Goal: Information Seeking & Learning: Check status

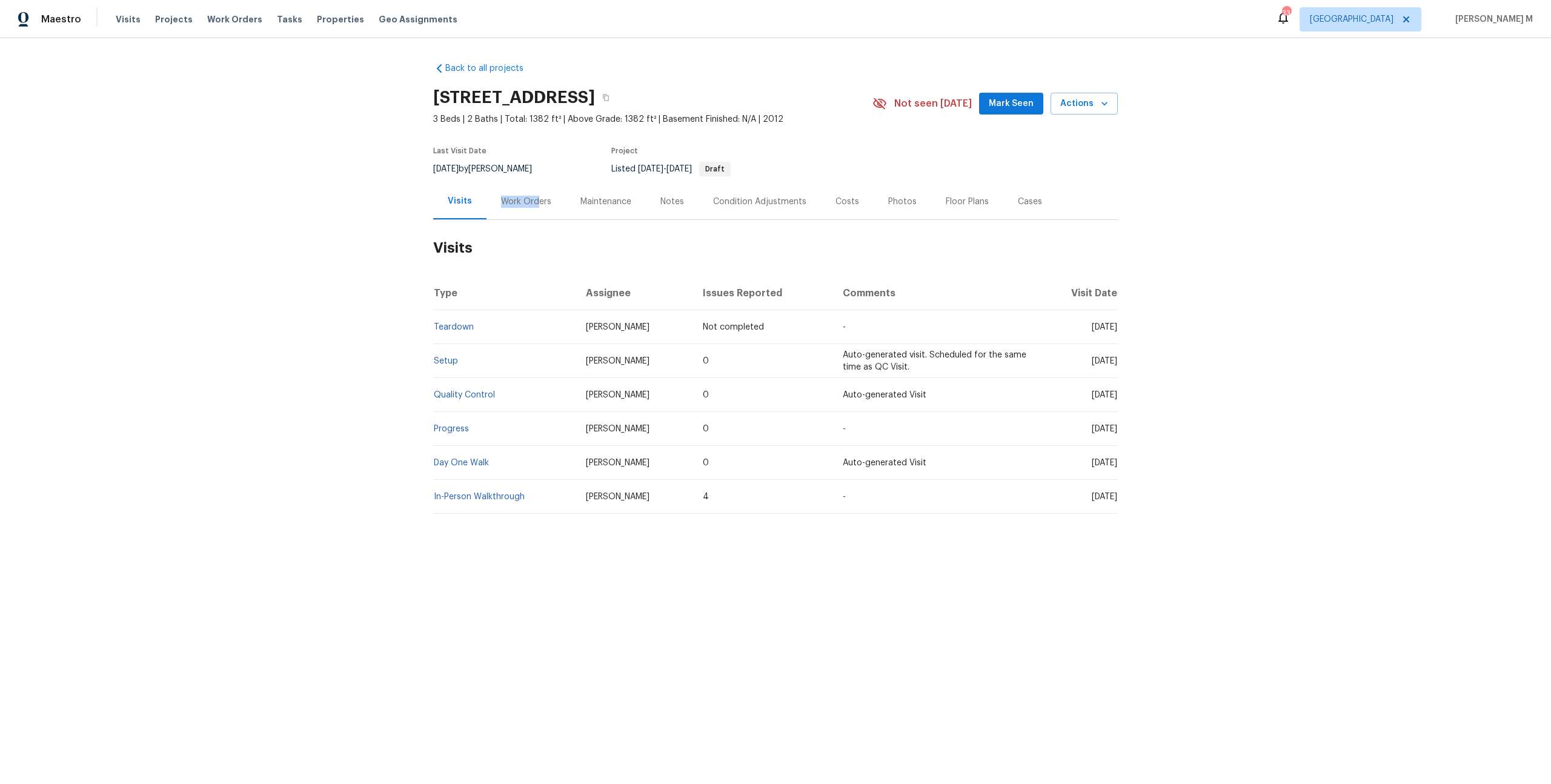
click at [532, 196] on div "Work Orders" at bounding box center [526, 202] width 51 height 12
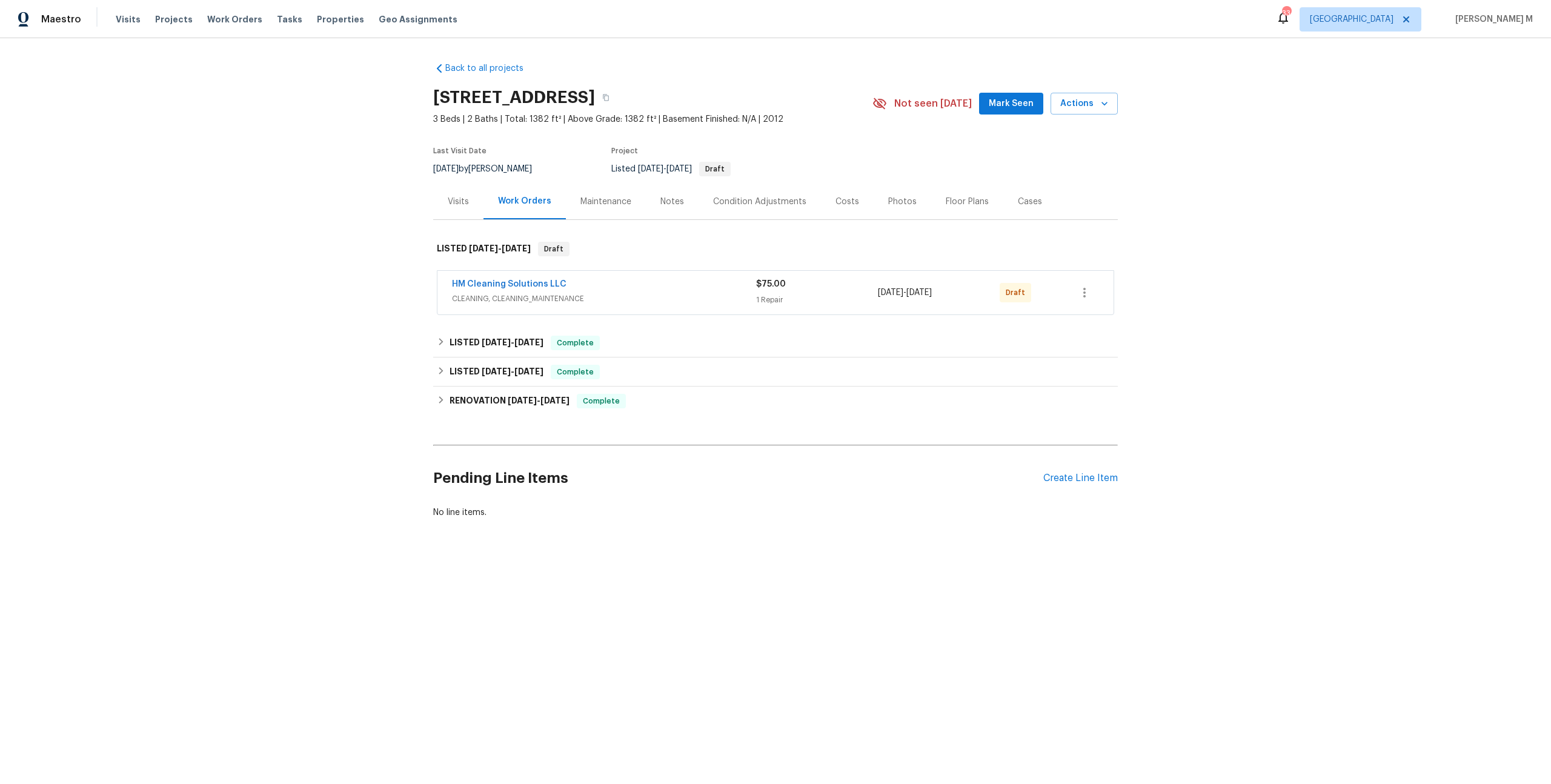
click at [532, 284] on div "HM Cleaning Solutions LLC" at bounding box center [604, 285] width 304 height 15
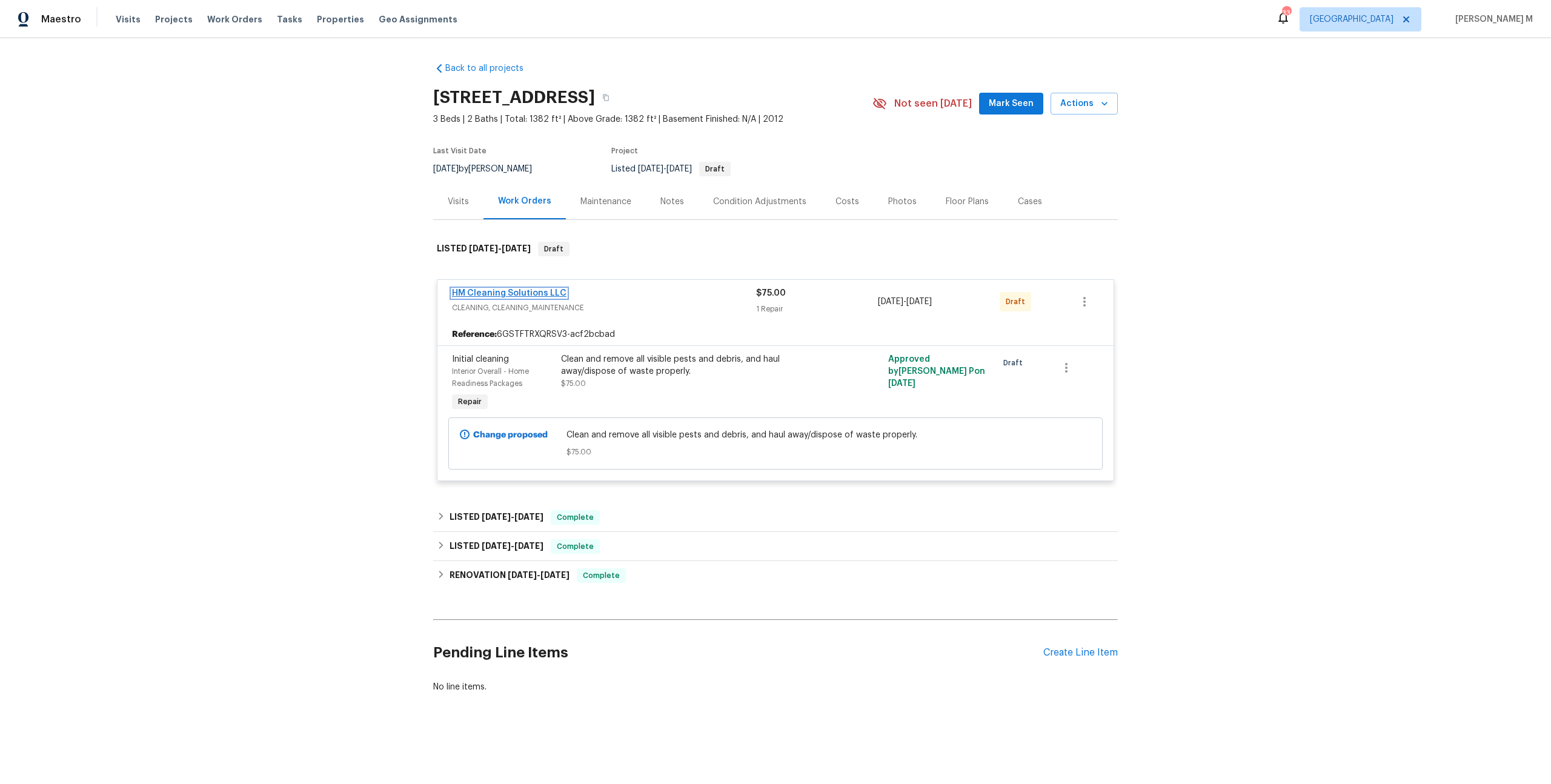
click at [523, 289] on link "HM Cleaning Solutions LLC" at bounding box center [509, 293] width 115 height 9
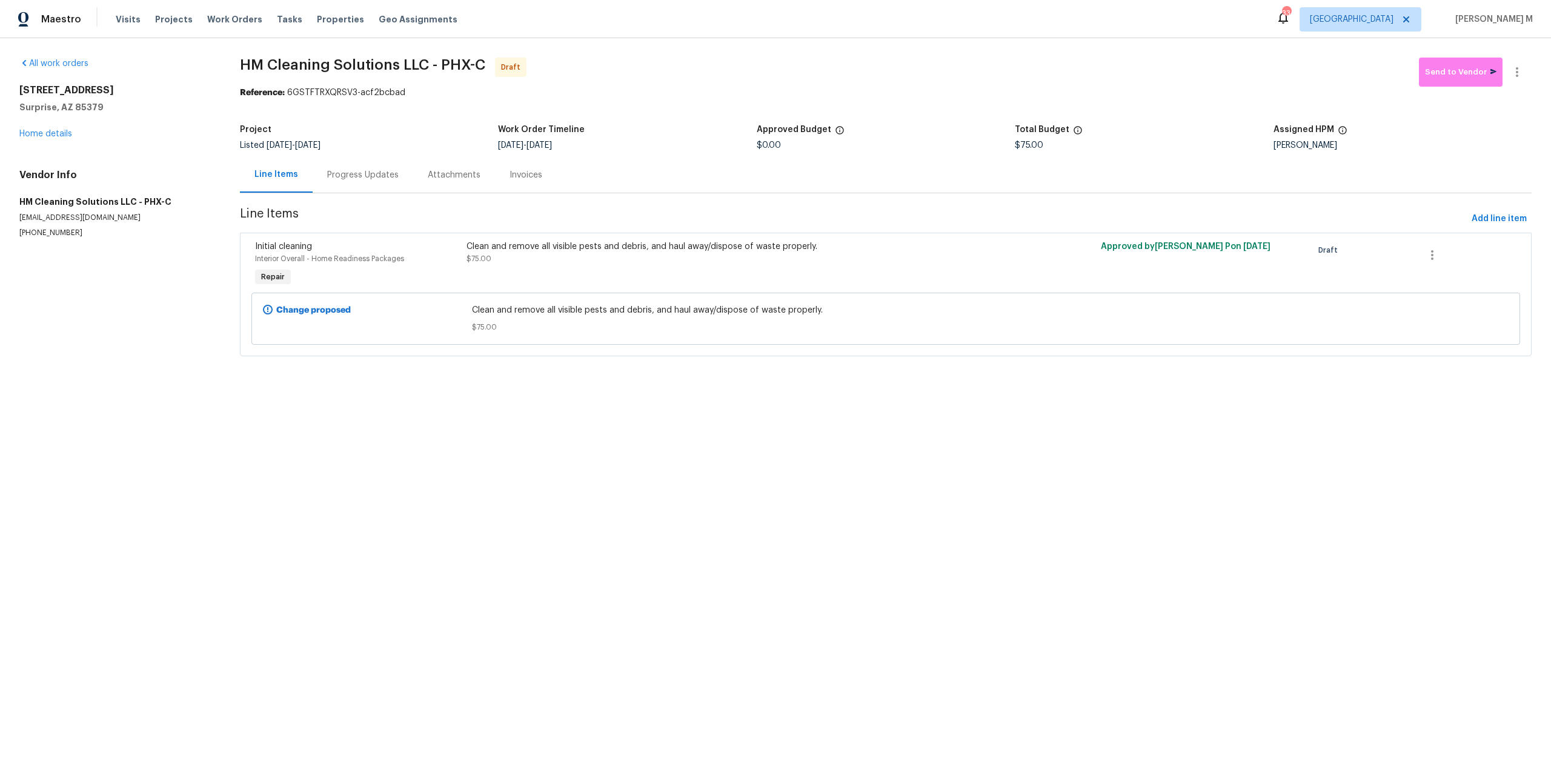
click at [656, 257] on div "Clean and remove all visible pests and debris, and haul away/dispose of waste p…" at bounding box center [727, 253] width 521 height 24
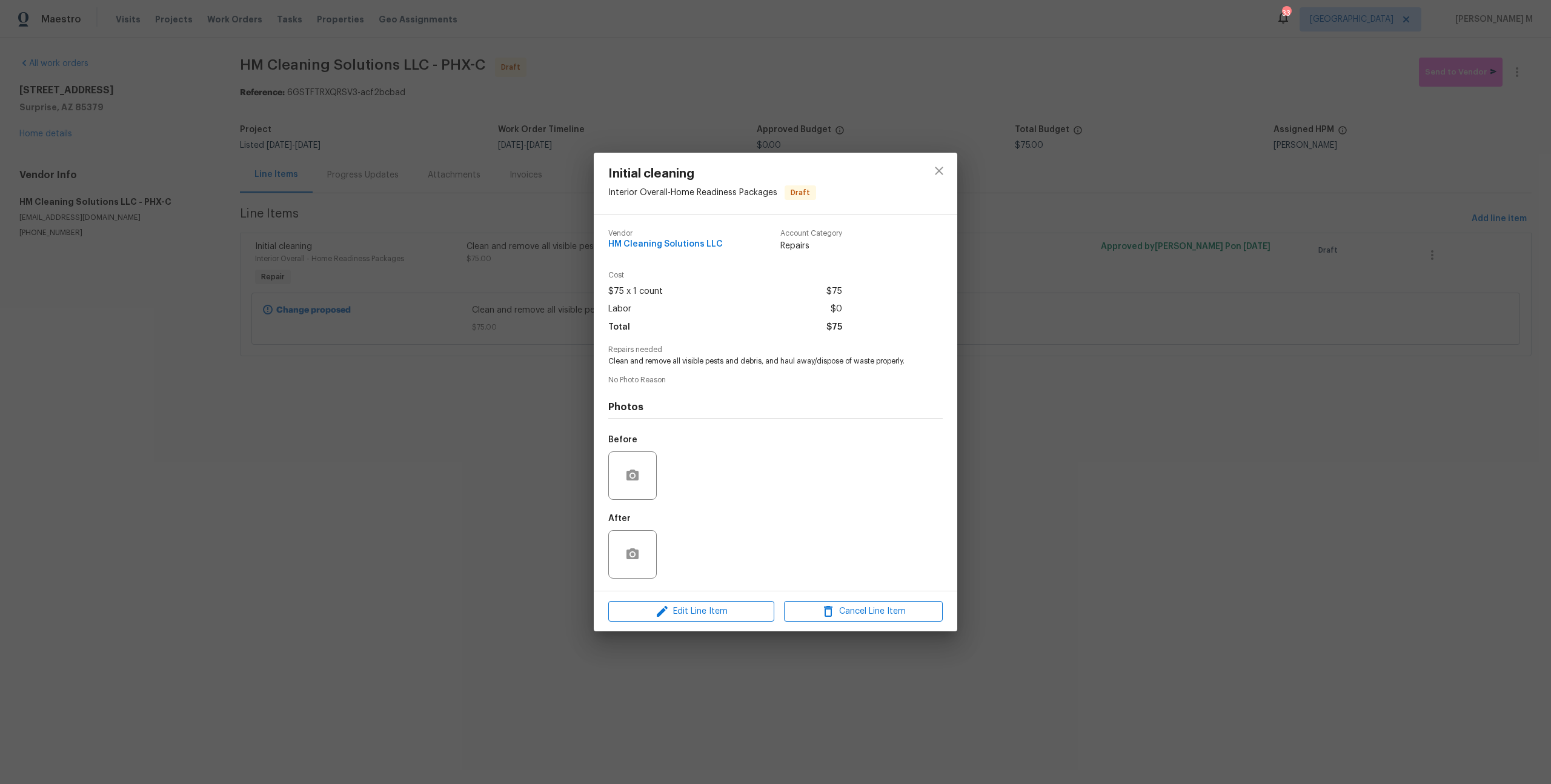
click at [381, 479] on div "Initial cleaning Interior Overall - Home Readiness Packages Draft Vendor HM Cle…" at bounding box center [776, 392] width 1551 height 784
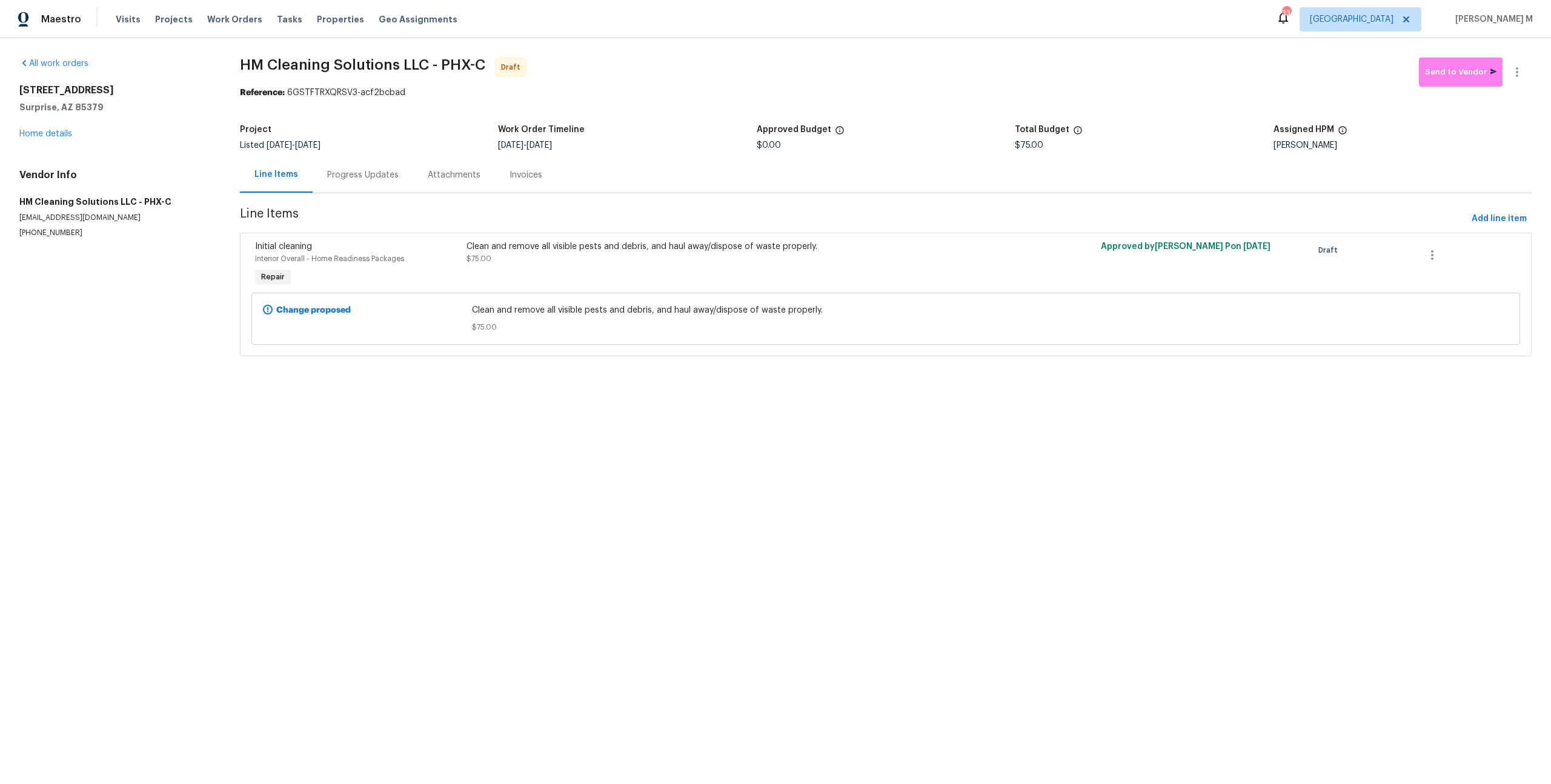
click at [356, 169] on div "Progress Updates" at bounding box center [362, 175] width 71 height 12
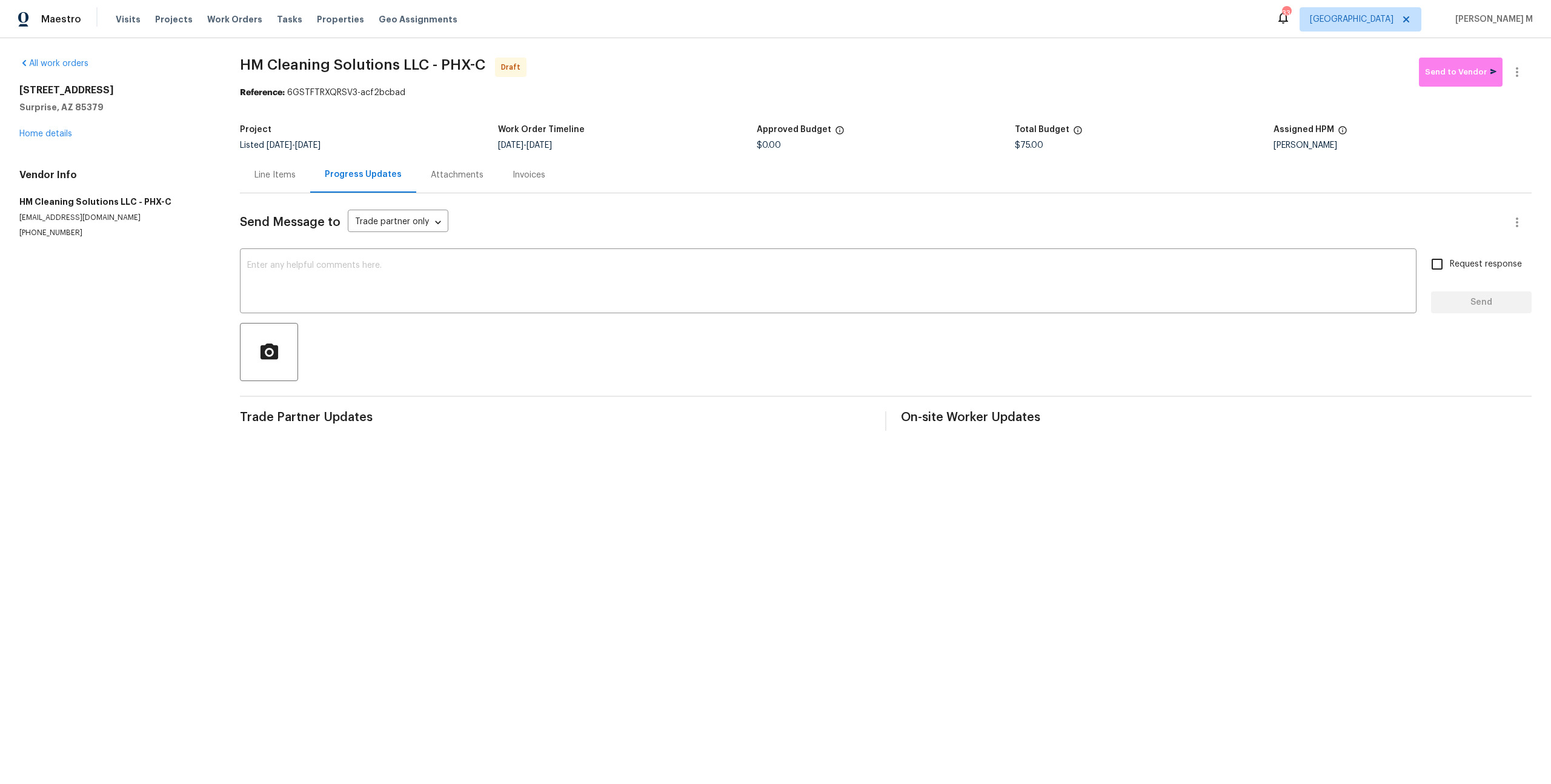
click at [283, 182] on div "Line Items" at bounding box center [275, 175] width 70 height 36
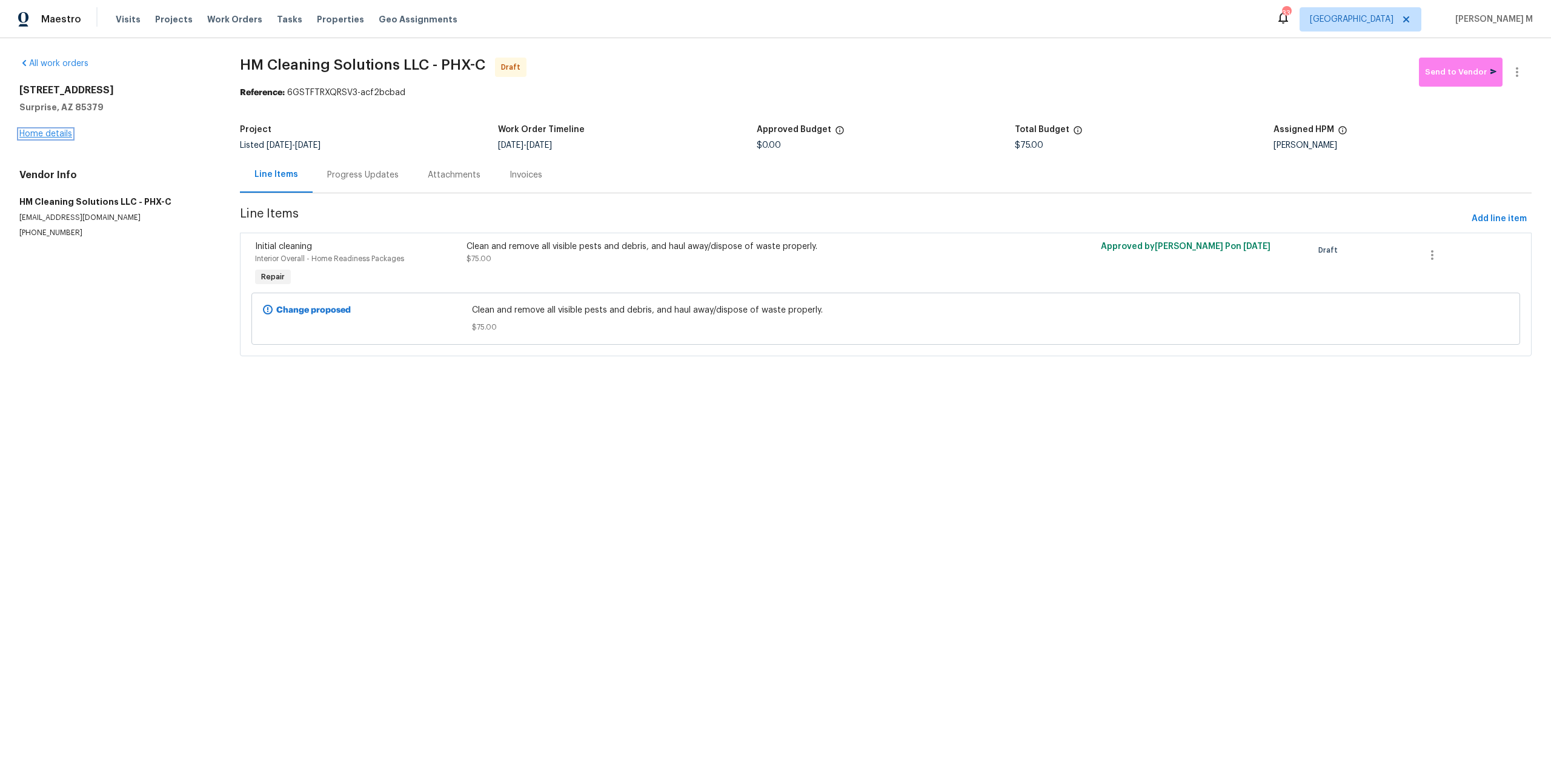
click at [60, 133] on link "Home details" at bounding box center [46, 134] width 53 height 9
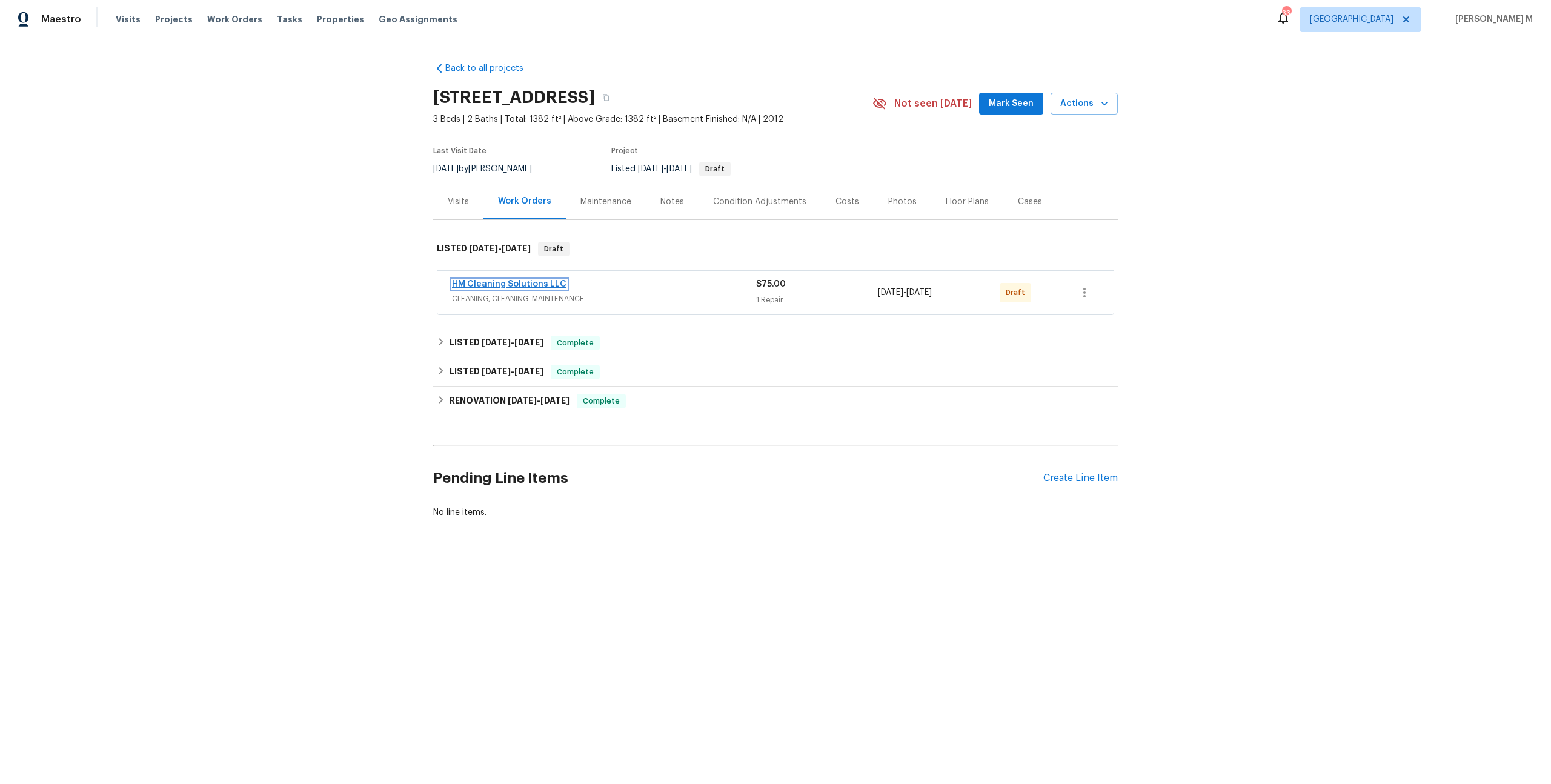
click at [473, 280] on link "HM Cleaning Solutions LLC" at bounding box center [509, 284] width 115 height 9
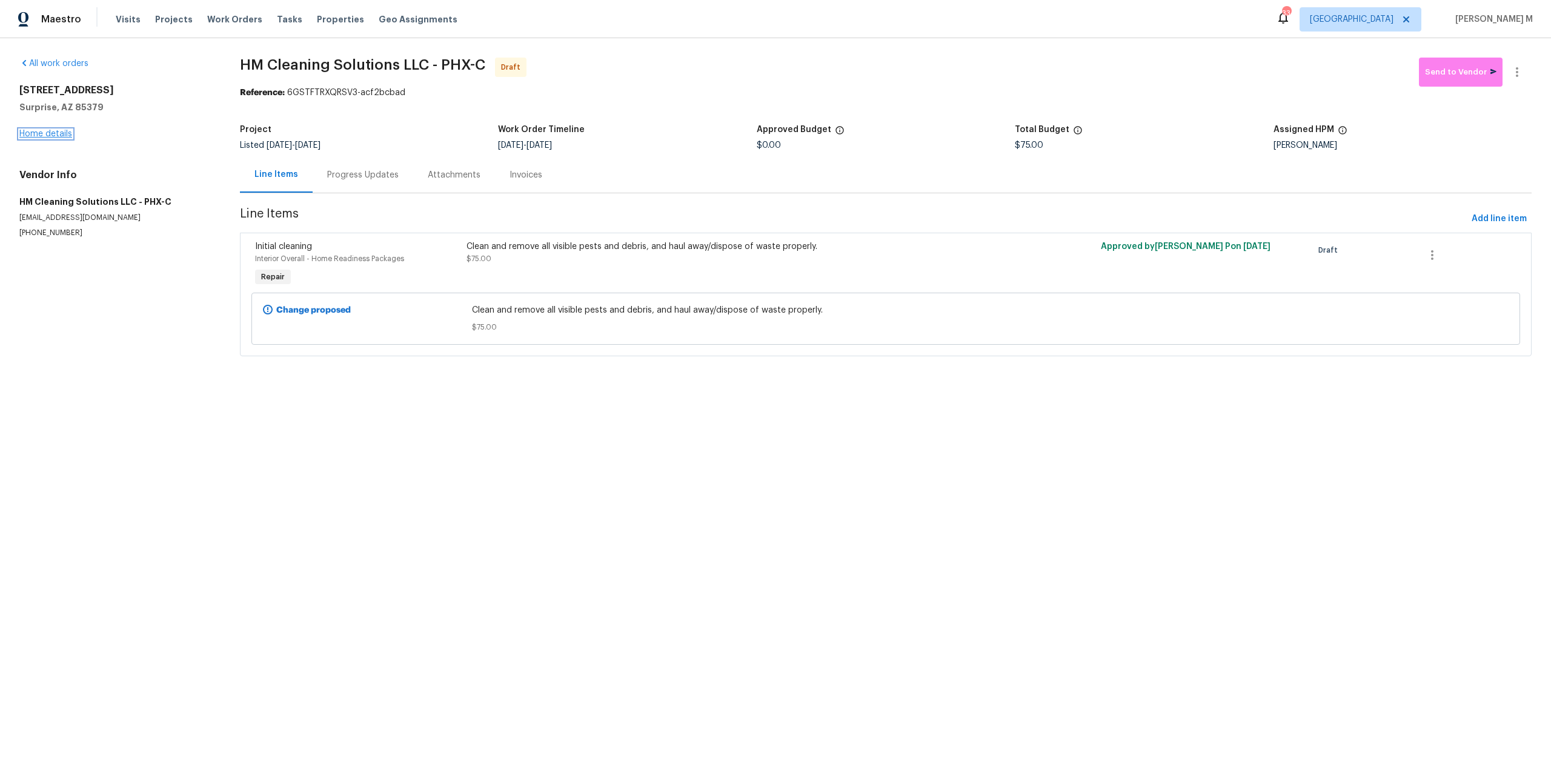
click at [46, 131] on link "Home details" at bounding box center [46, 134] width 53 height 9
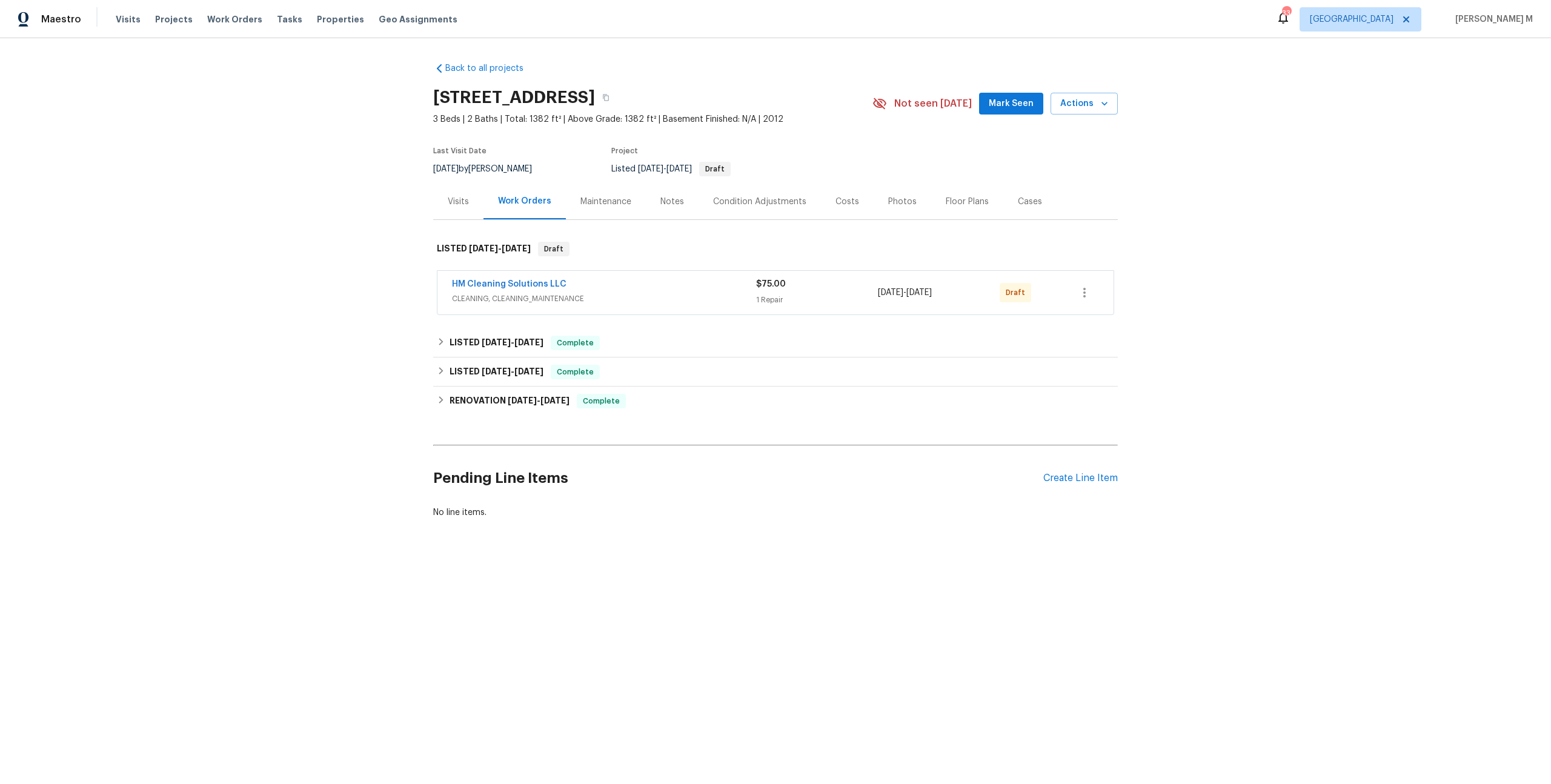
click at [1009, 209] on div "Cases" at bounding box center [1030, 201] width 54 height 36
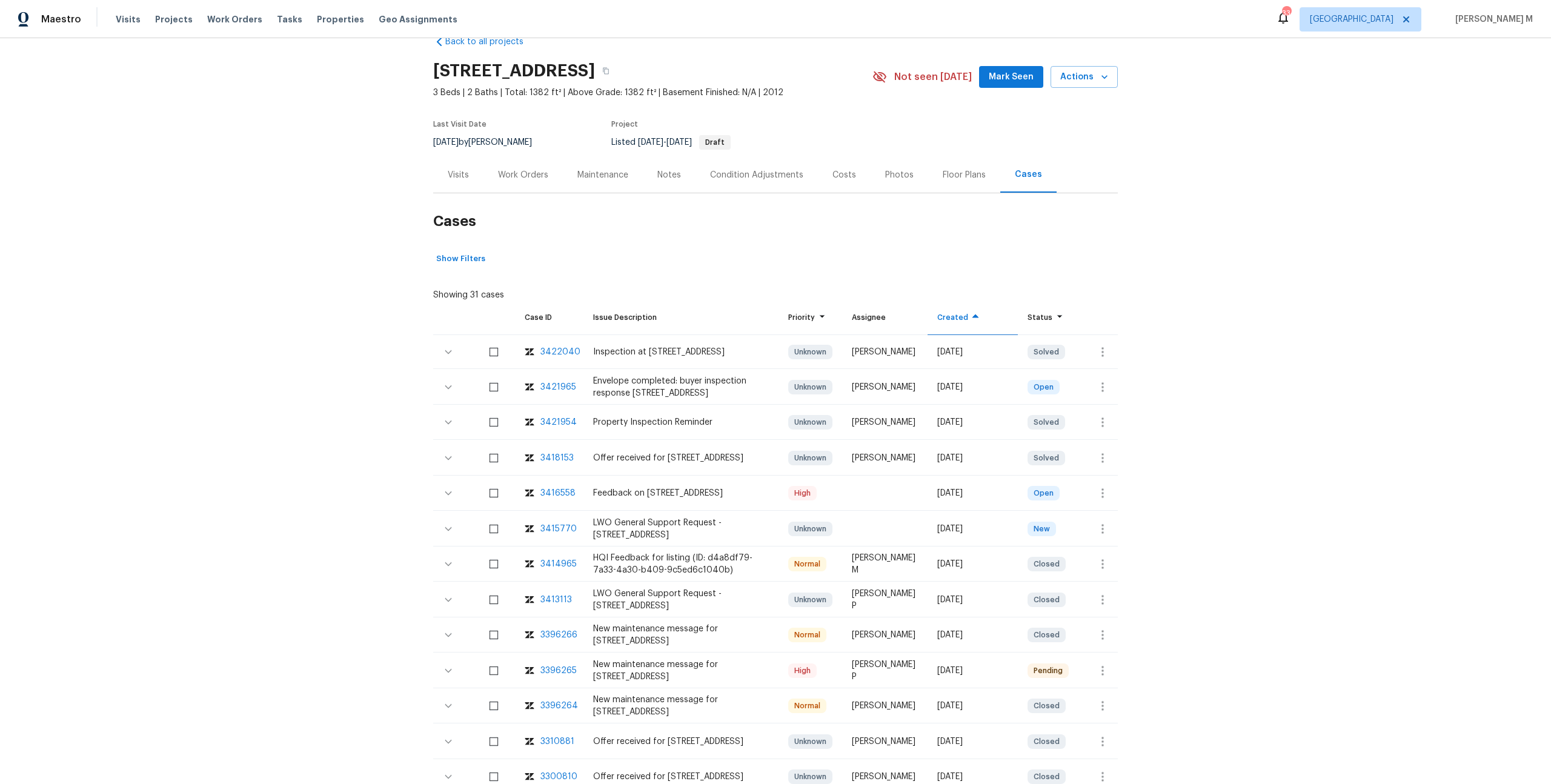
scroll to position [56, 0]
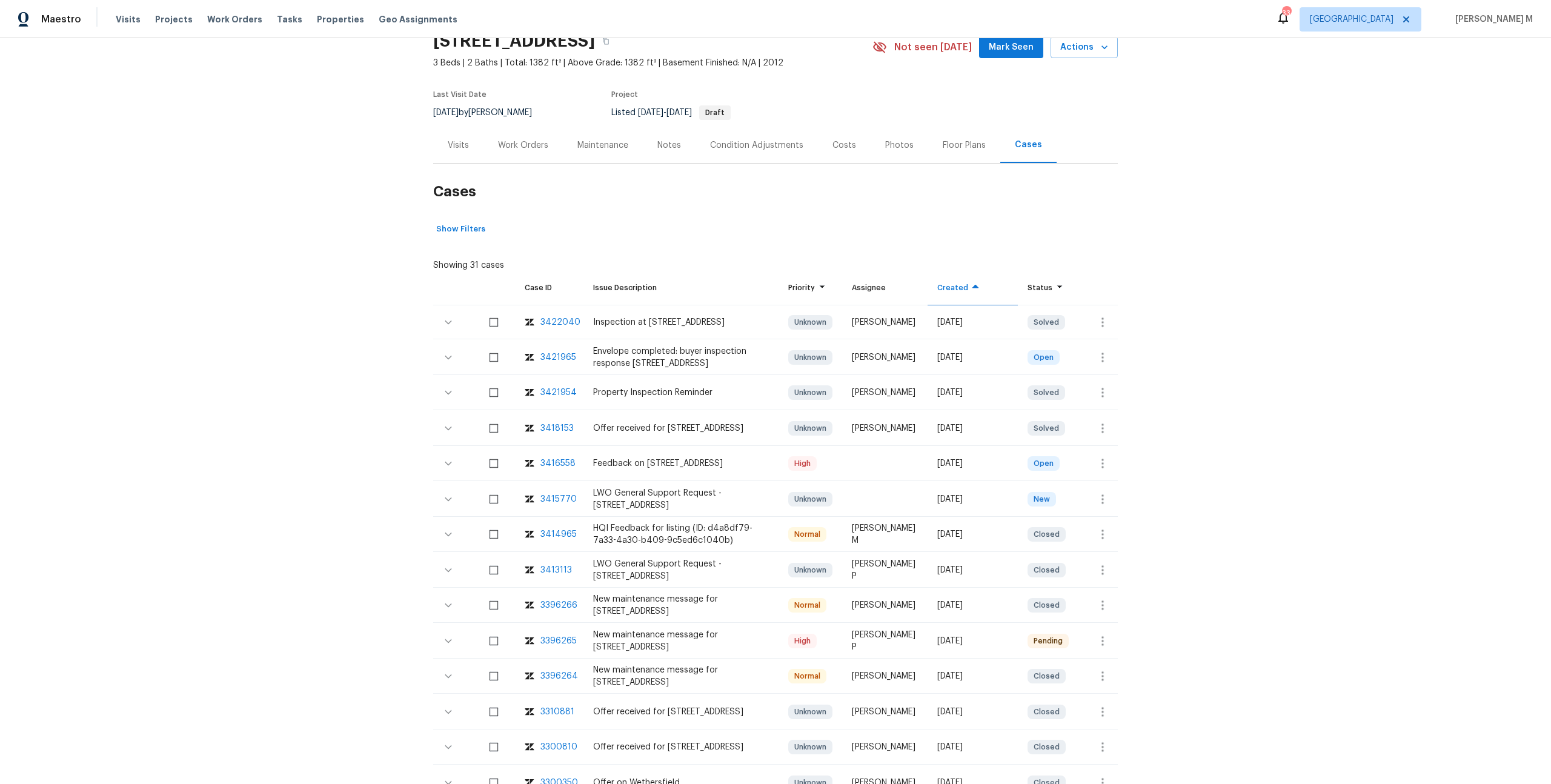
click at [559, 635] on div "3396265" at bounding box center [559, 641] width 37 height 12
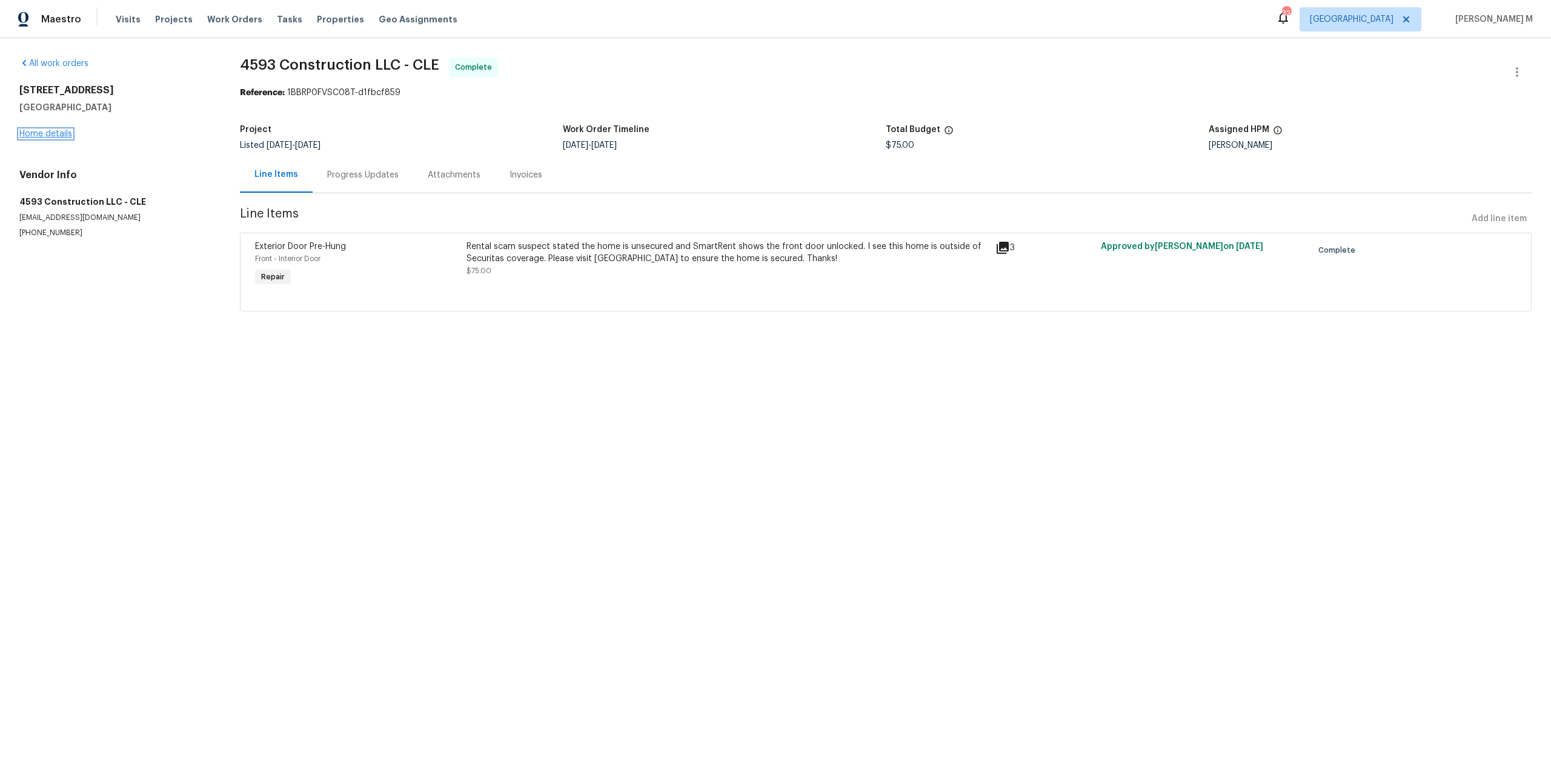
click at [58, 131] on link "Home details" at bounding box center [46, 134] width 53 height 9
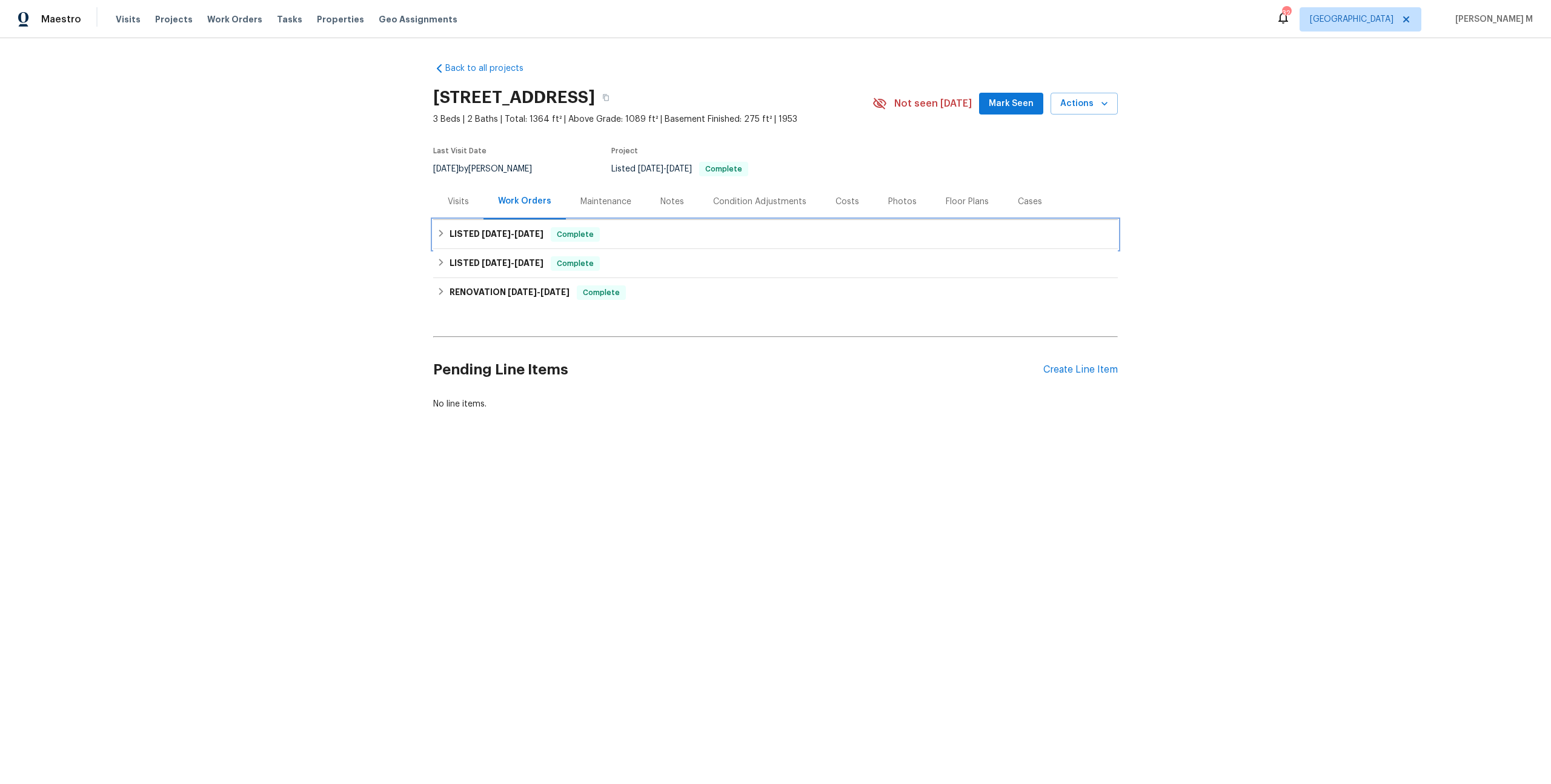
click at [528, 230] on span "7/26/25" at bounding box center [529, 234] width 29 height 9
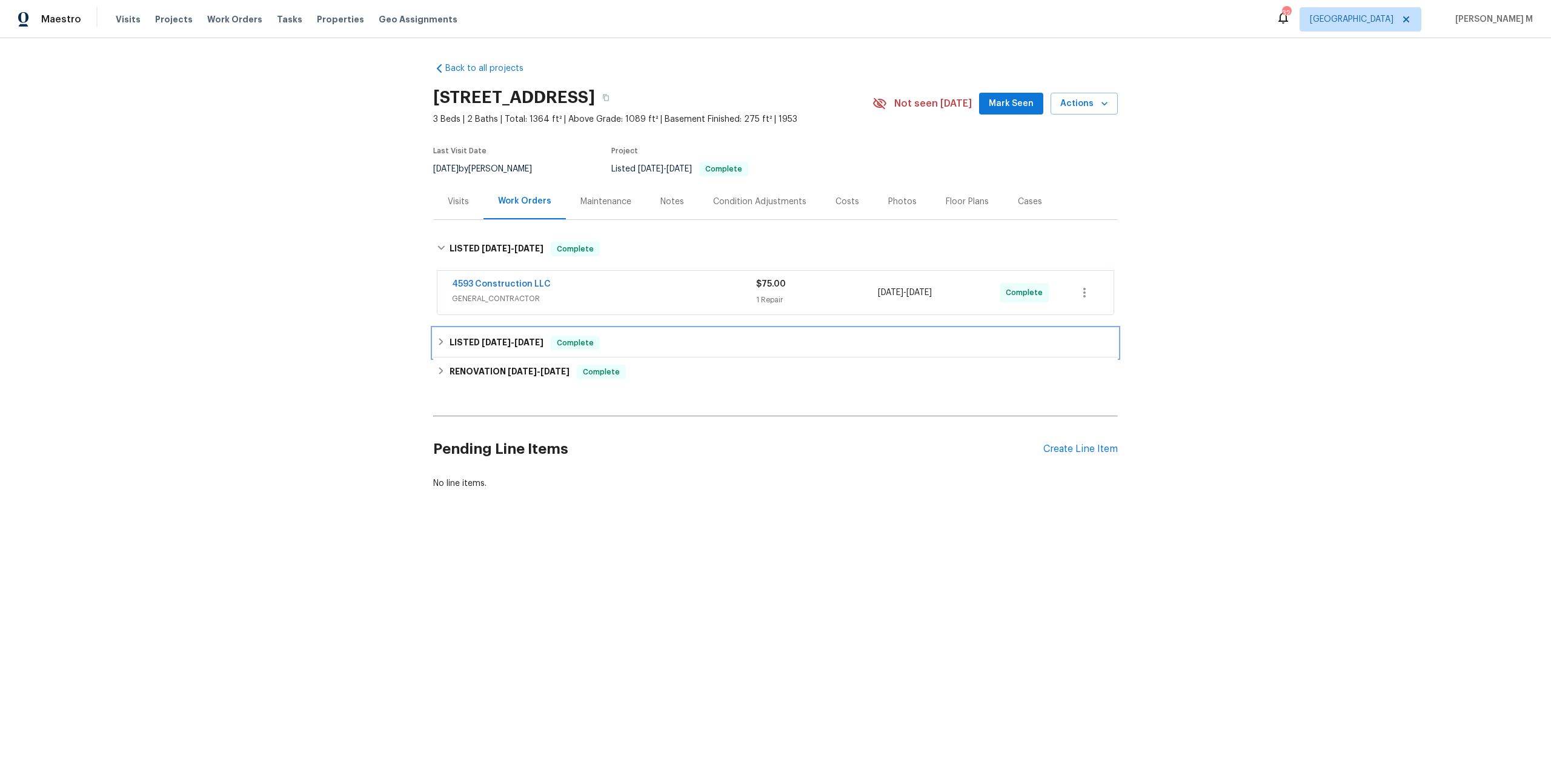
click at [465, 336] on h6 "LISTED 7/22/25 - 7/23/25" at bounding box center [496, 343] width 94 height 15
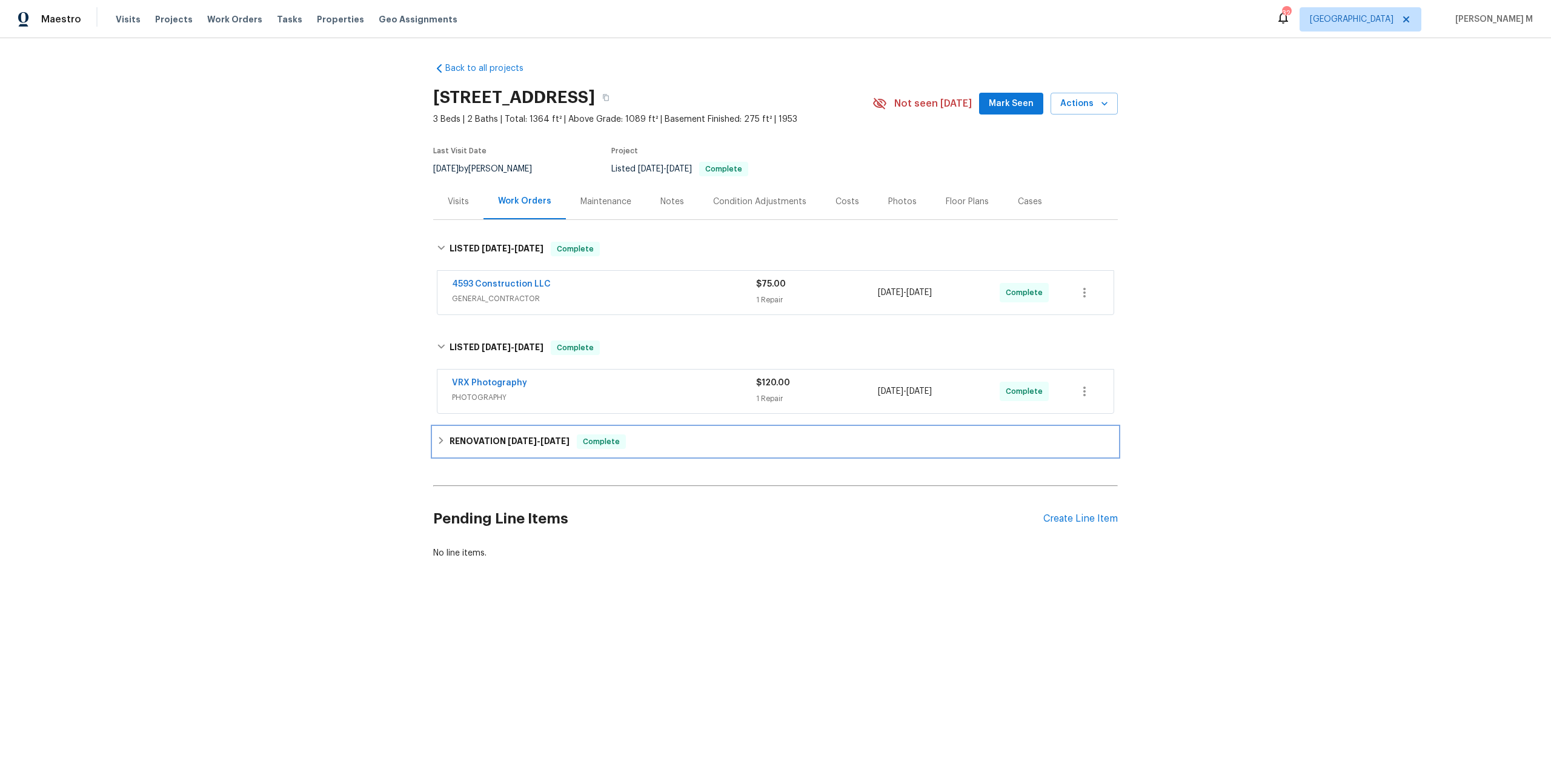
click at [526, 437] on span "7/9/25 - 7/18/25" at bounding box center [538, 441] width 62 height 9
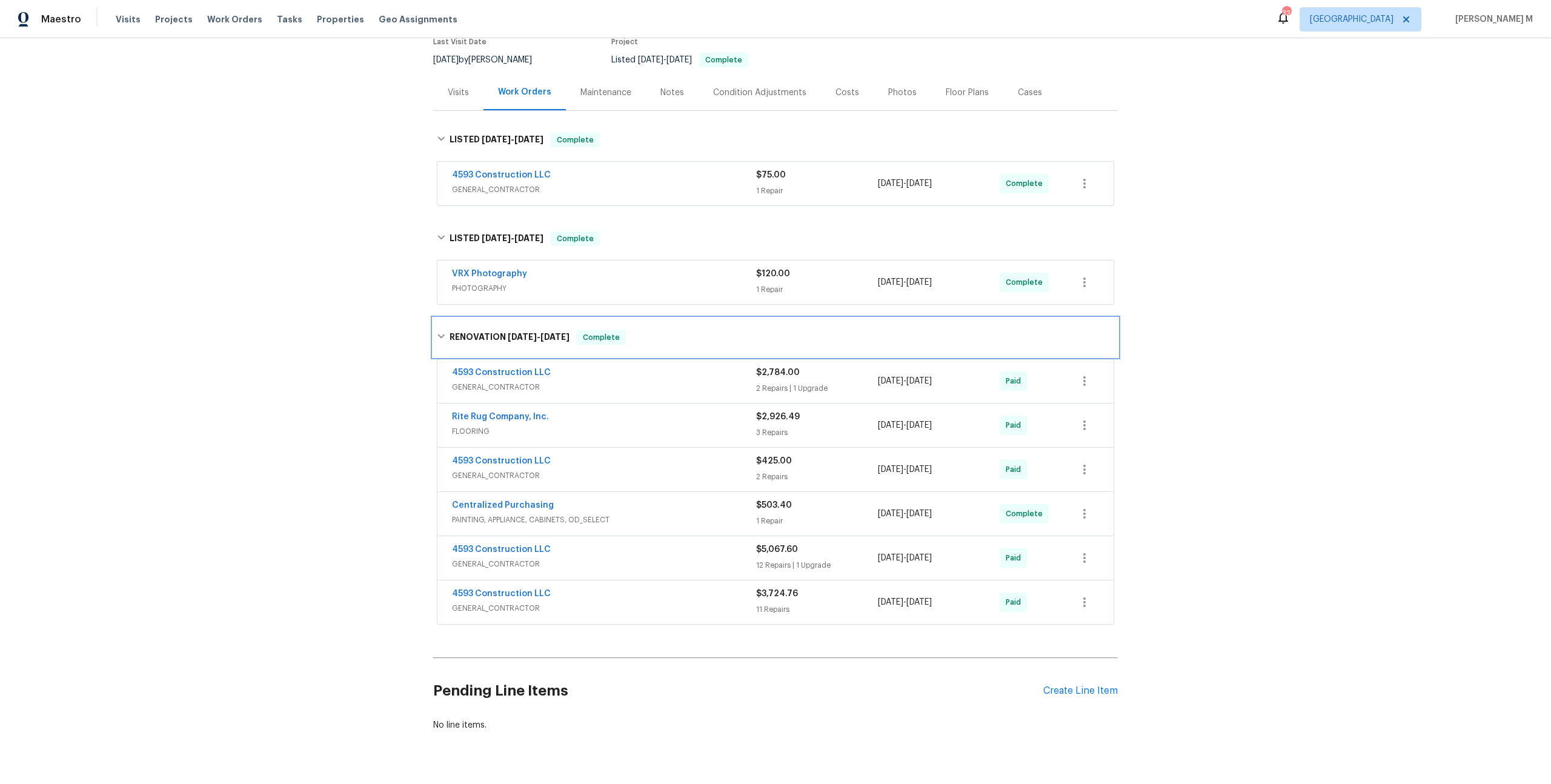
scroll to position [110, 0]
click at [489, 183] on span "GENERAL_CONTRACTOR" at bounding box center [604, 189] width 304 height 12
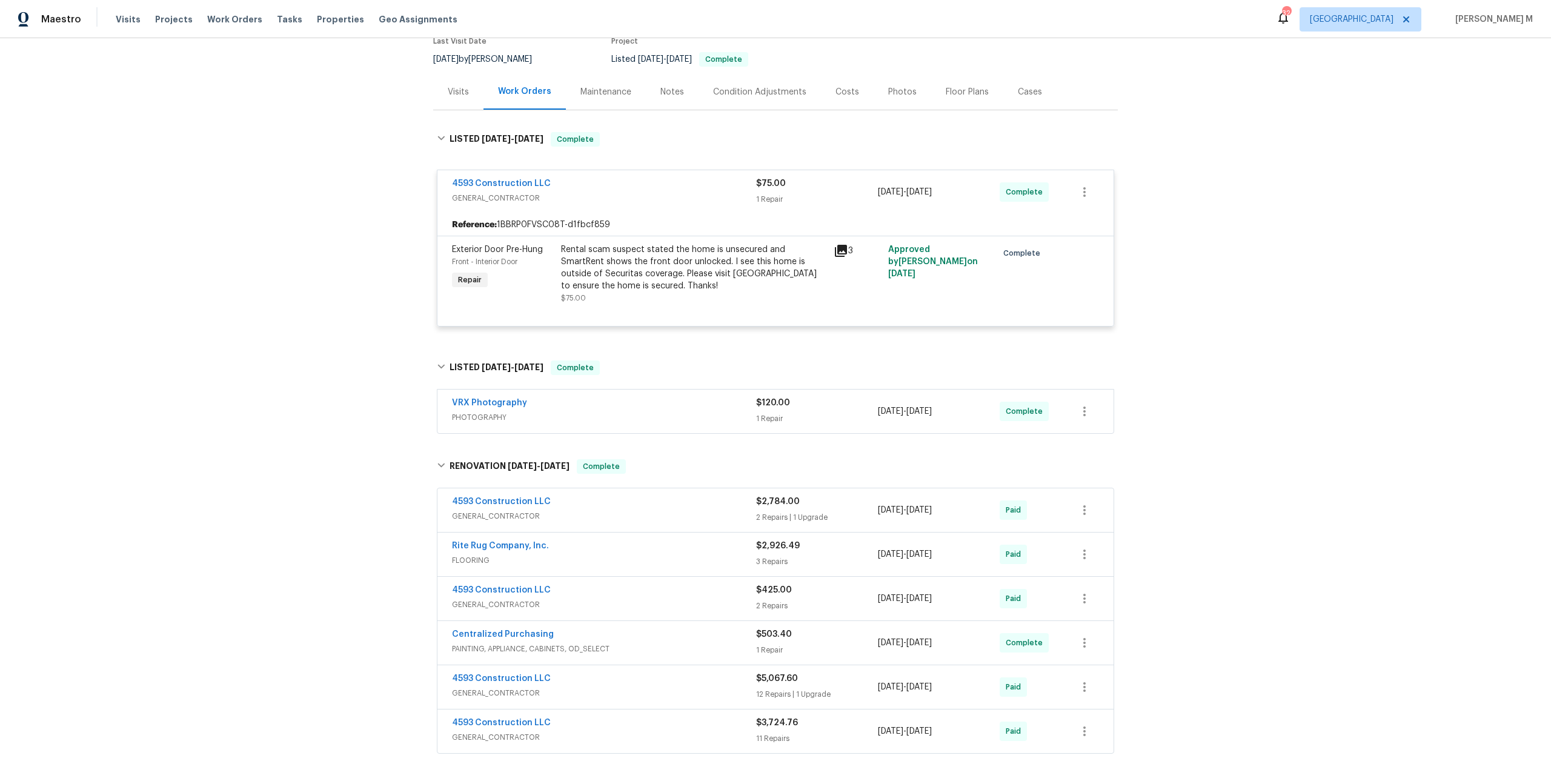
click at [690, 263] on div "Rental scam suspect stated the home is unsecured and SmartRent shows the front …" at bounding box center [694, 268] width 266 height 49
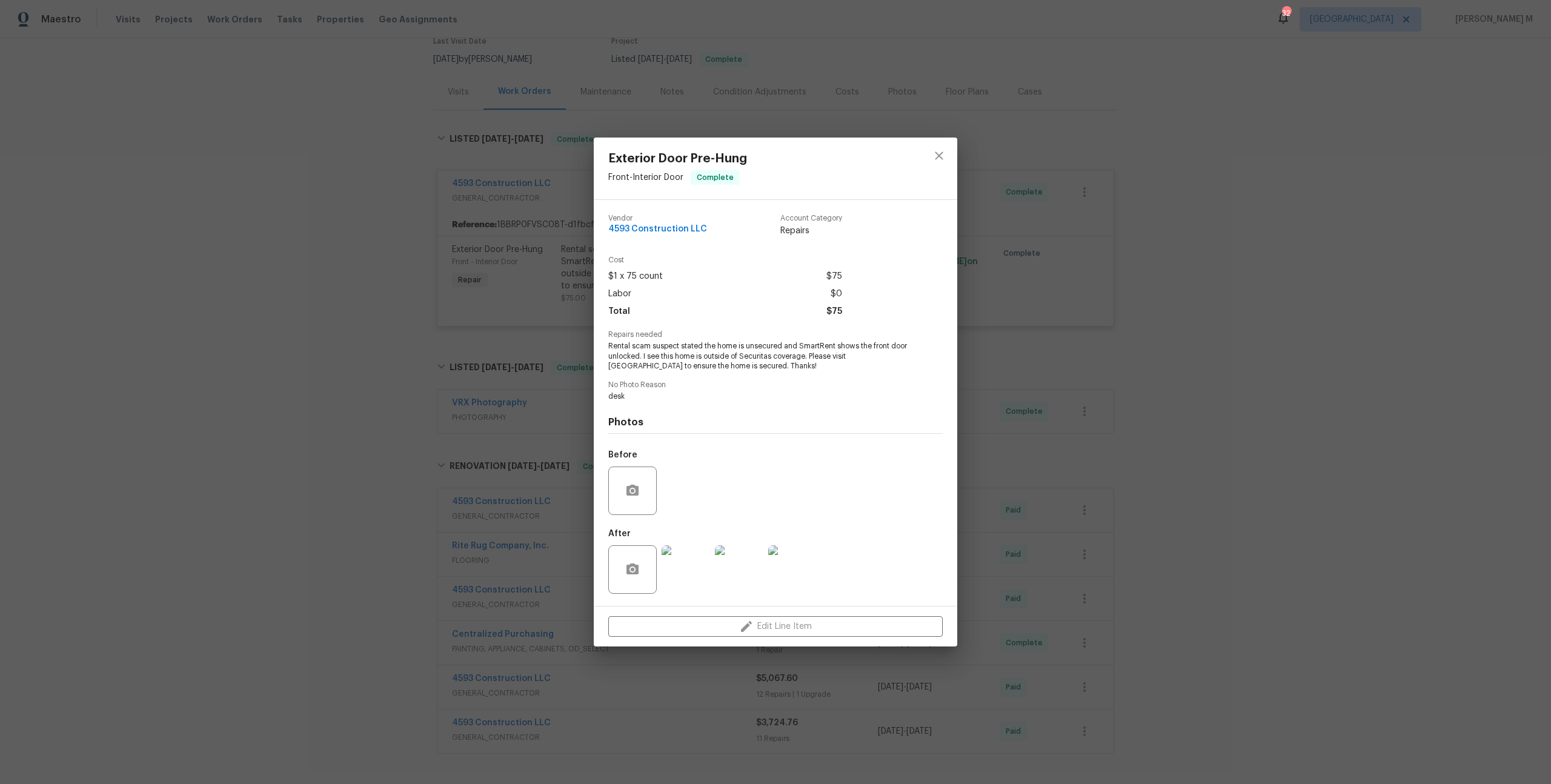
click at [1167, 443] on div "Exterior Door Pre-Hung Front - Interior Door Complete Vendor 4593 Construction …" at bounding box center [776, 392] width 1551 height 784
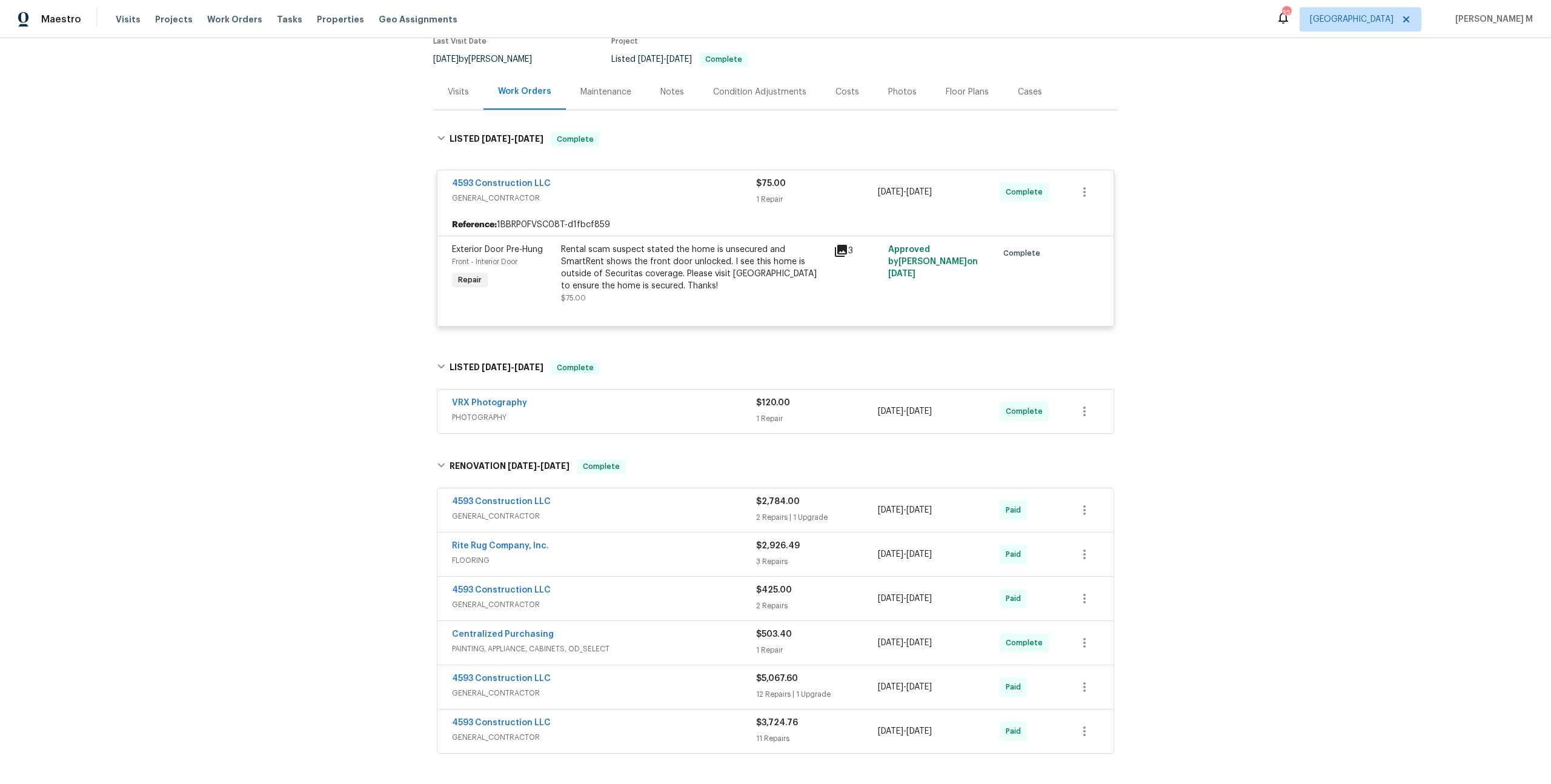
click at [598, 110] on div "Back to all projects 2821 Parklane Dr, Cleveland, OH 44134 3 Beds | 2 Baths | T…" at bounding box center [776, 407] width 685 height 927
click at [598, 97] on div "Maintenance" at bounding box center [606, 91] width 80 height 36
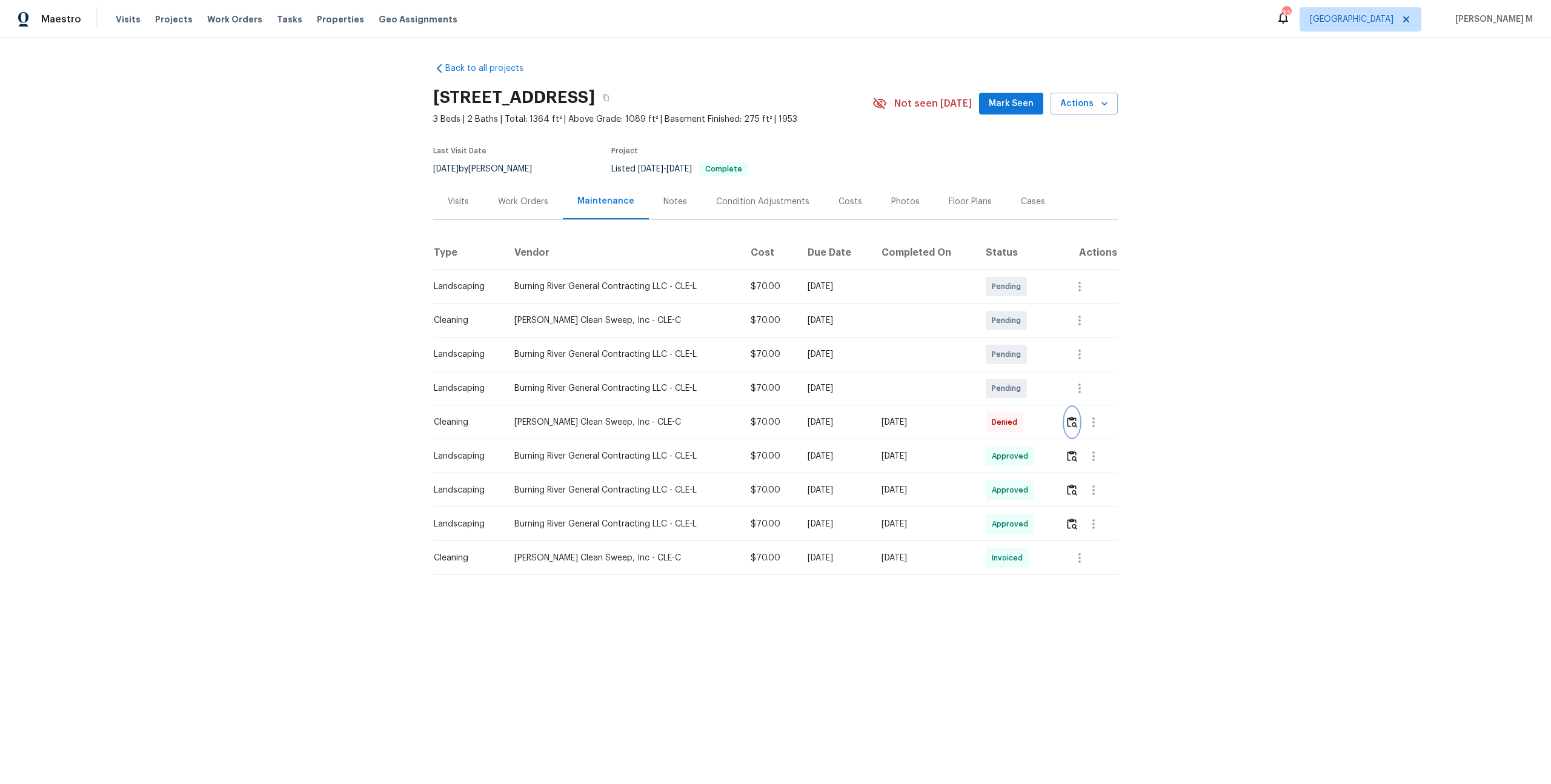
click at [1077, 416] on img "button" at bounding box center [1072, 422] width 10 height 12
click at [1098, 415] on icon "button" at bounding box center [1093, 422] width 15 height 15
click at [1114, 425] on li "Message vendor" at bounding box center [1124, 416] width 85 height 20
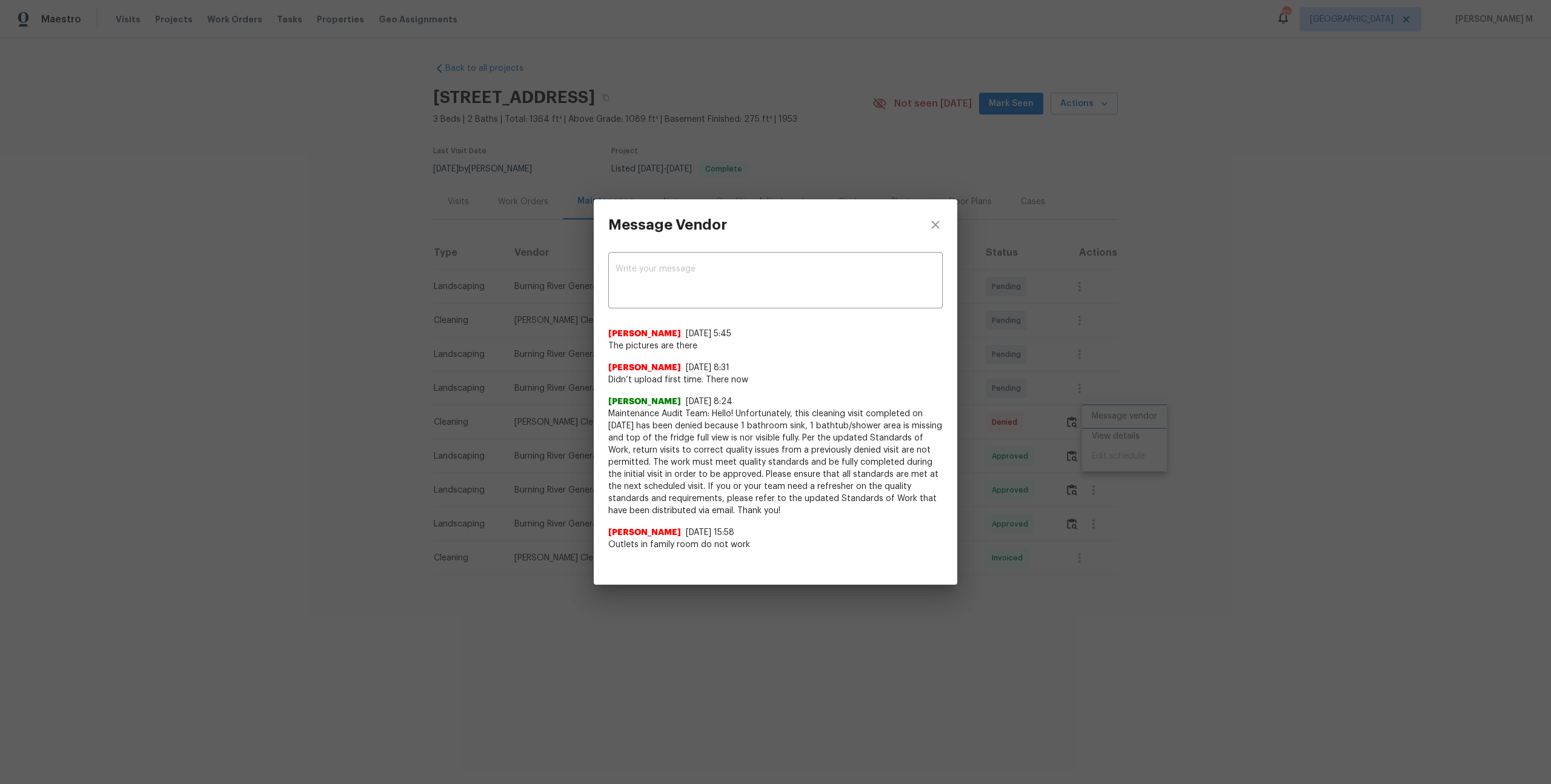
click at [1148, 392] on div "Message Vendor x ​ Cheryl Moran 8/16/25, 5:45 The pictures are there Cheryl Mor…" at bounding box center [776, 392] width 1551 height 784
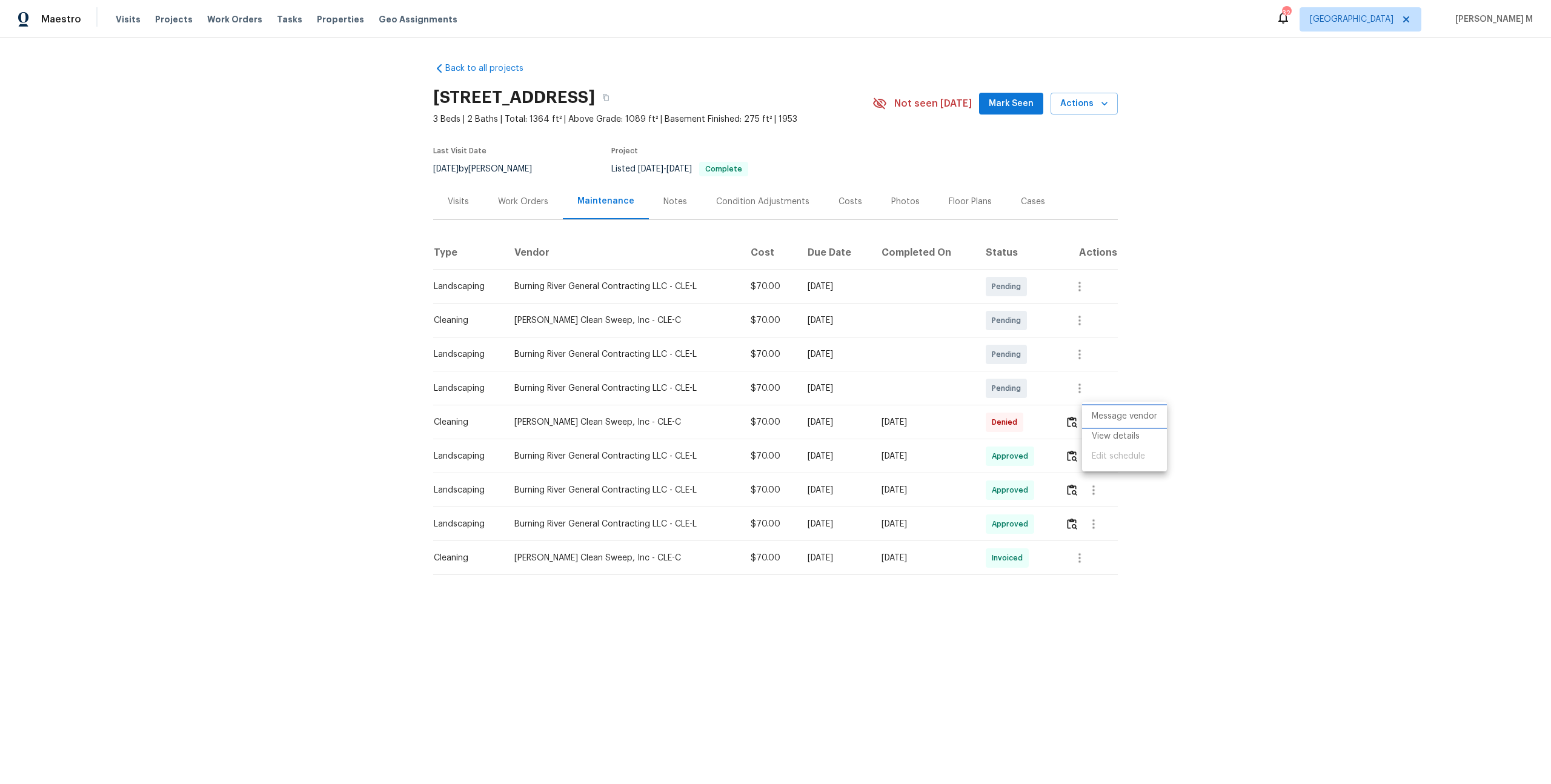
click at [1134, 408] on li "Message vendor" at bounding box center [1124, 416] width 85 height 20
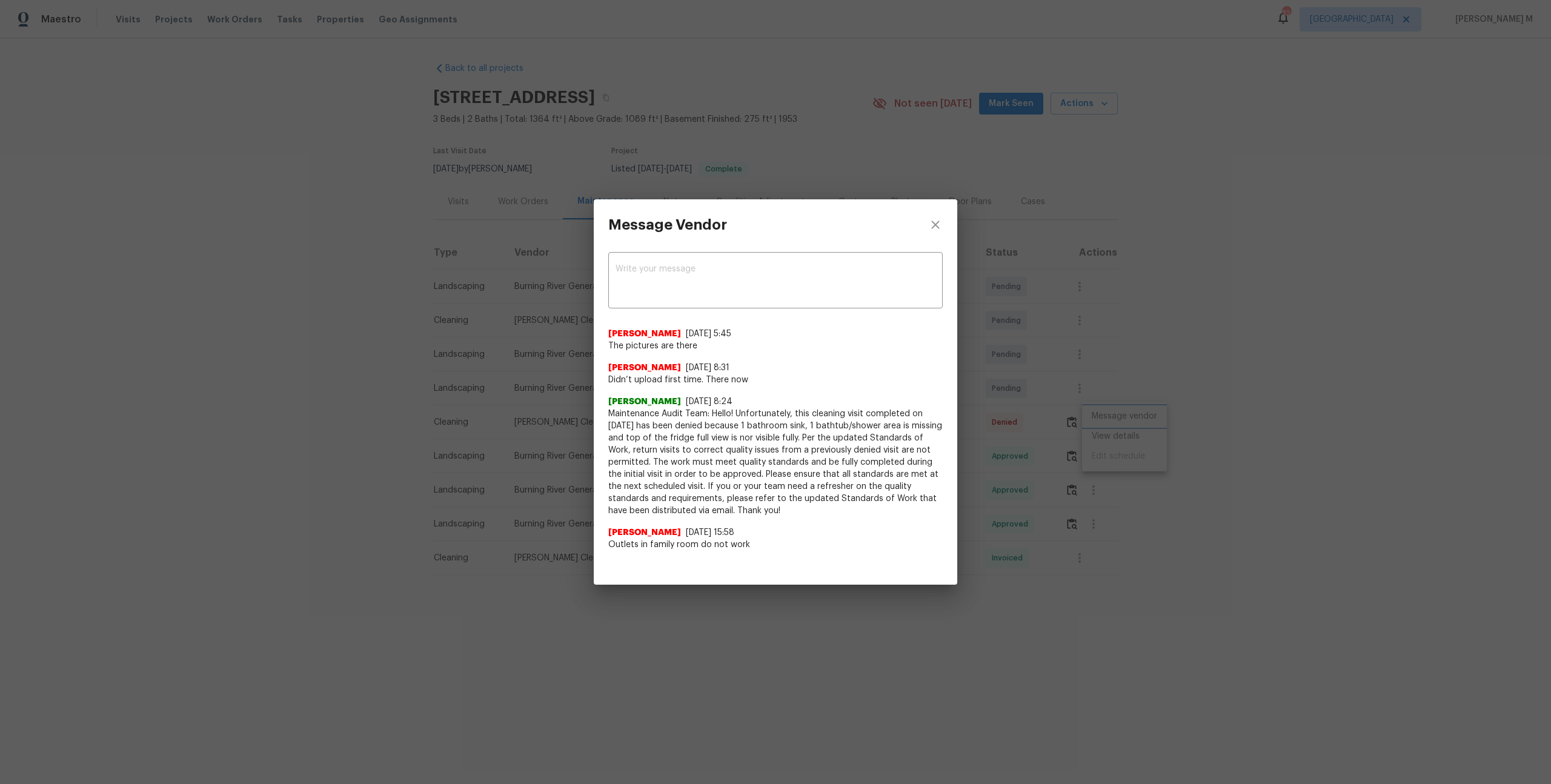
click at [1232, 435] on div "Message Vendor x ​ Cheryl Moran 8/16/25, 5:45 The pictures are there Cheryl Mor…" at bounding box center [776, 392] width 1551 height 784
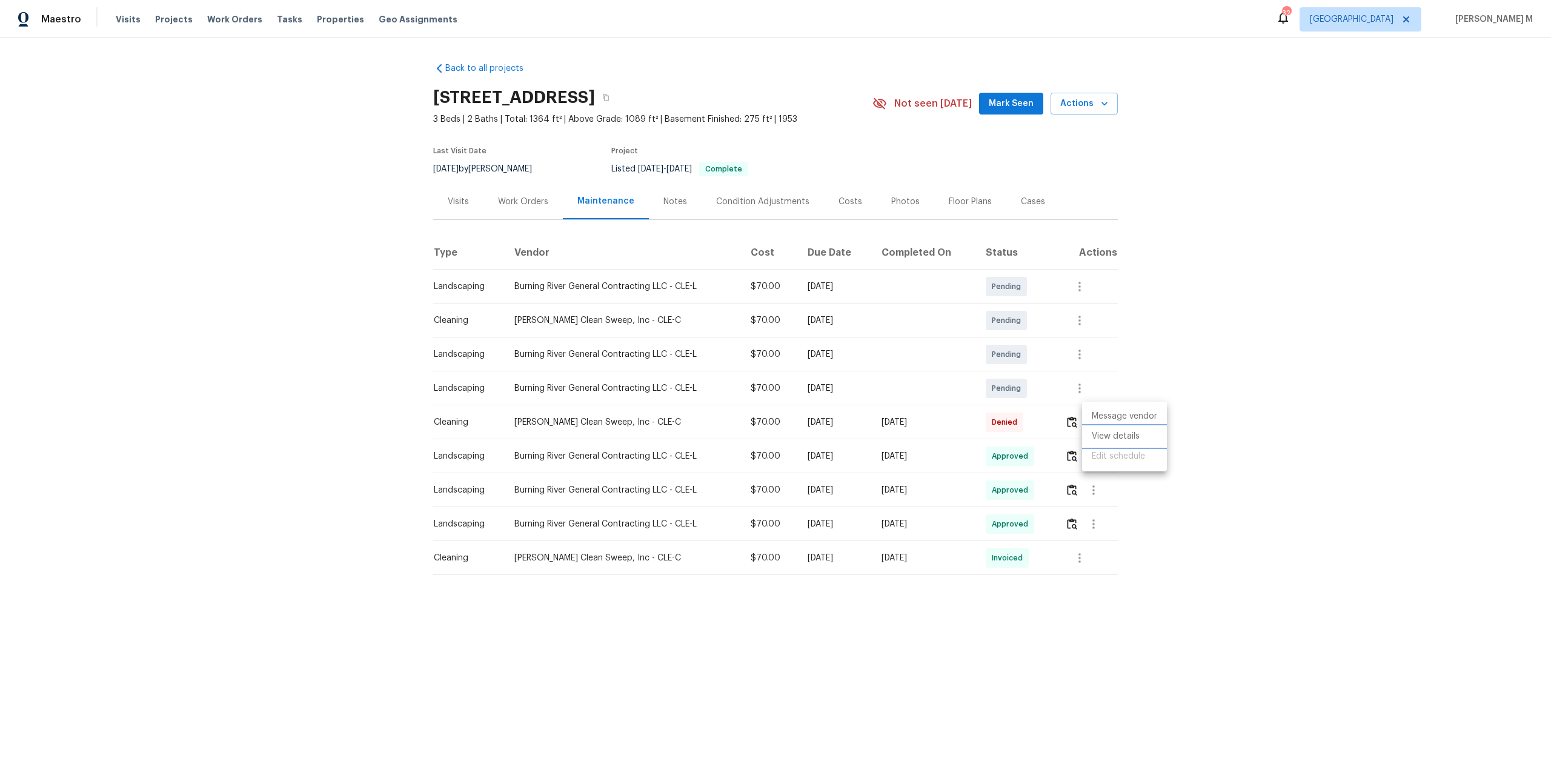
click at [1092, 436] on li "View details" at bounding box center [1124, 436] width 85 height 20
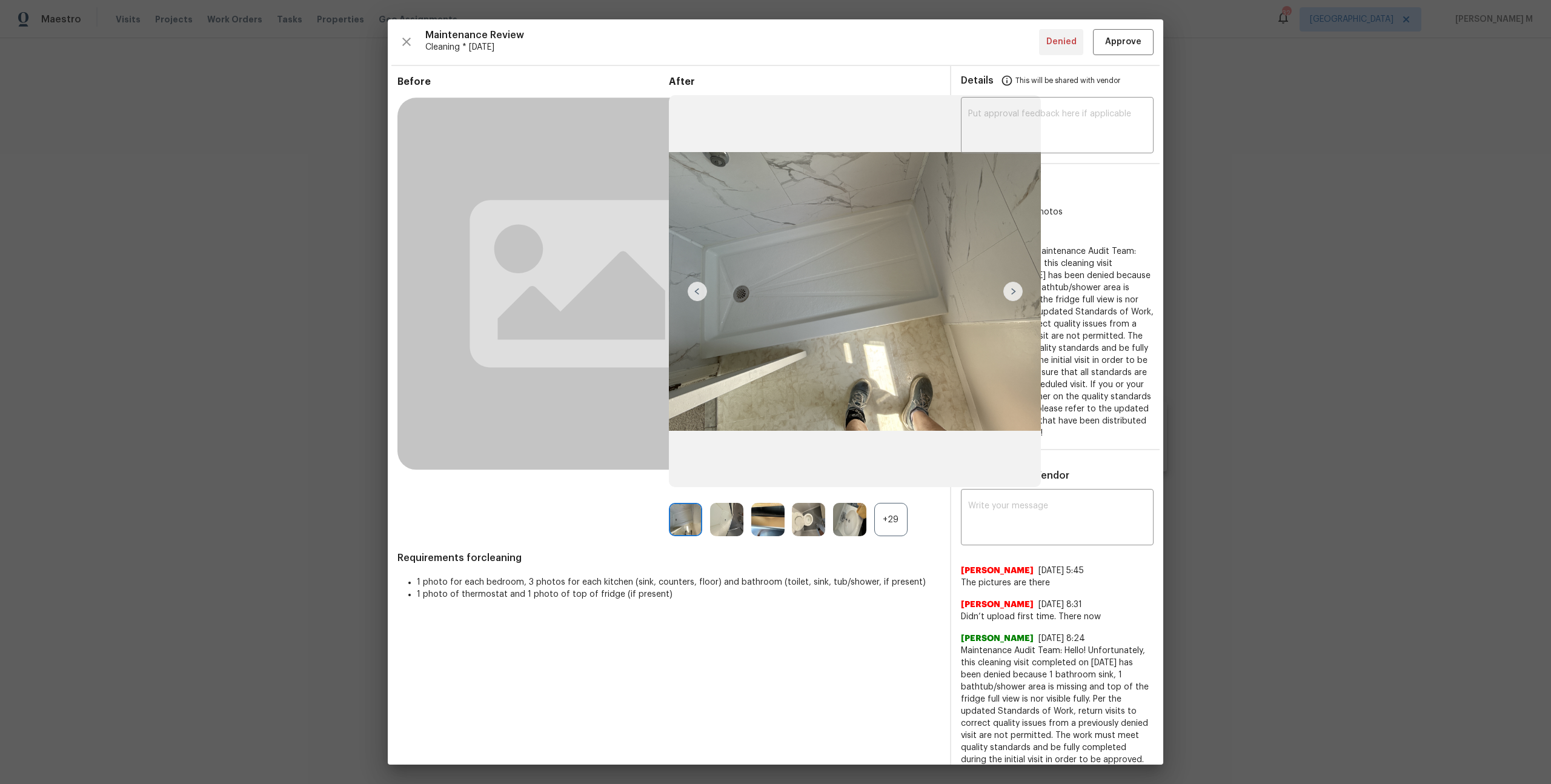
click at [899, 506] on div "+29" at bounding box center [891, 519] width 34 height 34
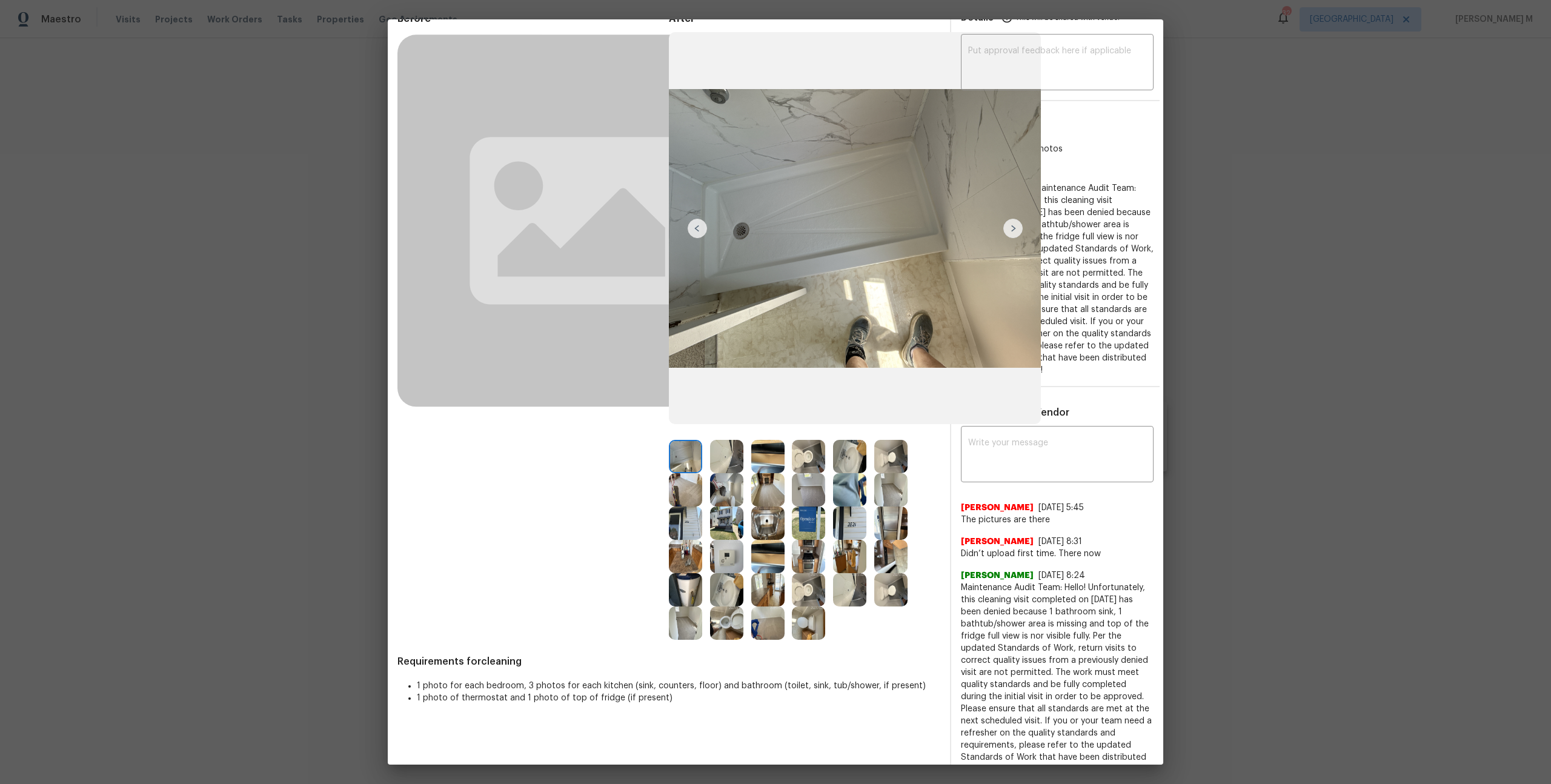
scroll to position [63, 0]
click at [887, 451] on img at bounding box center [891, 456] width 34 height 34
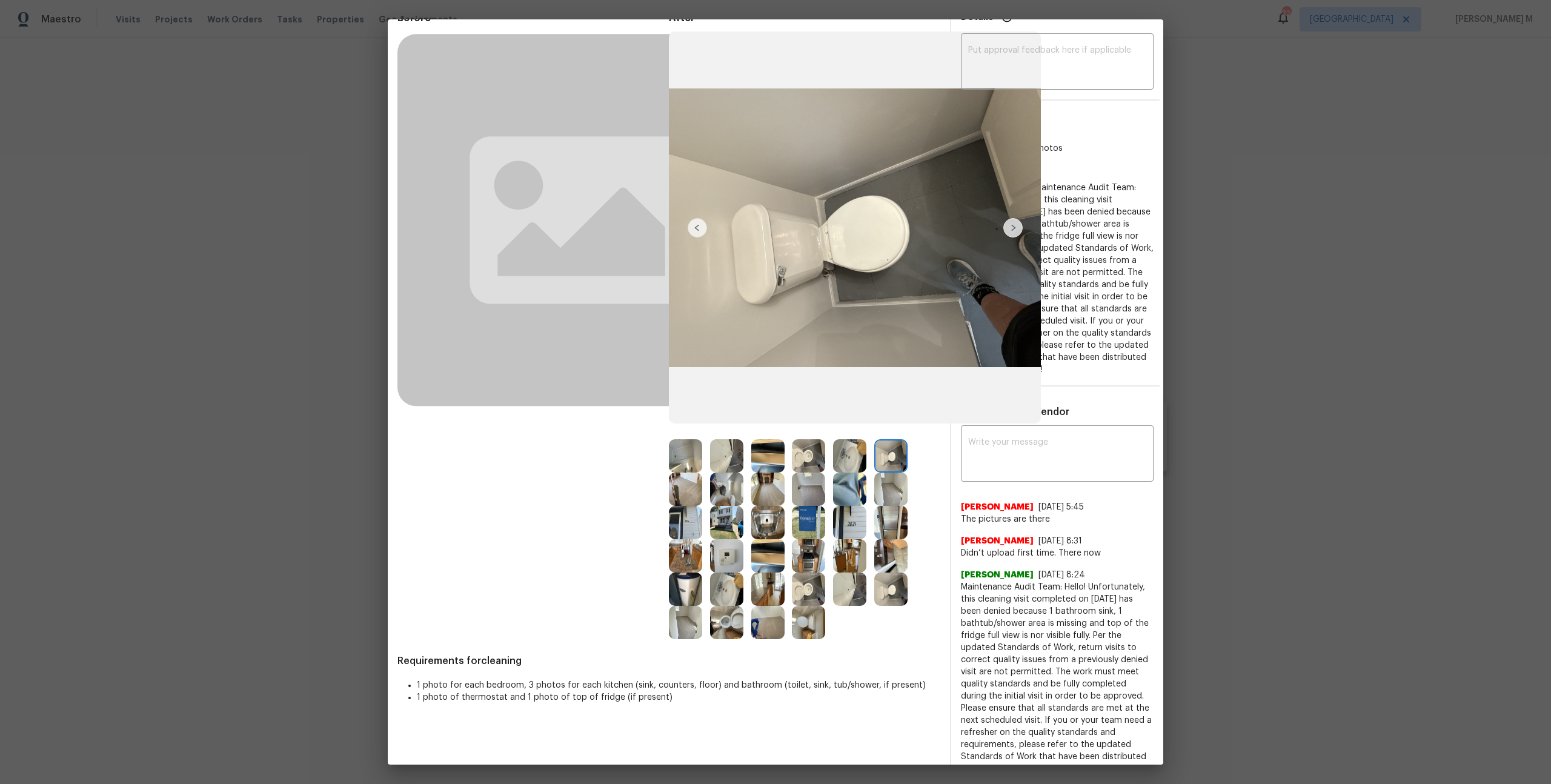
click at [890, 487] on img at bounding box center [891, 489] width 34 height 34
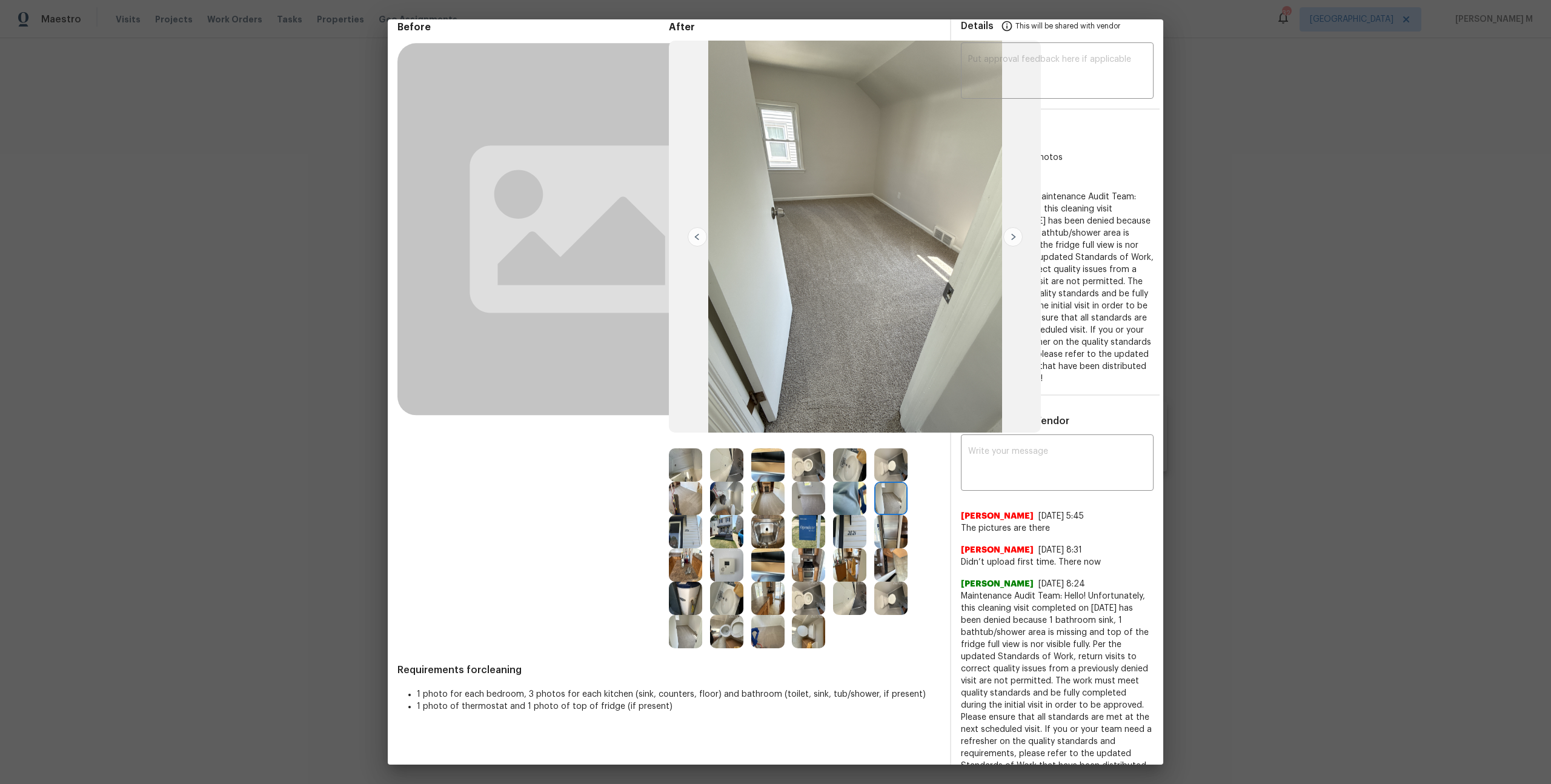
scroll to position [60, 0]
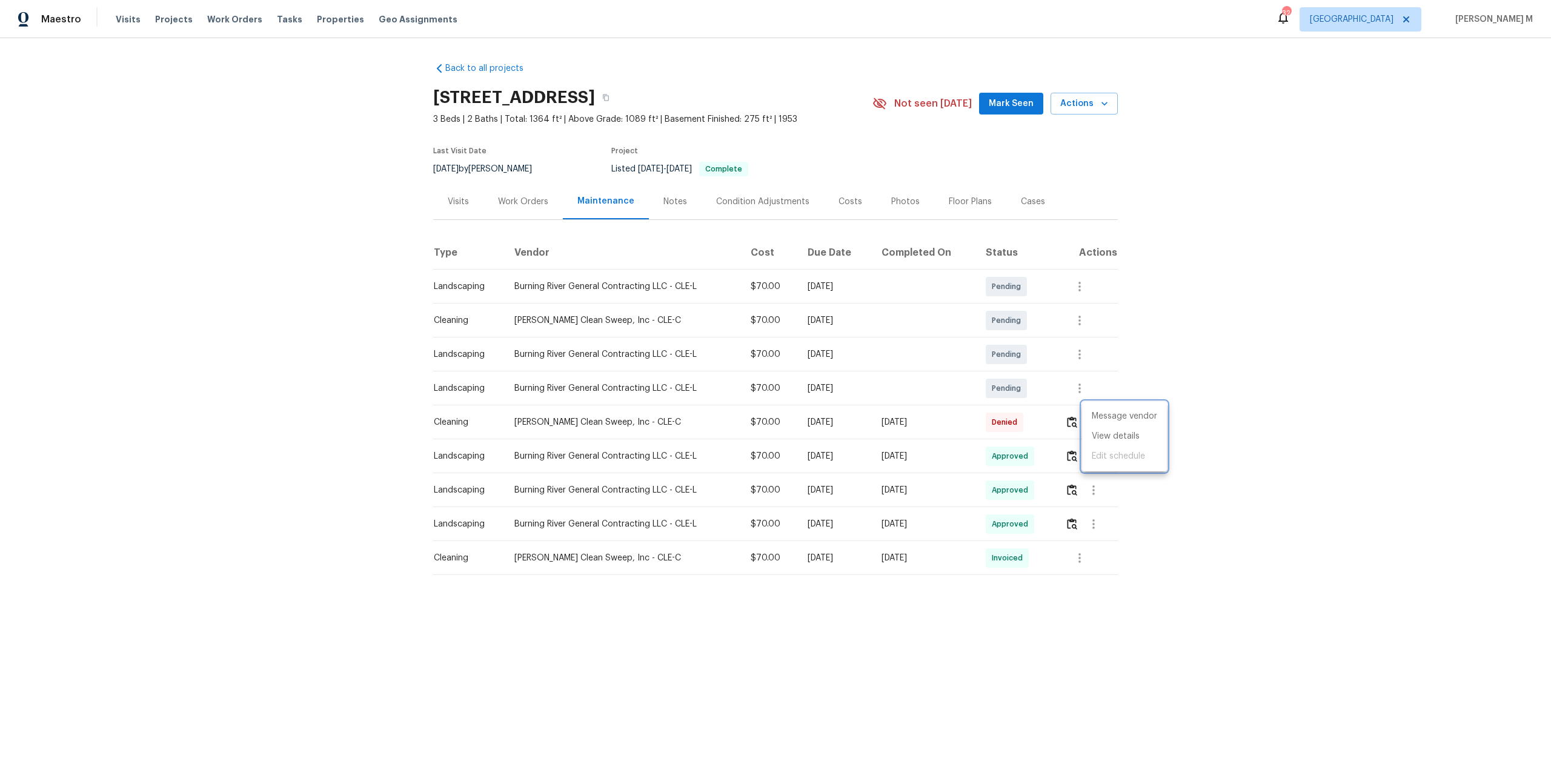
click at [249, 187] on div at bounding box center [776, 392] width 1551 height 784
click at [512, 198] on div "Work Orders" at bounding box center [523, 202] width 51 height 12
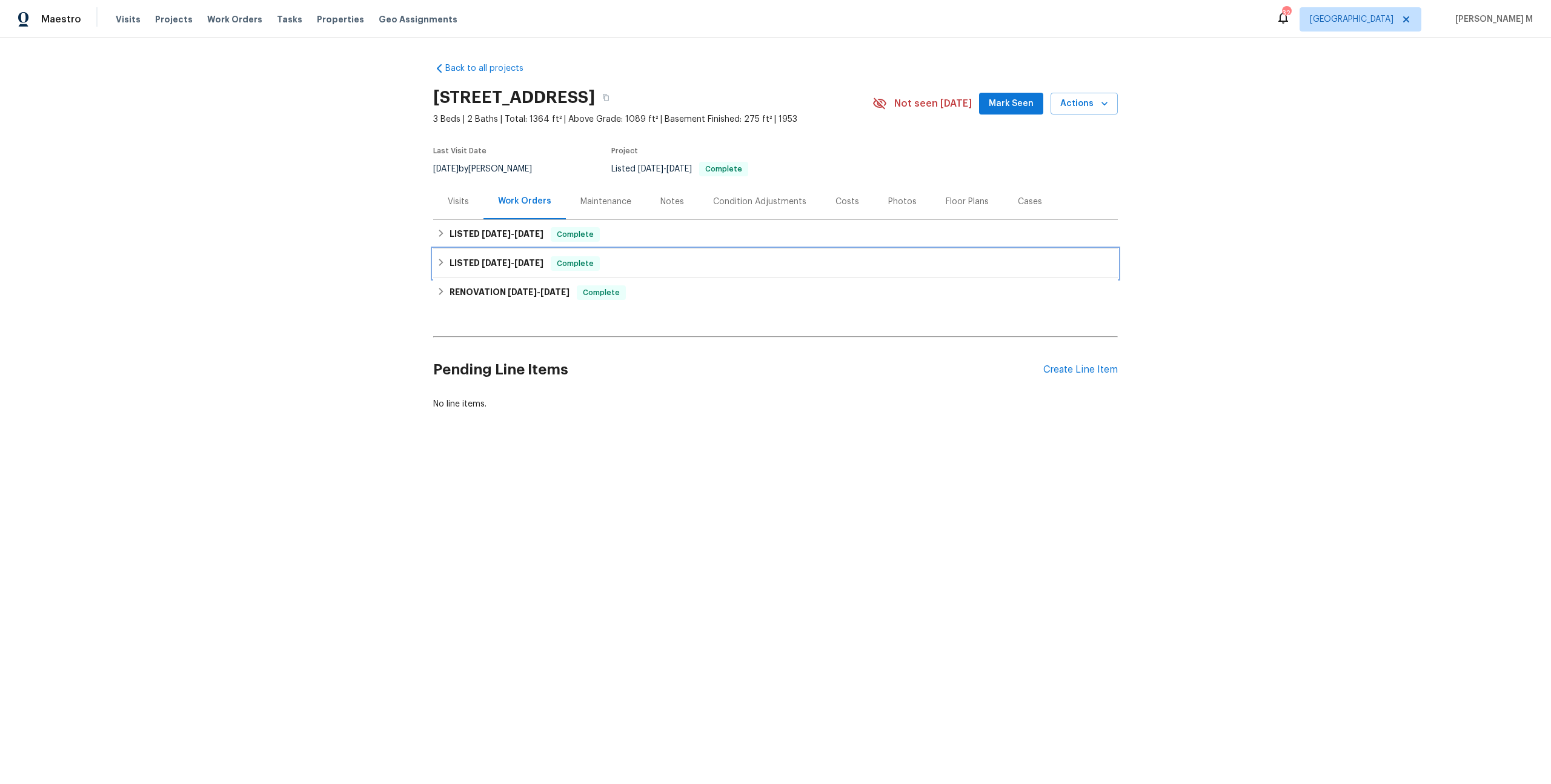
click at [493, 249] on div "LISTED 7/22/25 - 7/23/25 Complete" at bounding box center [776, 264] width 685 height 29
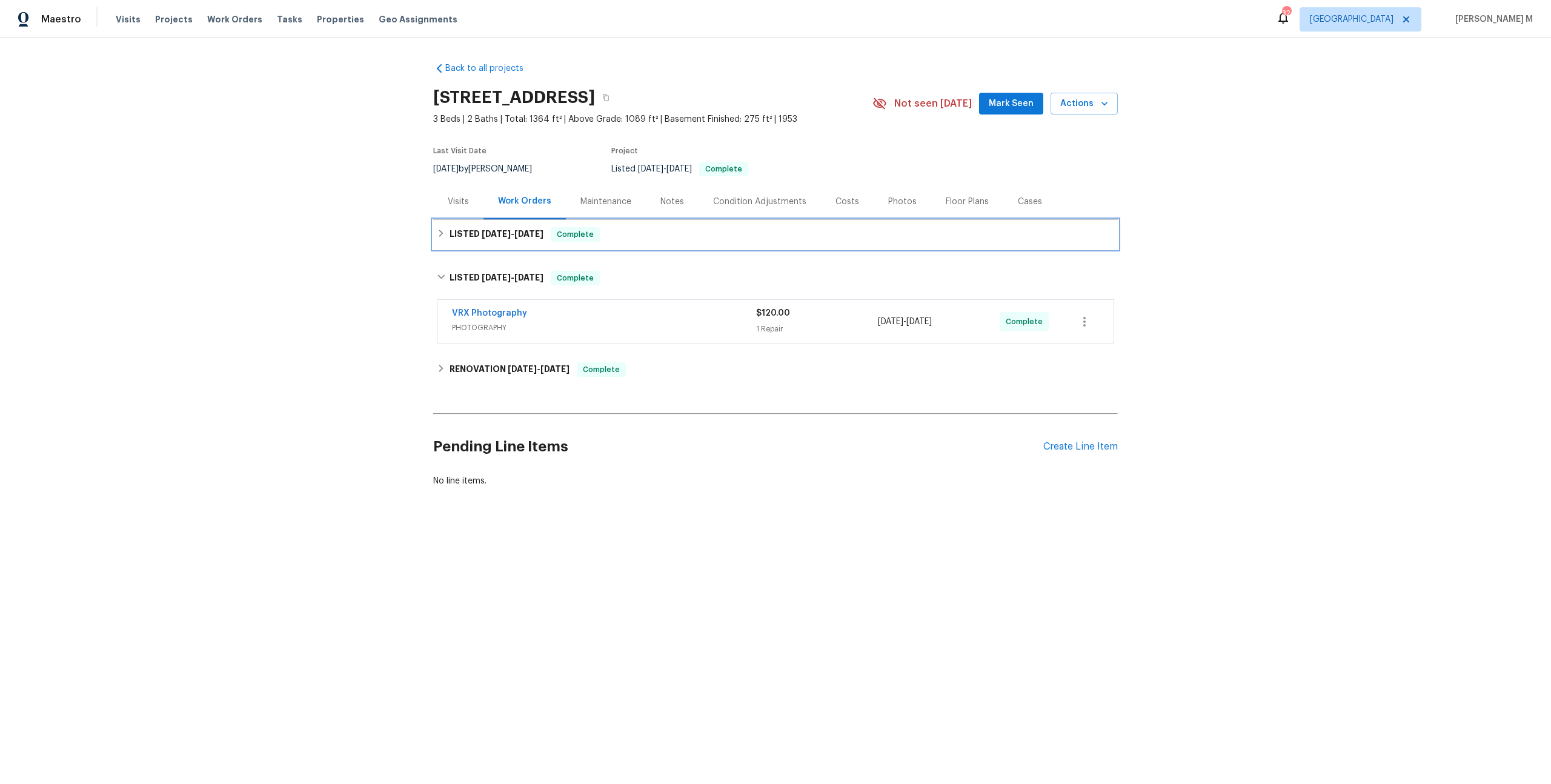
click at [493, 230] on span "7/25/25" at bounding box center [496, 234] width 29 height 9
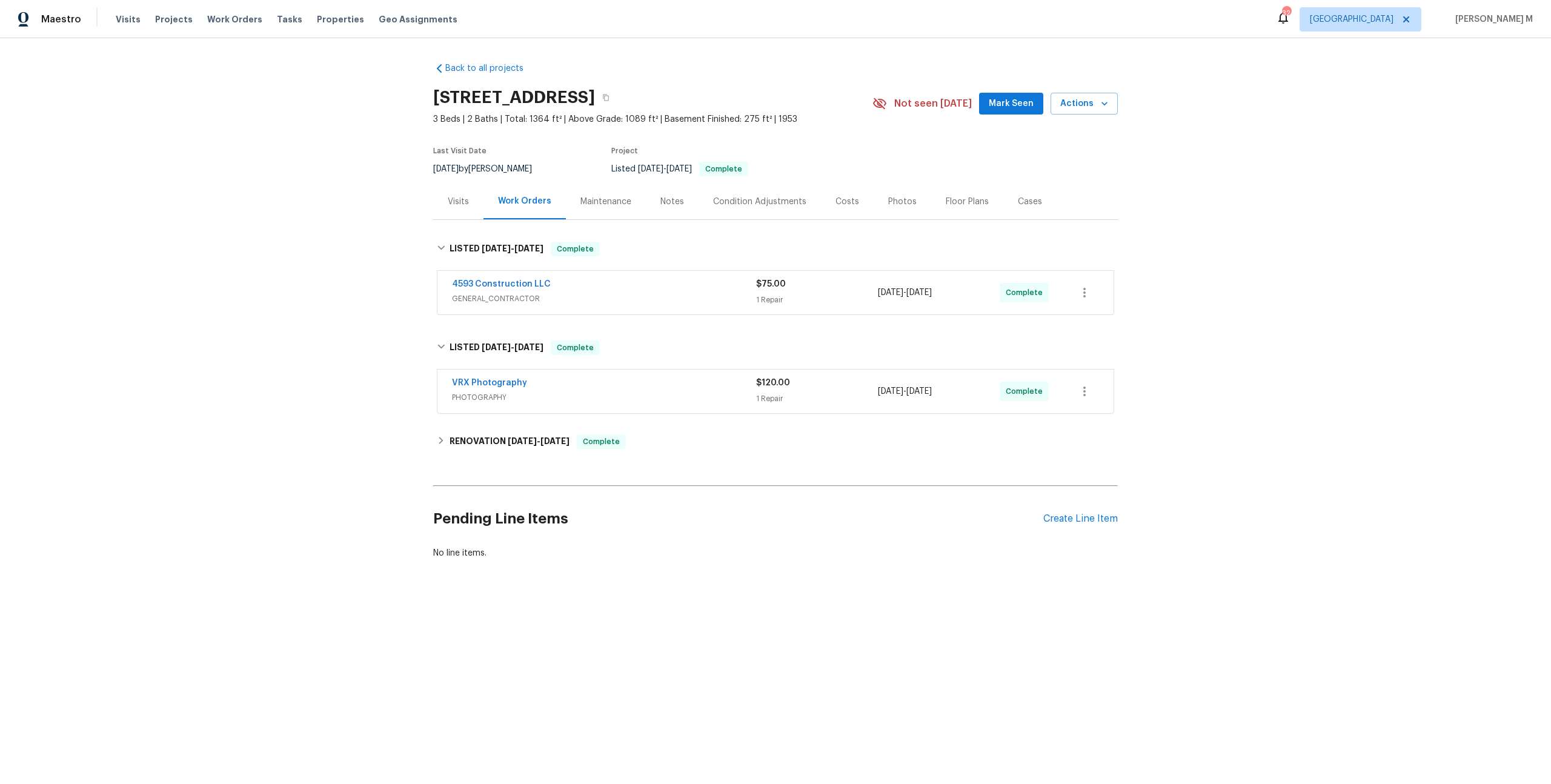
click at [478, 294] on span "GENERAL_CONTRACTOR" at bounding box center [604, 298] width 304 height 12
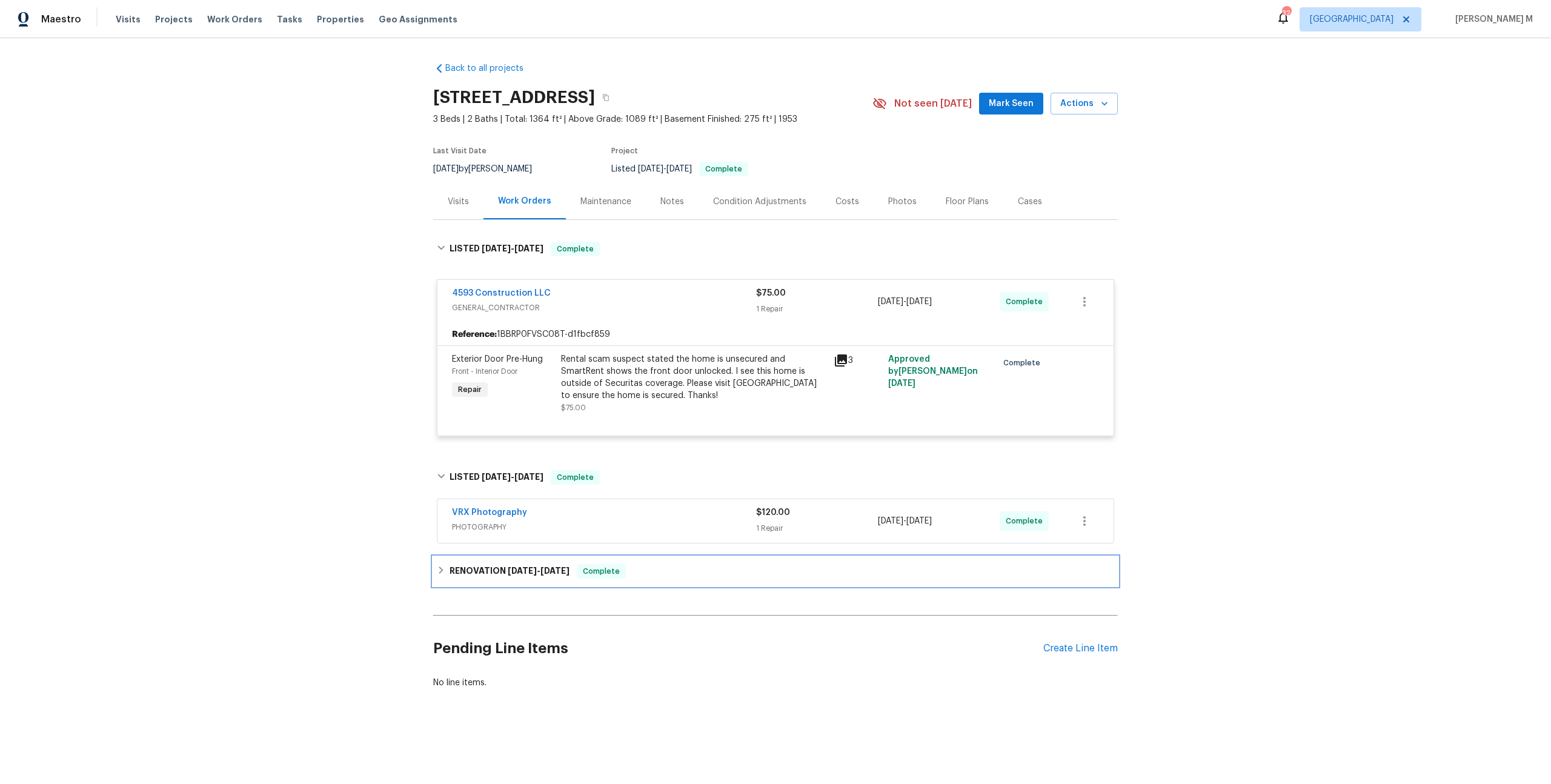
click at [468, 557] on div "RENOVATION 7/9/25 - 7/18/25 Complete" at bounding box center [776, 571] width 685 height 29
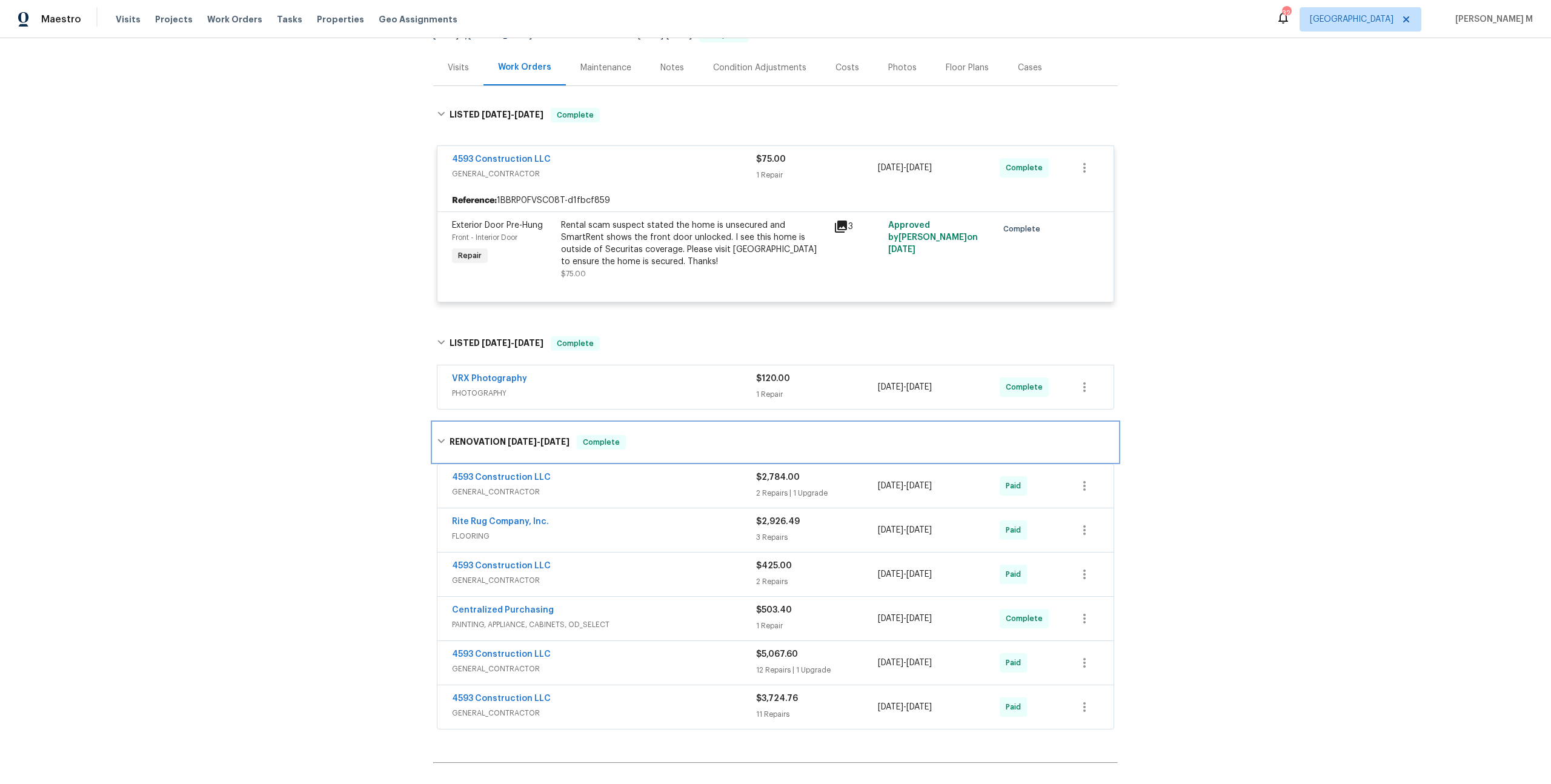
scroll to position [147, 0]
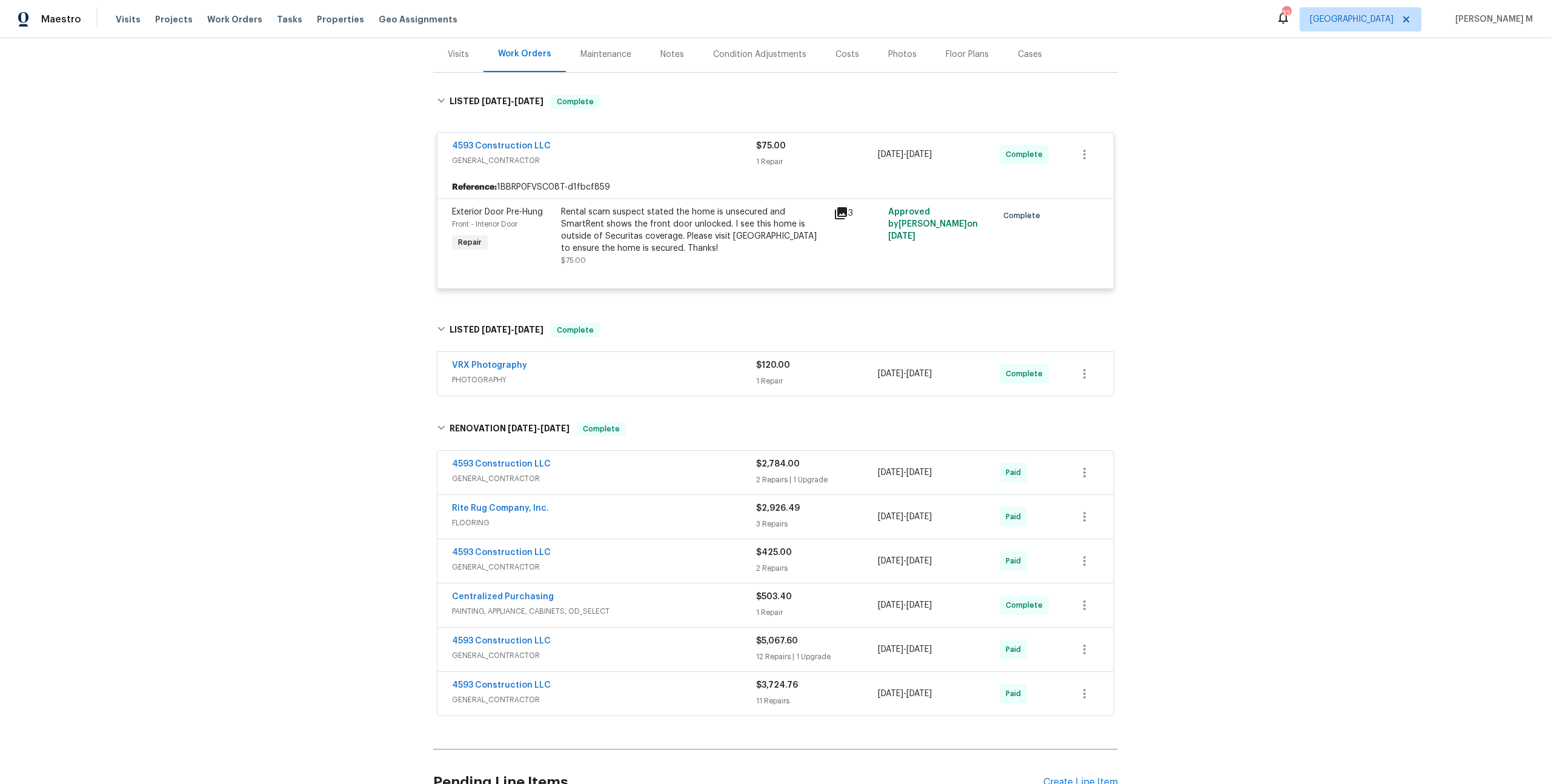
click at [492, 473] on span "GENERAL_CONTRACTOR" at bounding box center [604, 479] width 304 height 12
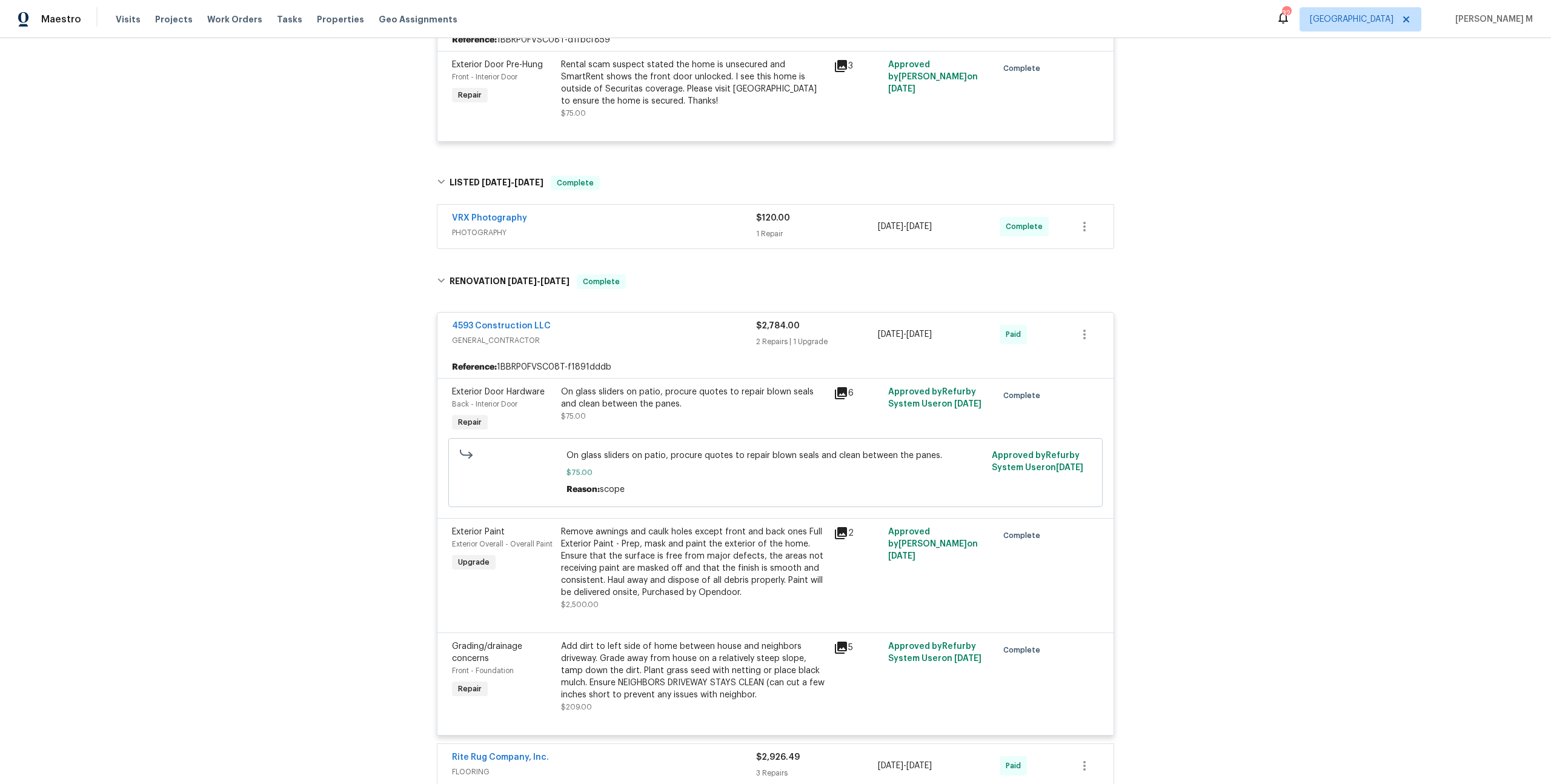
scroll to position [0, 0]
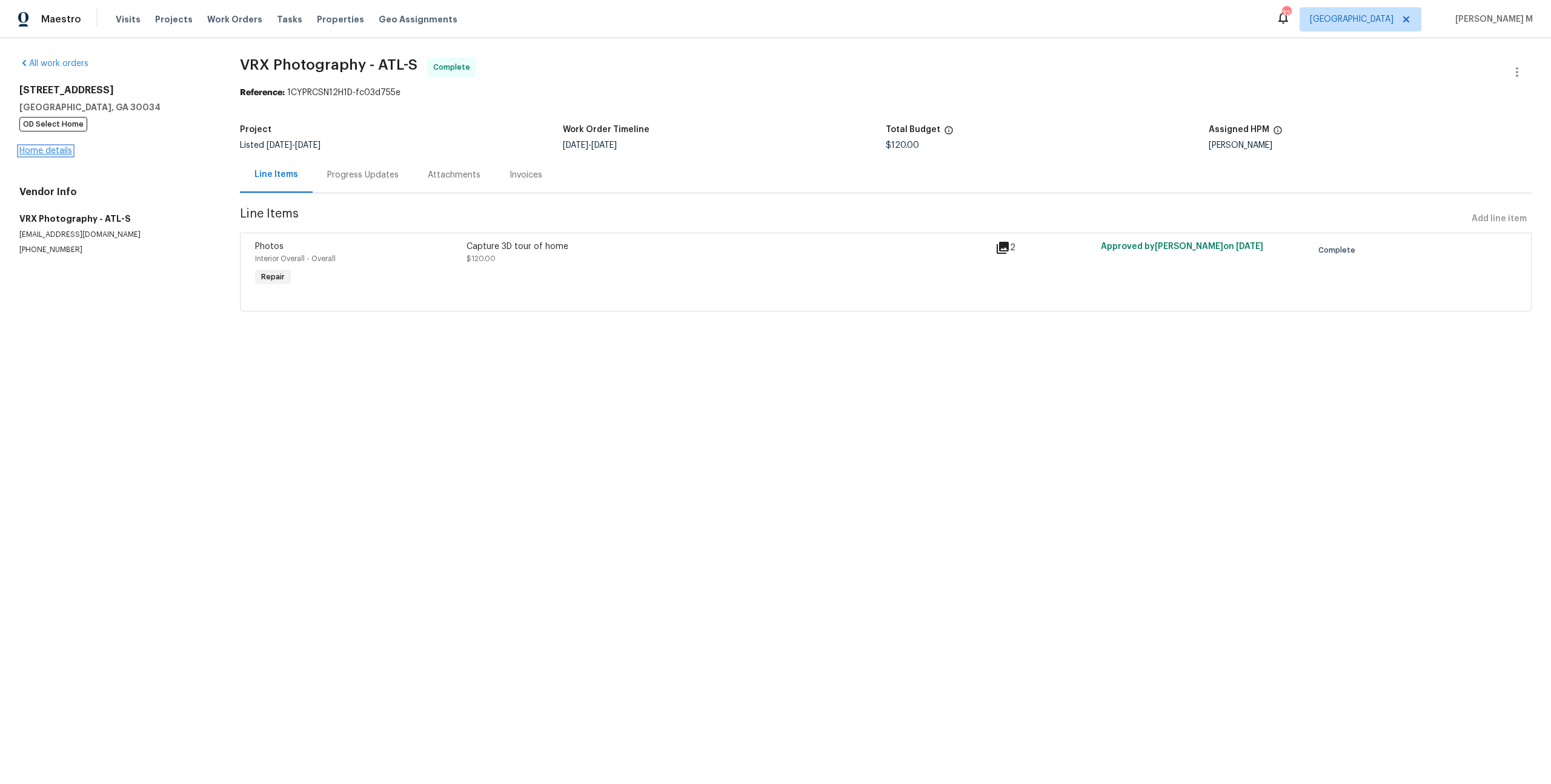
click at [27, 147] on link "Home details" at bounding box center [46, 151] width 53 height 9
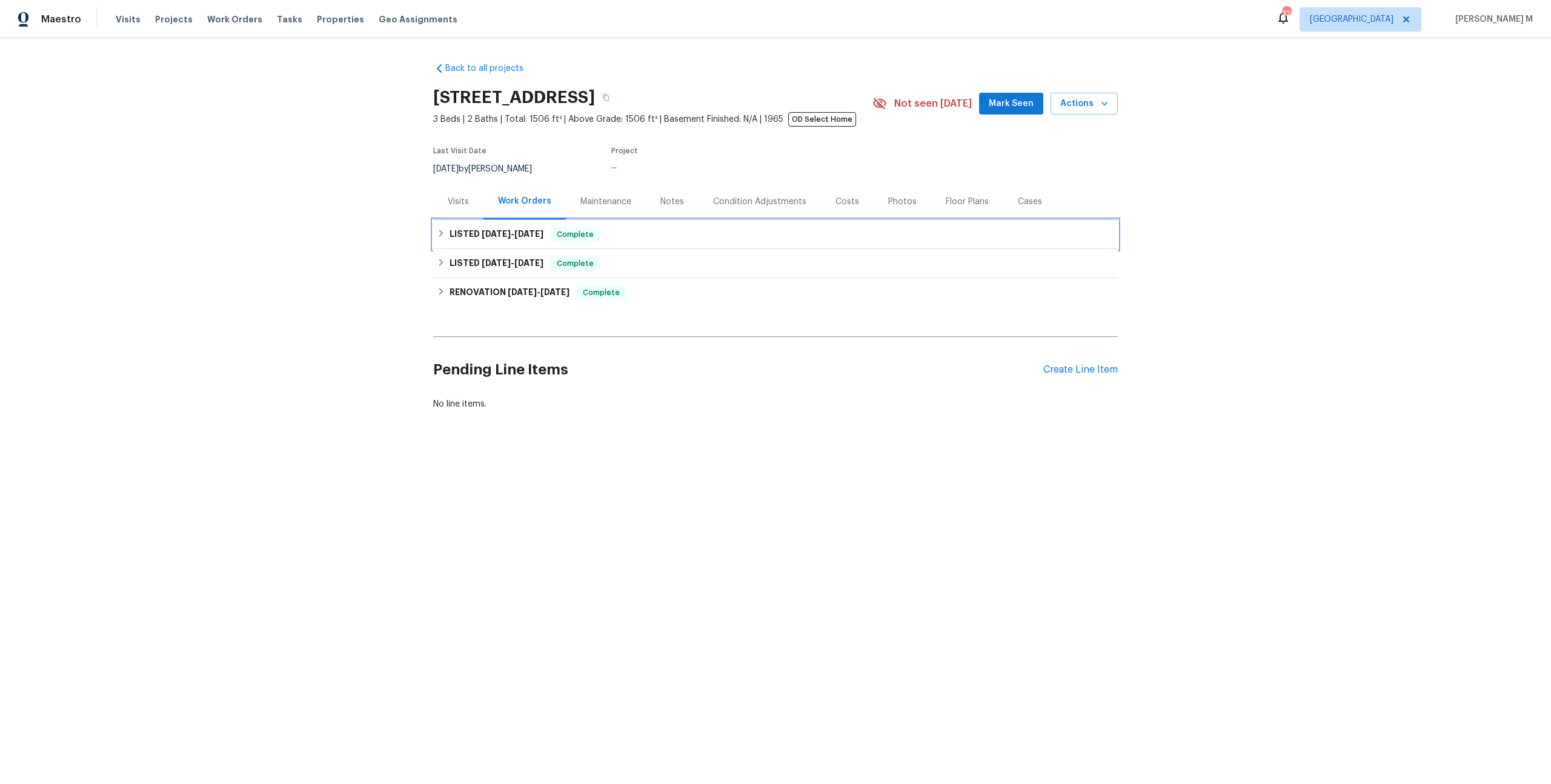
click at [511, 233] on h6 "LISTED 7/22/25 - 7/23/25" at bounding box center [496, 235] width 94 height 15
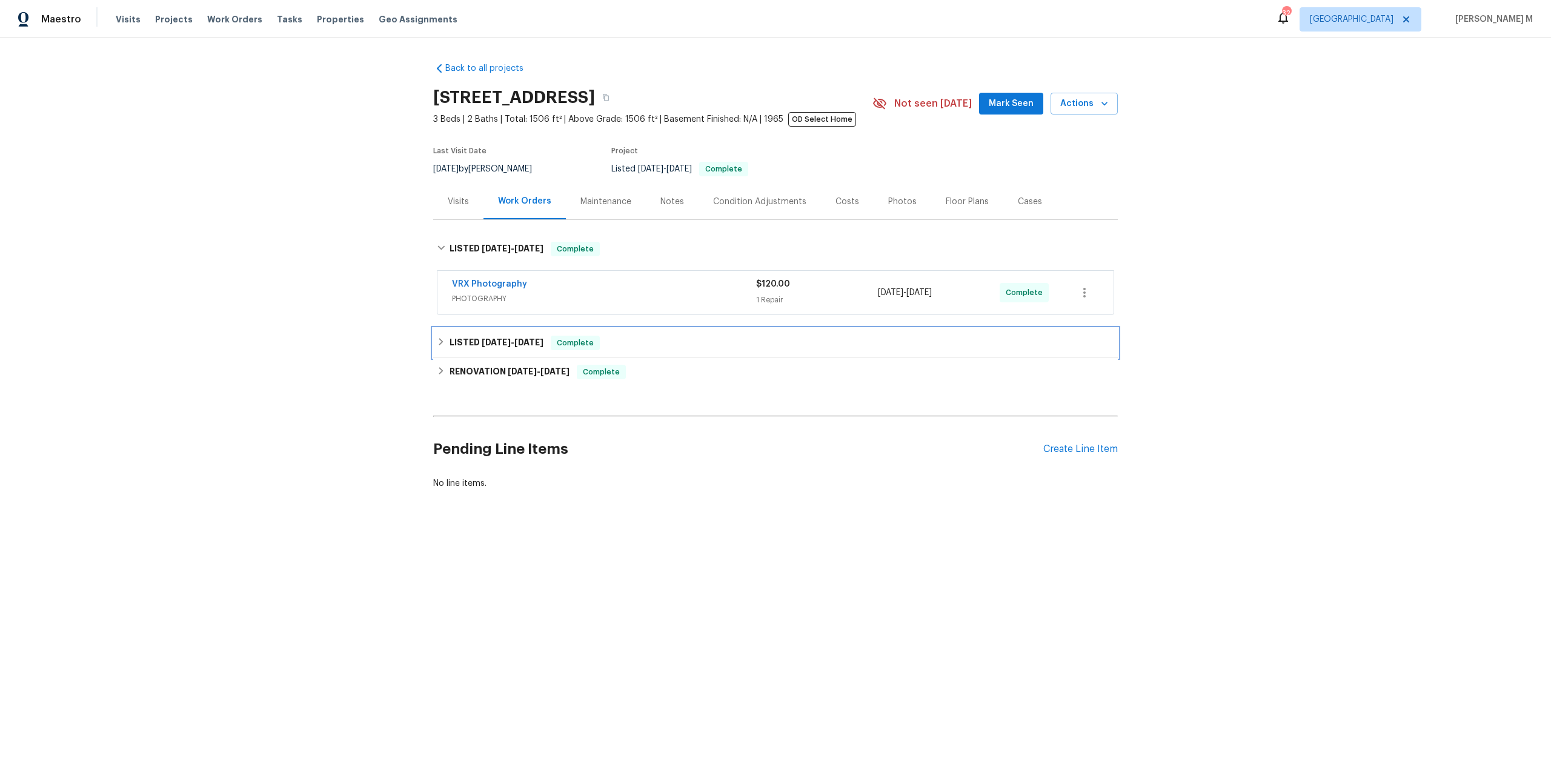
click at [482, 338] on span "4/24/25" at bounding box center [496, 342] width 29 height 9
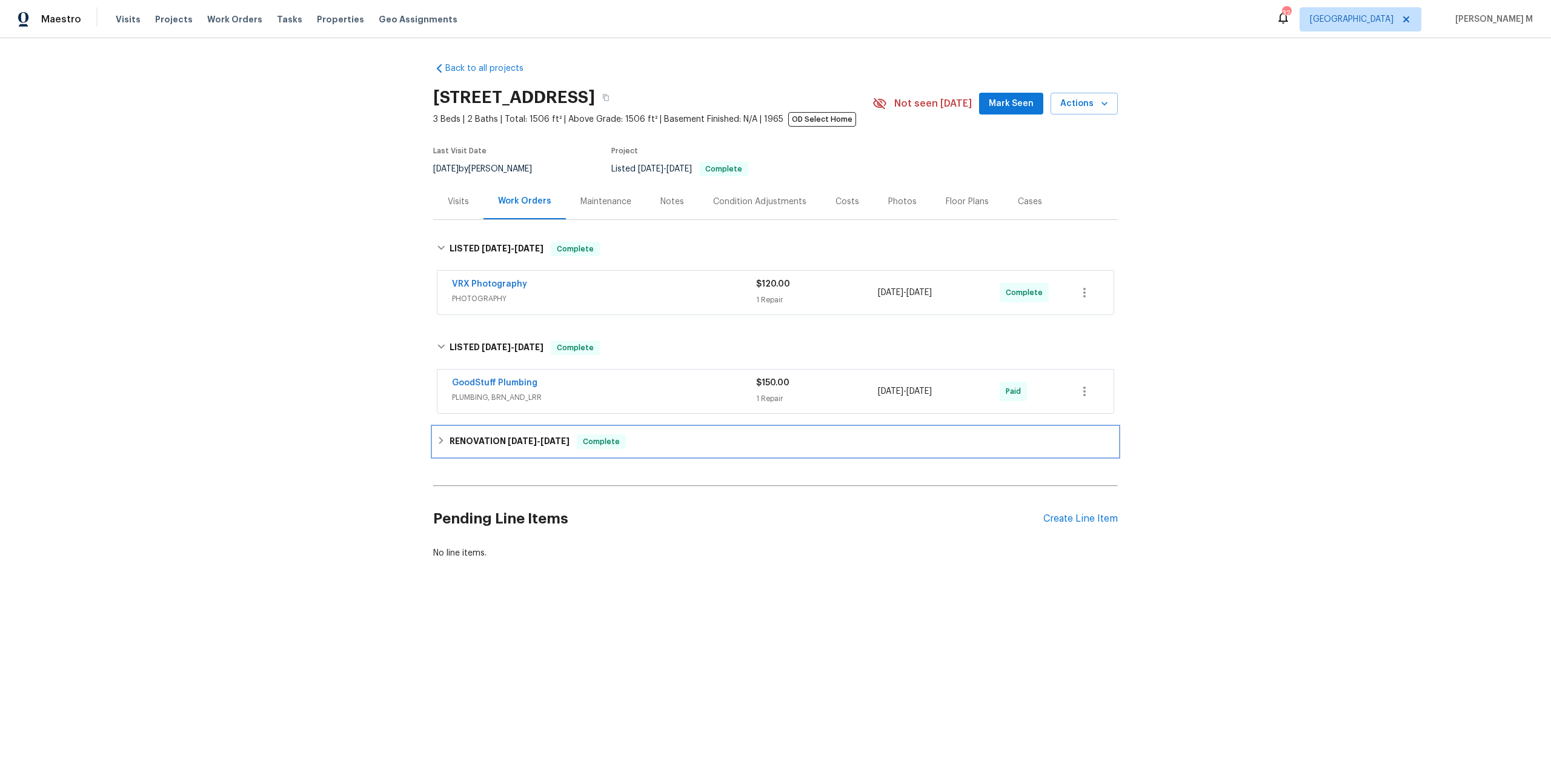
click at [499, 427] on div "RENOVATION 4/21/25 - 7/18/25 Complete" at bounding box center [776, 442] width 685 height 29
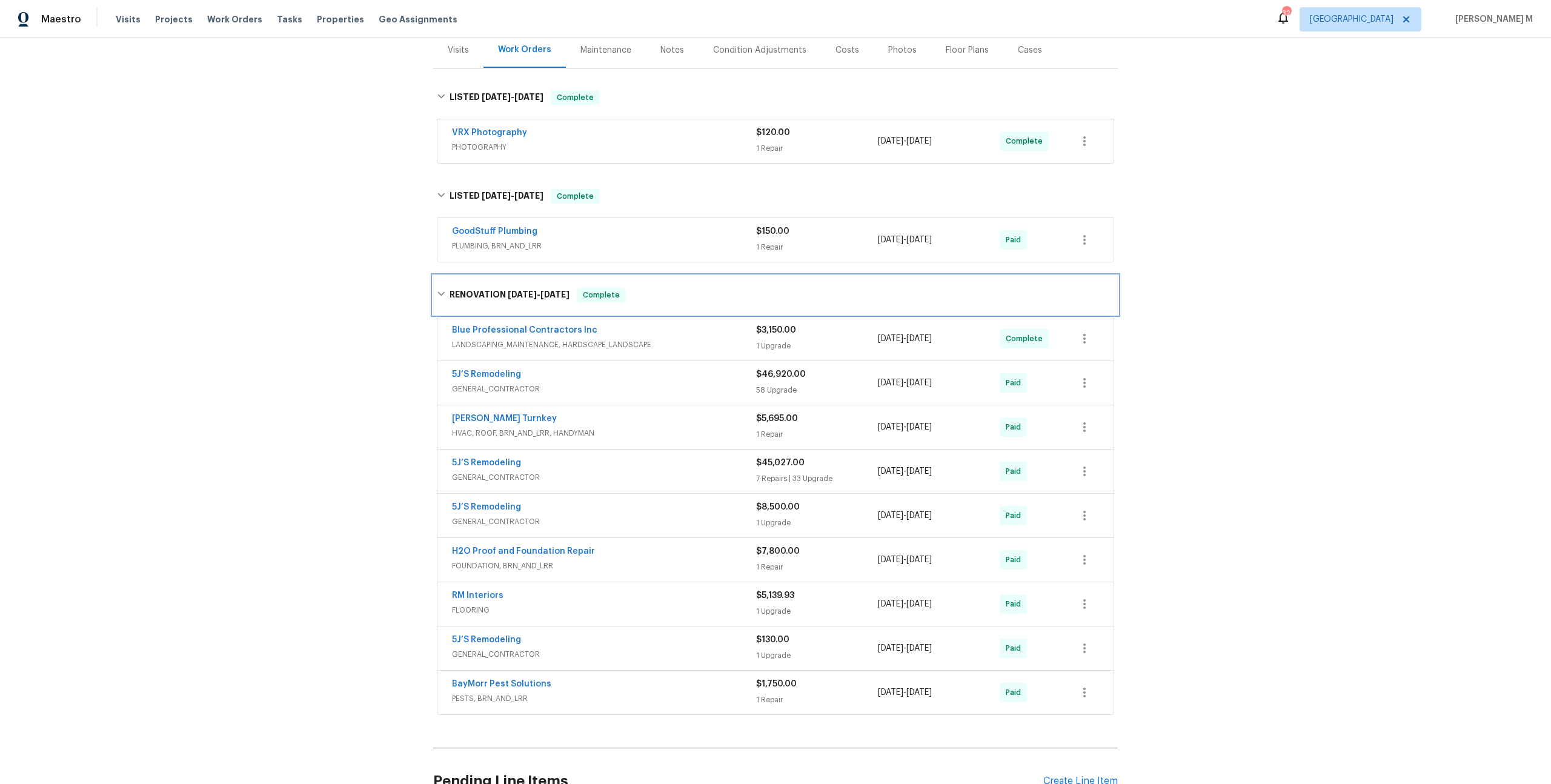
scroll to position [154, 0]
click at [584, 336] on span "LANDSCAPING_MAINTENANCE, HARDSCAPE_LANDSCAPE" at bounding box center [604, 342] width 304 height 12
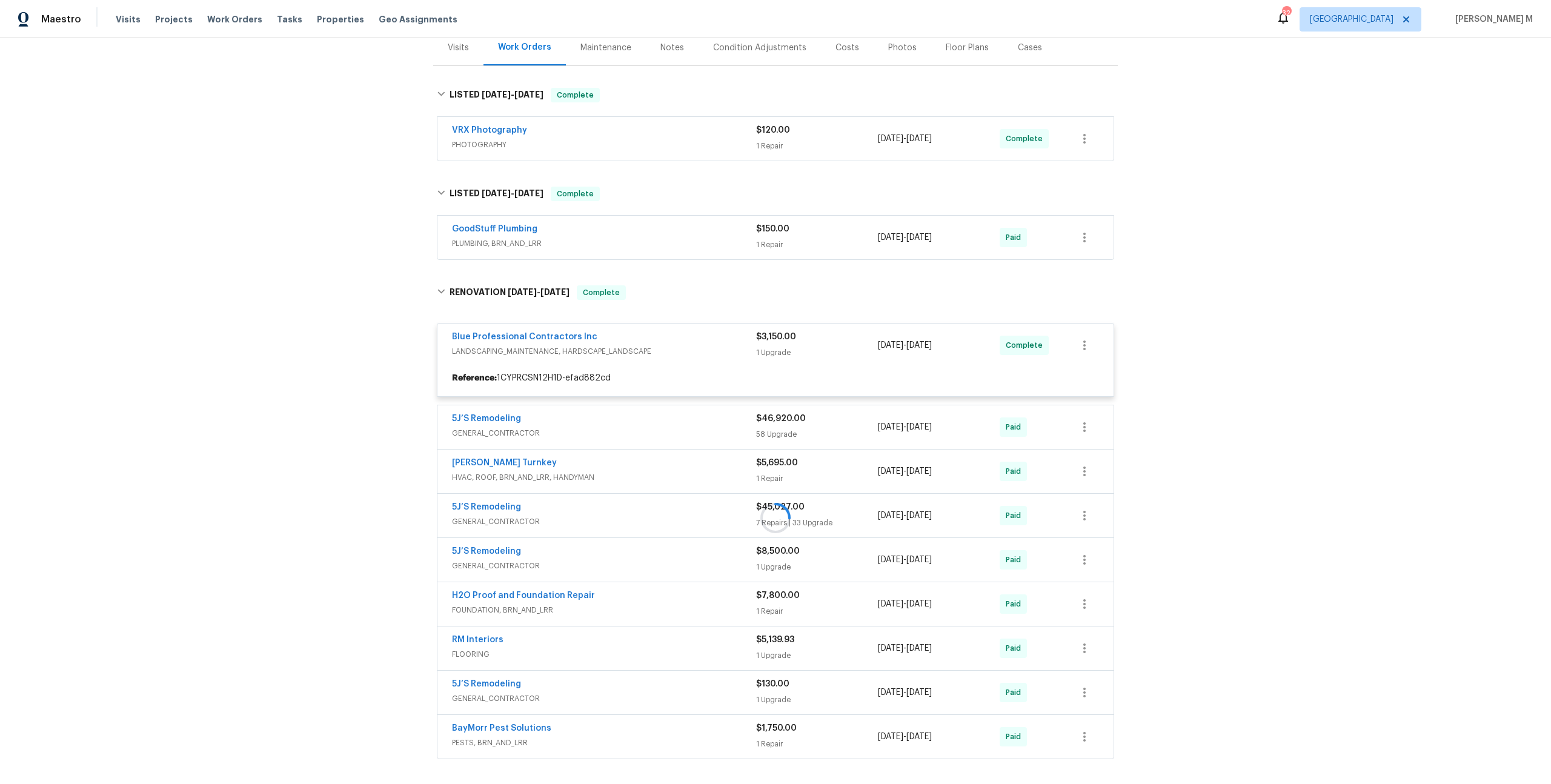
click at [461, 425] on div at bounding box center [776, 518] width 685 height 490
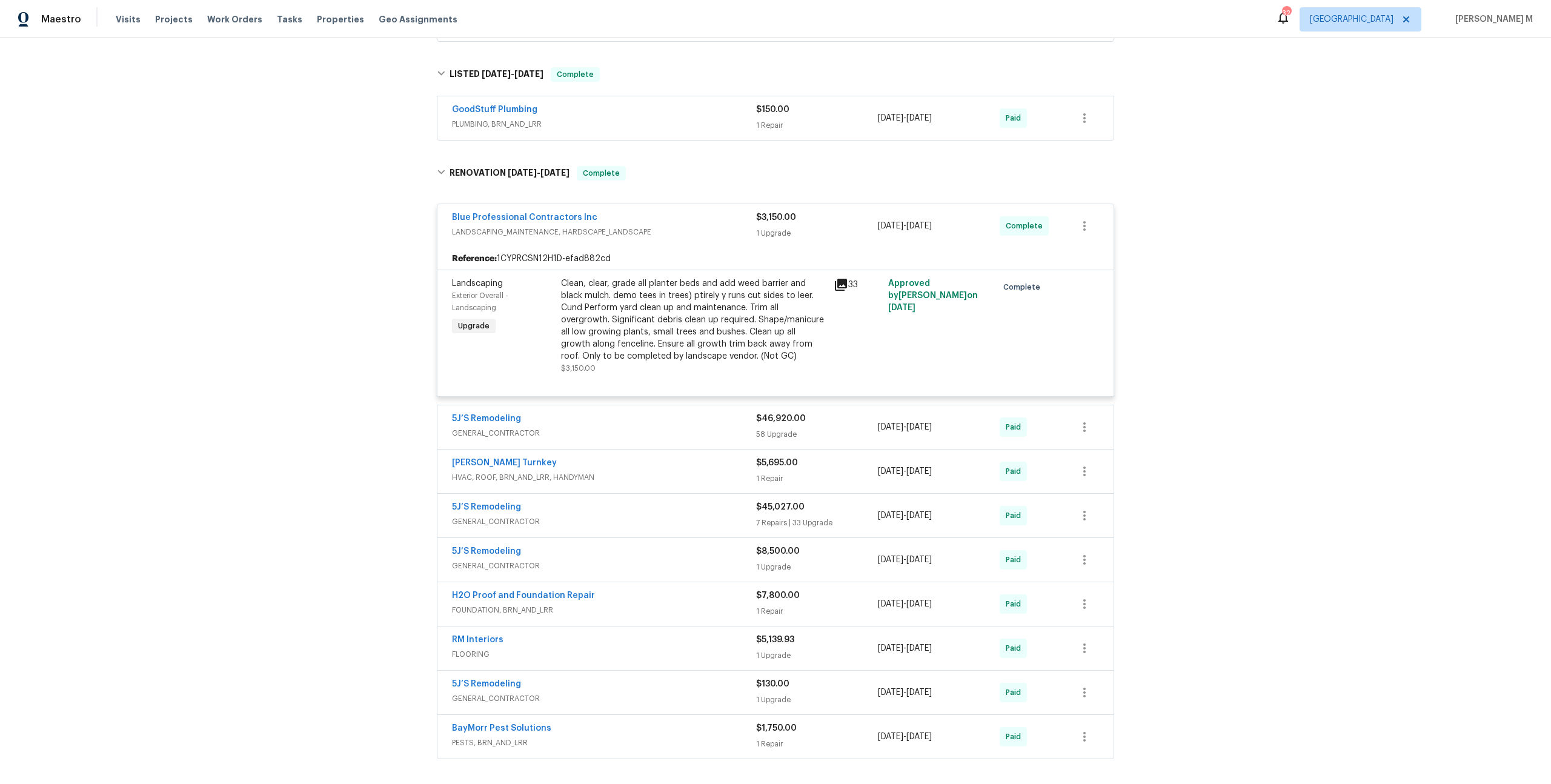
scroll to position [275, 0]
click at [495, 425] on span "GENERAL_CONTRACTOR" at bounding box center [604, 431] width 304 height 12
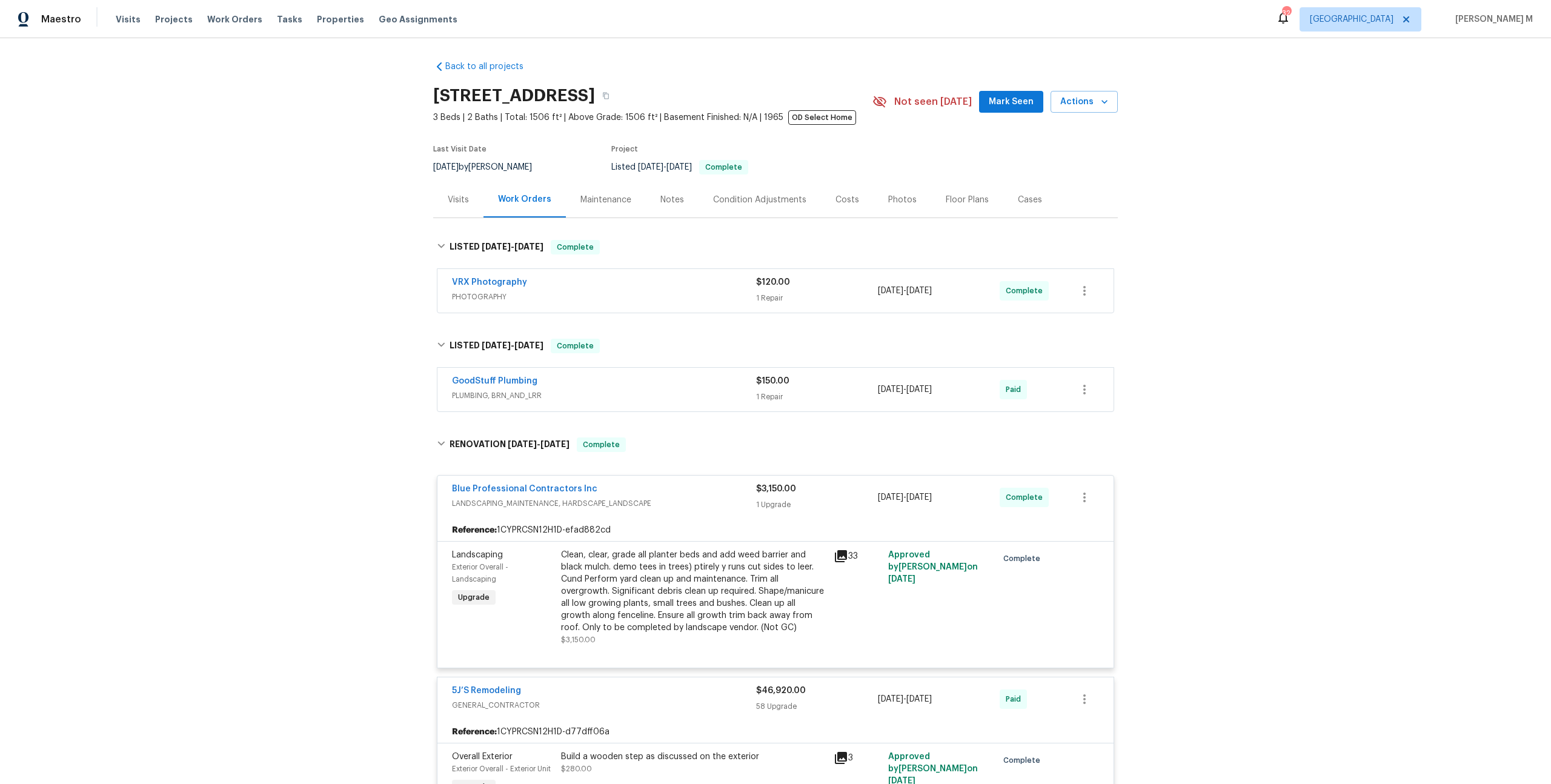
scroll to position [0, 0]
click at [602, 202] on div "Maintenance" at bounding box center [606, 201] width 80 height 36
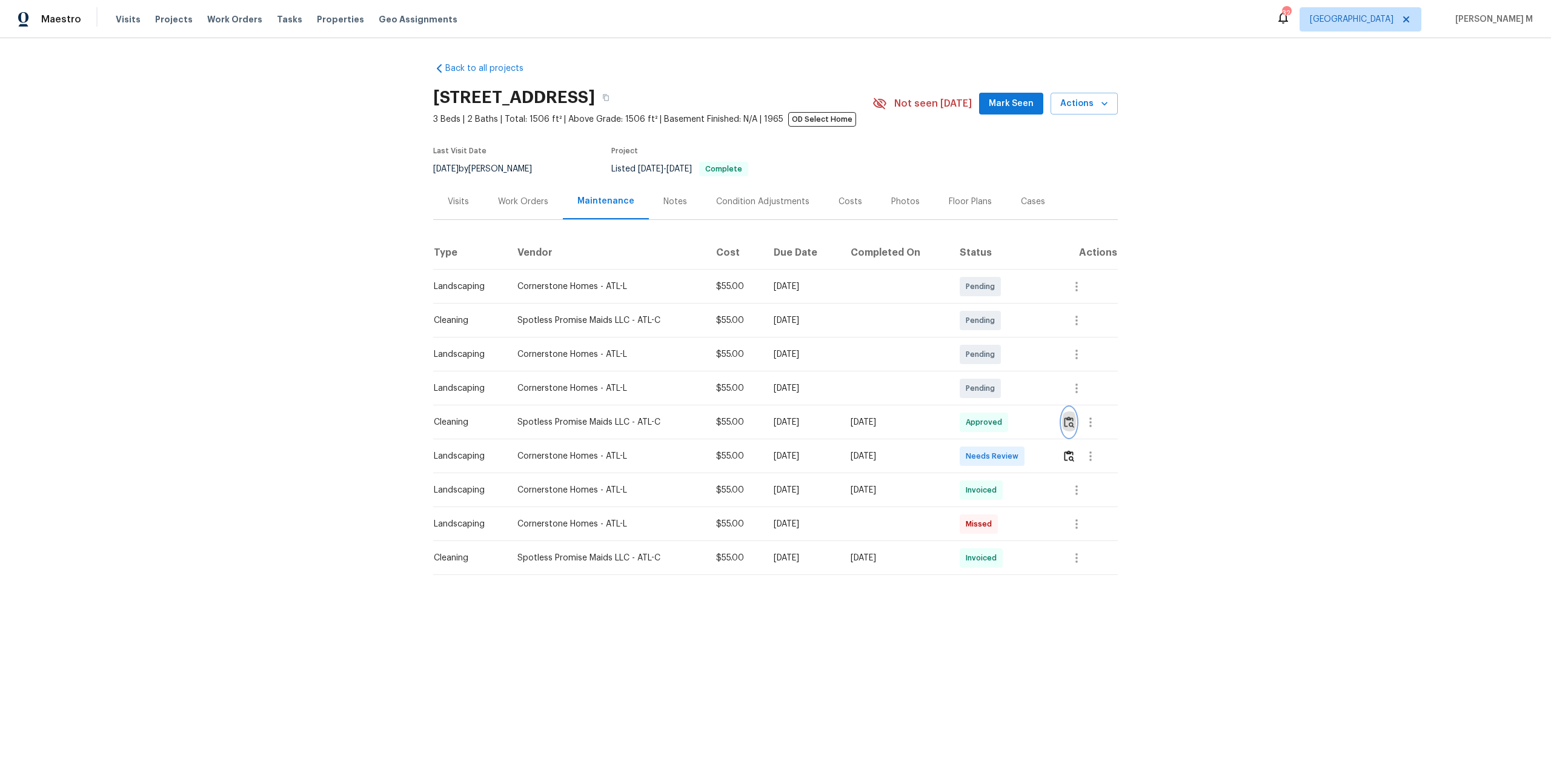
click at [1074, 416] on img "button" at bounding box center [1069, 422] width 10 height 12
click at [1092, 419] on icon "button" at bounding box center [1090, 422] width 15 height 15
click at [1092, 419] on li "Message vendor" at bounding box center [1122, 416] width 85 height 20
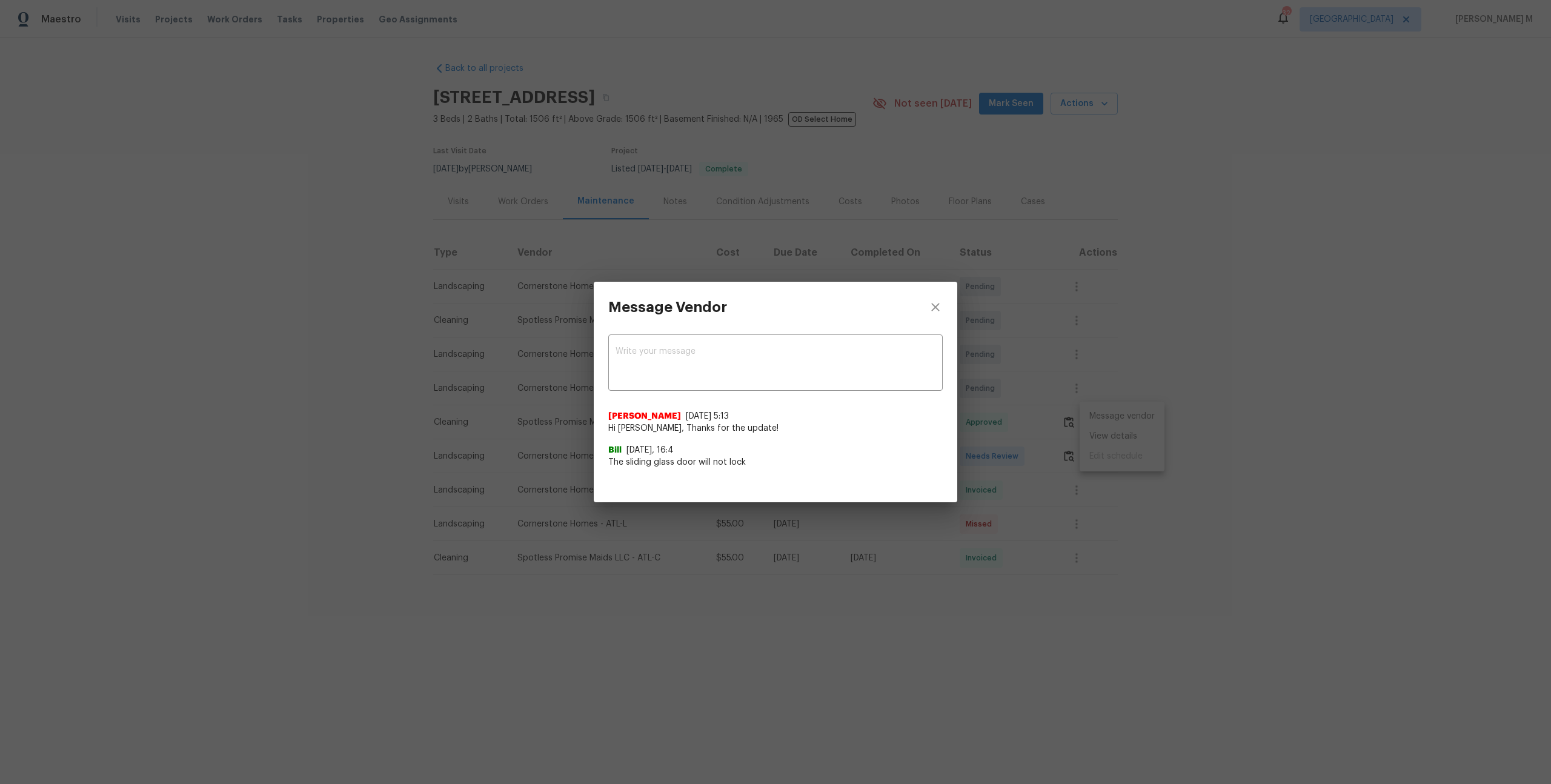
click at [615, 463] on span "The sliding glass door will not lock" at bounding box center [775, 462] width 334 height 12
click at [1187, 389] on div "Message Vendor x ​ Akshaya Narayanan 8/15/25, 5:13 Hi Bill, Thanks for the upda…" at bounding box center [776, 392] width 1551 height 784
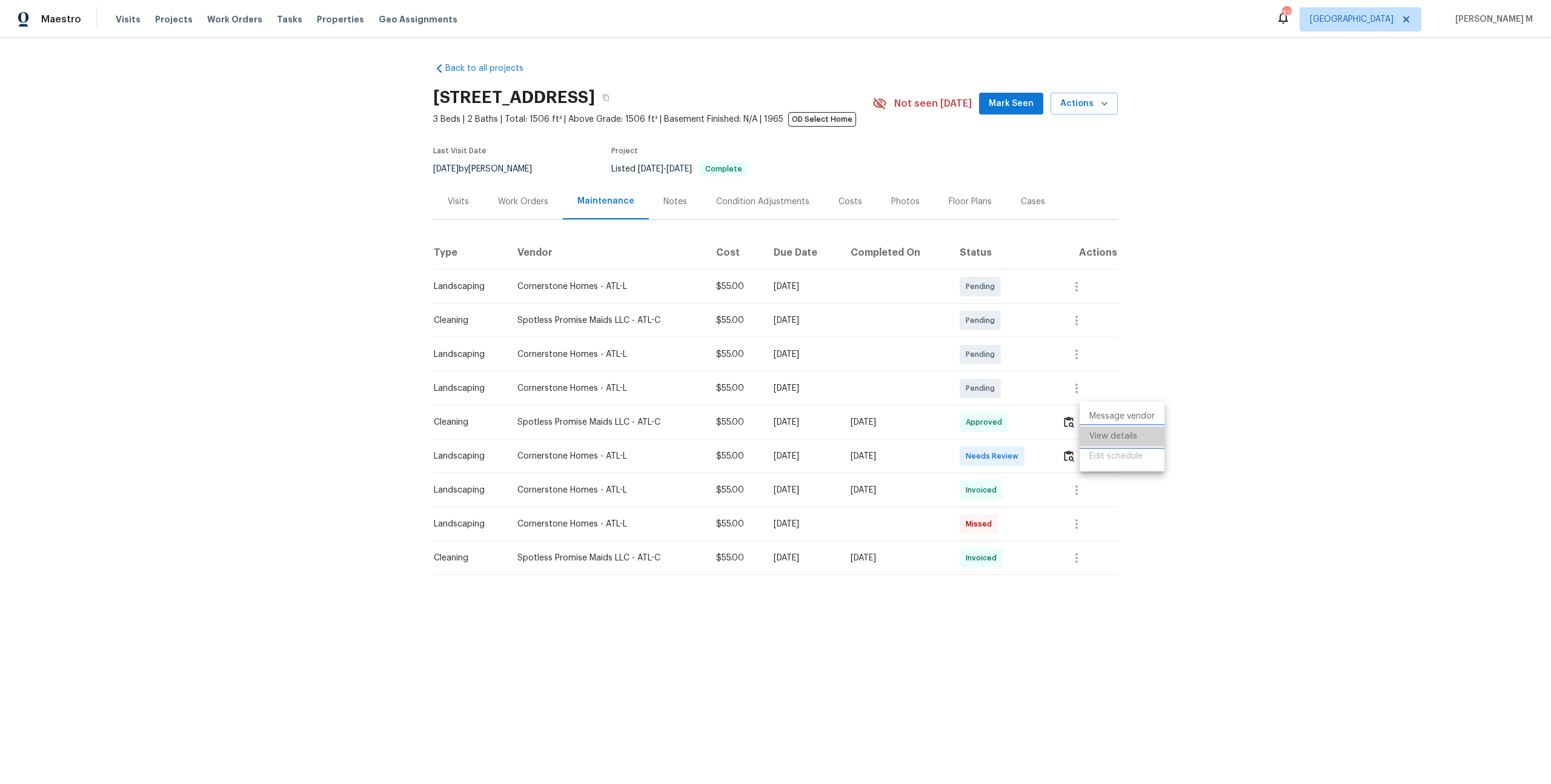
click at [1143, 428] on li "View details" at bounding box center [1122, 436] width 85 height 20
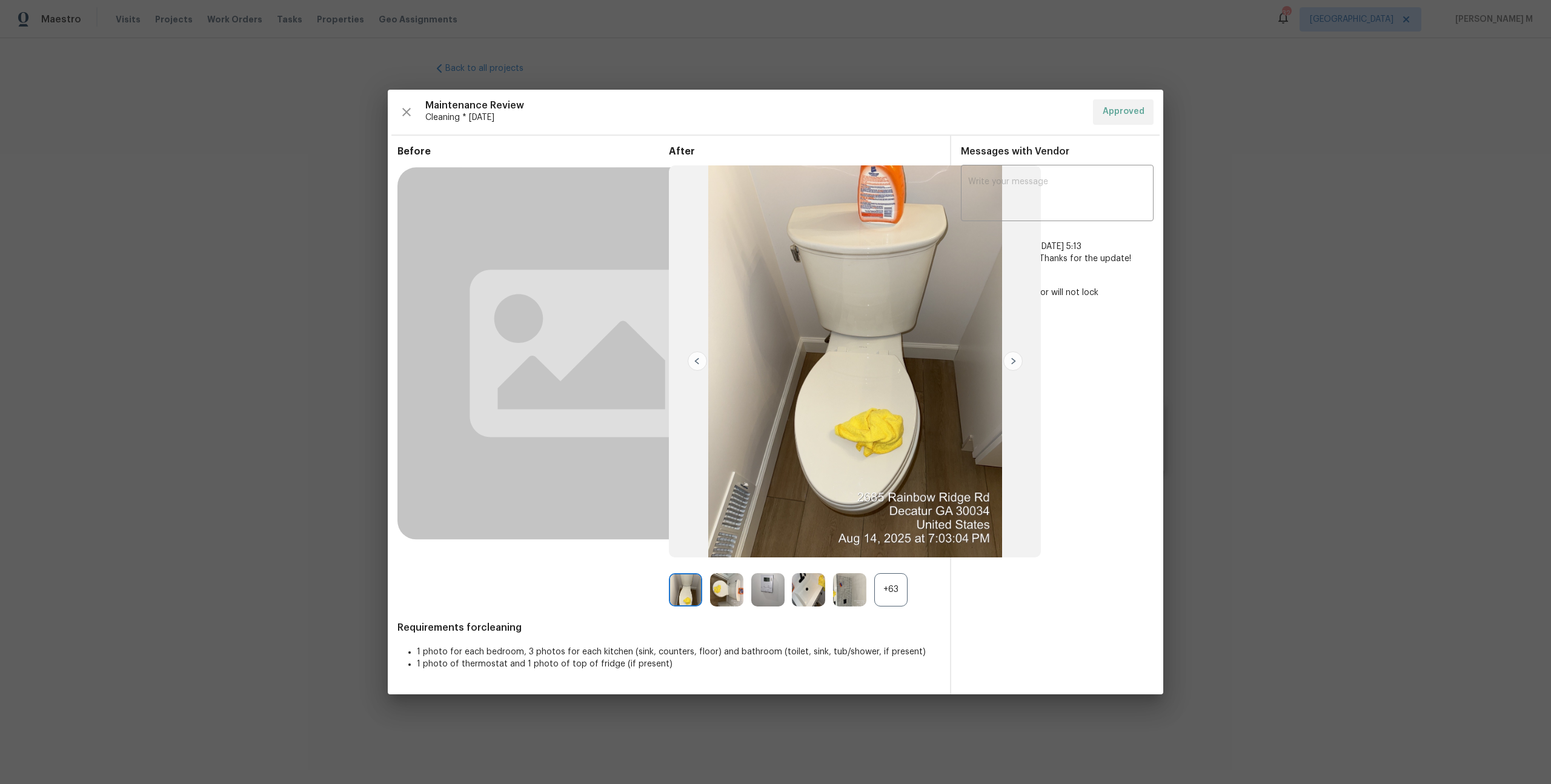
click at [905, 601] on div "+63" at bounding box center [891, 590] width 34 height 34
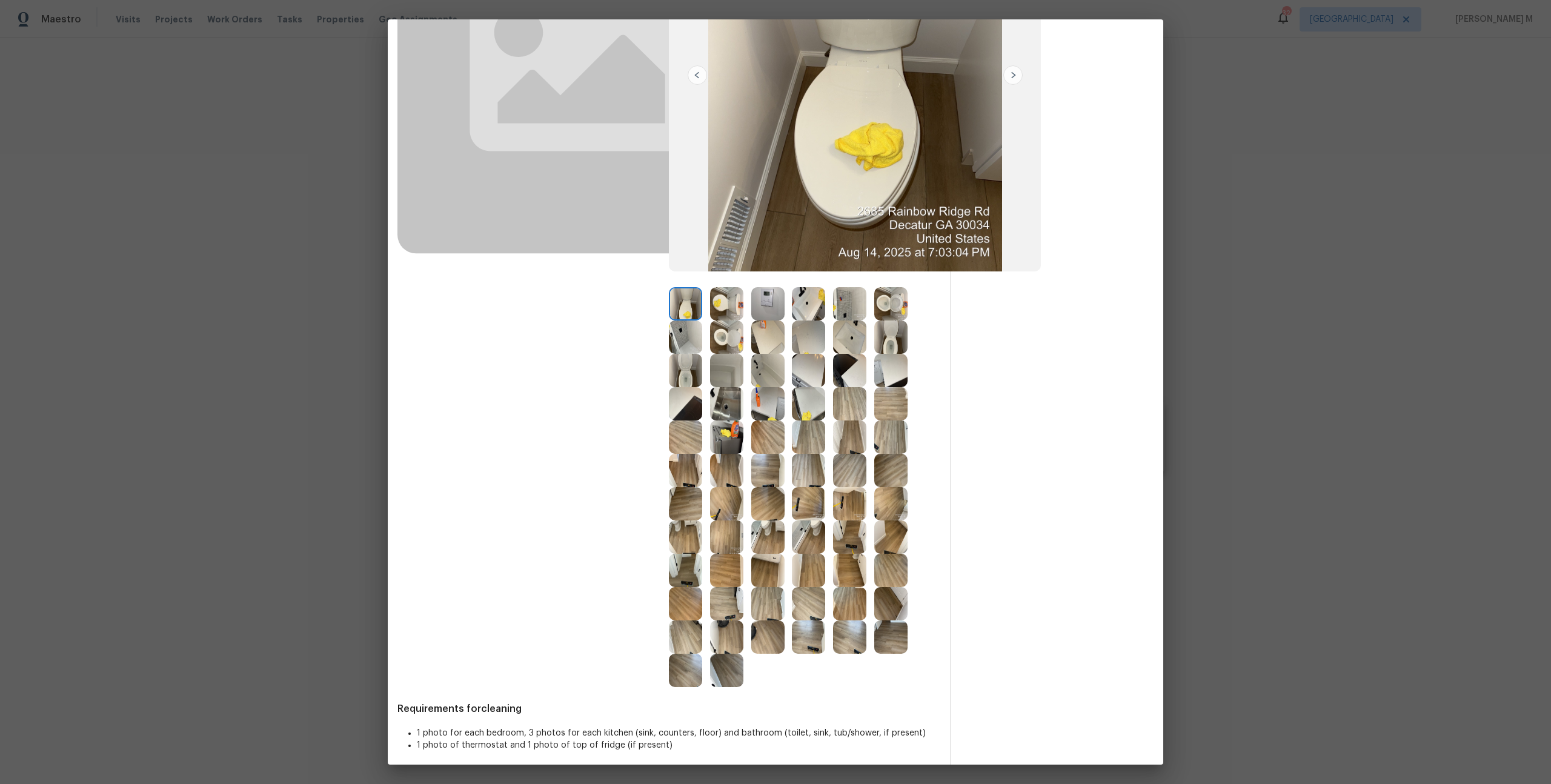
scroll to position [216, 0]
click at [892, 373] on img at bounding box center [891, 370] width 34 height 34
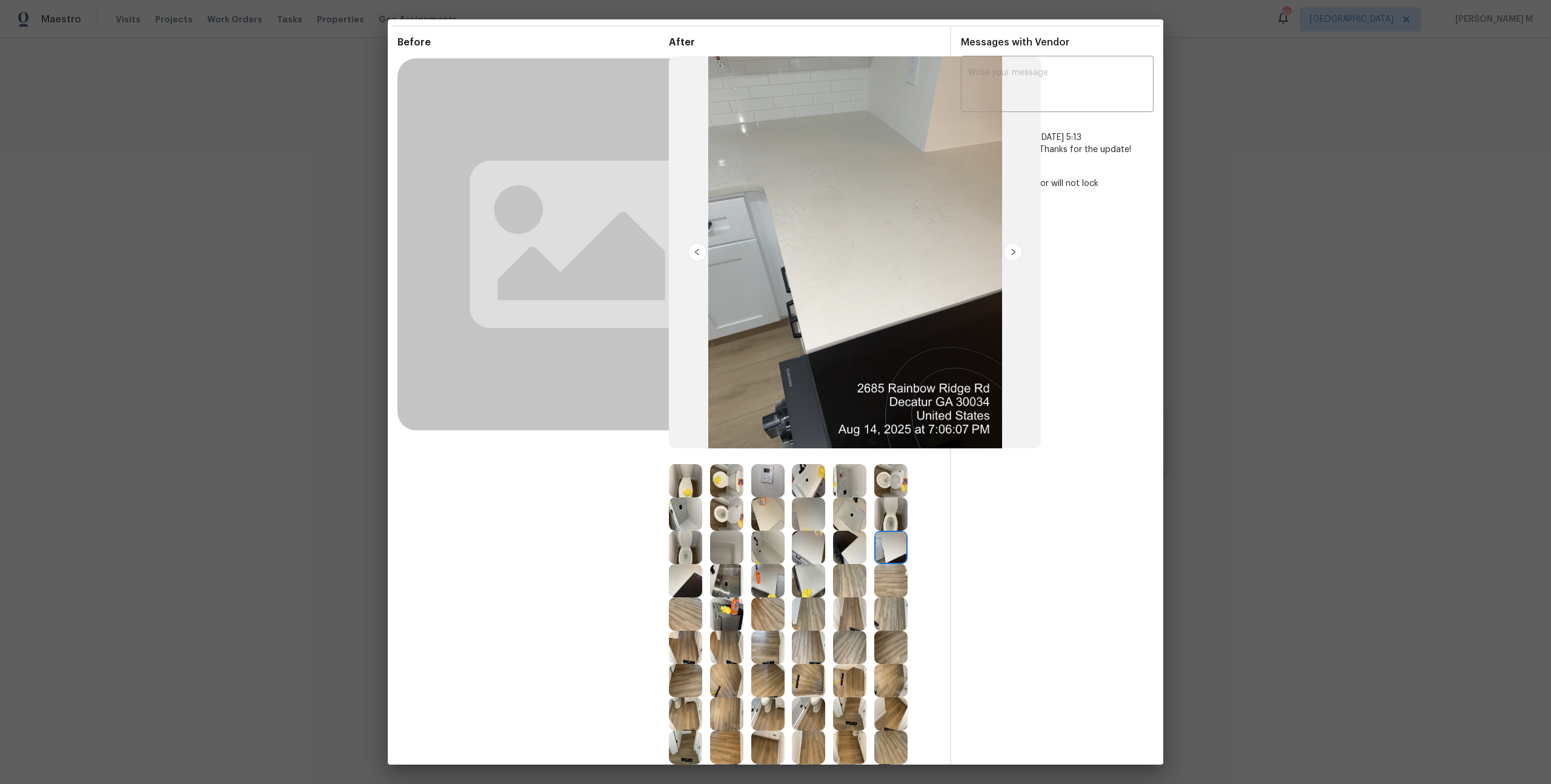
scroll to position [0, 0]
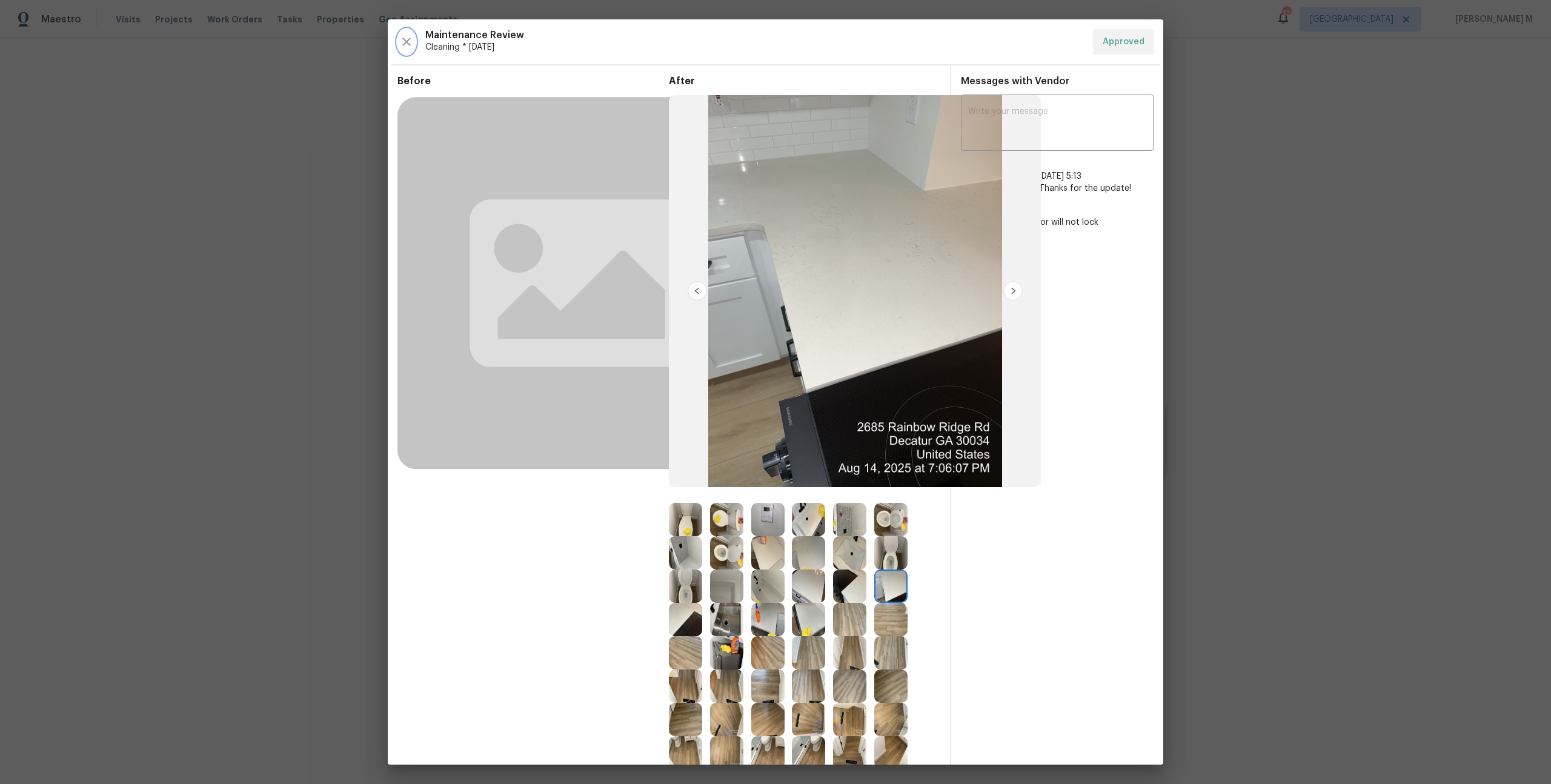
click at [408, 38] on icon "button" at bounding box center [406, 42] width 9 height 9
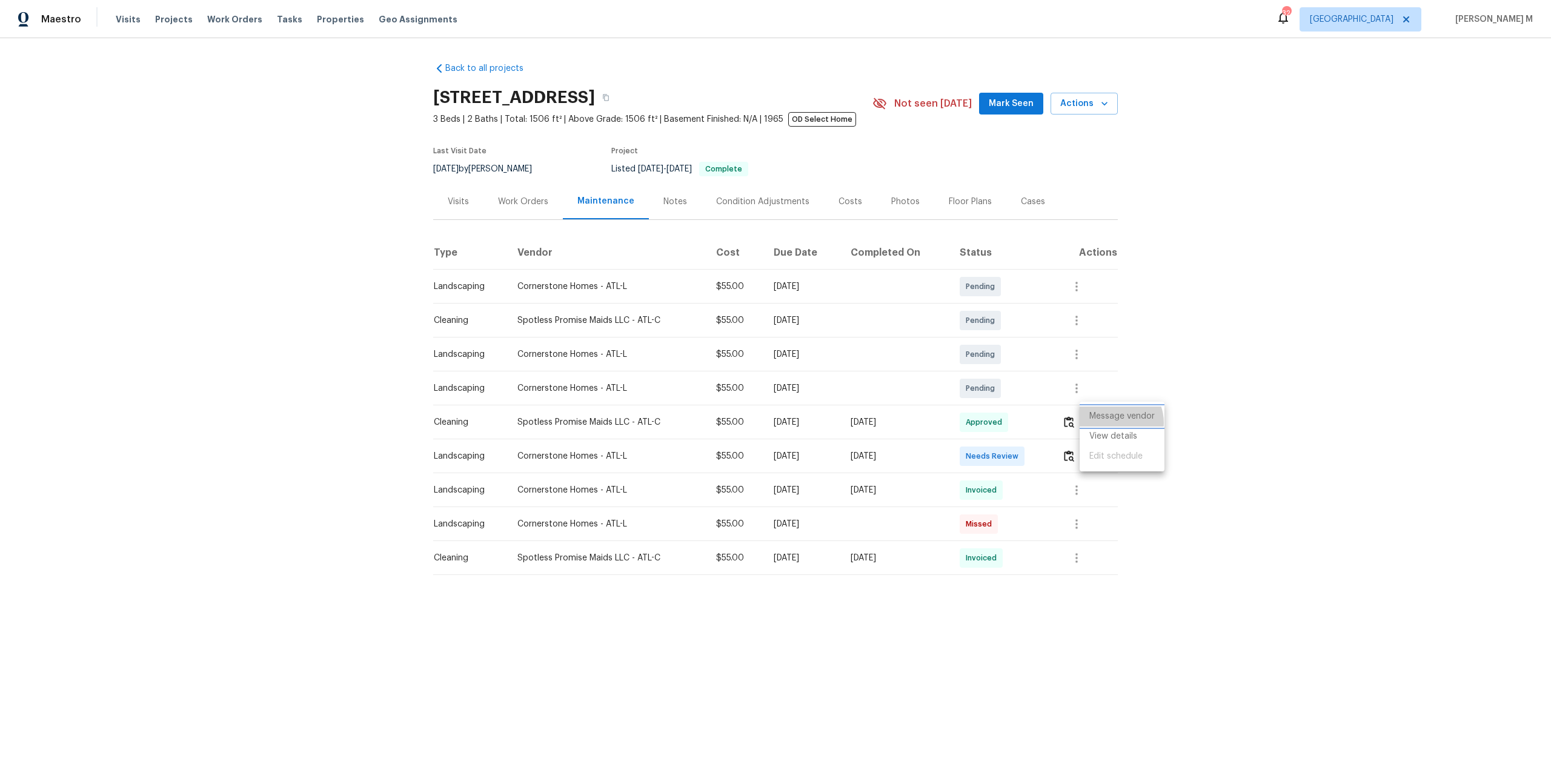
click at [1113, 423] on li "Message vendor" at bounding box center [1122, 416] width 85 height 20
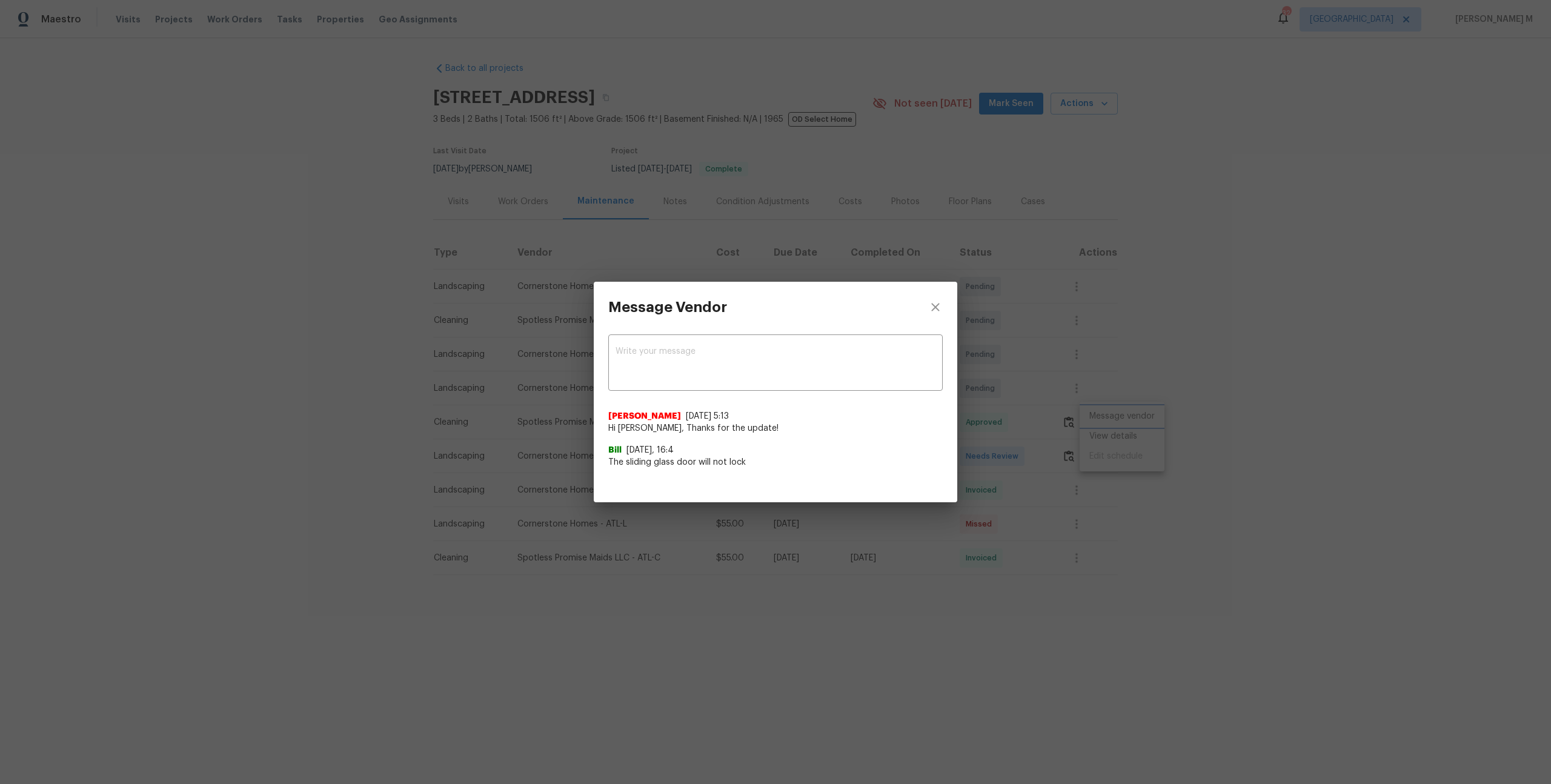
click at [1007, 386] on div "Message Vendor x ​ Akshaya Narayanan 8/15/25, 5:13 Hi Bill, Thanks for the upda…" at bounding box center [776, 392] width 1551 height 784
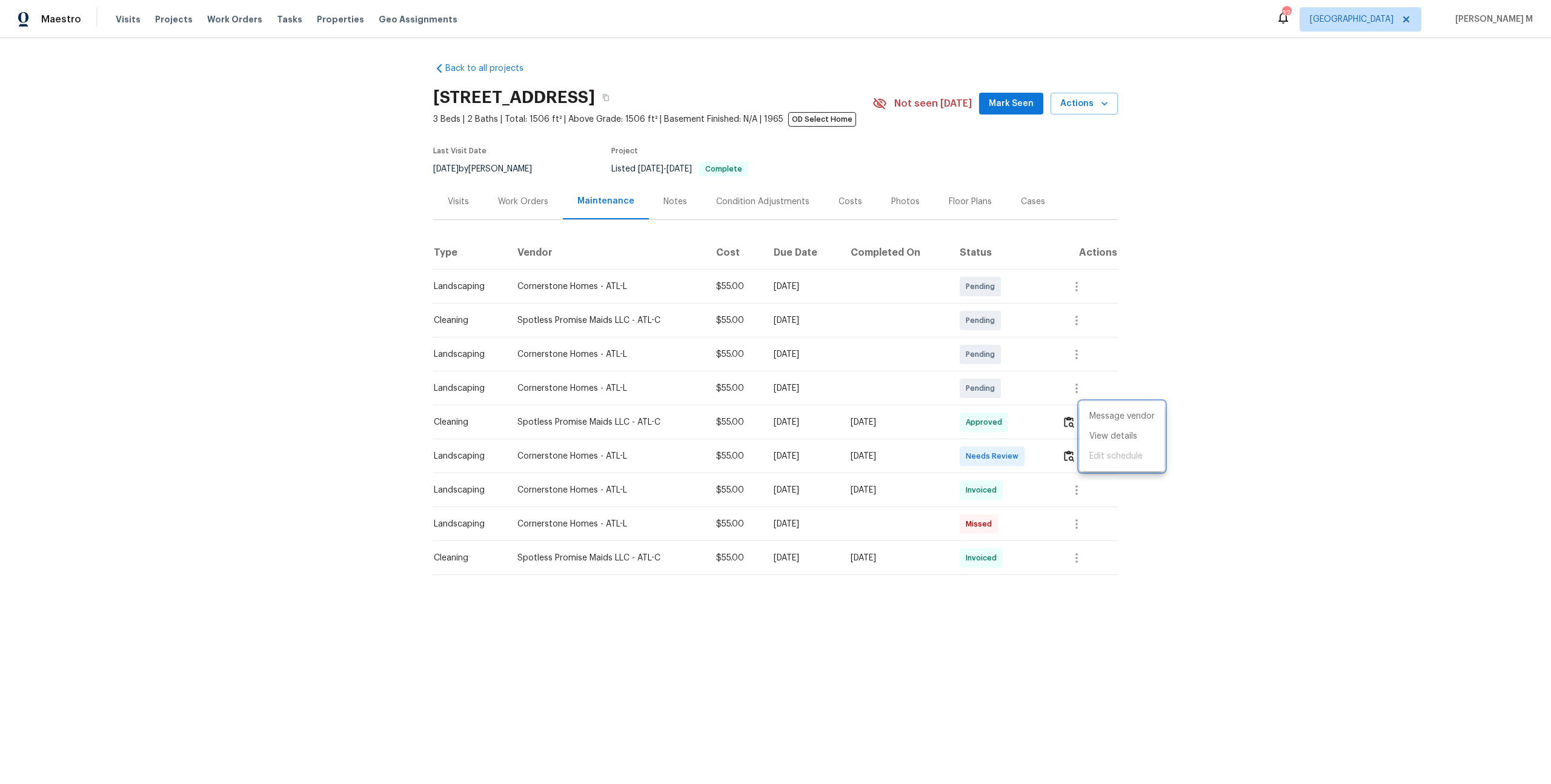
click at [981, 448] on div at bounding box center [776, 392] width 1551 height 784
click at [1084, 486] on icon "button" at bounding box center [1076, 490] width 15 height 15
click at [952, 492] on div at bounding box center [776, 392] width 1551 height 784
click at [763, 213] on div "Condition Adjustments" at bounding box center [763, 201] width 122 height 36
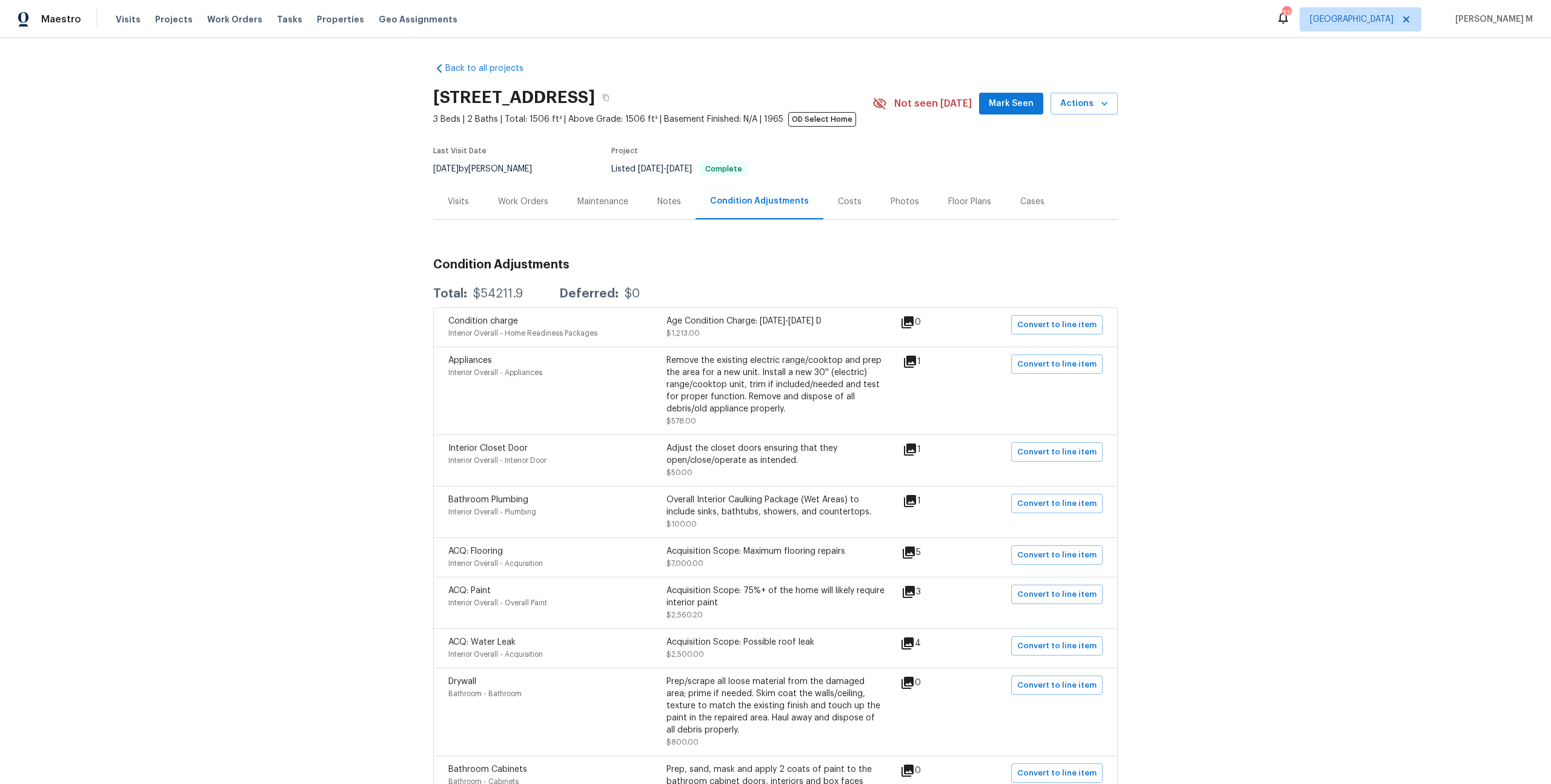
click at [509, 205] on div "Work Orders" at bounding box center [523, 201] width 79 height 36
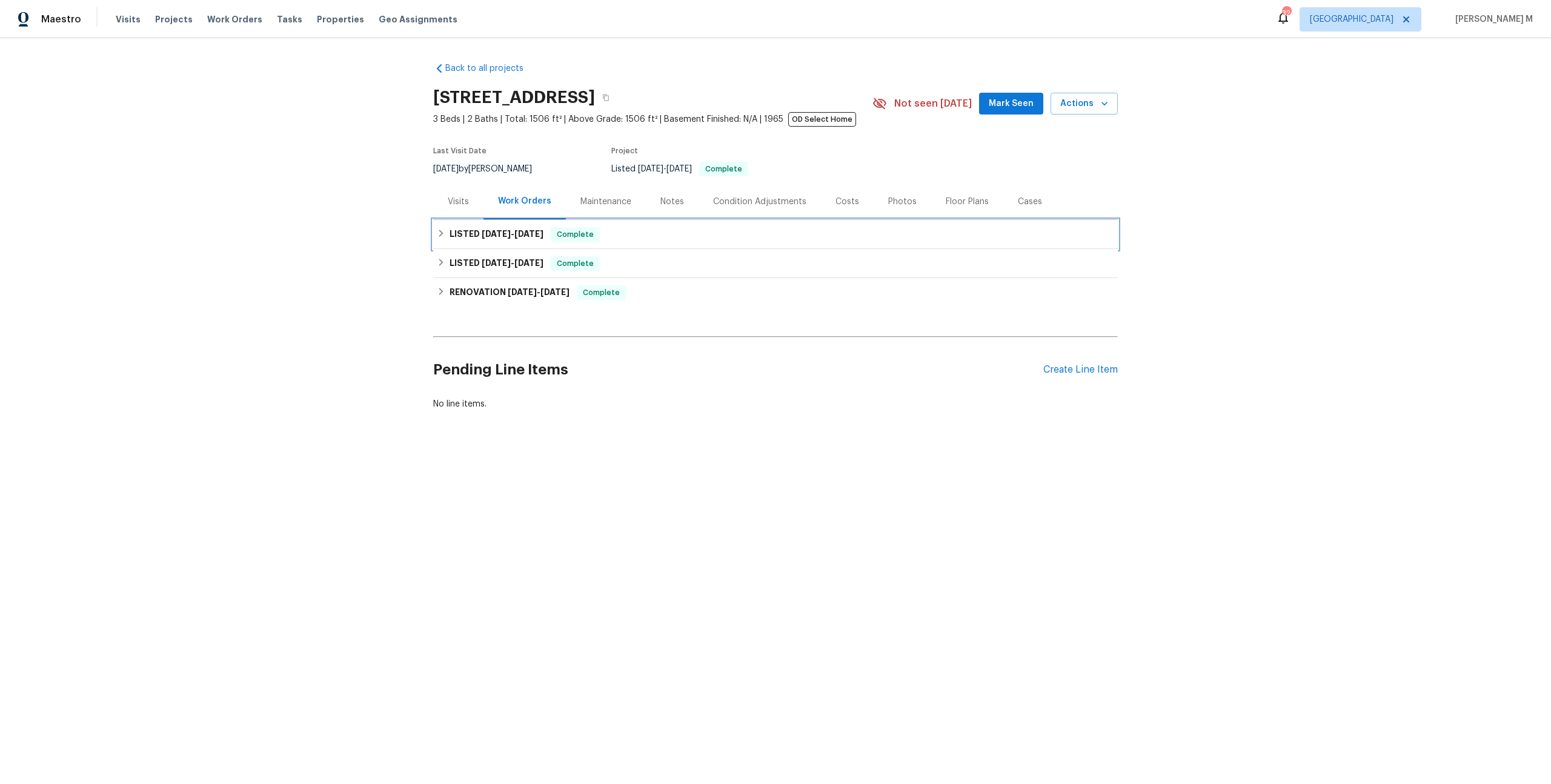
click at [479, 234] on h6 "LISTED 7/22/25 - 7/23/25" at bounding box center [496, 235] width 94 height 15
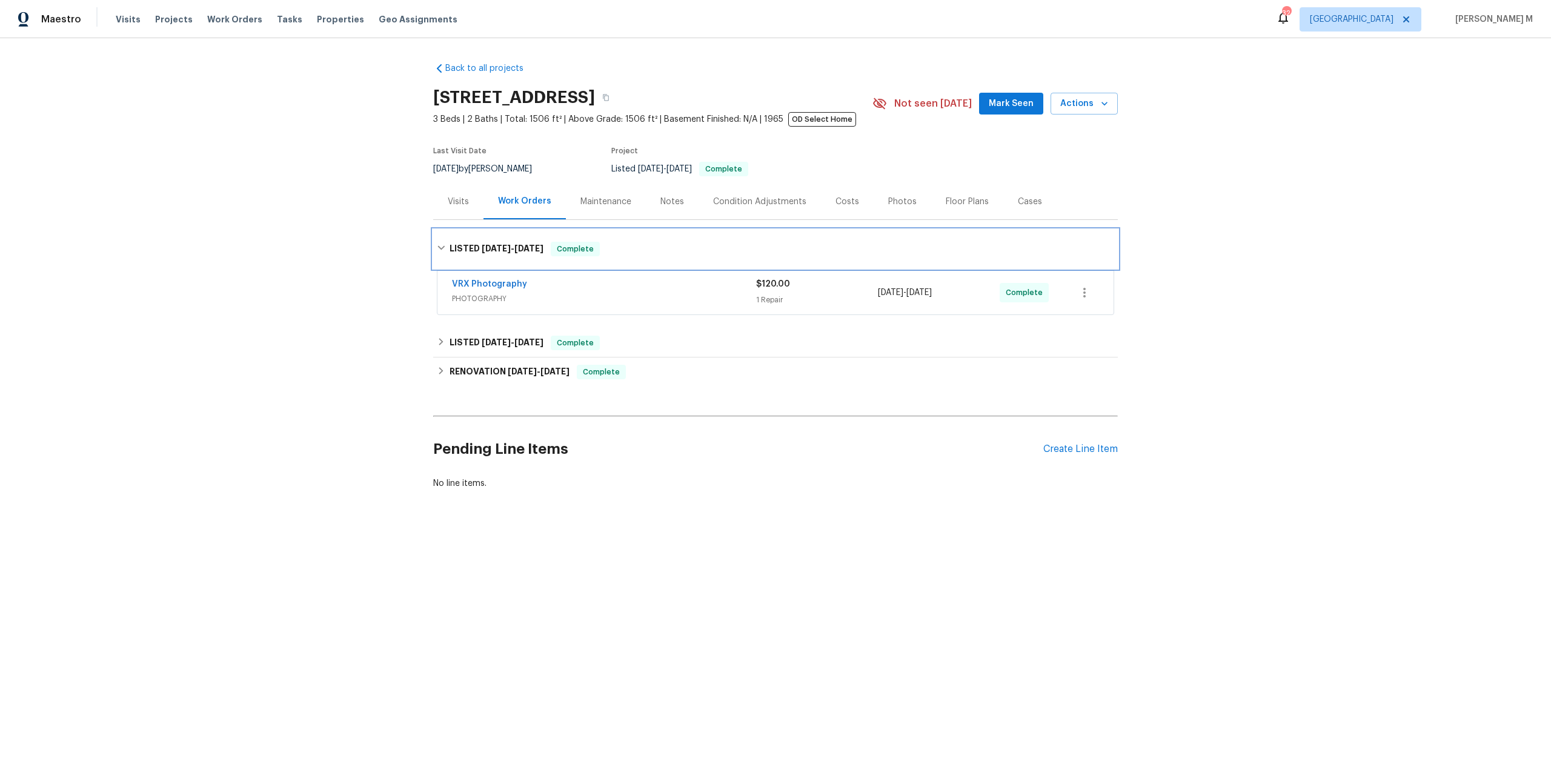
click at [479, 234] on div "LISTED 7/22/25 - 7/23/25 Complete" at bounding box center [776, 249] width 685 height 39
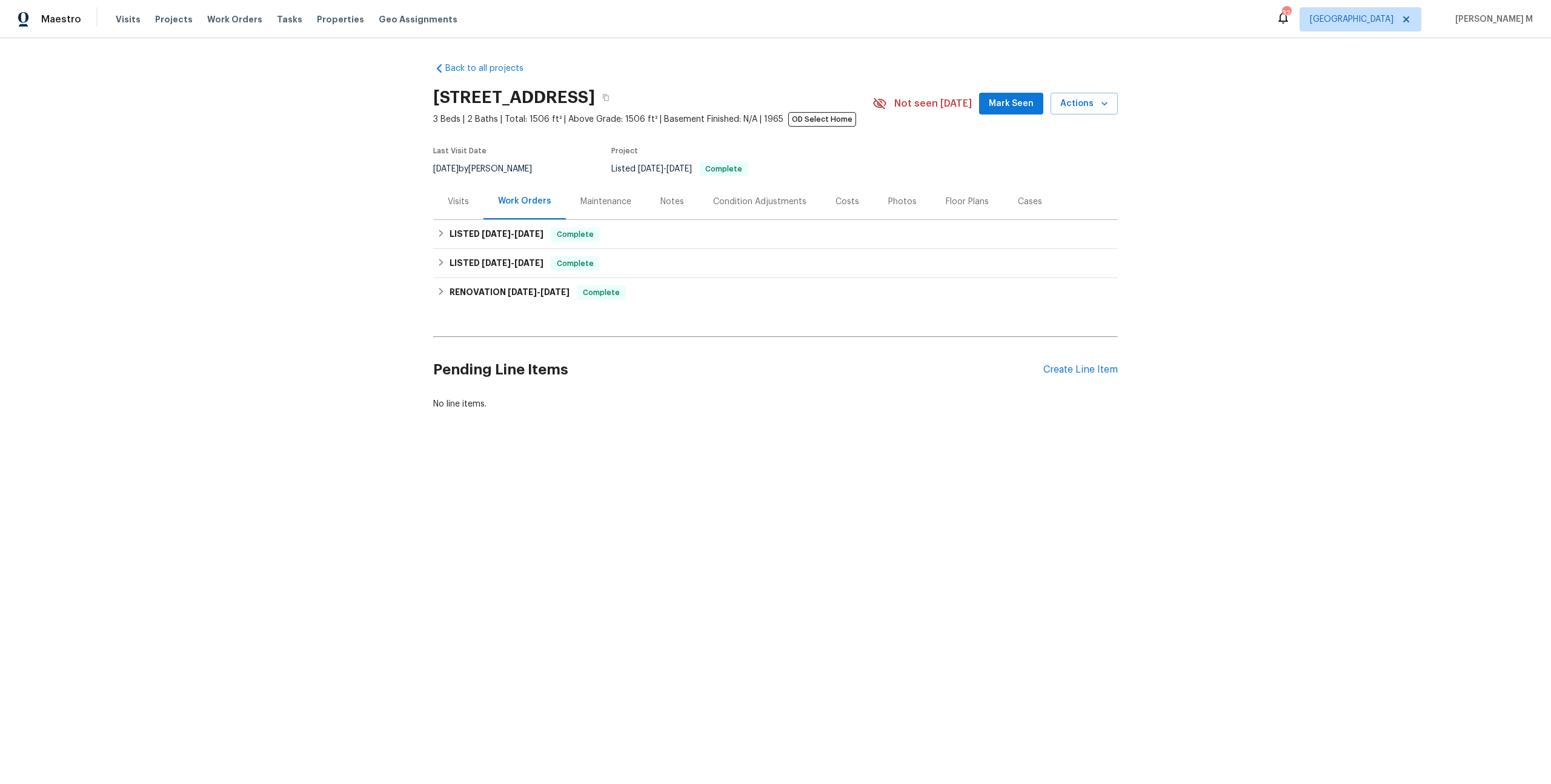
click at [599, 196] on div "Maintenance" at bounding box center [606, 202] width 51 height 12
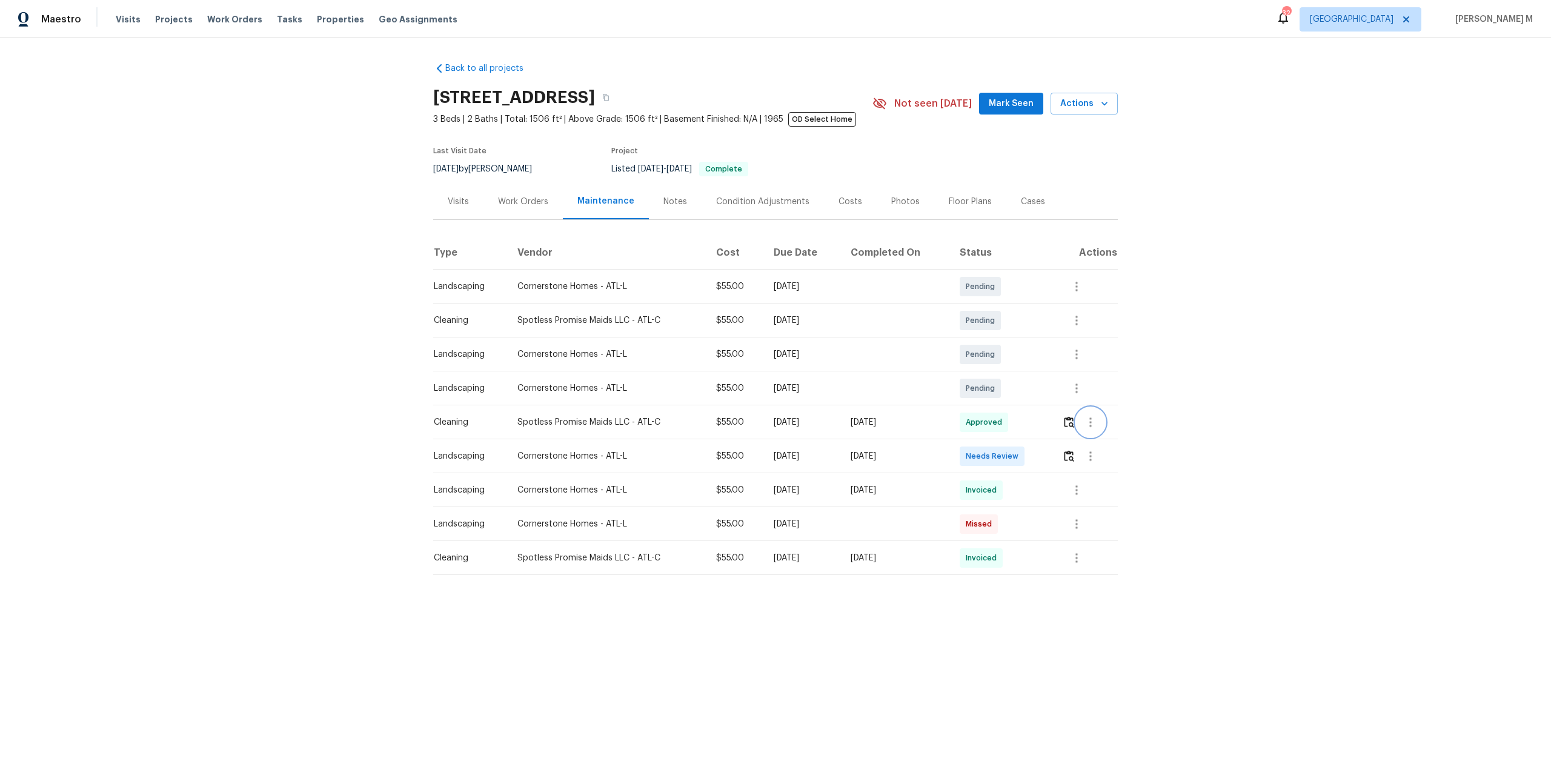
click at [1084, 418] on button "button" at bounding box center [1090, 422] width 29 height 29
click at [1120, 436] on li "View details" at bounding box center [1122, 436] width 85 height 20
click at [1129, 414] on li "Message vendor" at bounding box center [1122, 416] width 85 height 20
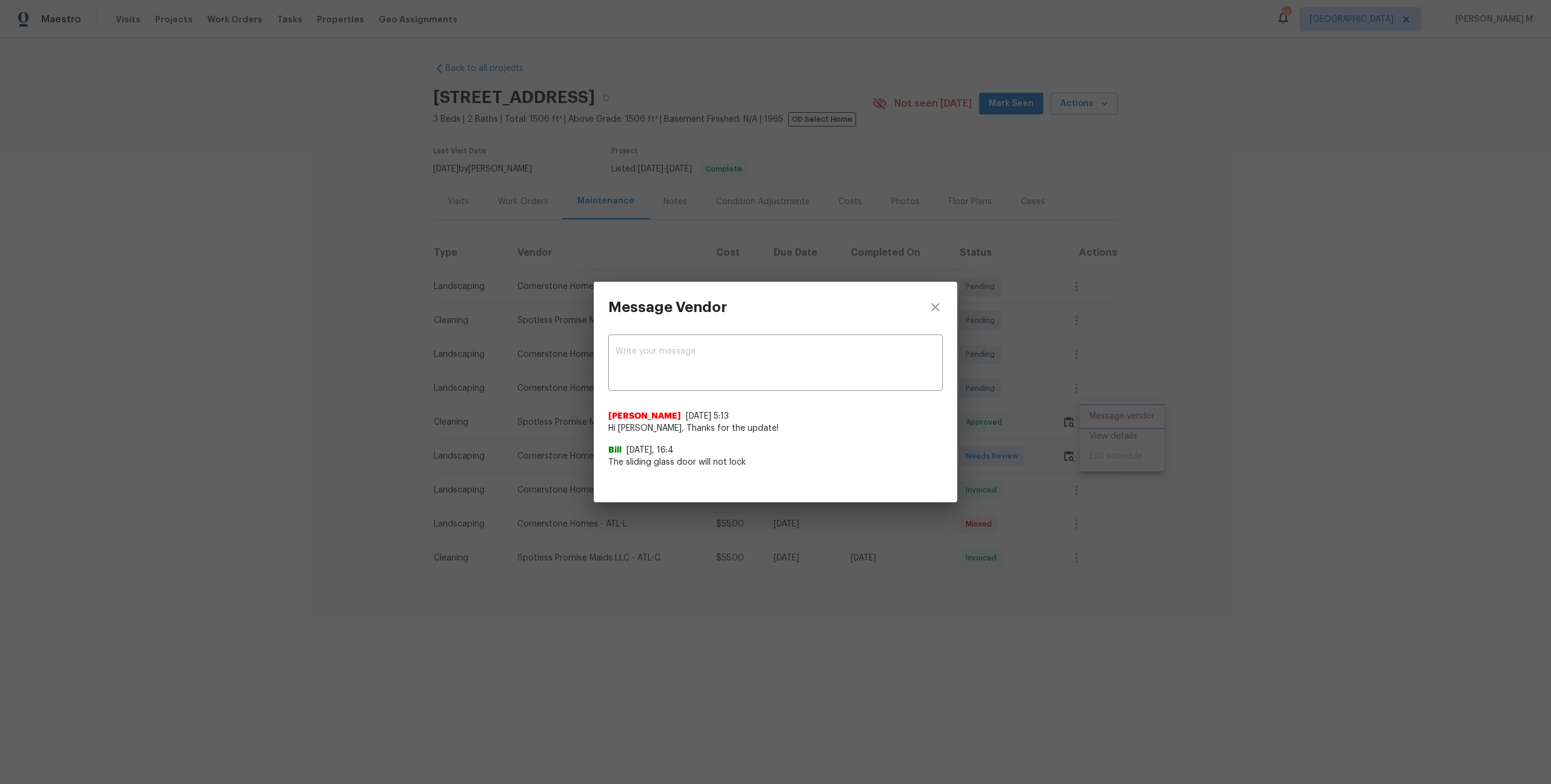
click at [1117, 316] on div "Message Vendor x ​ Akshaya Narayanan 8/15/25, 5:13 Hi Bill, Thanks for the upda…" at bounding box center [776, 392] width 1551 height 784
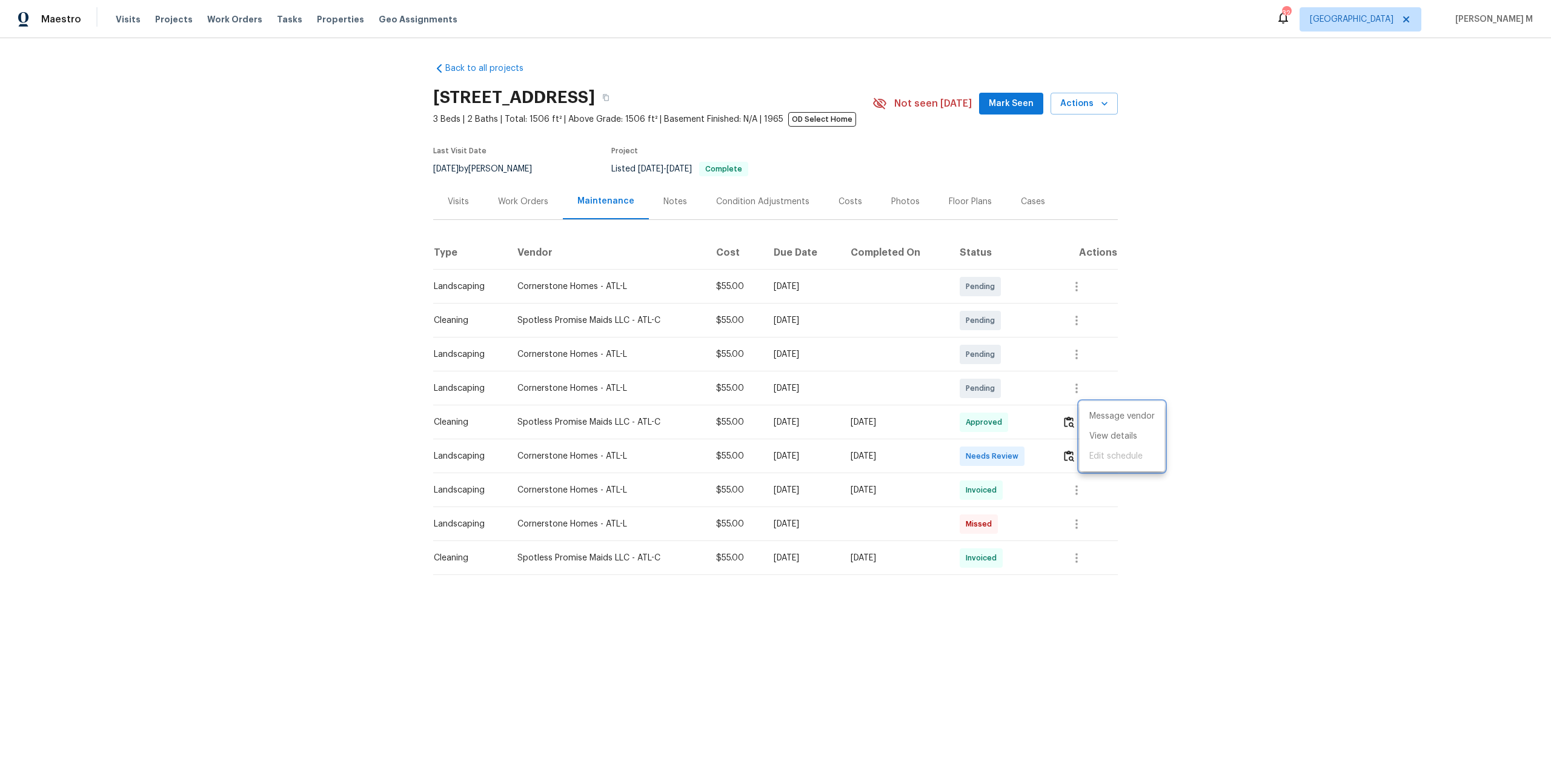
click at [1241, 414] on div at bounding box center [776, 392] width 1551 height 784
click at [1076, 415] on button "button" at bounding box center [1069, 422] width 14 height 29
click at [1074, 419] on img "button" at bounding box center [1069, 422] width 10 height 12
click at [1101, 420] on button "button" at bounding box center [1090, 422] width 29 height 29
click at [1101, 420] on li "Message vendor" at bounding box center [1122, 416] width 85 height 20
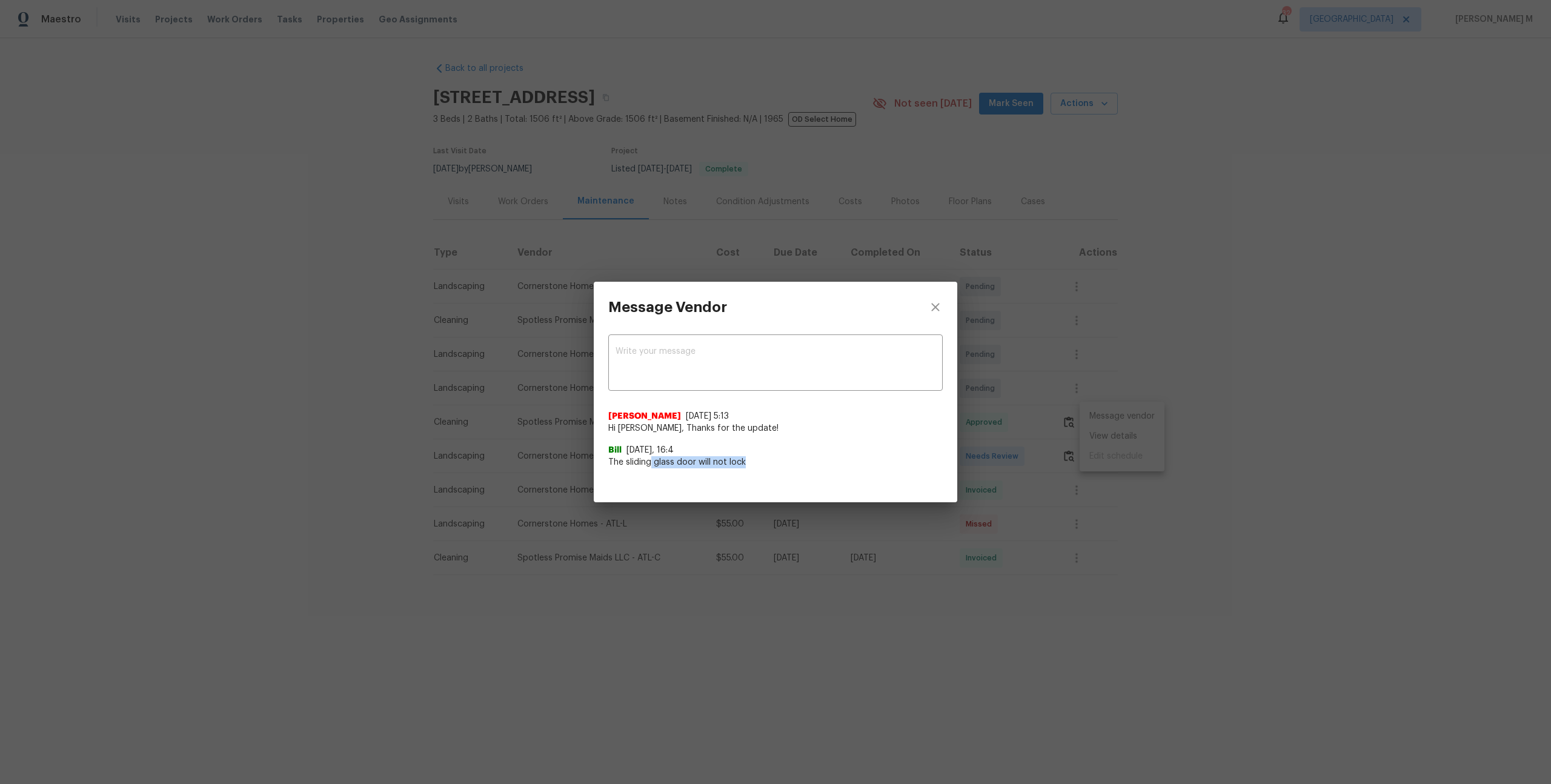
drag, startPoint x: 649, startPoint y: 460, endPoint x: 785, endPoint y: 460, distance: 136.0
click at [785, 460] on span "The sliding glass door will not lock" at bounding box center [775, 462] width 334 height 12
drag, startPoint x: 621, startPoint y: 461, endPoint x: 830, endPoint y: 461, distance: 209.0
click at [830, 461] on span "The sliding glass door will not lock" at bounding box center [775, 462] width 334 height 12
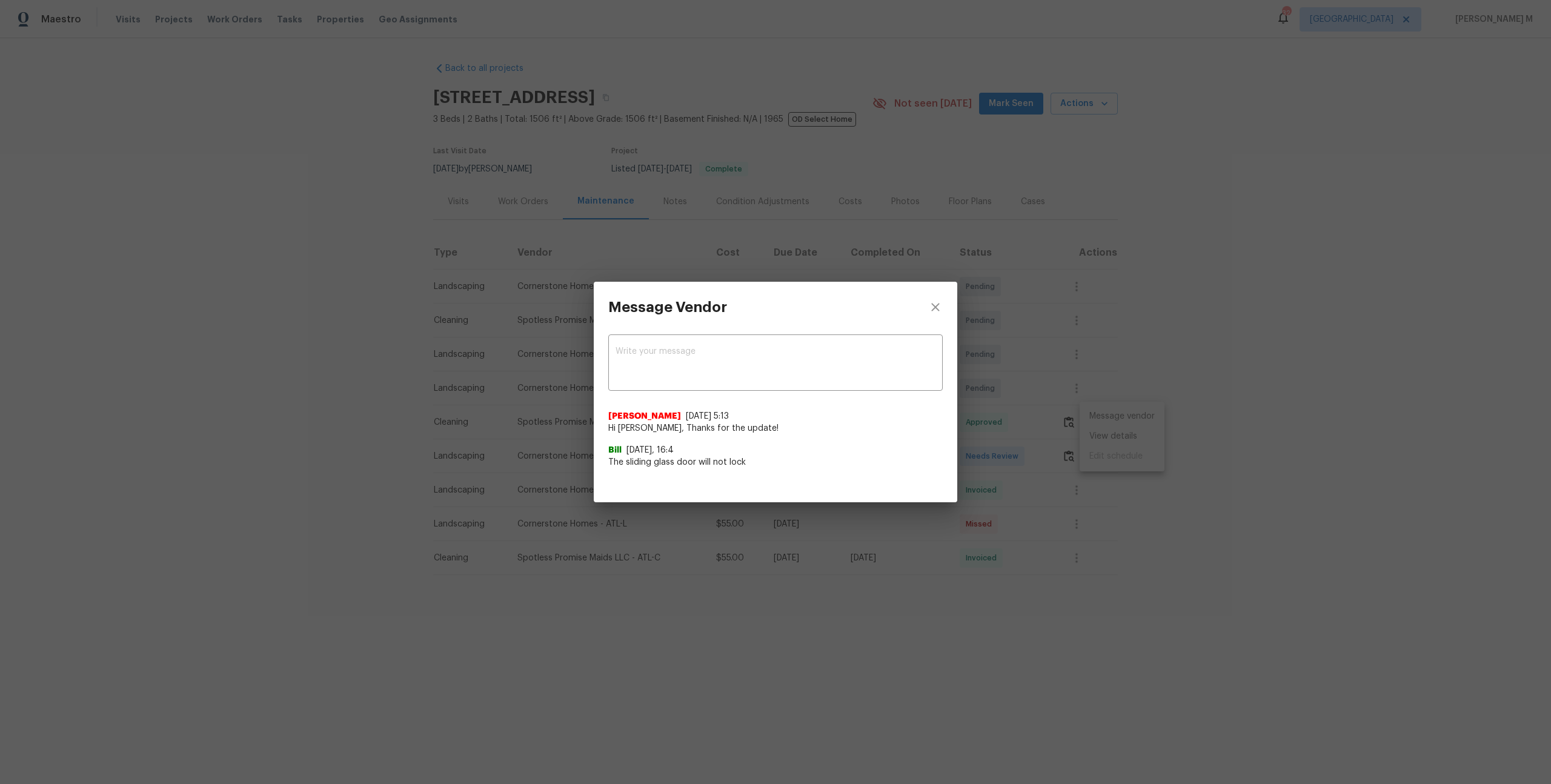
click at [731, 457] on span "The sliding glass door will not lock" at bounding box center [775, 462] width 334 height 12
drag, startPoint x: 749, startPoint y: 456, endPoint x: 609, endPoint y: 457, distance: 140.0
click at [609, 457] on span "The sliding glass door will not lock" at bounding box center [775, 462] width 334 height 12
copy span "The sliding glass door will not lock"
click at [706, 461] on span "The sliding glass door will not lock" at bounding box center [775, 462] width 334 height 12
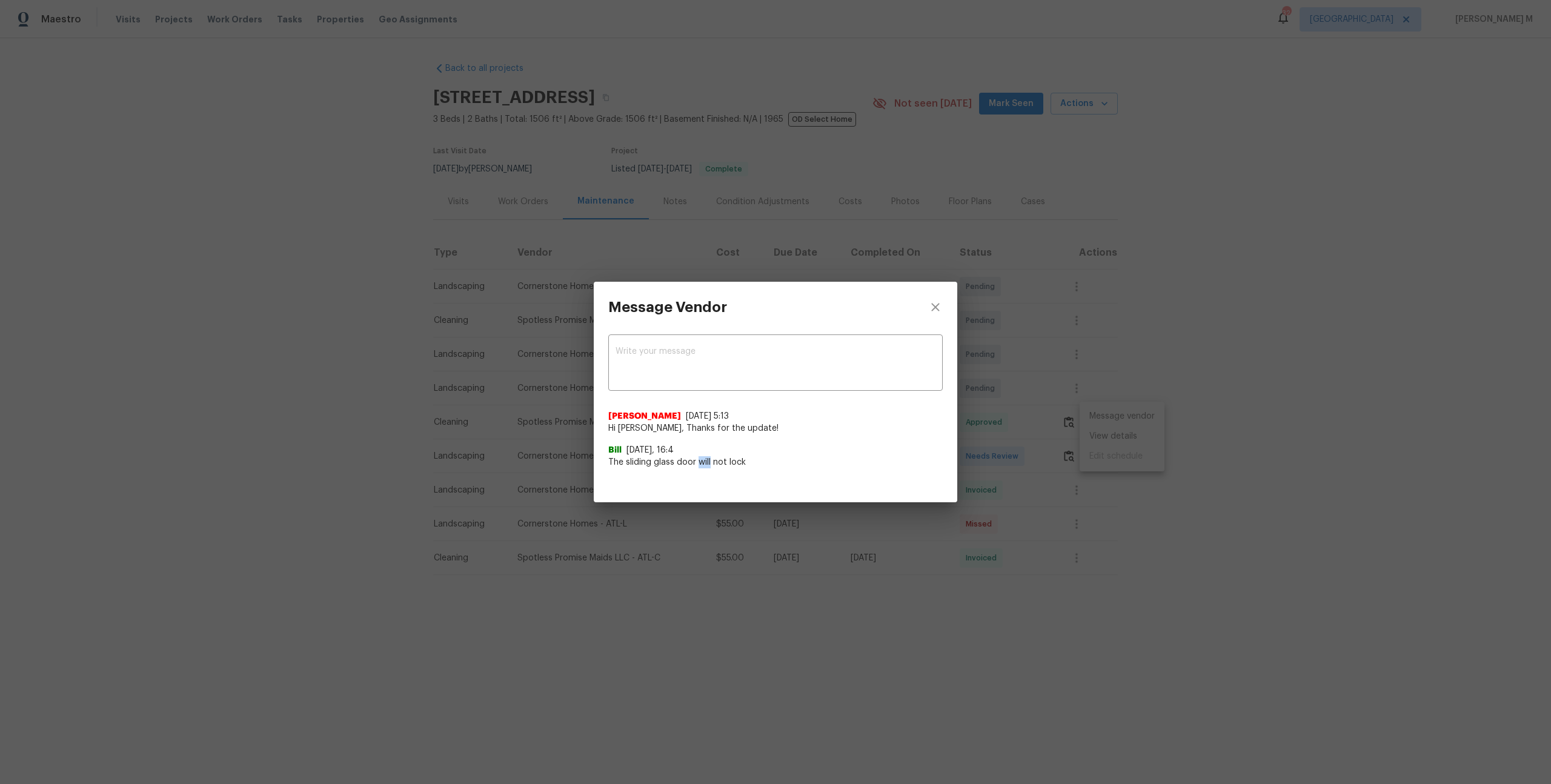
click at [706, 461] on span "The sliding glass door will not lock" at bounding box center [775, 462] width 334 height 12
click at [530, 403] on div "Message Vendor x ​ Akshaya Narayanan 8/15/25, 5:13 Hi Bill, Thanks for the upda…" at bounding box center [776, 392] width 1551 height 784
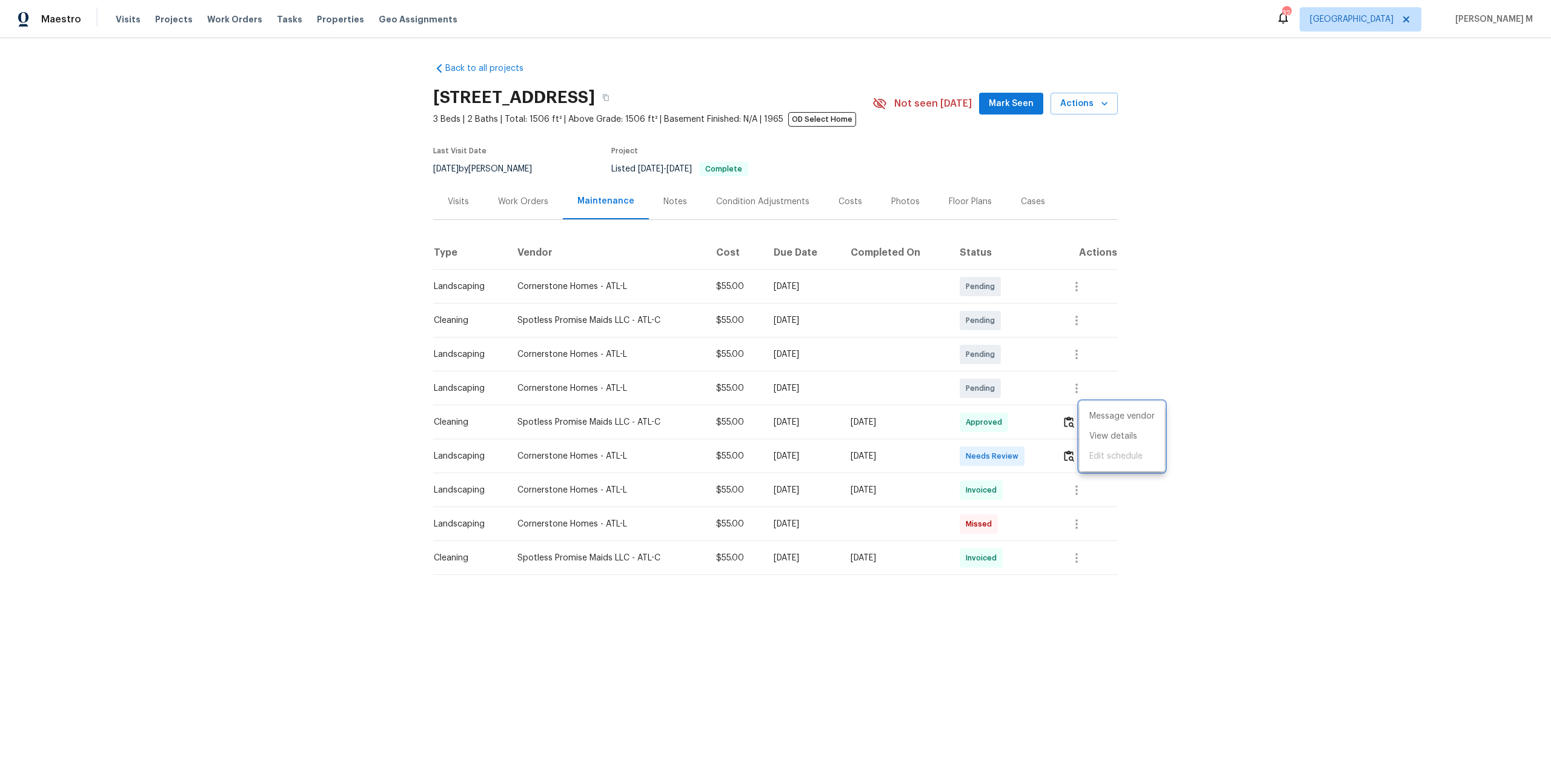
click at [532, 204] on div at bounding box center [776, 392] width 1551 height 784
click at [502, 219] on div "Back to all projects 2685 Rainbow Ridge Rd, Decatur, GA 30034 3 Beds | 2 Baths …" at bounding box center [776, 314] width 685 height 522
click at [515, 201] on div "Work Orders" at bounding box center [523, 202] width 51 height 12
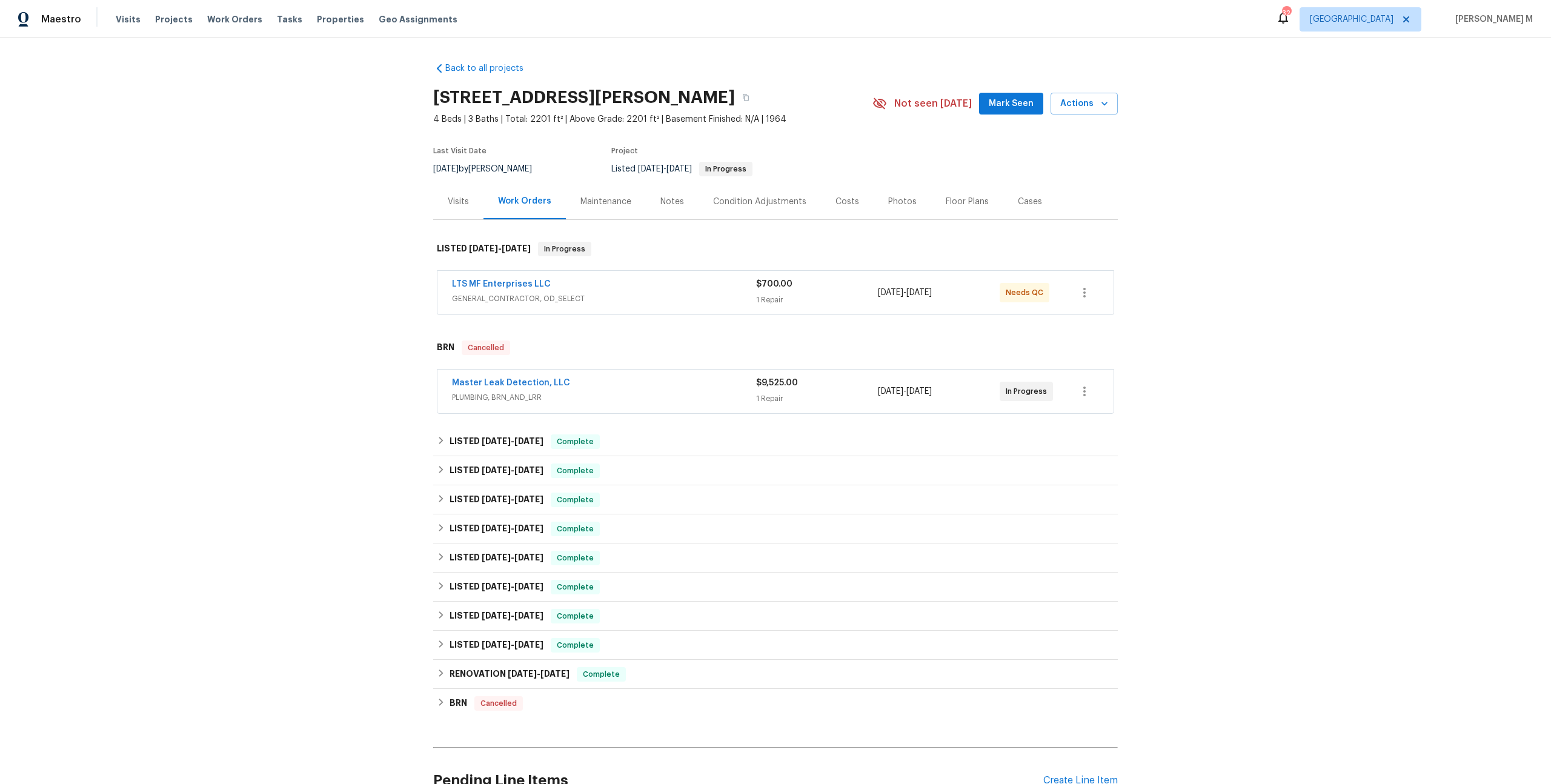
click at [506, 302] on div "LTS MF Enterprises LLC GENERAL_CONTRACTOR, OD_SELECT $700.00 1 Repair [DATE] - …" at bounding box center [776, 293] width 676 height 44
click at [513, 297] on span "GENERAL_CONTRACTOR, OD_SELECT" at bounding box center [604, 298] width 304 height 12
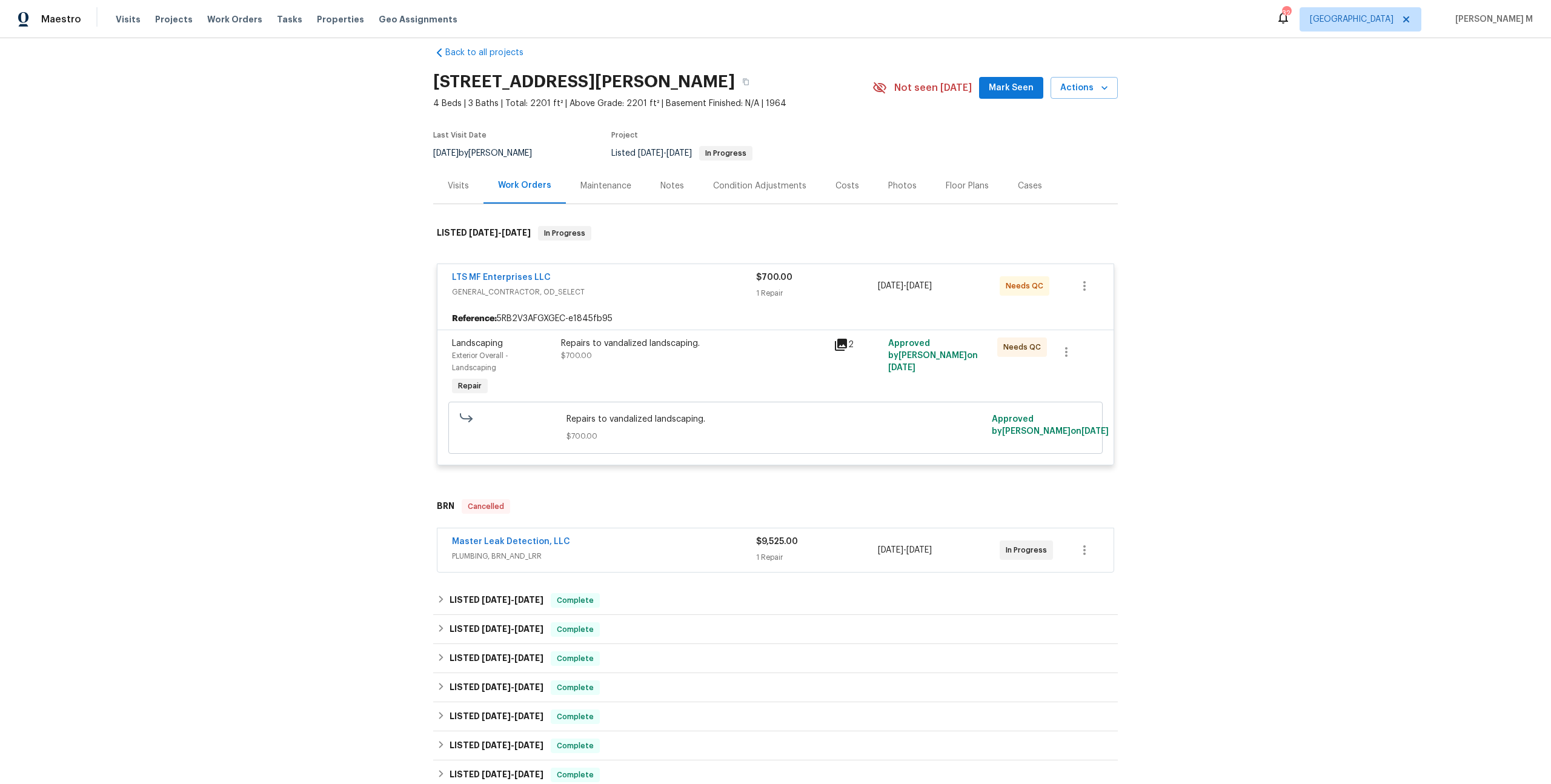
scroll to position [18, 0]
click at [702, 356] on div "Repairs to vandalized landscaping. $700.00" at bounding box center [694, 365] width 273 height 68
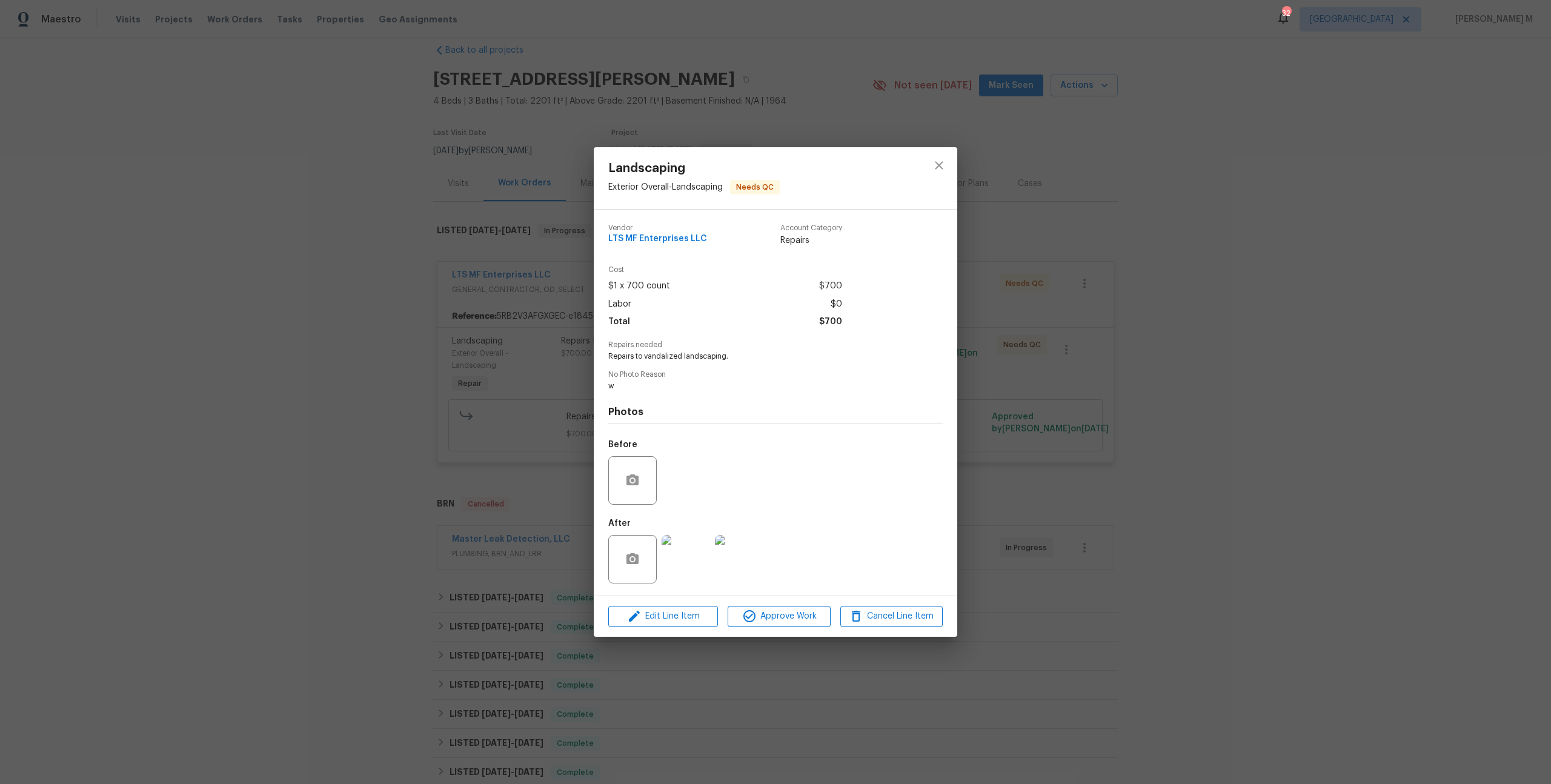
click at [670, 556] on img at bounding box center [686, 559] width 49 height 49
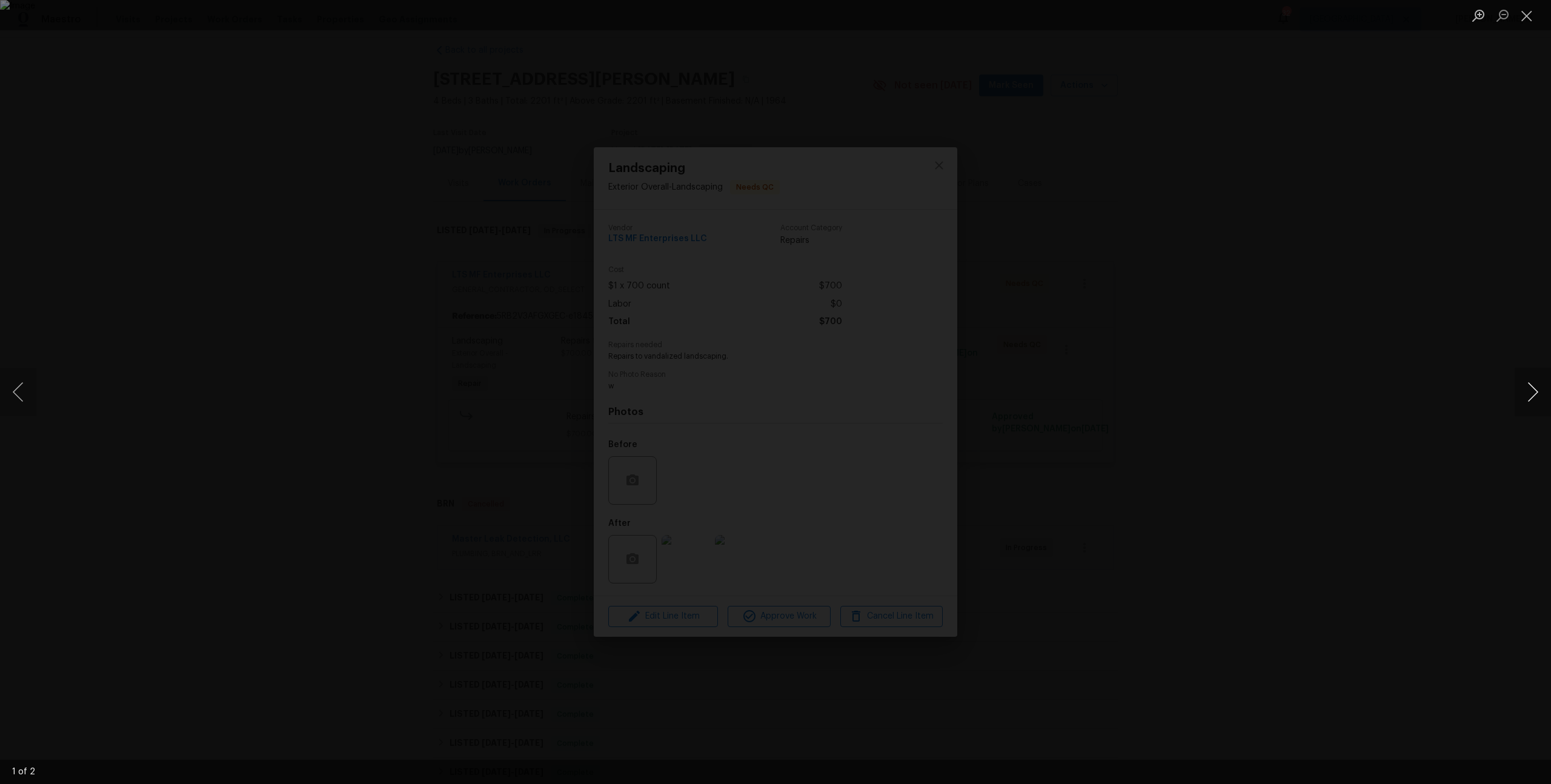
click at [1542, 403] on button "Next image" at bounding box center [1533, 392] width 37 height 49
click at [1265, 239] on div "Lightbox" at bounding box center [776, 392] width 1551 height 784
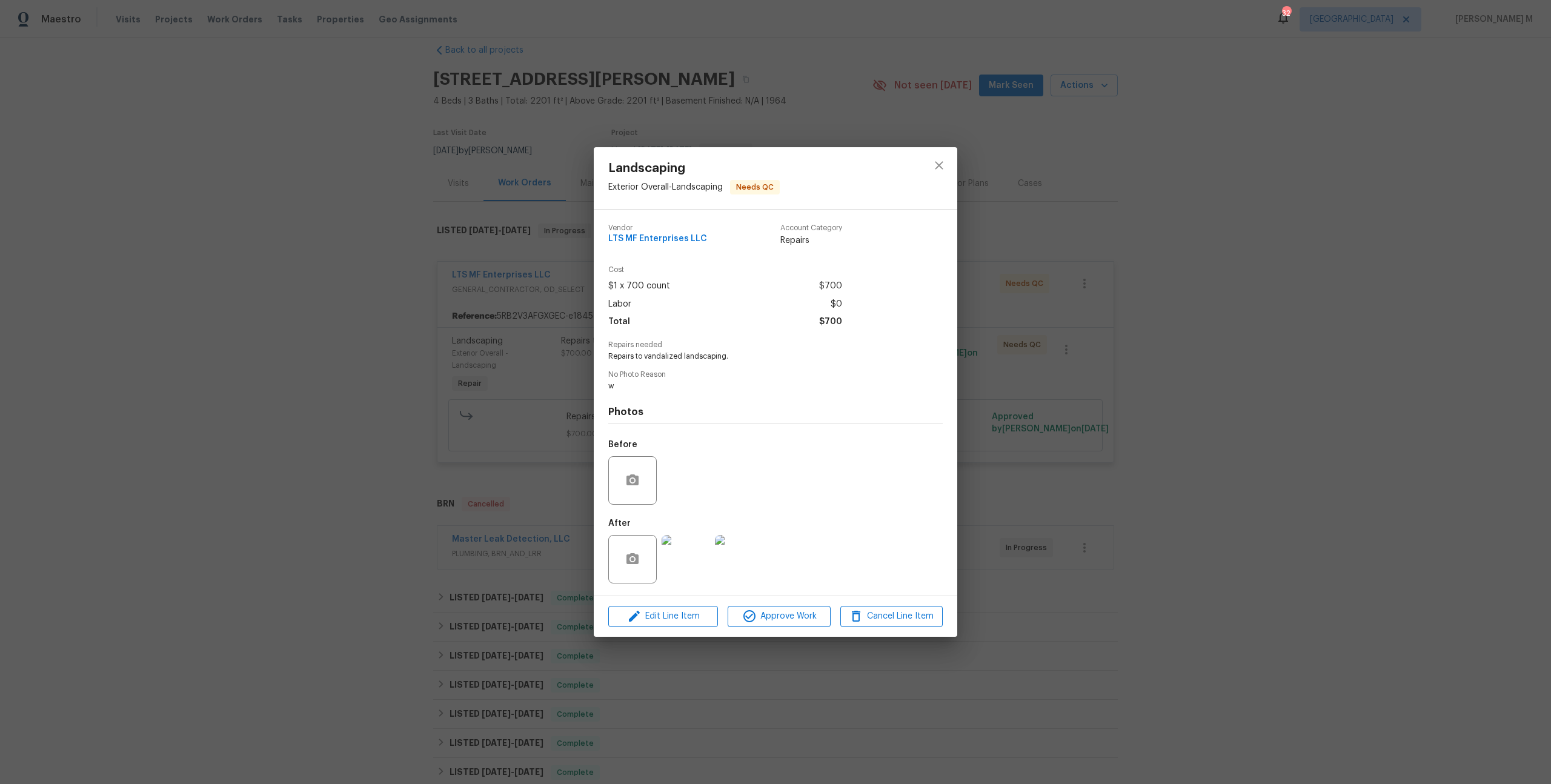
click at [1016, 264] on div "Landscaping Exterior Overall - Landscaping Needs QC Vendor LTS MF Enterprises L…" at bounding box center [776, 392] width 1551 height 784
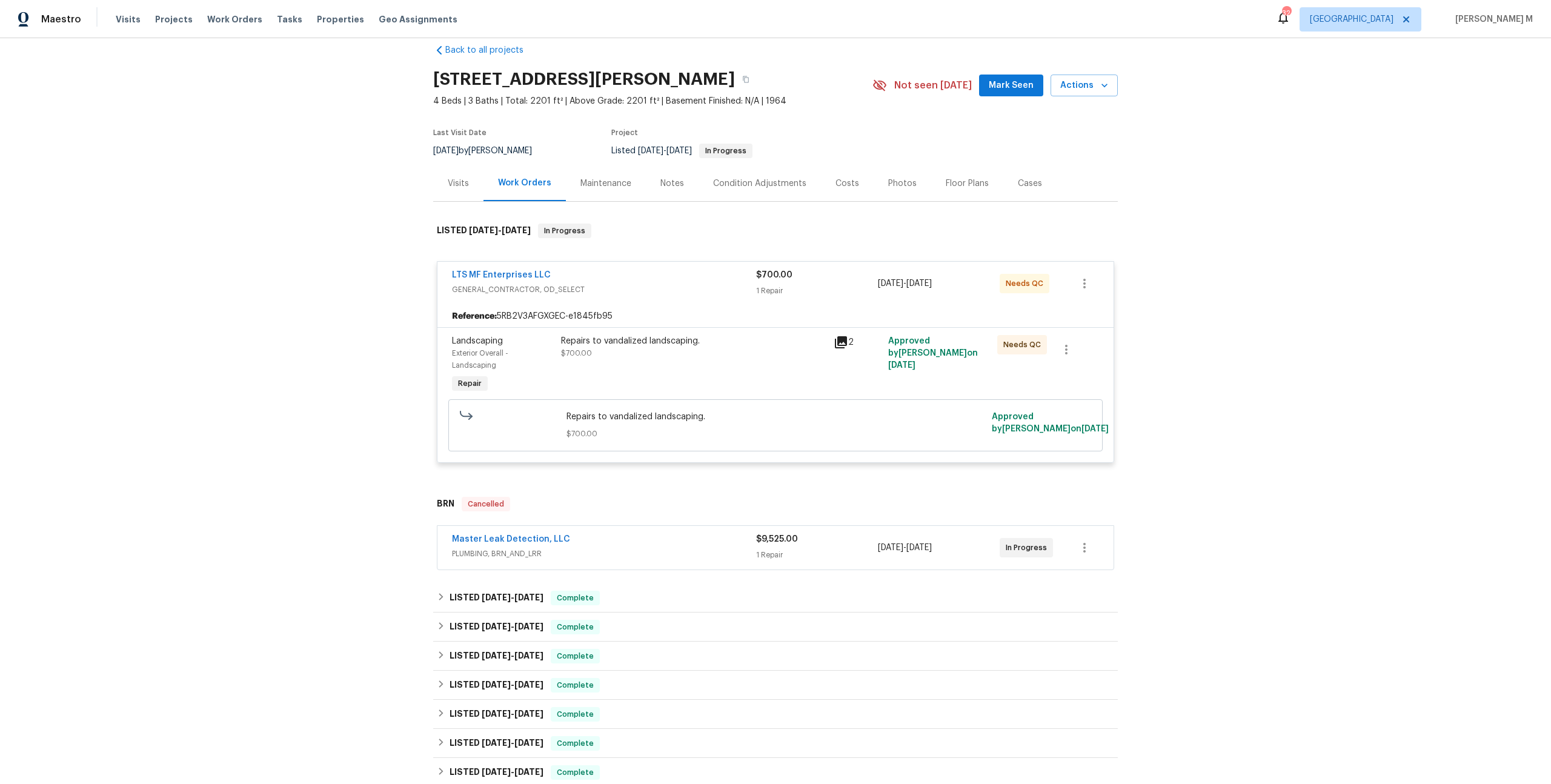
click at [464, 548] on span "PLUMBING, BRN_AND_LRR" at bounding box center [604, 554] width 304 height 12
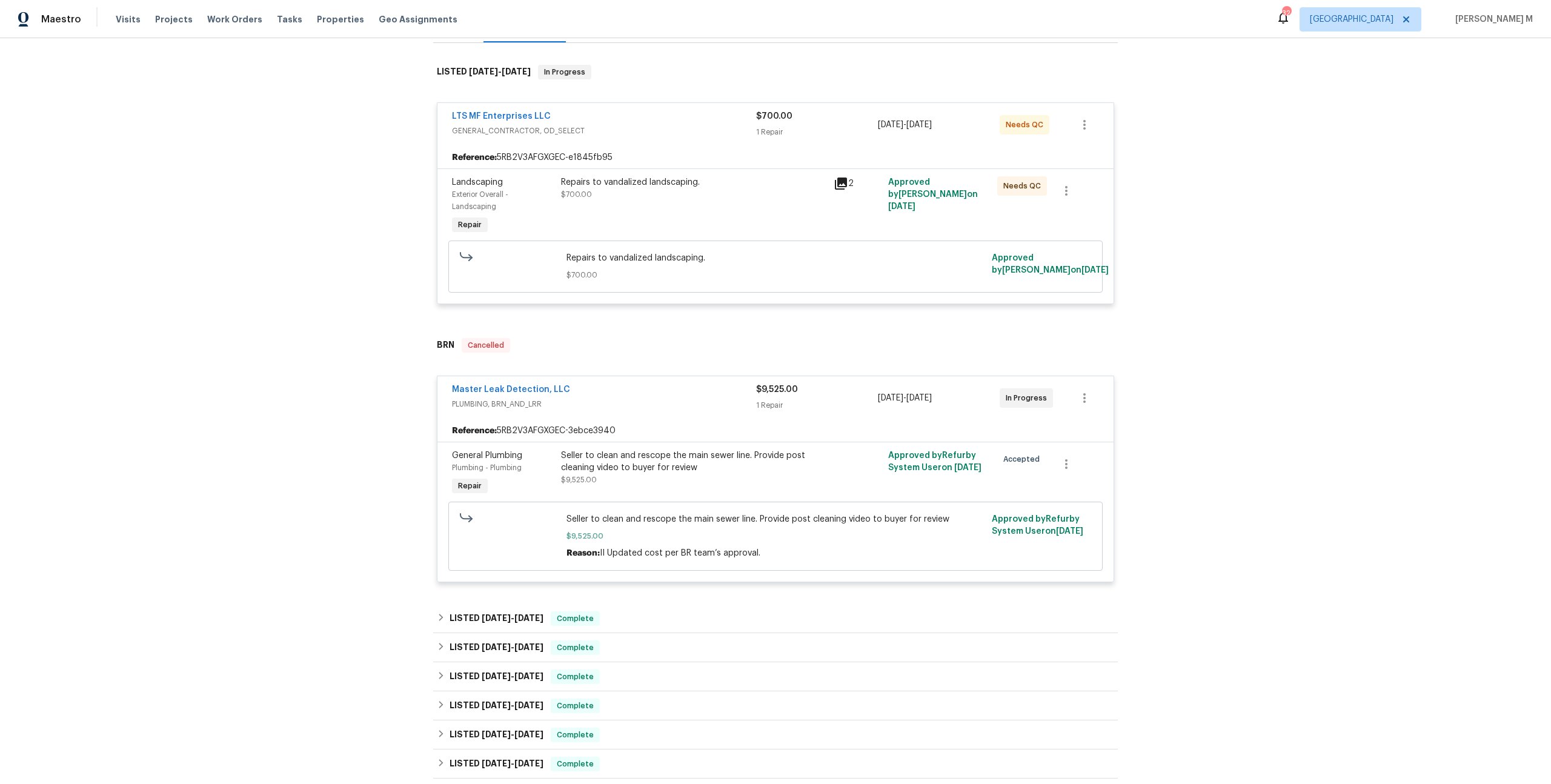
scroll to position [178, 0]
click at [487, 383] on link "Master Leak Detection, LLC" at bounding box center [511, 387] width 118 height 9
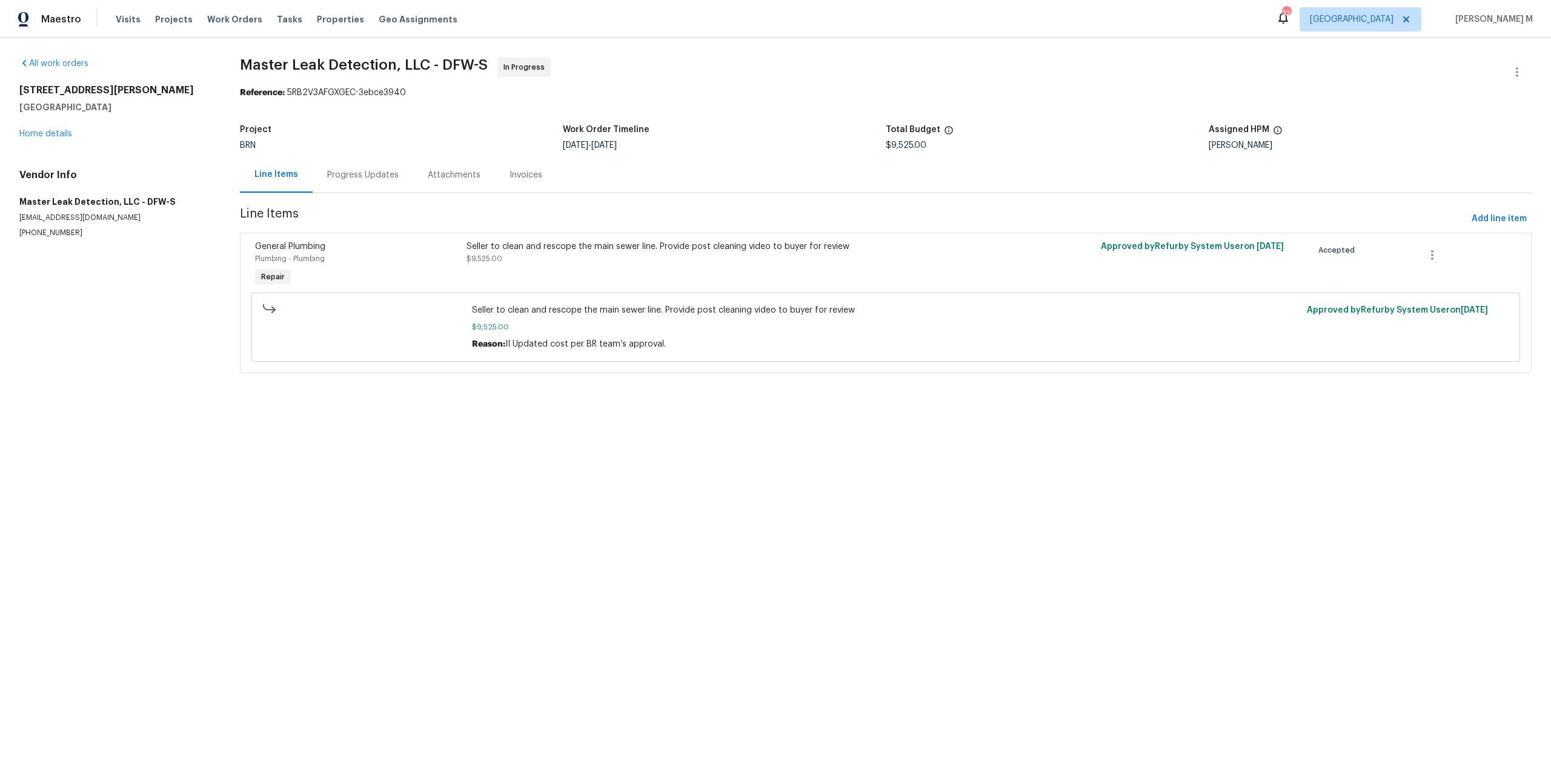
click at [353, 186] on div "Progress Updates" at bounding box center [362, 175] width 101 height 36
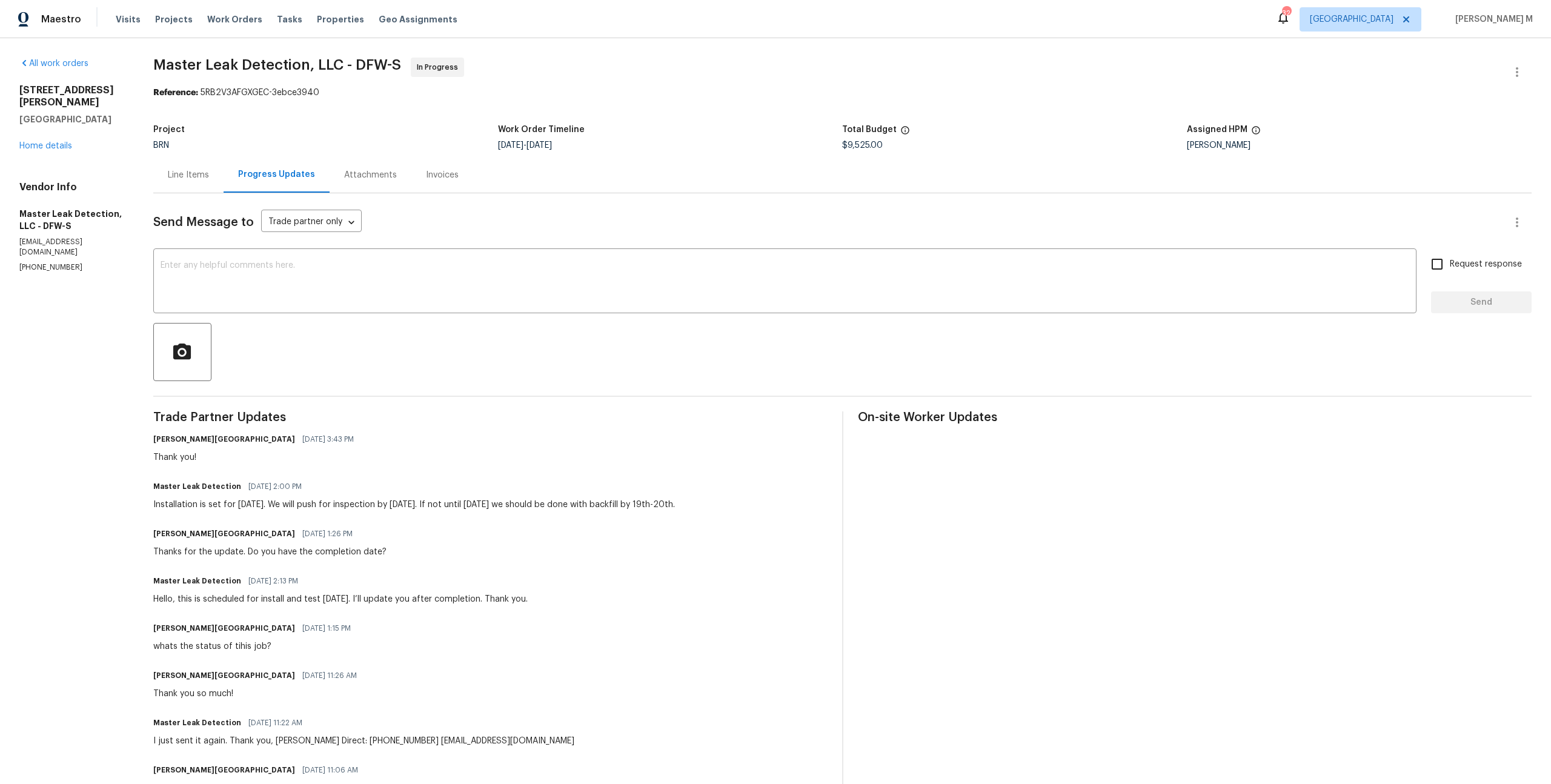
click at [384, 104] on section "Master Leak Detection, LLC - DFW-S In Progress Reference: 5RB2V3AFGXGEC-3ebce39…" at bounding box center [843, 729] width 1378 height 1344
click at [197, 169] on div "Line Items" at bounding box center [188, 175] width 41 height 12
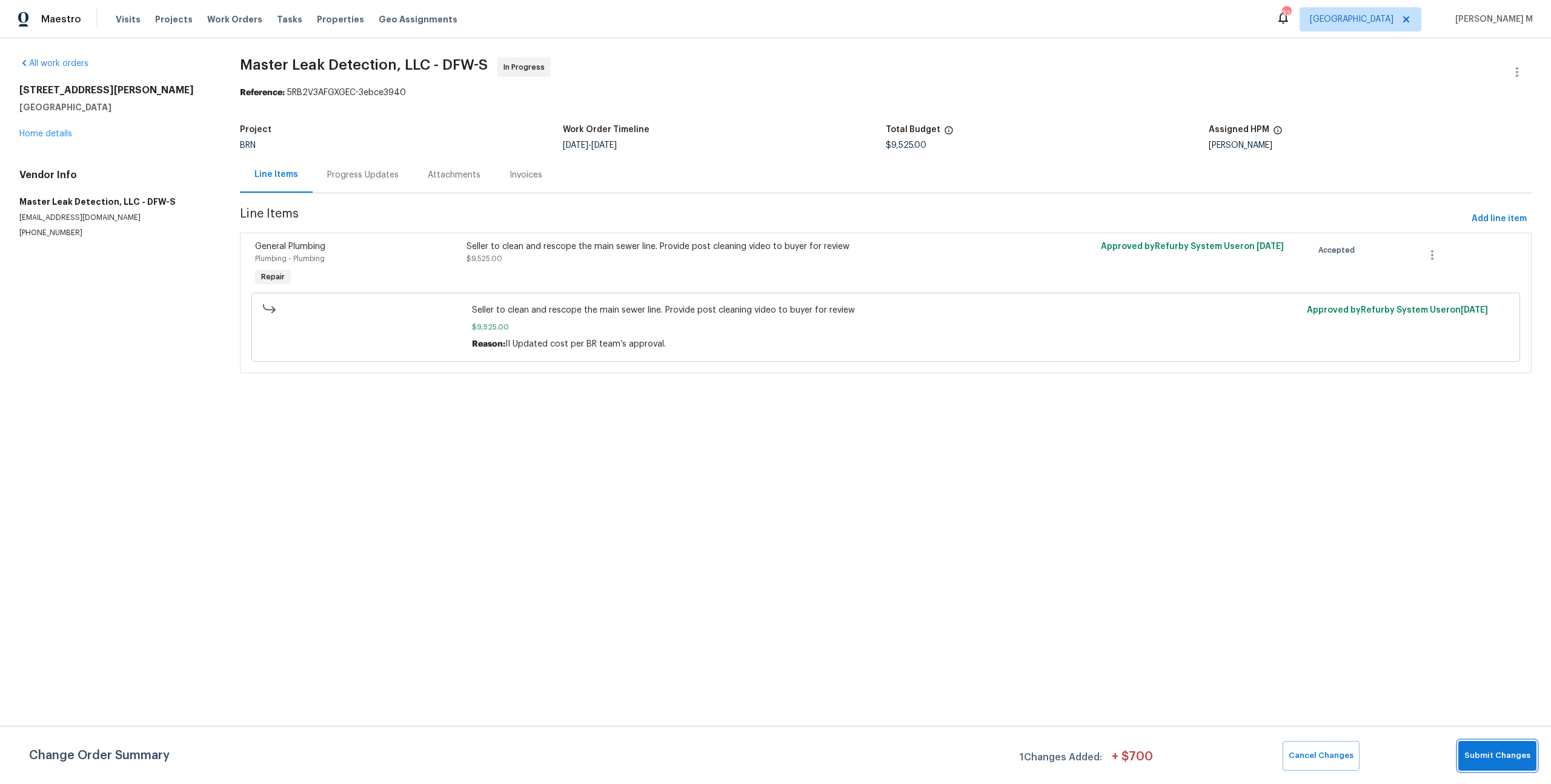
click at [1517, 767] on button "Submit Changes" at bounding box center [1497, 755] width 78 height 30
click at [422, 99] on section "Master Leak Detection, LLC - DFW-S In Progress Reference: 5RB2V3AFGXGEC-3ebce39…" at bounding box center [886, 222] width 1291 height 330
click at [363, 175] on div "Progress Updates" at bounding box center [362, 175] width 71 height 12
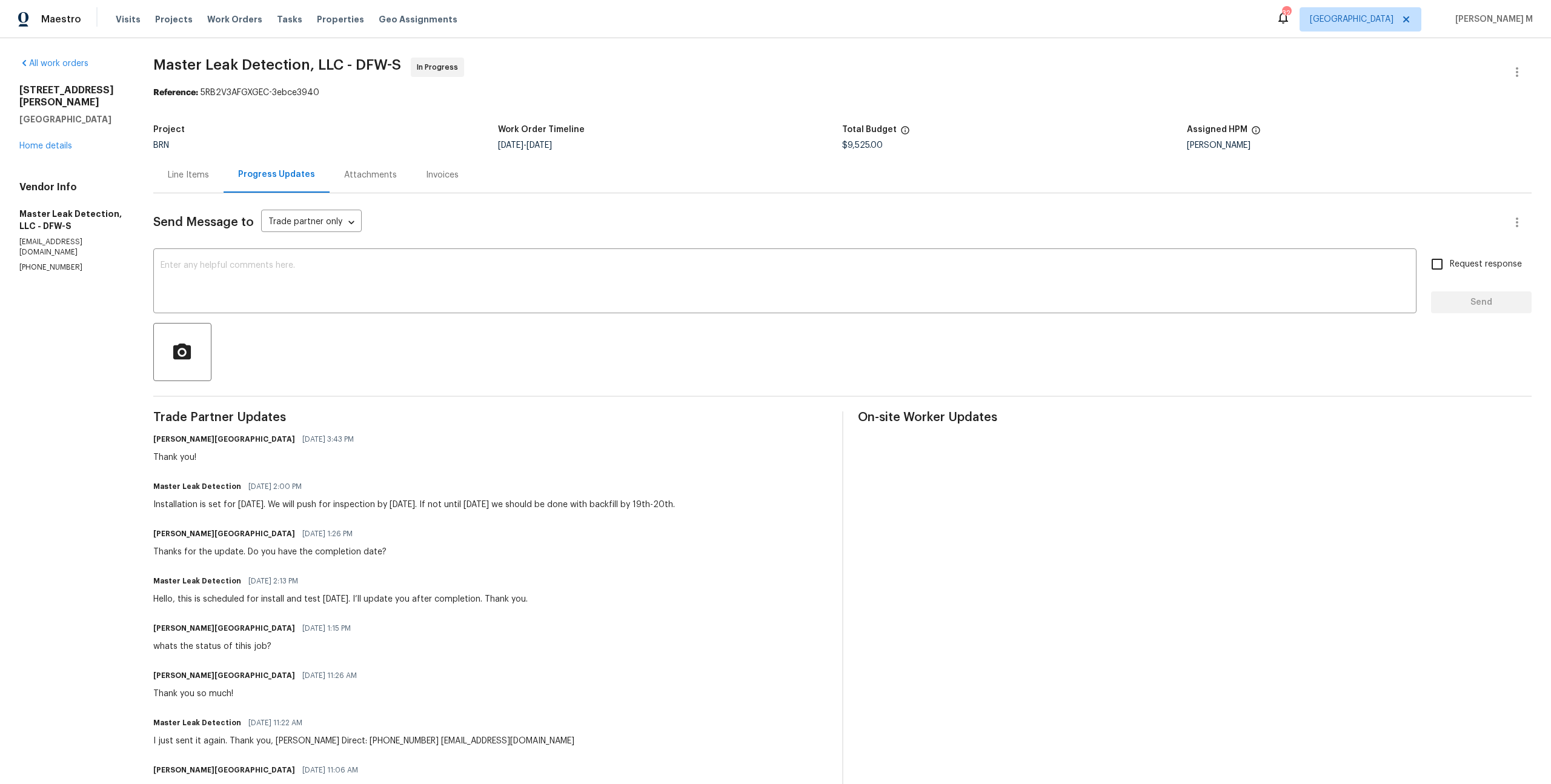
click at [544, 375] on div "Send Message to Trade partner only Trade partner only ​ x ​ Request response Se…" at bounding box center [843, 797] width 1378 height 1208
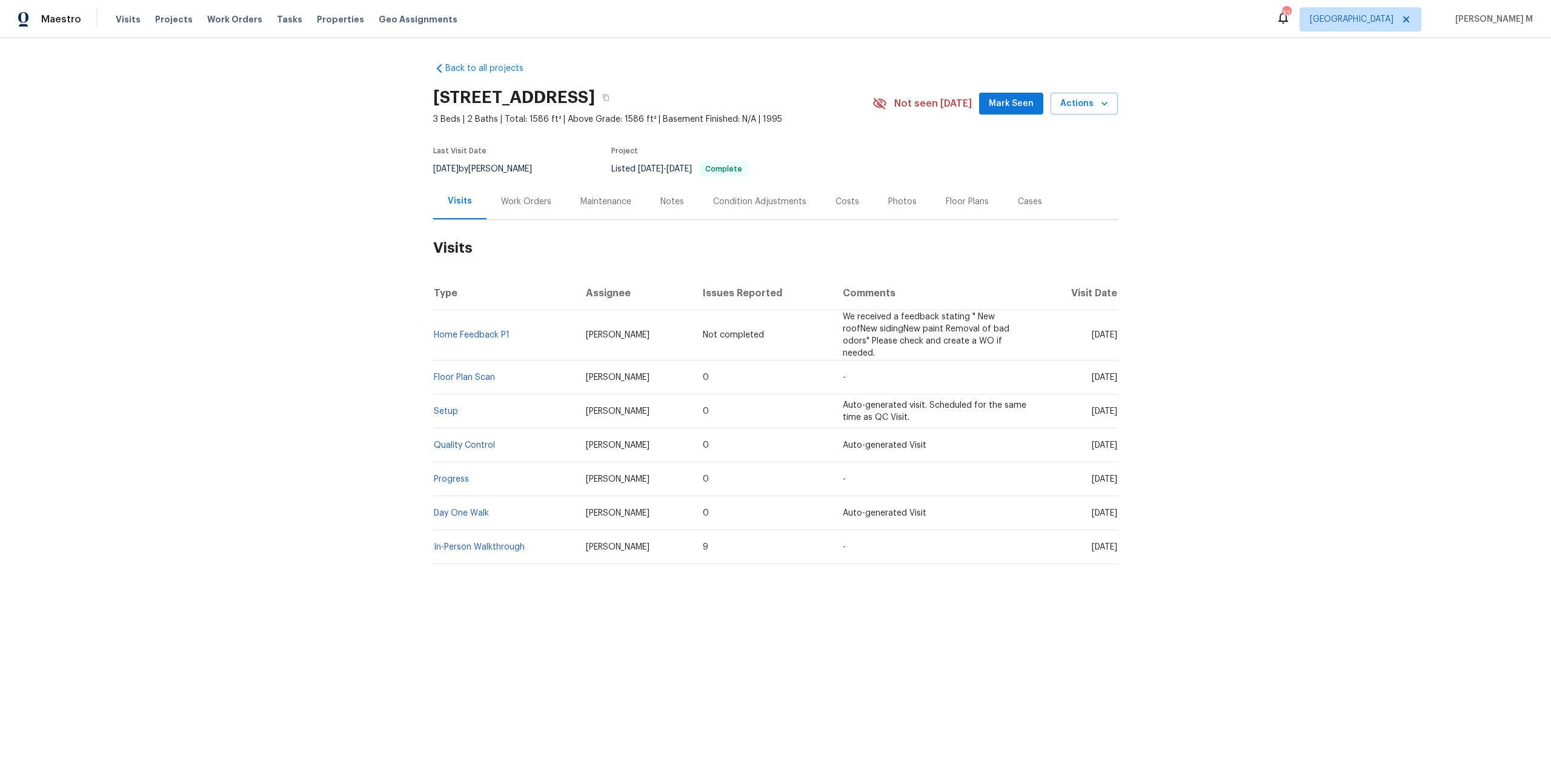
click at [529, 196] on div "Work Orders" at bounding box center [526, 202] width 51 height 12
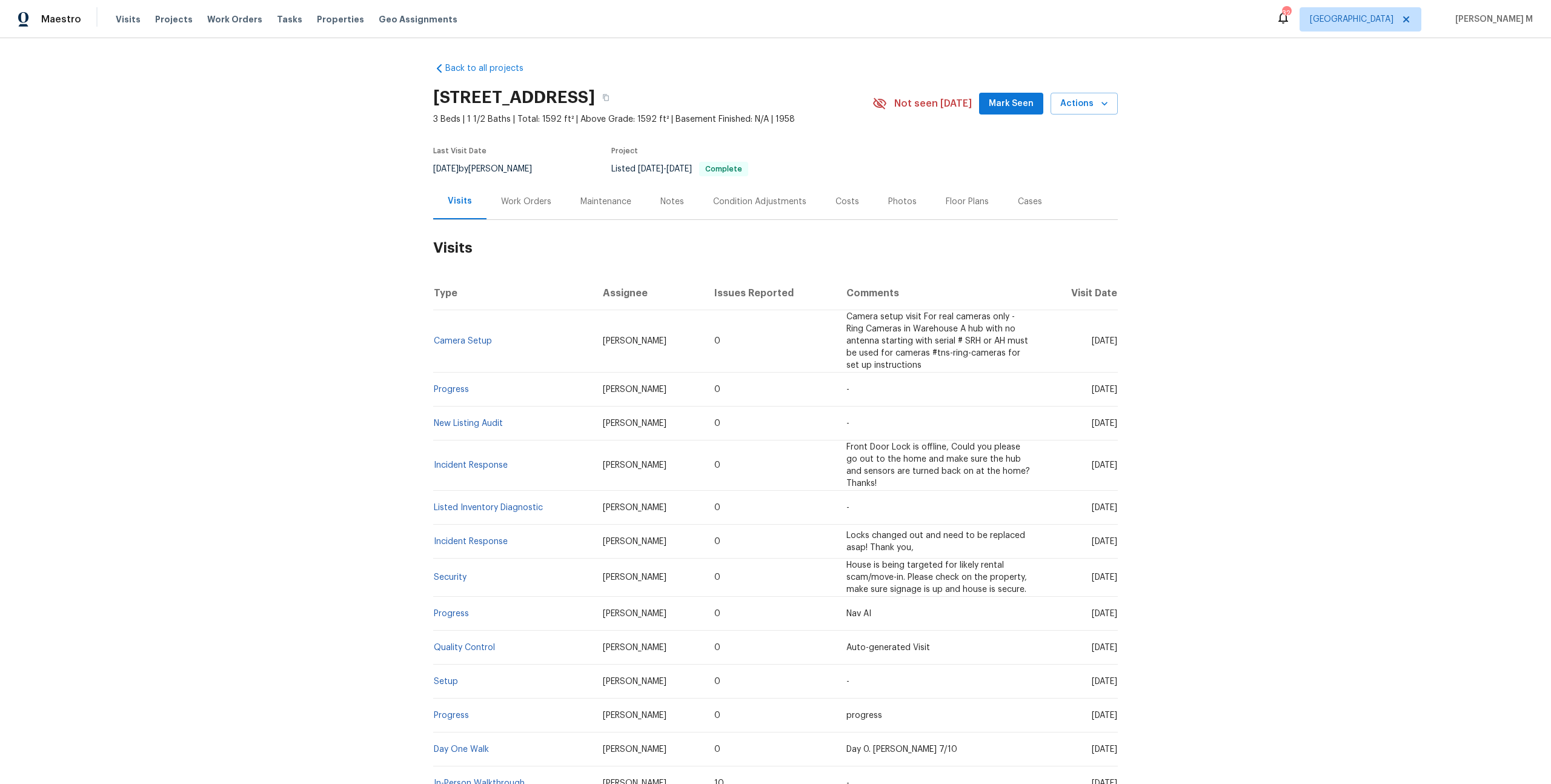
click at [528, 203] on div "Work Orders" at bounding box center [526, 201] width 79 height 36
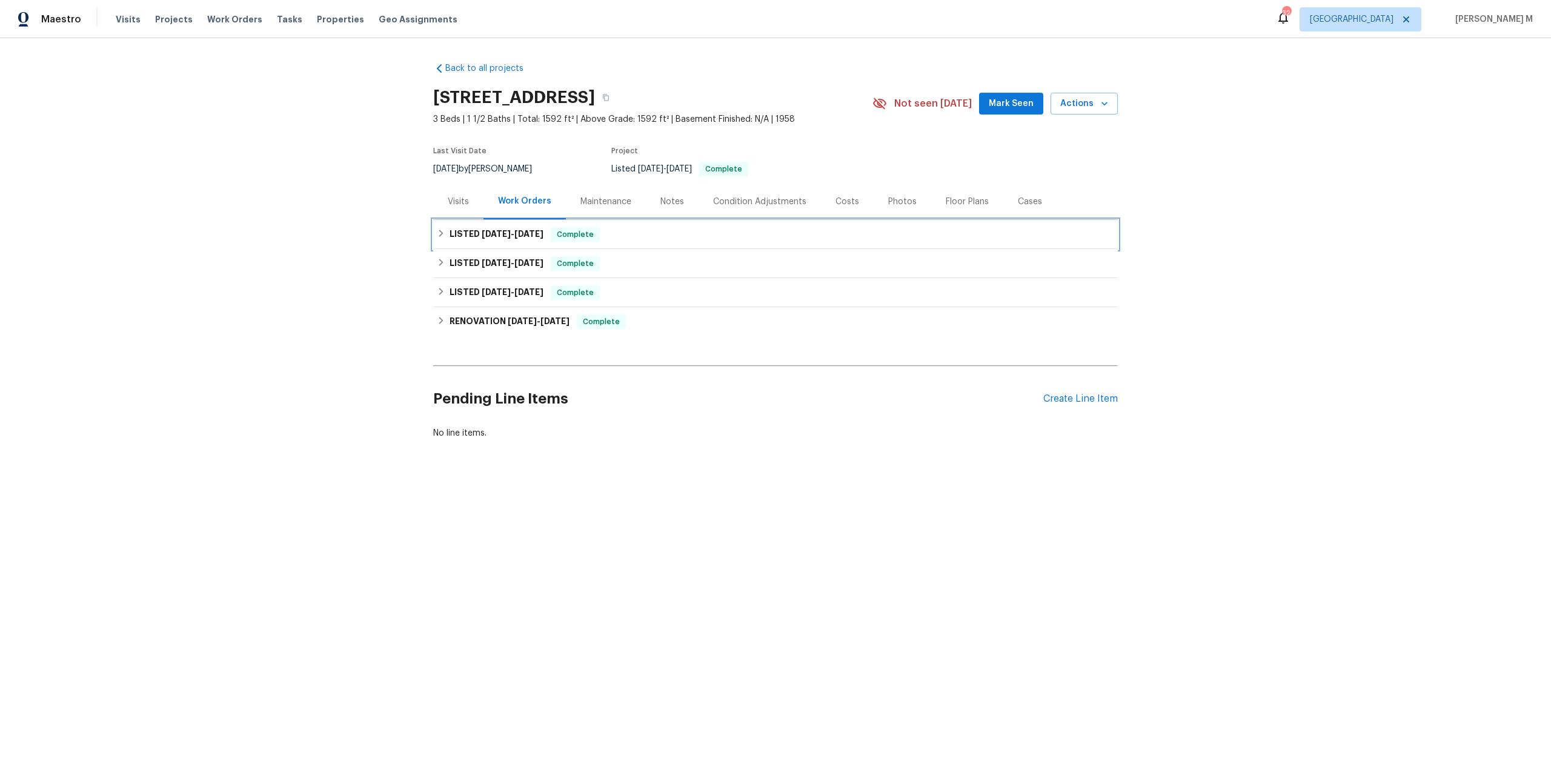
click at [487, 230] on span "[DATE]" at bounding box center [496, 234] width 29 height 9
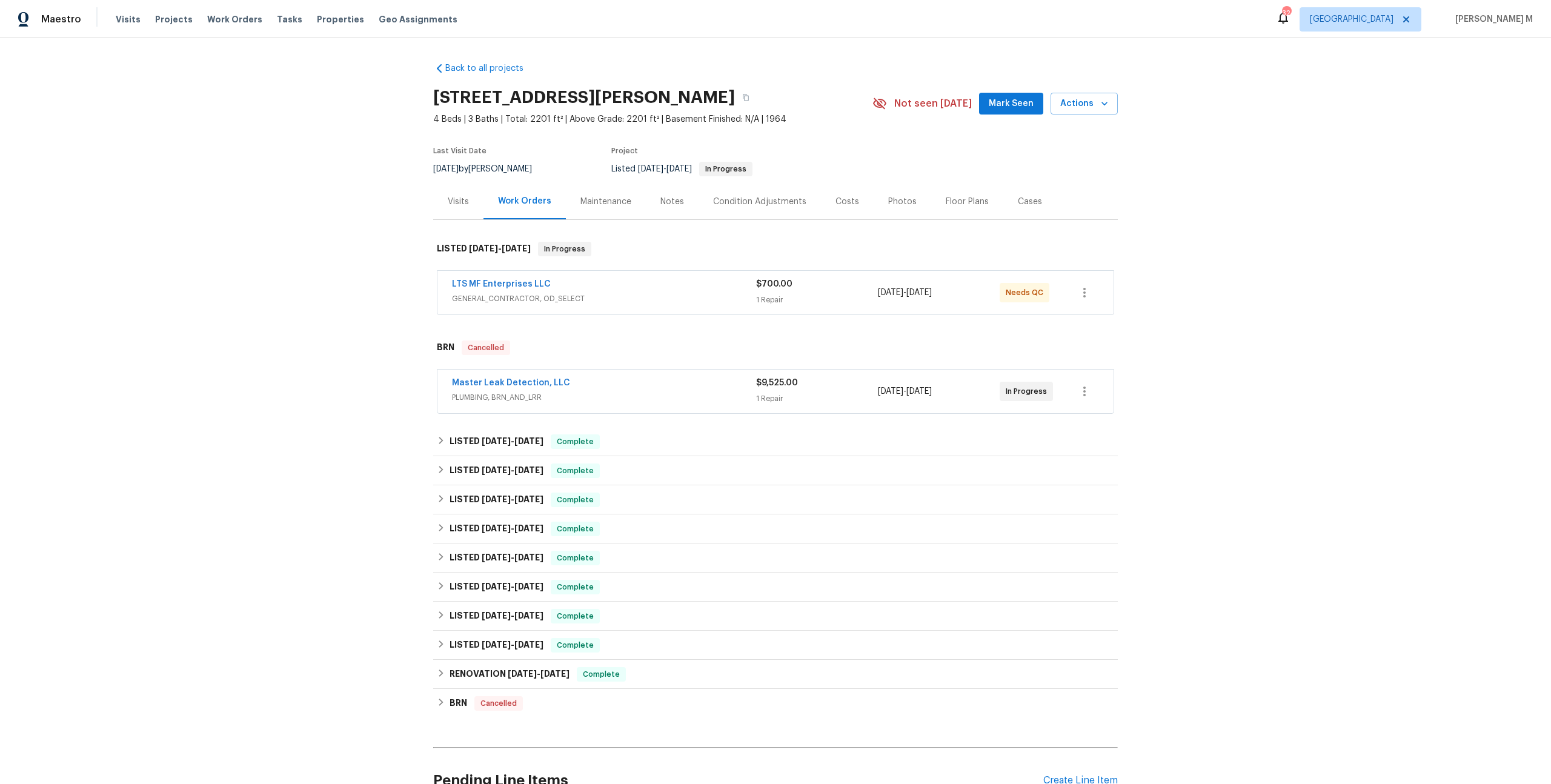
click at [527, 292] on span "GENERAL_CONTRACTOR, OD_SELECT" at bounding box center [604, 298] width 304 height 12
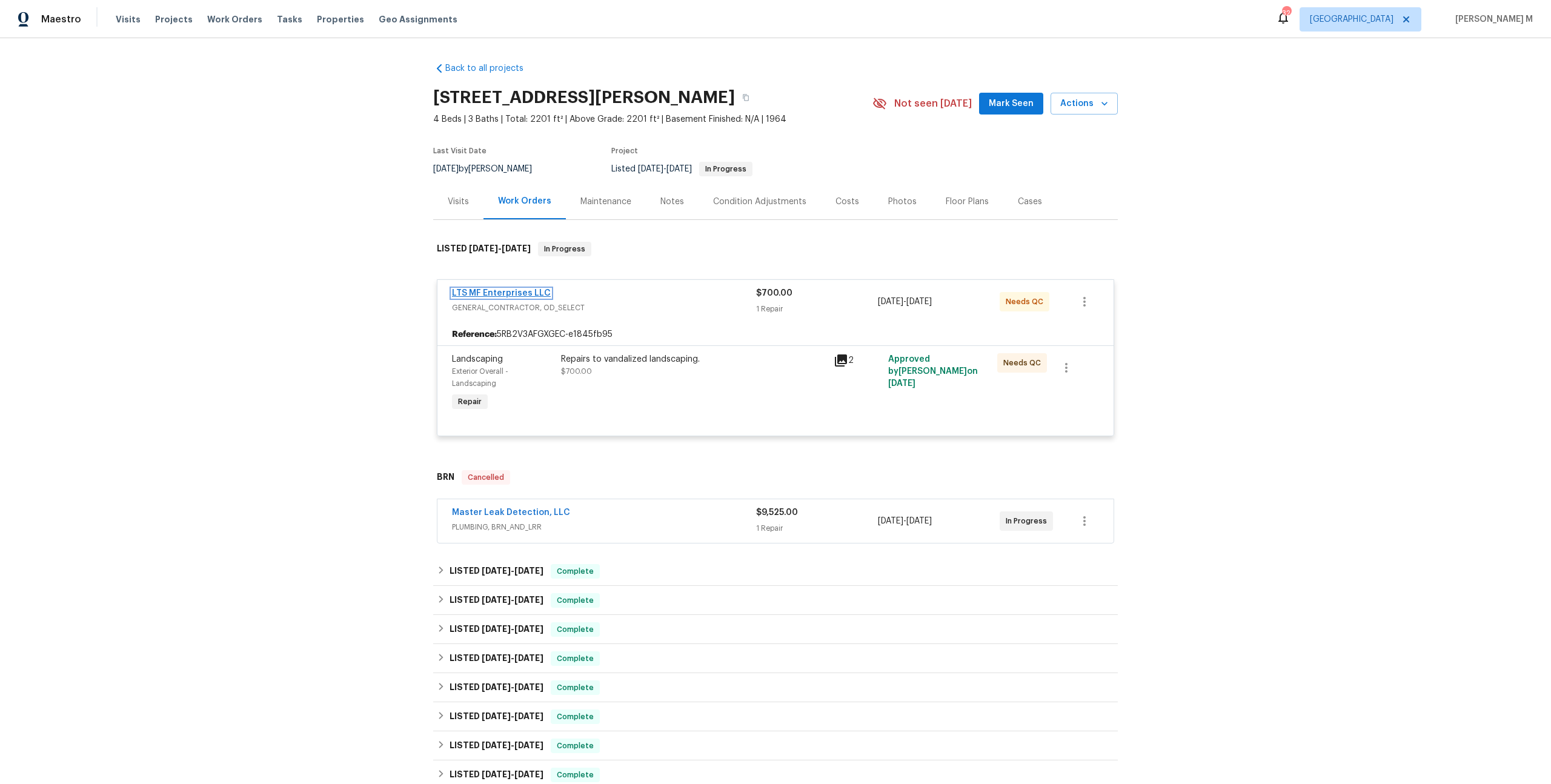
click at [493, 289] on link "LTS MF Enterprises LLC" at bounding box center [501, 293] width 99 height 9
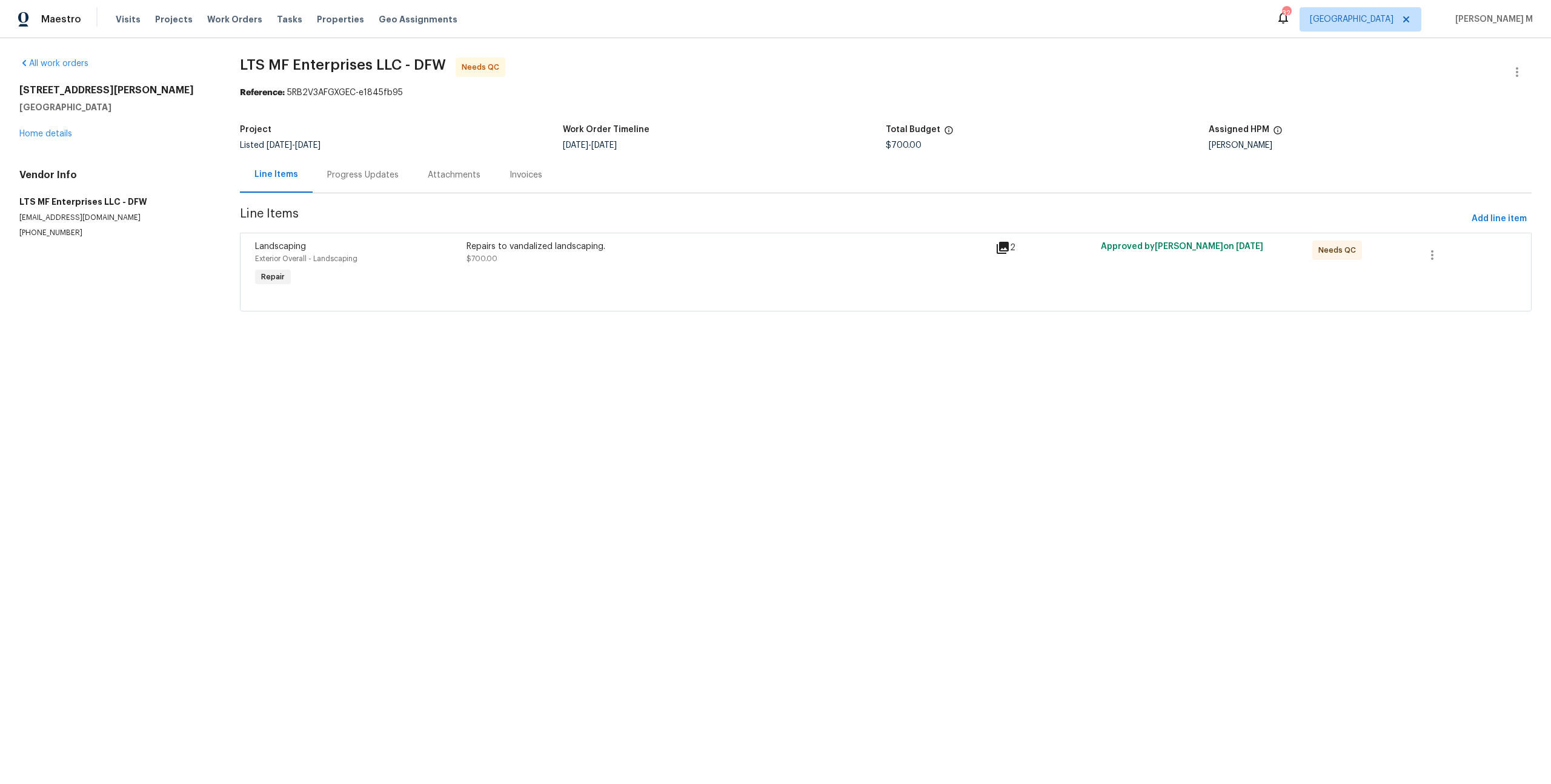
click at [327, 173] on div "Progress Updates" at bounding box center [362, 175] width 71 height 12
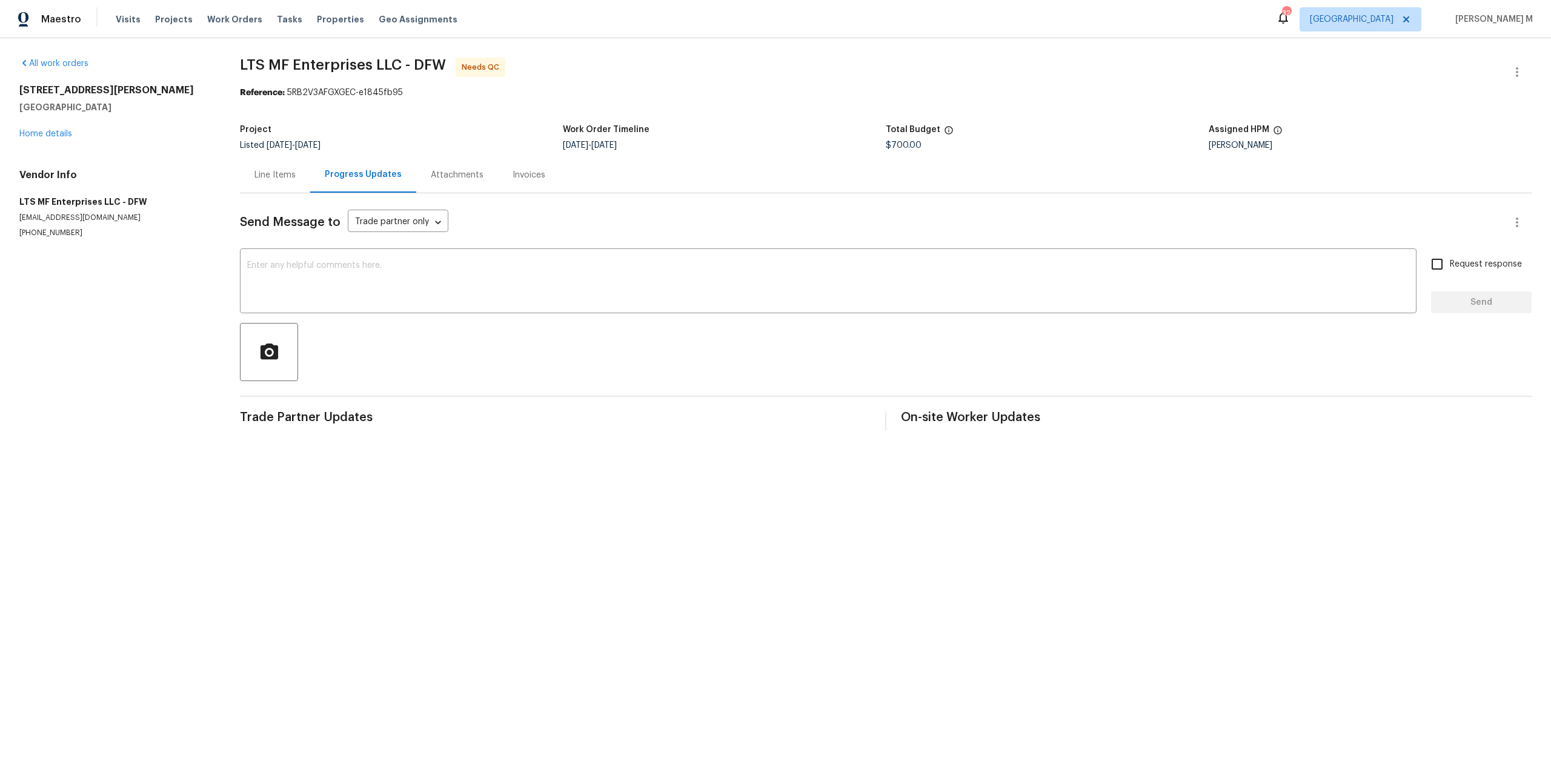
click at [271, 175] on div "Line Items" at bounding box center [275, 175] width 41 height 12
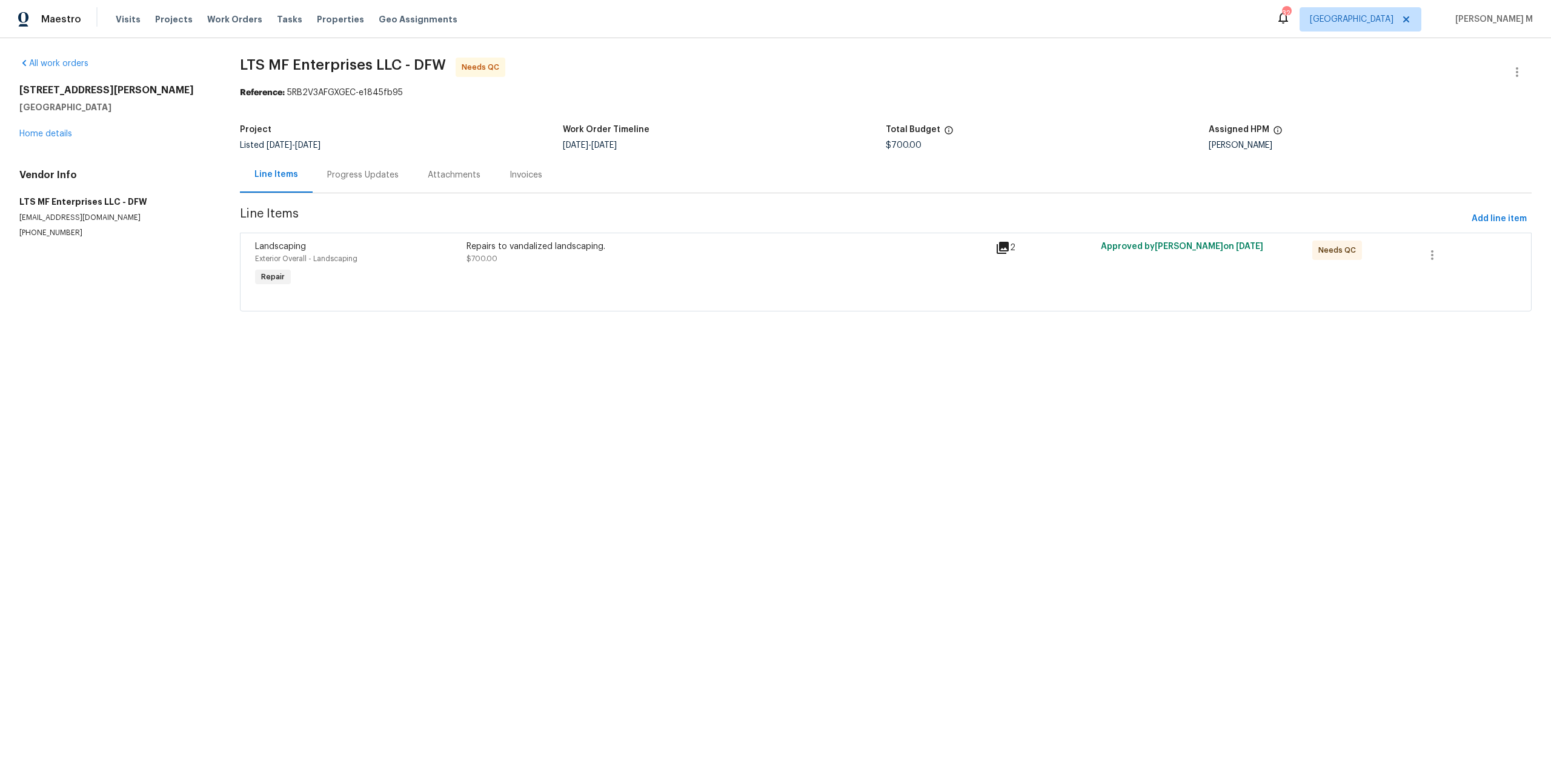
click at [366, 172] on div "Progress Updates" at bounding box center [362, 175] width 71 height 12
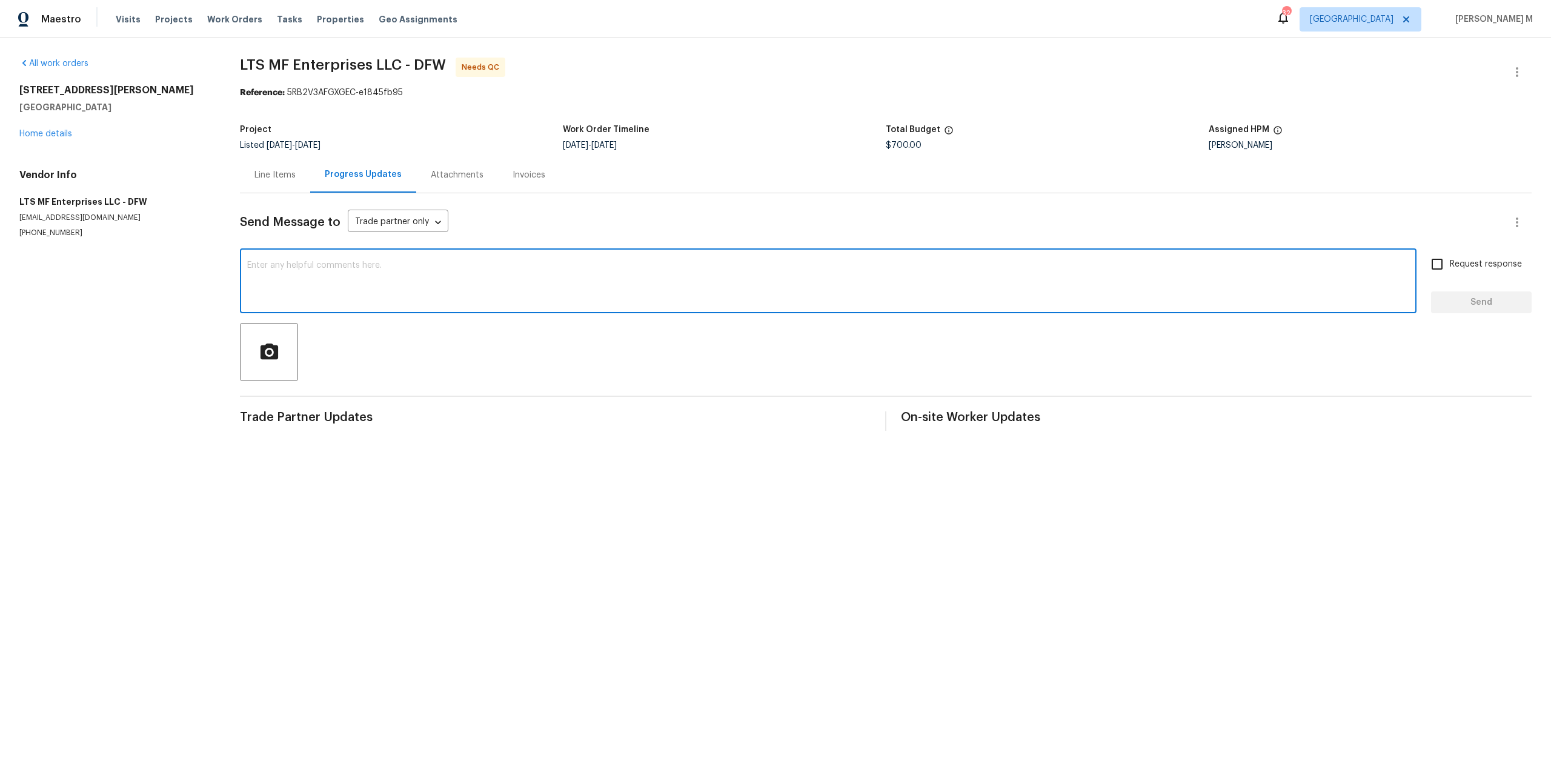
click at [370, 291] on textarea at bounding box center [828, 283] width 1162 height 43
click at [272, 171] on div "Line Items" at bounding box center [275, 175] width 41 height 12
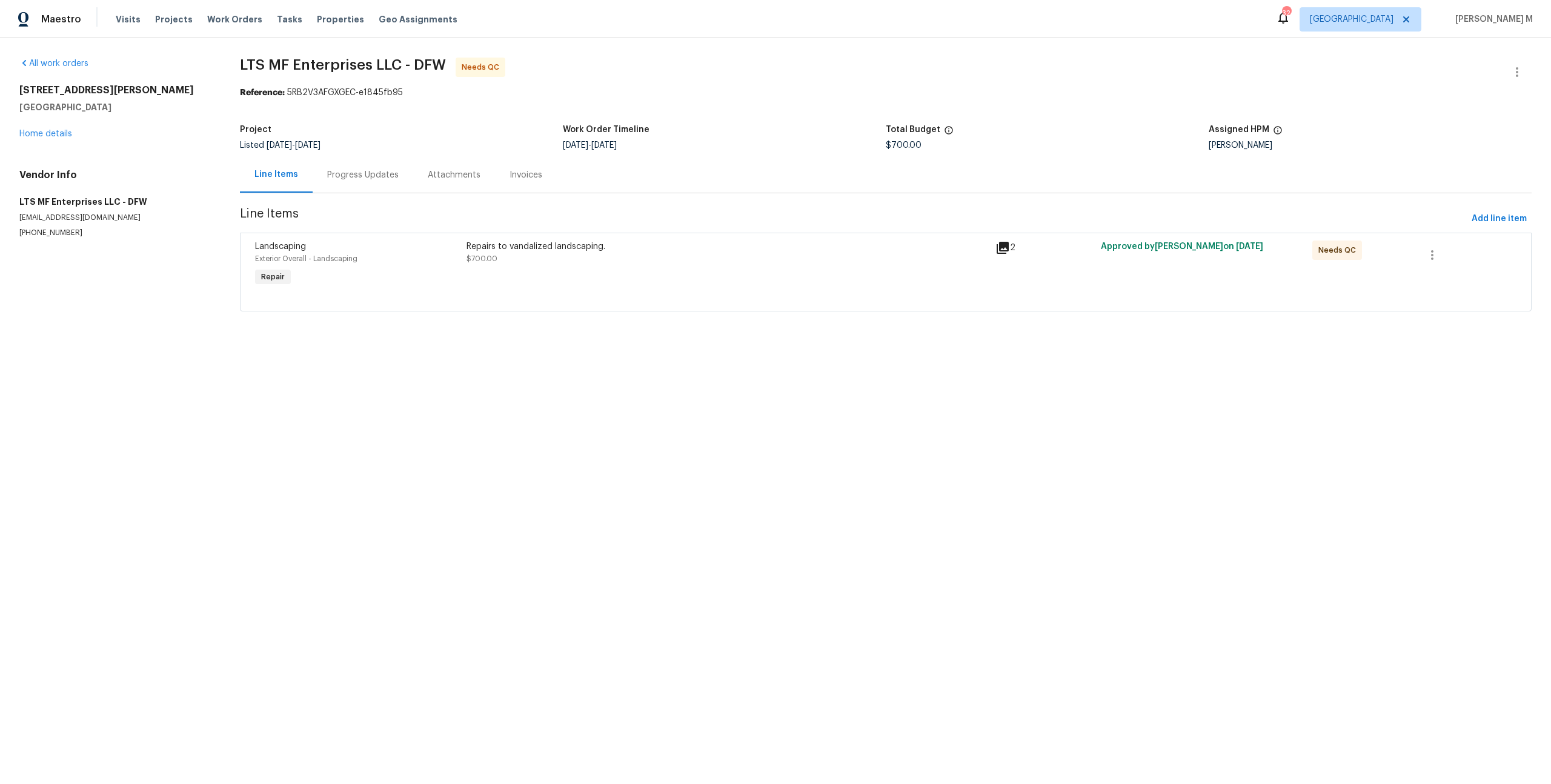
click at [373, 178] on div "Progress Updates" at bounding box center [362, 175] width 101 height 36
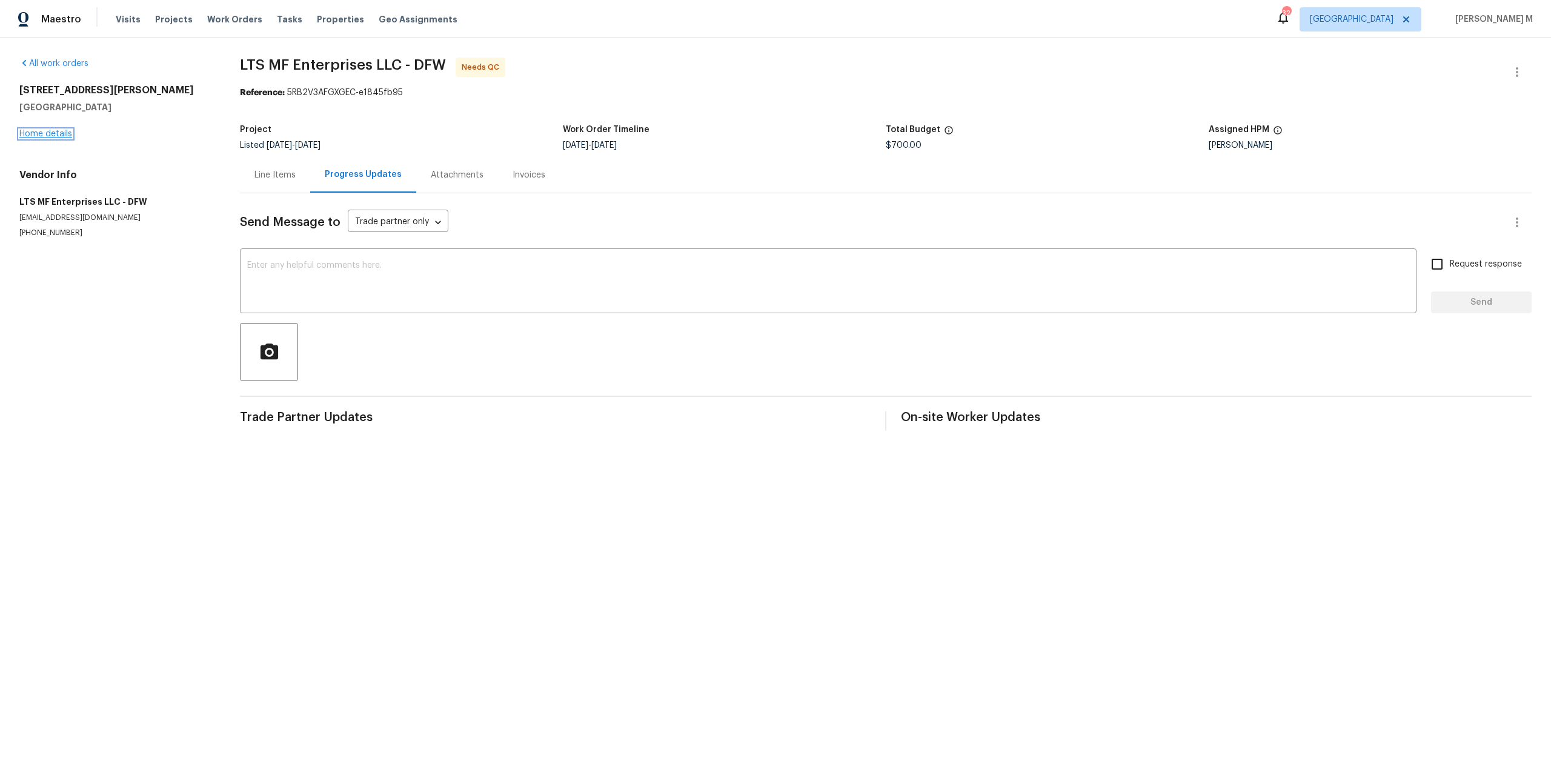
click at [51, 130] on link "Home details" at bounding box center [46, 134] width 53 height 9
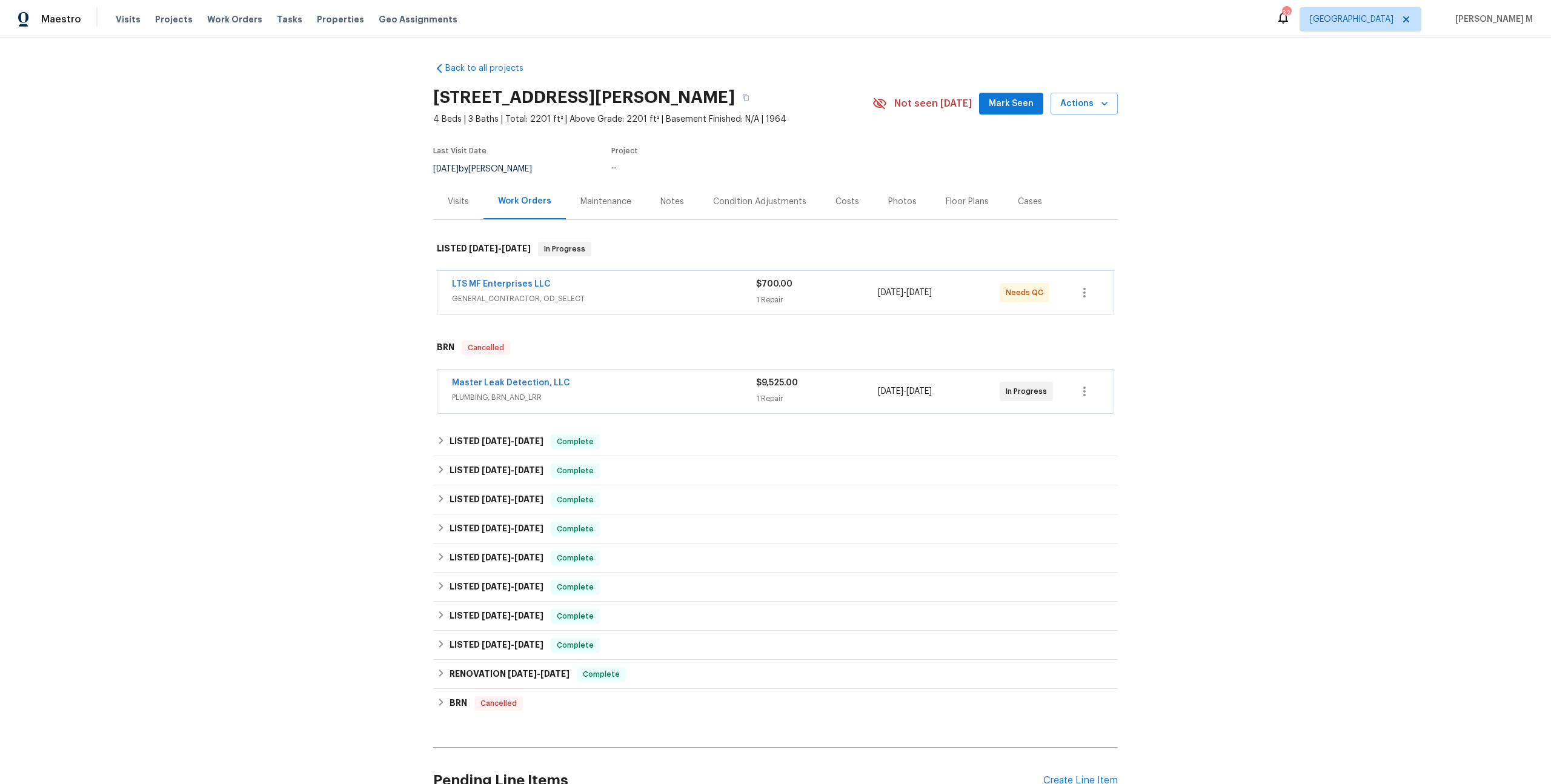
click at [498, 293] on span "GENERAL_CONTRACTOR, OD_SELECT" at bounding box center [604, 298] width 304 height 12
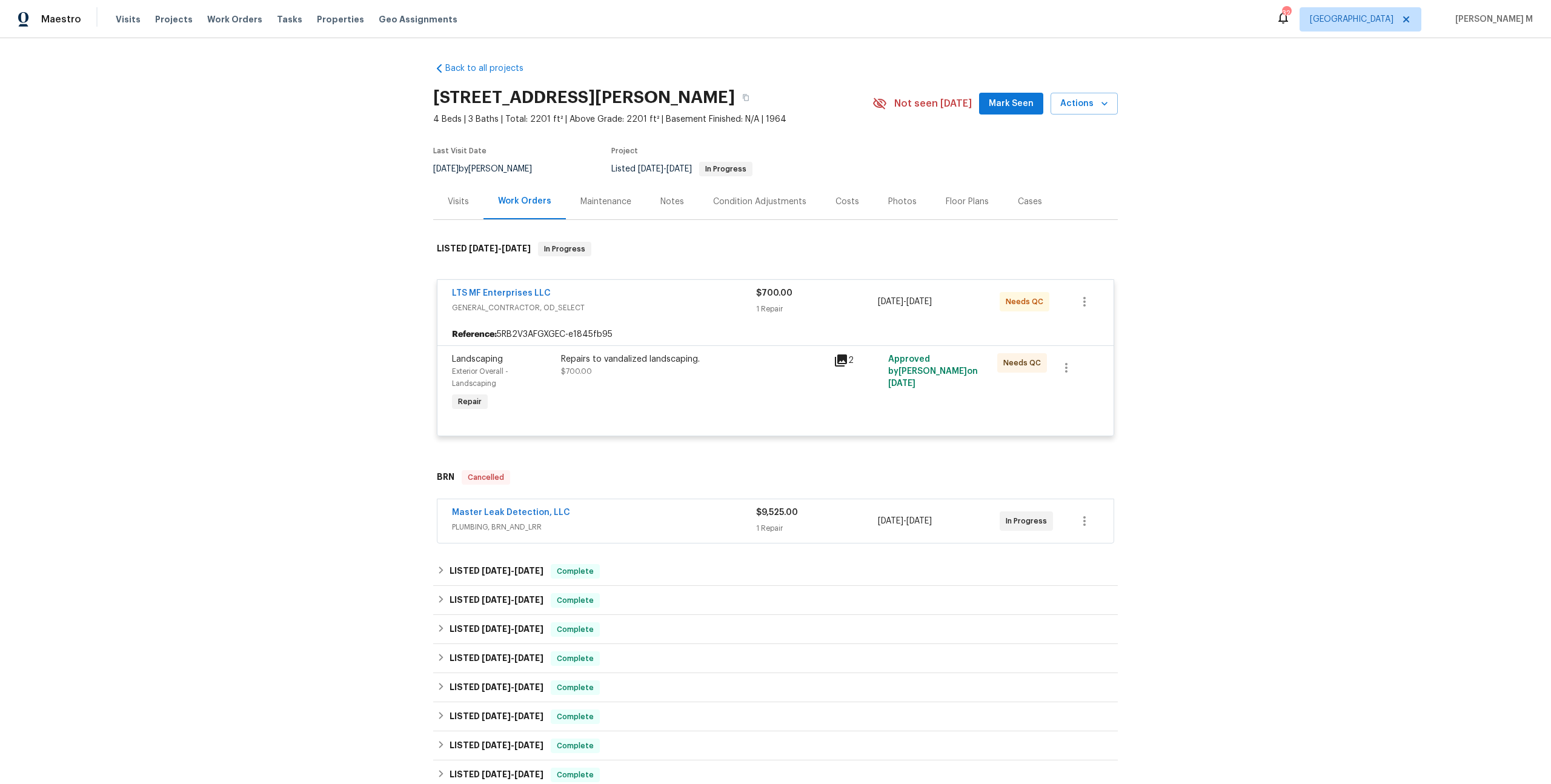
click at [523, 521] on span "PLUMBING, BRN_AND_LRR" at bounding box center [604, 527] width 304 height 12
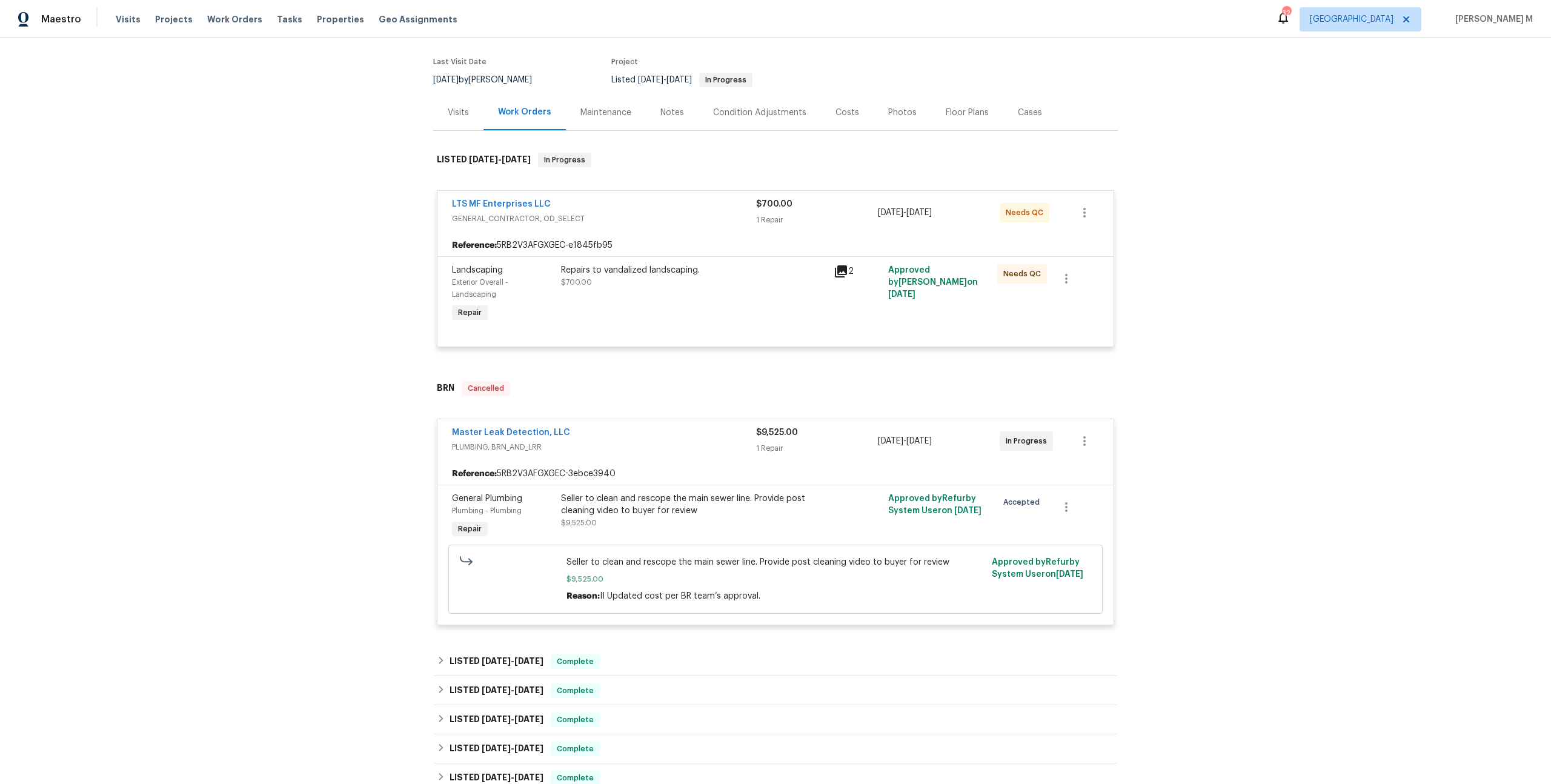
scroll to position [90, 0]
click at [320, 330] on div "Back to all projects 3925 Wedgworth Rd S, Fort Worth, TX 76133 4 Beds | 3 Baths…" at bounding box center [776, 411] width 1551 height 746
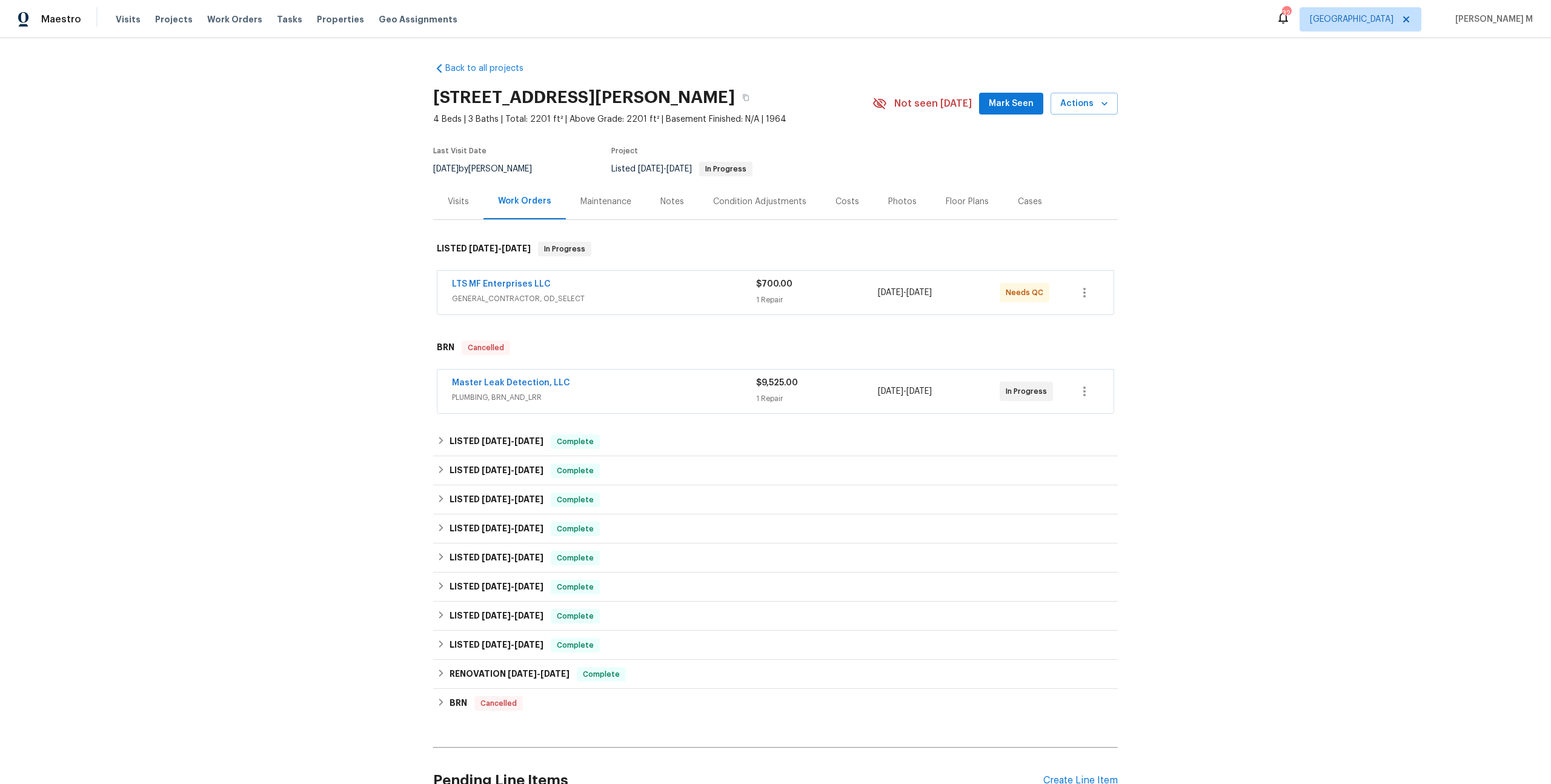
click at [486, 295] on span "GENERAL_CONTRACTOR, OD_SELECT" at bounding box center [604, 298] width 304 height 12
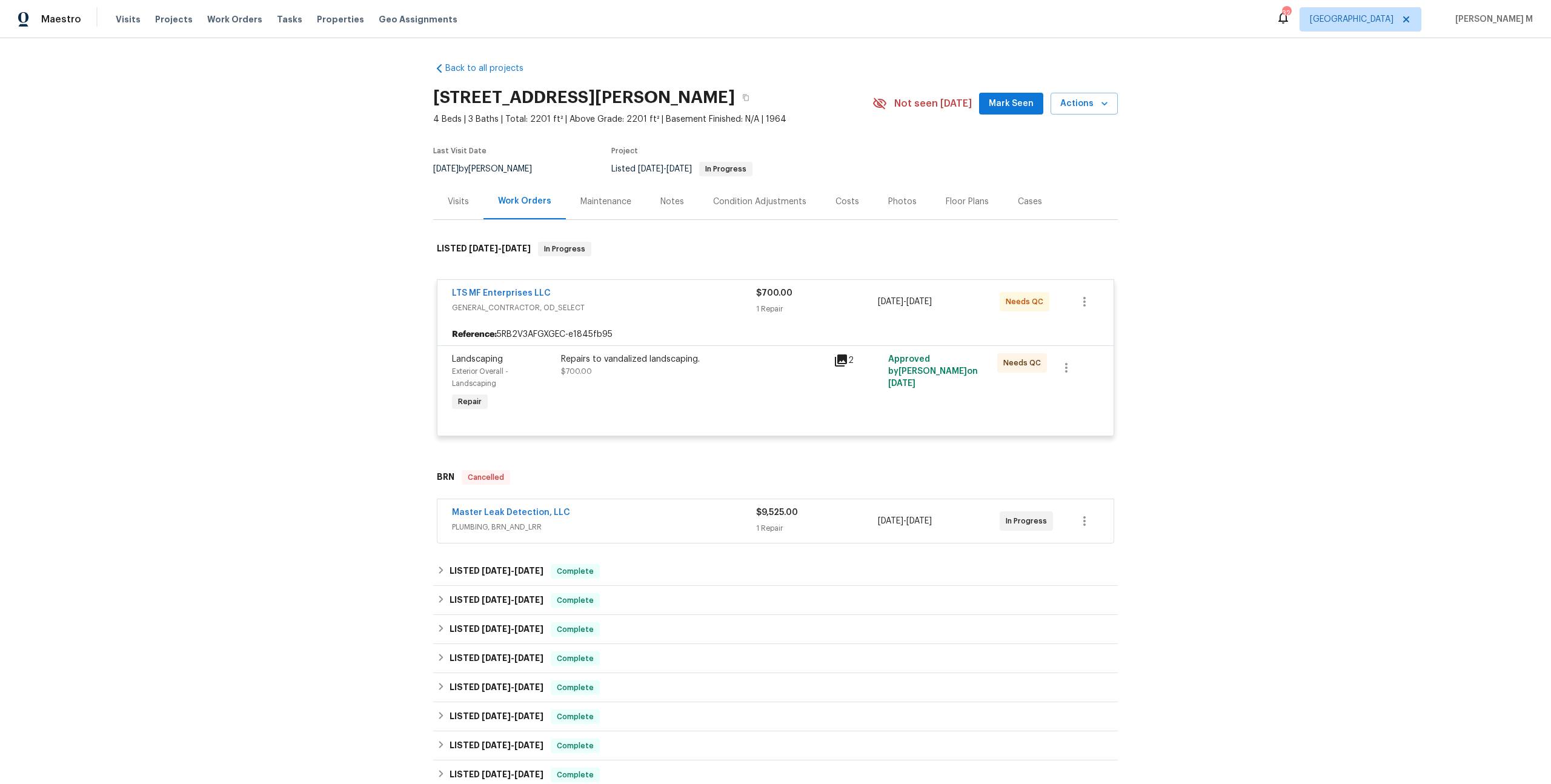
click at [585, 196] on div "Maintenance" at bounding box center [606, 202] width 51 height 12
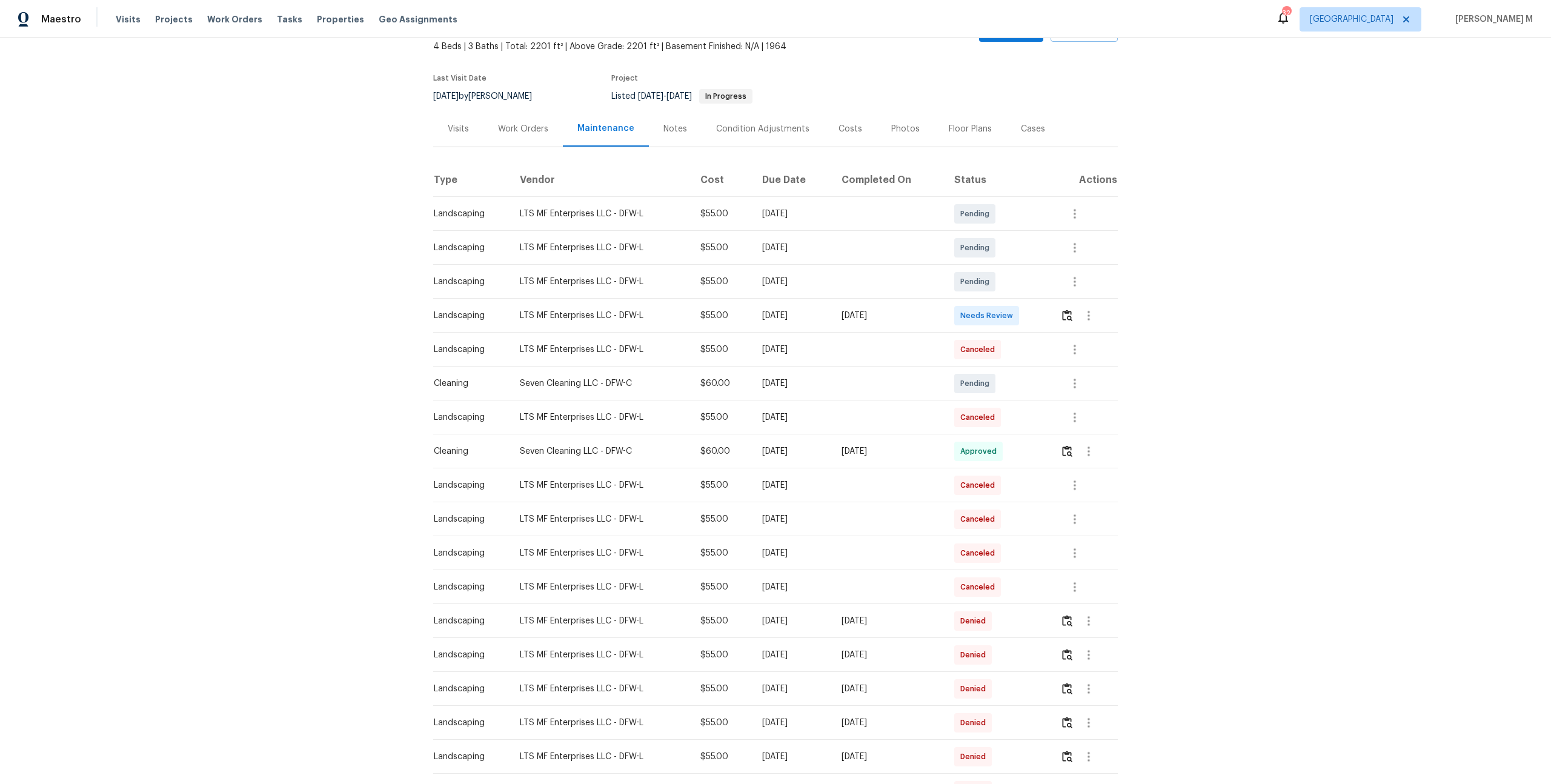
scroll to position [88, 0]
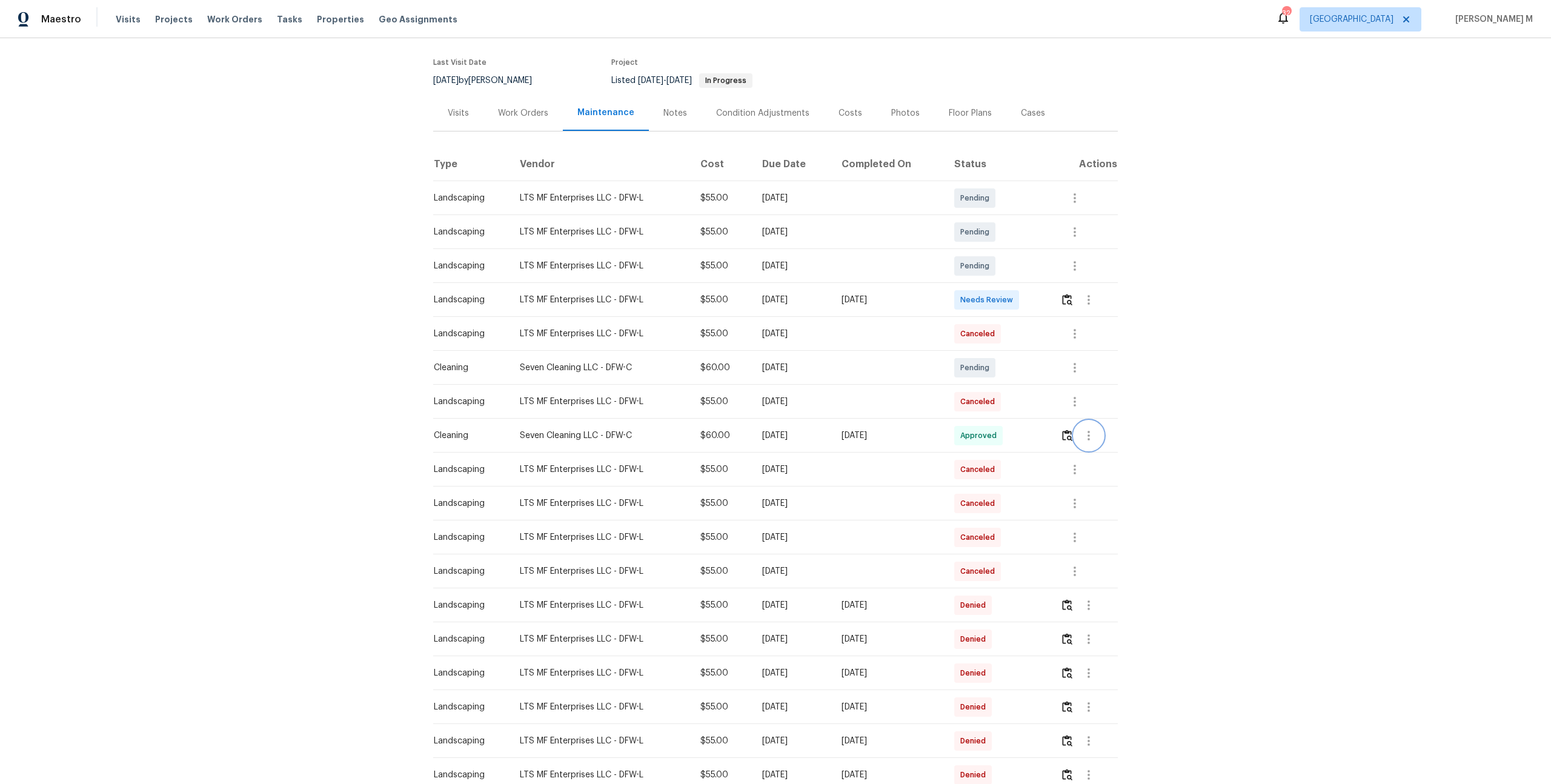
click at [1087, 428] on icon "button" at bounding box center [1089, 436] width 15 height 15
click at [1115, 444] on li "View details" at bounding box center [1119, 450] width 85 height 20
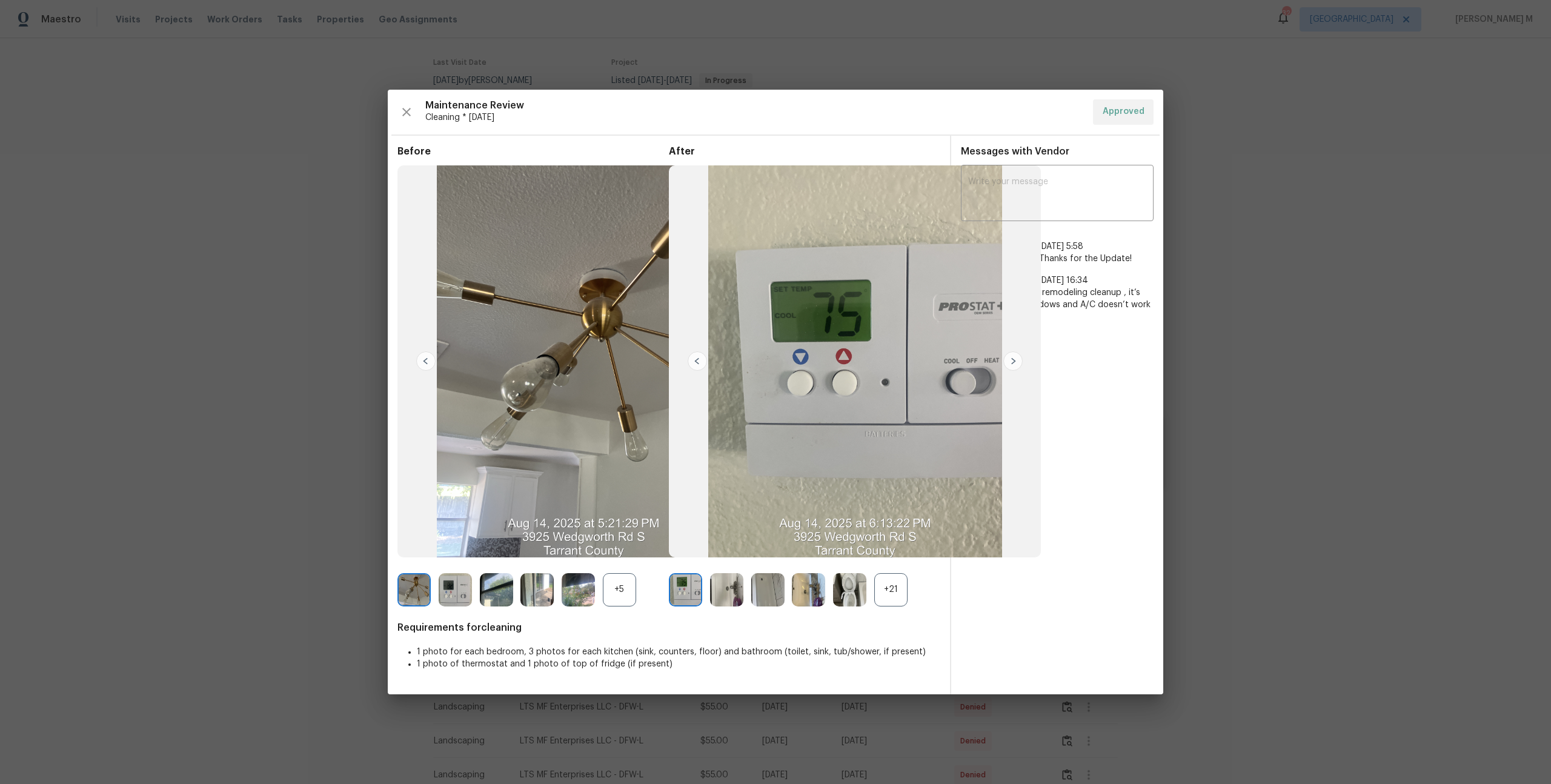
click at [892, 584] on div "+21" at bounding box center [891, 590] width 34 height 34
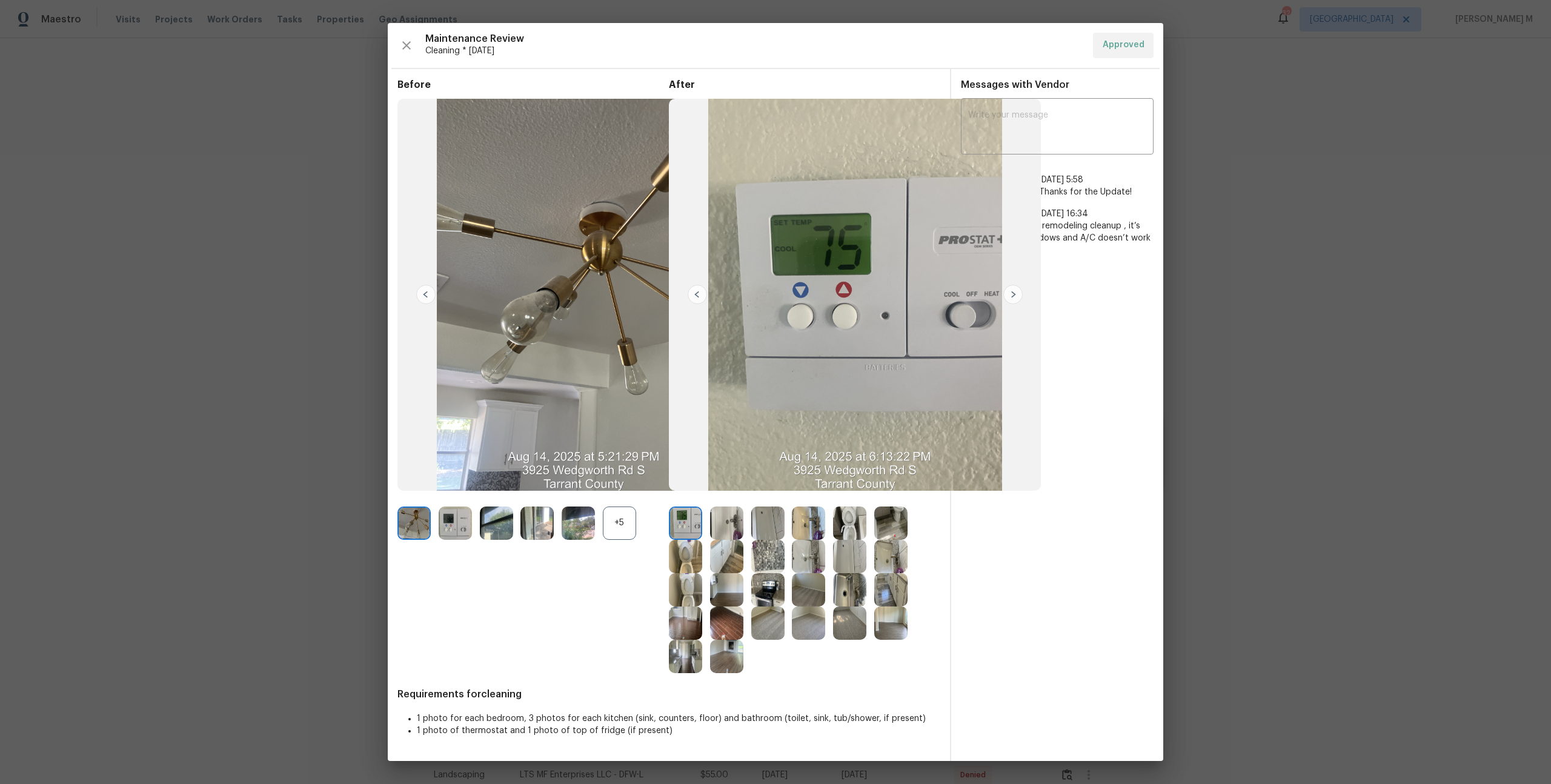
click at [627, 524] on div "+5" at bounding box center [619, 523] width 34 height 34
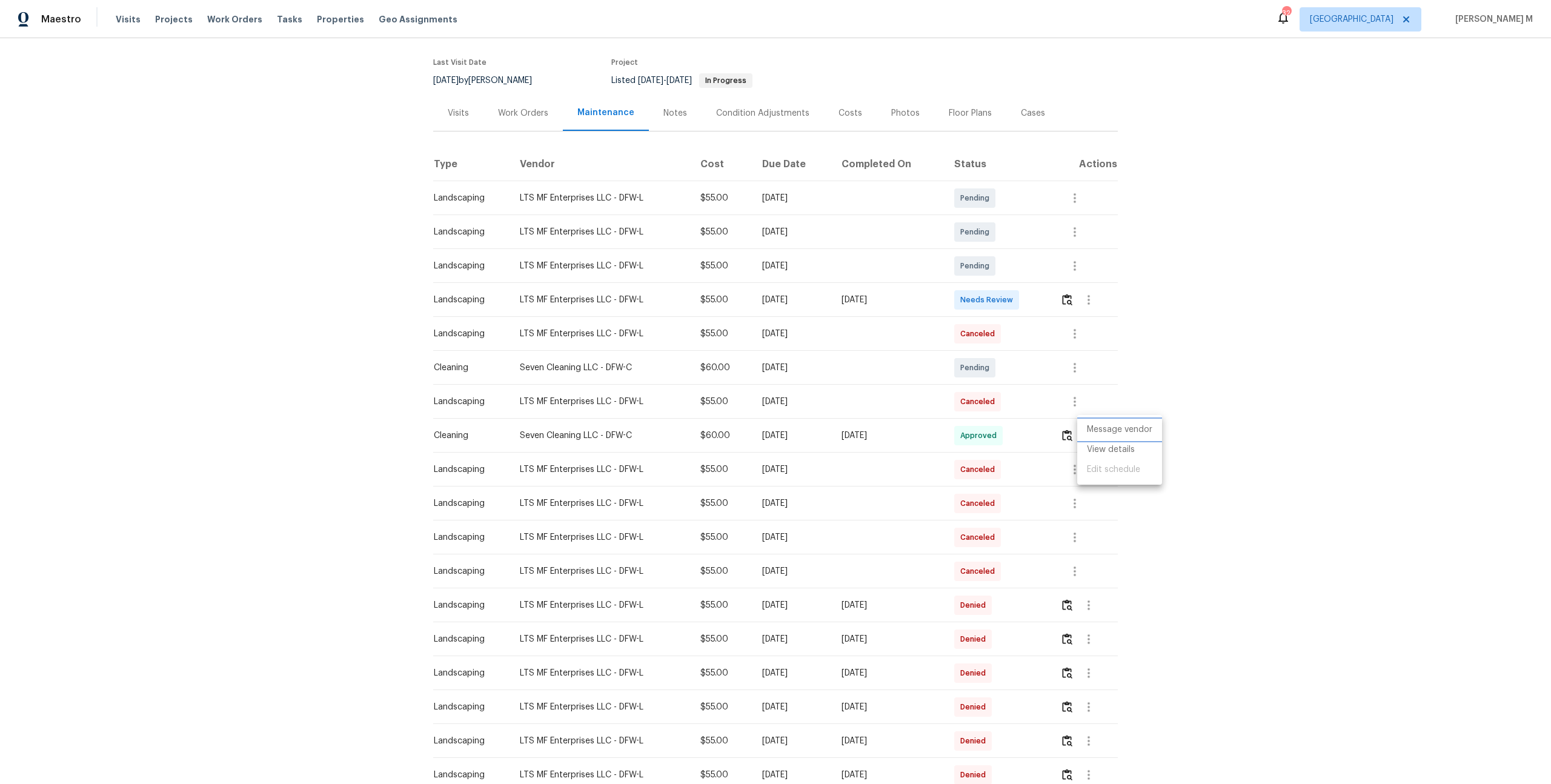
click at [1136, 430] on li "Message vendor" at bounding box center [1119, 429] width 85 height 20
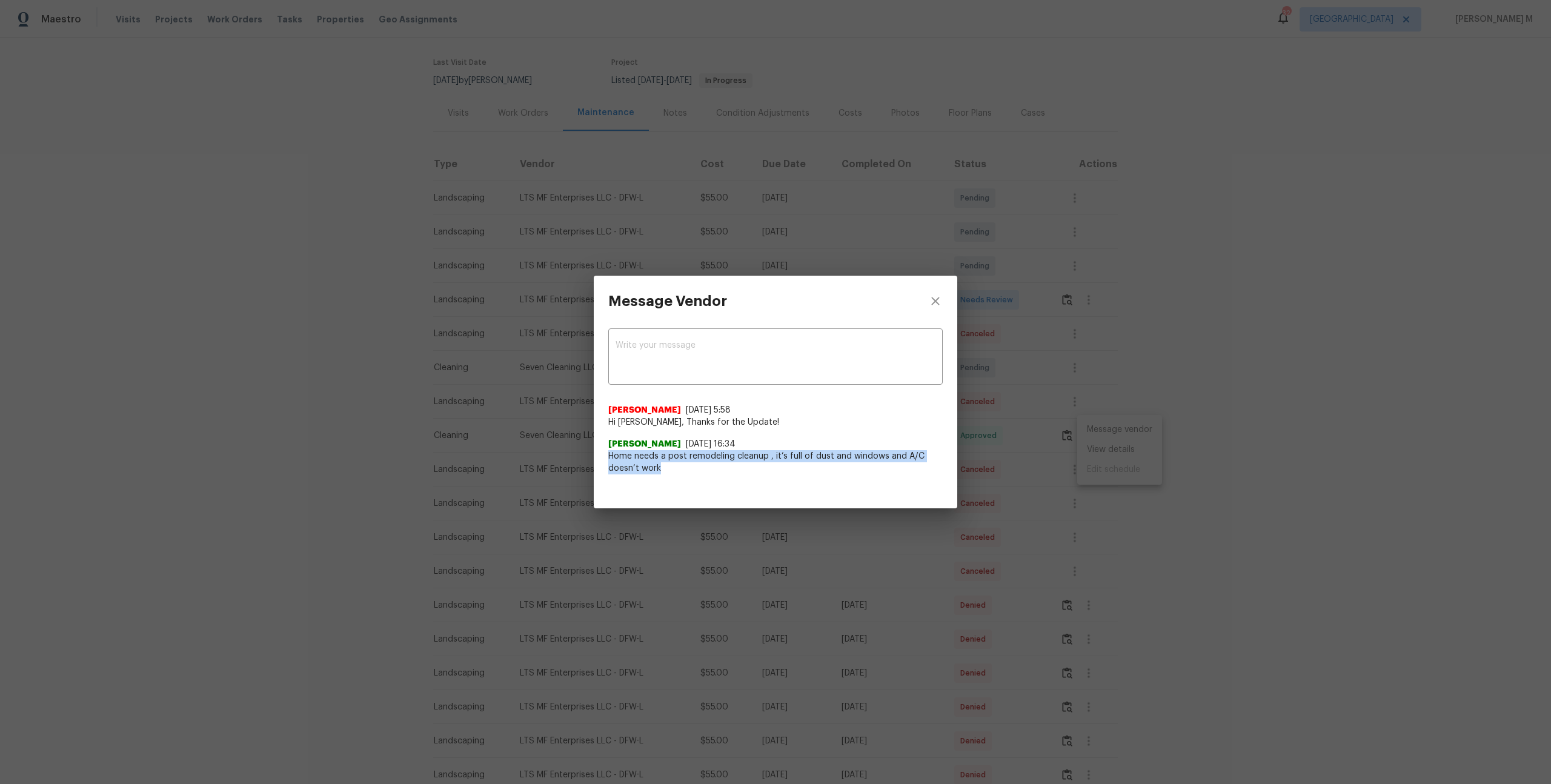
drag, startPoint x: 608, startPoint y: 454, endPoint x: 710, endPoint y: 467, distance: 102.8
click at [710, 467] on span "Home needs a post remodeling cleanup , it’s full of dust and windows and A/C do…" at bounding box center [775, 462] width 334 height 24
click at [1131, 400] on div "Message Vendor x ​ [PERSON_NAME] [DATE] 5:58 Hi [PERSON_NAME], Thanks for the U…" at bounding box center [776, 392] width 1551 height 784
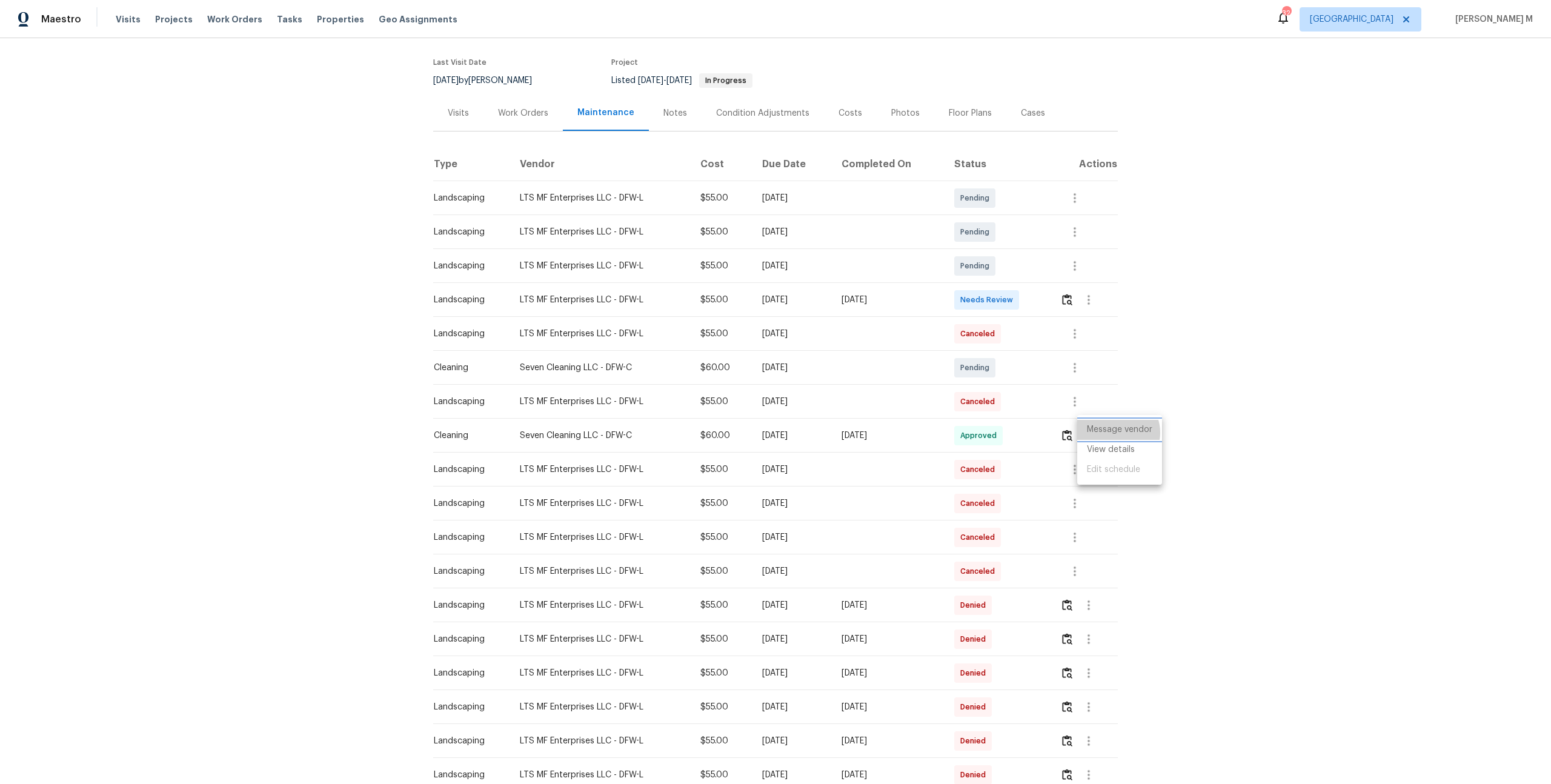
click at [1116, 433] on li "Message vendor" at bounding box center [1119, 429] width 85 height 20
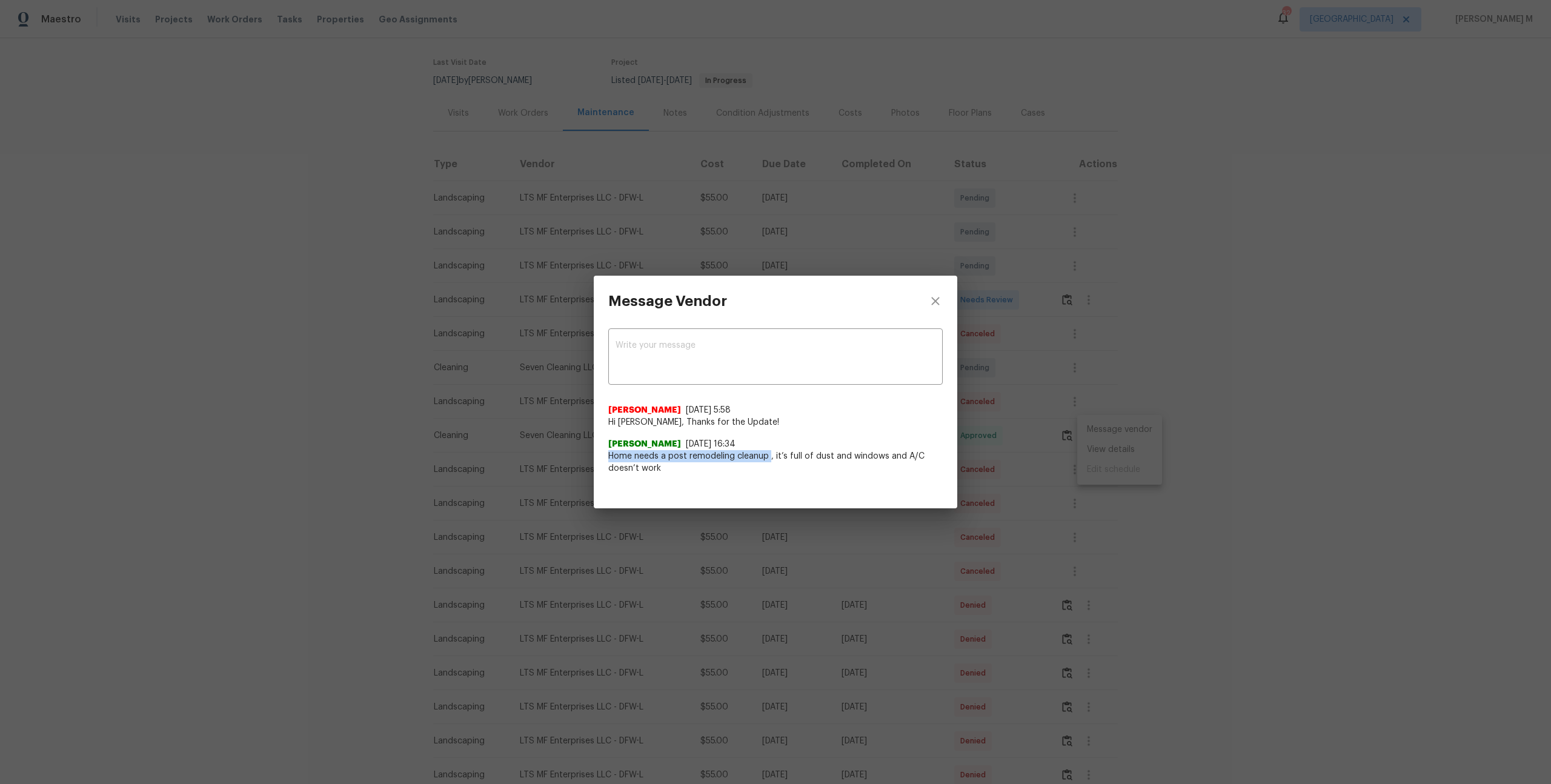
drag, startPoint x: 611, startPoint y: 457, endPoint x: 769, endPoint y: 454, distance: 158.0
click at [769, 454] on span "Home needs a post remodeling cleanup , it’s full of dust and windows and A/C do…" at bounding box center [775, 462] width 334 height 24
copy span "Home needs a post remodeling cleanup"
click at [783, 428] on div "Dana 8/14/25, 16:34 Home needs a post remodeling cleanup , it’s full of dust an…" at bounding box center [775, 451] width 334 height 46
click at [737, 364] on textarea at bounding box center [775, 358] width 320 height 34
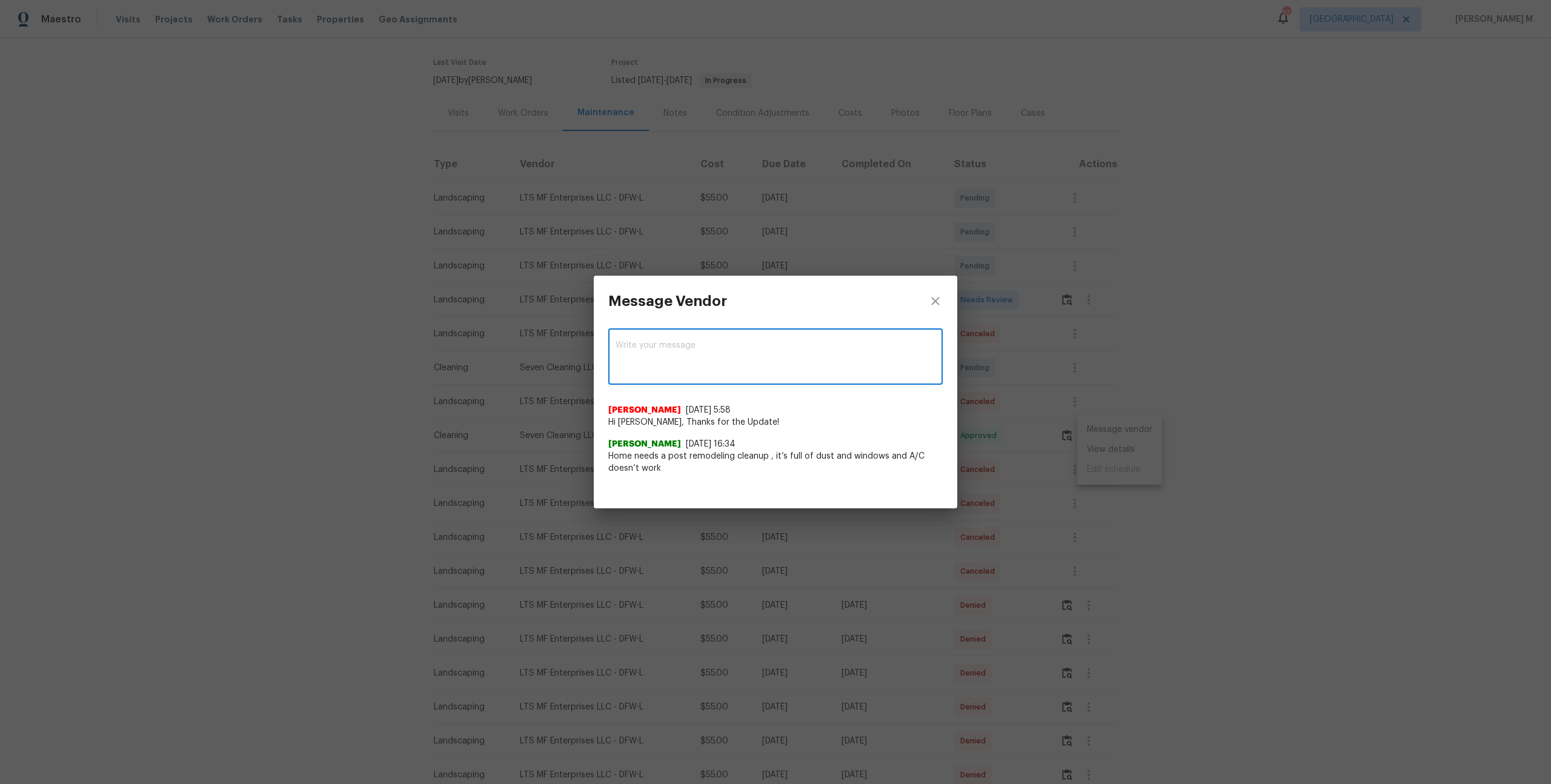
click at [744, 426] on span "Hi Dana, Thanks for the Update!" at bounding box center [775, 422] width 334 height 12
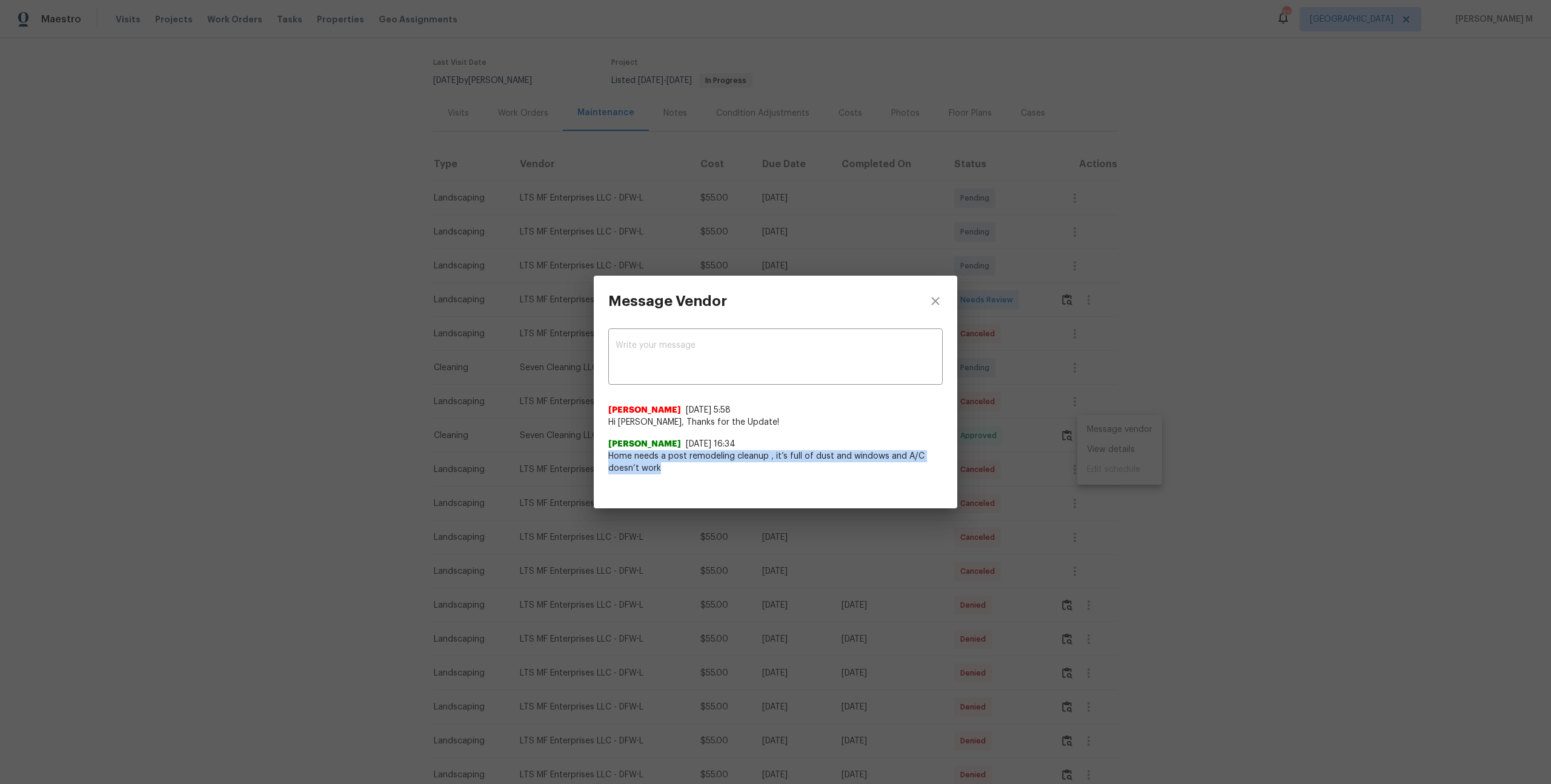
drag, startPoint x: 604, startPoint y: 450, endPoint x: 680, endPoint y: 476, distance: 80.3
click at [680, 476] on div "x ​ Akshaya Narayanan 8/15/25, 5:58 Hi Dana, Thanks for the Update! Dana 8/14/2…" at bounding box center [776, 408] width 364 height 163
click at [861, 489] on div at bounding box center [776, 499] width 364 height 19
click at [800, 464] on span "Home needs a post remodeling cleanup , it’s full of dust and windows and A/C do…" at bounding box center [775, 462] width 334 height 24
click at [791, 453] on span "Home needs a post remodeling cleanup , it’s full of dust and windows and A/C do…" at bounding box center [775, 462] width 334 height 24
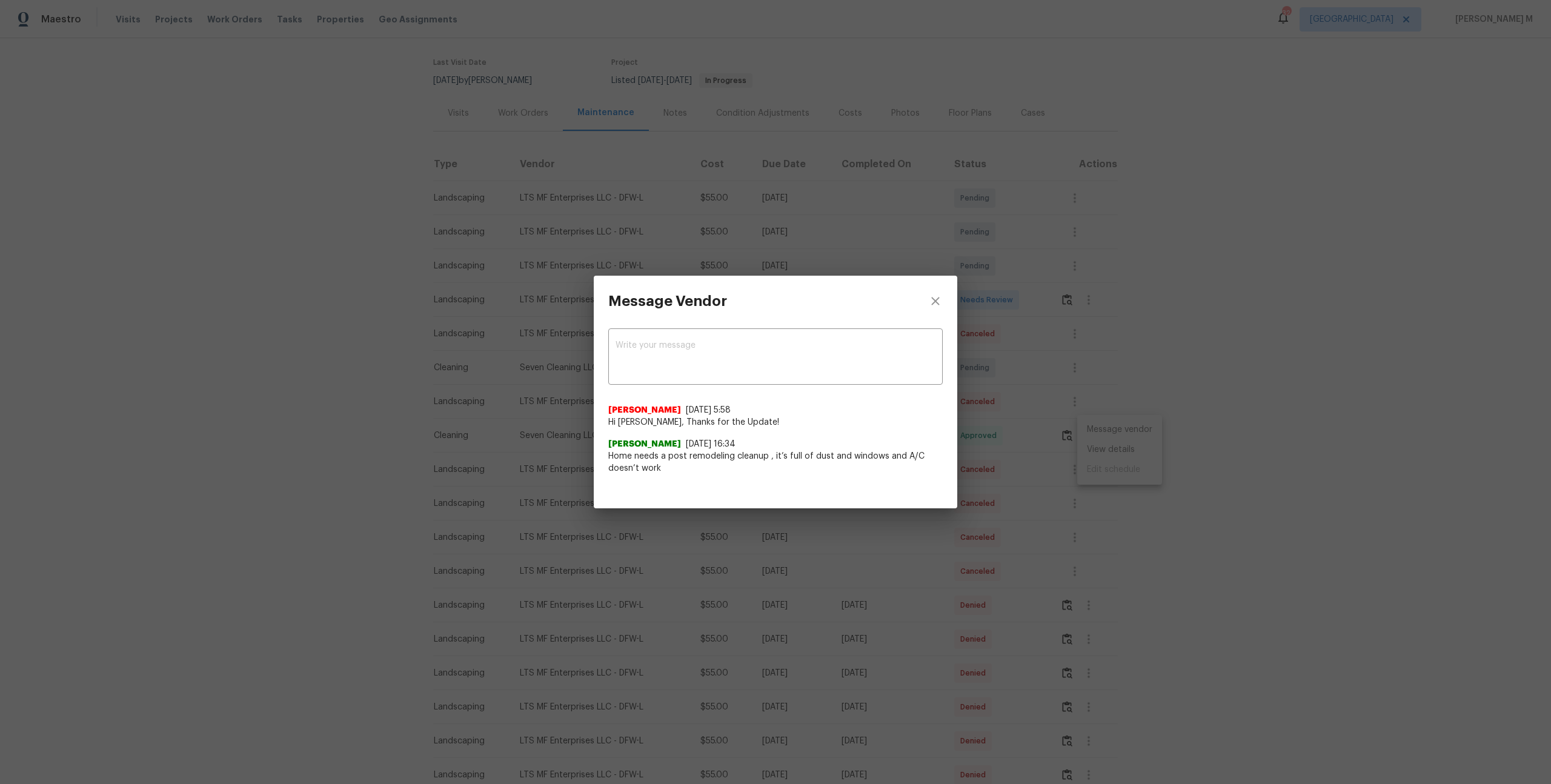
click at [811, 447] on div "Dana 8/14/25, 16:34" at bounding box center [775, 444] width 334 height 12
drag, startPoint x: 903, startPoint y: 454, endPoint x: 903, endPoint y: 465, distance: 11.0
click at [903, 465] on span "Home needs a post remodeling cleanup , it’s full of dust and windows and A/C do…" at bounding box center [775, 462] width 334 height 24
copy span "A/C doesn’t work"
click at [525, 190] on div "Message Vendor x ​ Akshaya Narayanan 8/15/25, 5:58 Hi Dana, Thanks for the Upda…" at bounding box center [776, 392] width 1551 height 784
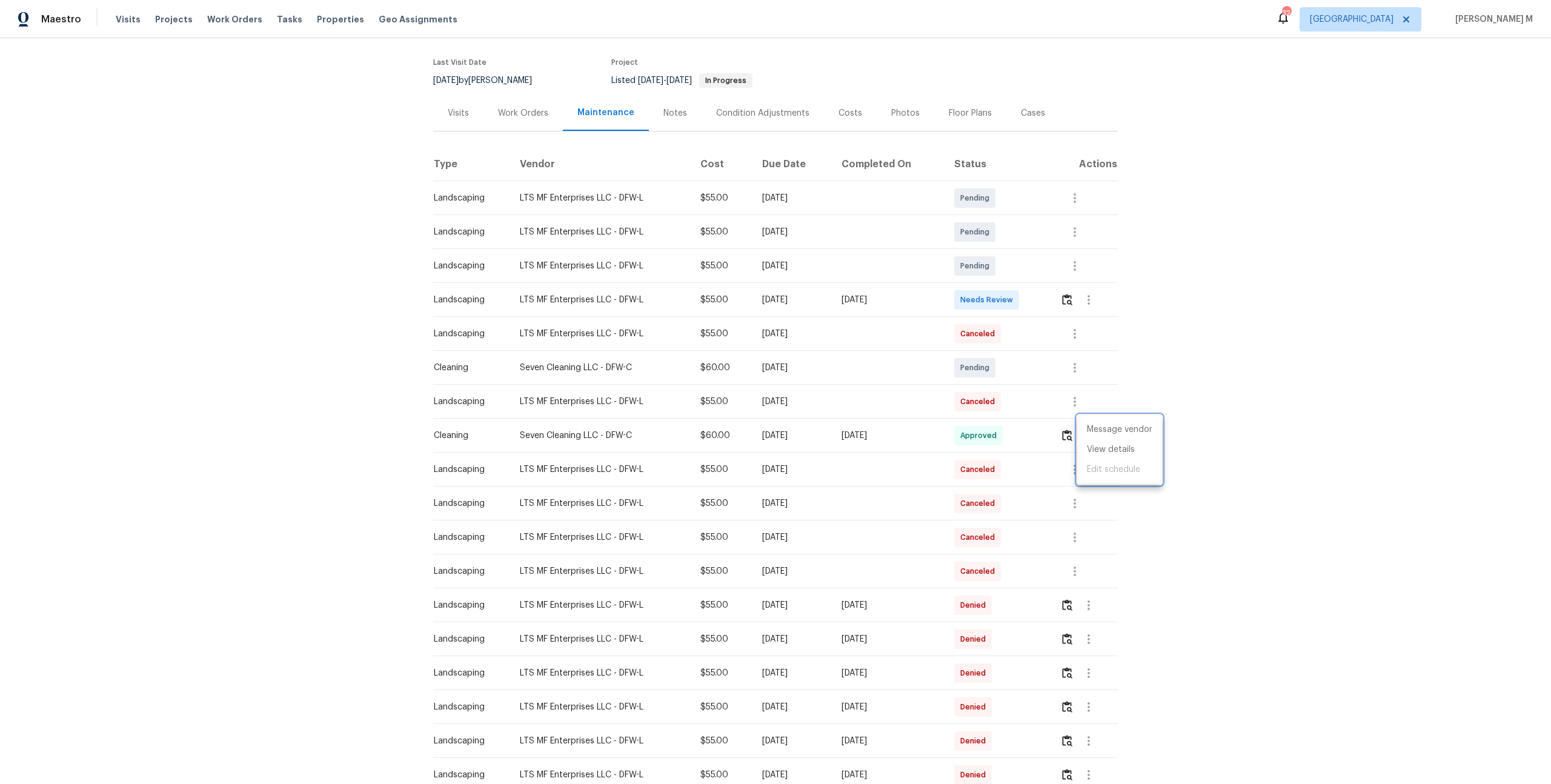
click at [534, 95] on div at bounding box center [776, 392] width 1551 height 784
click at [520, 113] on div "Work Orders" at bounding box center [523, 113] width 79 height 36
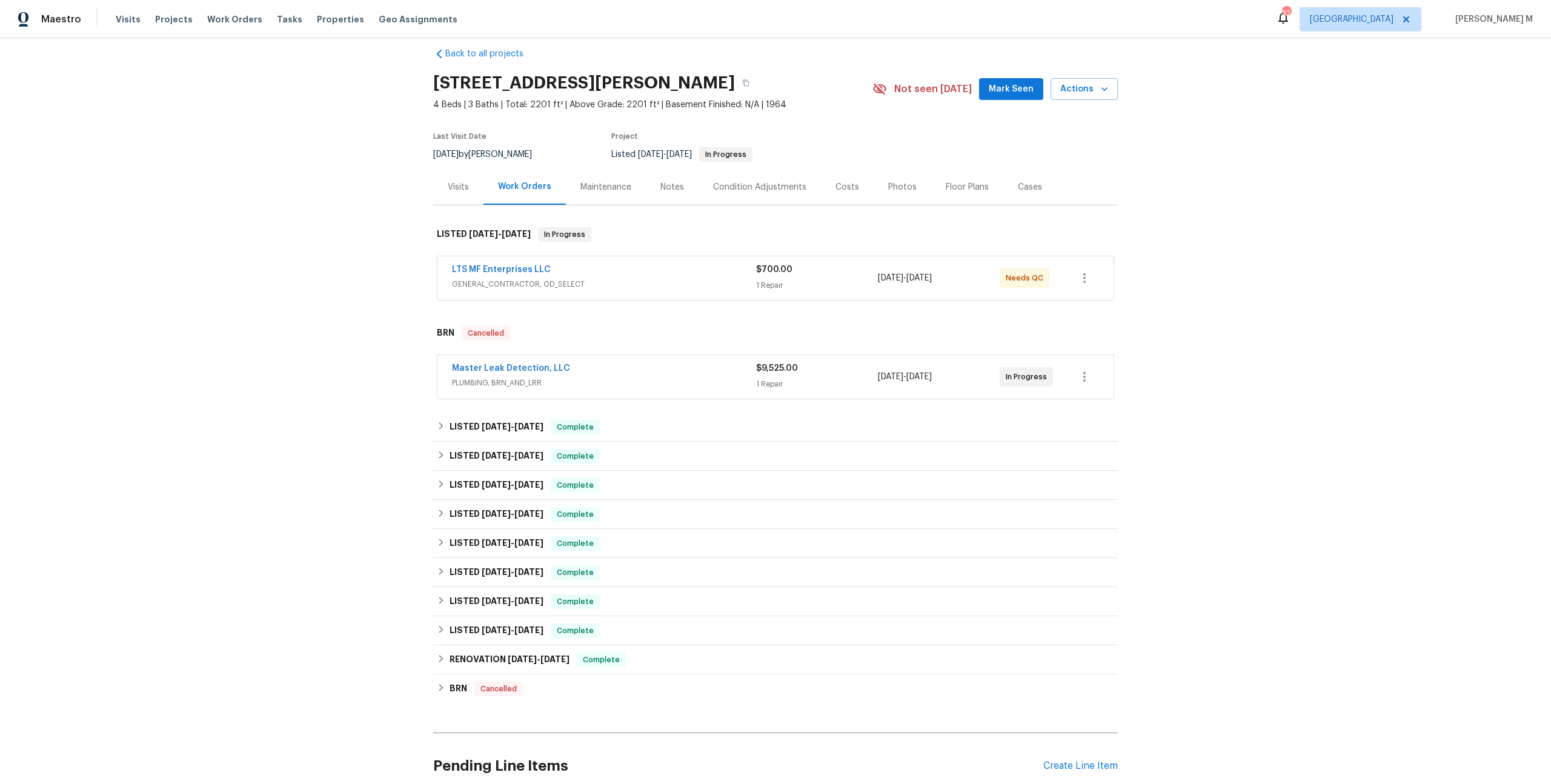
scroll to position [12, 0]
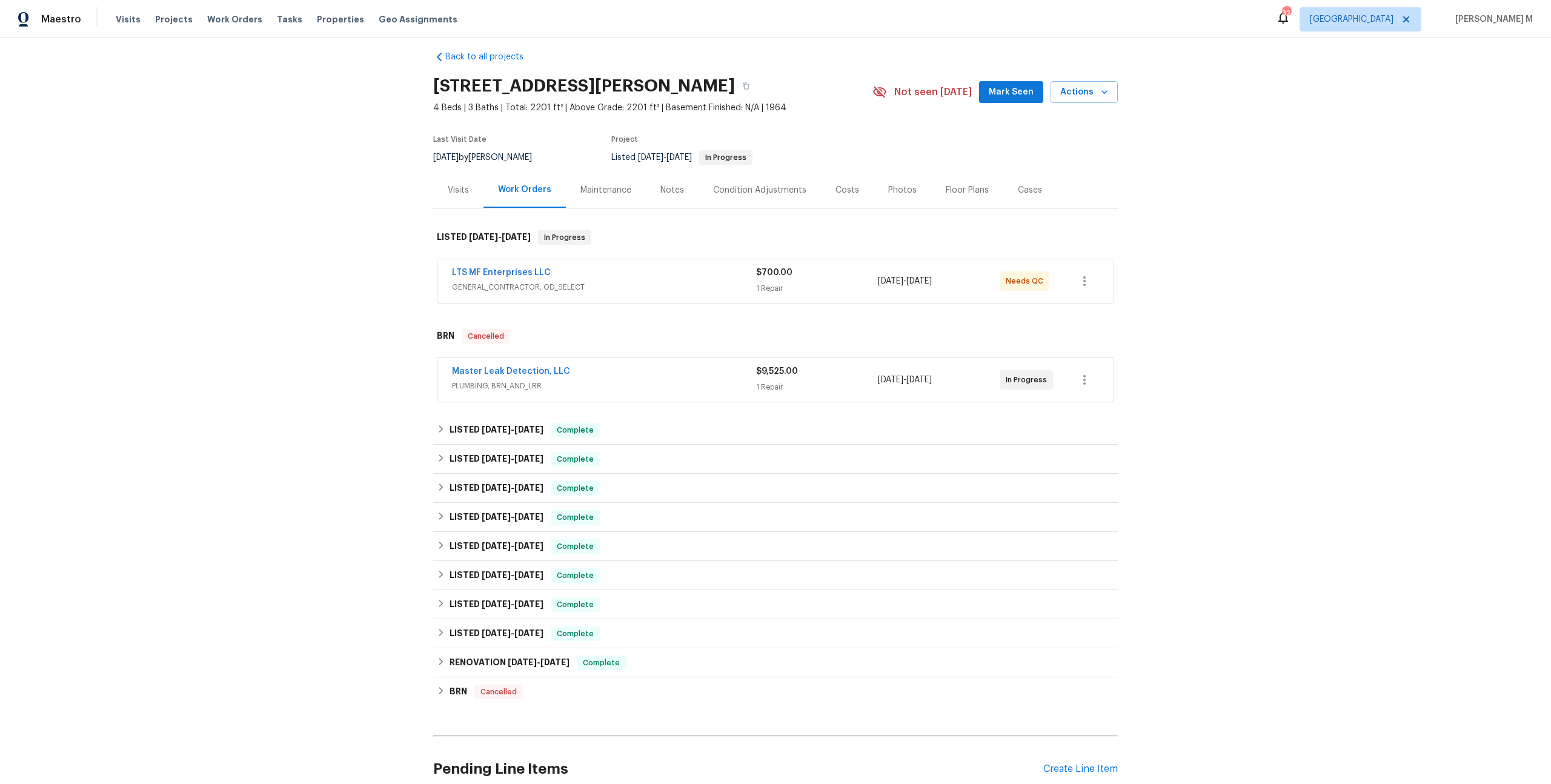
click at [520, 282] on span "GENERAL_CONTRACTOR, OD_SELECT" at bounding box center [604, 287] width 304 height 12
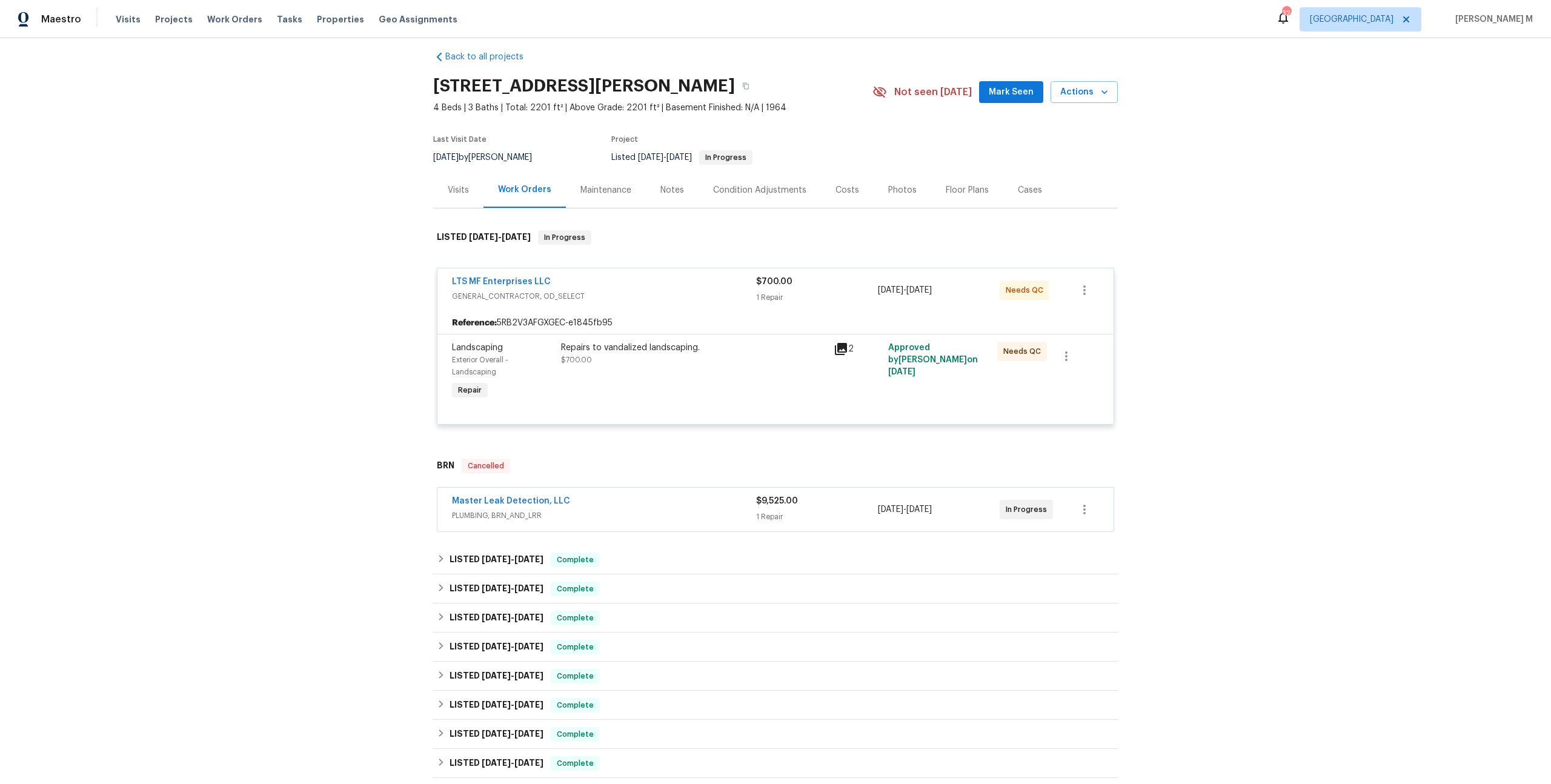
click at [645, 369] on div "Repairs to vandalized landscaping. $700.00" at bounding box center [694, 372] width 273 height 68
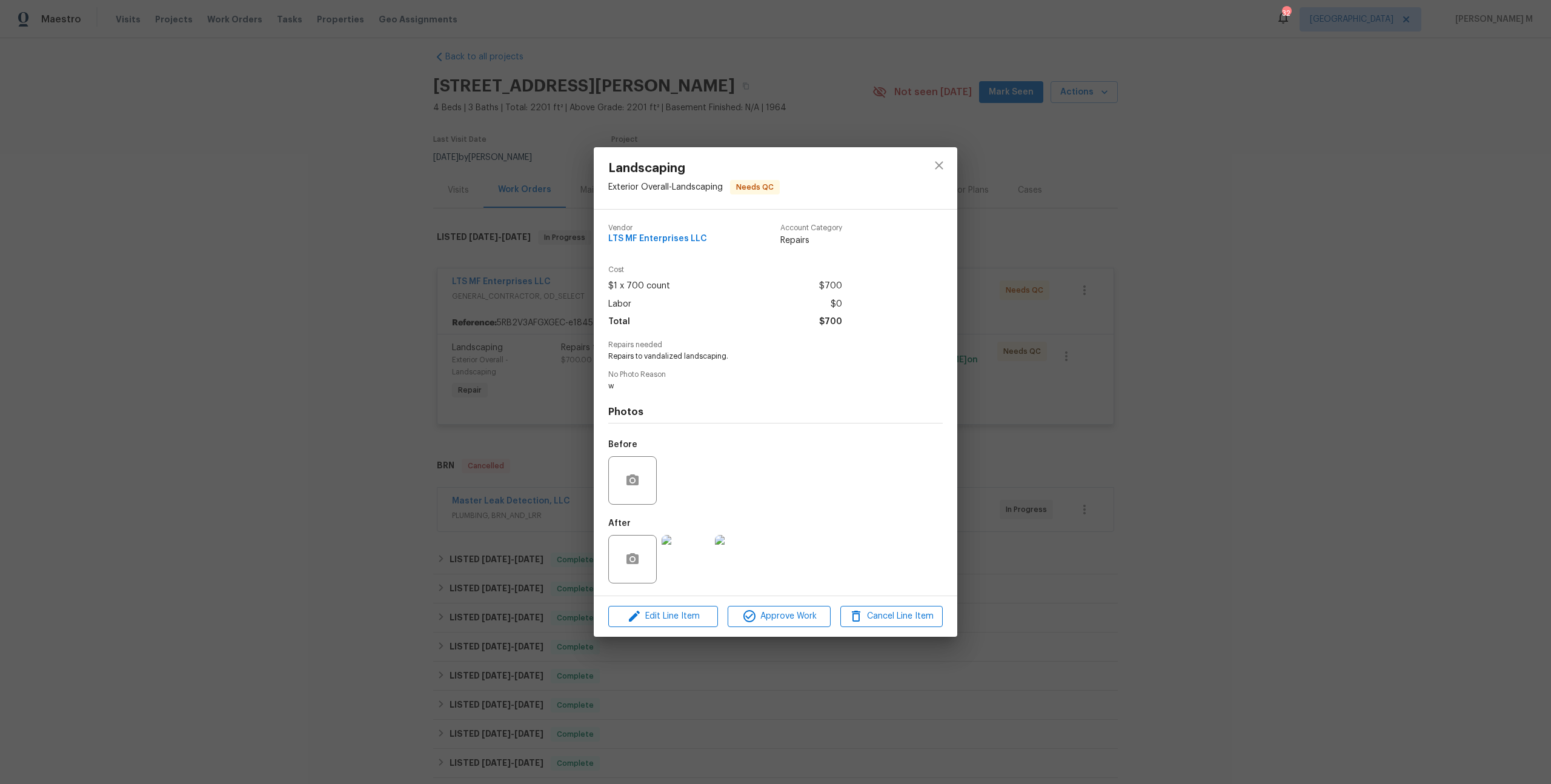
click at [1224, 376] on div "Landscaping Exterior Overall - Landscaping Needs QC Vendor LTS MF Enterprises L…" at bounding box center [776, 392] width 1551 height 784
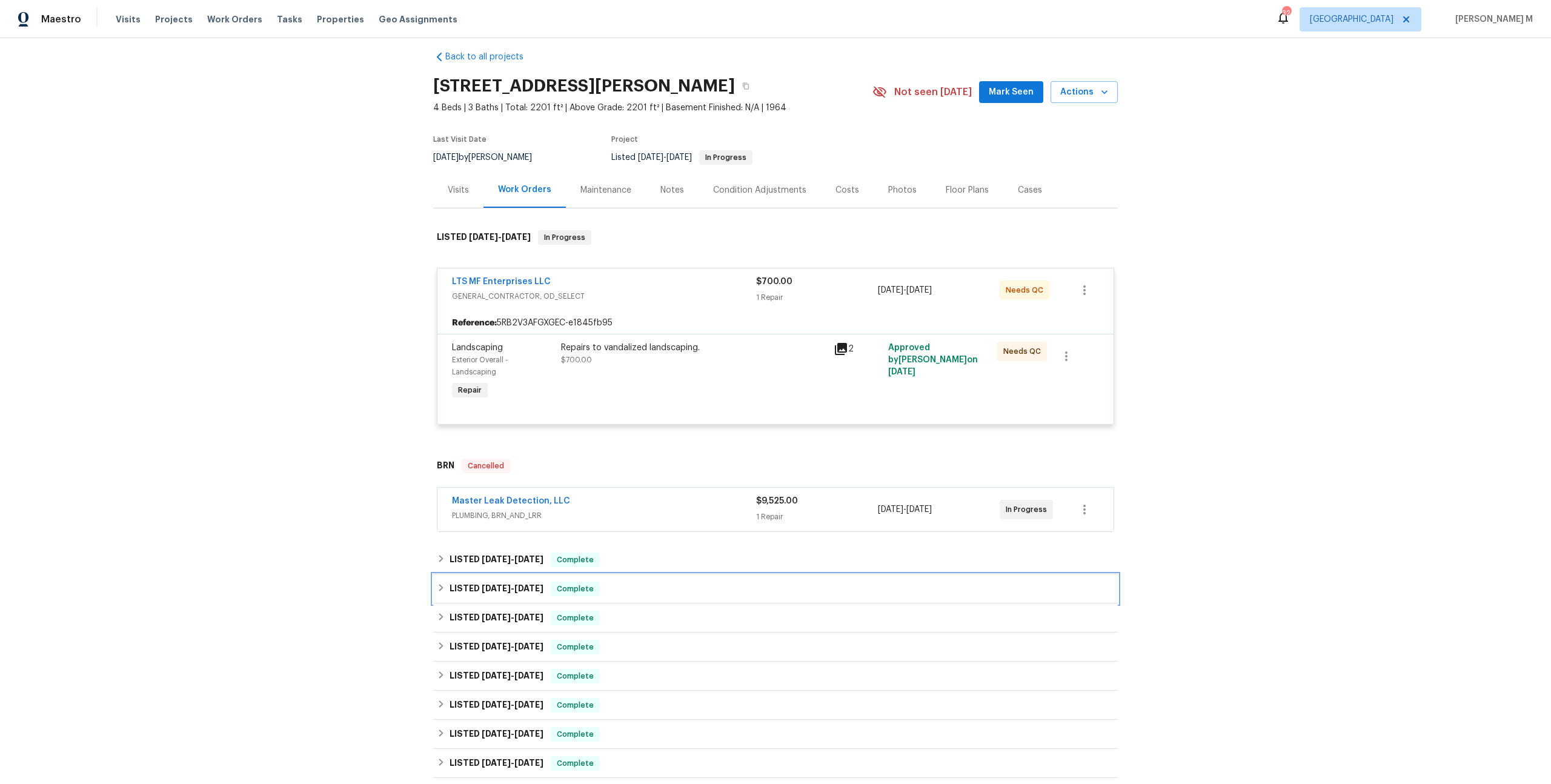
click at [500, 574] on div "LISTED 6/3/25 - 6/18/25 Complete" at bounding box center [776, 589] width 685 height 29
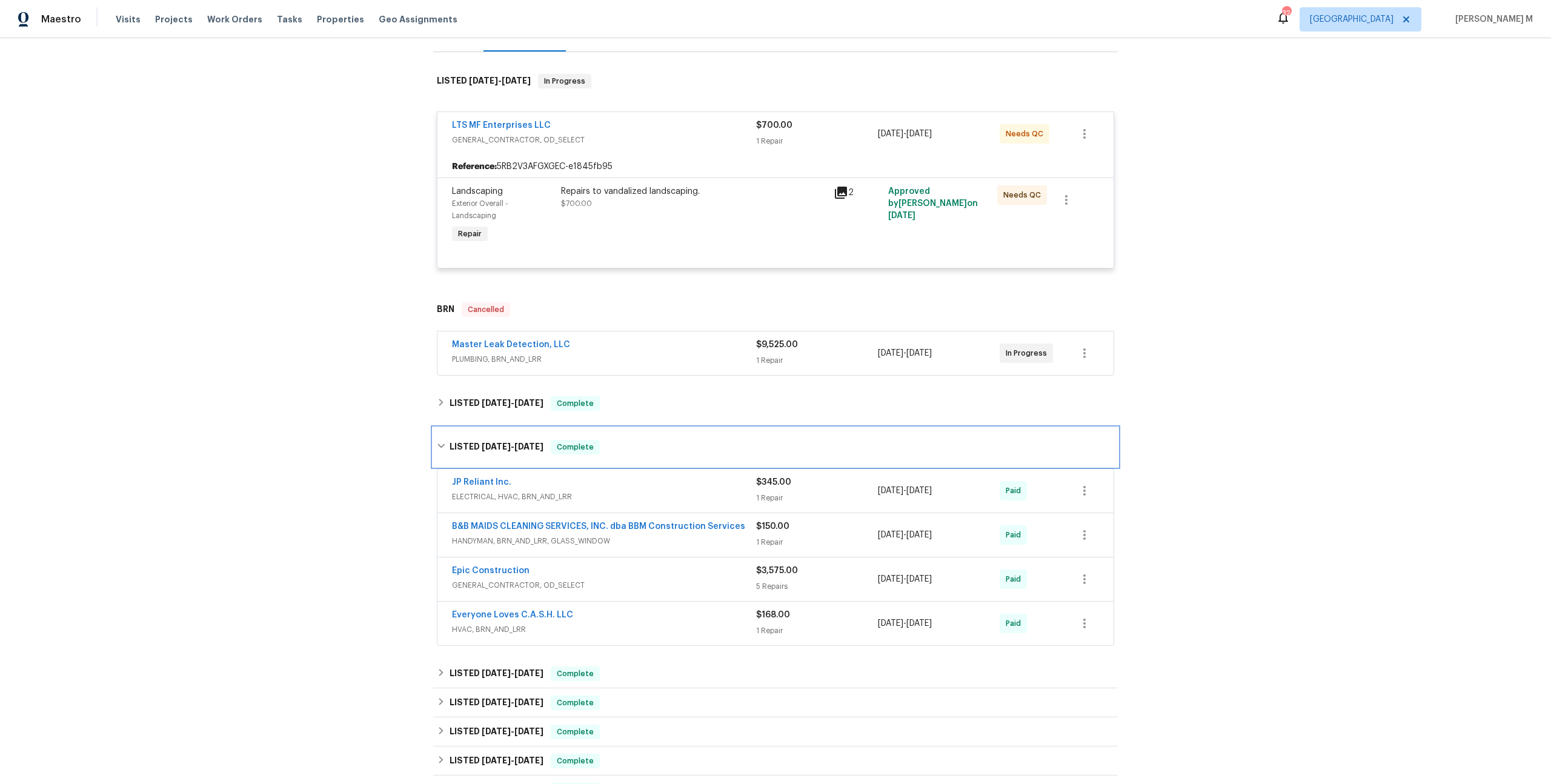
scroll to position [154, 0]
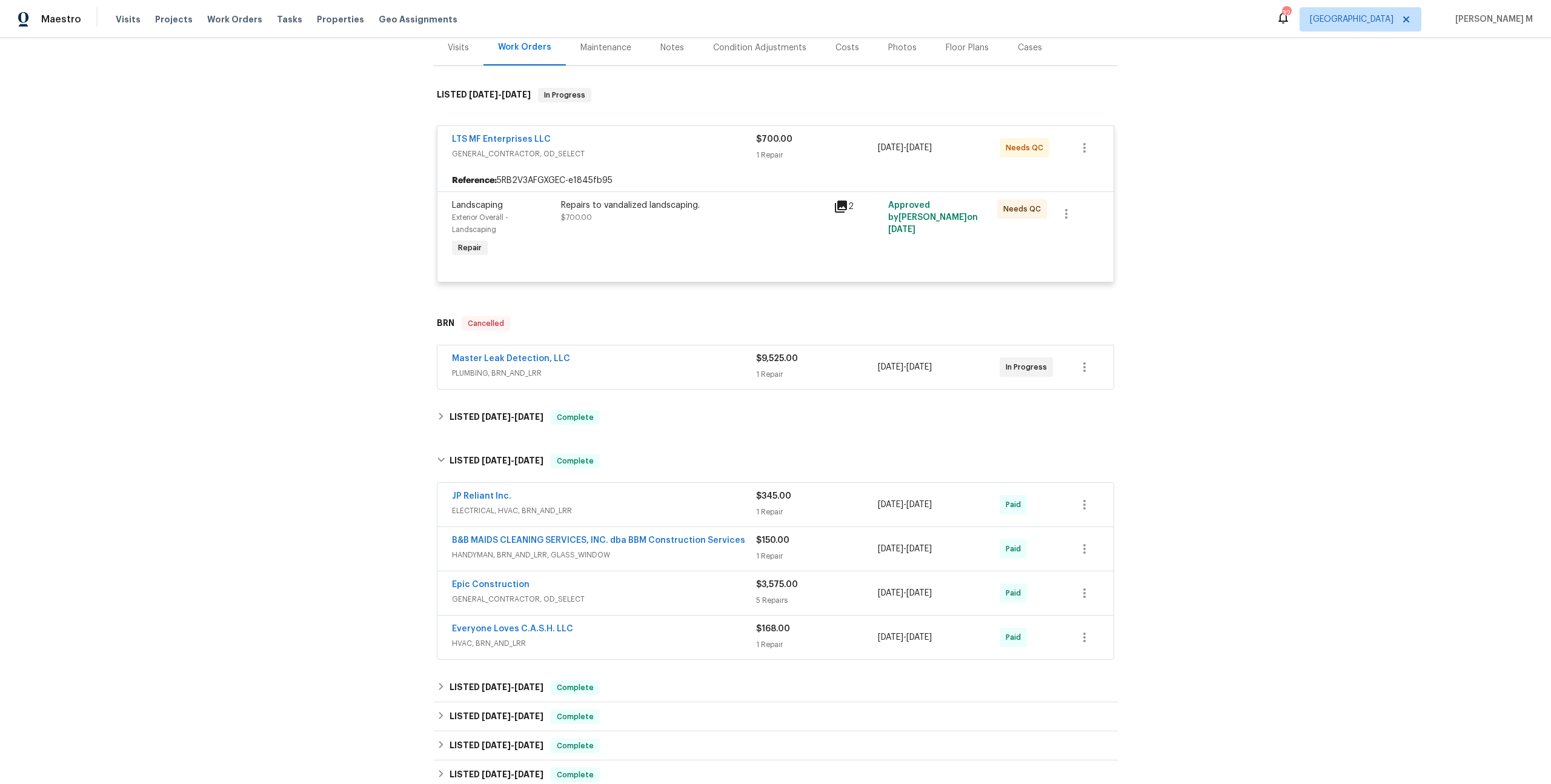
click at [495, 367] on span "PLUMBING, BRN_AND_LRR" at bounding box center [604, 373] width 304 height 12
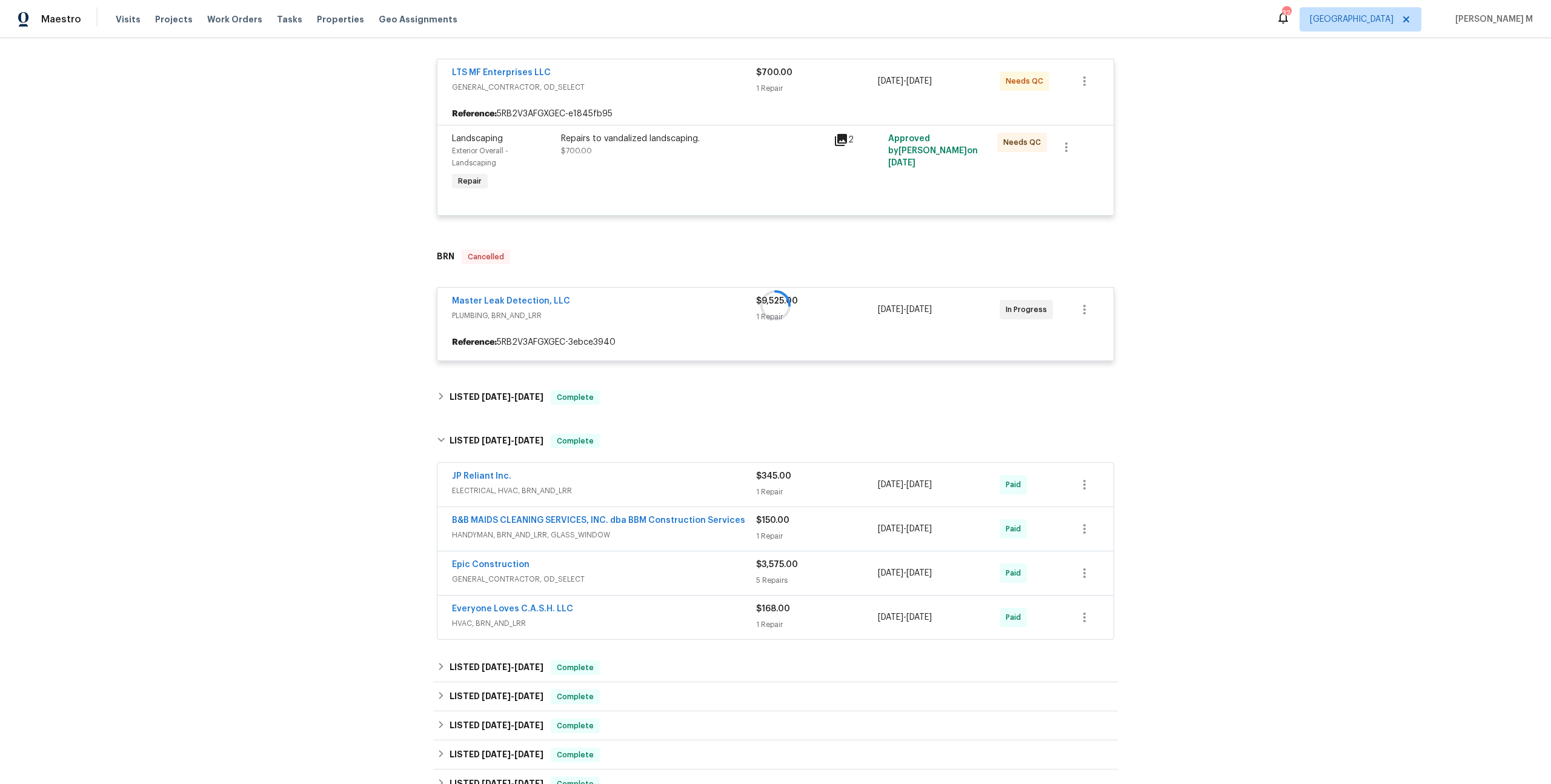
scroll to position [222, 0]
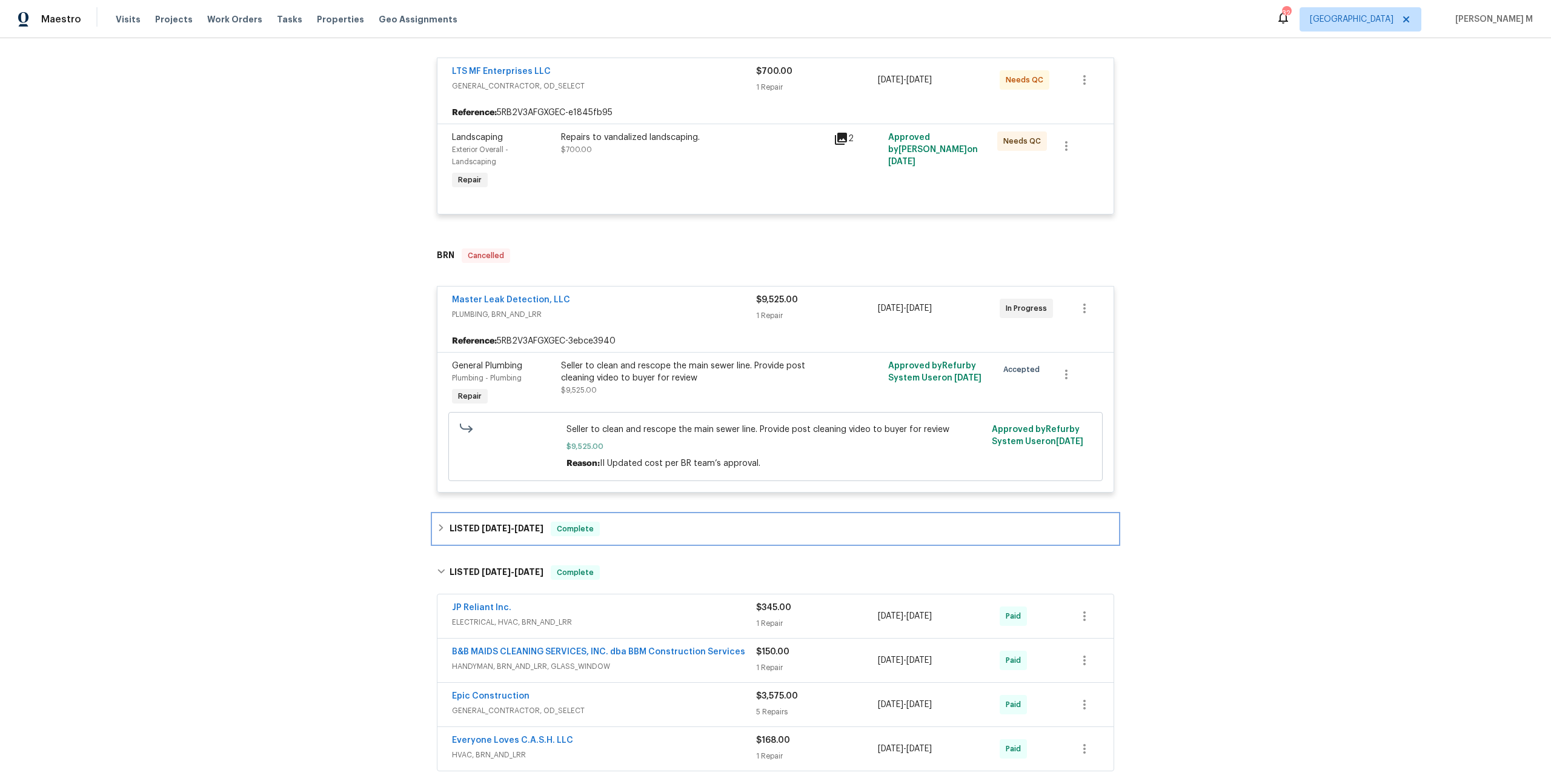
click at [492, 524] on span "7/2/25" at bounding box center [496, 528] width 29 height 9
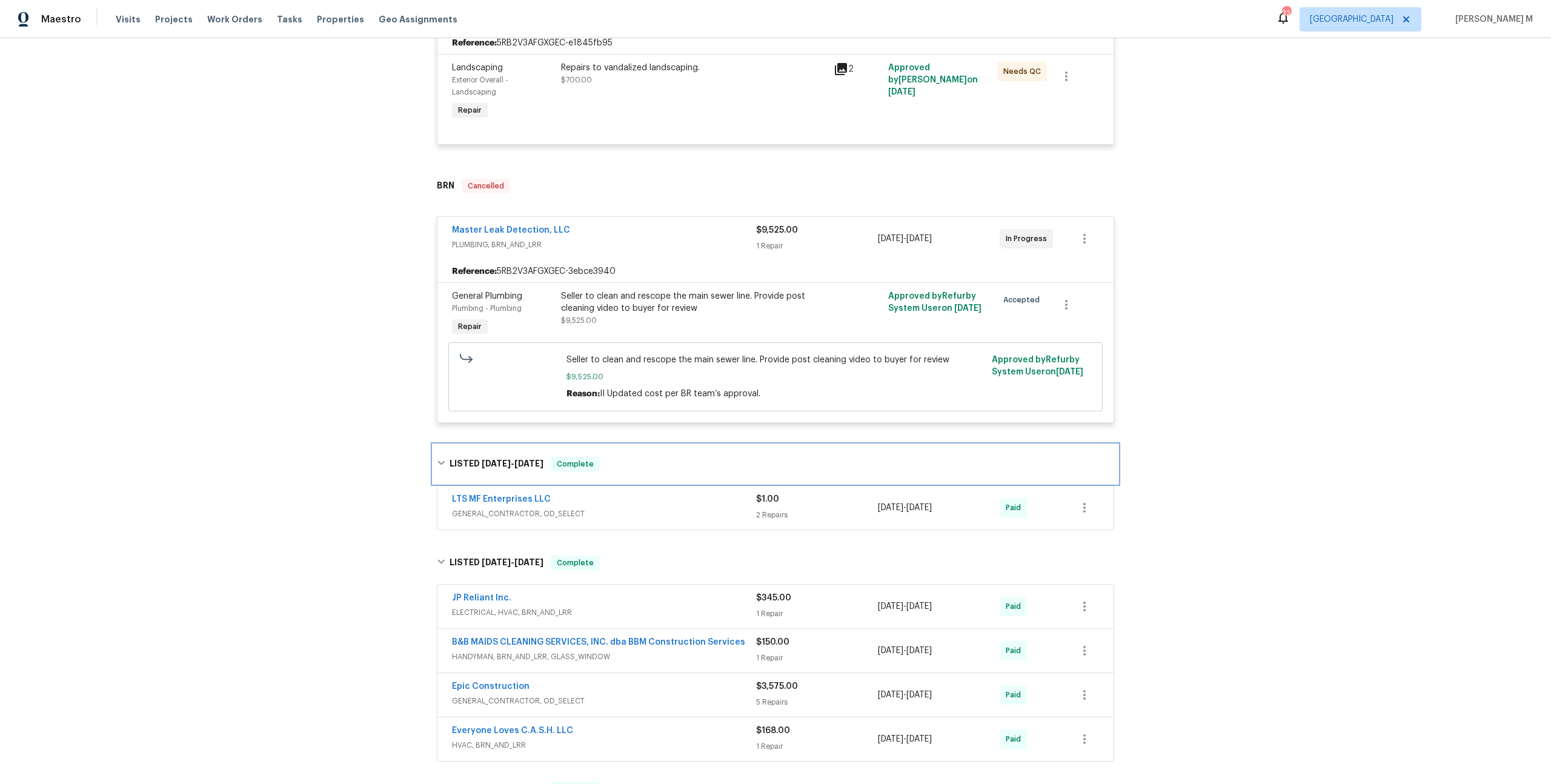
scroll to position [312, 0]
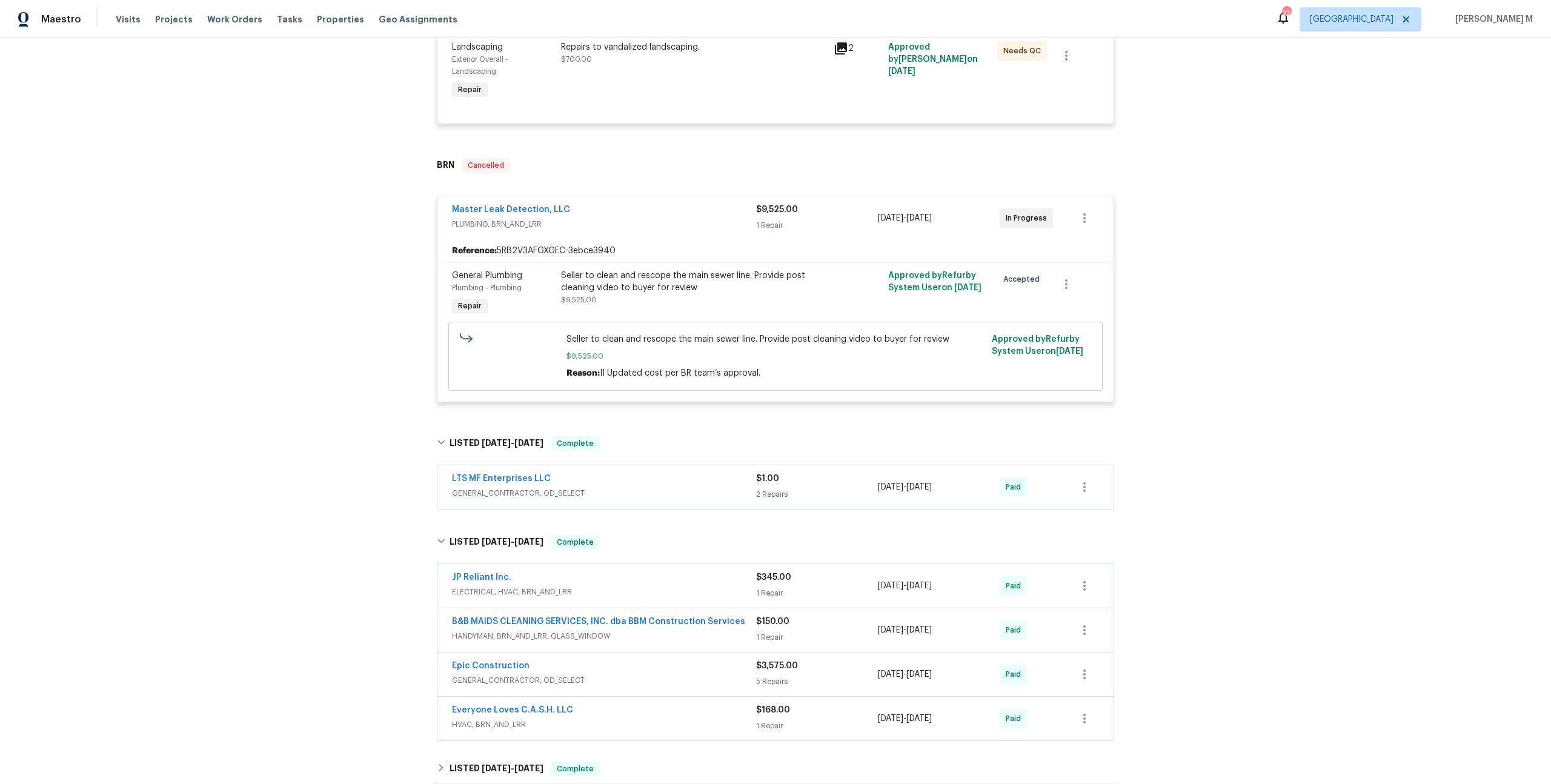
click at [531, 487] on span "GENERAL_CONTRACTOR, OD_SELECT" at bounding box center [604, 493] width 304 height 12
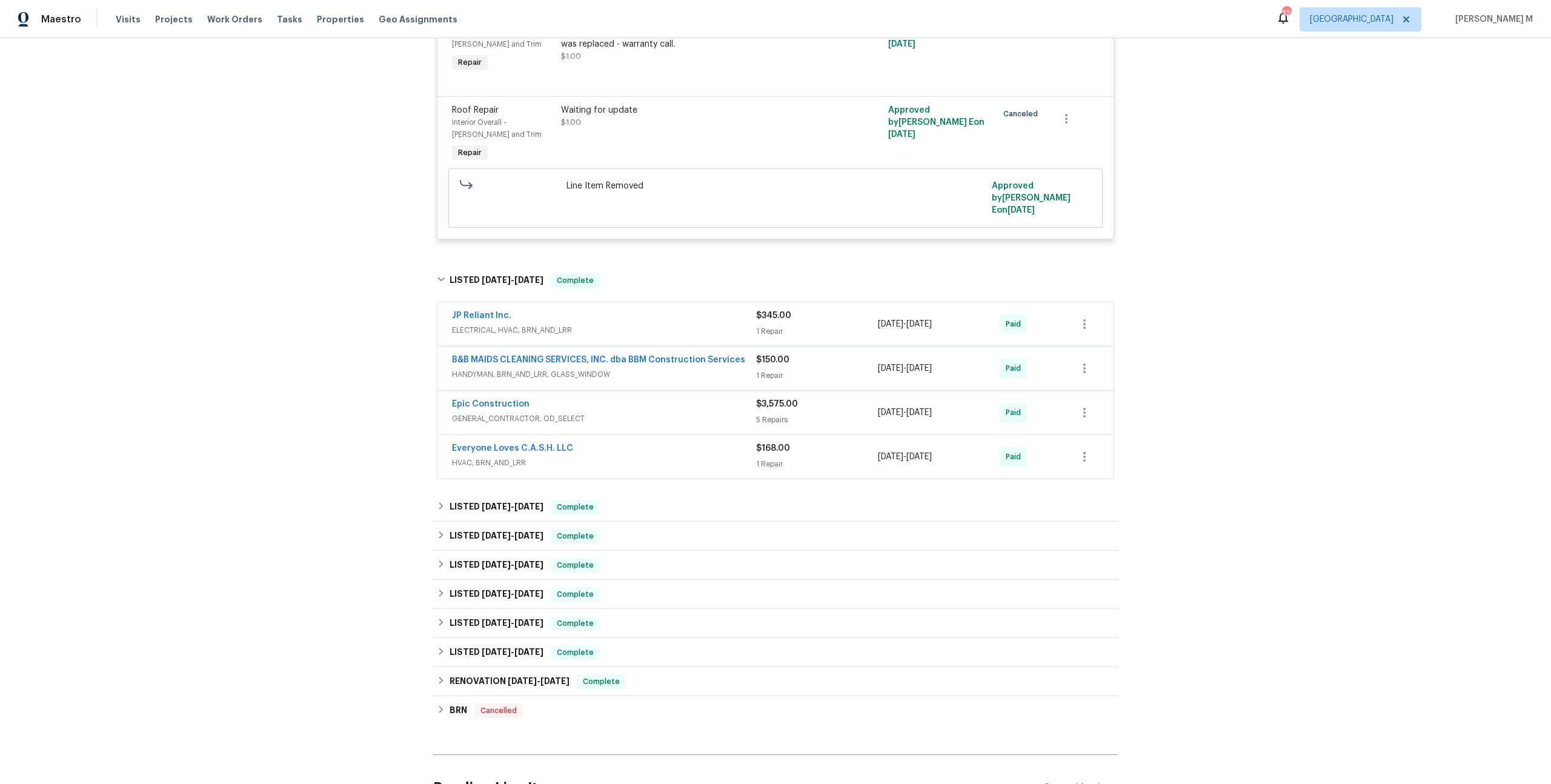
scroll to position [852, 0]
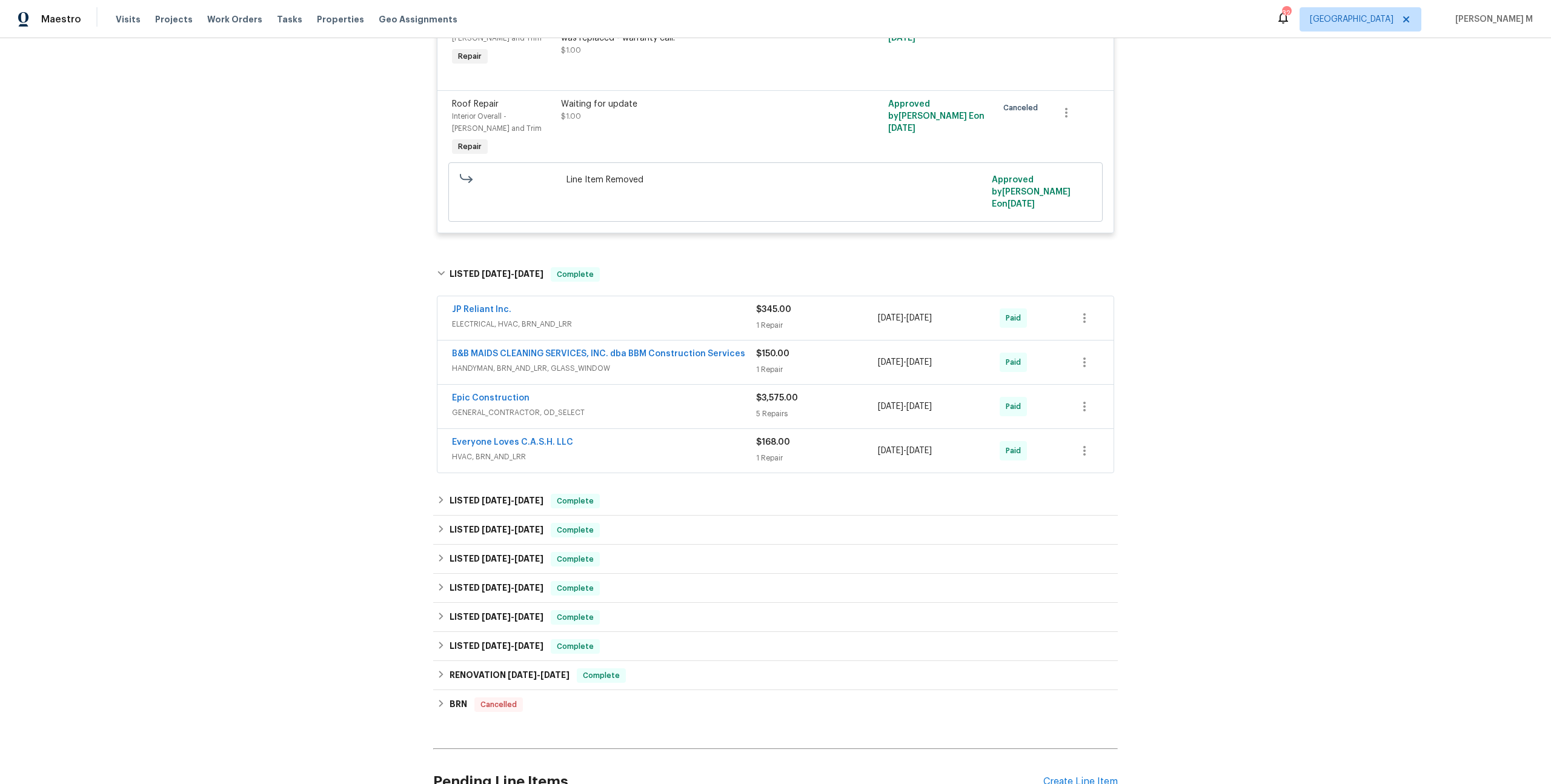
click at [504, 303] on div "JP Reliant Inc." at bounding box center [604, 311] width 304 height 15
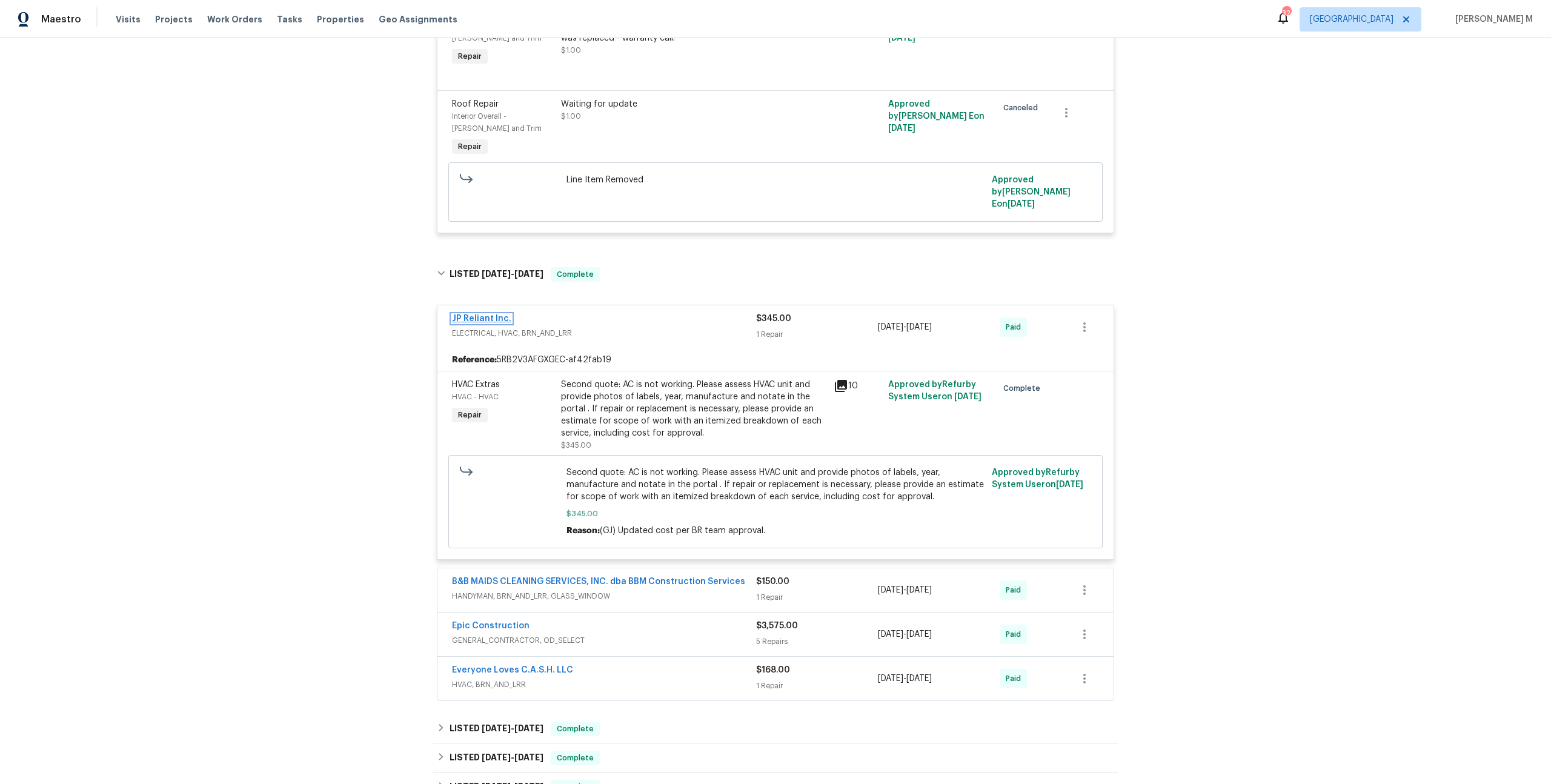
click at [486, 314] on link "JP Reliant Inc." at bounding box center [481, 319] width 59 height 9
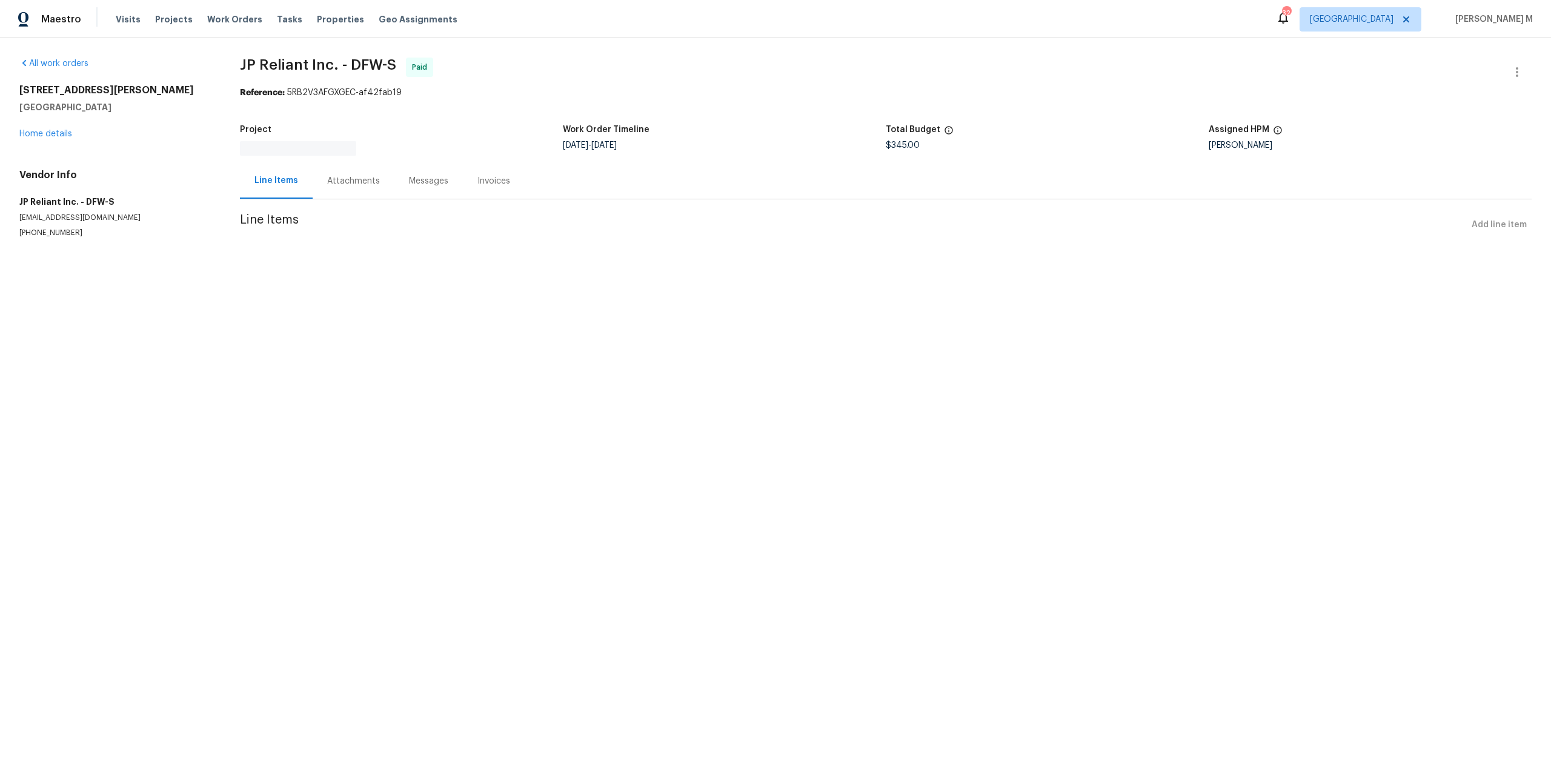
click at [355, 179] on div "Attachments" at bounding box center [353, 181] width 53 height 12
click at [355, 179] on div "Progress Updates" at bounding box center [360, 175] width 101 height 36
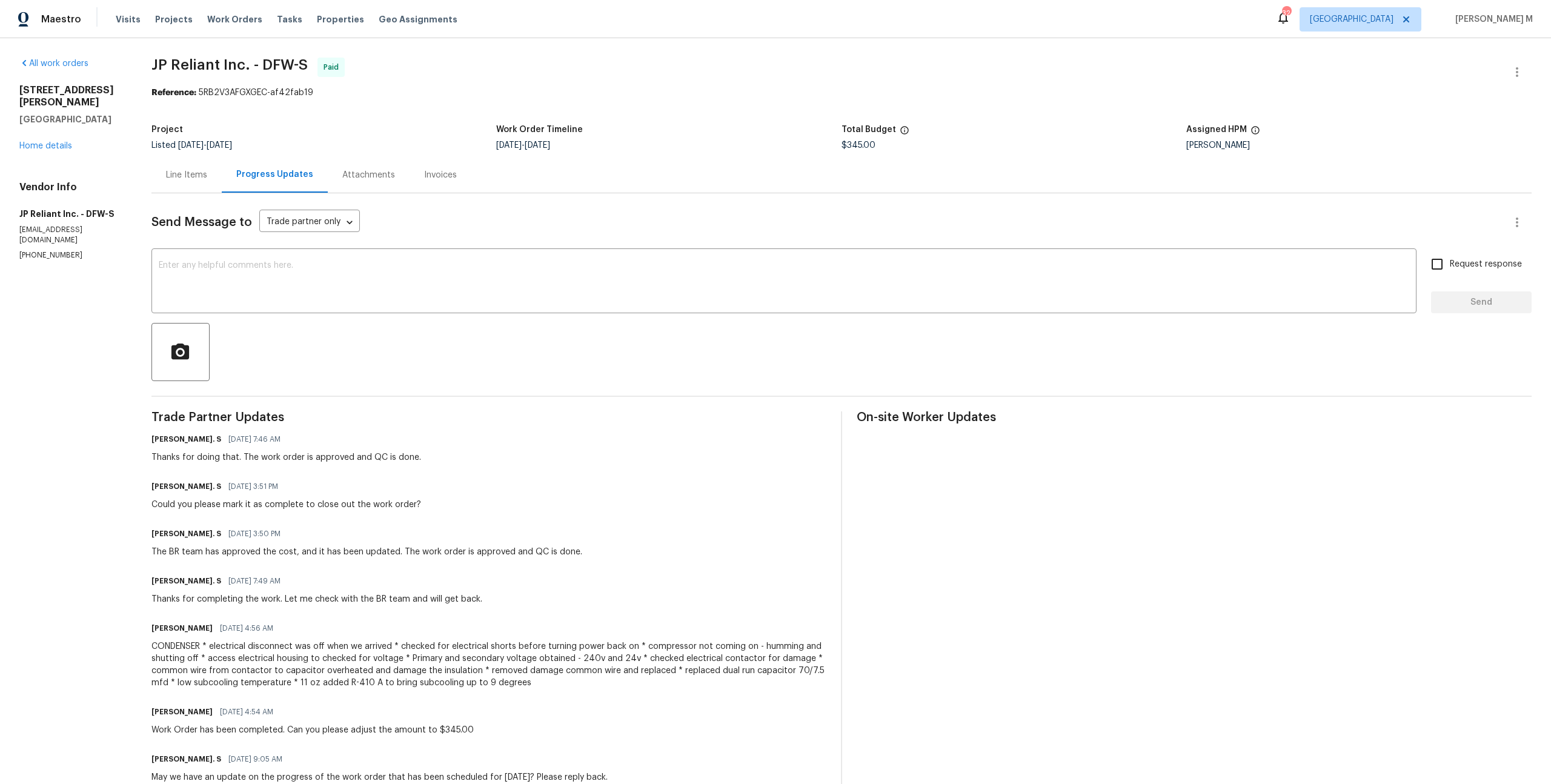
click at [150, 186] on div "All work orders 3925 Wedgworth Rd S Fort Worth, TX 76133 Home details Vendor In…" at bounding box center [776, 510] width 1551 height 945
click at [161, 182] on div "Line Items" at bounding box center [186, 175] width 70 height 36
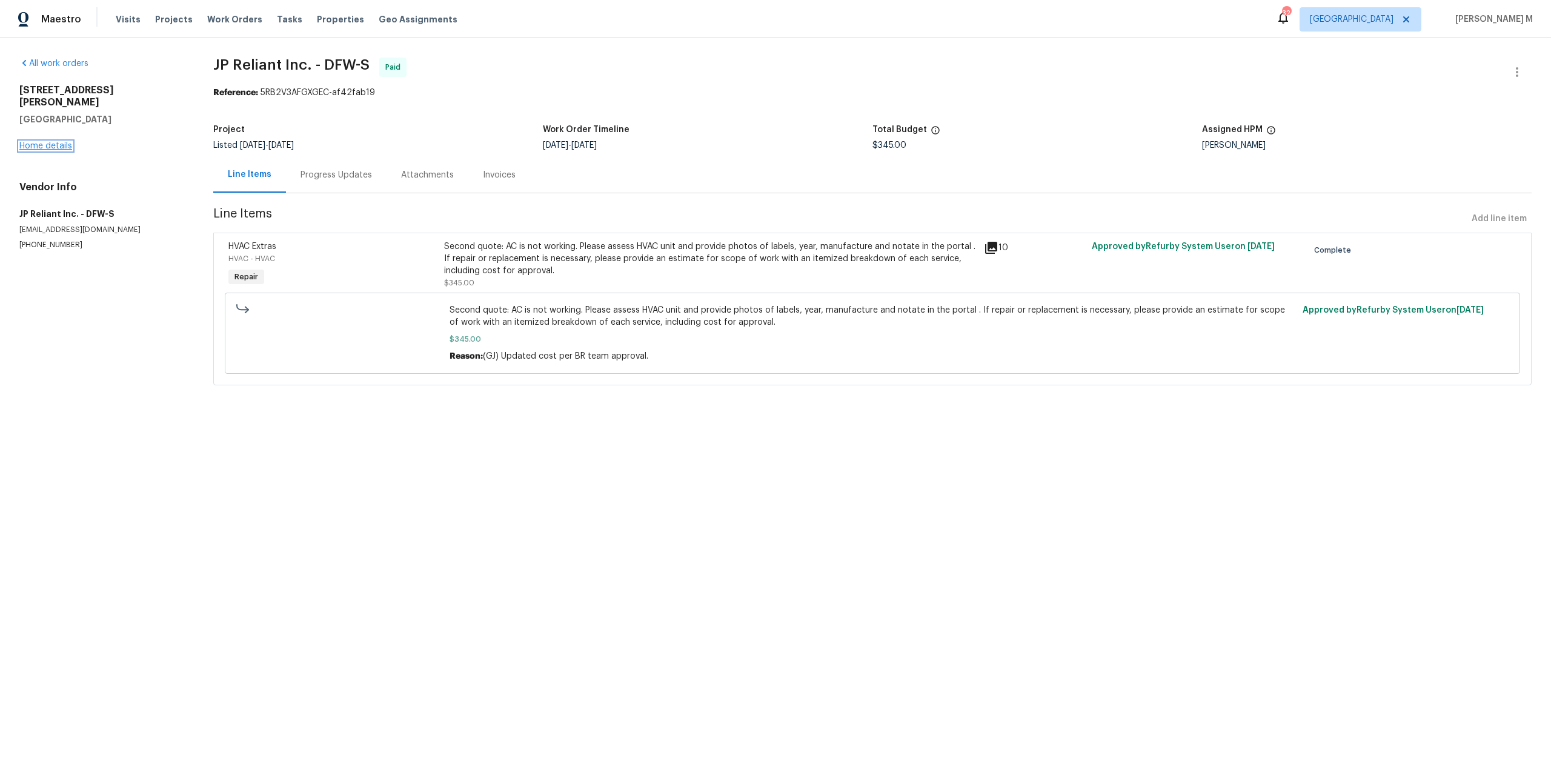
click at [44, 142] on link "Home details" at bounding box center [46, 146] width 53 height 9
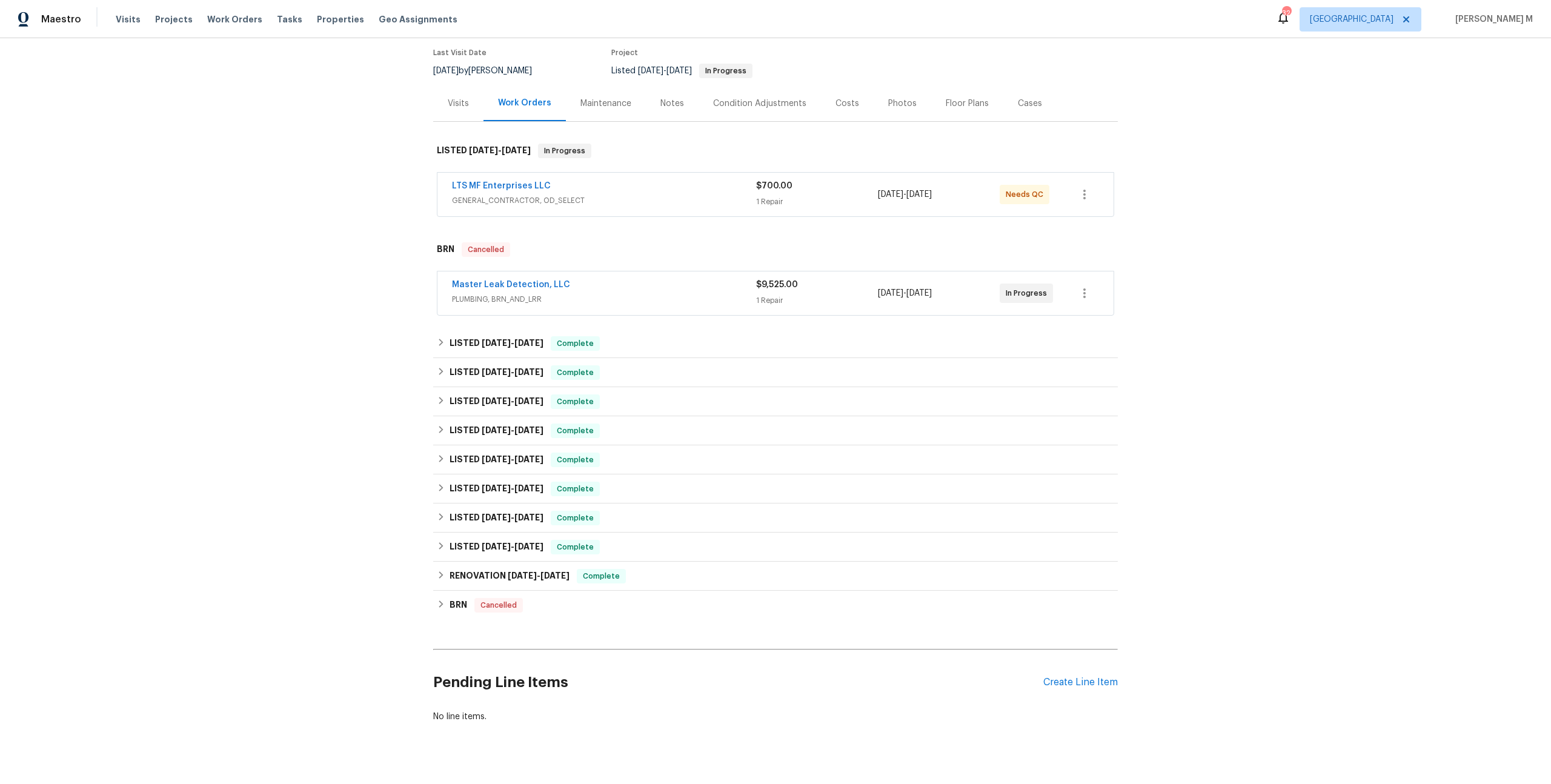
scroll to position [97, 0]
click at [501, 330] on div "LISTED 7/2/25 - 7/16/25 Complete" at bounding box center [776, 345] width 685 height 29
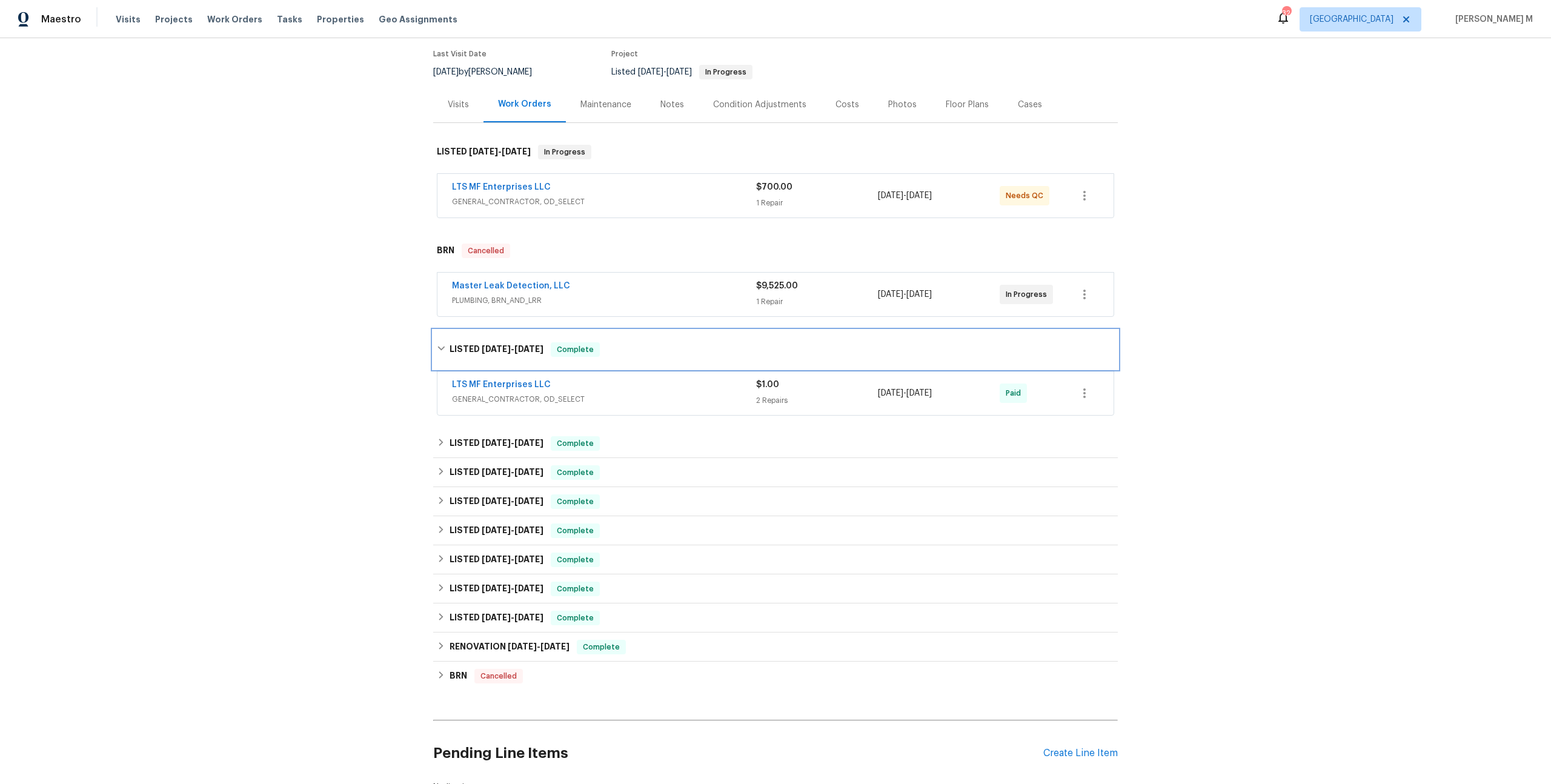
scroll to position [118, 0]
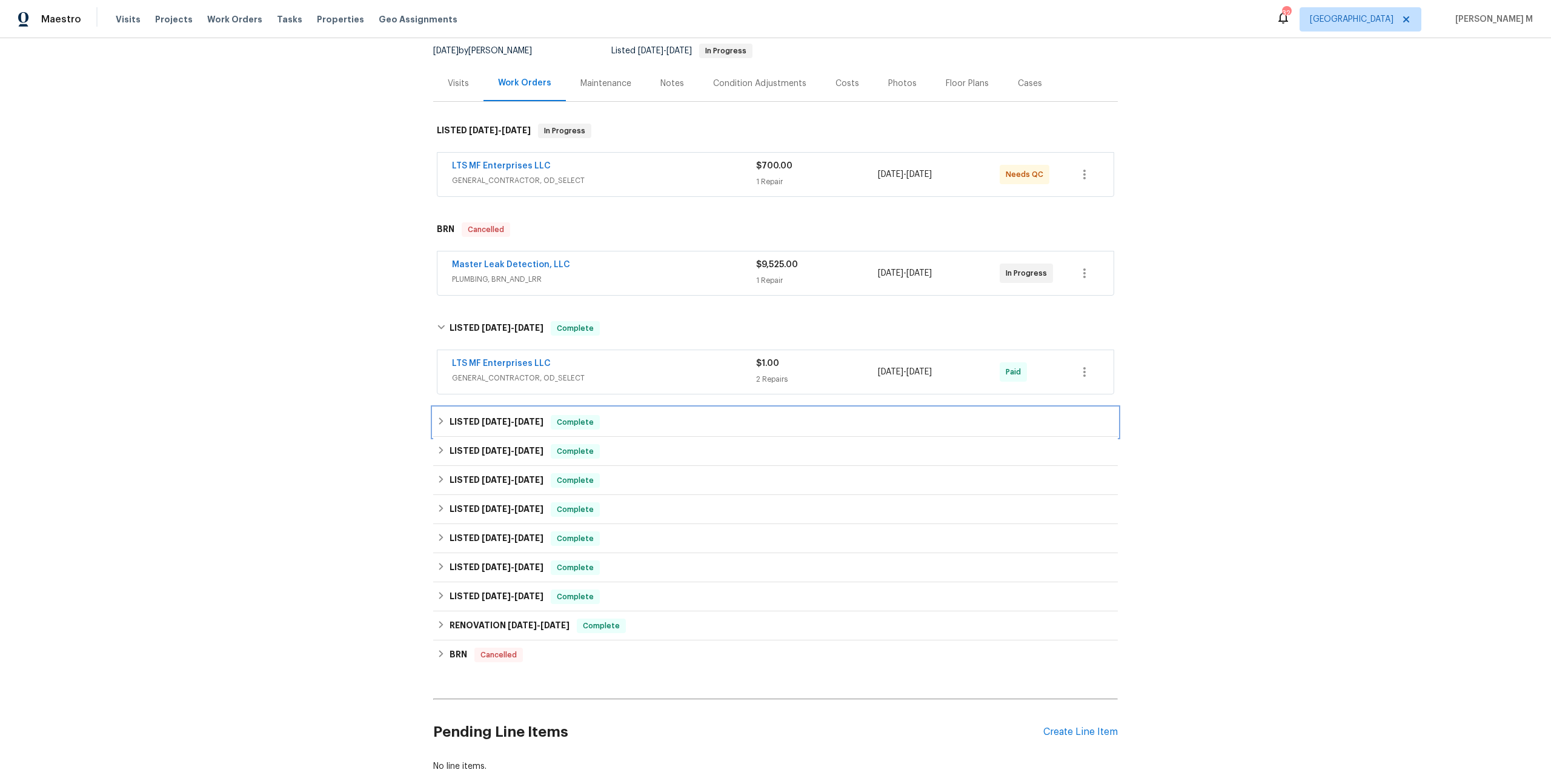
click at [502, 417] on span "6/3/25 - 6/18/25" at bounding box center [512, 422] width 62 height 9
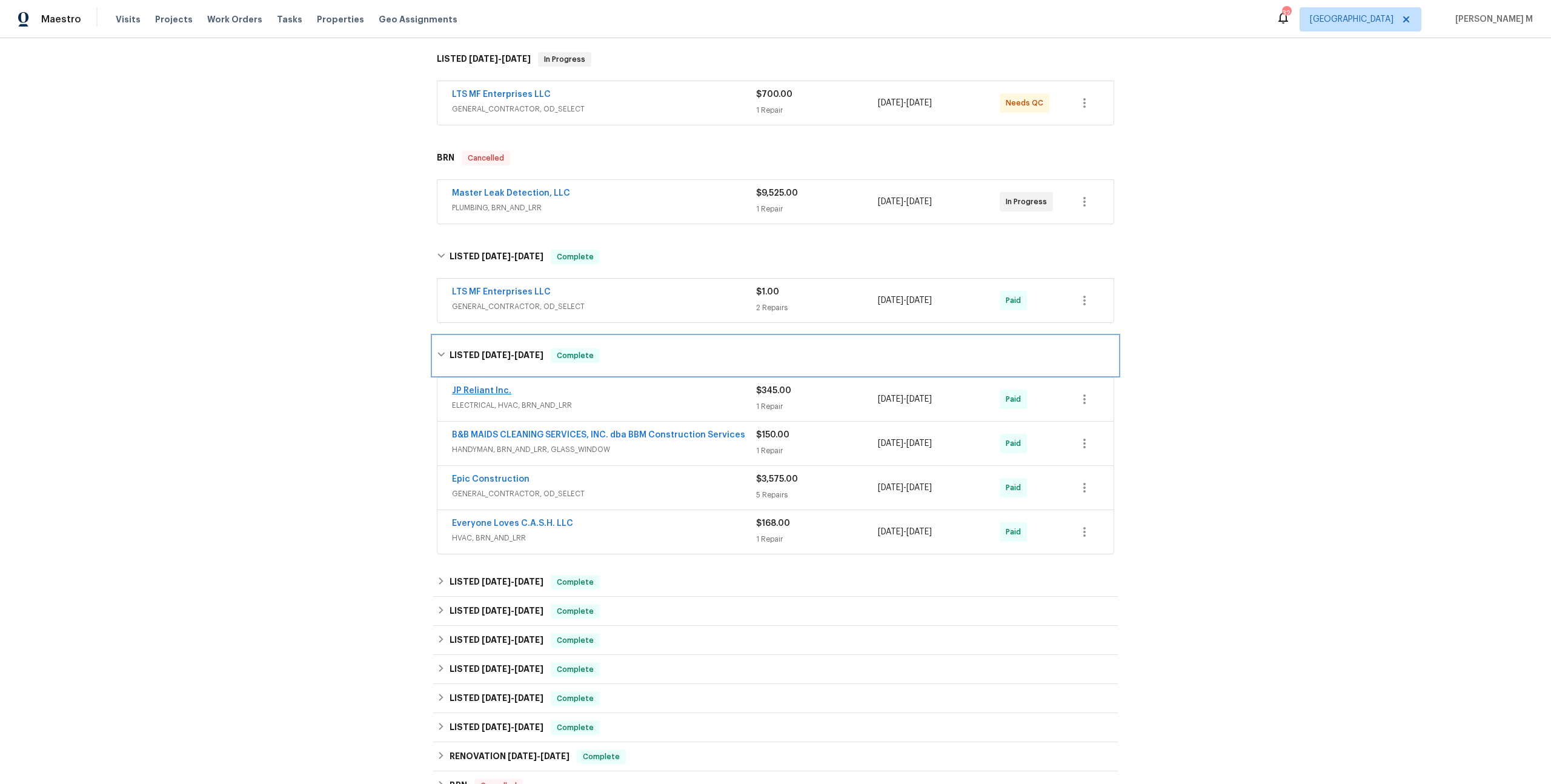
scroll to position [190, 0]
click at [497, 531] on span "HVAC, BRN_AND_LRR" at bounding box center [604, 537] width 304 height 12
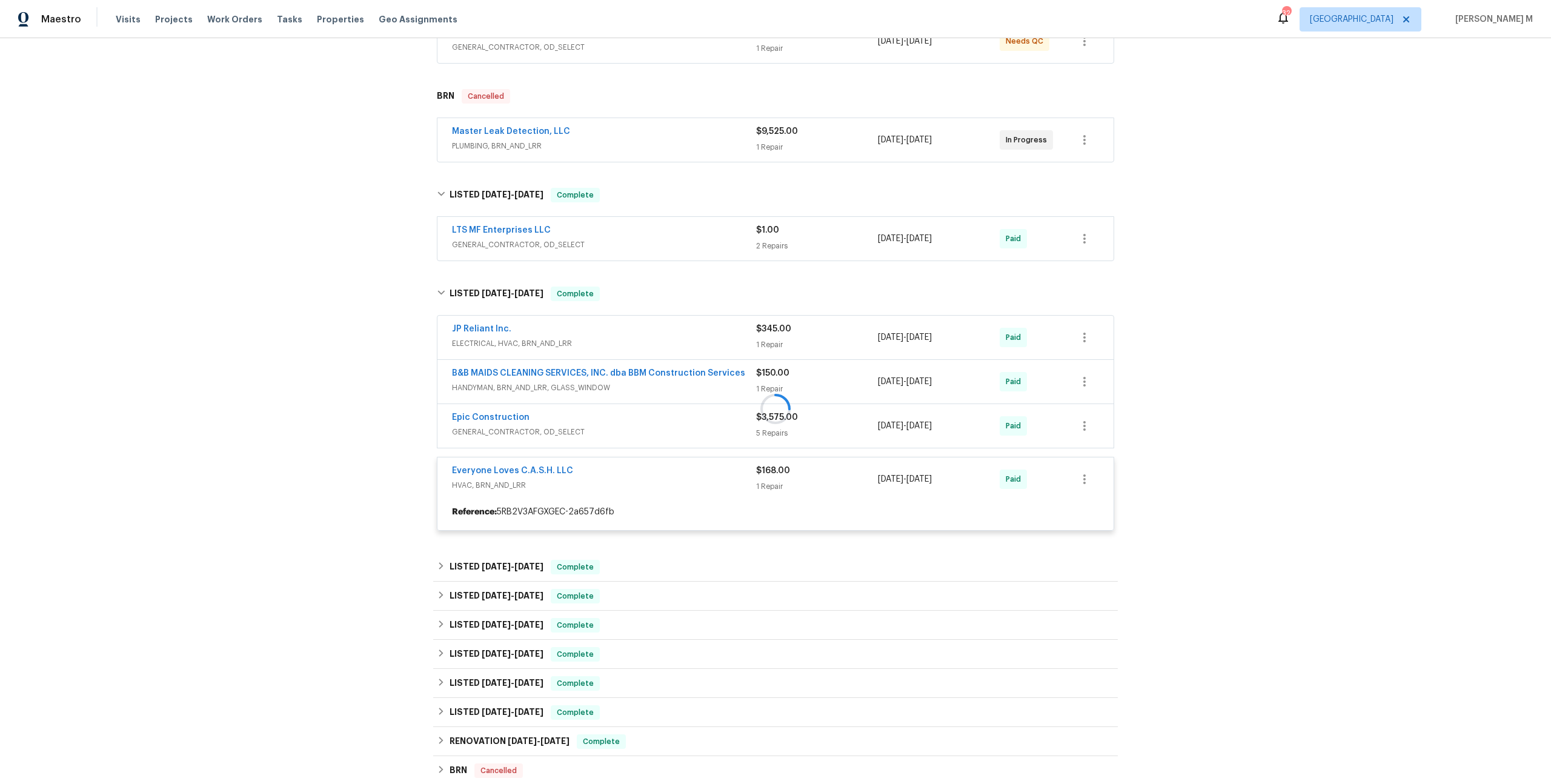
scroll to position [252, 0]
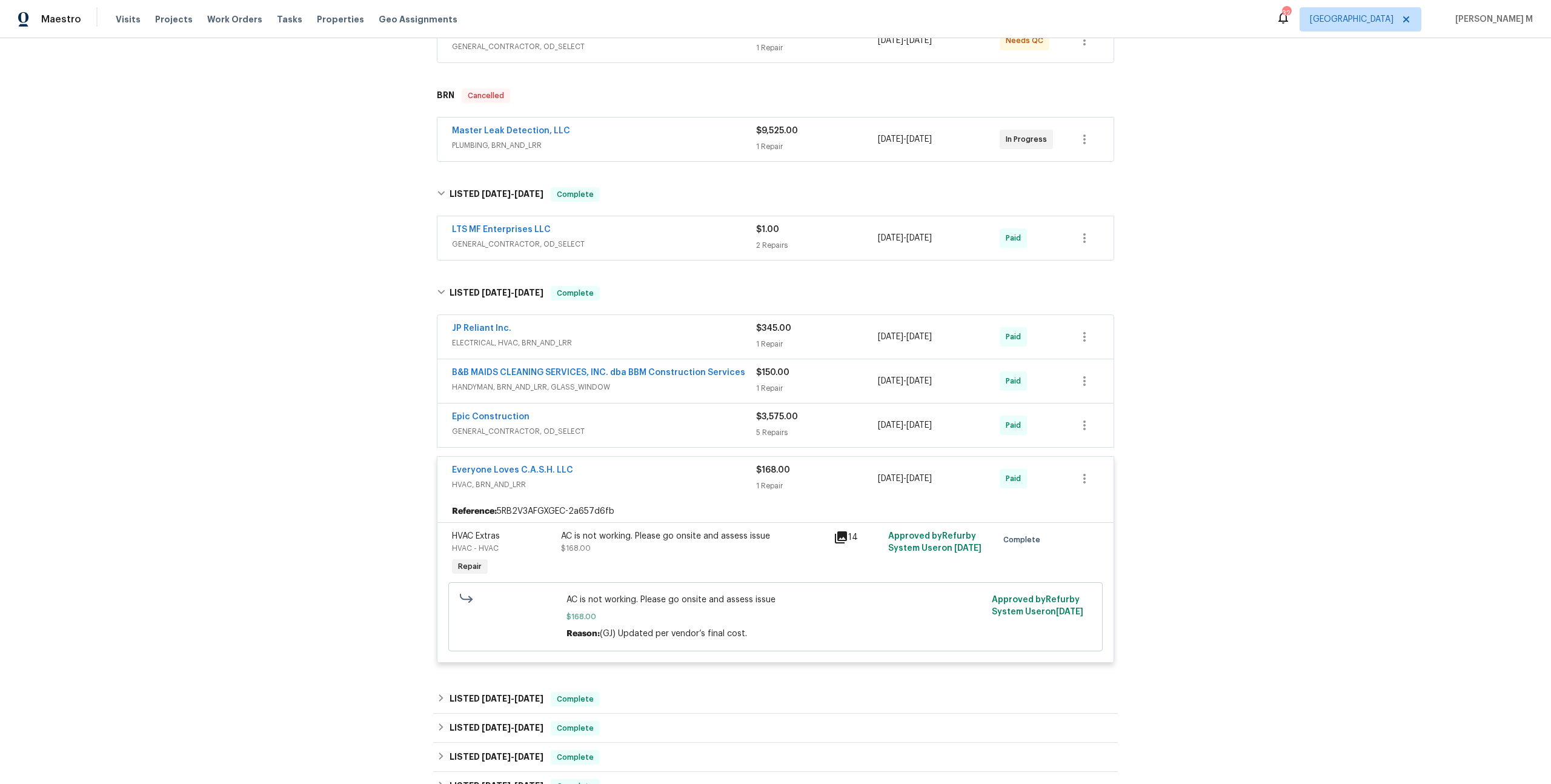
click at [712, 530] on div "AC is not working. Please go onsite and assess issue $168.00" at bounding box center [694, 542] width 266 height 24
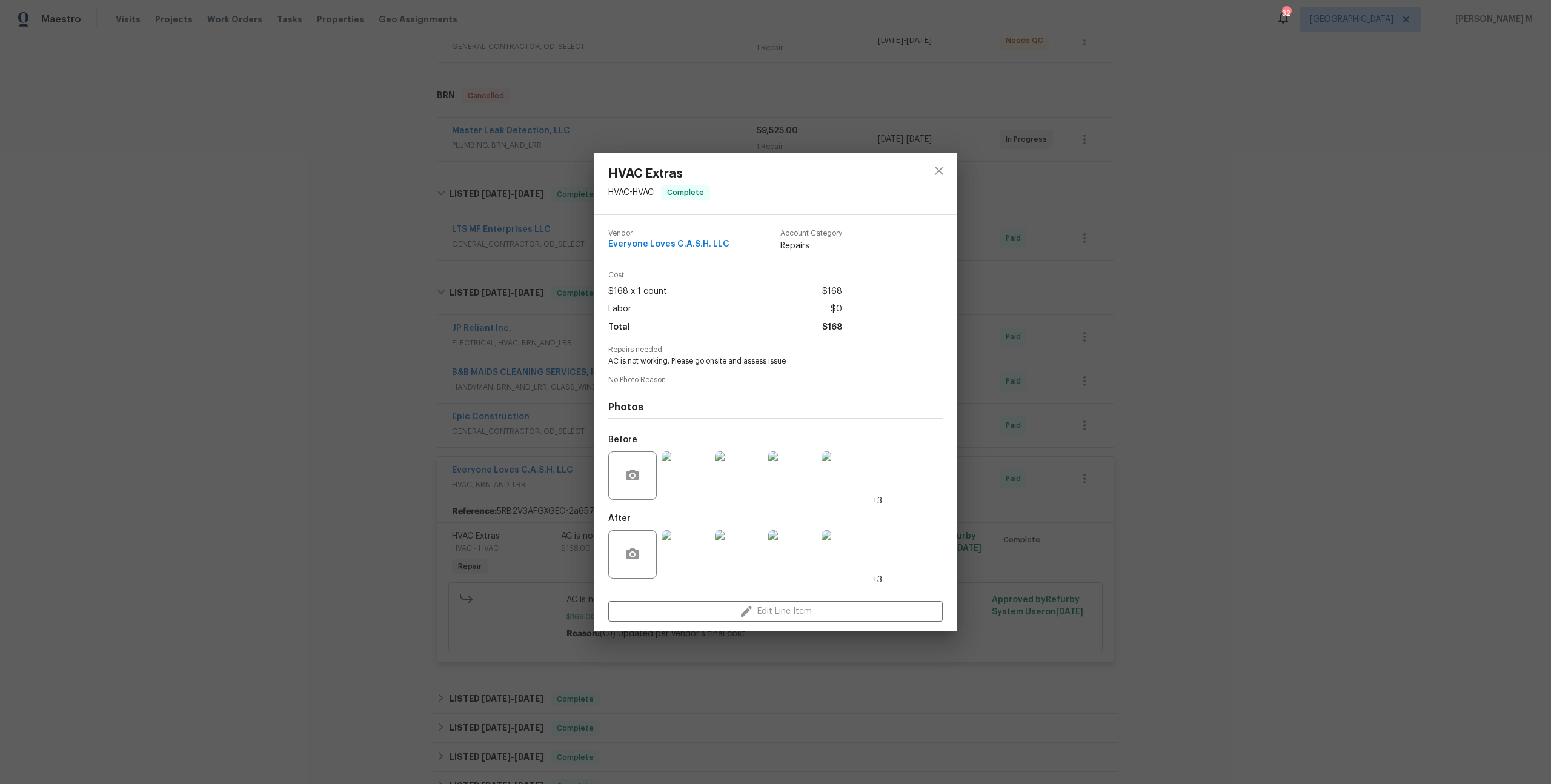
click at [833, 451] on img at bounding box center [846, 476] width 49 height 49
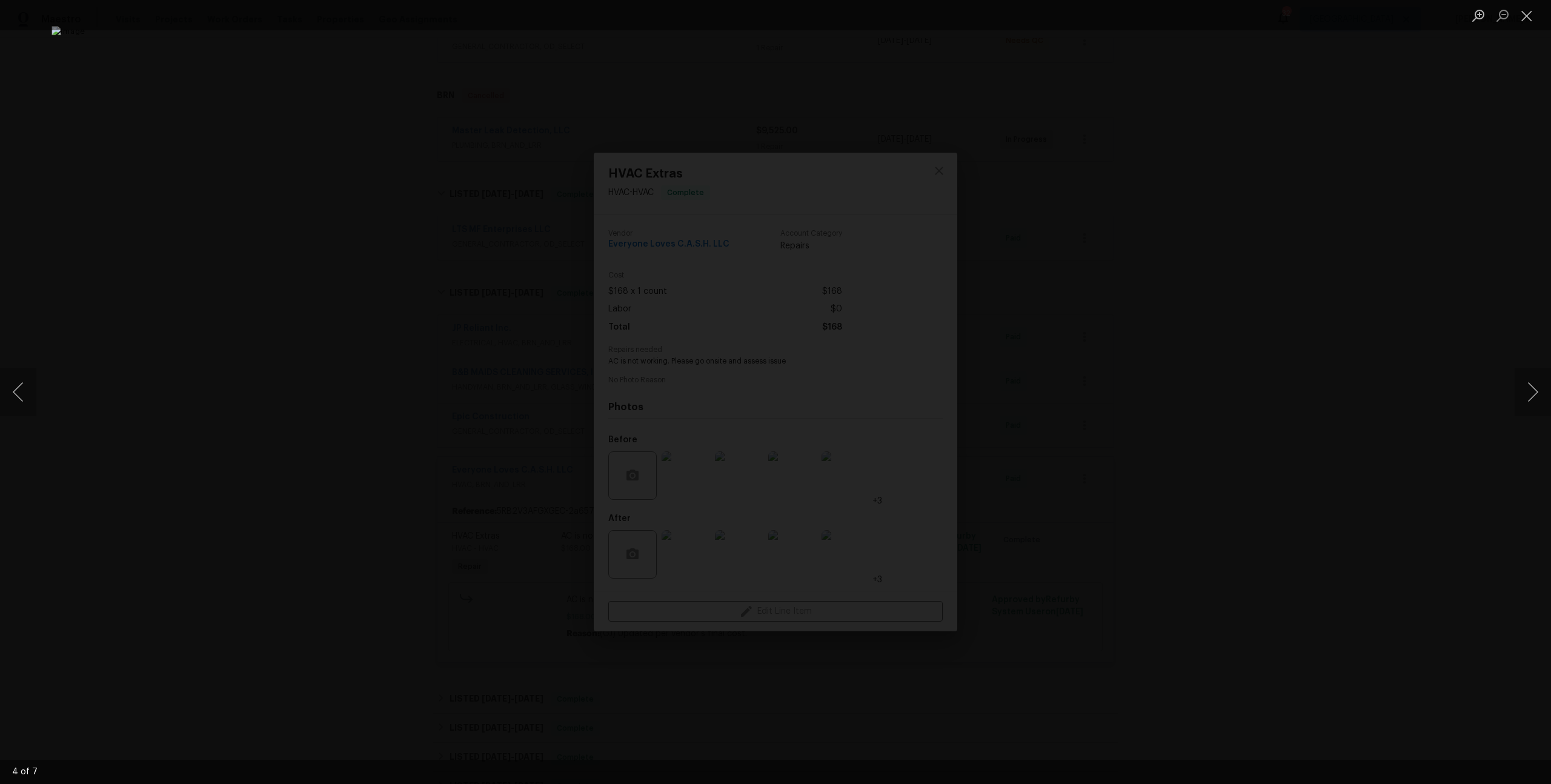
click at [1199, 442] on div "Lightbox" at bounding box center [776, 392] width 1551 height 784
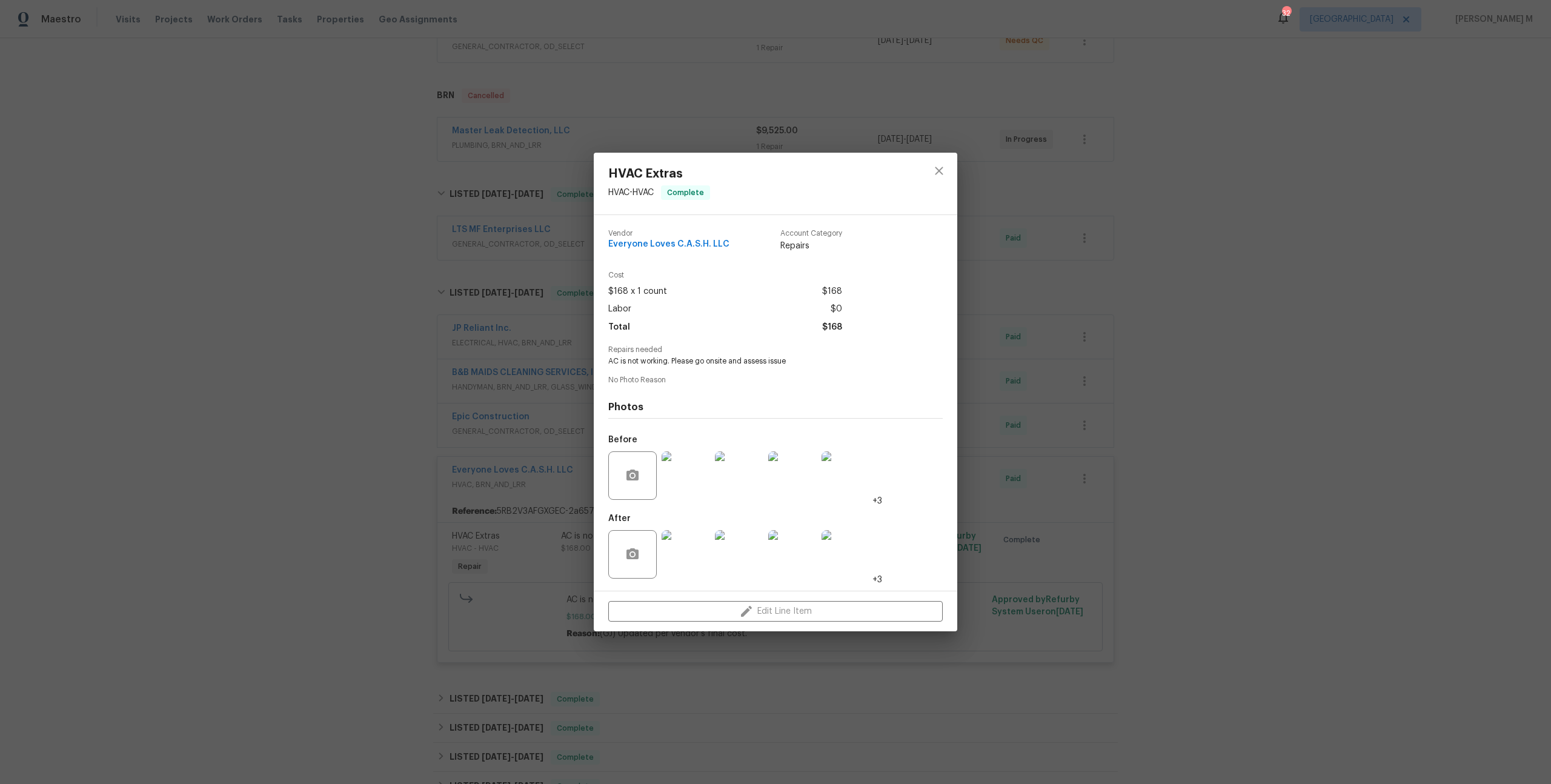
click at [850, 551] on img at bounding box center [846, 554] width 49 height 49
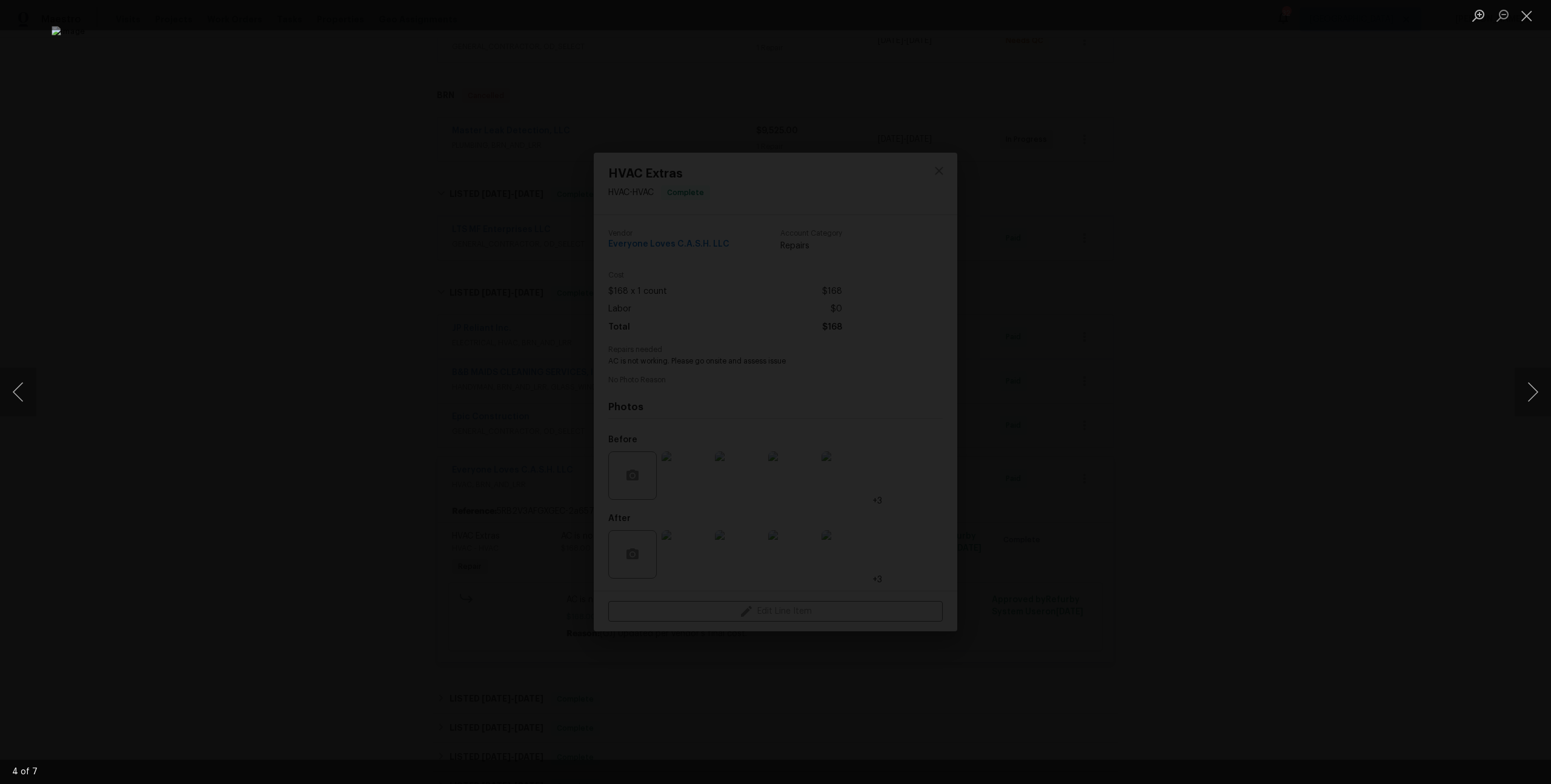
click at [1155, 515] on div "Lightbox" at bounding box center [776, 392] width 1551 height 784
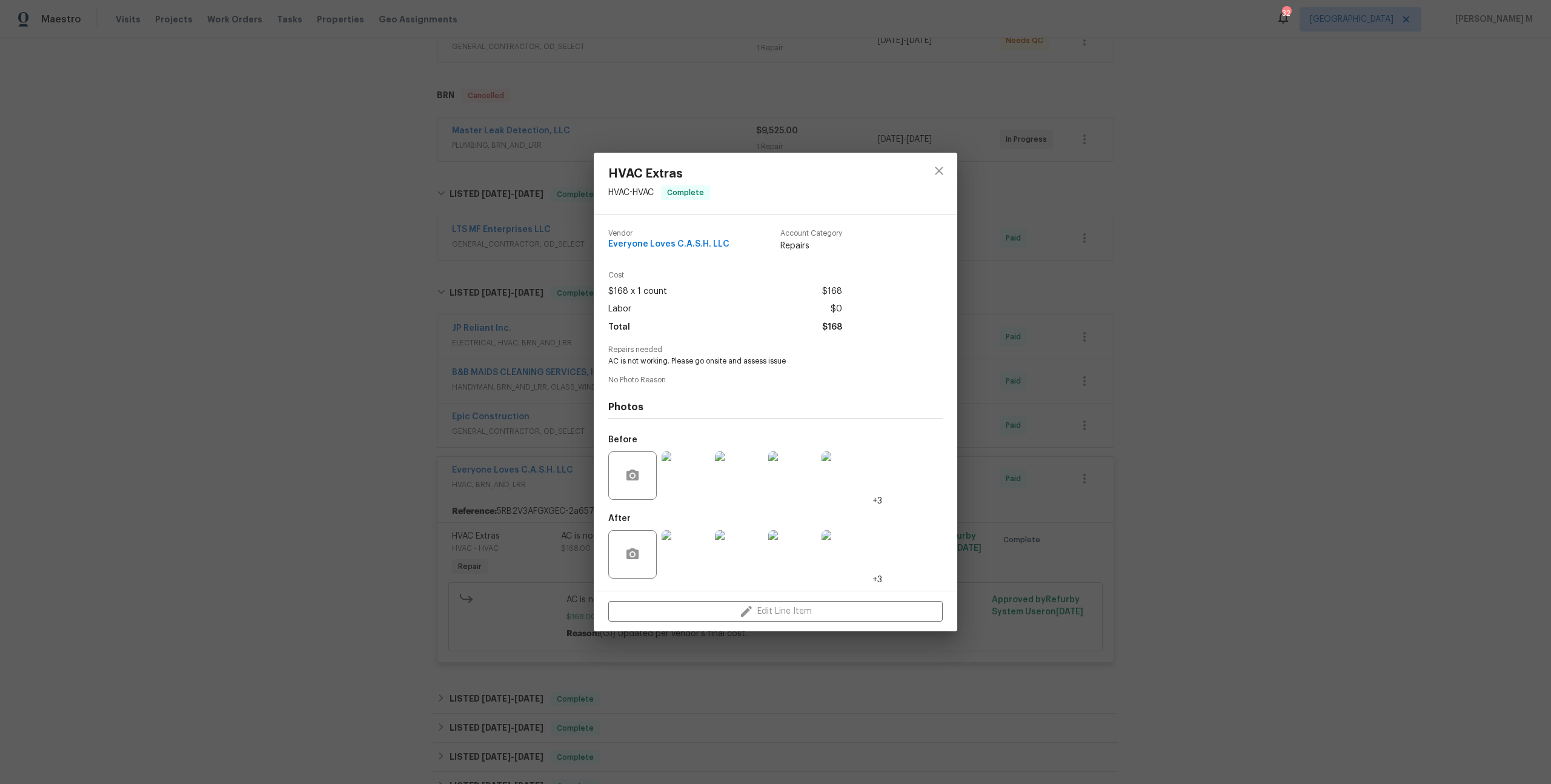
click at [581, 538] on div "HVAC Extras HVAC - HVAC Complete Vendor Everyone Loves C.A.S.H. LLC Account Cat…" at bounding box center [776, 392] width 1551 height 784
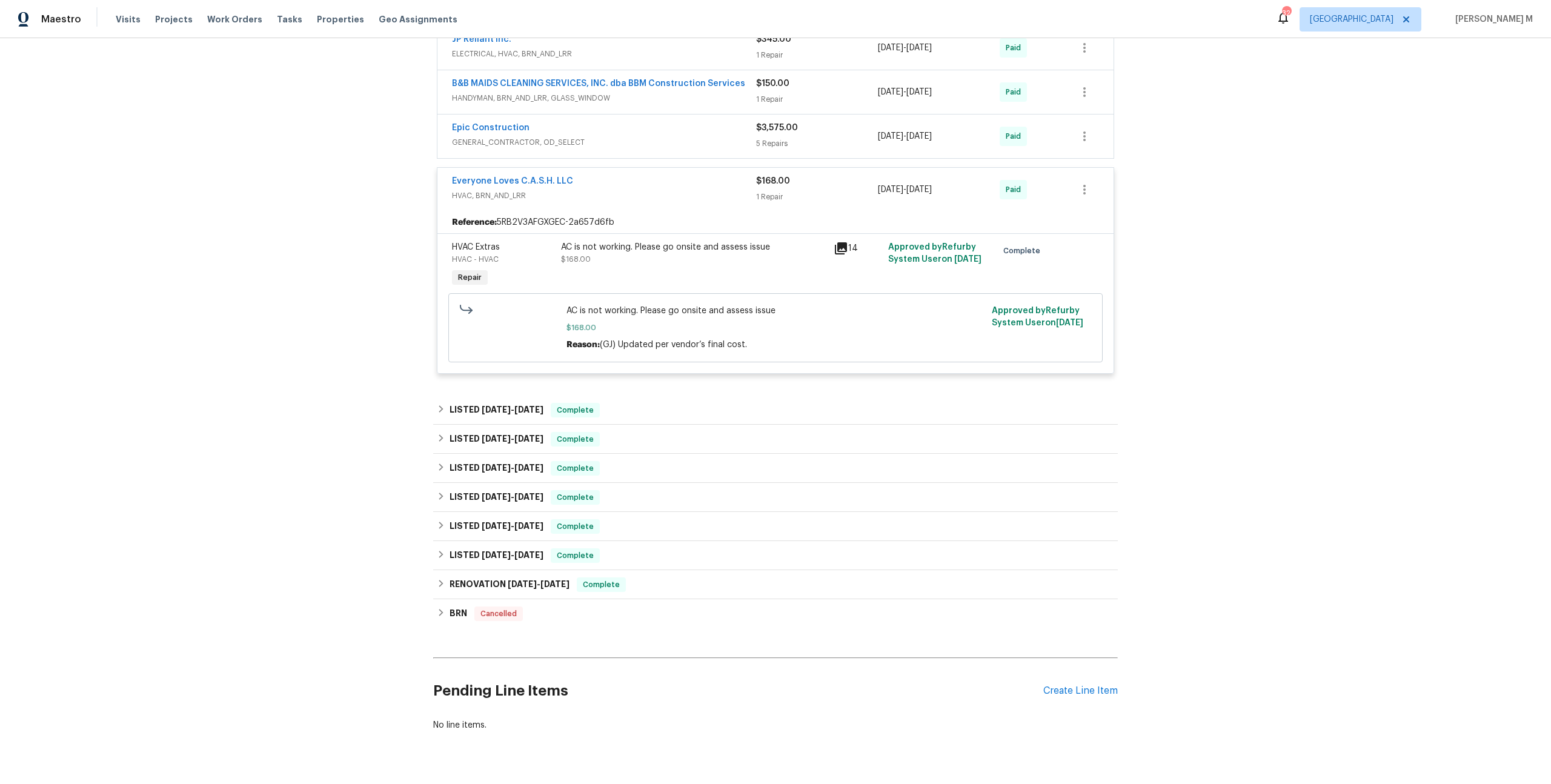
scroll to position [0, 0]
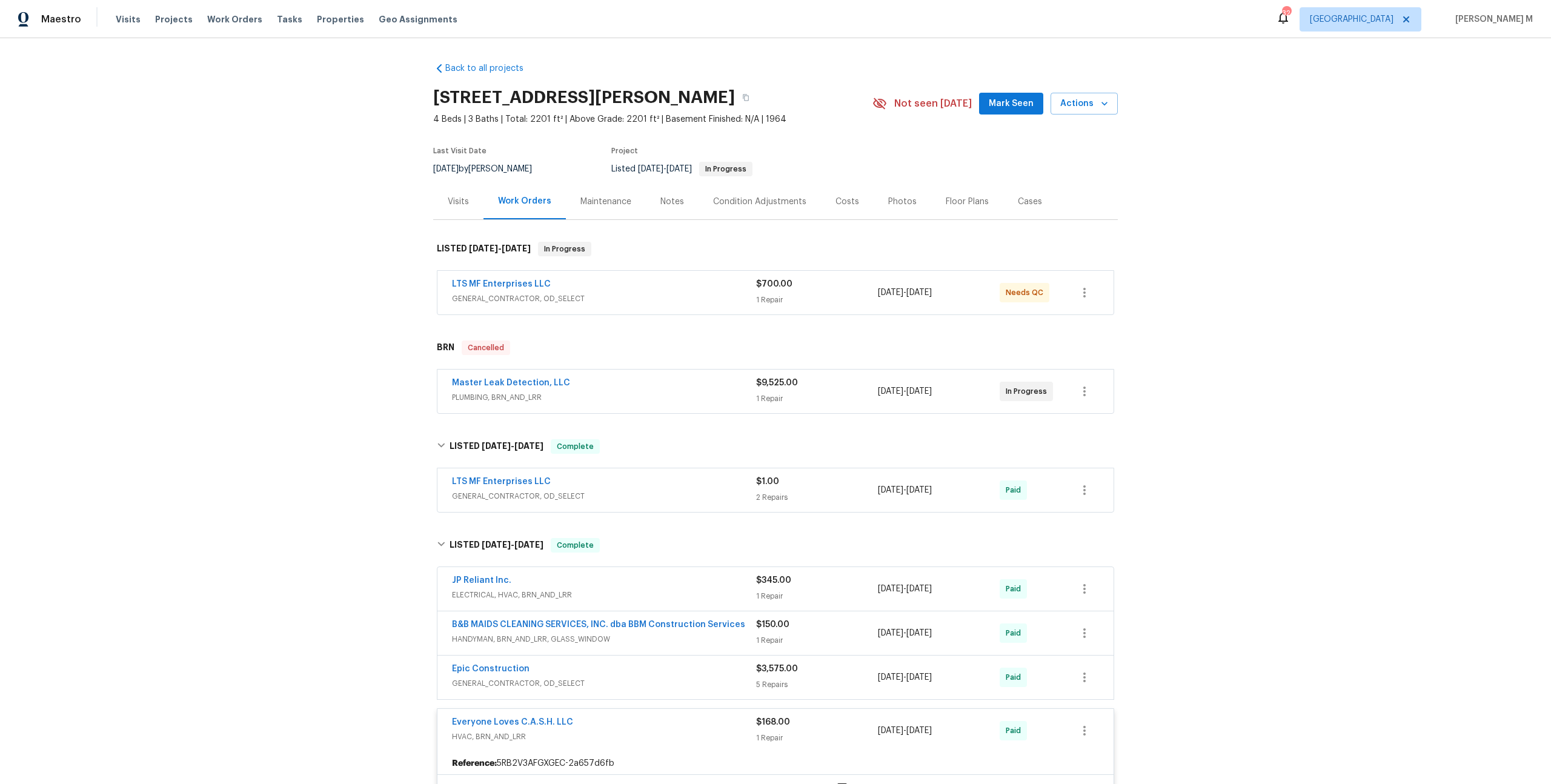
click at [503, 316] on div "Back to all projects 3925 Wedgworth Rd S, Fort Worth, TX 76133 4 Beds | 3 Baths…" at bounding box center [776, 668] width 685 height 1229
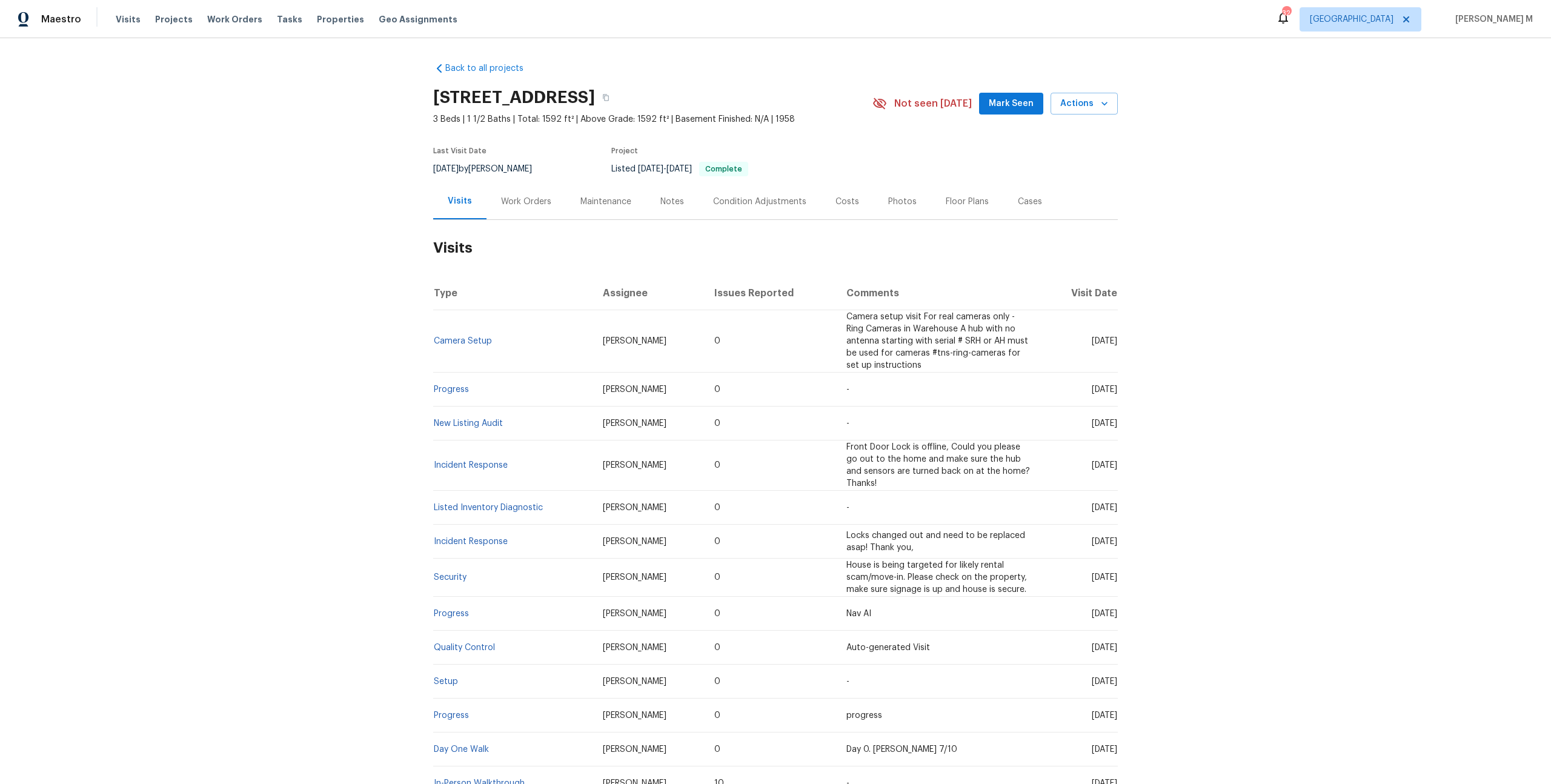
click at [524, 188] on div "Work Orders" at bounding box center [526, 201] width 79 height 36
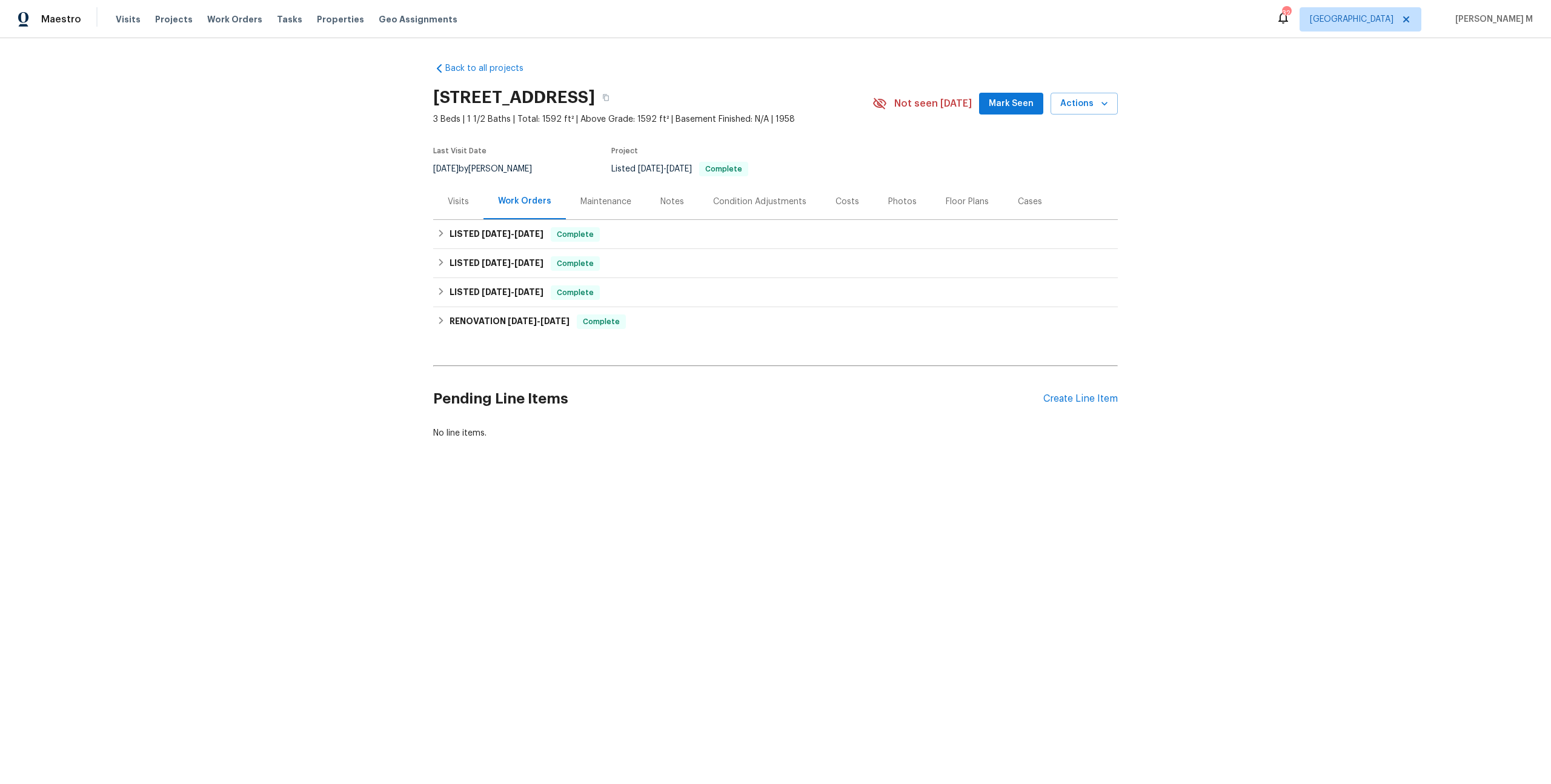
click at [476, 220] on div "LISTED [DATE] - [DATE] Complete 4593 Construction LLC GENERAL_CONTRACTOR $540.0…" at bounding box center [776, 235] width 685 height 29
click at [468, 228] on h6 "LISTED [DATE] - [DATE]" at bounding box center [496, 235] width 94 height 15
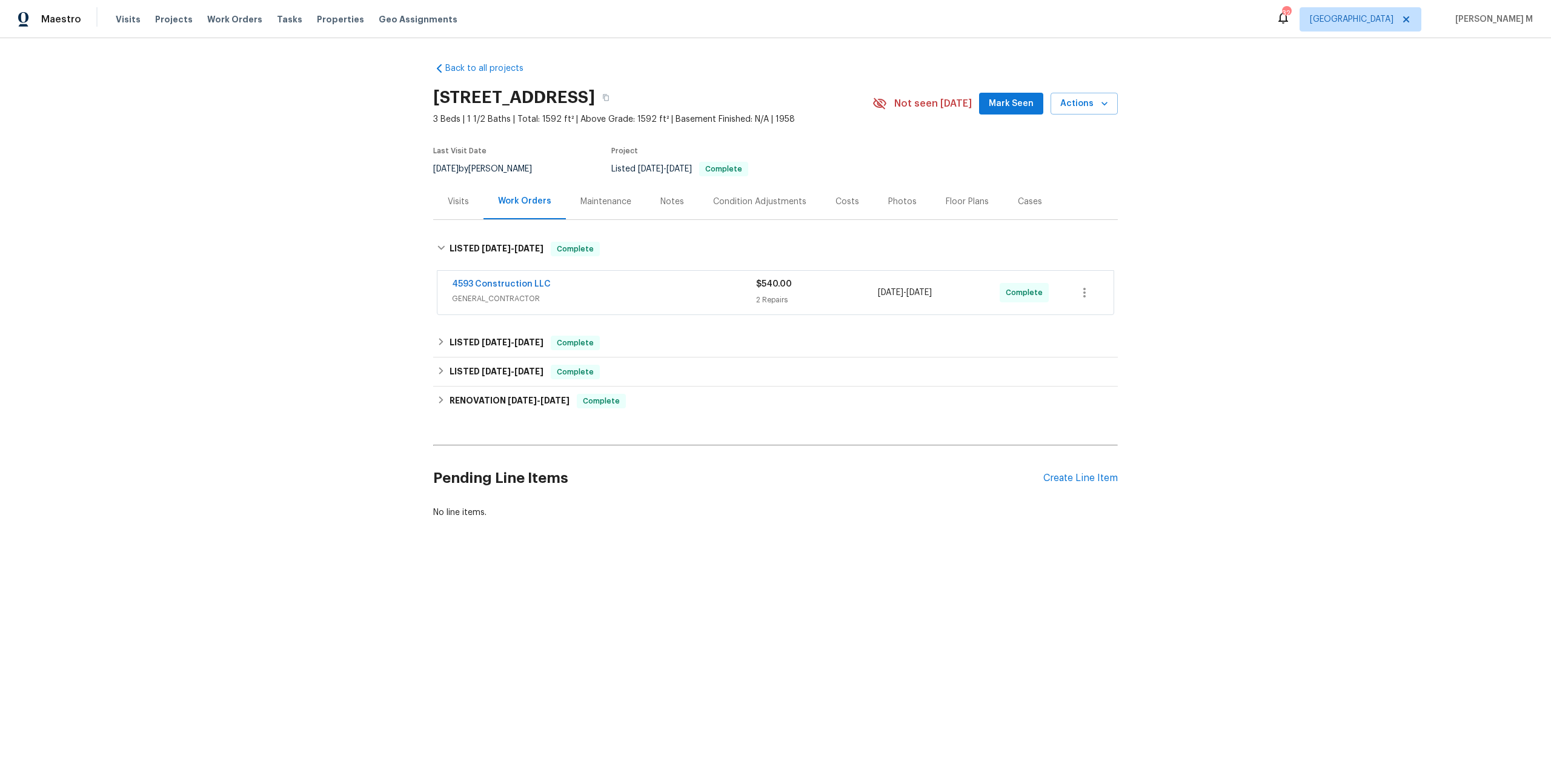
click at [480, 292] on span "GENERAL_CONTRACTOR" at bounding box center [604, 298] width 304 height 12
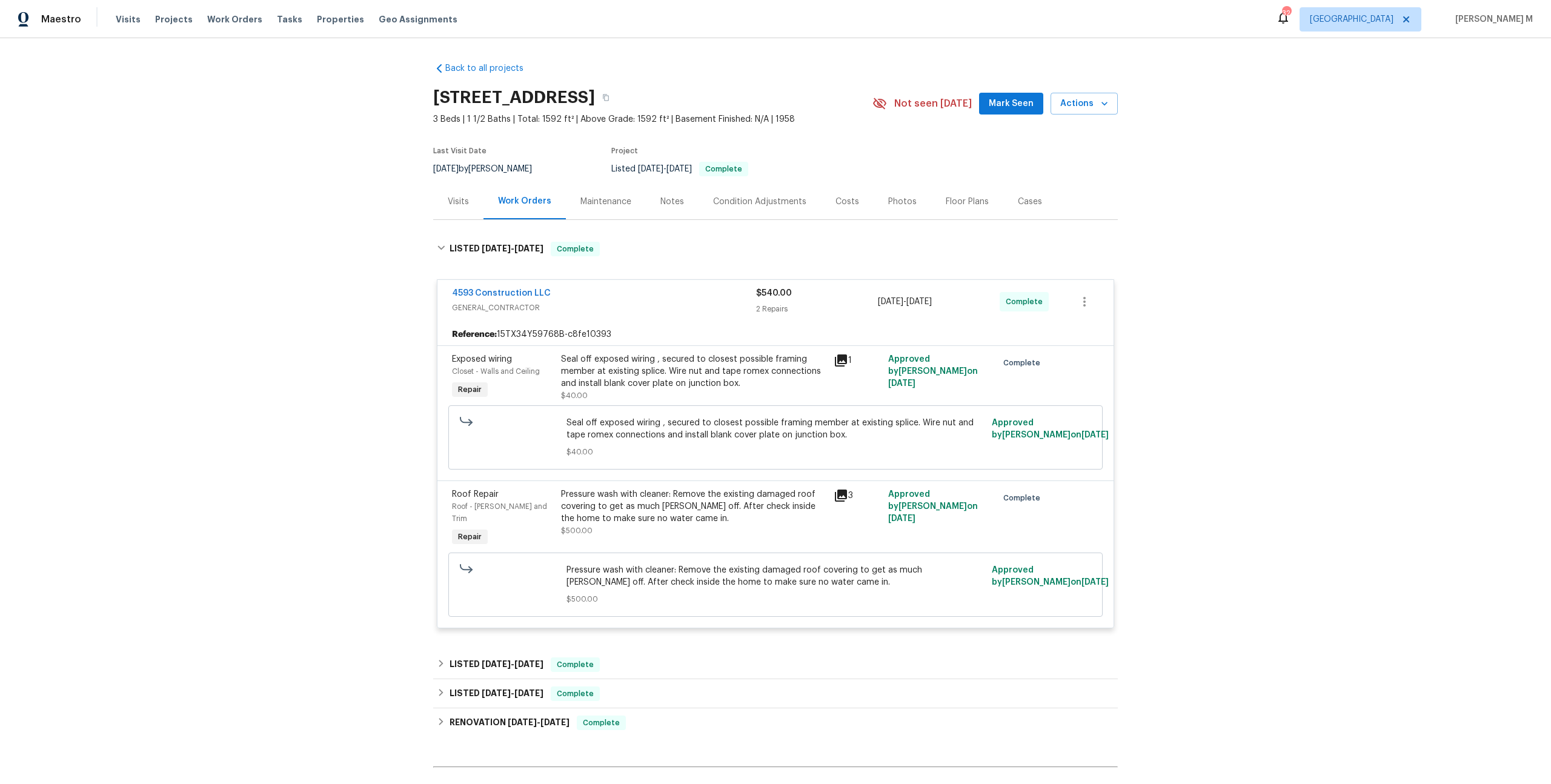
click at [700, 370] on div "Seal off exposed wiring , secured to closest possible framing member at existin…" at bounding box center [694, 372] width 266 height 37
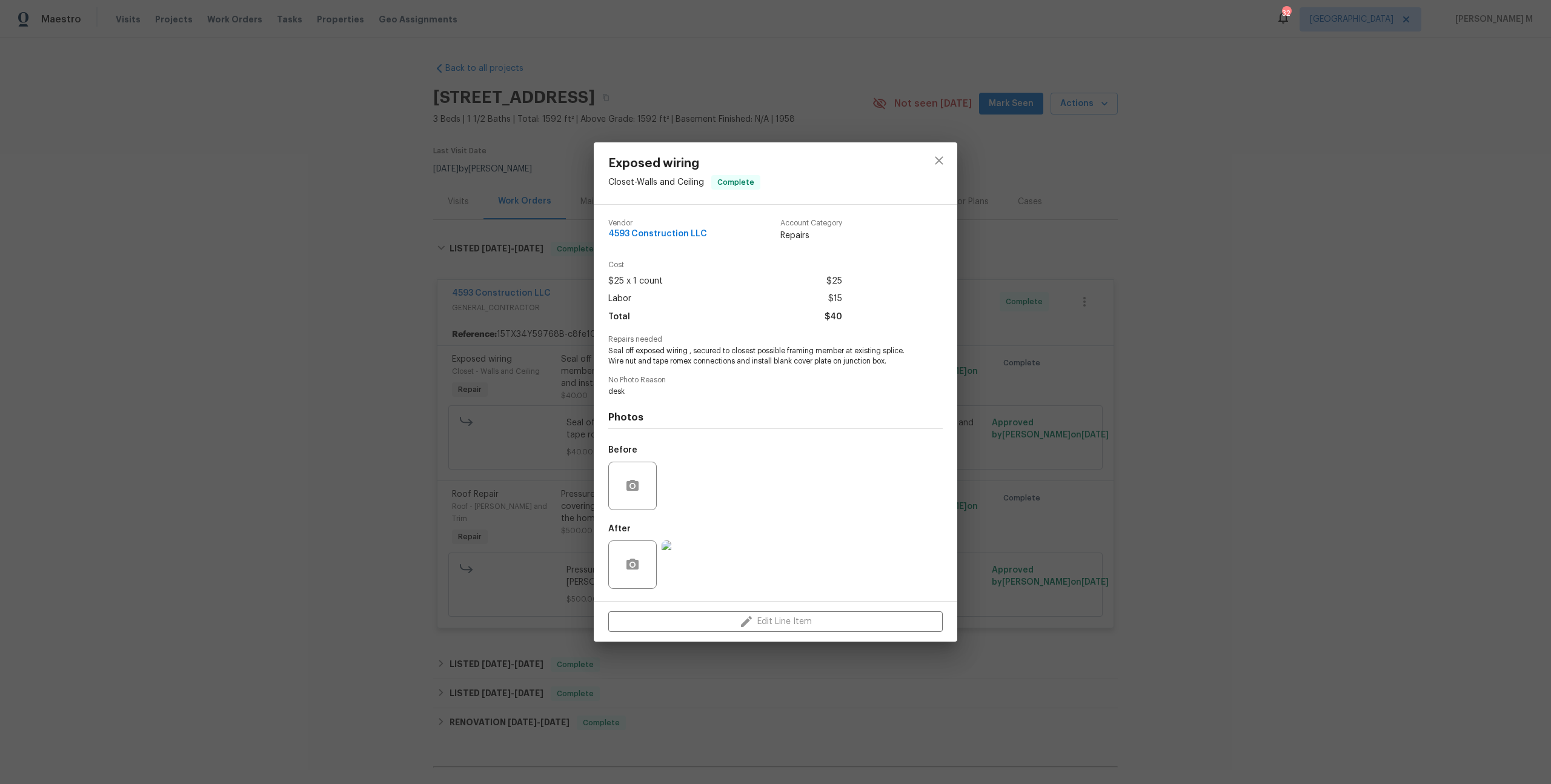
click at [996, 400] on div "Exposed wiring Closet - Walls and Ceiling Complete Vendor 4593 Construction LLC…" at bounding box center [776, 392] width 1551 height 784
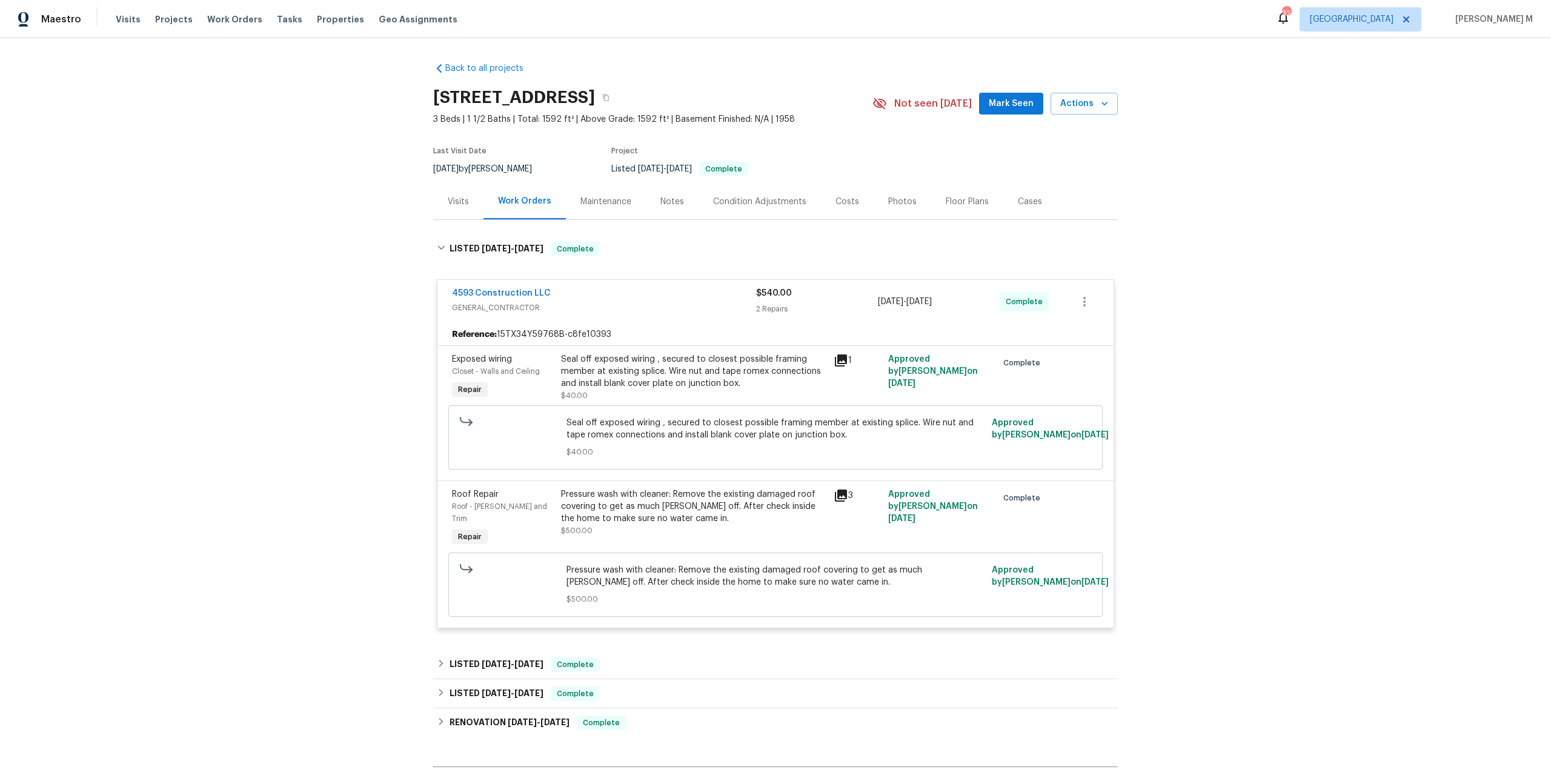
click at [670, 503] on div "Pressure wash with cleaner: Remove the existing damaged roof covering to get as…" at bounding box center [694, 507] width 266 height 37
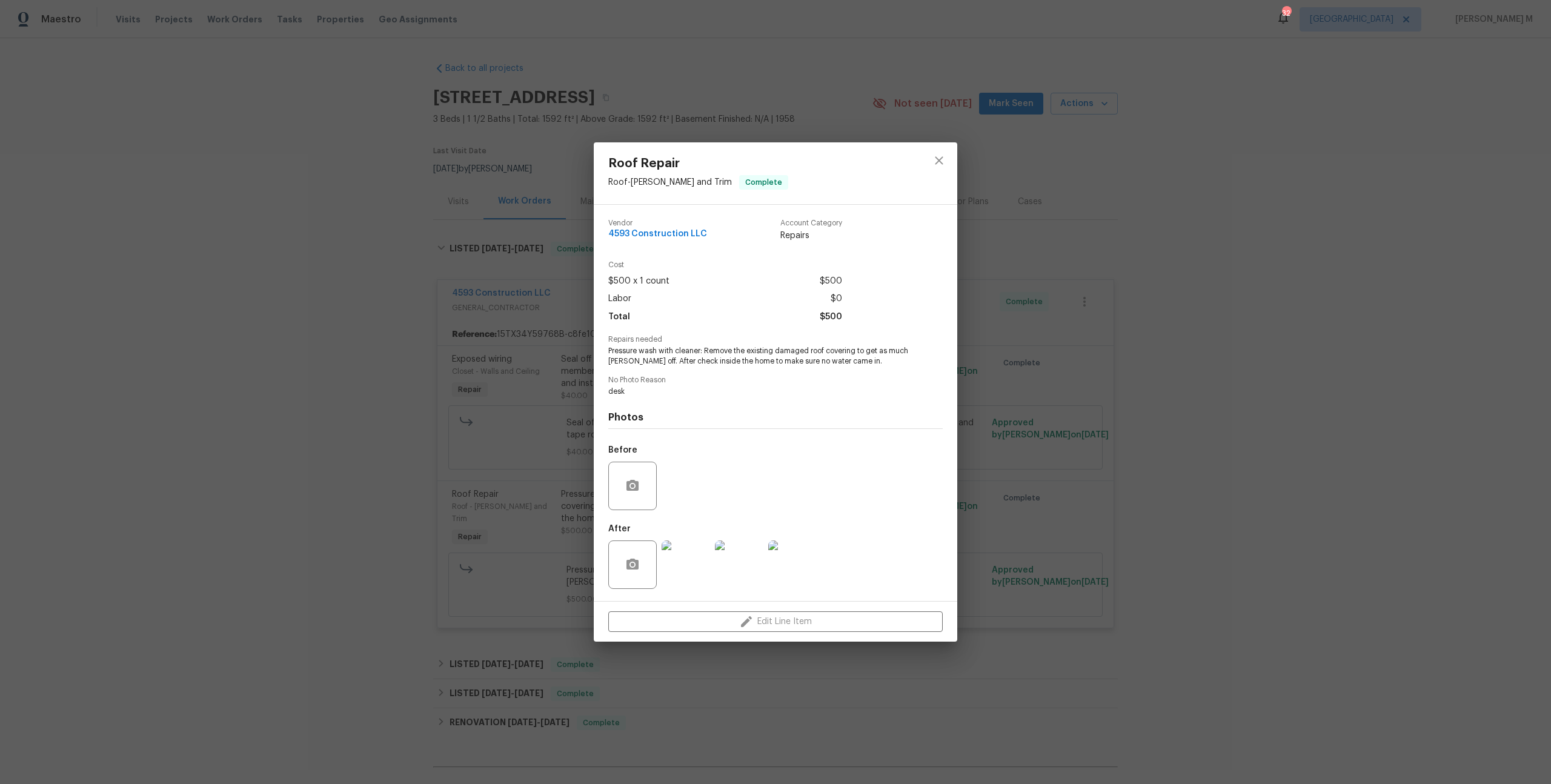
click at [676, 564] on img at bounding box center [686, 565] width 49 height 49
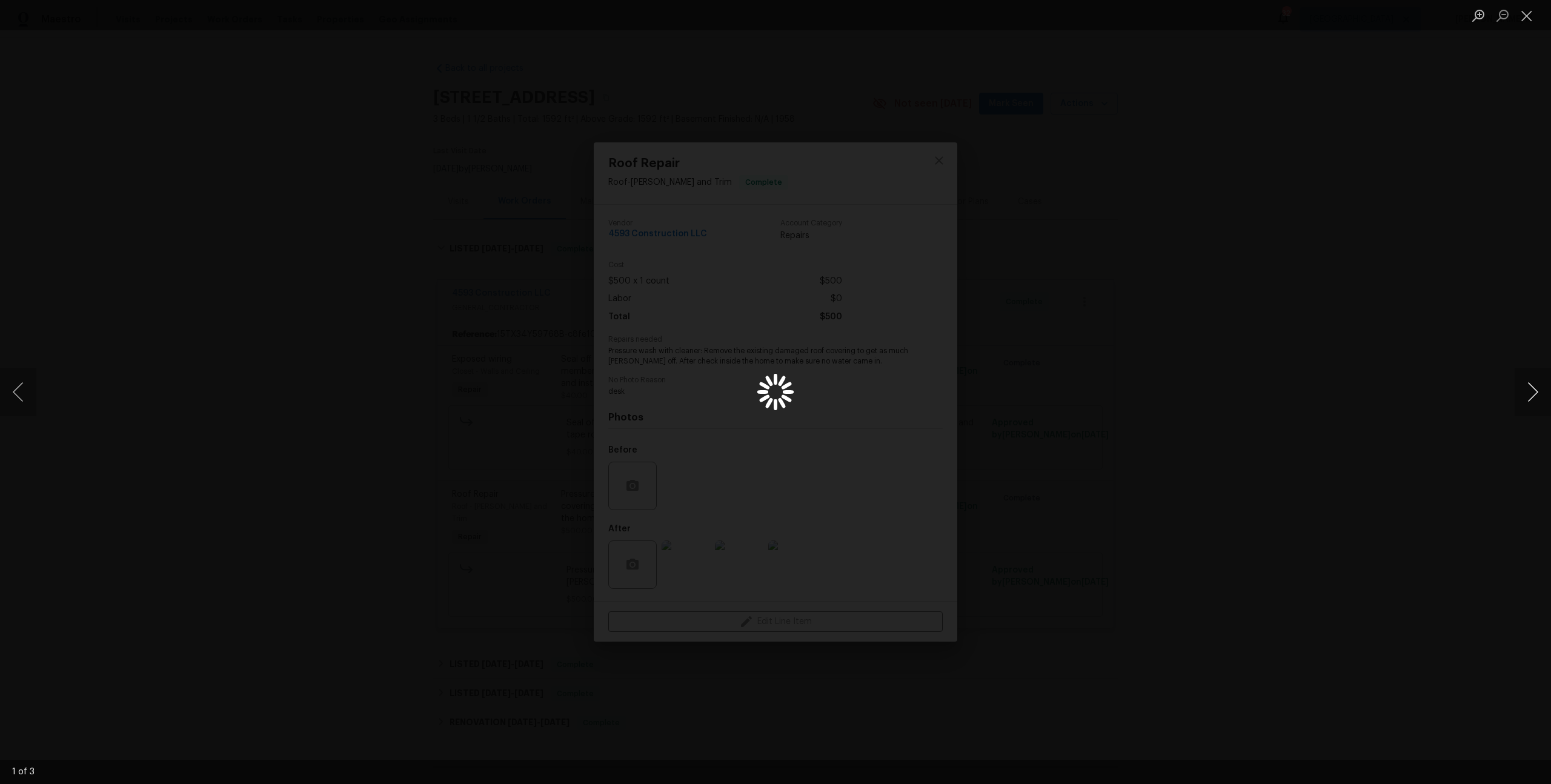
click at [1525, 380] on button "Next image" at bounding box center [1533, 392] width 37 height 49
click at [1520, 390] on button "Next image" at bounding box center [1533, 392] width 37 height 49
click at [1396, 283] on div "Lightbox" at bounding box center [776, 392] width 1551 height 784
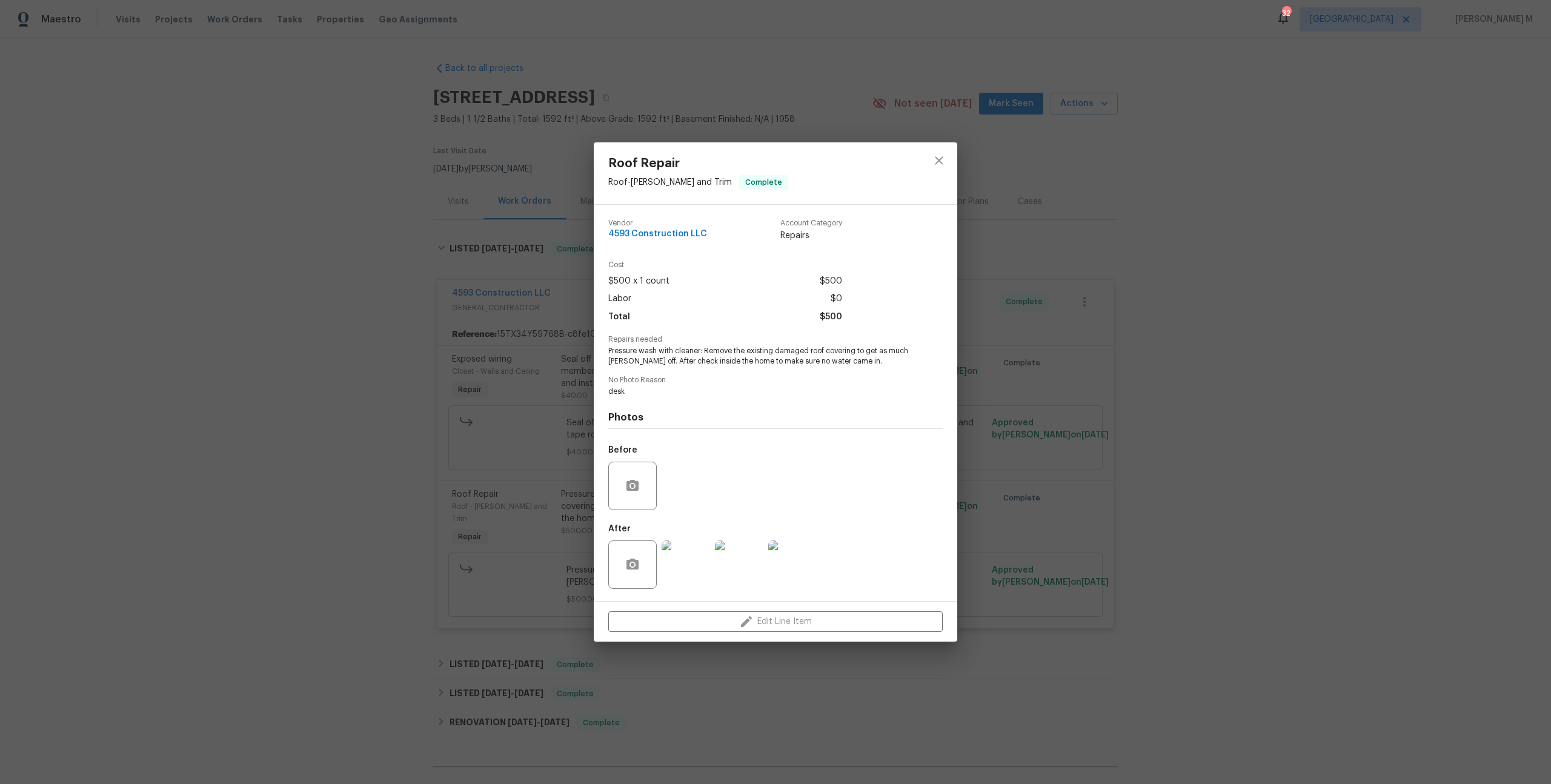
click at [1391, 200] on div "Roof Repair Roof - [PERSON_NAME] and Trim Complete Vendor 4593 Construction LLC…" at bounding box center [776, 392] width 1551 height 784
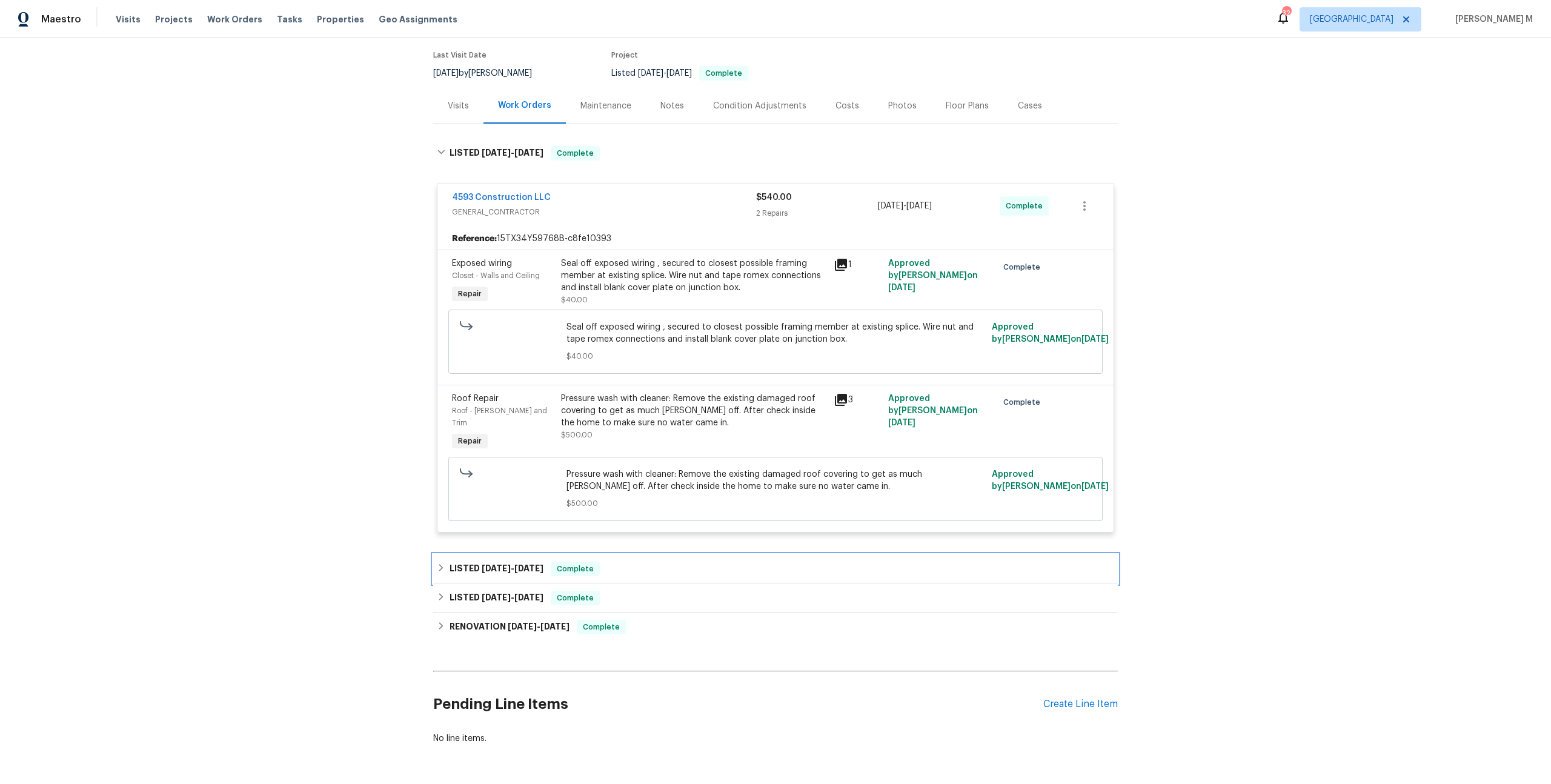
click at [482, 564] on span "[DATE]" at bounding box center [496, 568] width 29 height 9
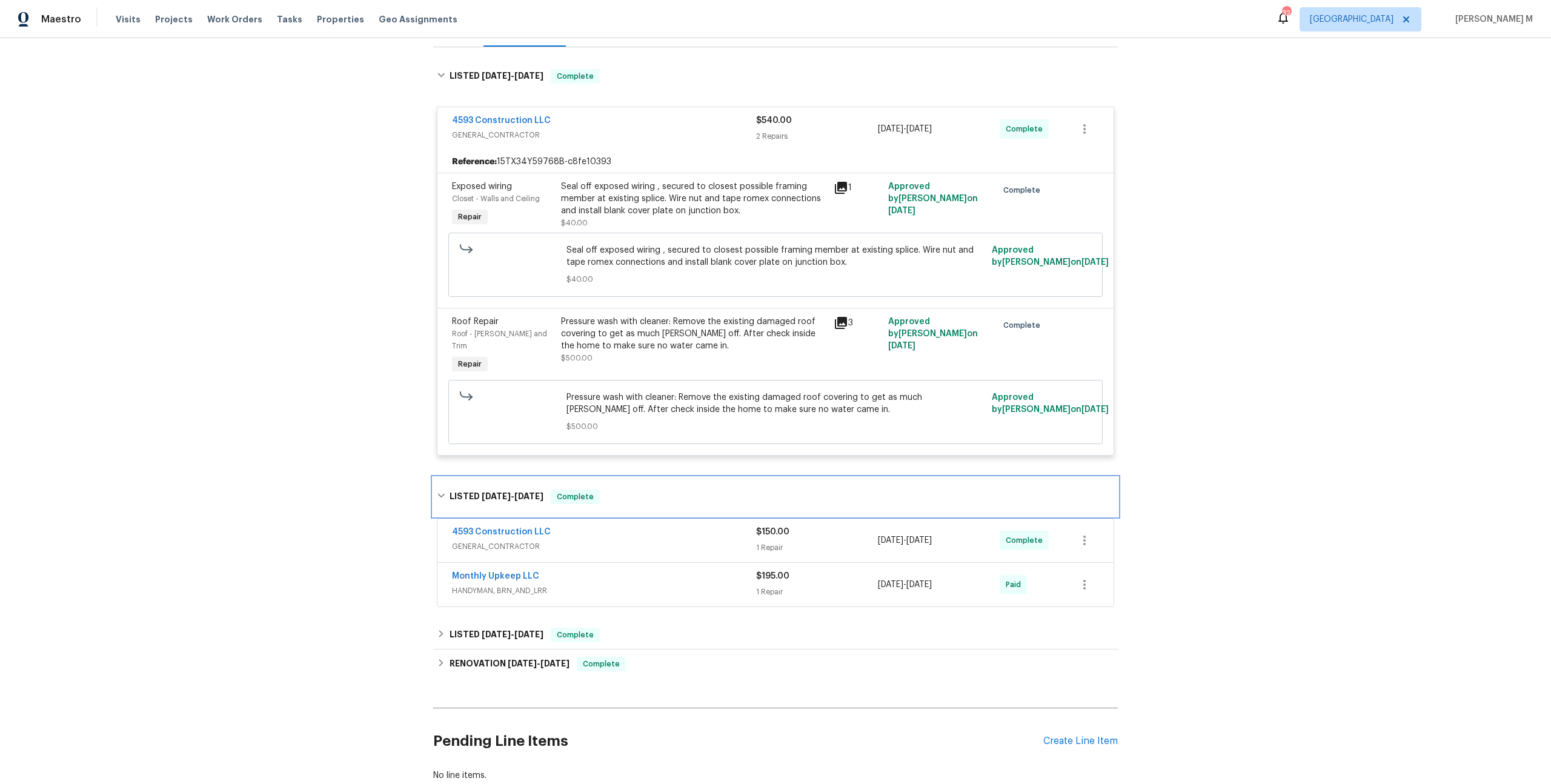
scroll to position [217, 0]
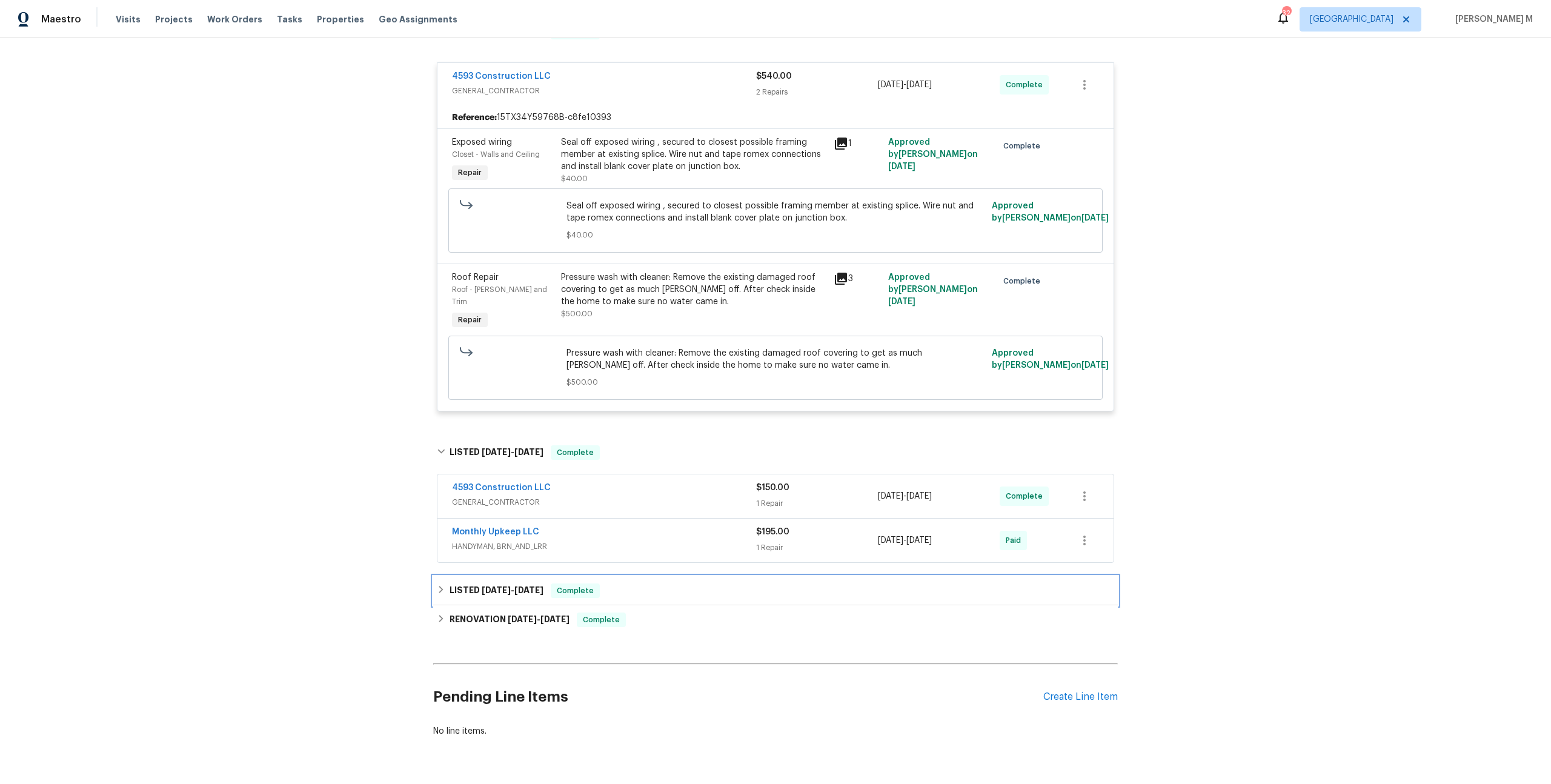
click at [484, 586] on span "[DATE]" at bounding box center [496, 590] width 29 height 9
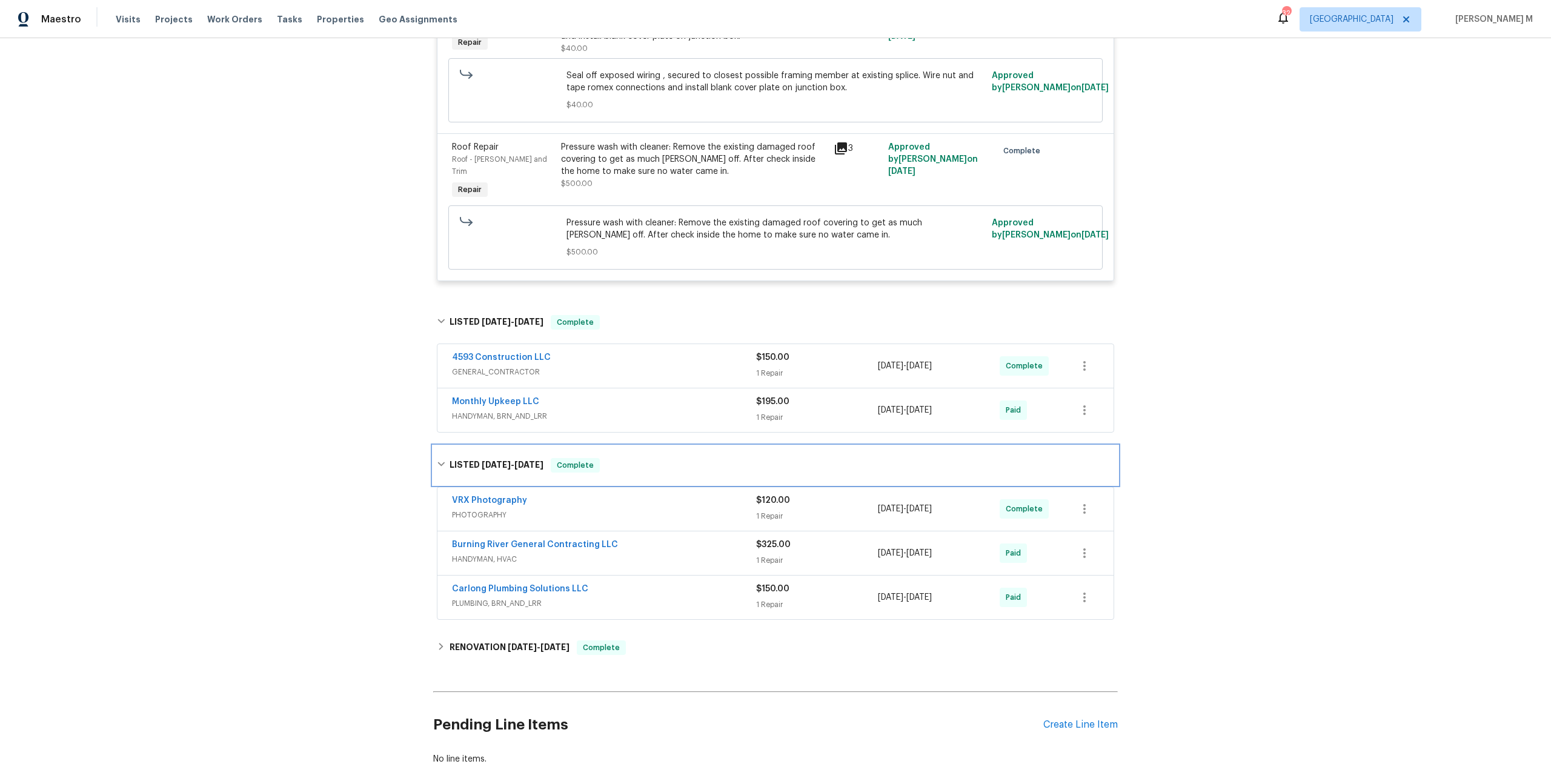
scroll to position [351, 0]
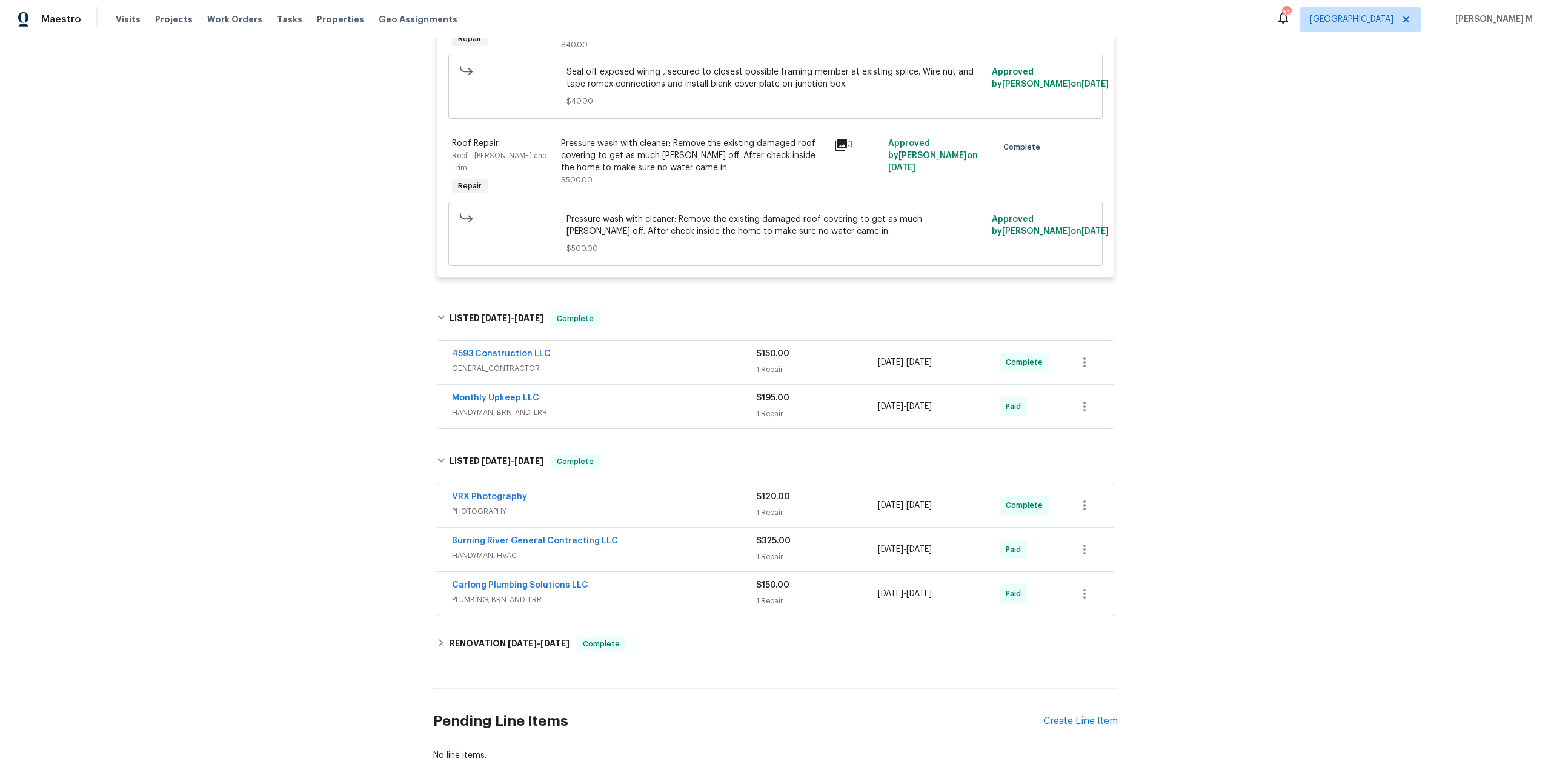
click at [500, 362] on span "GENERAL_CONTRACTOR" at bounding box center [604, 369] width 304 height 12
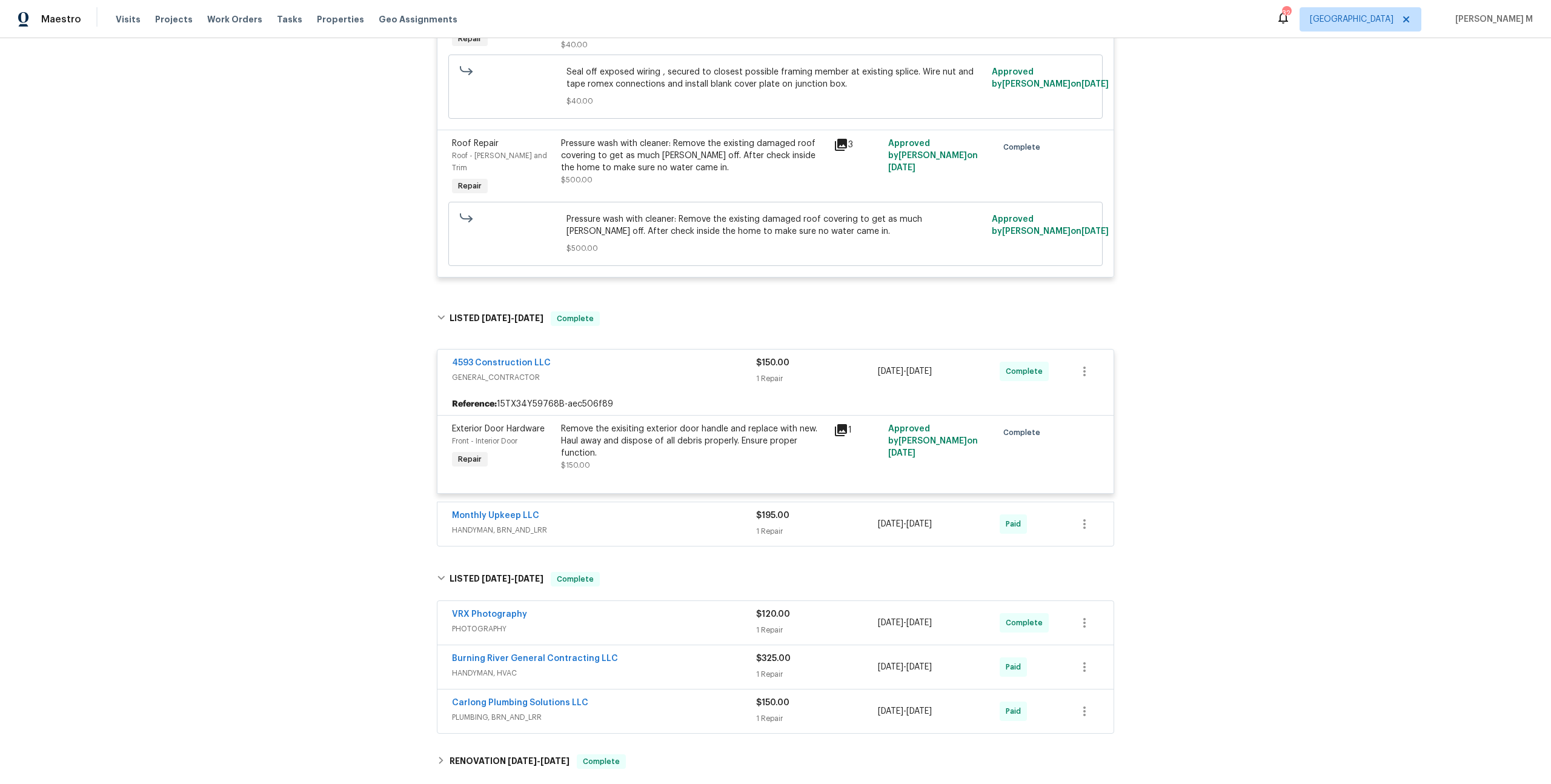
click at [503, 509] on div "Monthly Upkeep LLC HANDYMAN, BRN_AND_LRR" at bounding box center [604, 524] width 304 height 29
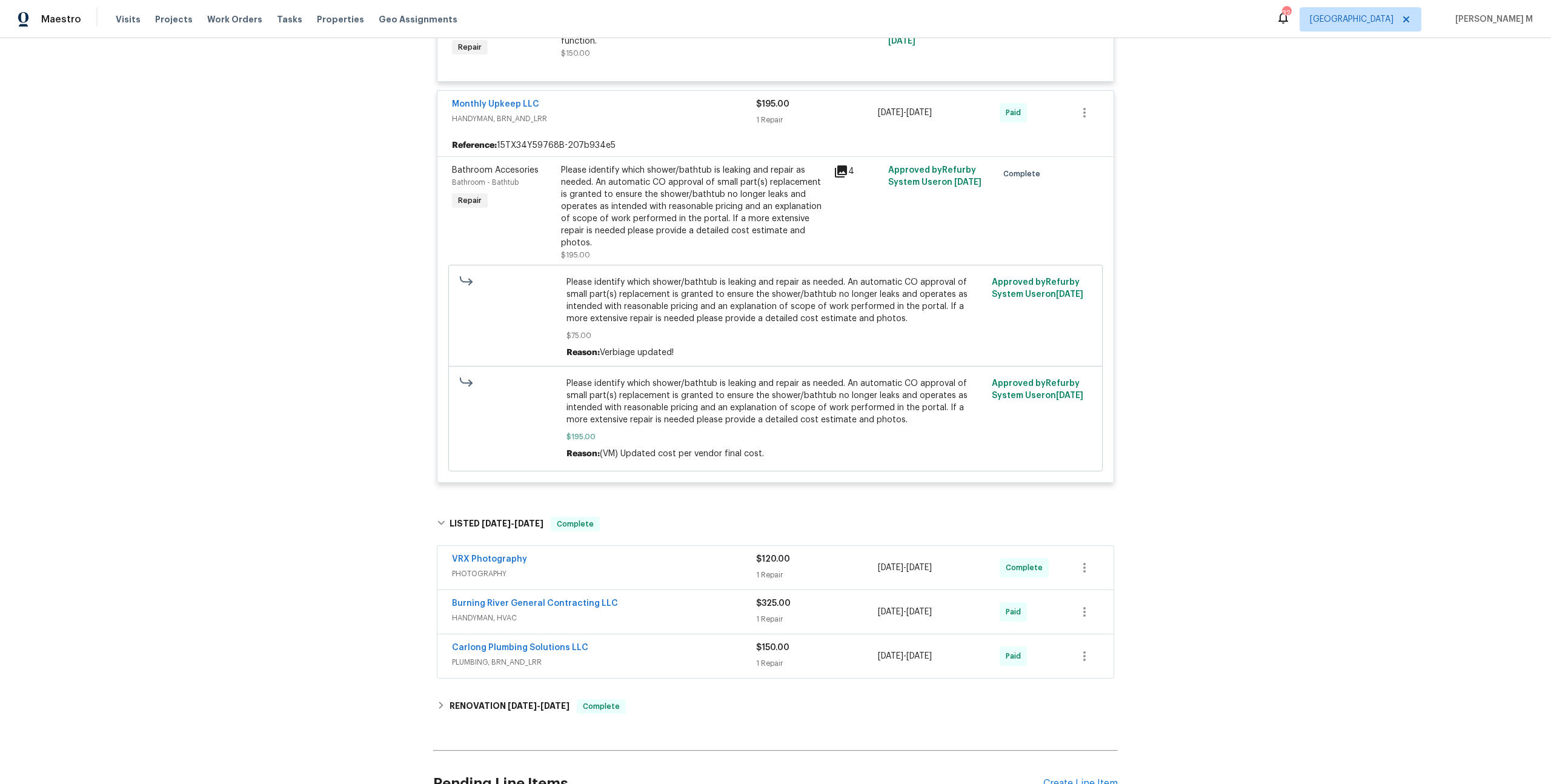
scroll to position [772, 0]
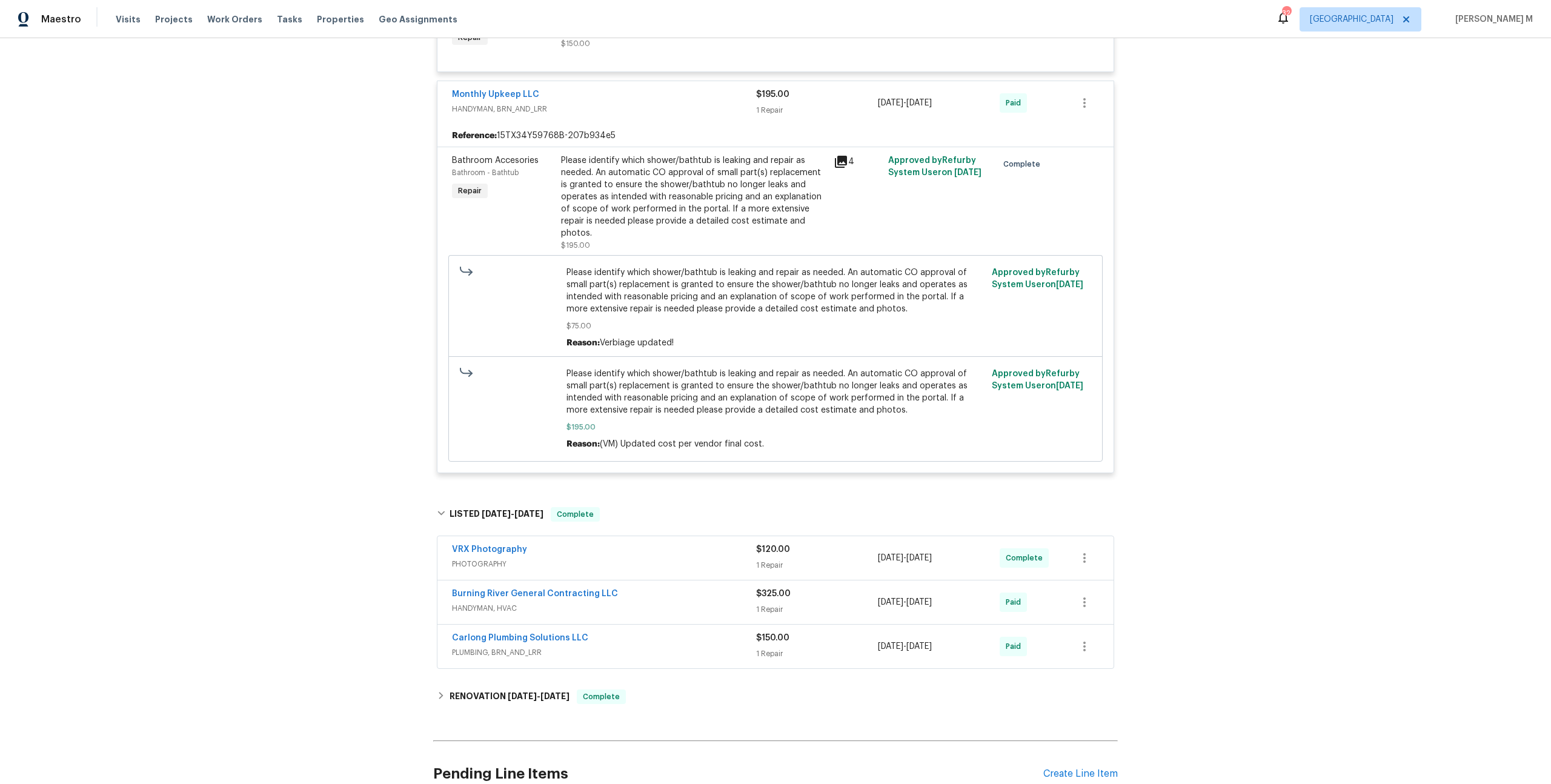
click at [496, 602] on span "HANDYMAN, HVAC" at bounding box center [604, 608] width 304 height 12
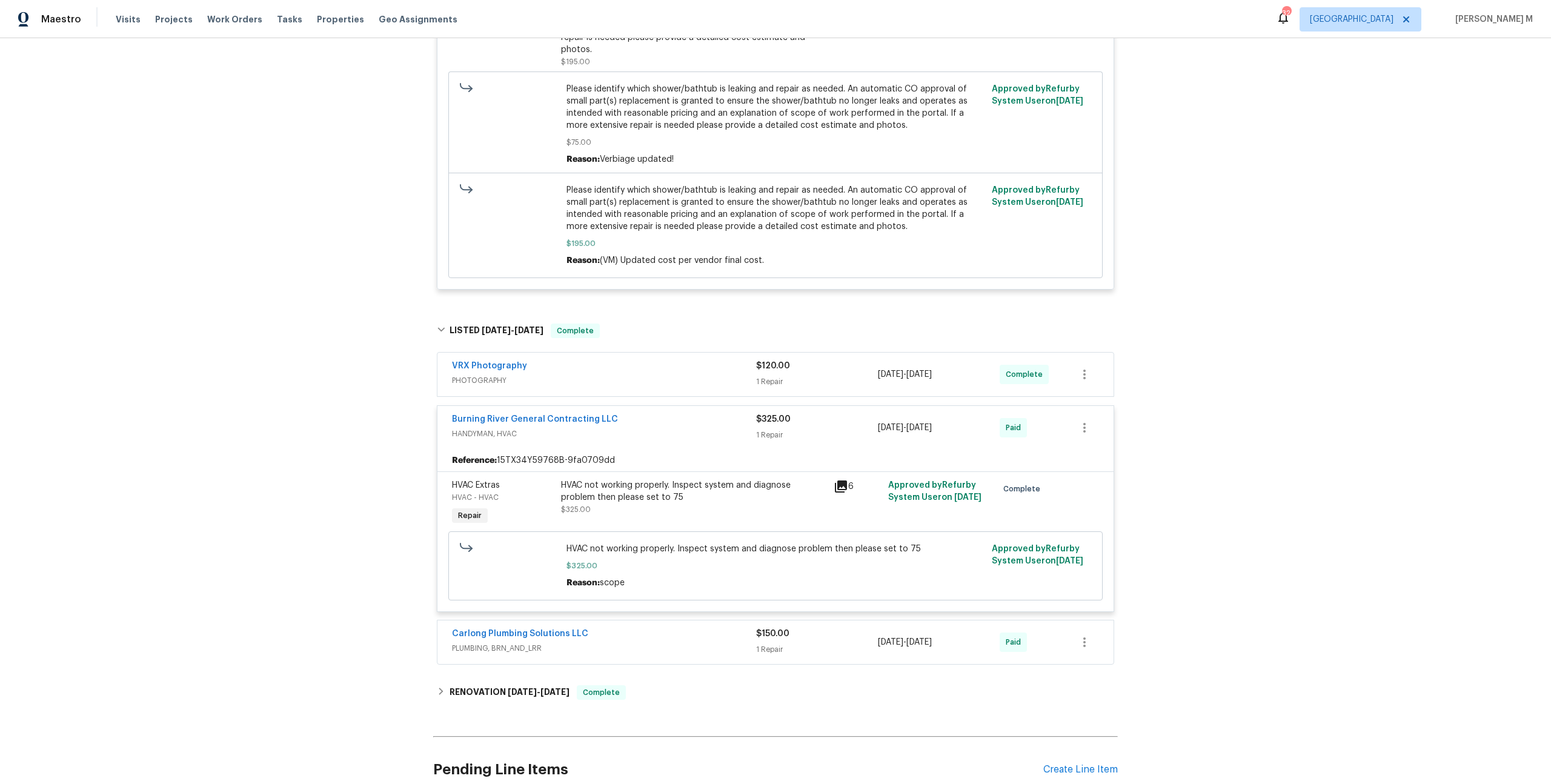
scroll to position [958, 0]
click at [495, 640] on span "PLUMBING, BRN_AND_LRR" at bounding box center [604, 646] width 304 height 12
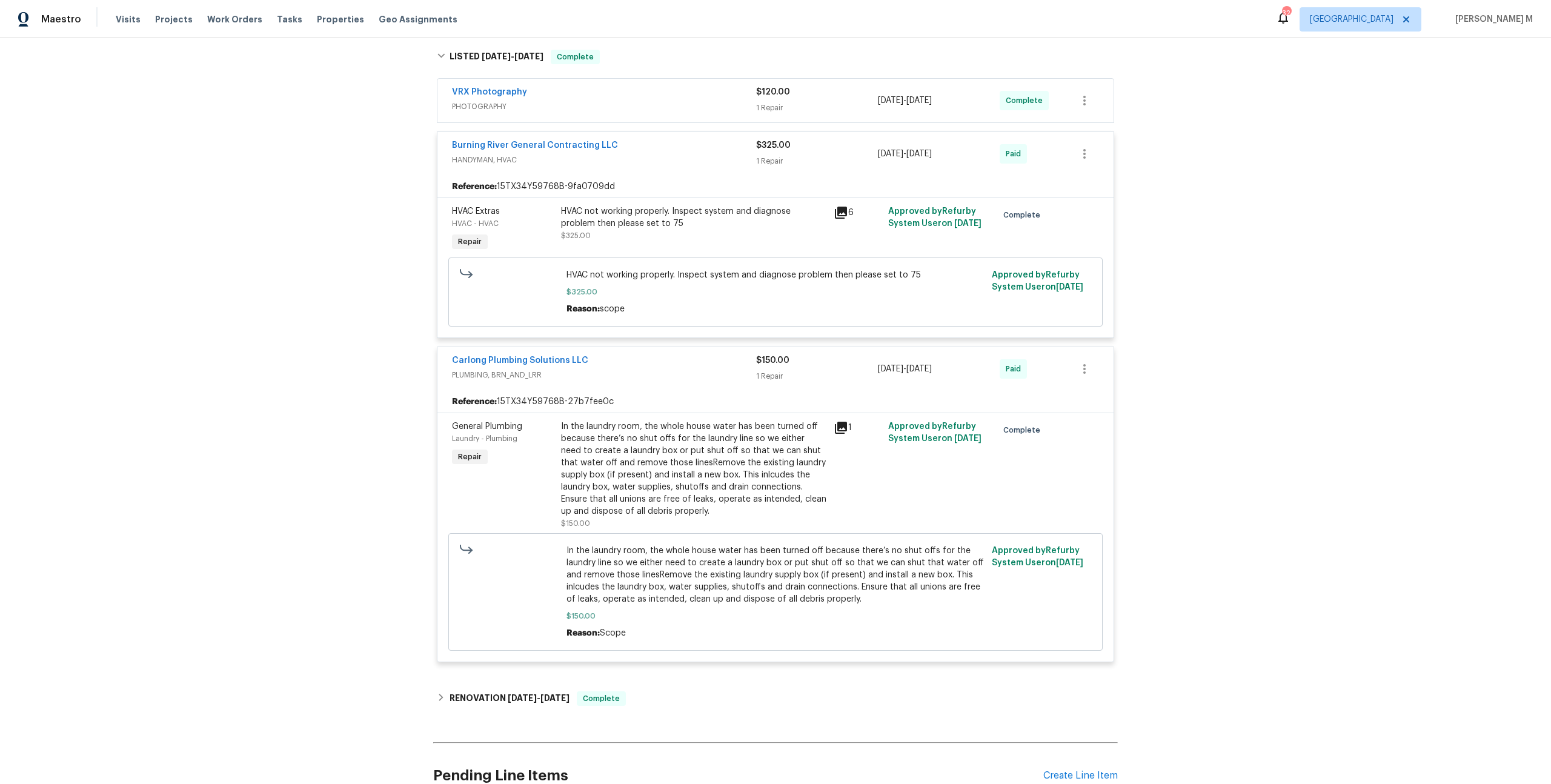
scroll to position [1279, 0]
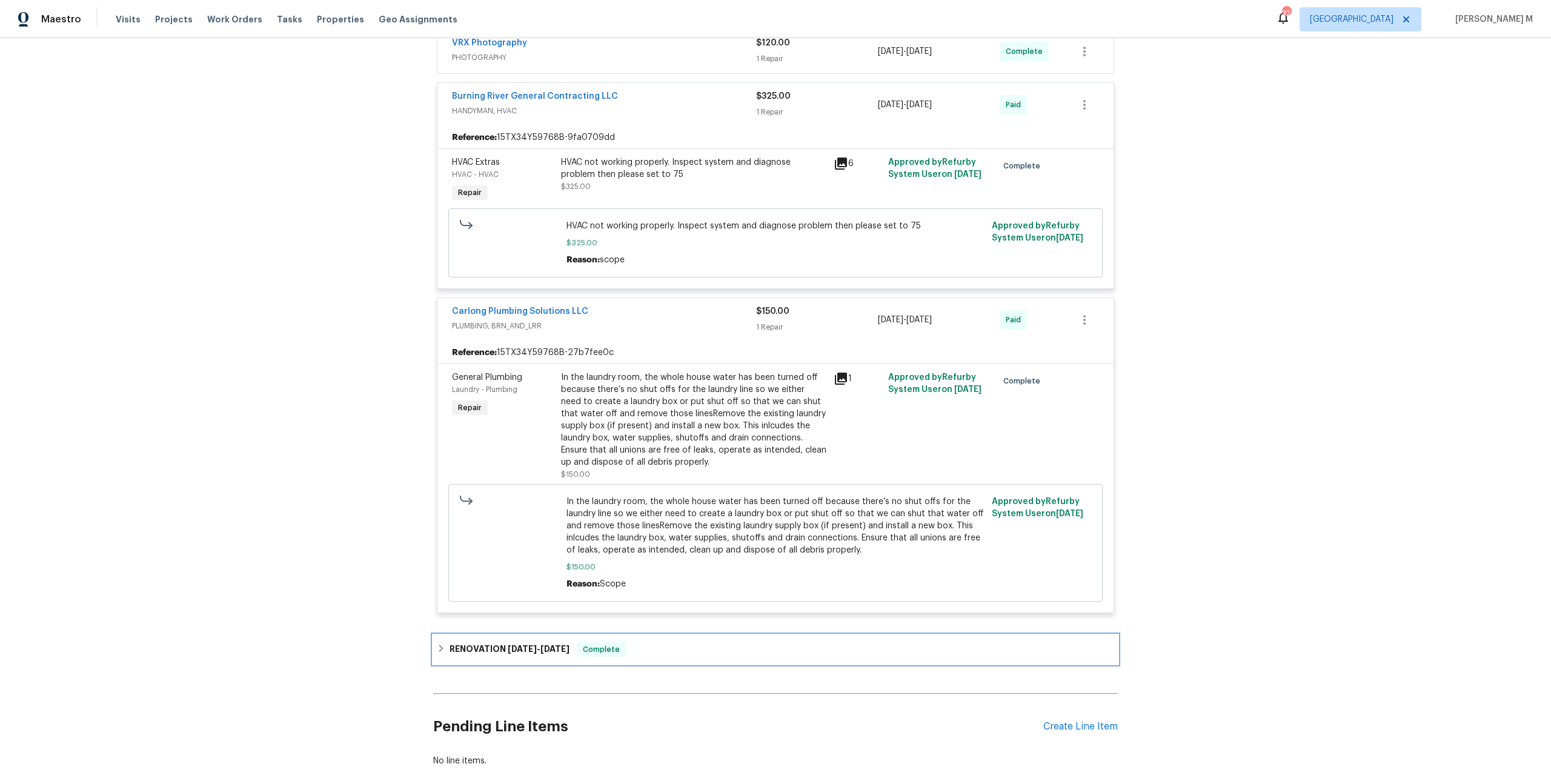
click at [492, 642] on h6 "RENOVATION [DATE] - [DATE]" at bounding box center [509, 649] width 120 height 15
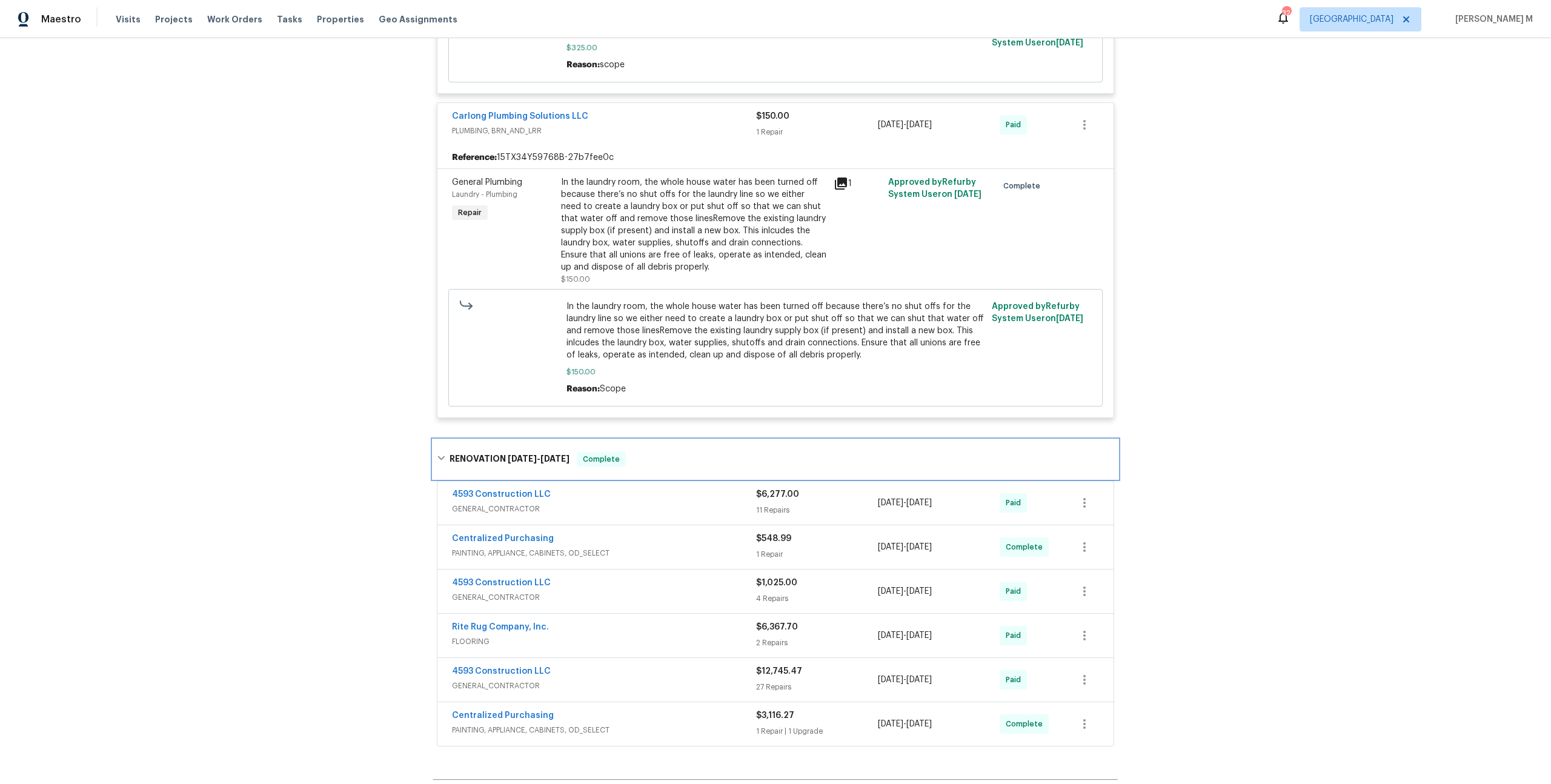
scroll to position [1475, 0]
click at [503, 502] on span "GENERAL_CONTRACTOR" at bounding box center [604, 508] width 304 height 12
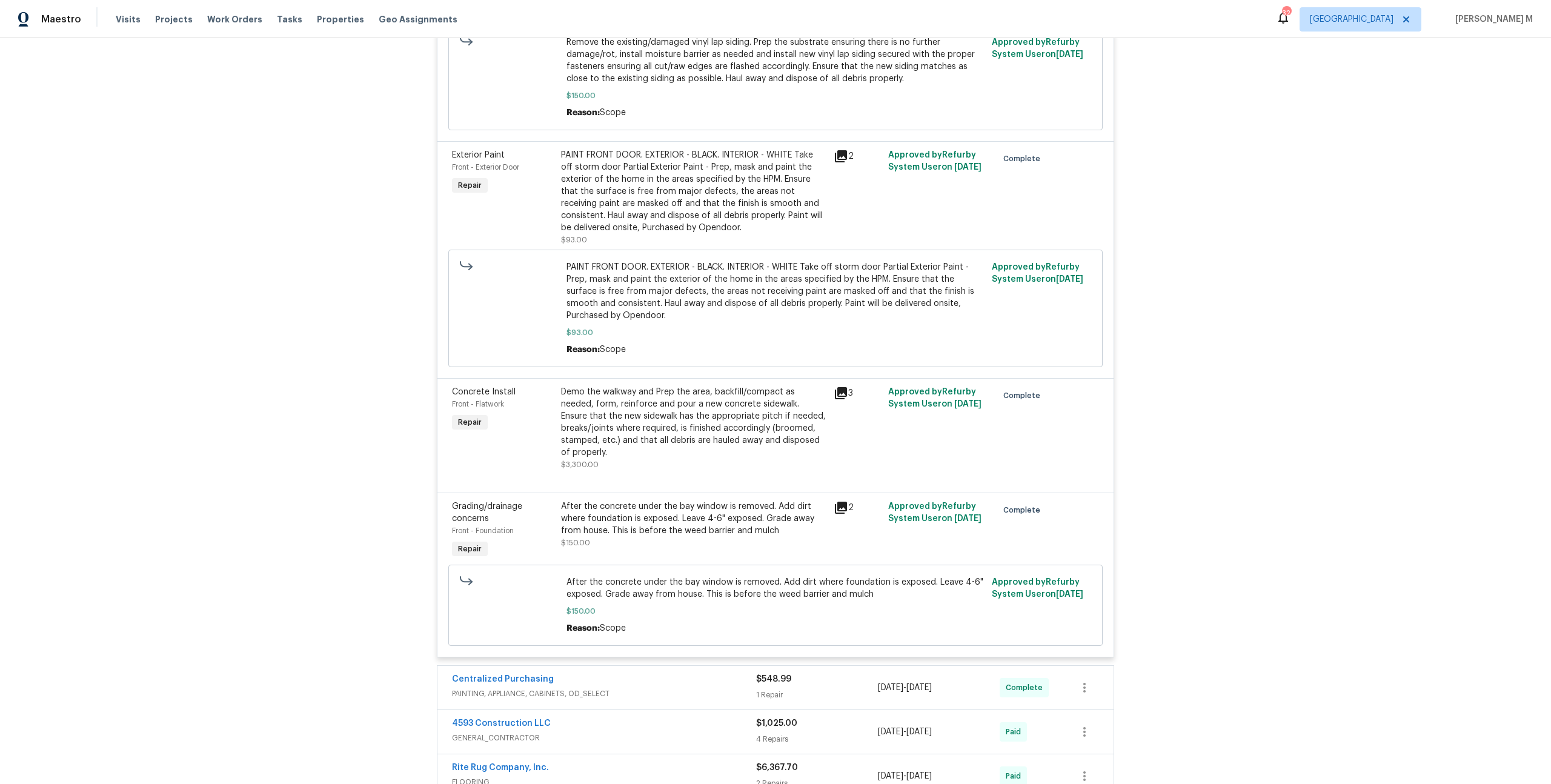
scroll to position [3135, 0]
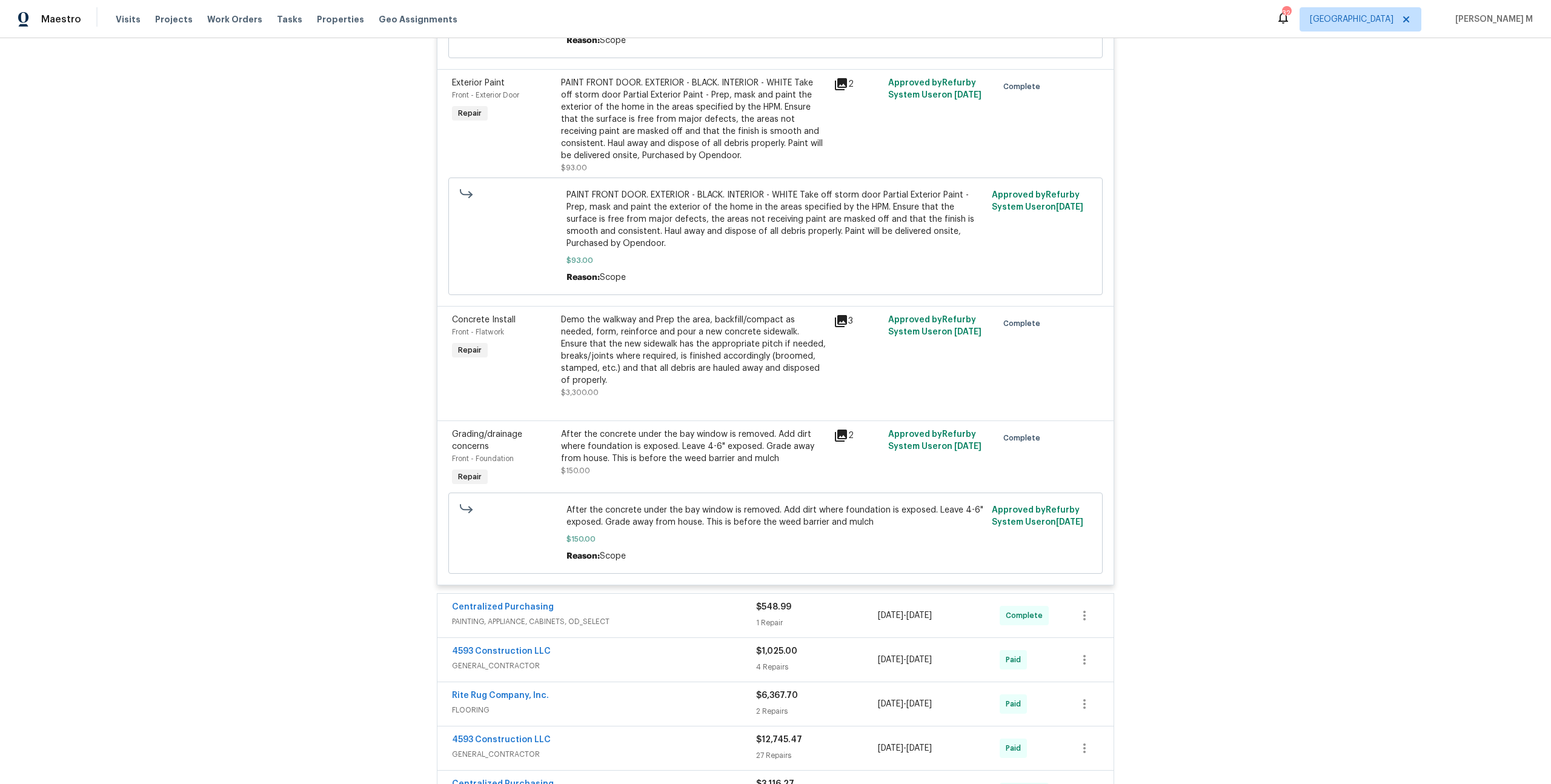
click at [502, 660] on span "GENERAL_CONTRACTOR" at bounding box center [604, 666] width 304 height 12
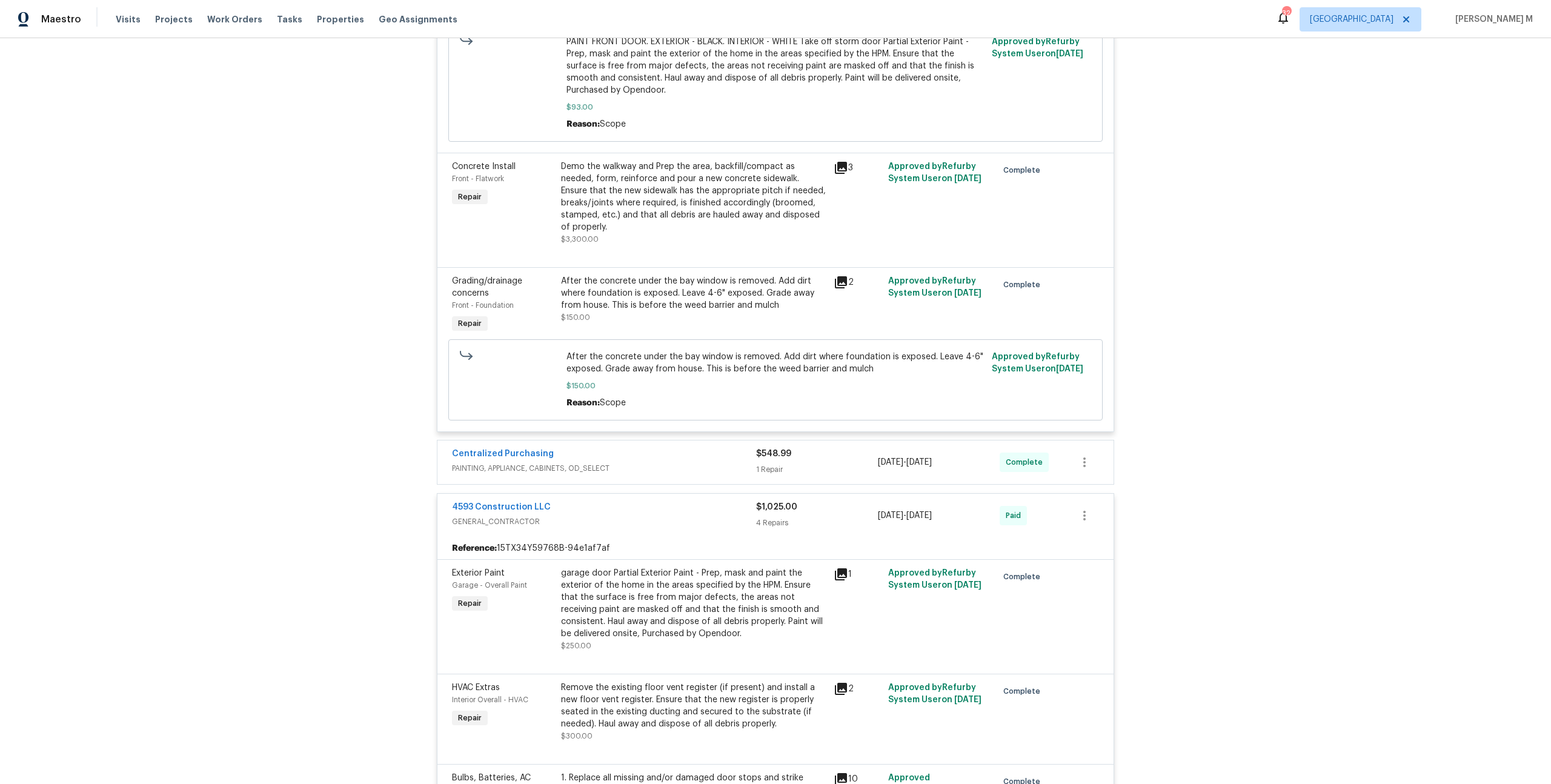
scroll to position [3298, 0]
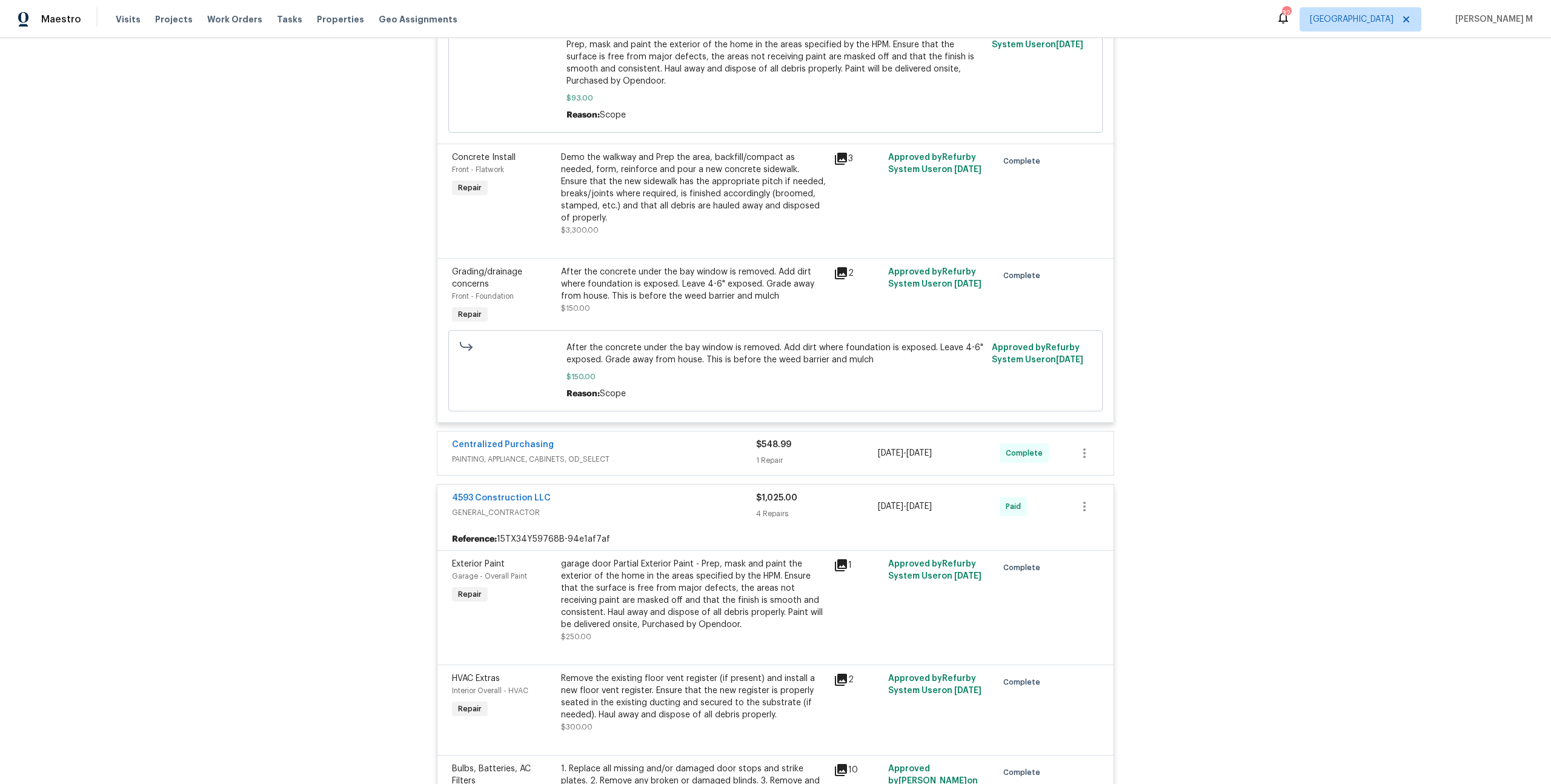
click at [643, 558] on div "garage door Partial Exterior Paint - Prep, mask and paint the exterior of the h…" at bounding box center [694, 594] width 266 height 72
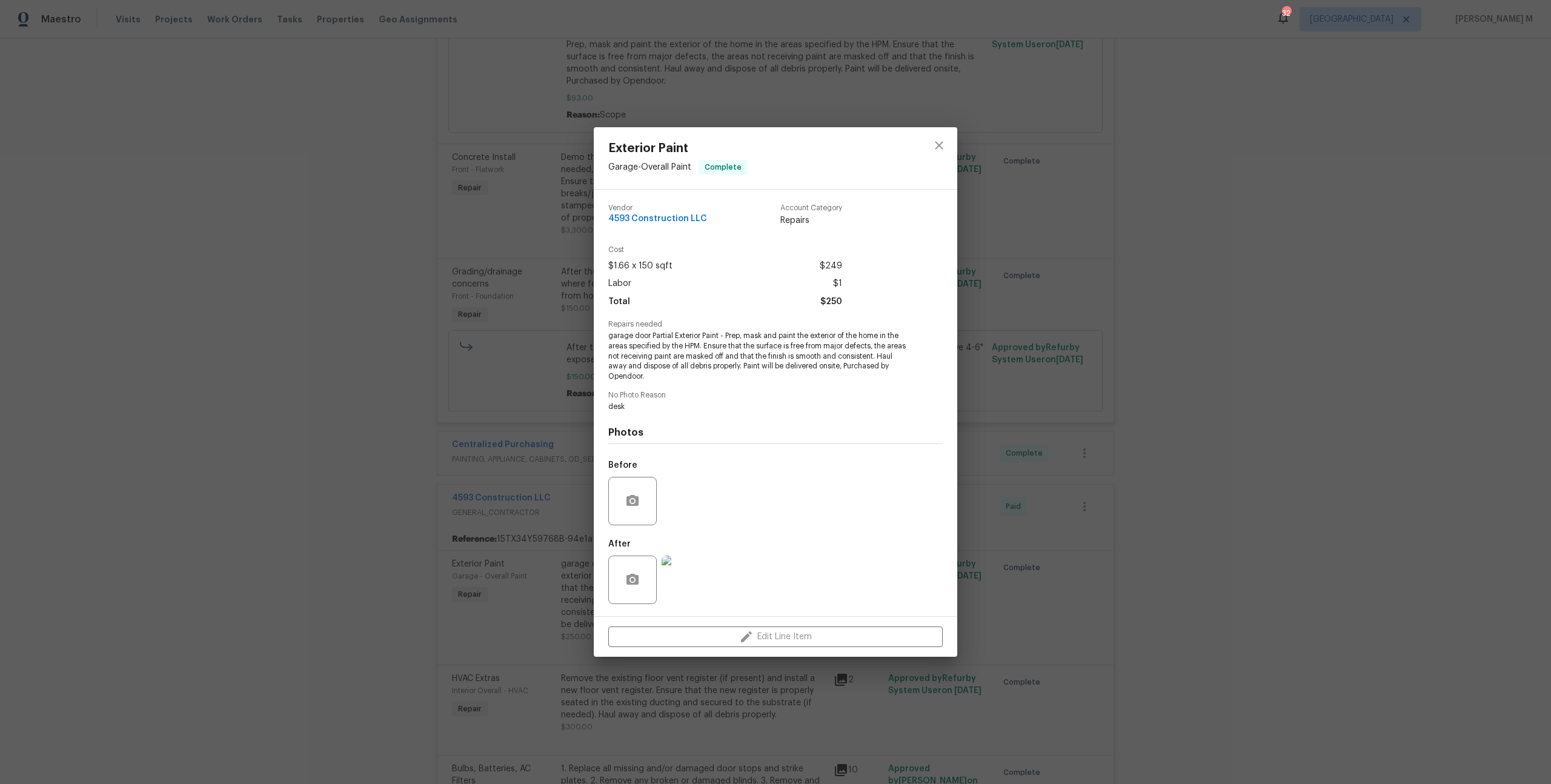
click at [684, 579] on img at bounding box center [686, 580] width 49 height 49
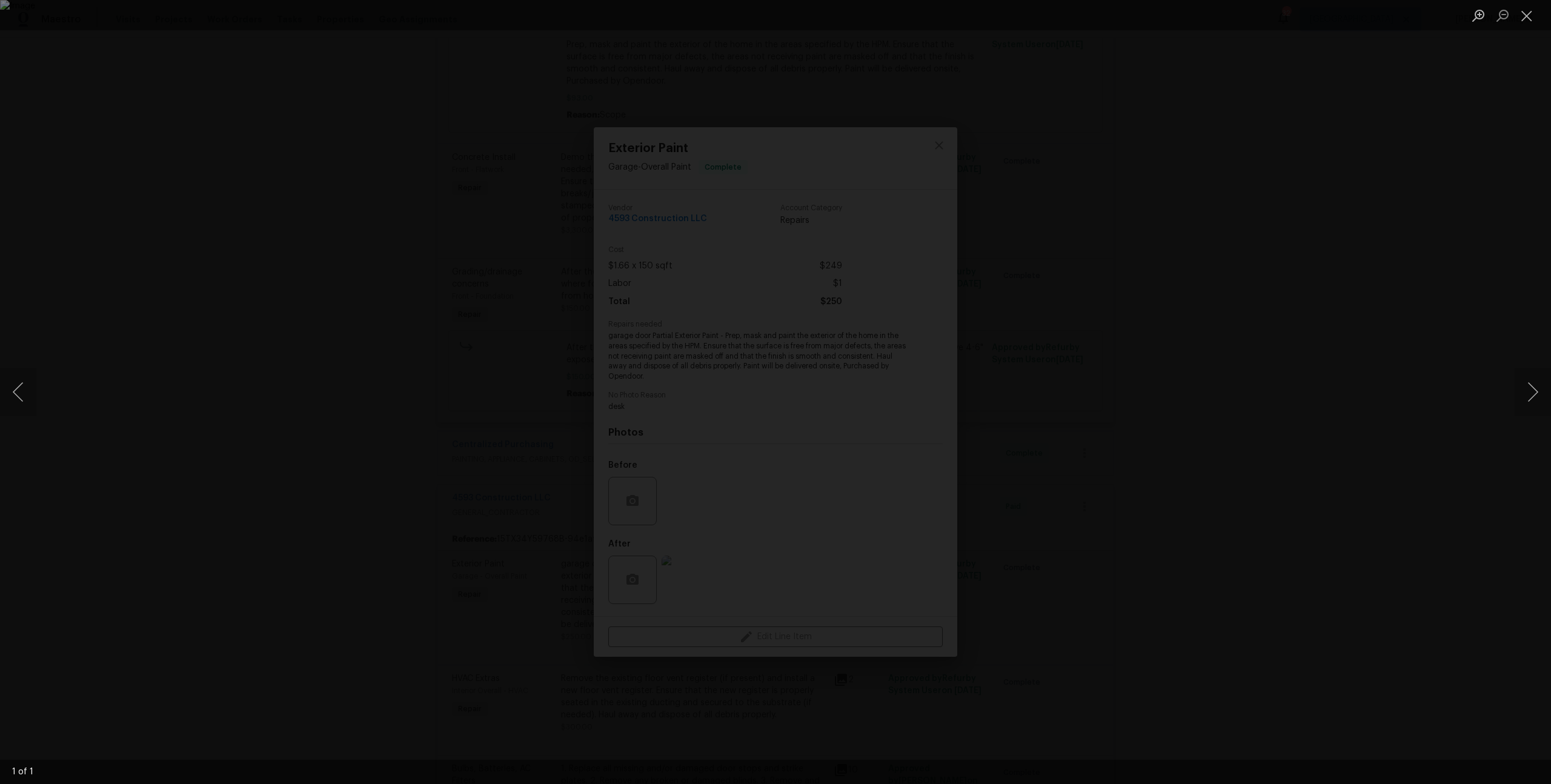
click at [1343, 302] on div "Lightbox" at bounding box center [776, 392] width 1551 height 784
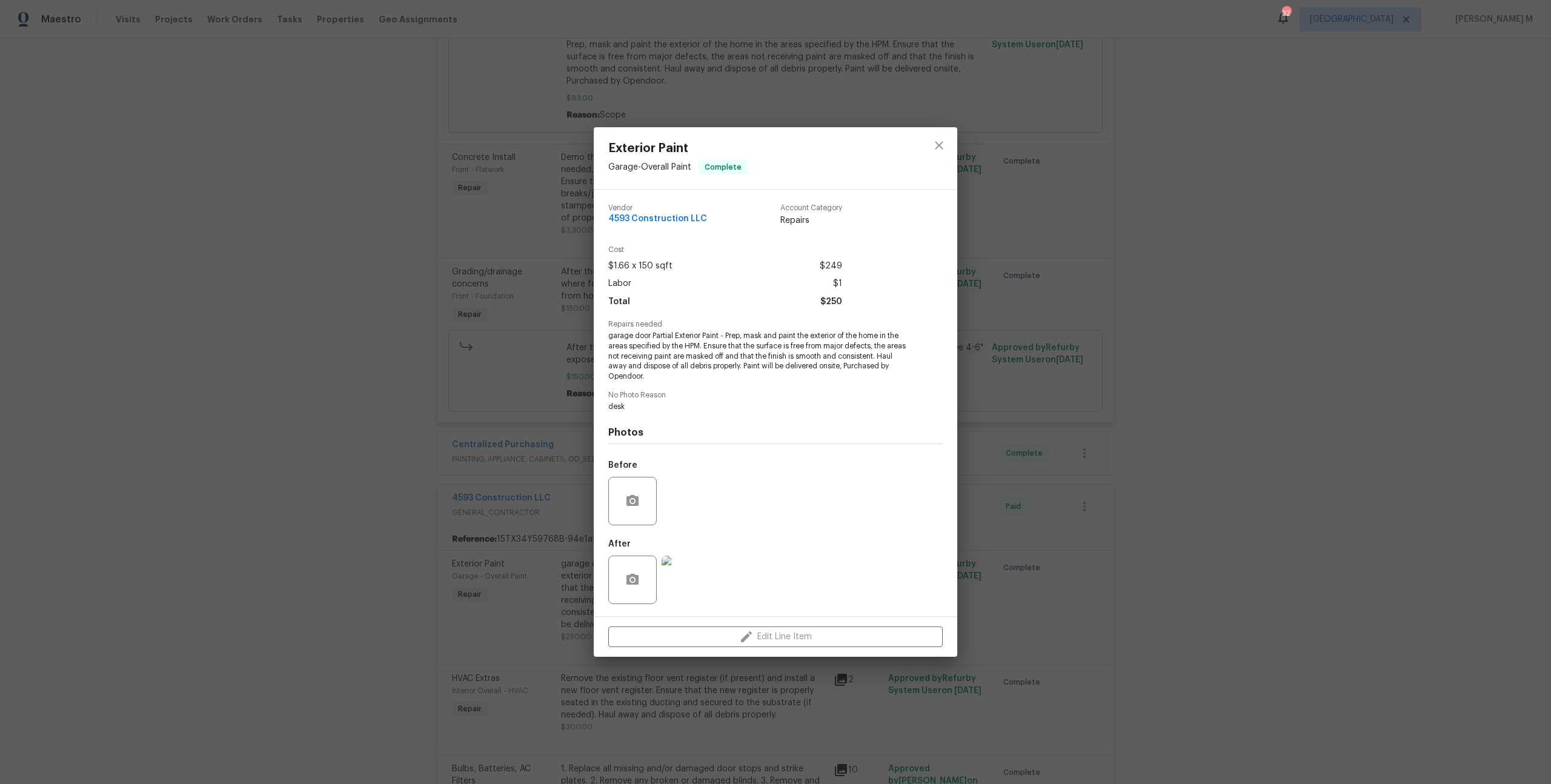
click at [531, 554] on div "Exterior Paint Garage - Overall Paint Complete Vendor 4593 Construction LLC Acc…" at bounding box center [776, 392] width 1551 height 784
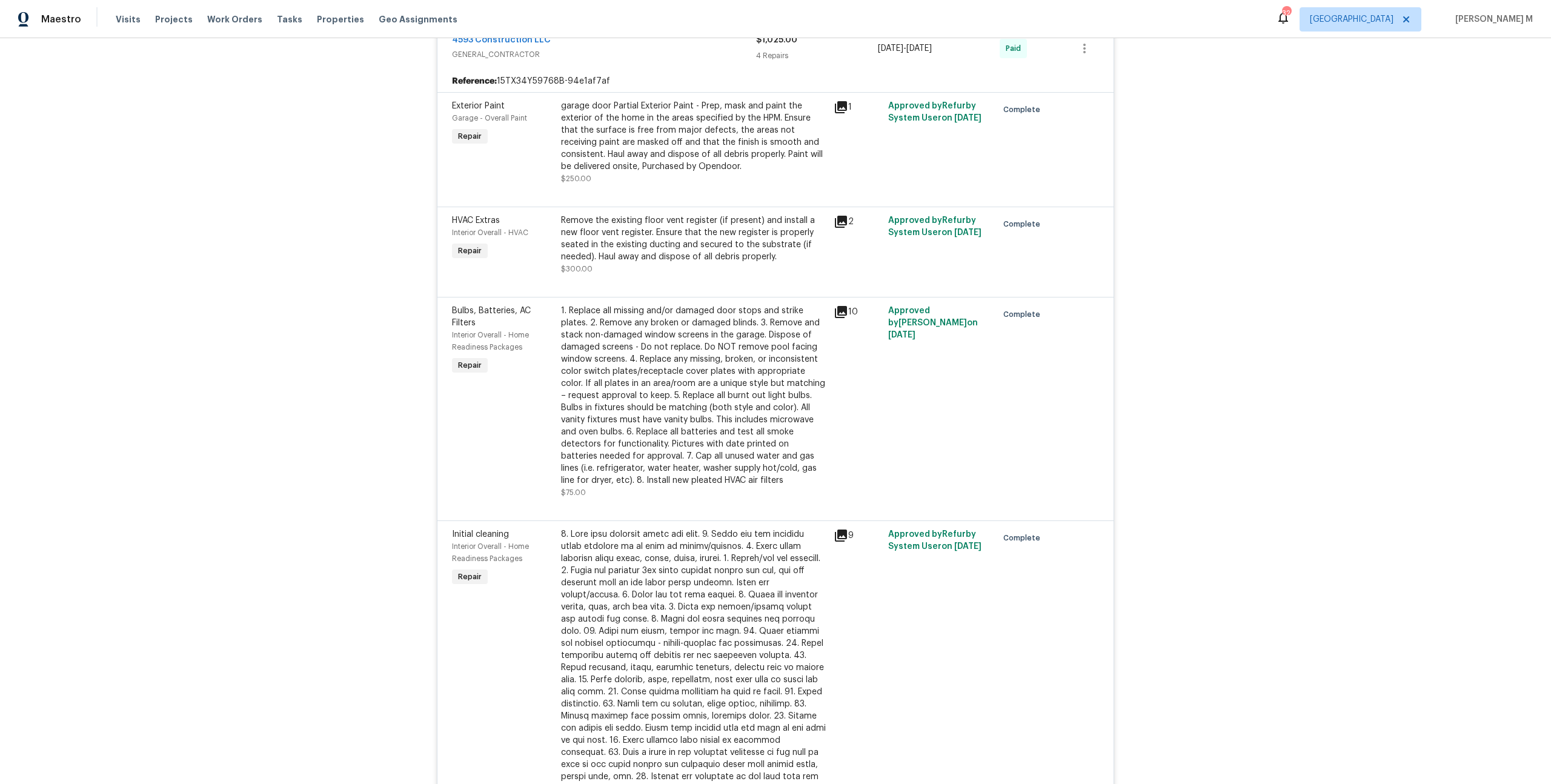
scroll to position [3944, 0]
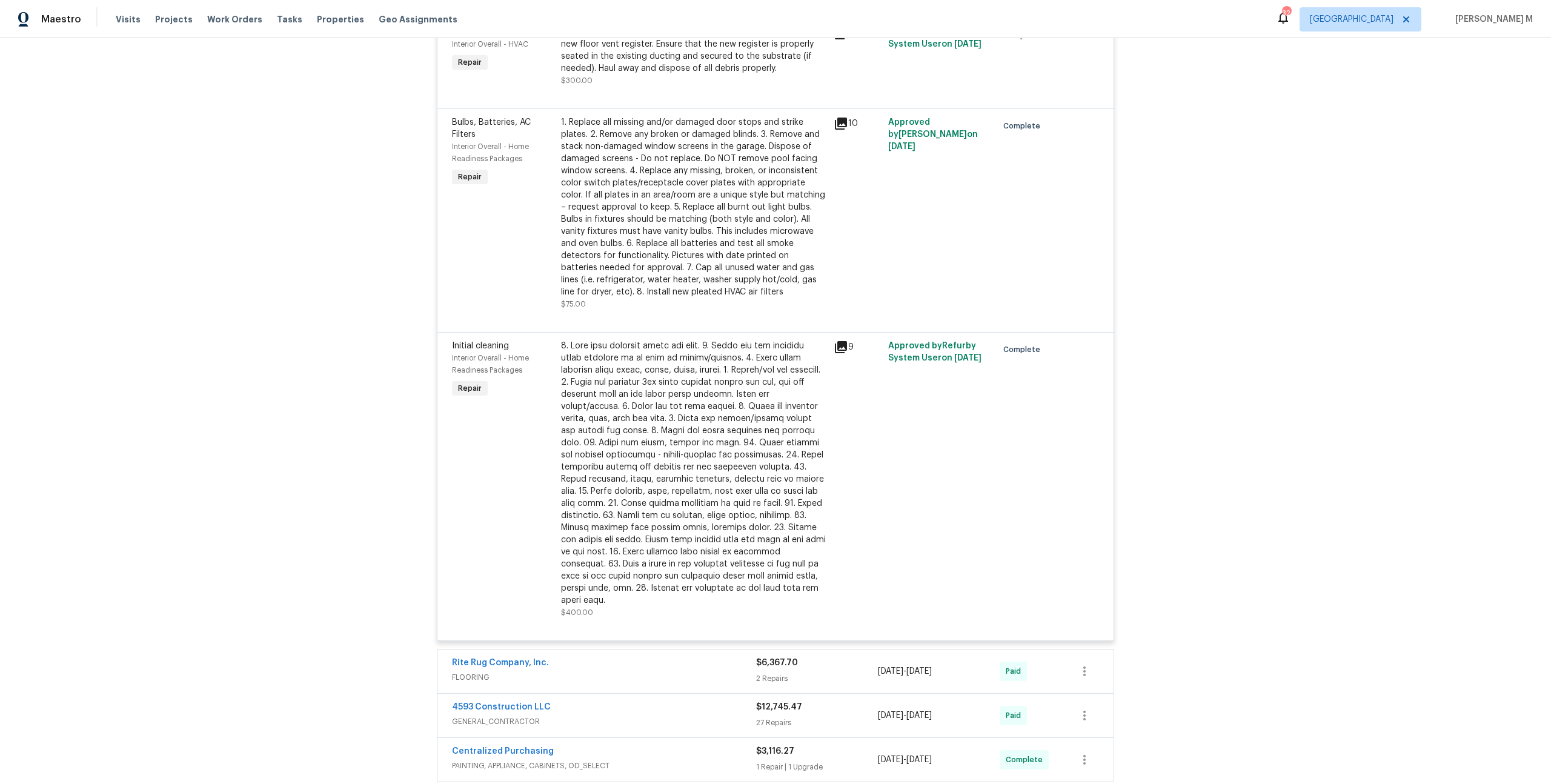
click at [483, 715] on span "GENERAL_CONTRACTOR" at bounding box center [604, 721] width 304 height 12
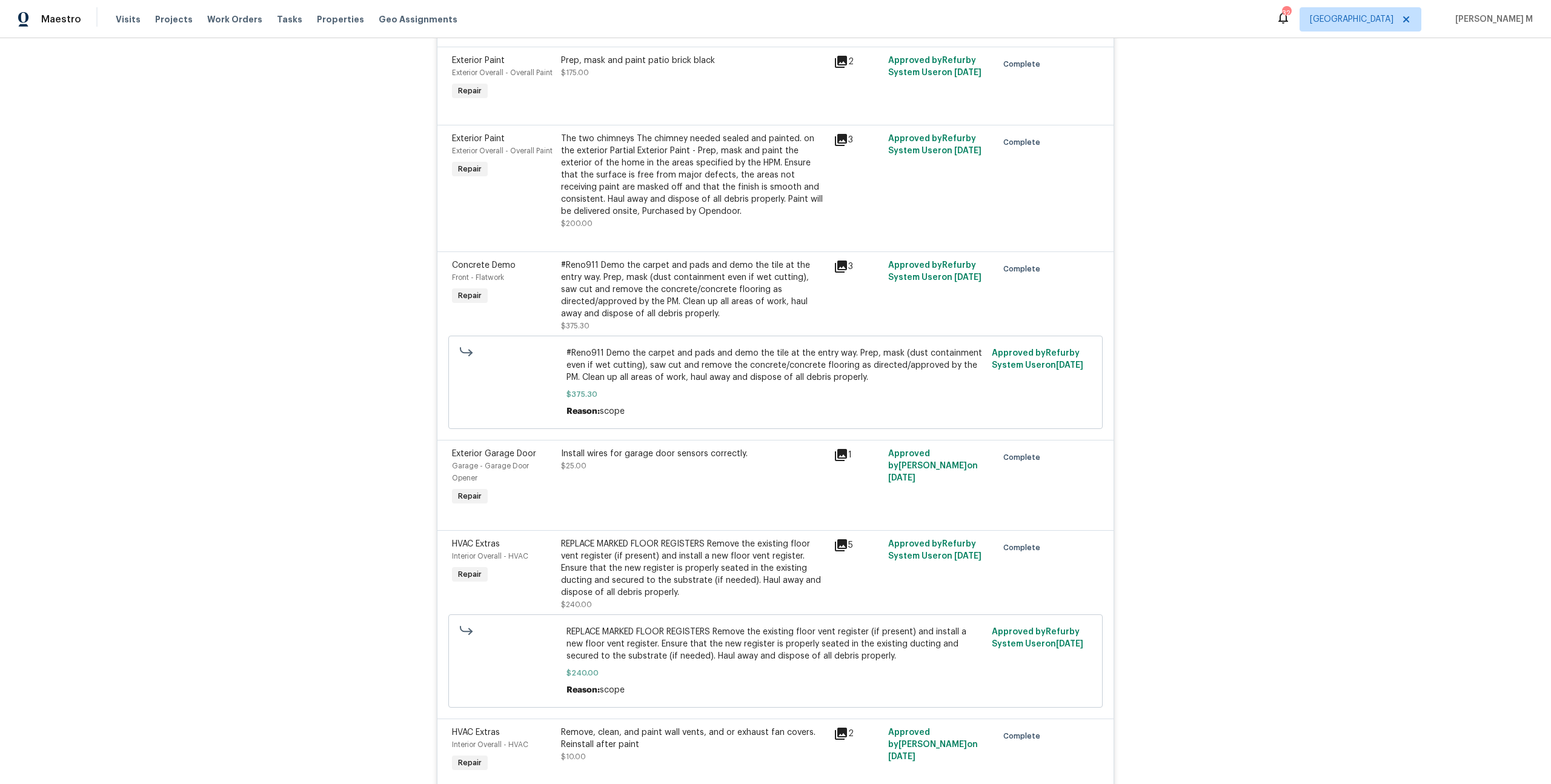
scroll to position [4769, 0]
click at [643, 443] on div "Install wires for garage door sensors correctly. $25.00" at bounding box center [694, 477] width 273 height 68
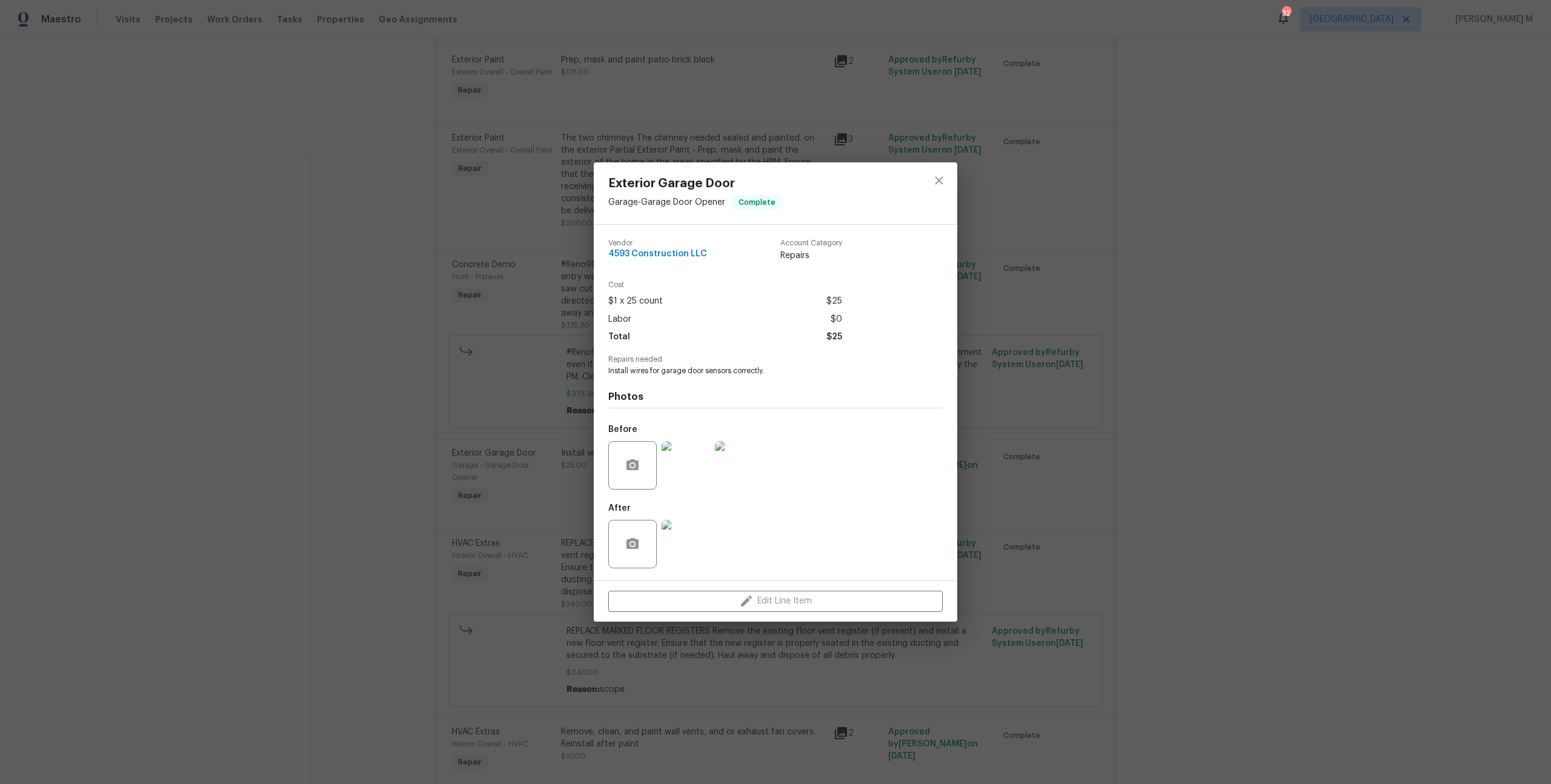
click at [698, 463] on img at bounding box center [686, 465] width 49 height 49
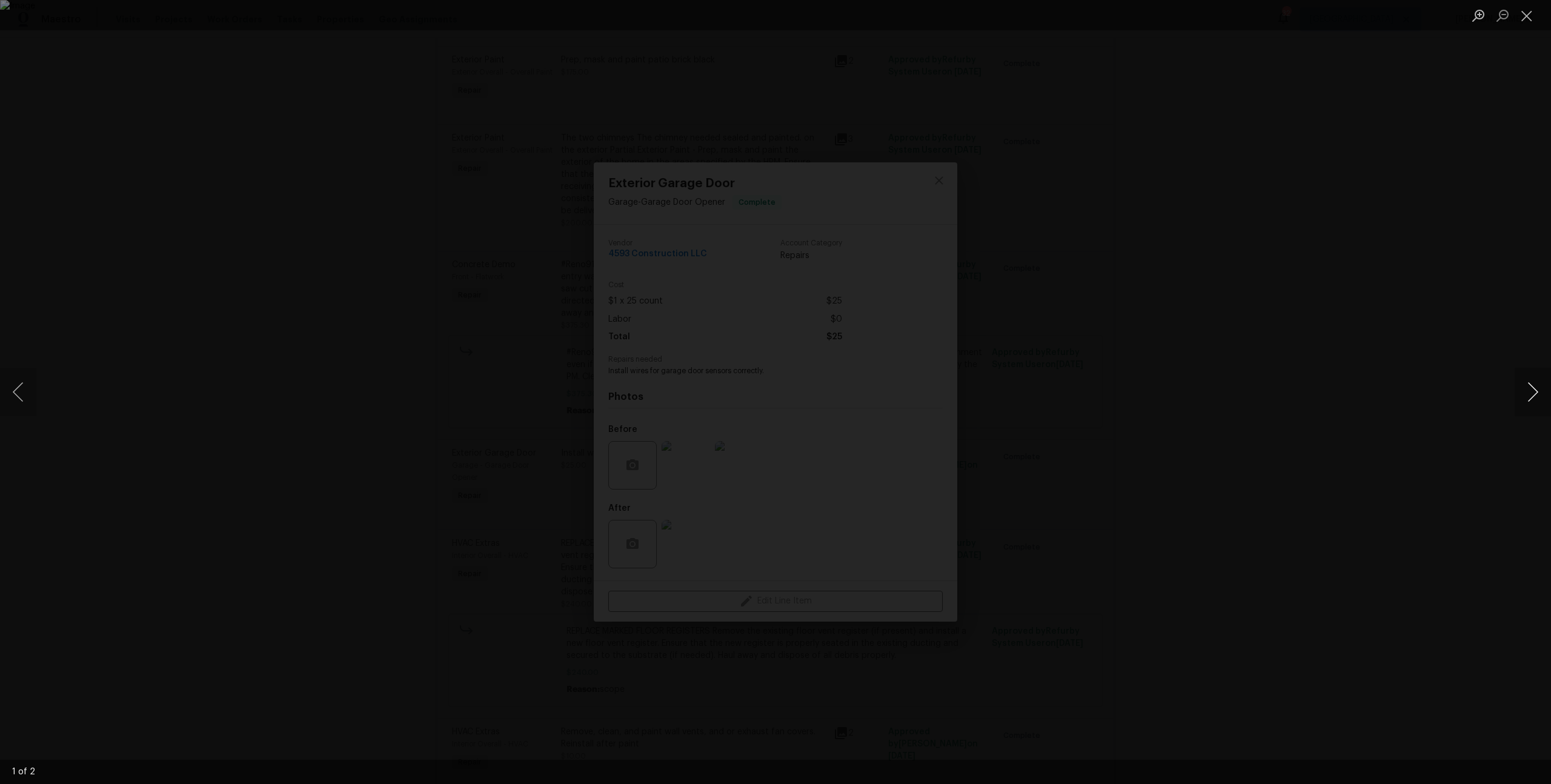
click at [1524, 386] on button "Next image" at bounding box center [1533, 392] width 37 height 49
click at [1233, 331] on div "Lightbox" at bounding box center [776, 392] width 1551 height 784
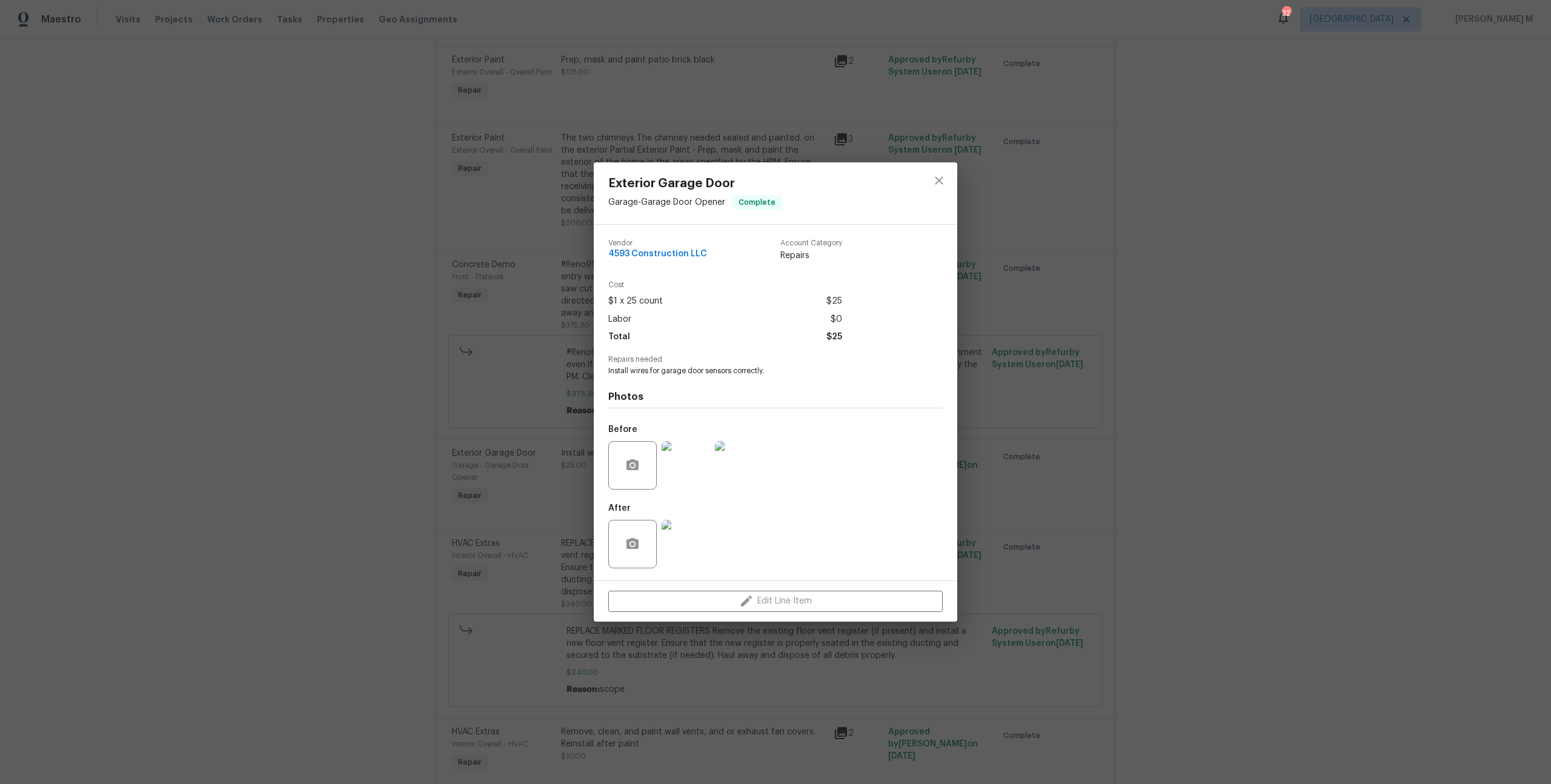
click at [1125, 395] on div "Exterior Garage Door Garage - Garage Door Opener Complete Vendor 4593 Construct…" at bounding box center [776, 392] width 1551 height 784
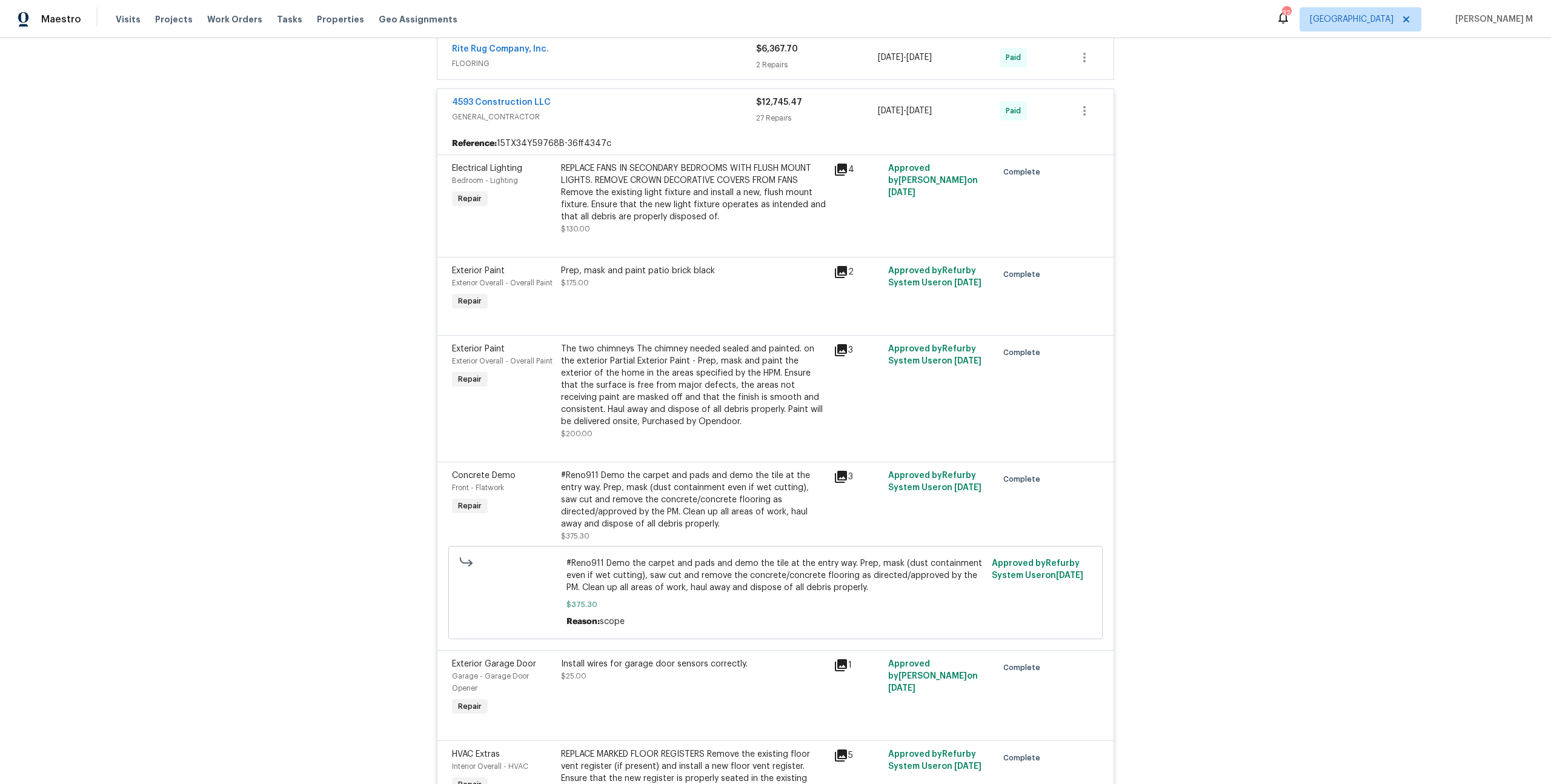
scroll to position [4585, 0]
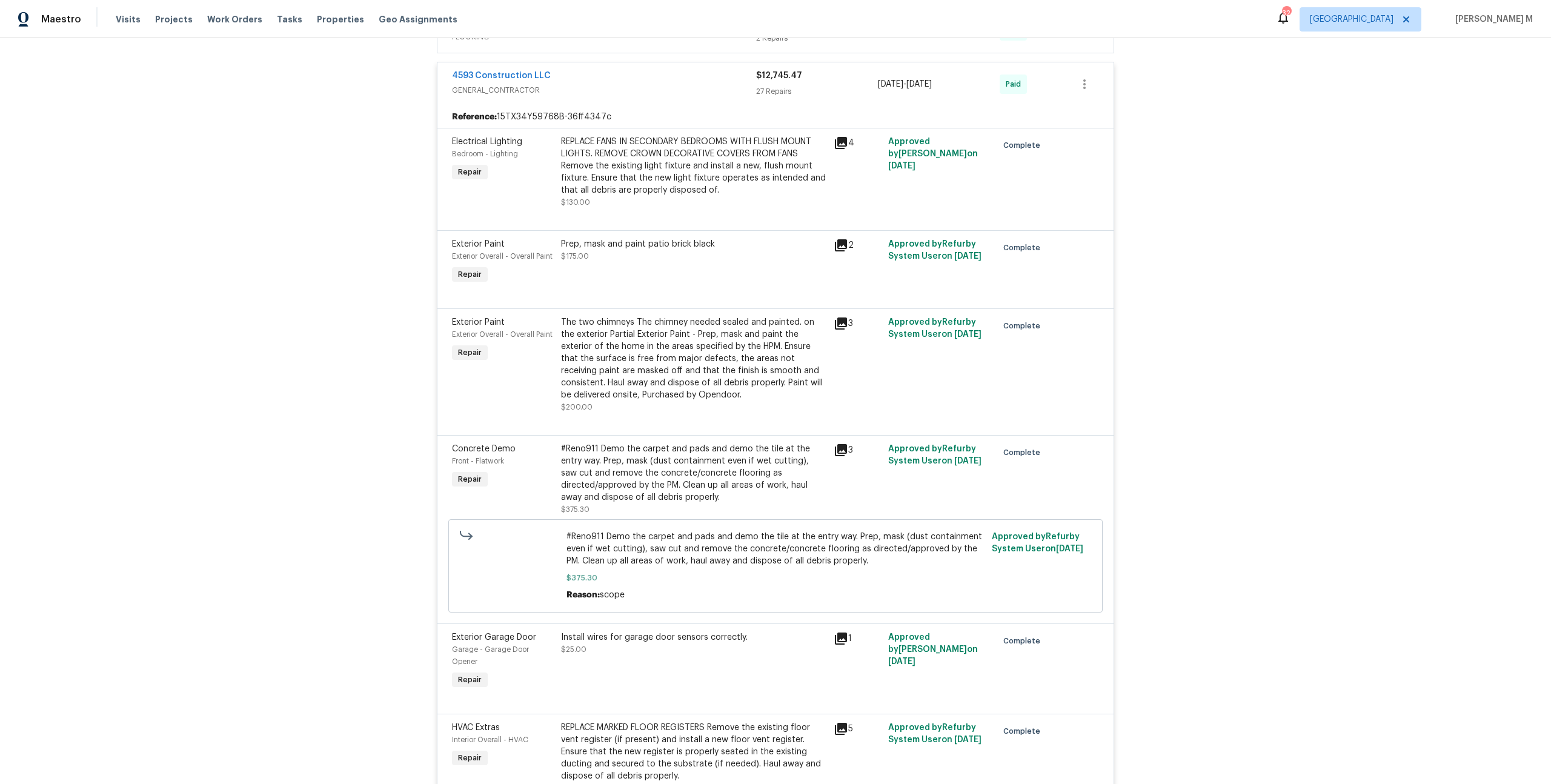
click at [632, 627] on div "Install wires for garage door sensors correctly. $25.00" at bounding box center [694, 661] width 273 height 68
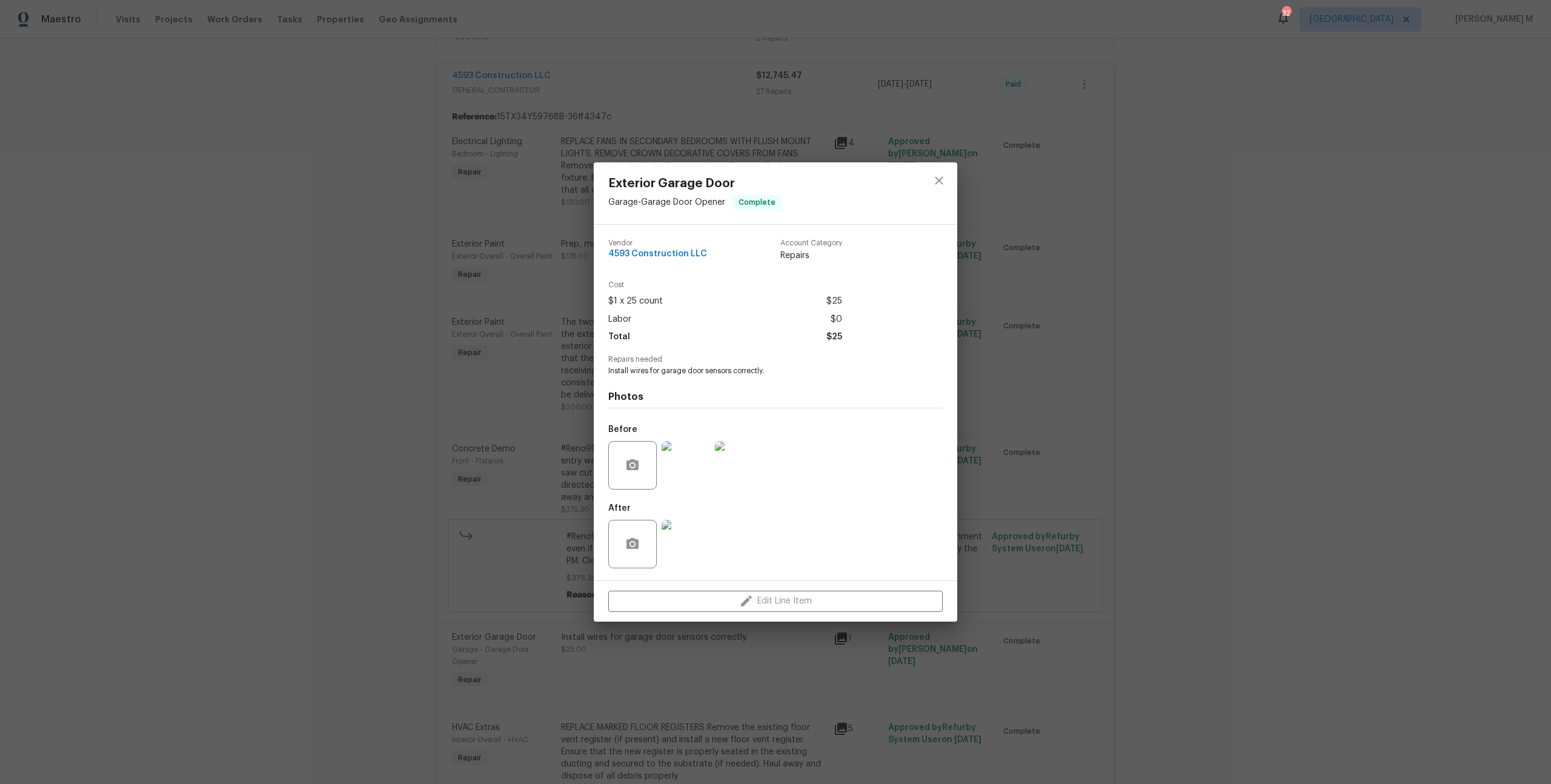
click at [1053, 476] on div "Exterior Garage Door Garage - Garage Door Opener Complete Vendor 4593 Construct…" at bounding box center [776, 392] width 1551 height 784
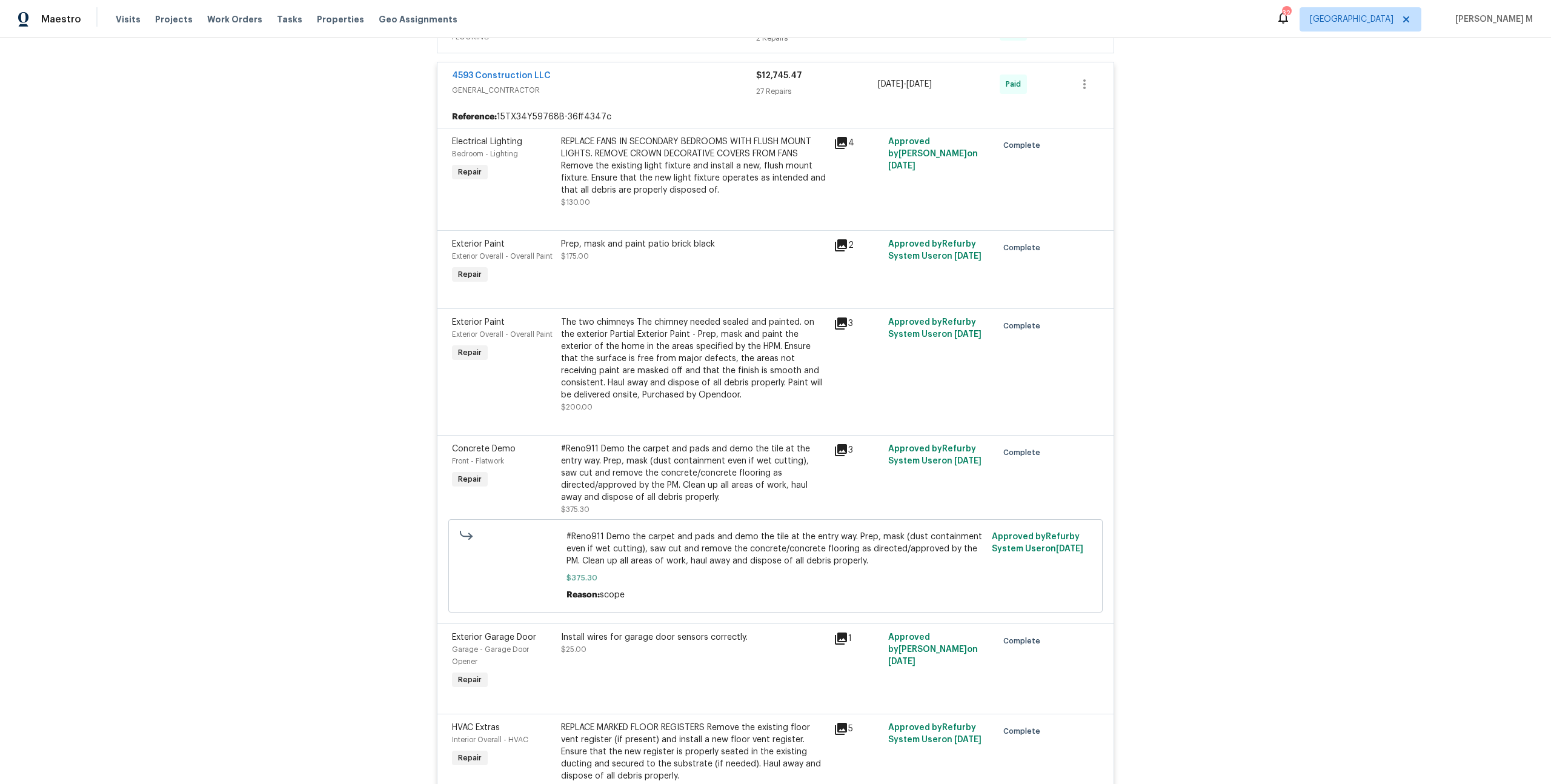
click at [625, 631] on div "Install wires for garage door sensors correctly. $25.00" at bounding box center [694, 643] width 266 height 24
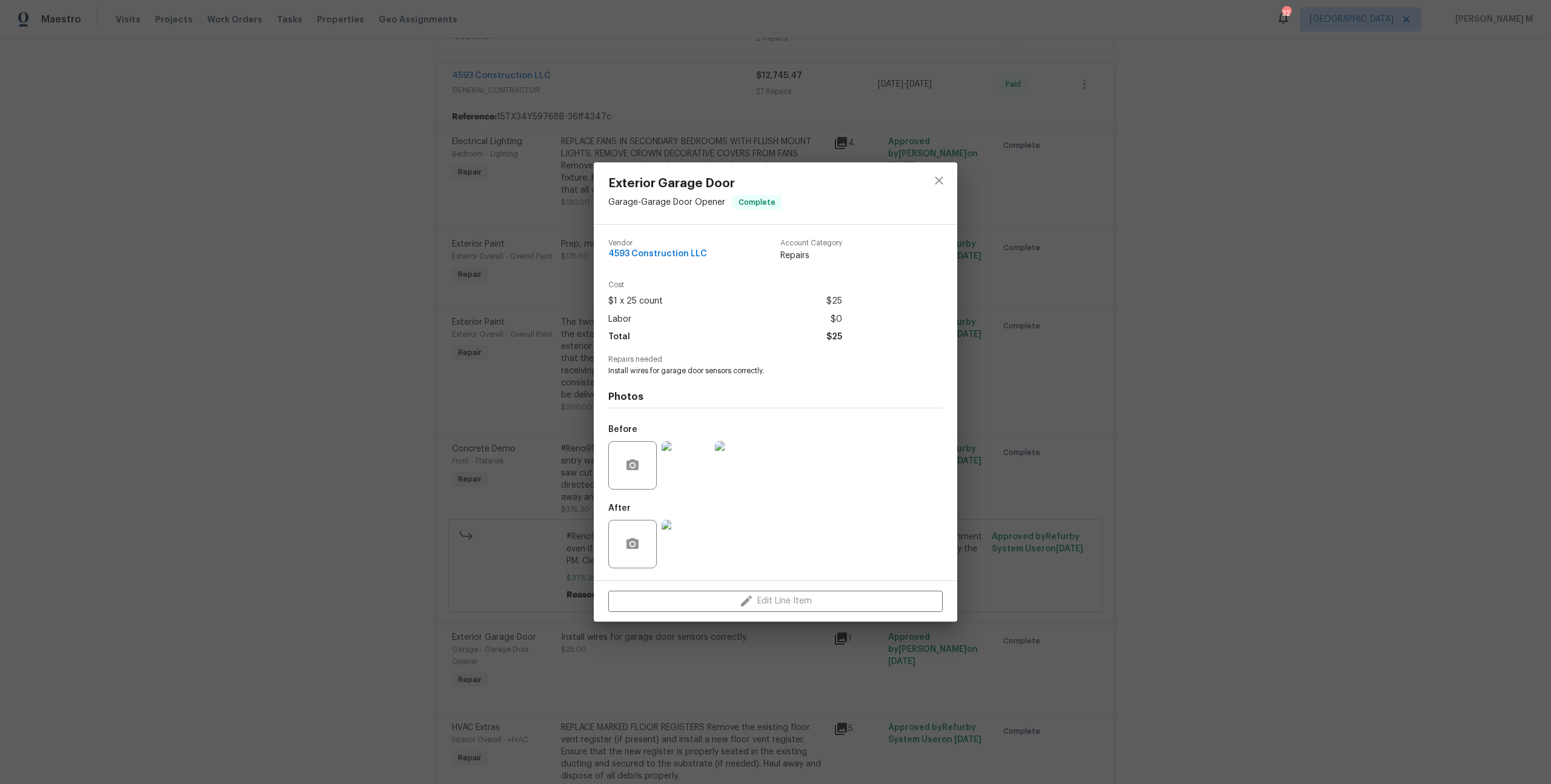
click at [701, 470] on img at bounding box center [686, 465] width 49 height 49
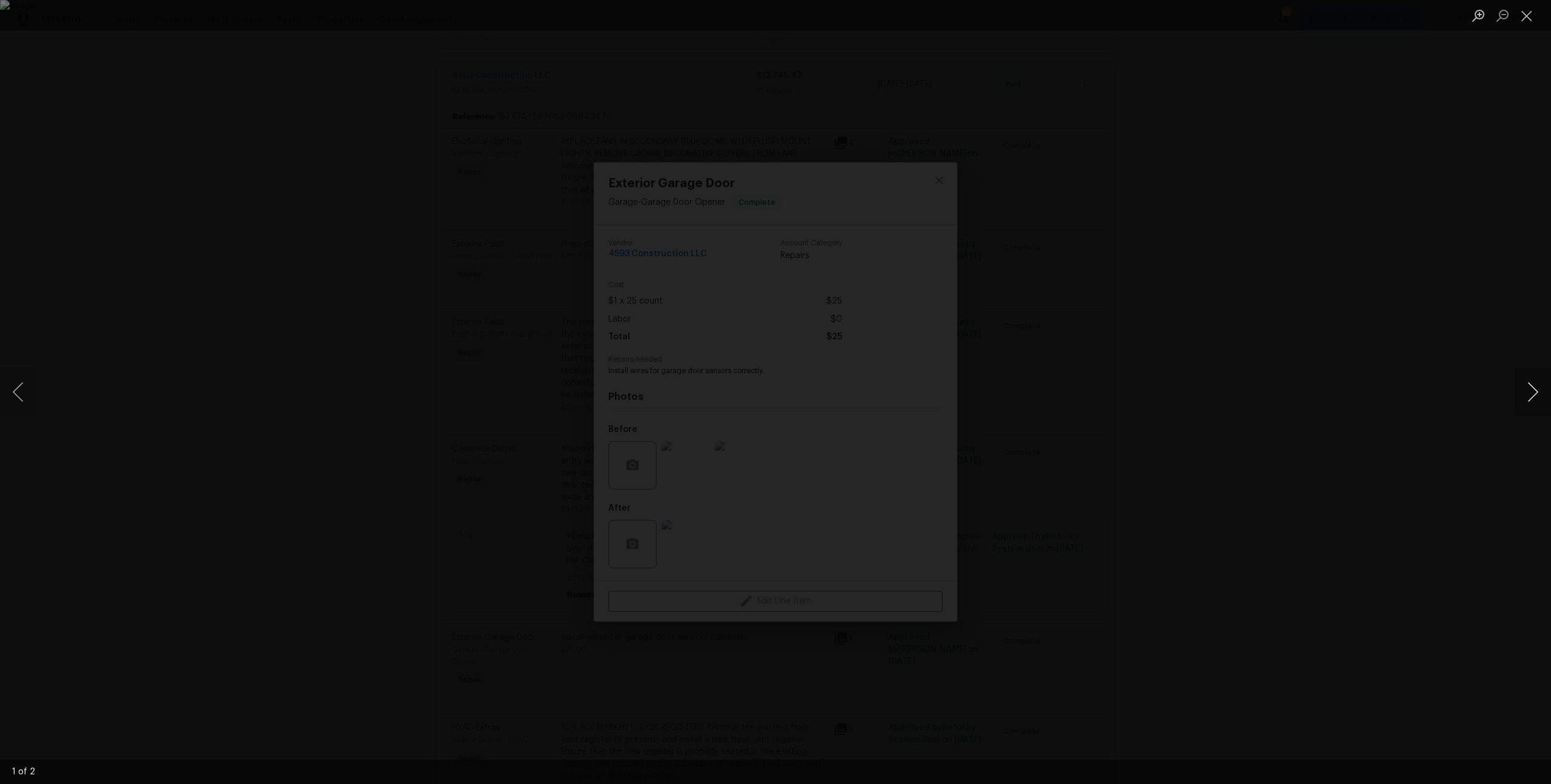
click at [1542, 378] on button "Next image" at bounding box center [1533, 392] width 37 height 49
click at [1432, 367] on div "Lightbox" at bounding box center [776, 392] width 1551 height 784
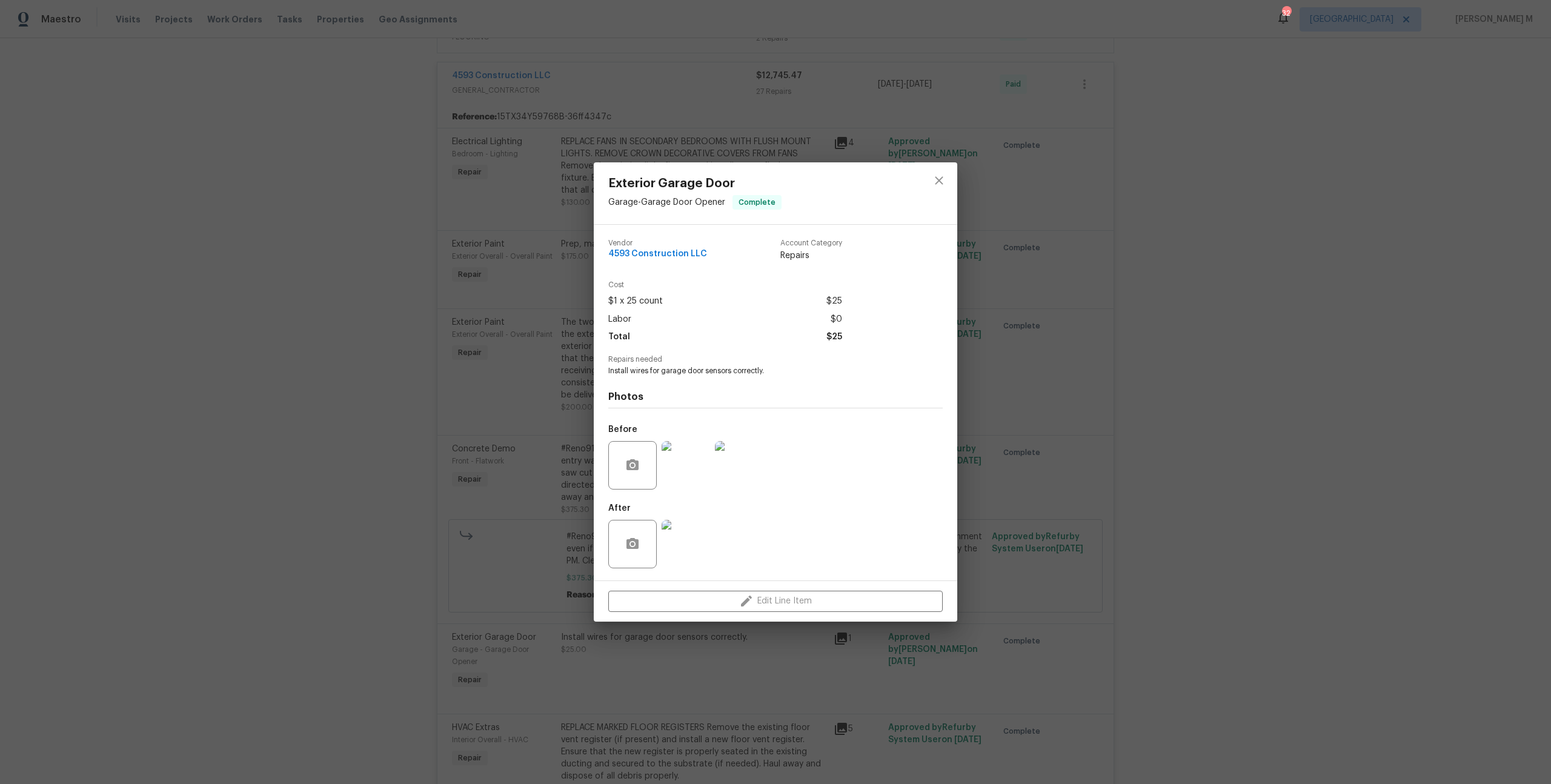
click at [684, 544] on img at bounding box center [686, 544] width 49 height 49
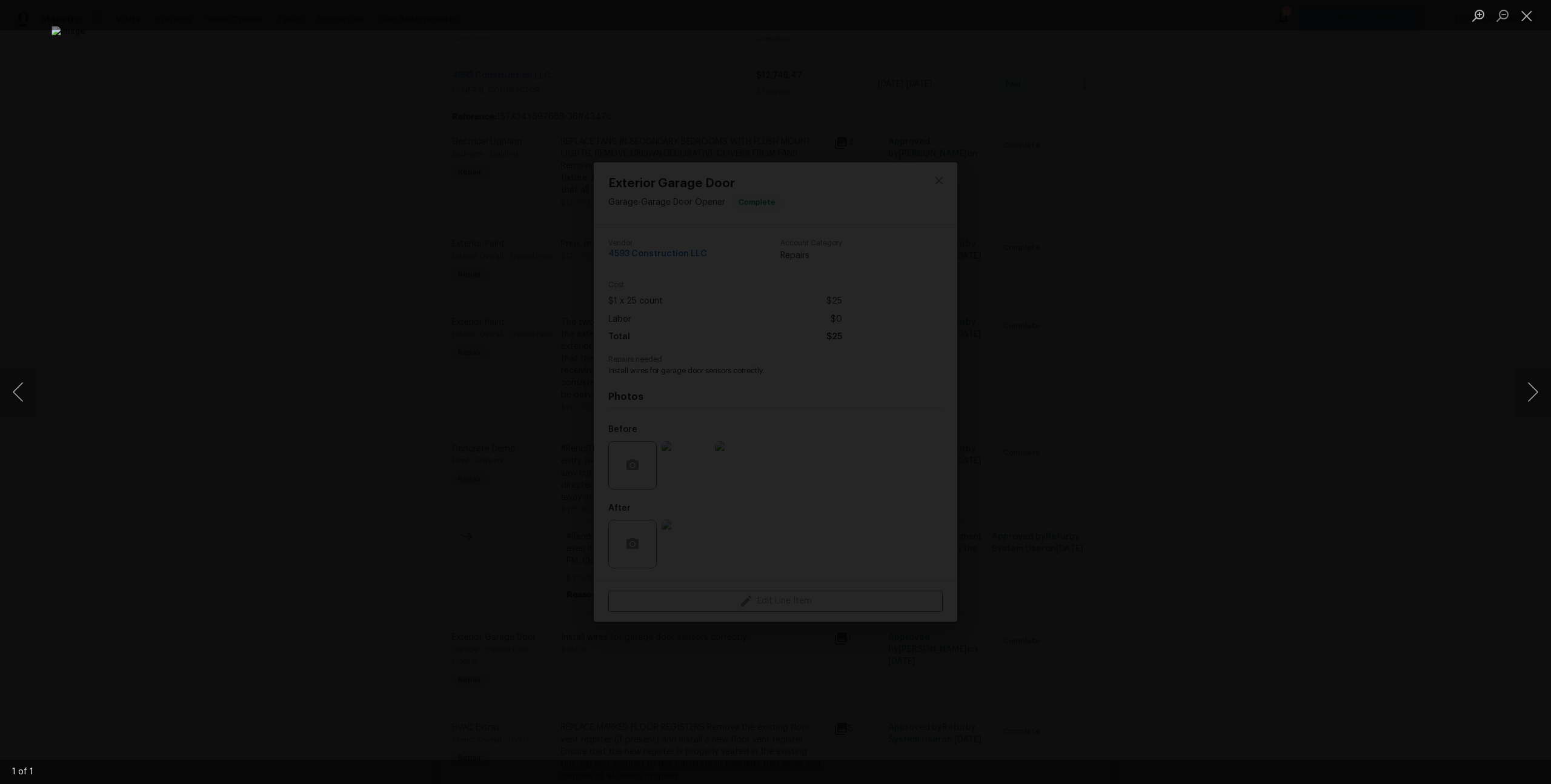
click at [1161, 424] on div "Lightbox" at bounding box center [776, 392] width 1551 height 784
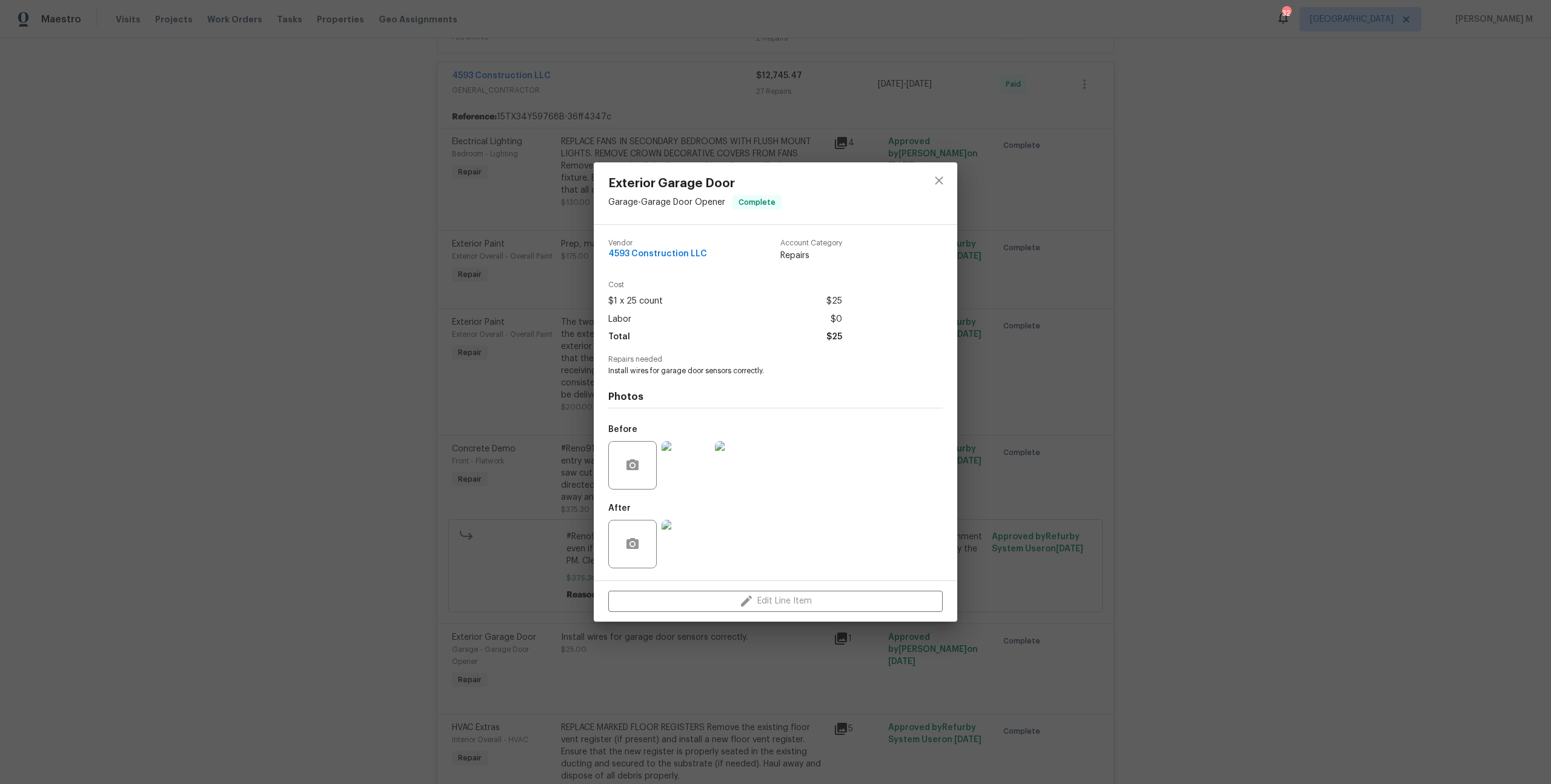
click at [679, 463] on img at bounding box center [686, 465] width 49 height 49
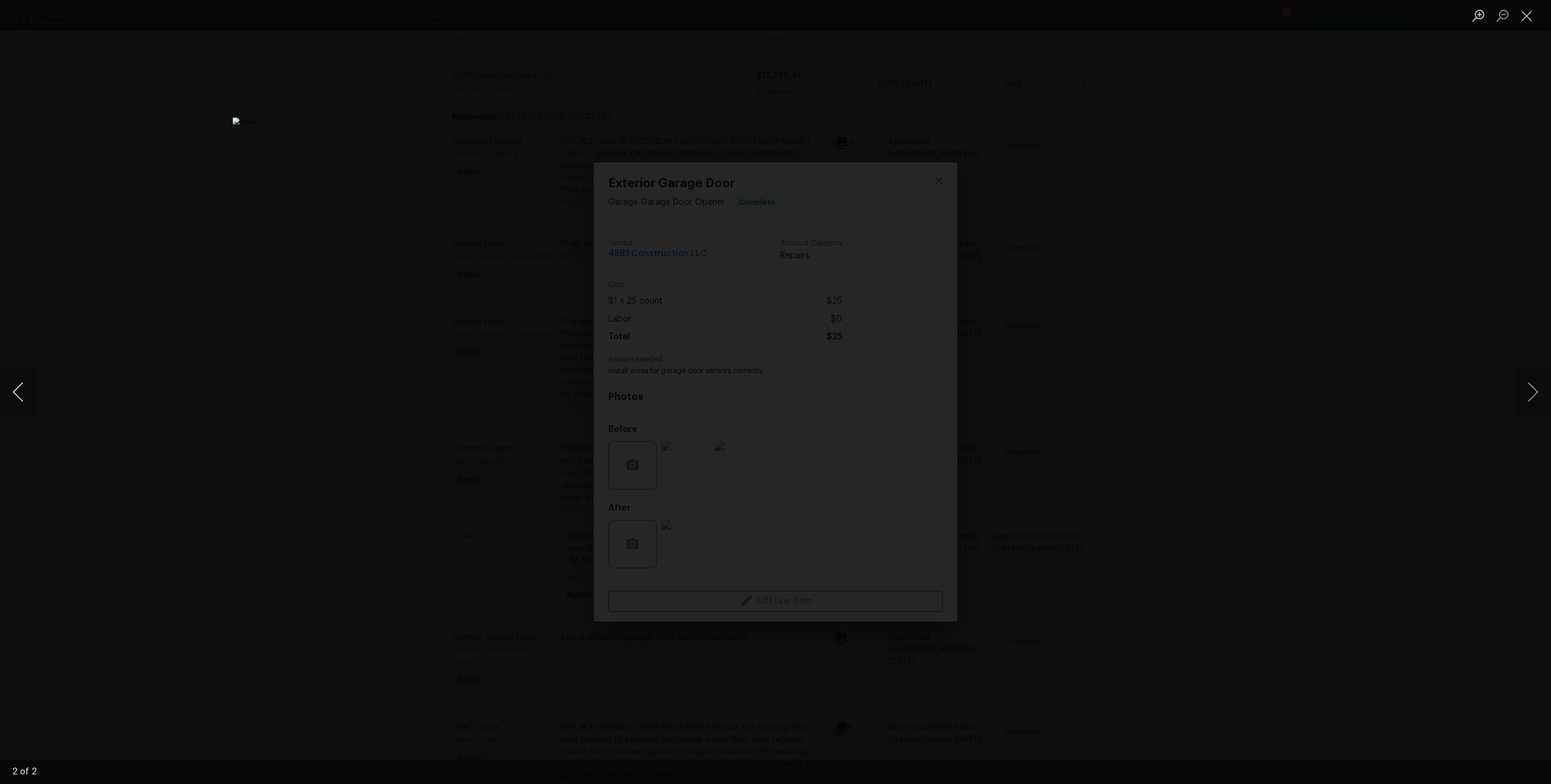
click at [19, 387] on button "Previous image" at bounding box center [18, 392] width 37 height 49
click at [205, 288] on div "Lightbox" at bounding box center [776, 392] width 1551 height 784
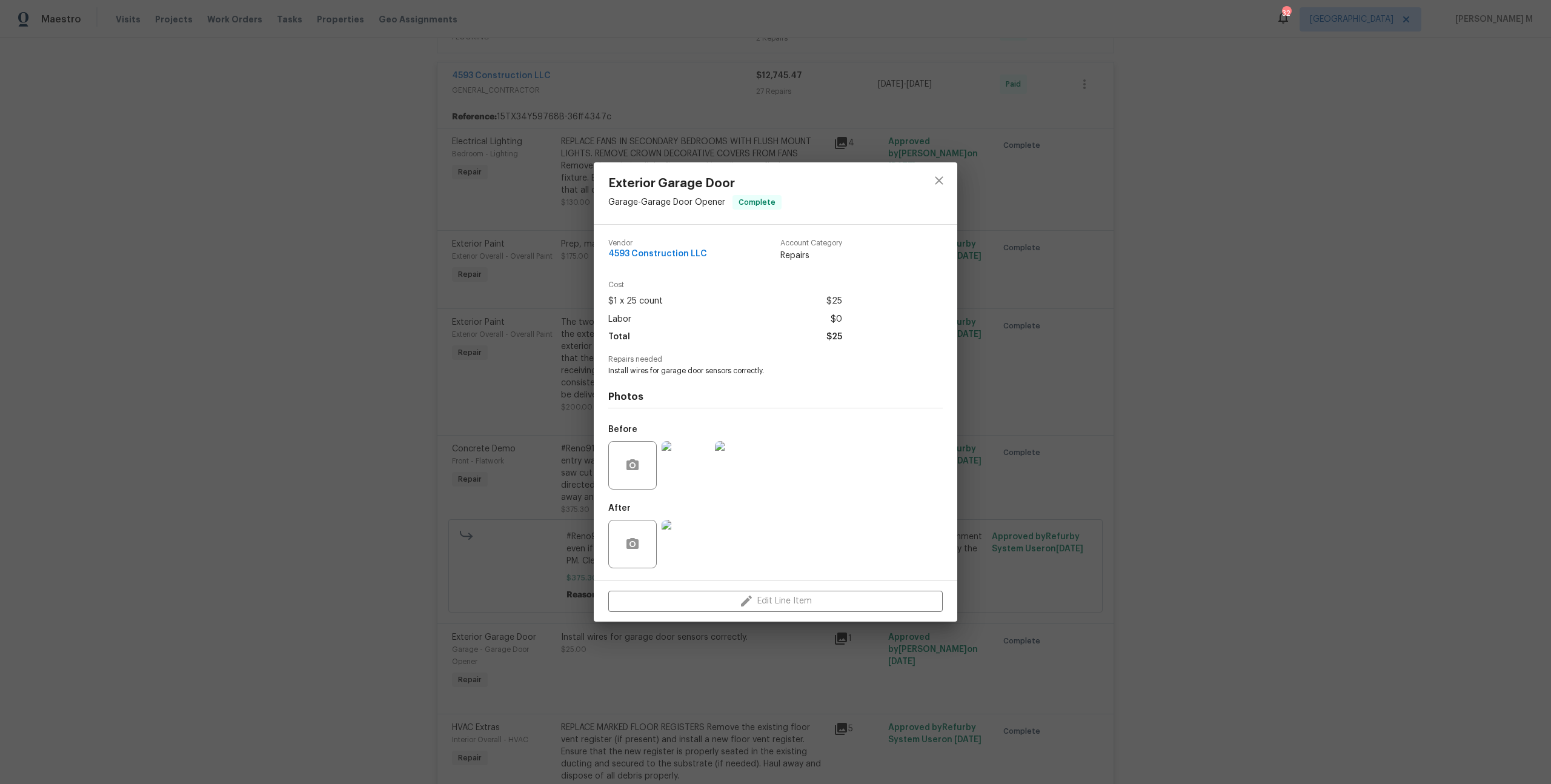
click at [701, 456] on img at bounding box center [686, 465] width 49 height 49
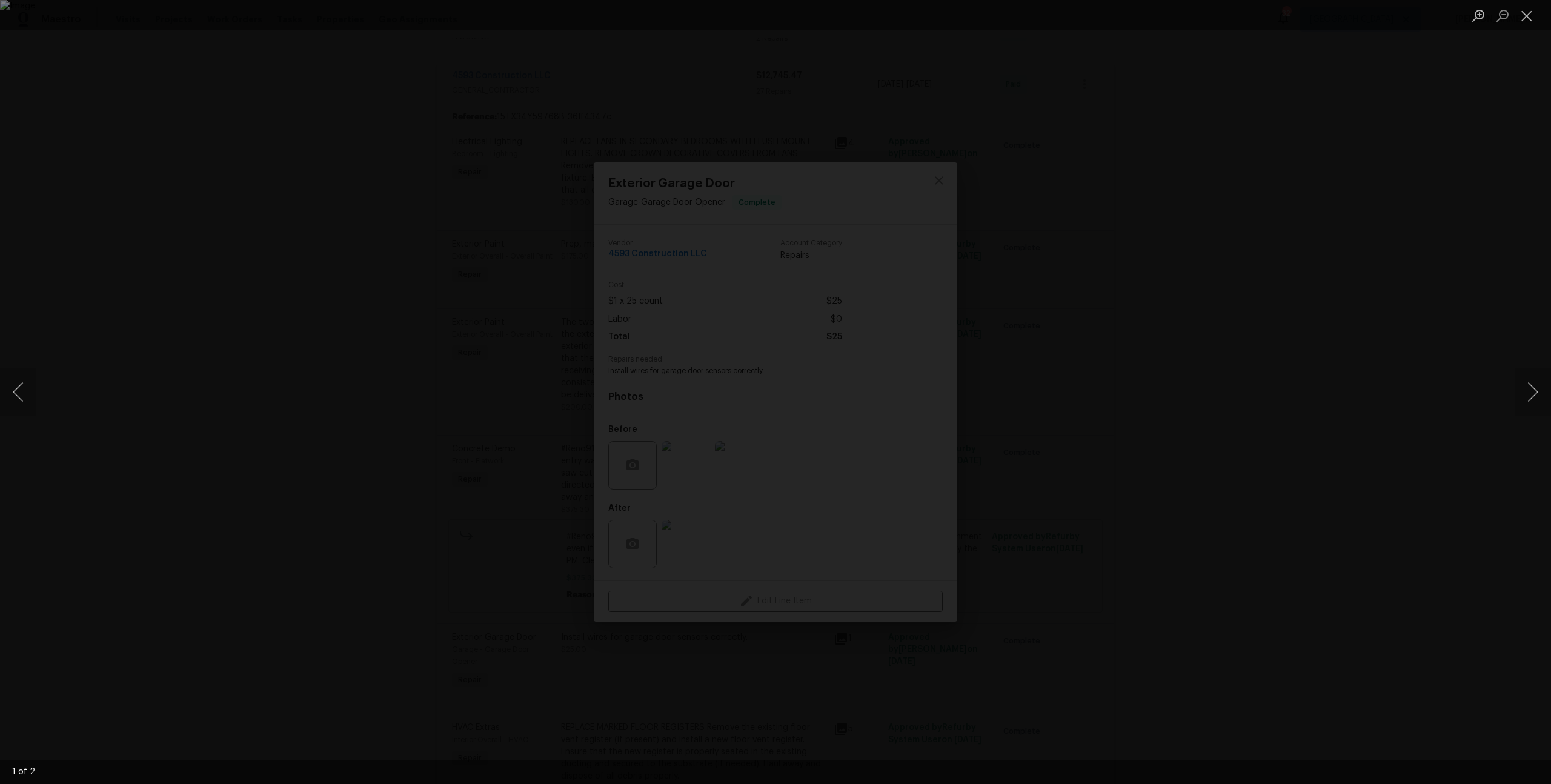
click at [370, 383] on div "Lightbox" at bounding box center [776, 392] width 1551 height 784
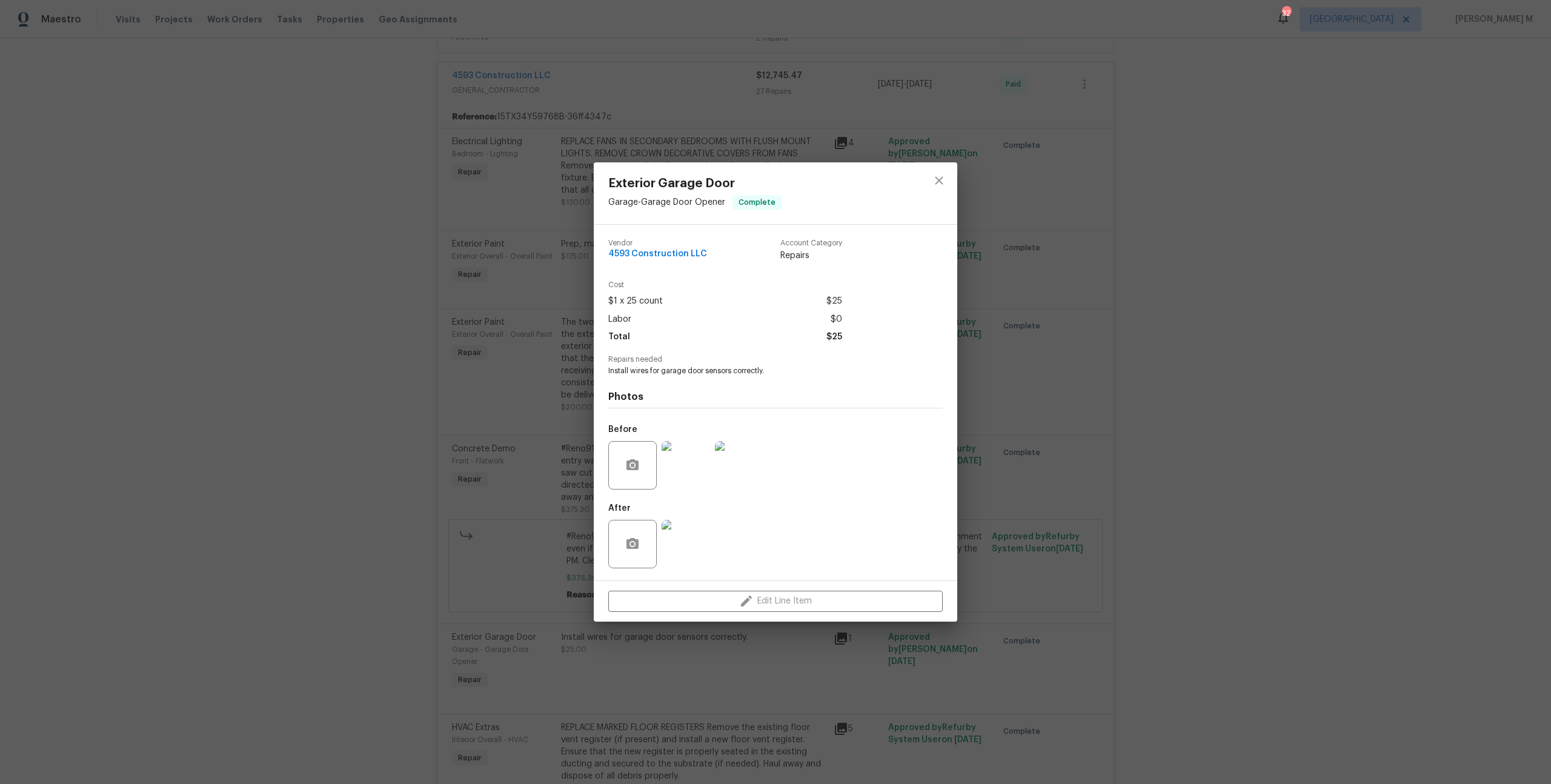
click at [549, 481] on div "Exterior Garage Door Garage - Garage Door Opener Complete Vendor 4593 Construct…" at bounding box center [776, 392] width 1551 height 784
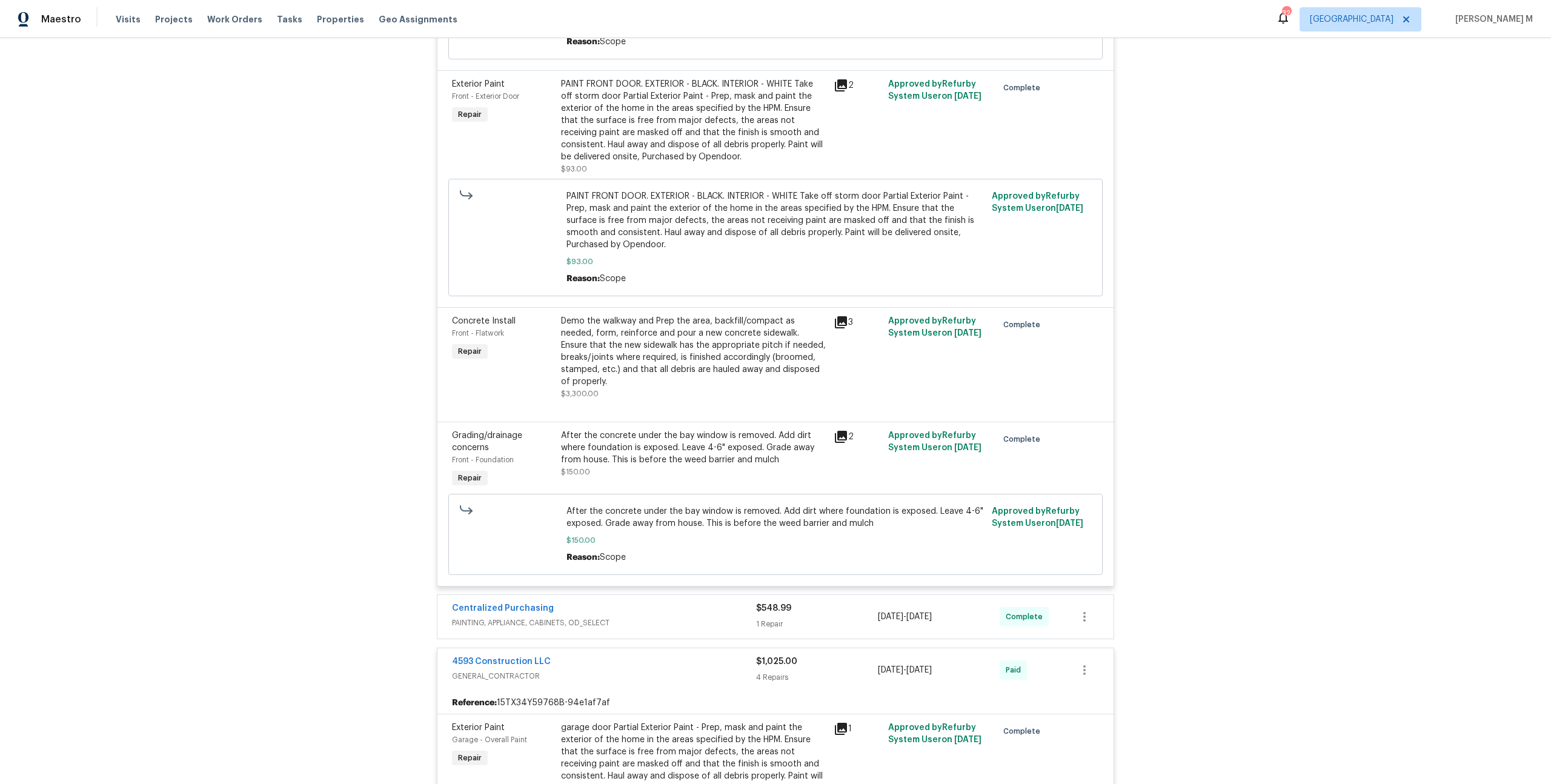
scroll to position [3150, 0]
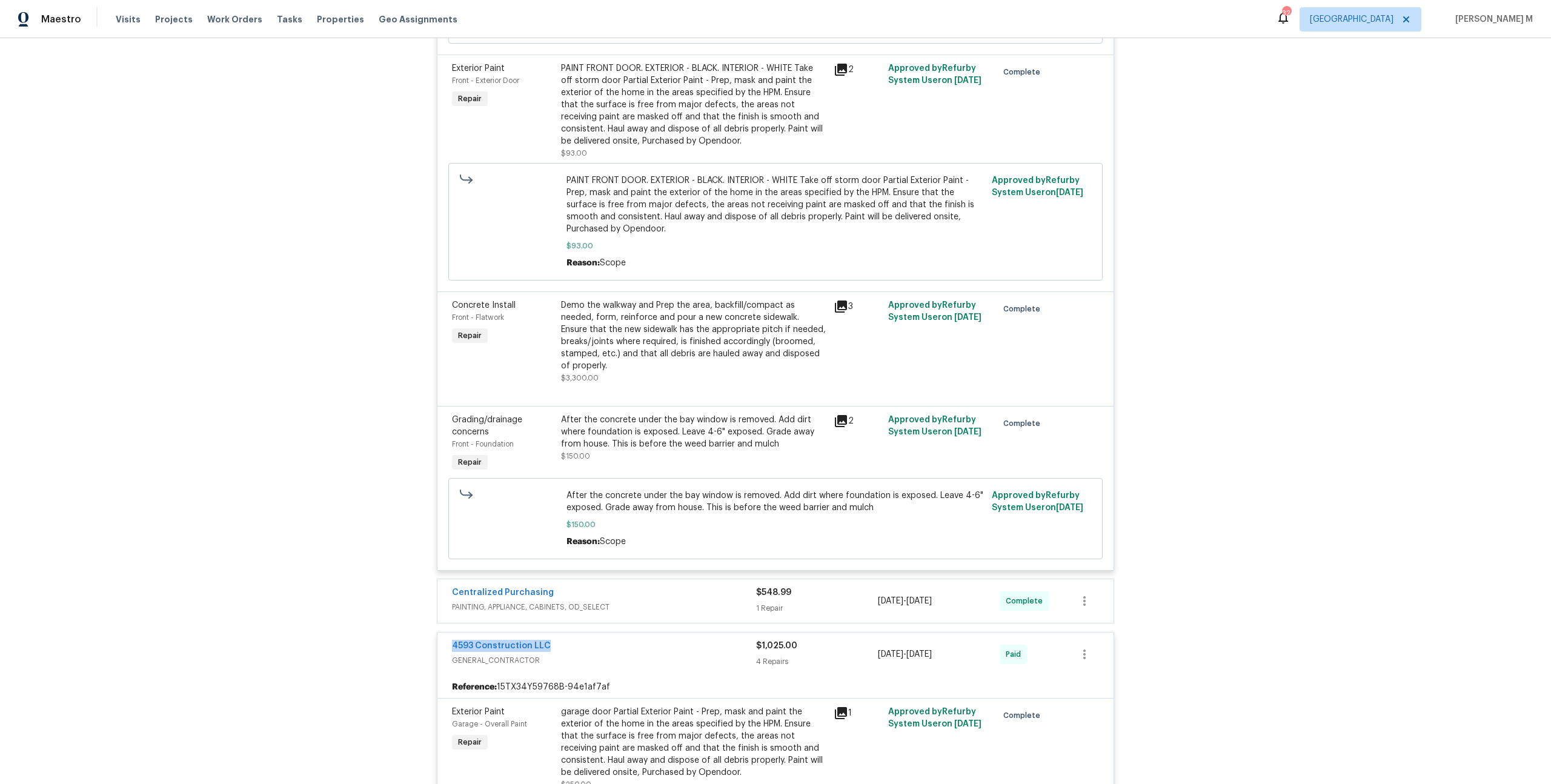
drag, startPoint x: 553, startPoint y: 498, endPoint x: 406, endPoint y: 498, distance: 147.0
click at [406, 498] on div "Back to all projects 75 Sunset Dr, Berea, OH 44017 3 Beds | 1 1/2 Baths | Total…" at bounding box center [776, 411] width 1551 height 746
copy link "4593 Construction LLC"
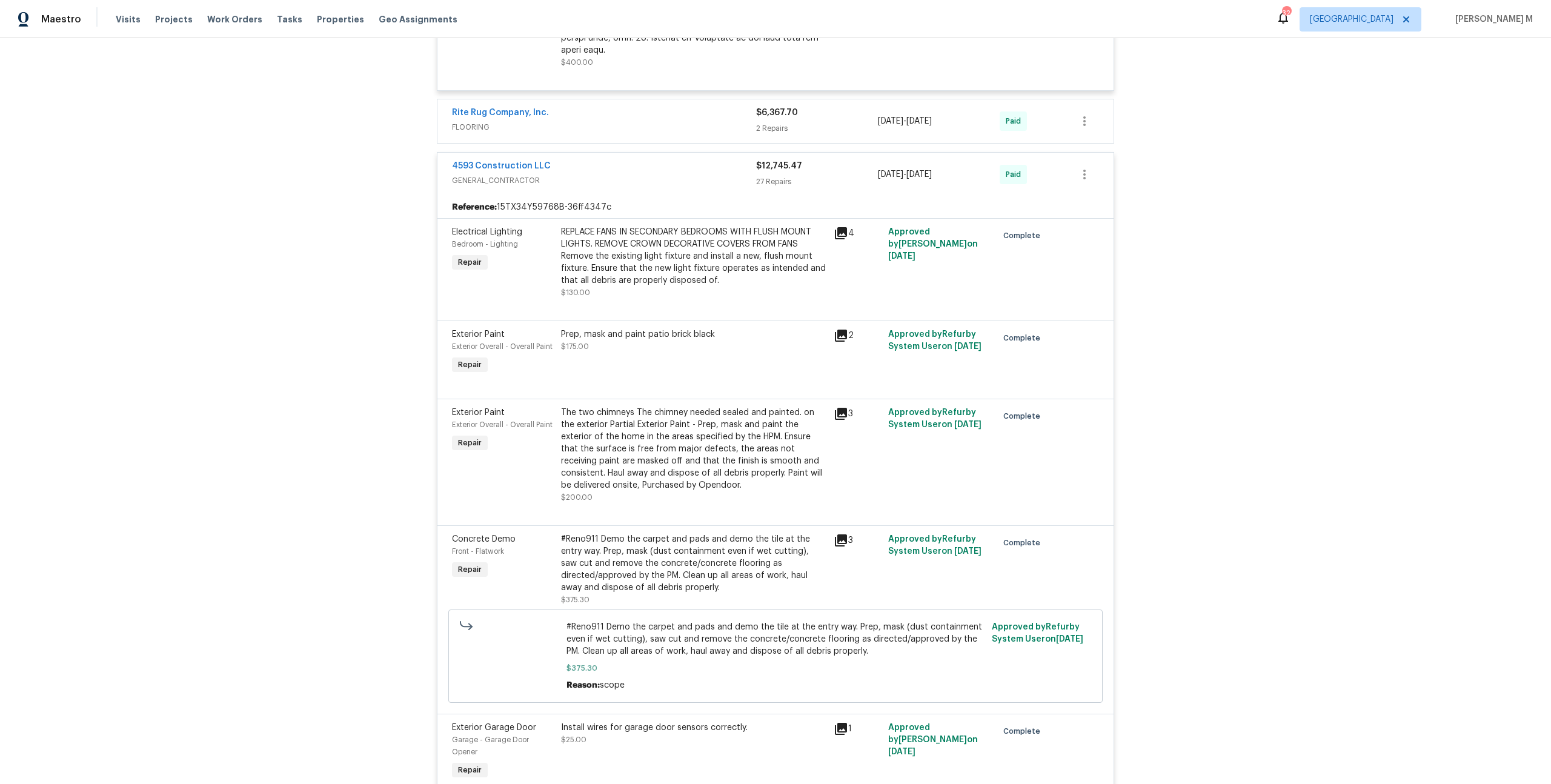
scroll to position [4496, 0]
click at [626, 719] on div "Install wires for garage door sensors correctly." at bounding box center [694, 726] width 266 height 12
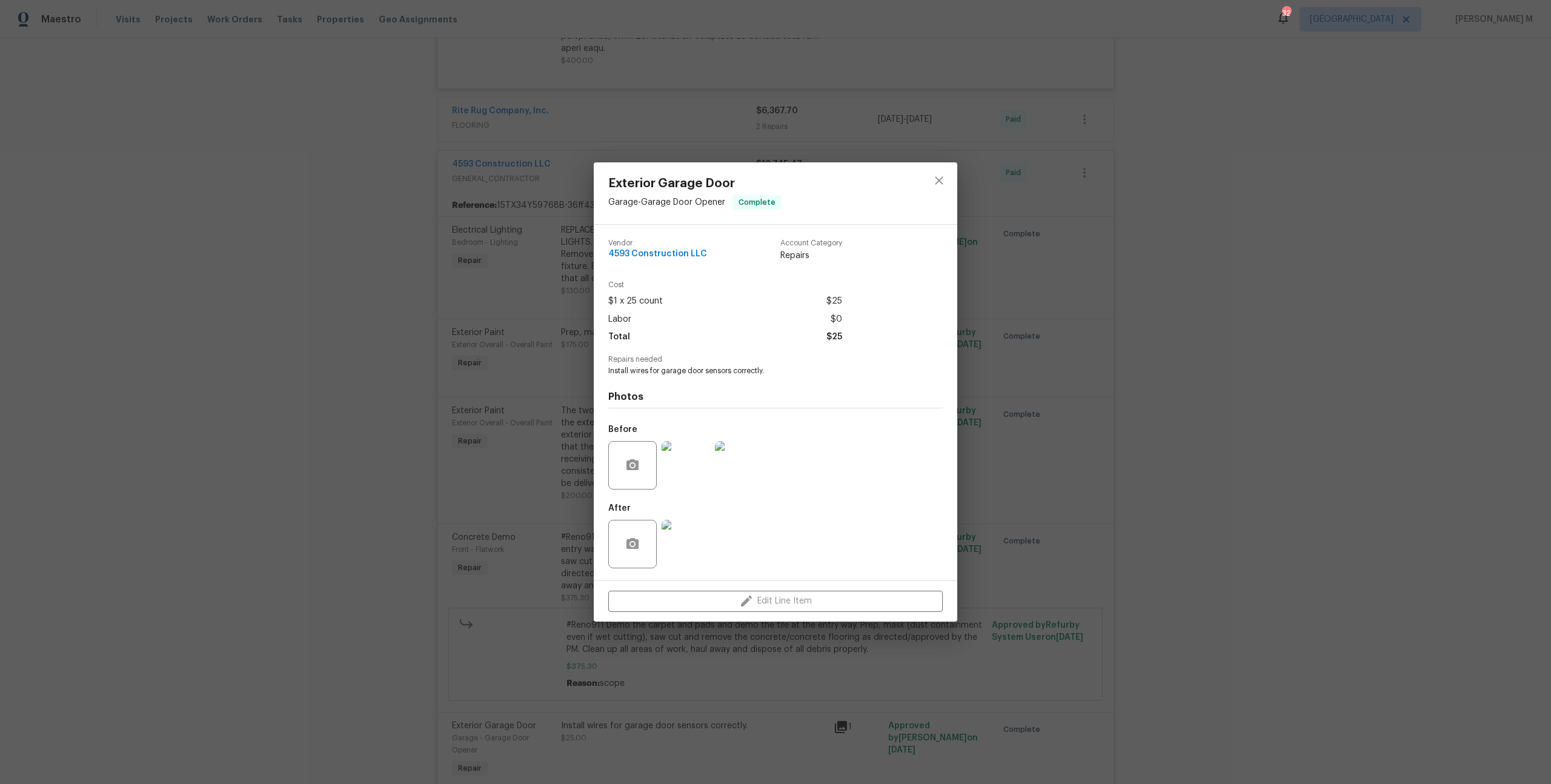
click at [702, 461] on img at bounding box center [686, 465] width 49 height 49
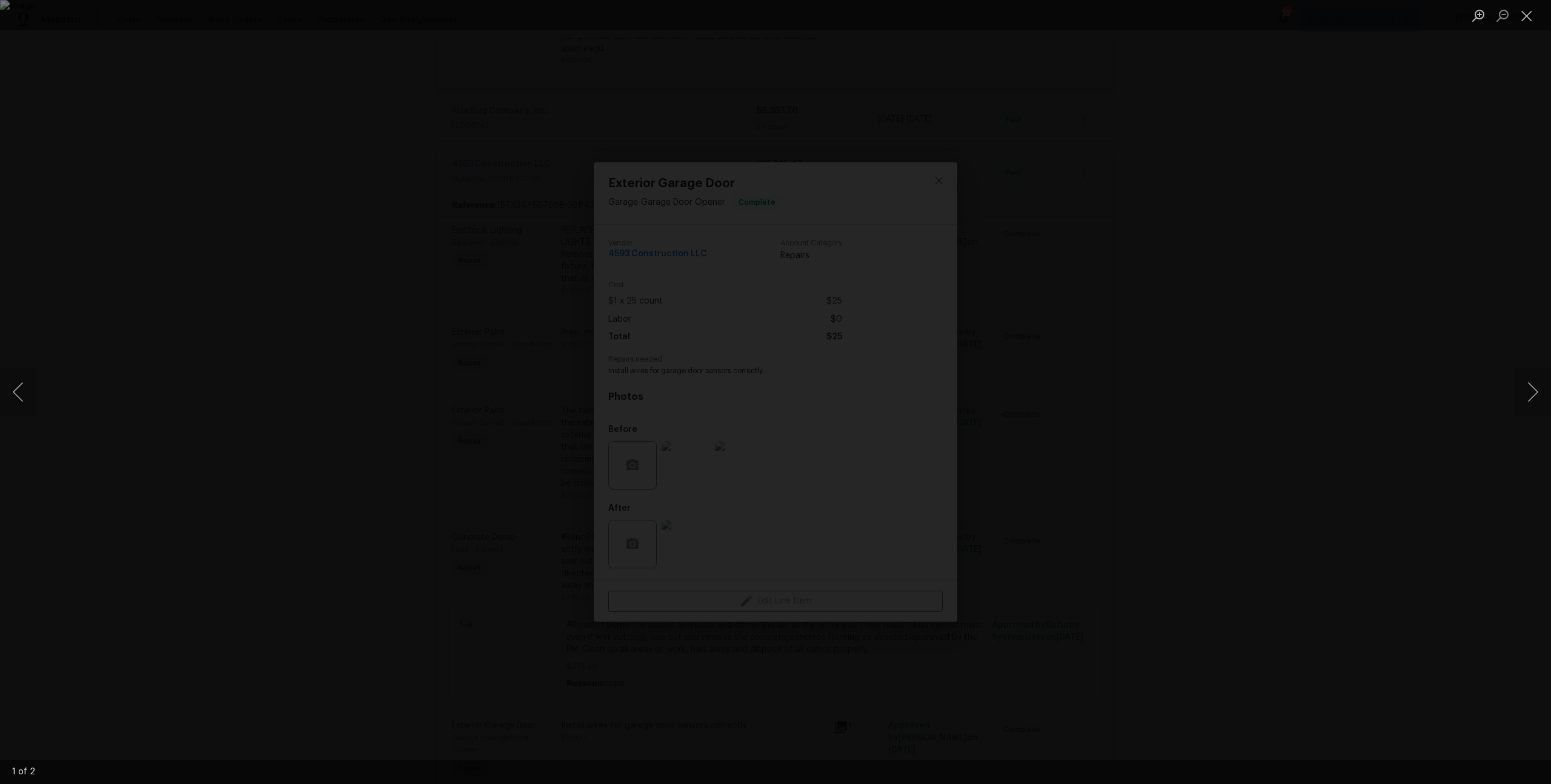
click at [1159, 400] on div "Lightbox" at bounding box center [776, 392] width 1551 height 784
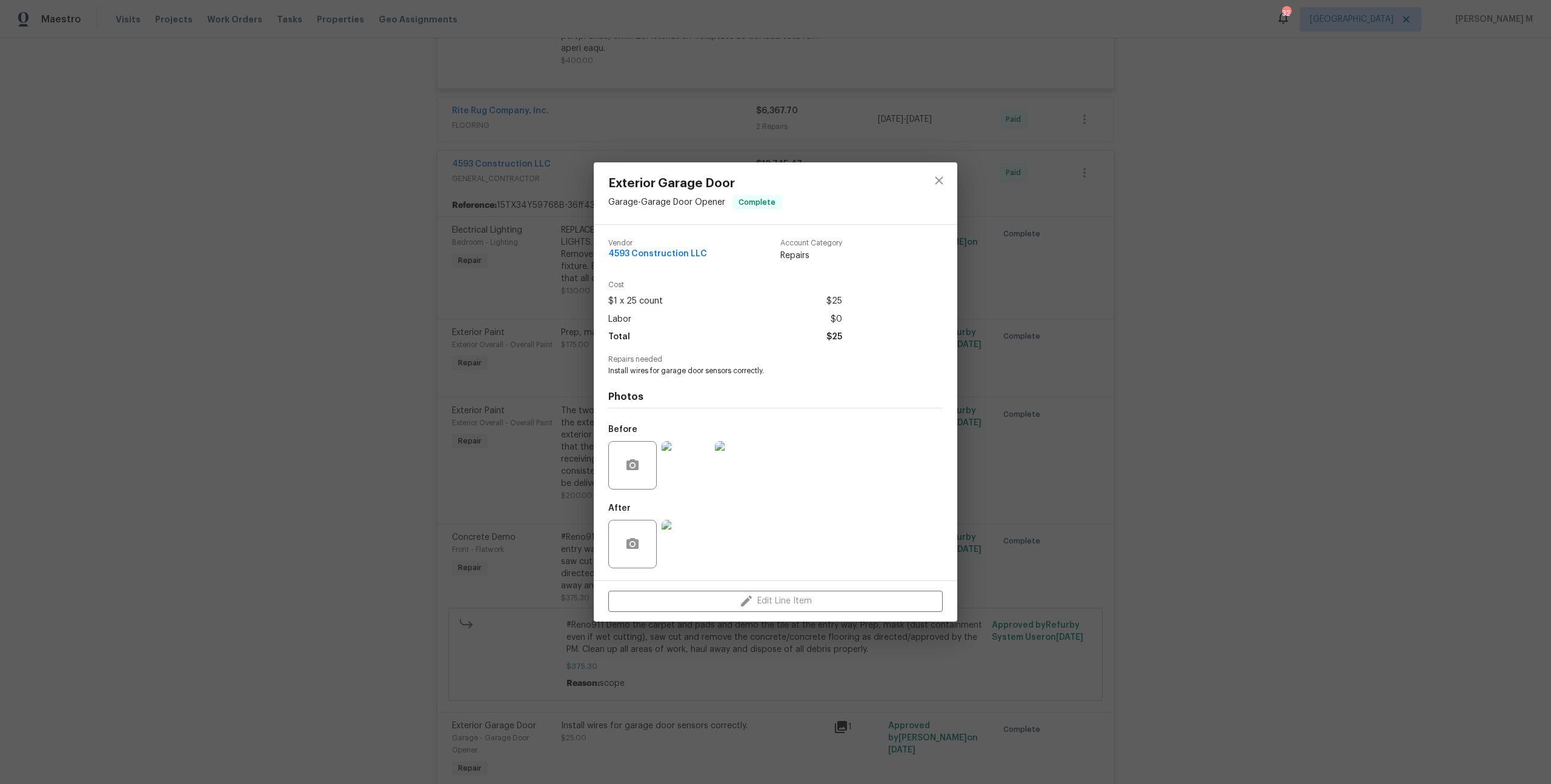
click at [689, 537] on img at bounding box center [686, 544] width 49 height 49
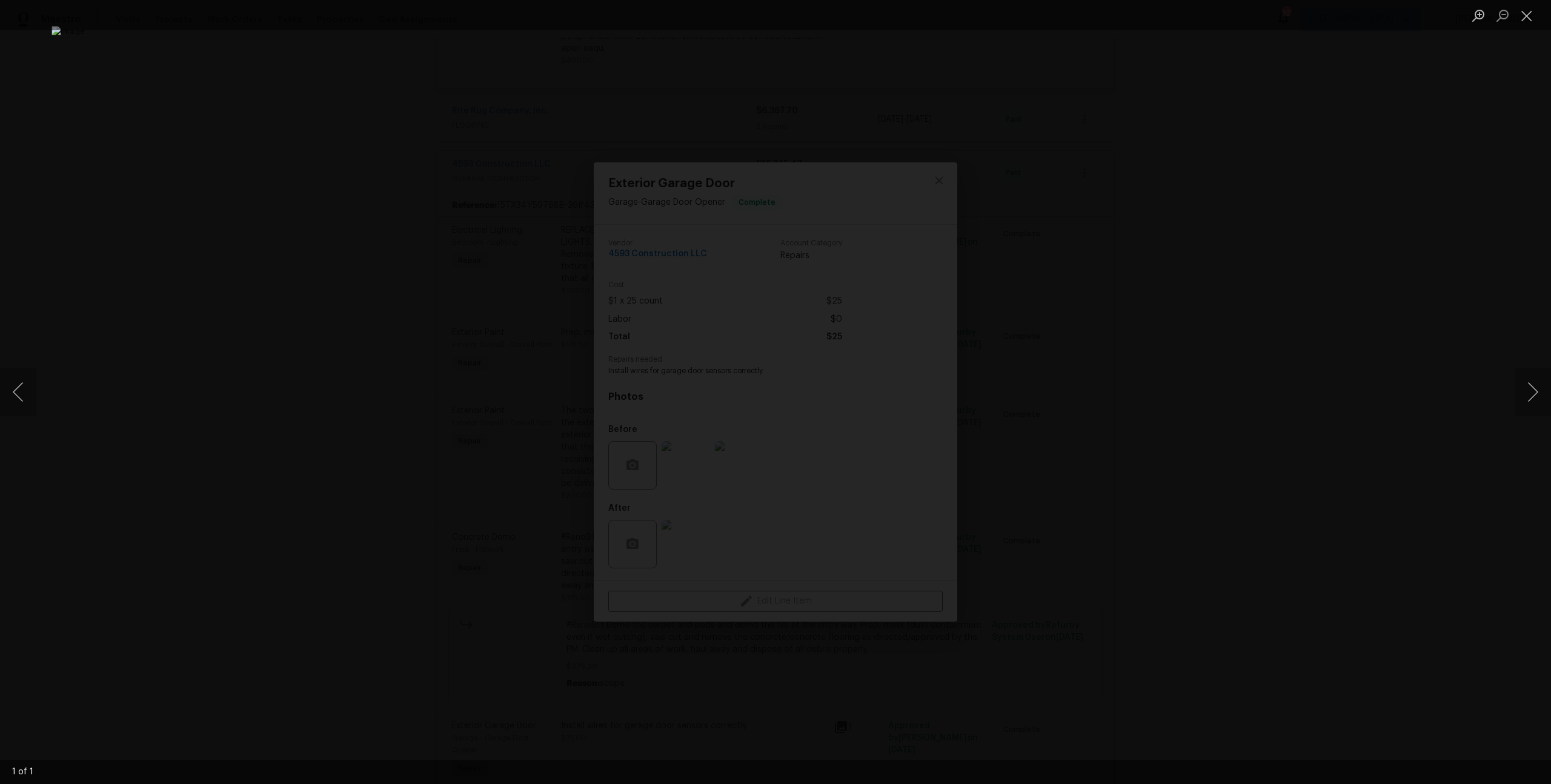
click at [1185, 376] on div "Lightbox" at bounding box center [776, 392] width 1551 height 784
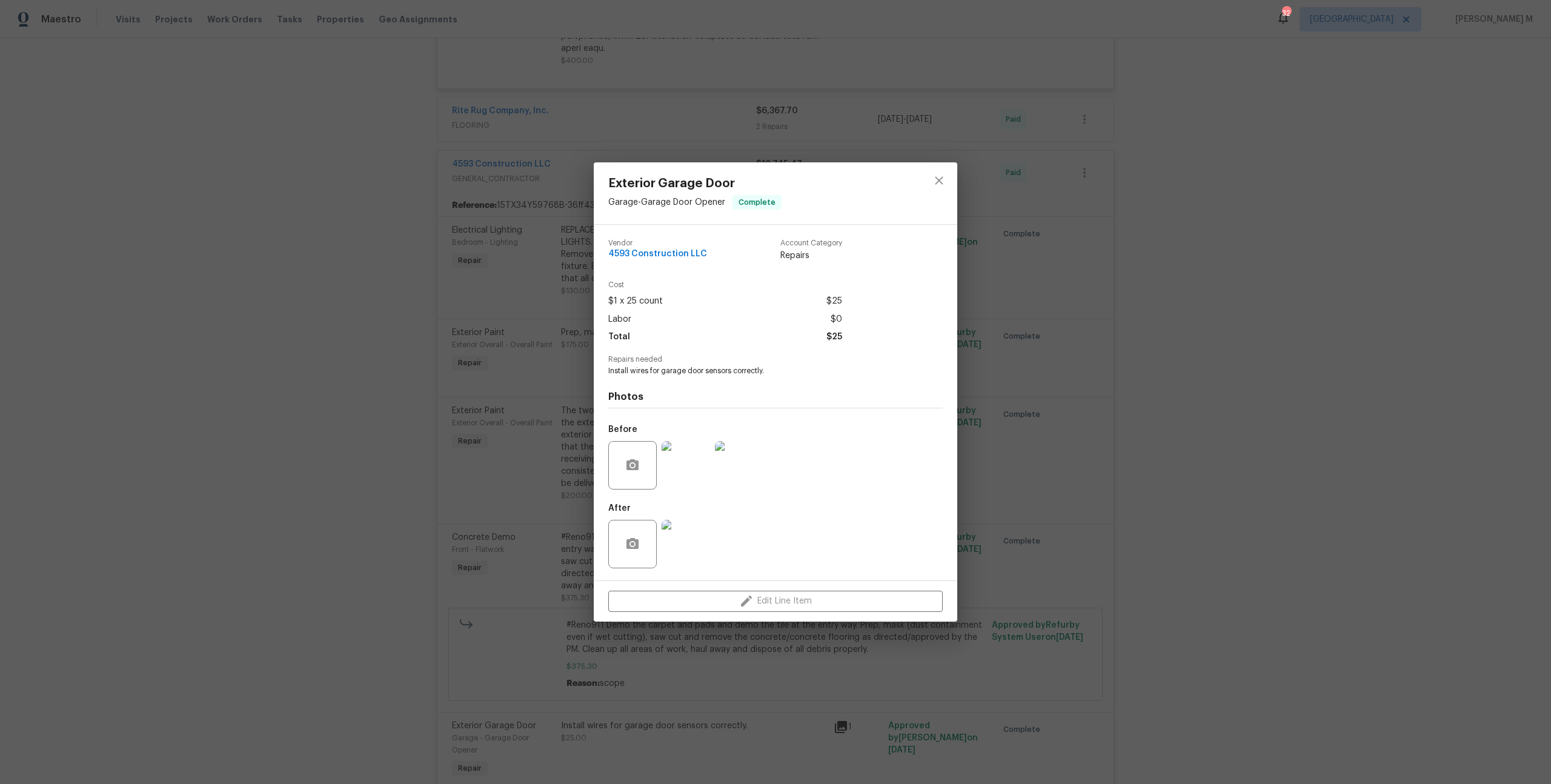
click at [693, 472] on img at bounding box center [686, 465] width 49 height 49
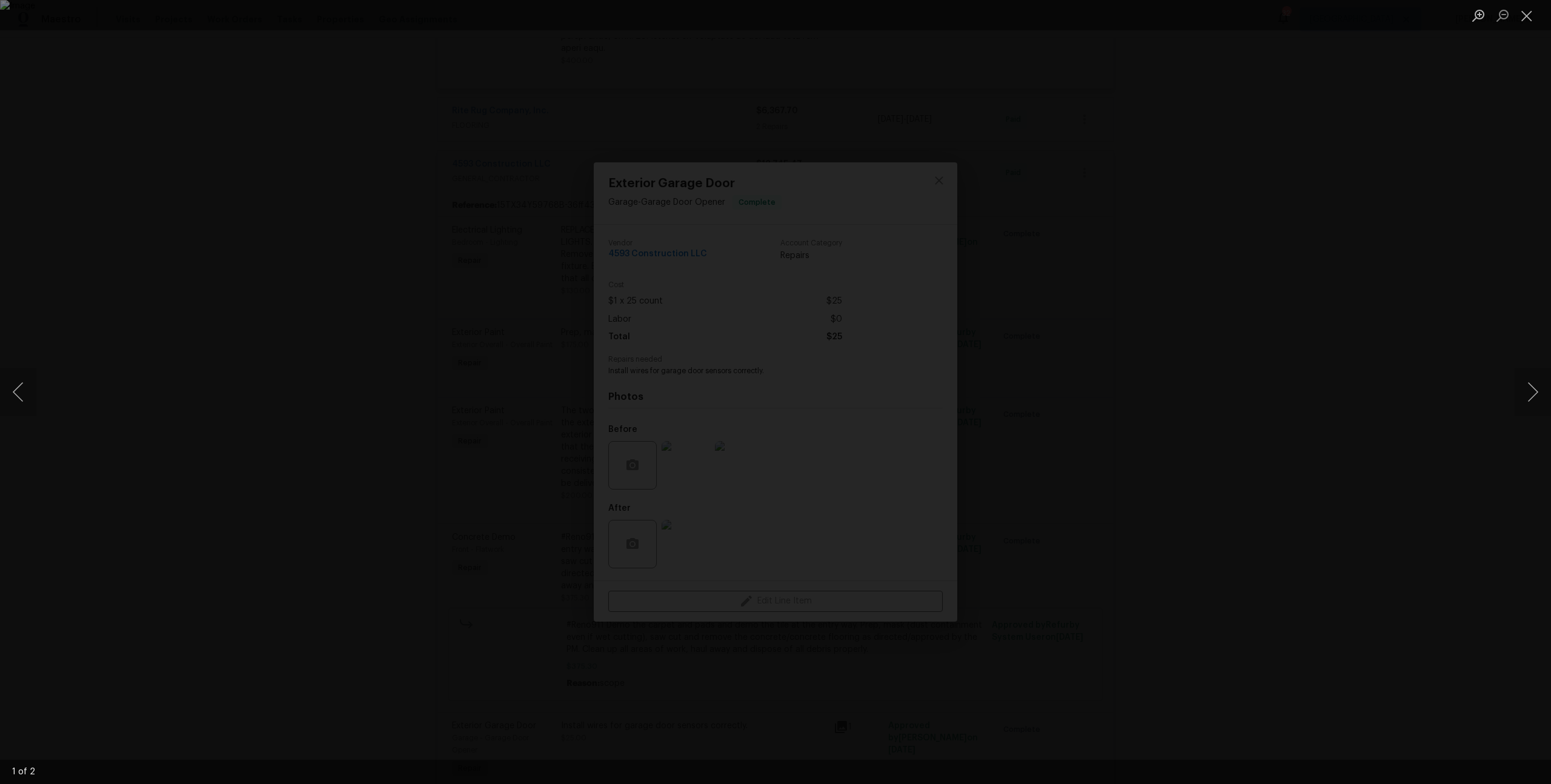
click at [1273, 375] on div "Lightbox" at bounding box center [776, 392] width 1551 height 784
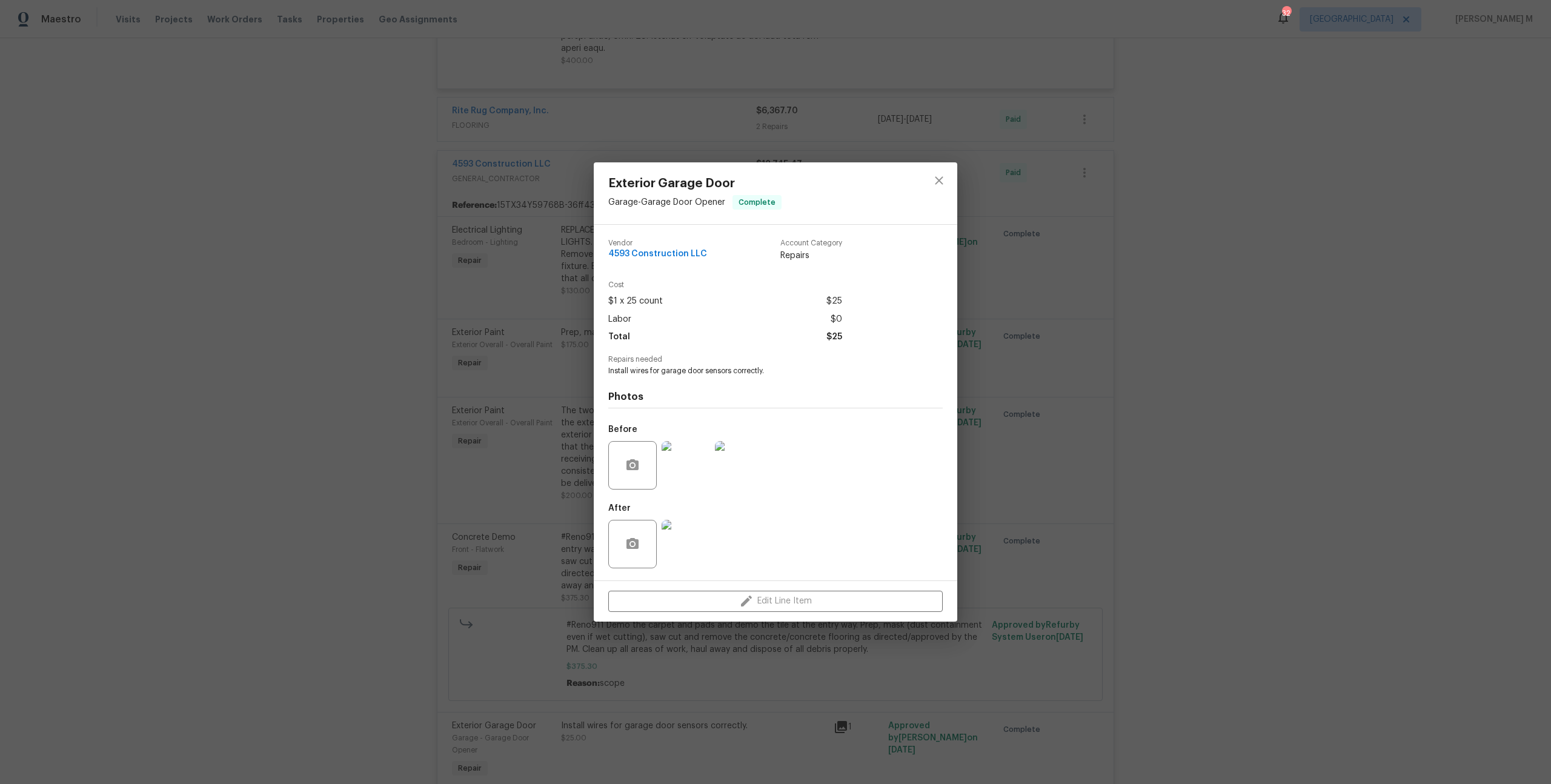
click at [695, 554] on img at bounding box center [686, 544] width 49 height 49
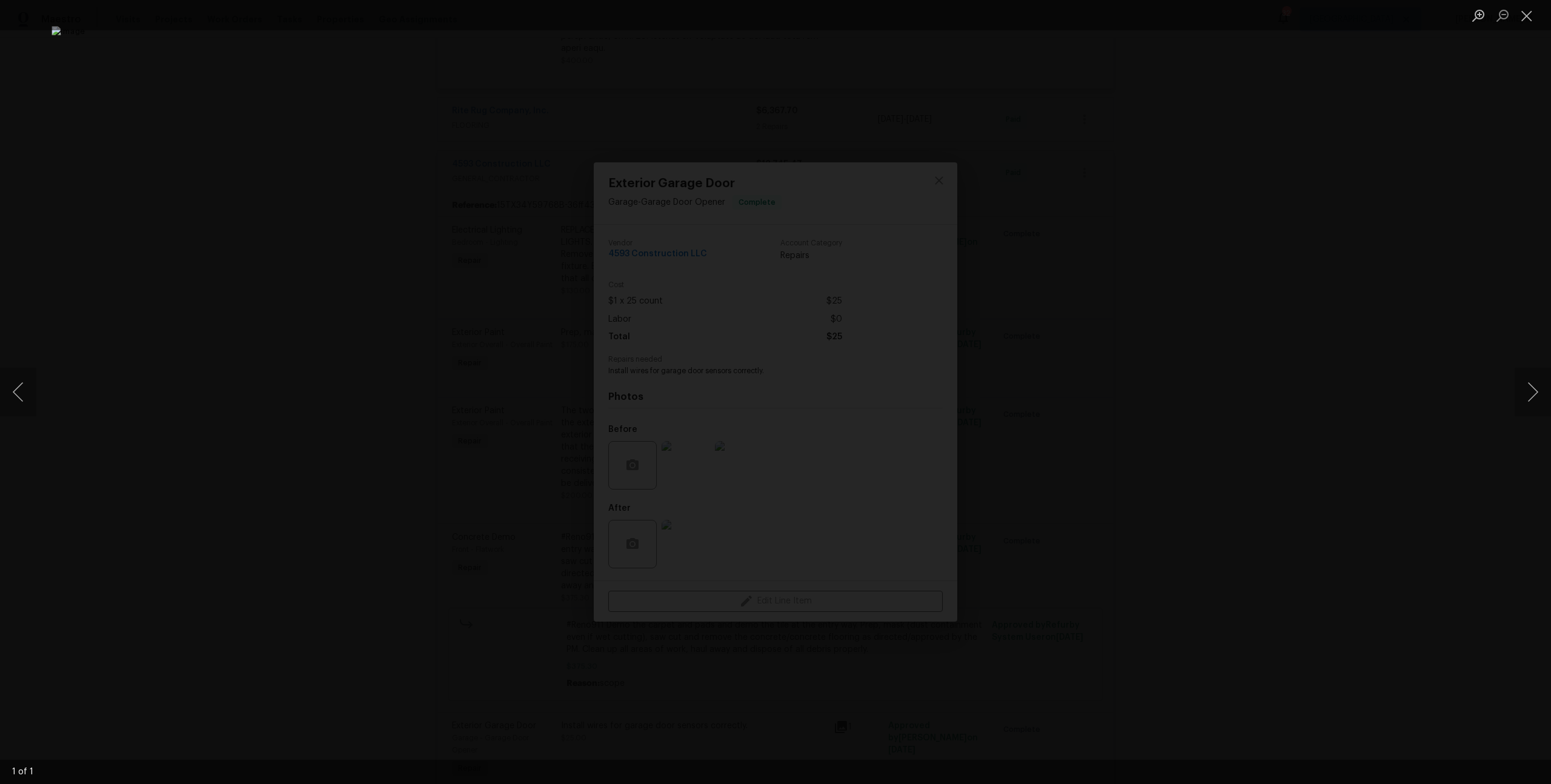
click at [406, 192] on div "Lightbox" at bounding box center [776, 392] width 1551 height 784
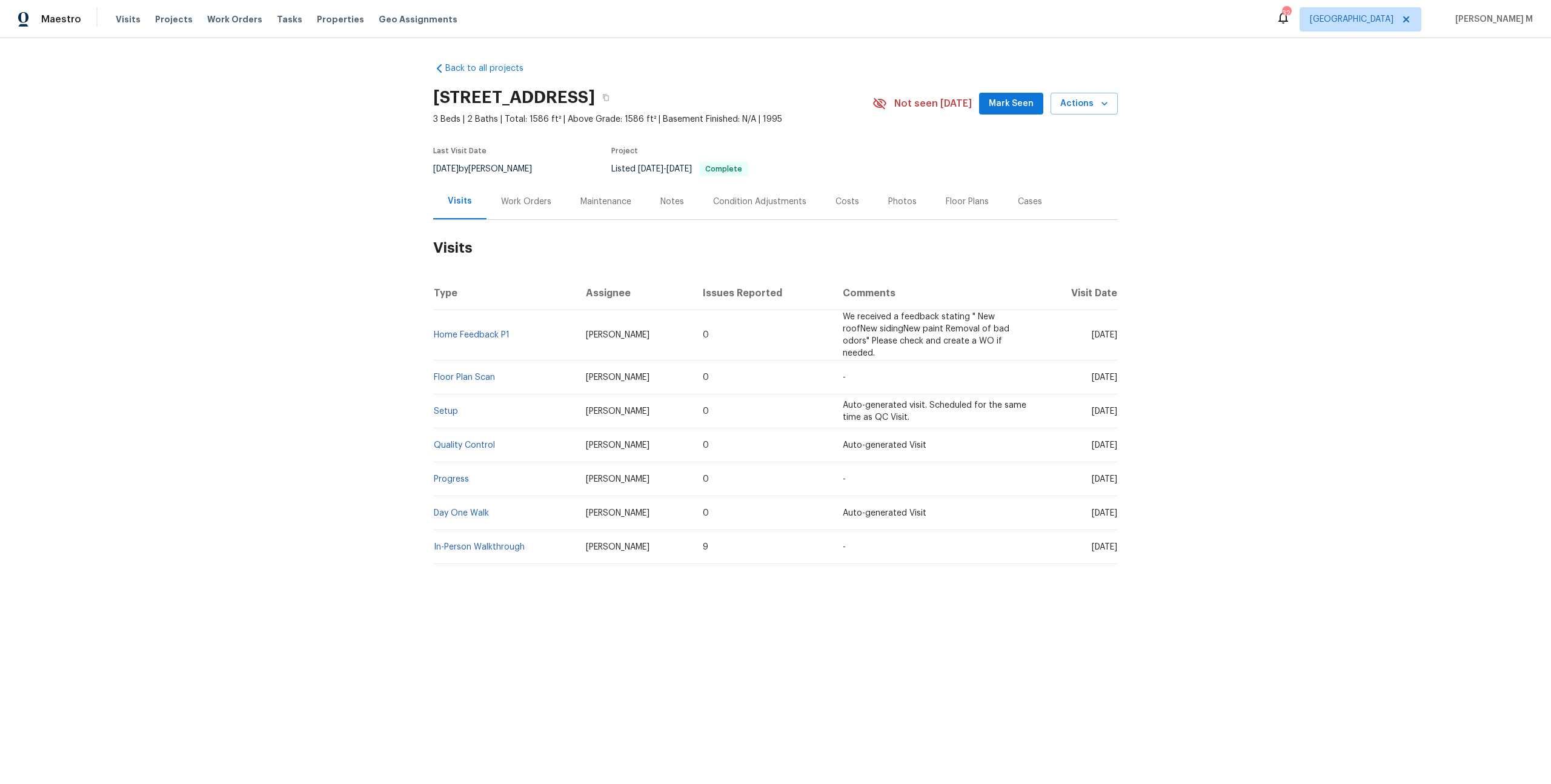
click at [507, 183] on div "Work Orders" at bounding box center [526, 201] width 79 height 36
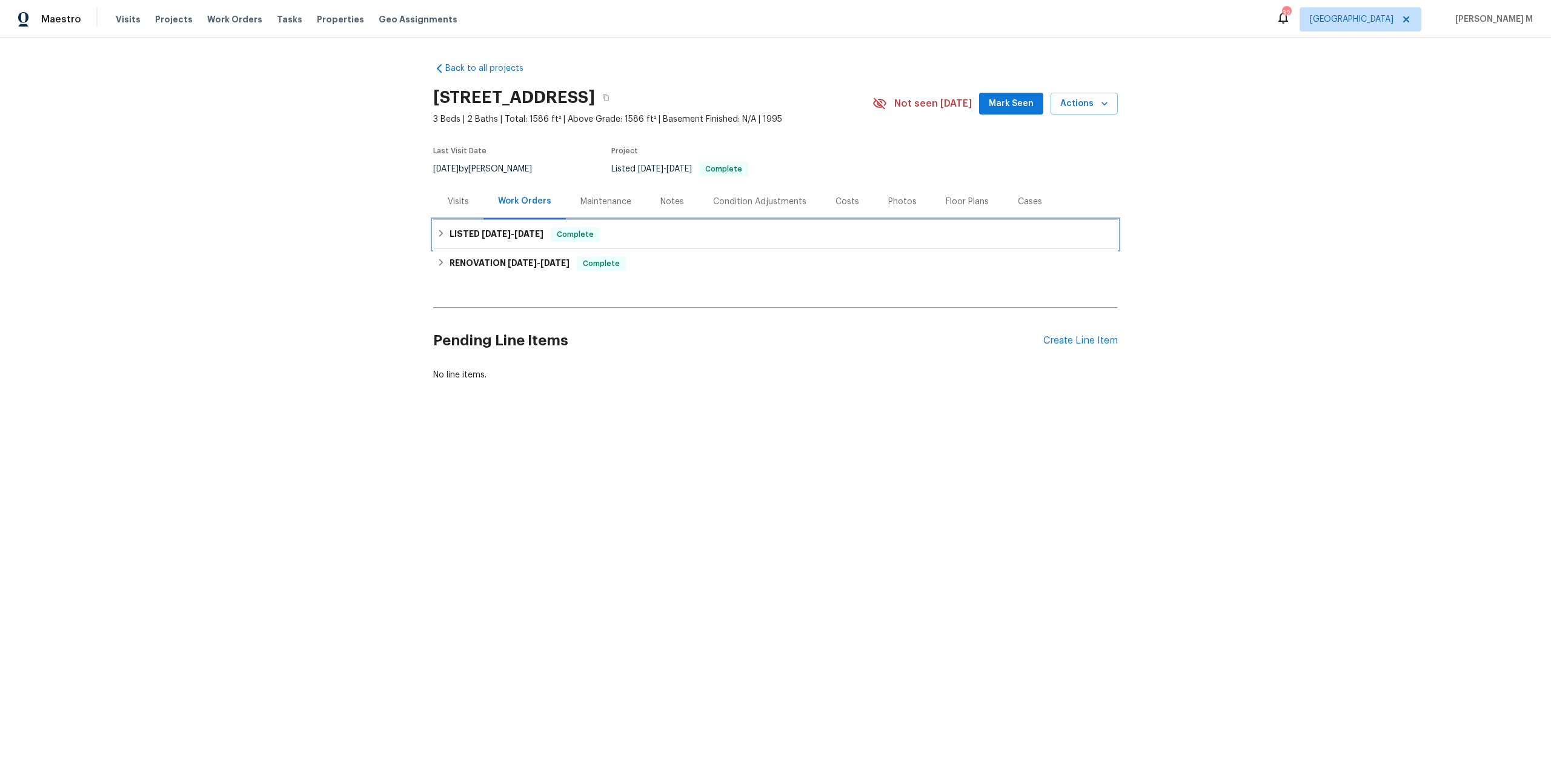
click at [484, 230] on span "[DATE]" at bounding box center [496, 234] width 29 height 9
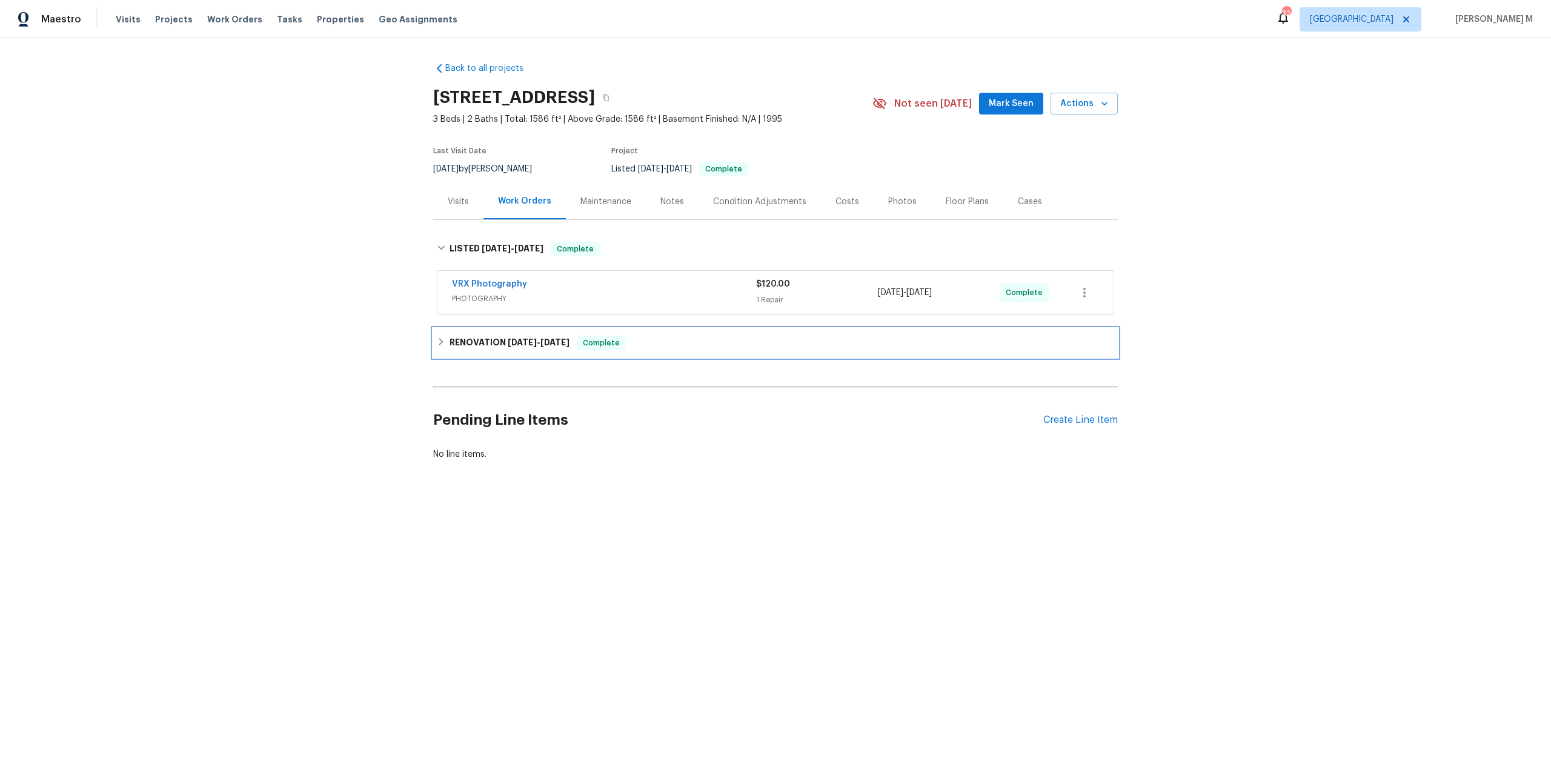
click at [479, 336] on h6 "RENOVATION [DATE] - [DATE]" at bounding box center [509, 343] width 120 height 15
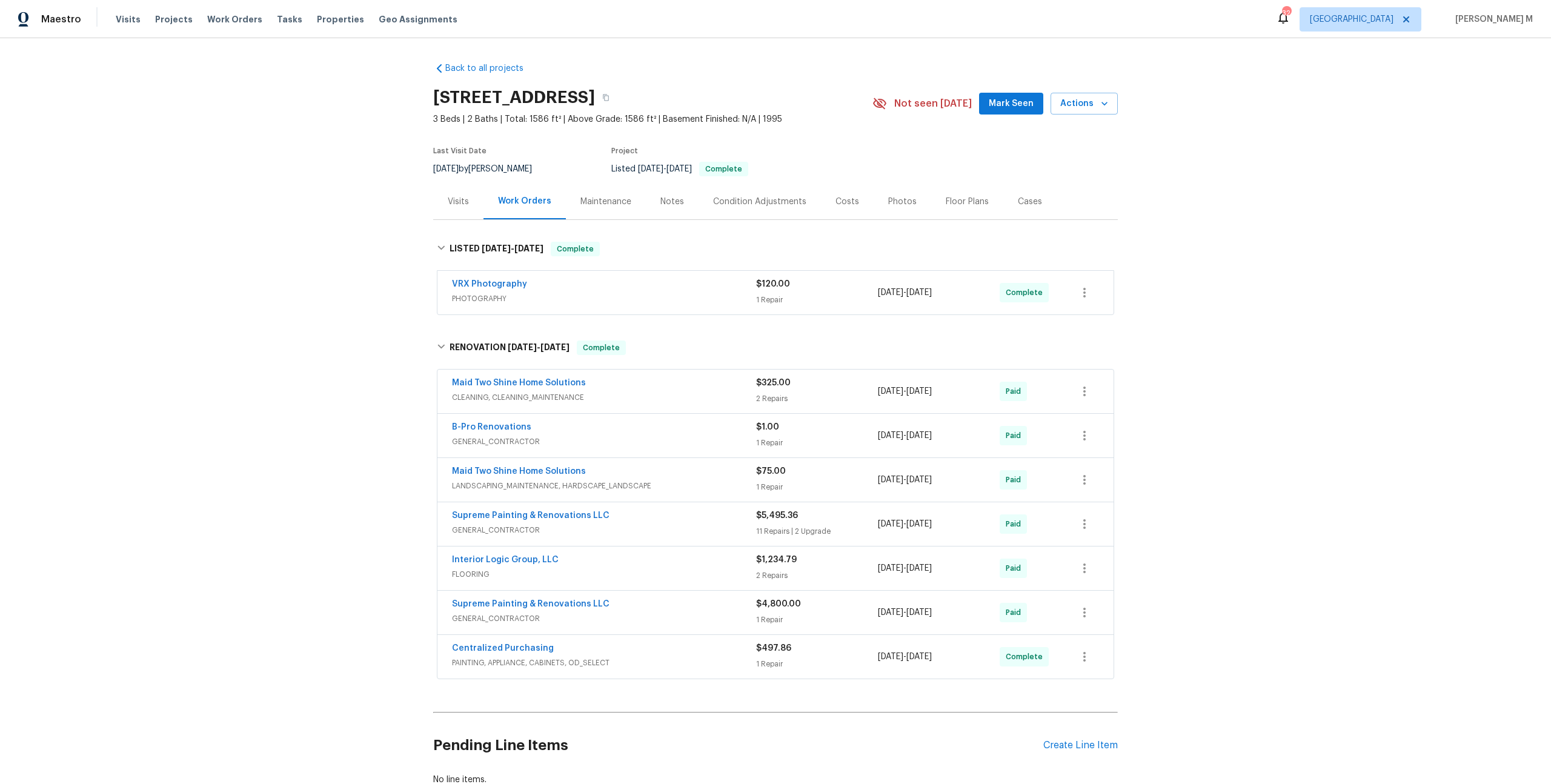
click at [274, 263] on div "Back to all projects [STREET_ADDRESS] 3 Beds | 2 Baths | Total: 1586 ft² | Abov…" at bounding box center [776, 411] width 1551 height 746
click at [342, 169] on div "Back to all projects [STREET_ADDRESS] 3 Beds | 2 Baths | Total: 1586 ft² | Abov…" at bounding box center [776, 411] width 1551 height 746
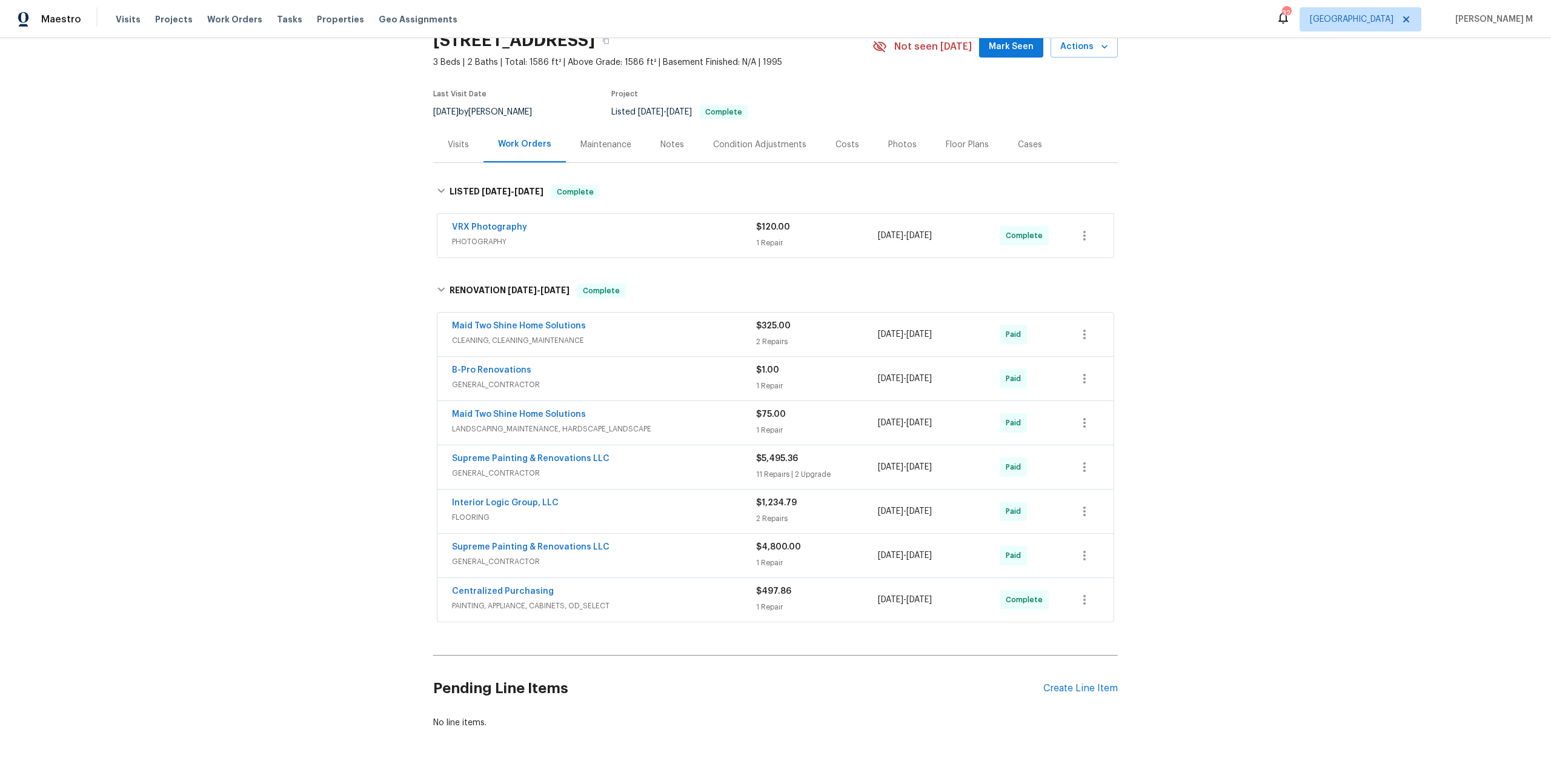
click at [516, 238] on span "PHOTOGRAPHY" at bounding box center [604, 242] width 304 height 12
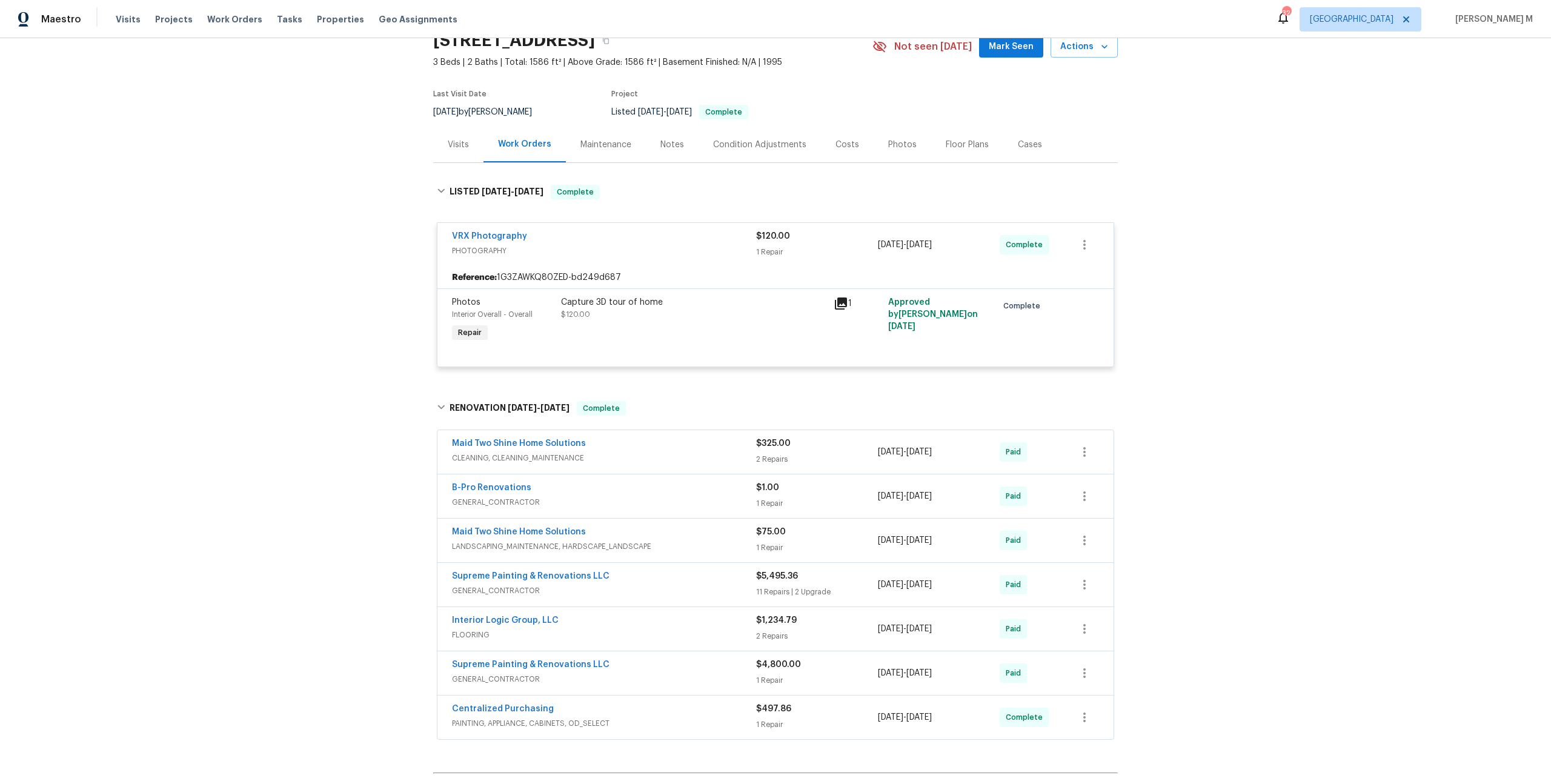
scroll to position [0, 0]
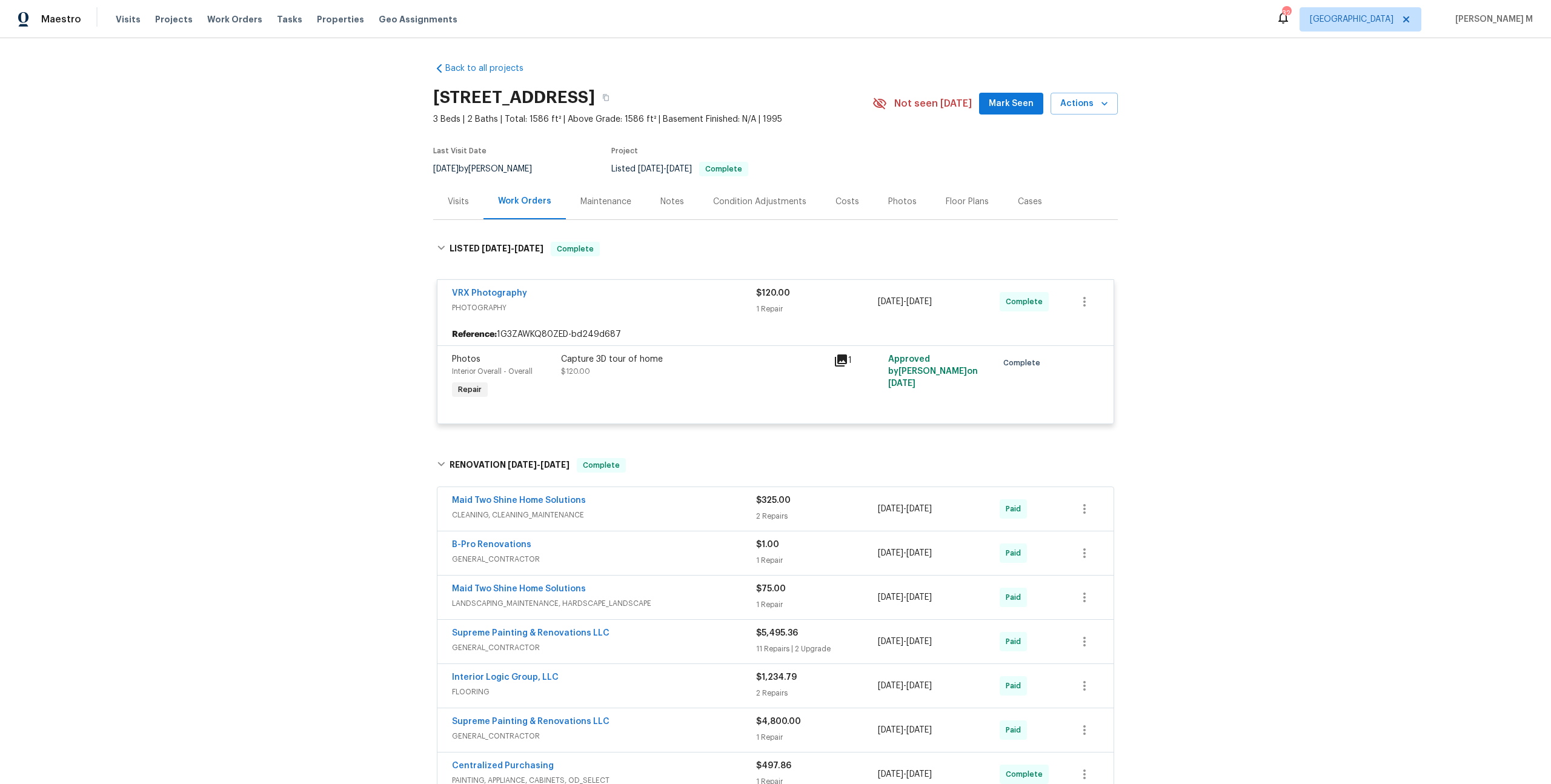
click at [594, 203] on div "Maintenance" at bounding box center [606, 201] width 80 height 36
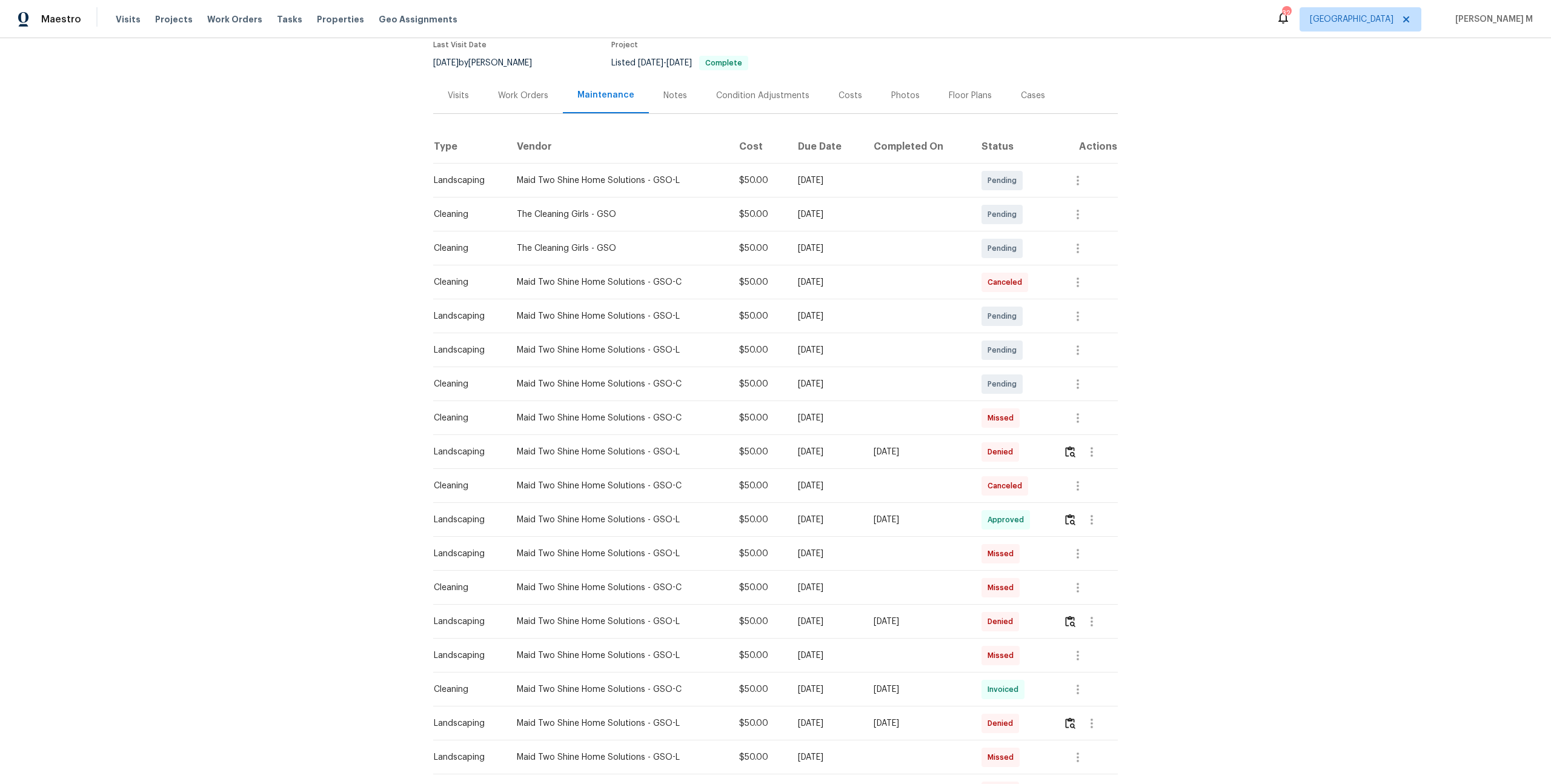
scroll to position [104, 0]
click at [1083, 283] on icon "button" at bounding box center [1078, 284] width 15 height 15
click at [1083, 283] on li "Message vendor" at bounding box center [1108, 279] width 85 height 20
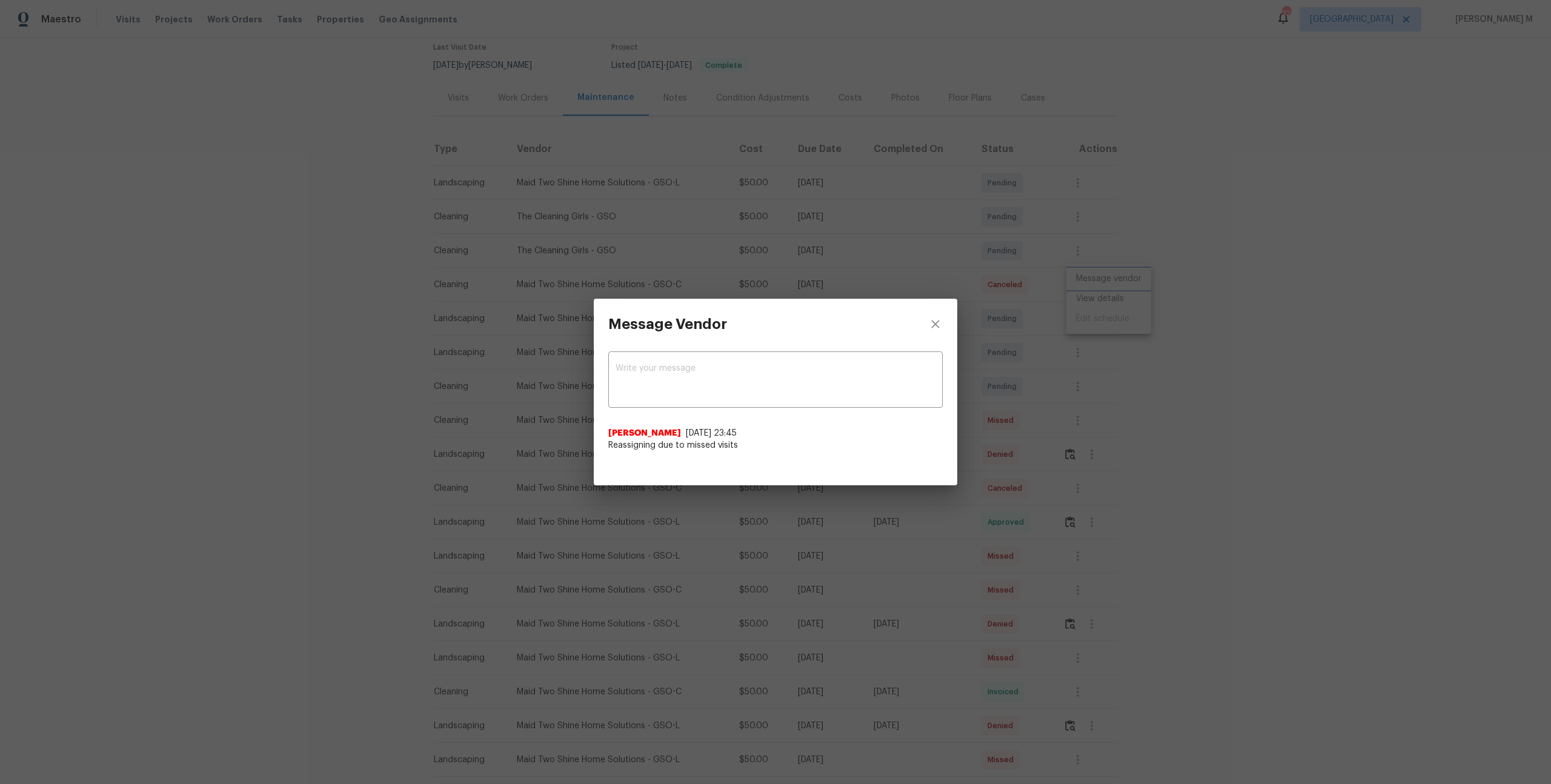
click at [1088, 416] on div "Message Vendor x ​ Alex Otero 8/17/25, 23:45 Reassigning due to missed visits" at bounding box center [776, 392] width 1551 height 784
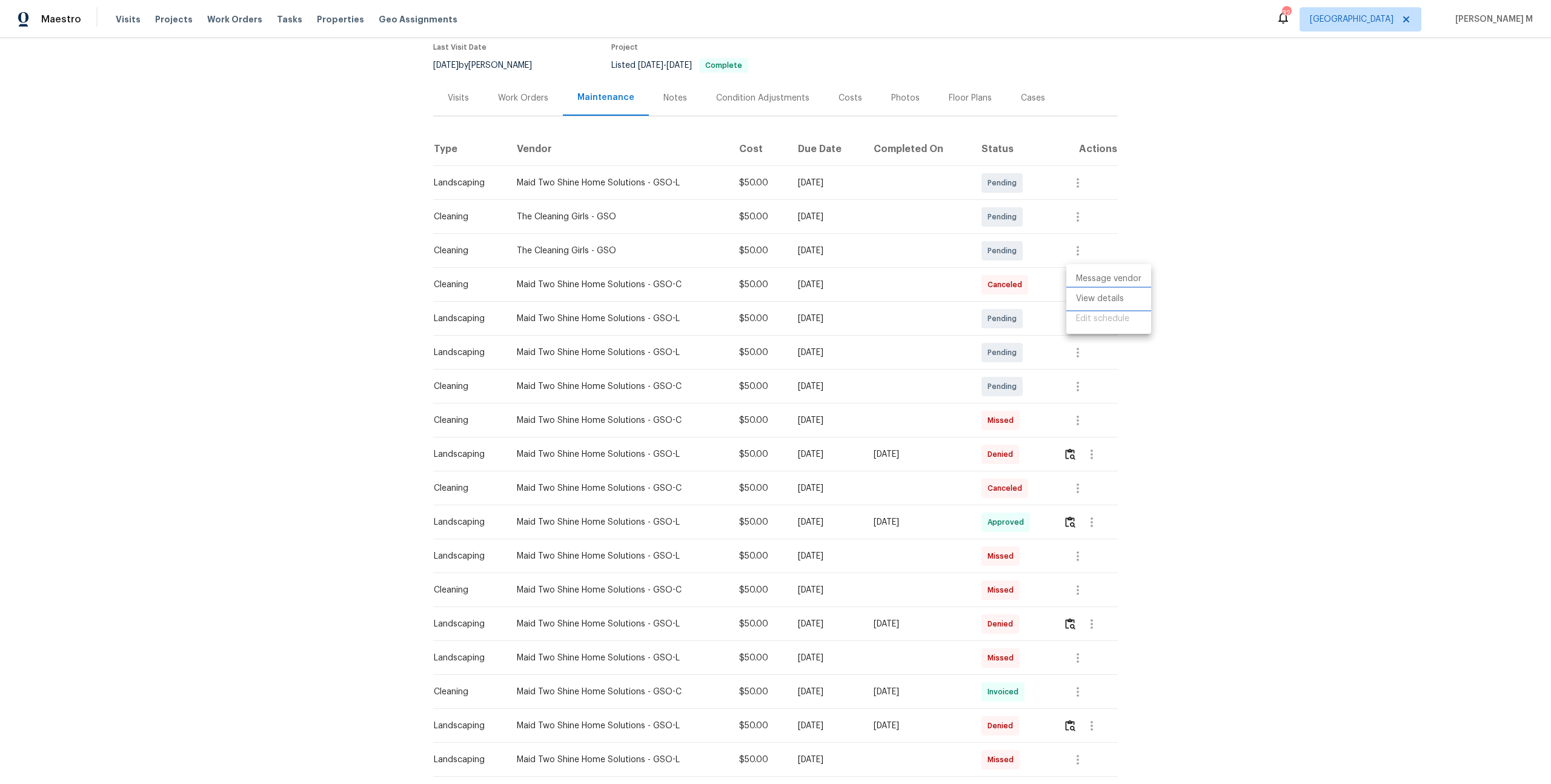
click at [1108, 294] on li "View details" at bounding box center [1108, 298] width 85 height 20
click at [1053, 491] on div at bounding box center [776, 392] width 1551 height 784
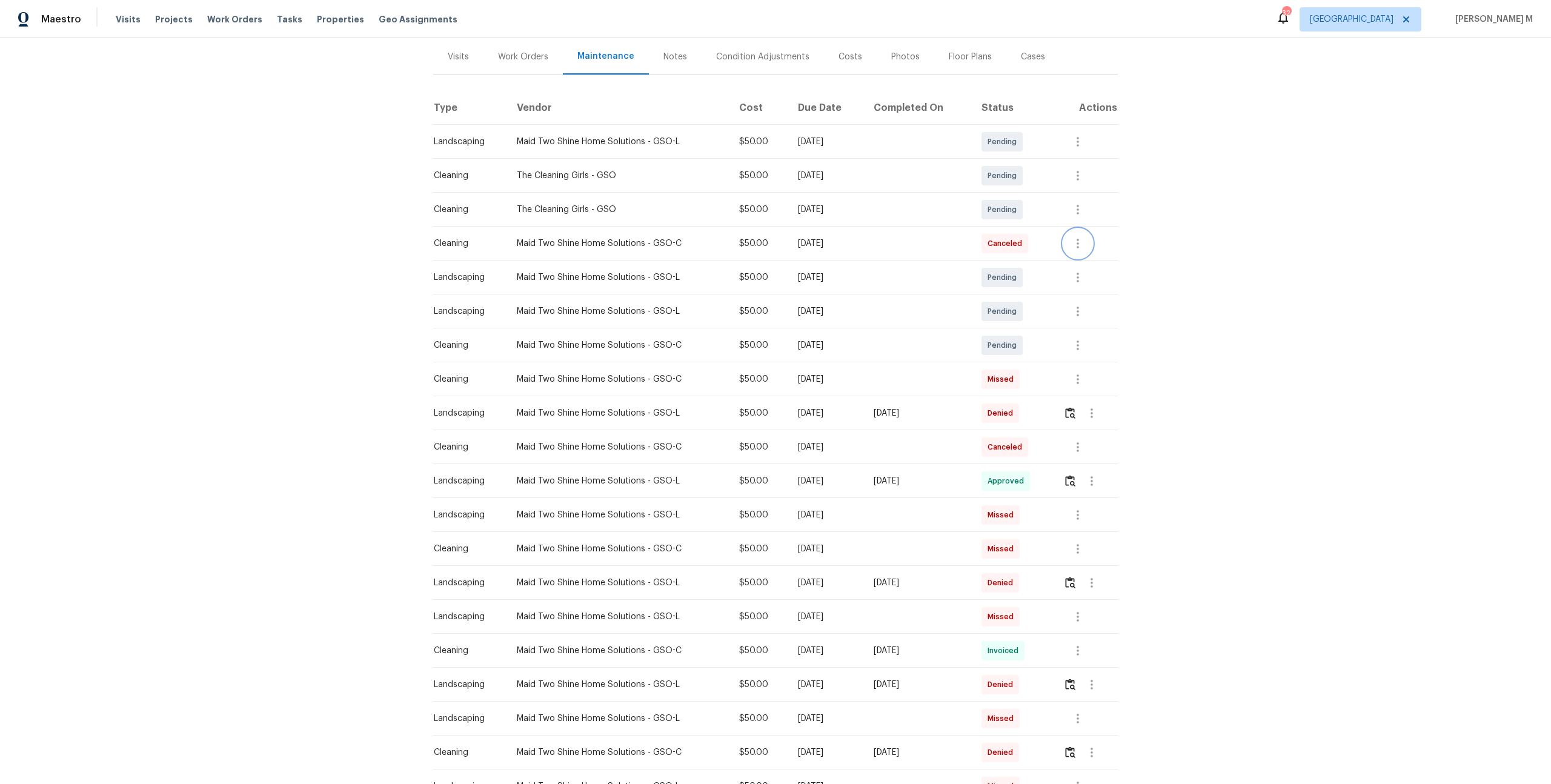
scroll to position [146, 0]
click at [1073, 475] on img "button" at bounding box center [1070, 480] width 10 height 12
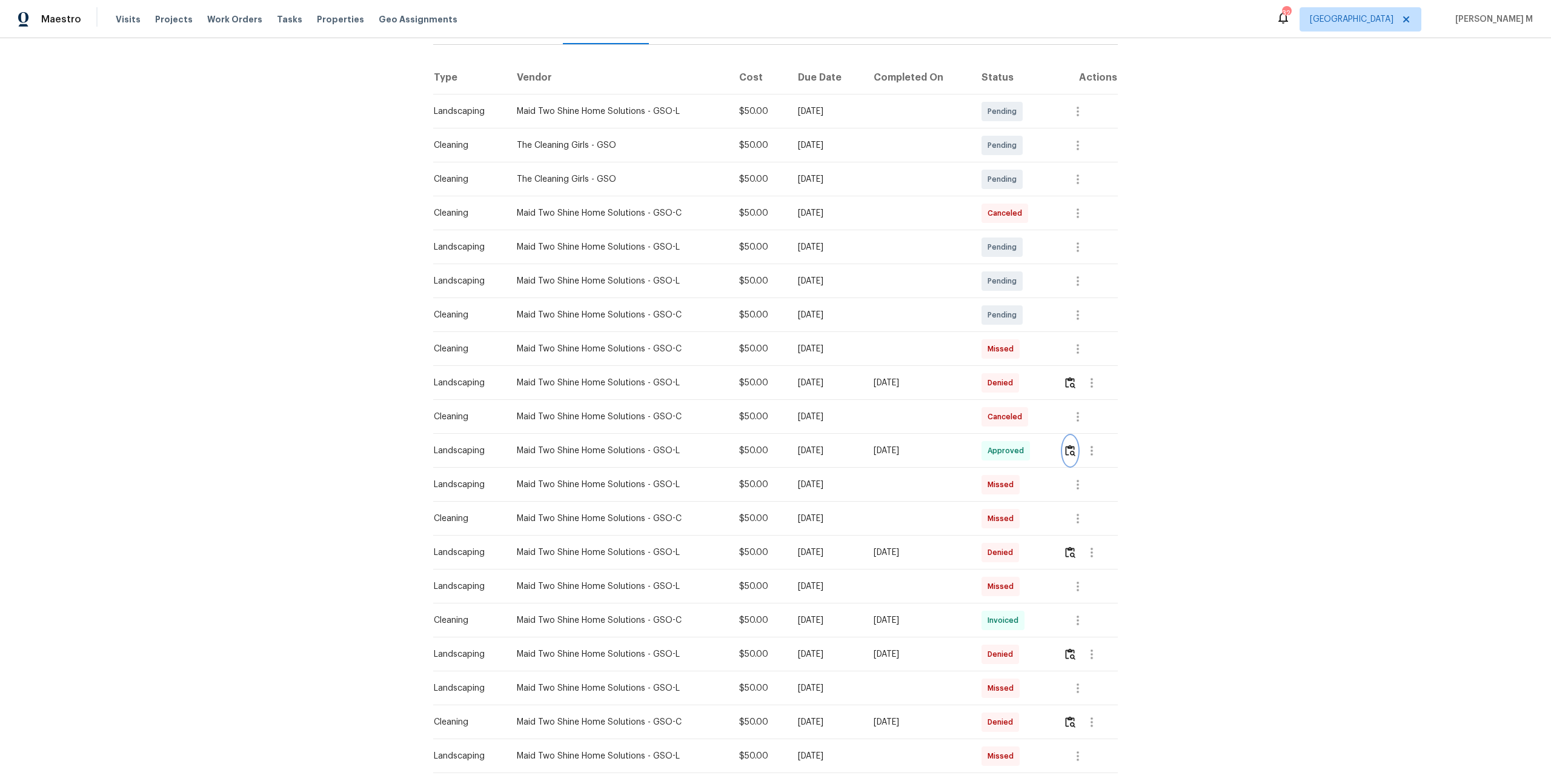
scroll to position [180, 0]
click at [902, 585] on td at bounding box center [917, 582] width 107 height 34
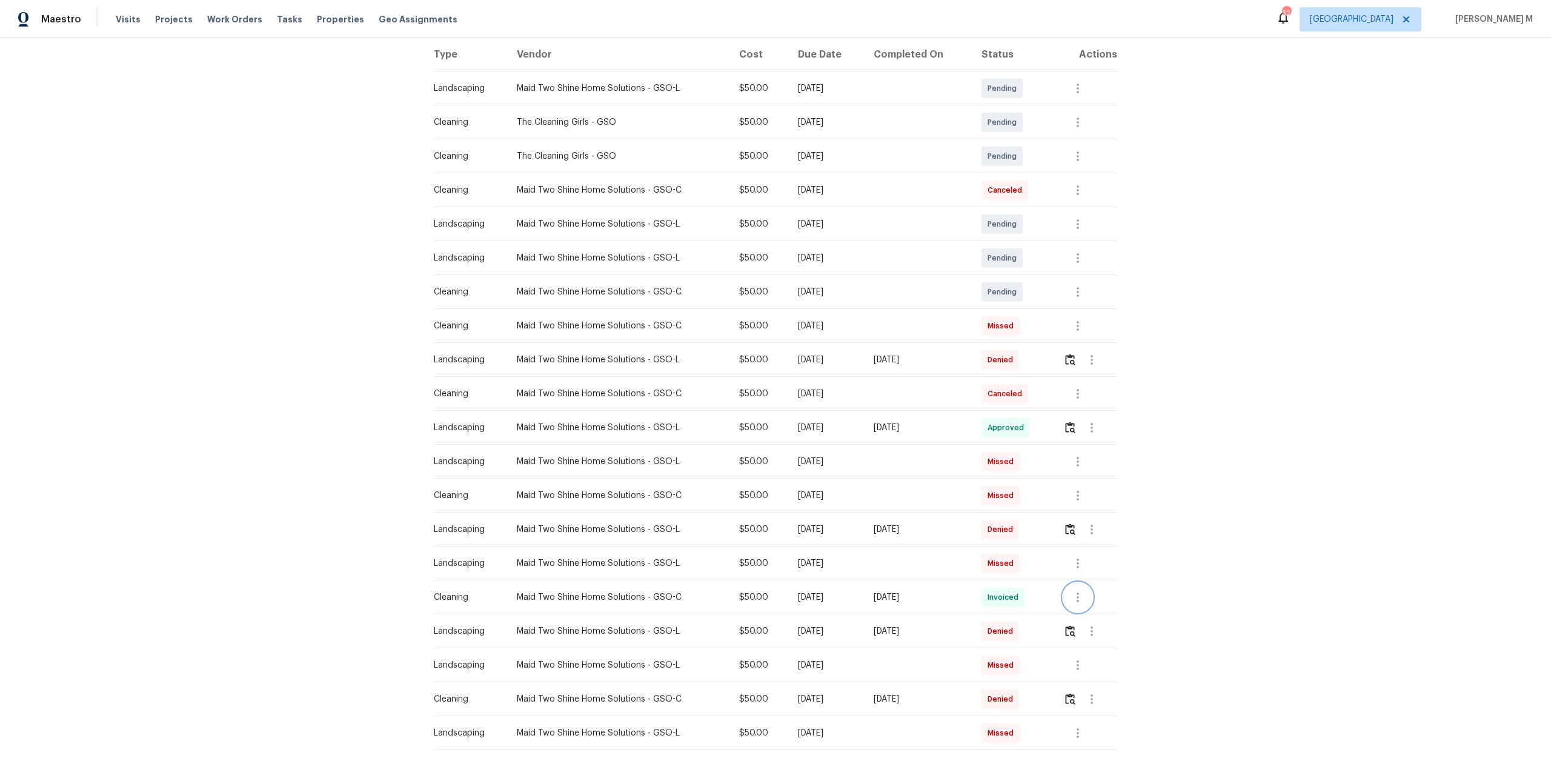
click at [1085, 593] on icon "button" at bounding box center [1078, 598] width 15 height 15
click at [1087, 604] on li "View details" at bounding box center [1108, 611] width 85 height 20
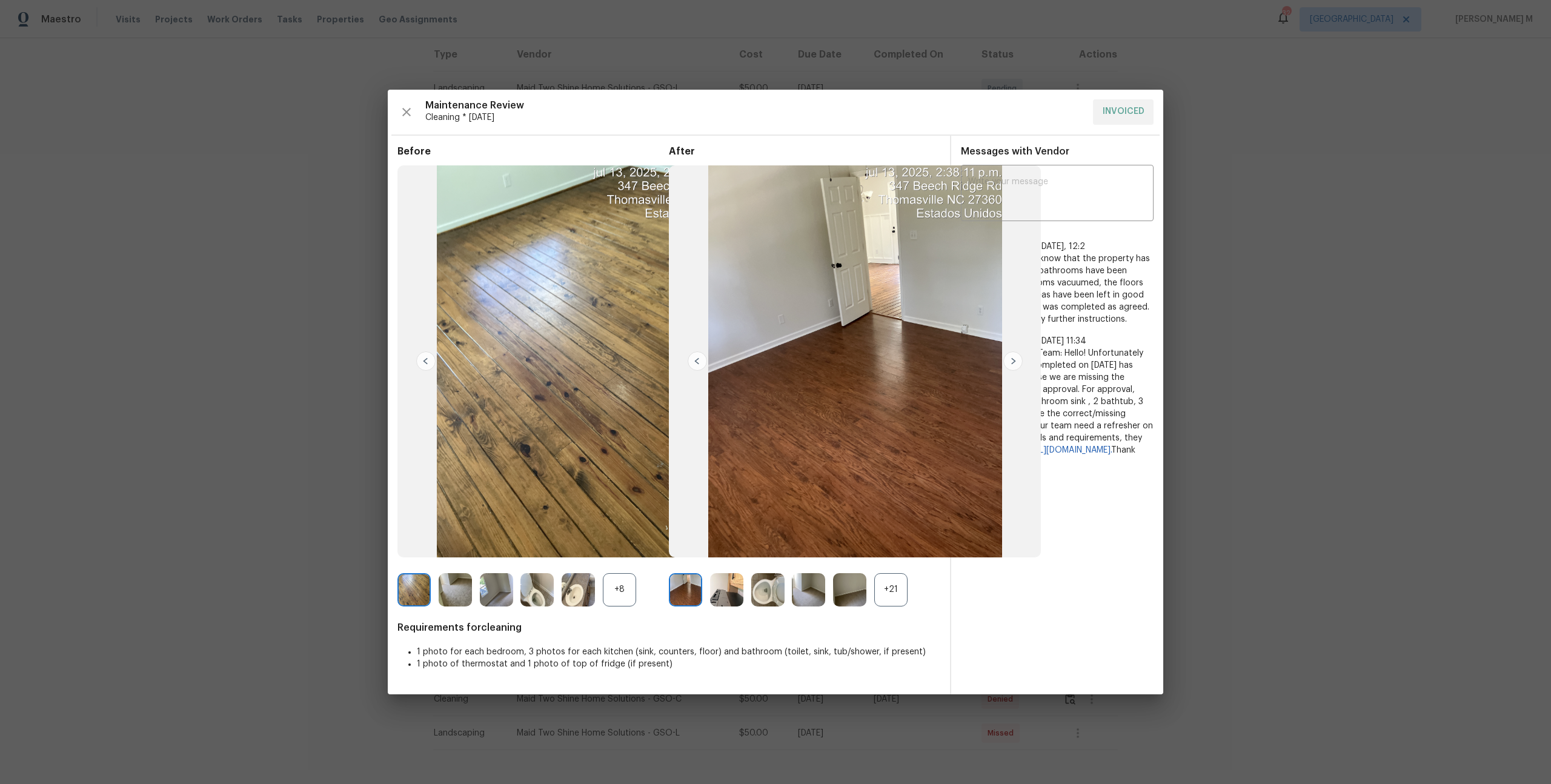
click at [891, 576] on div "+21" at bounding box center [891, 590] width 34 height 34
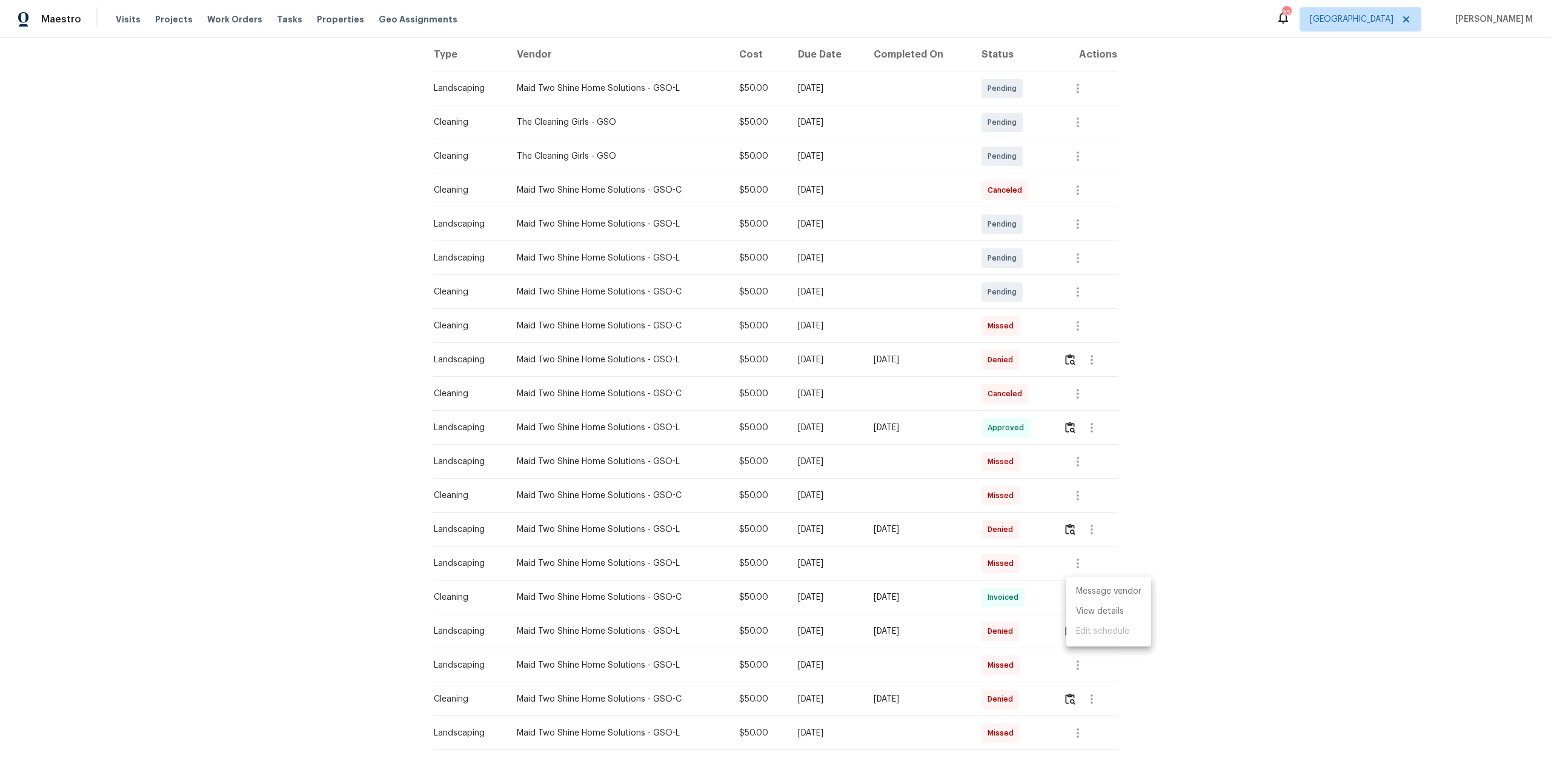
click at [1232, 545] on div at bounding box center [776, 392] width 1551 height 784
click at [1232, 545] on div "Message vendor View details Edit schedule" at bounding box center [776, 392] width 1551 height 784
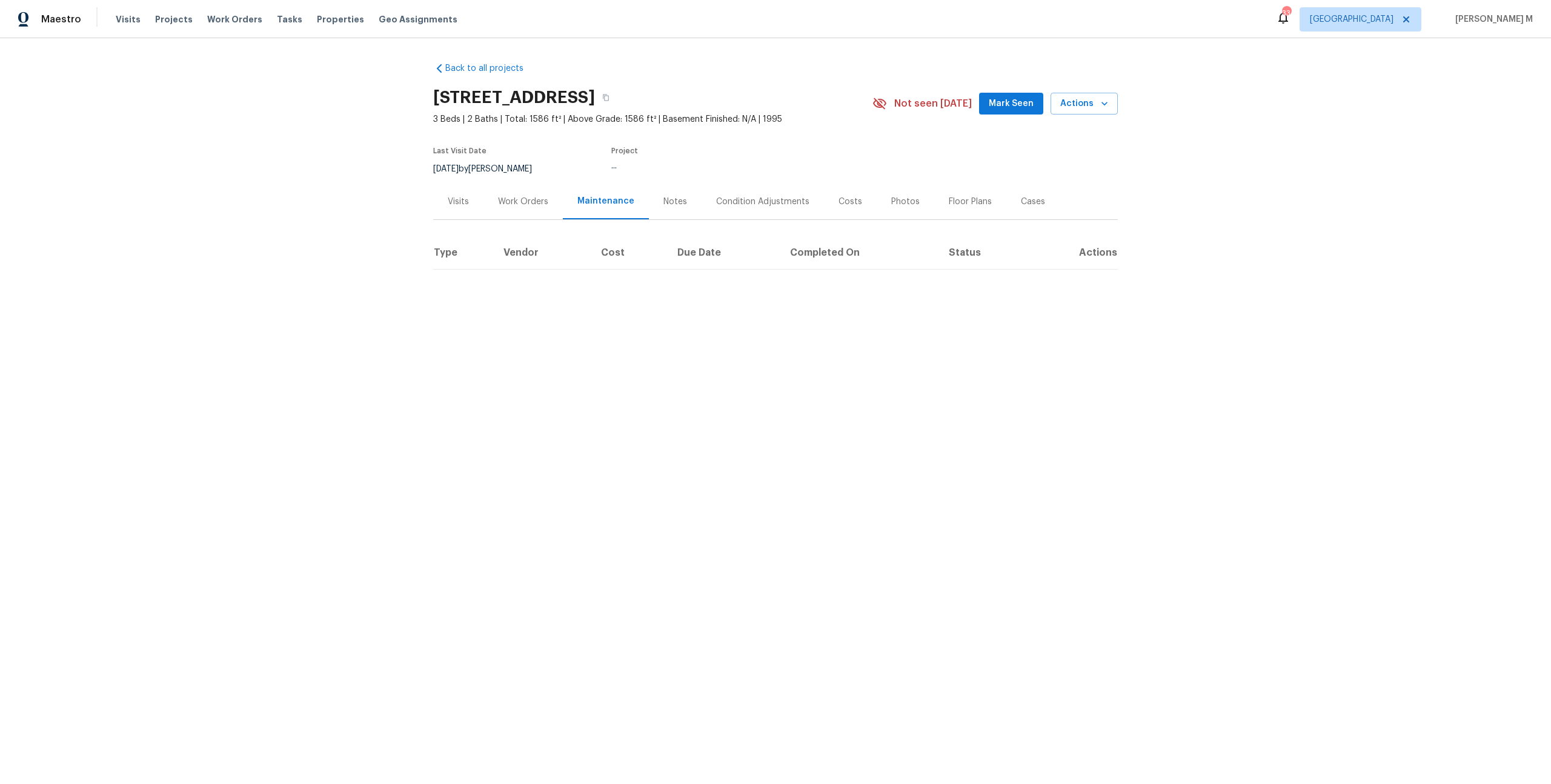
click at [516, 212] on div "Work Orders" at bounding box center [523, 201] width 79 height 36
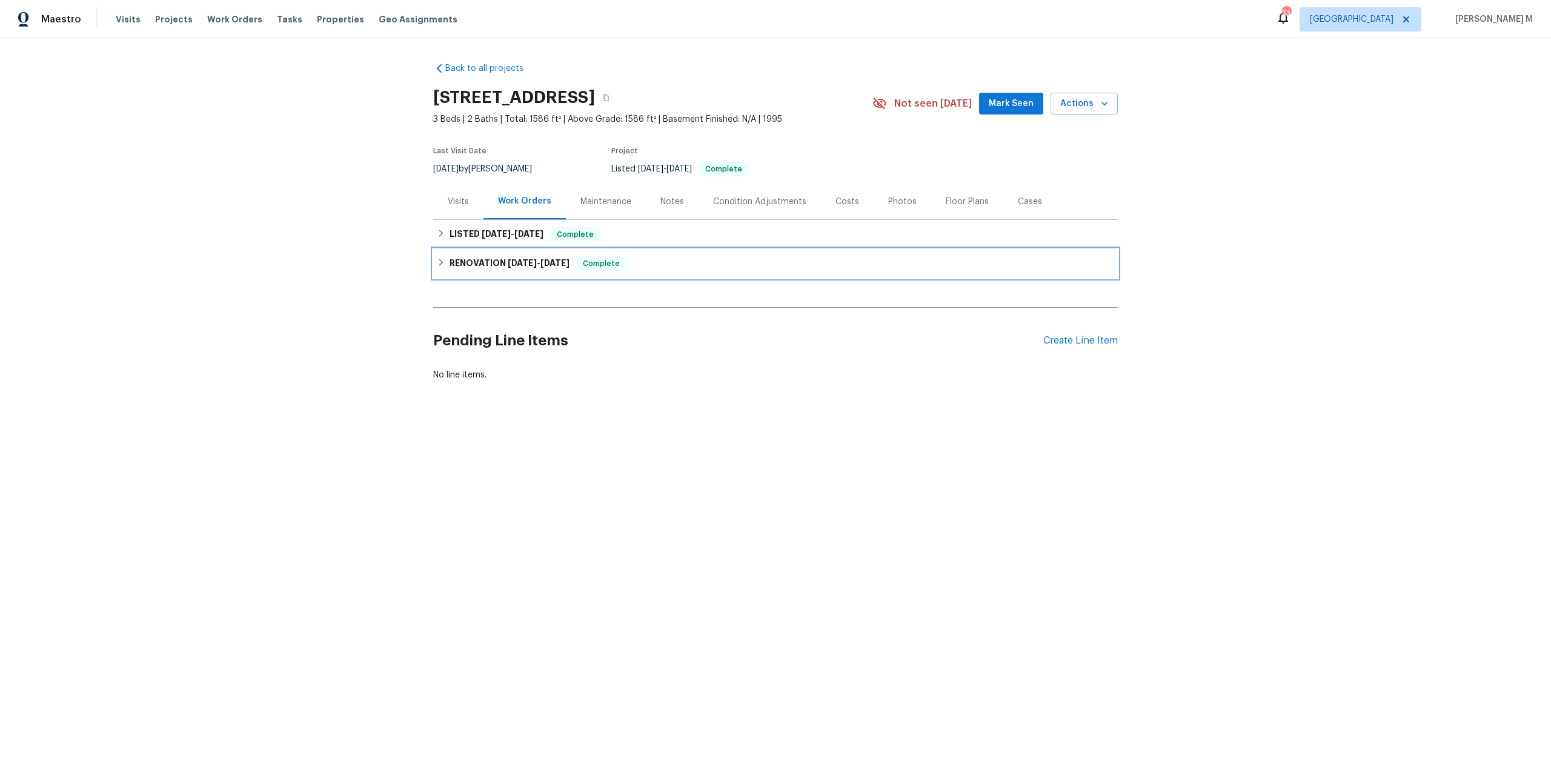
click at [489, 264] on h6 "RENOVATION [DATE] - [DATE]" at bounding box center [509, 264] width 120 height 15
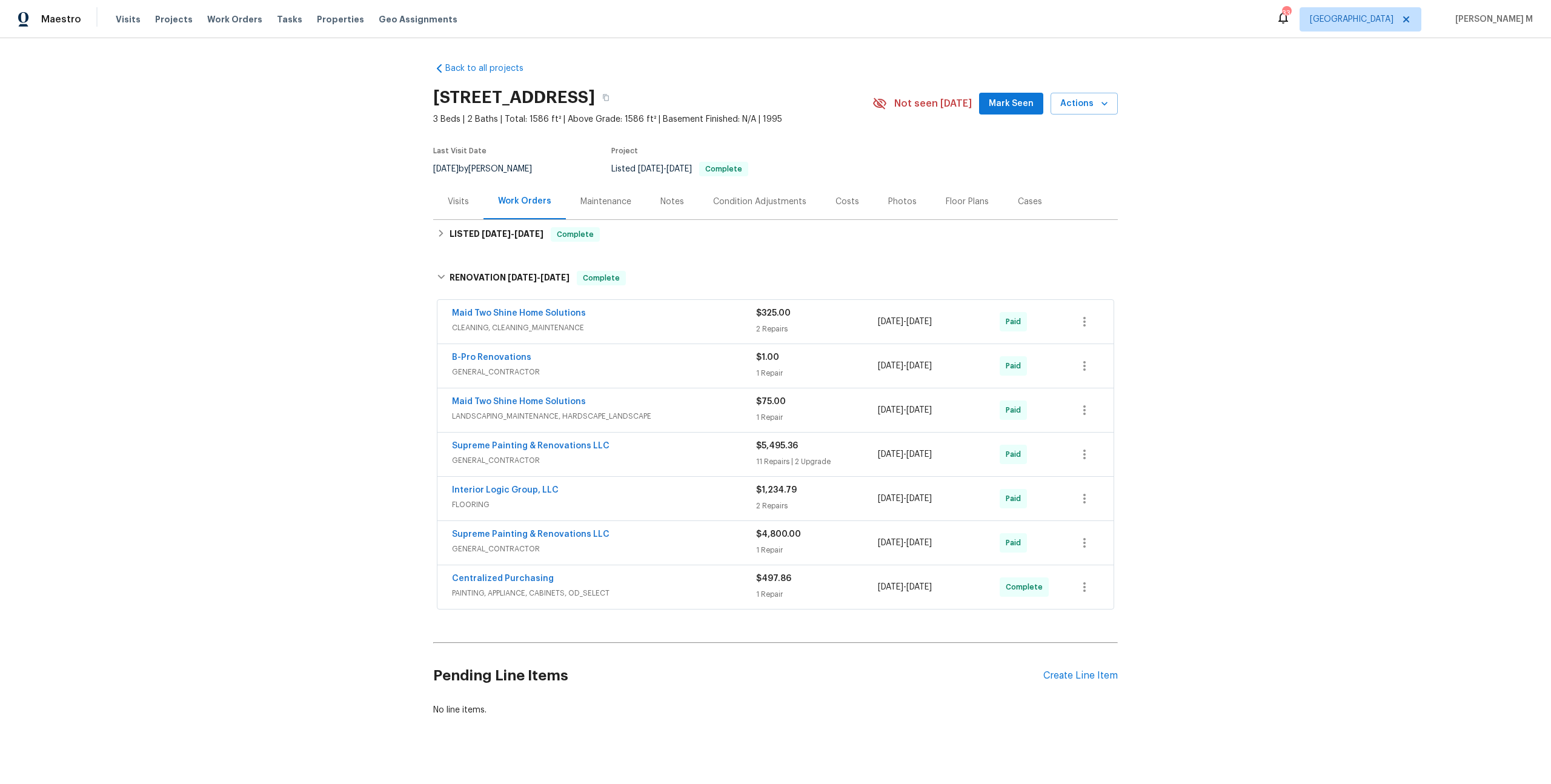
click at [496, 454] on span "GENERAL_CONTRACTOR" at bounding box center [604, 461] width 304 height 12
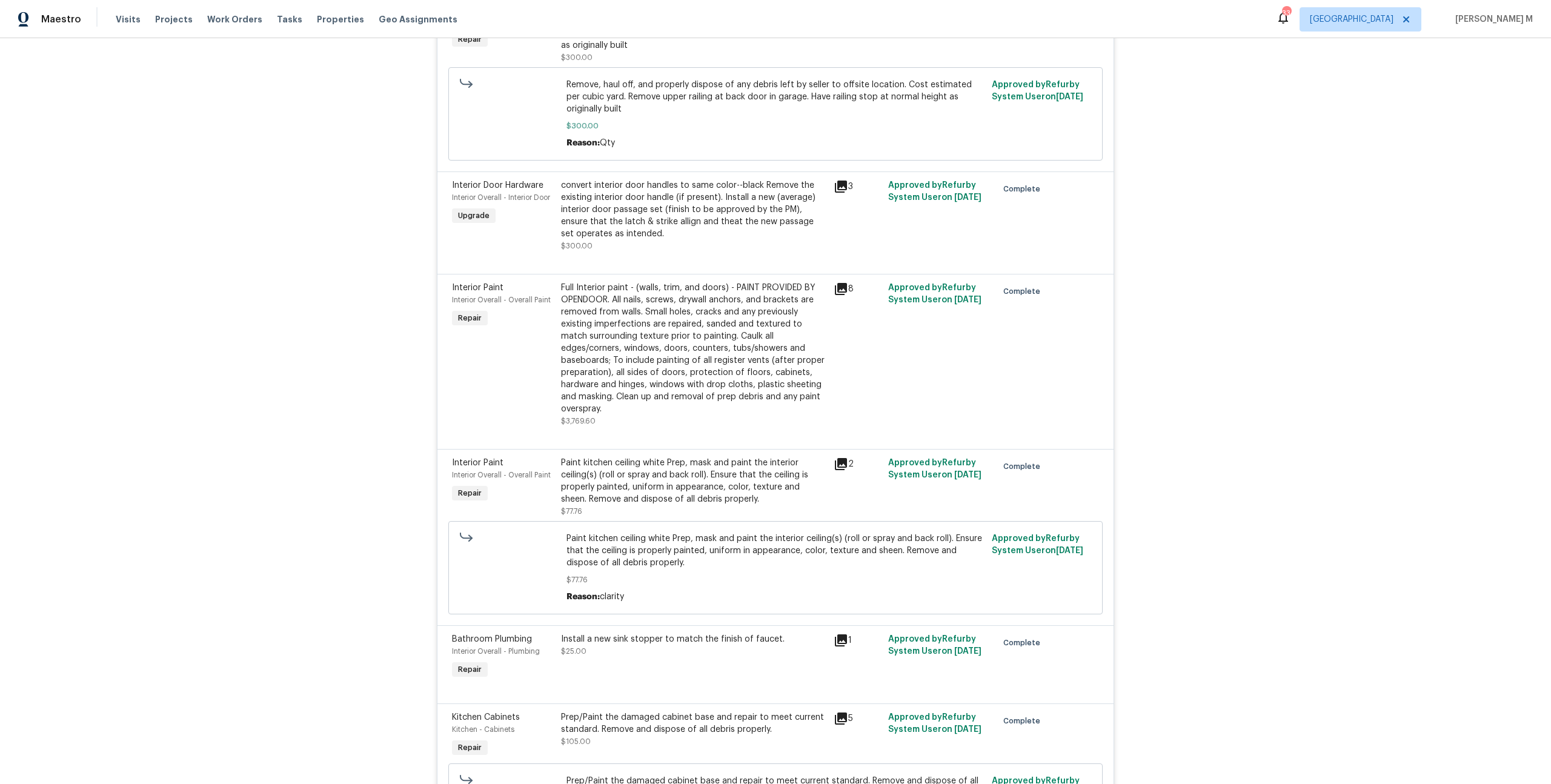
scroll to position [1609, 0]
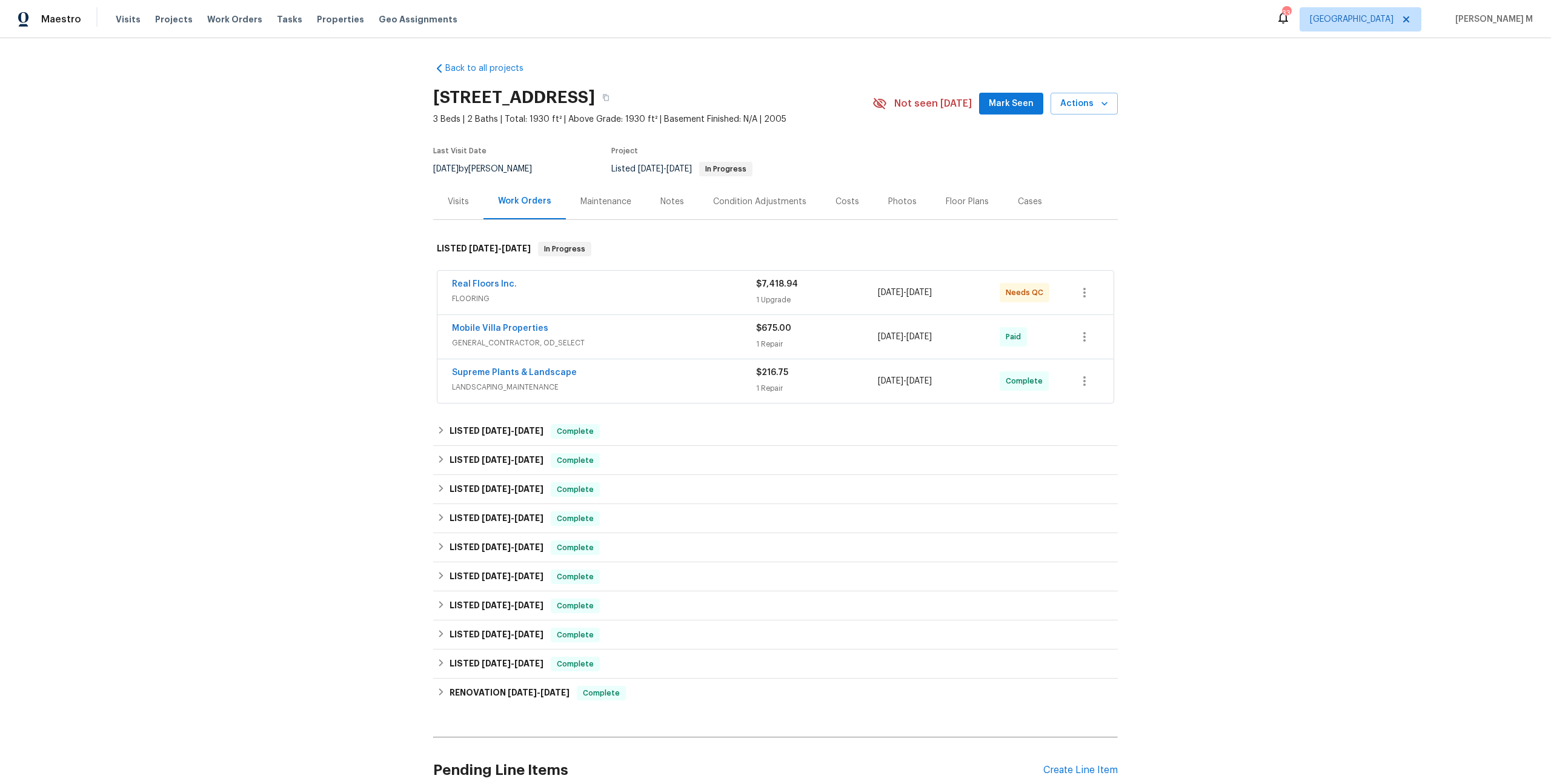
click at [480, 292] on span "FLOORING" at bounding box center [604, 298] width 304 height 12
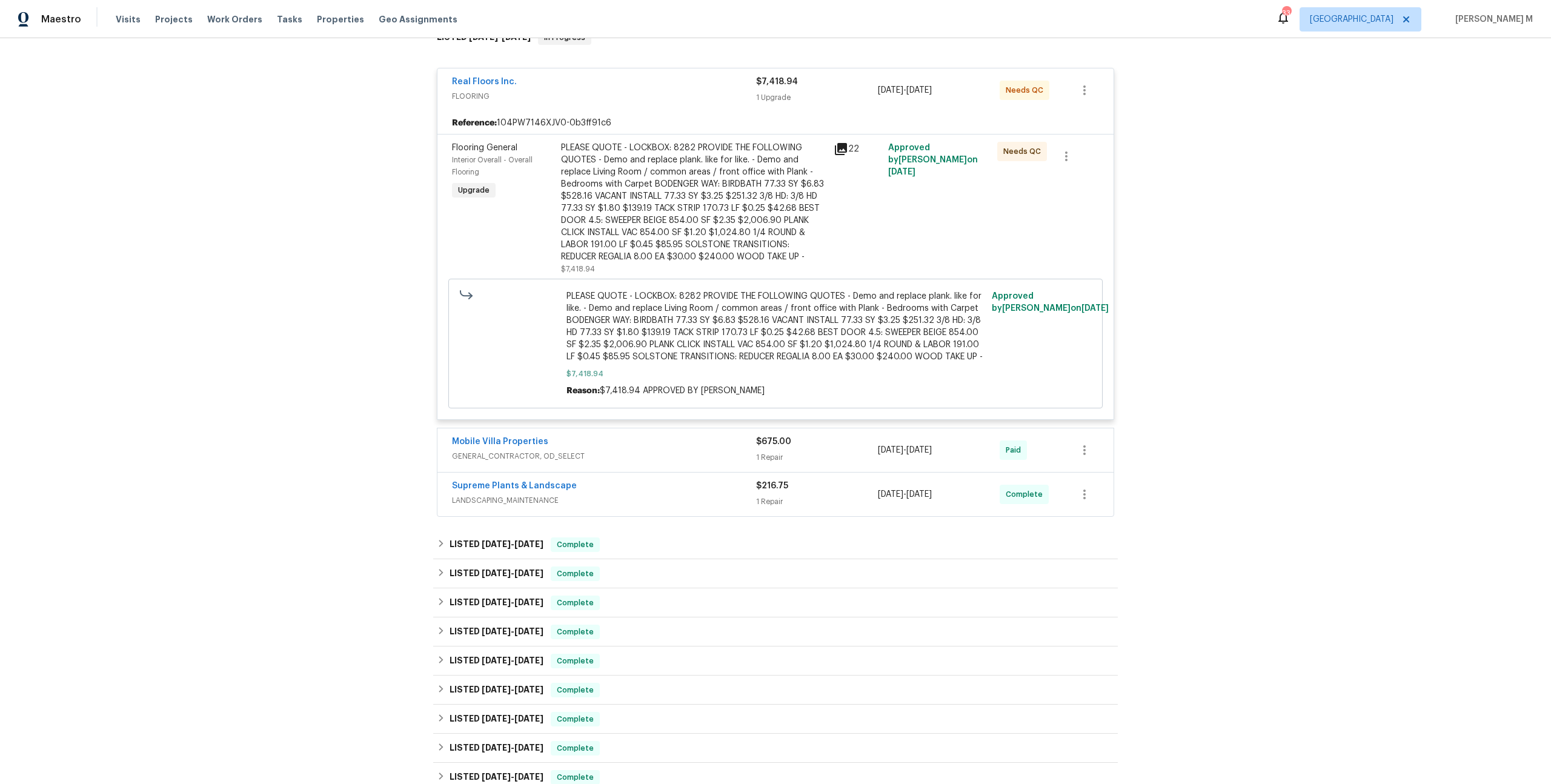
scroll to position [213, 0]
click at [477, 493] on span "LANDSCAPING_MAINTENANCE" at bounding box center [604, 499] width 304 height 12
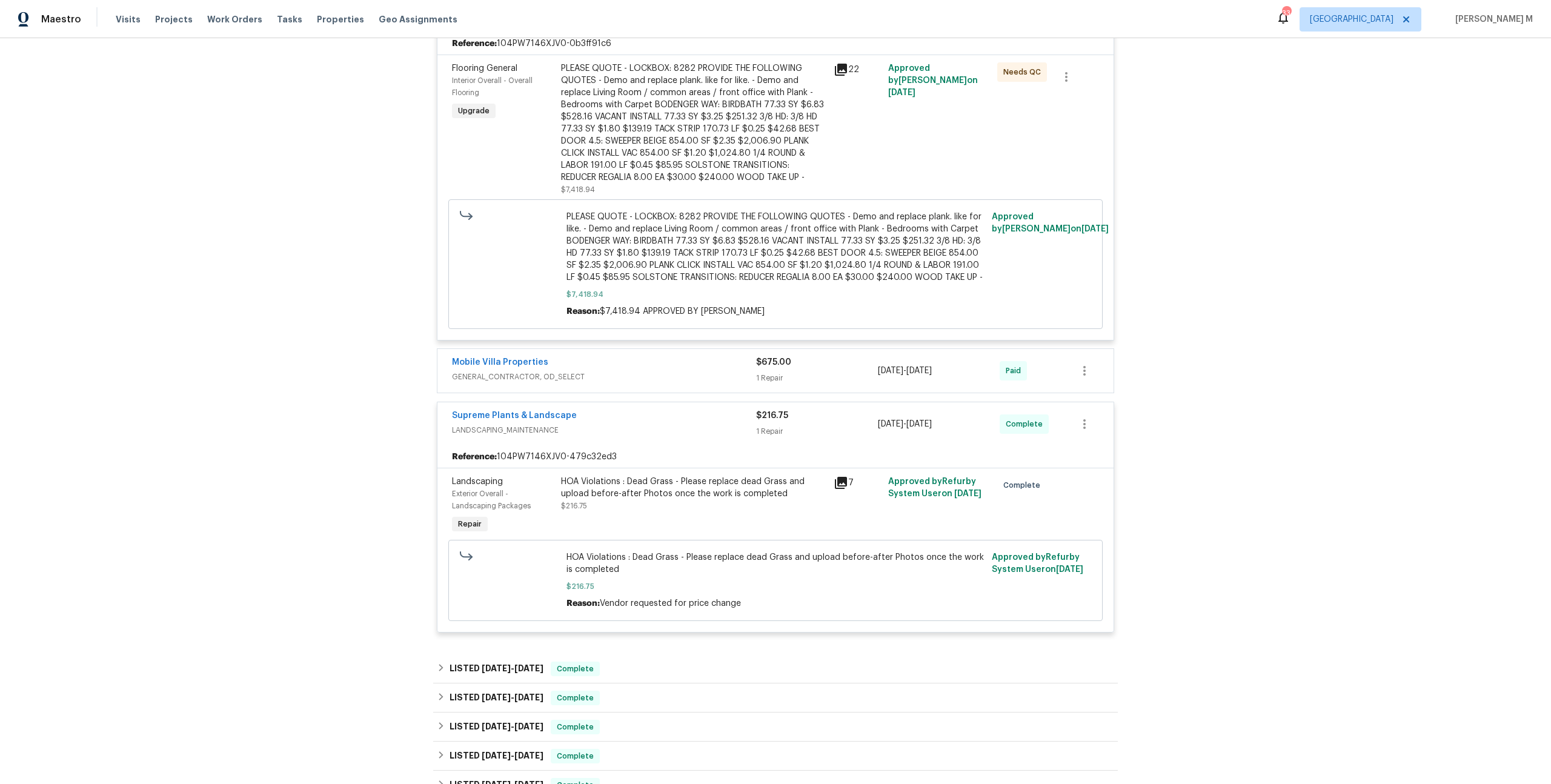
scroll to position [293, 0]
click at [509, 372] on div "Mobile Villa Properties GENERAL_CONTRACTOR, OD_SELECT $675.00 1 Repair [DATE] -…" at bounding box center [776, 369] width 676 height 44
click at [511, 369] on span "GENERAL_CONTRACTOR, OD_SELECT" at bounding box center [604, 375] width 304 height 12
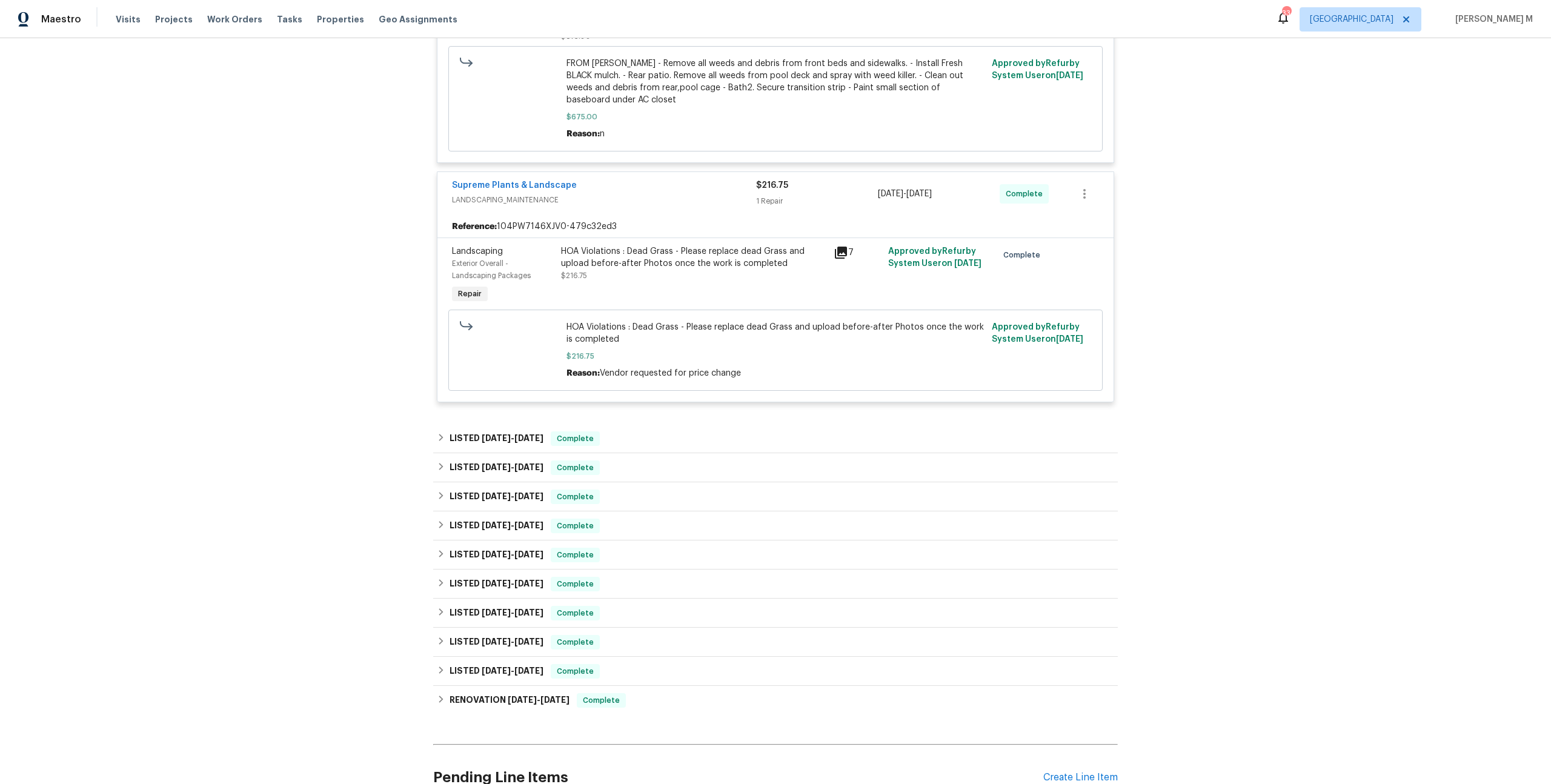
scroll to position [745, 0]
click at [511, 430] on h6 "LISTED [DATE] - [DATE]" at bounding box center [496, 437] width 94 height 15
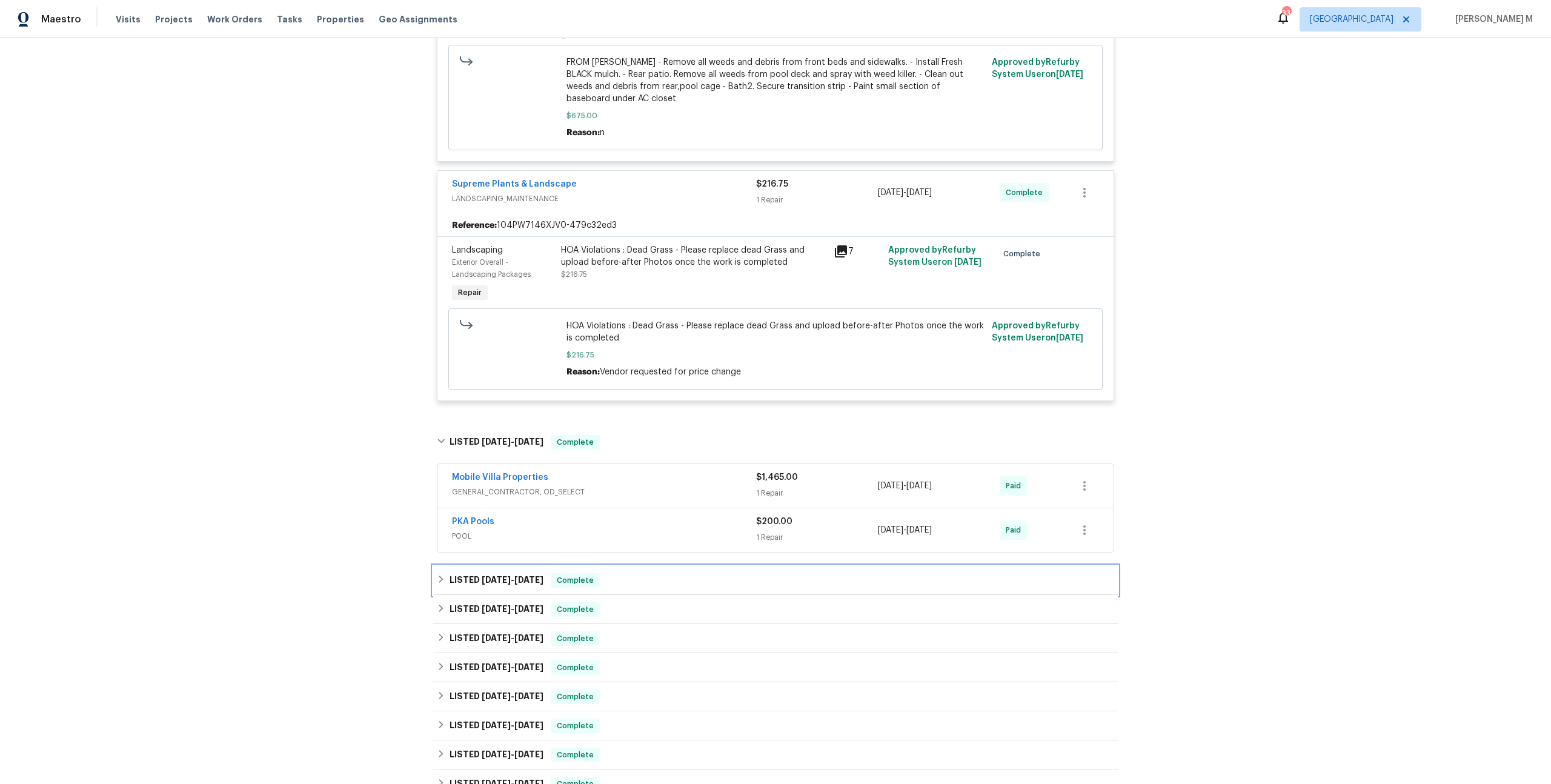
click at [492, 566] on div "LISTED [DATE] - [DATE] Complete" at bounding box center [776, 581] width 685 height 29
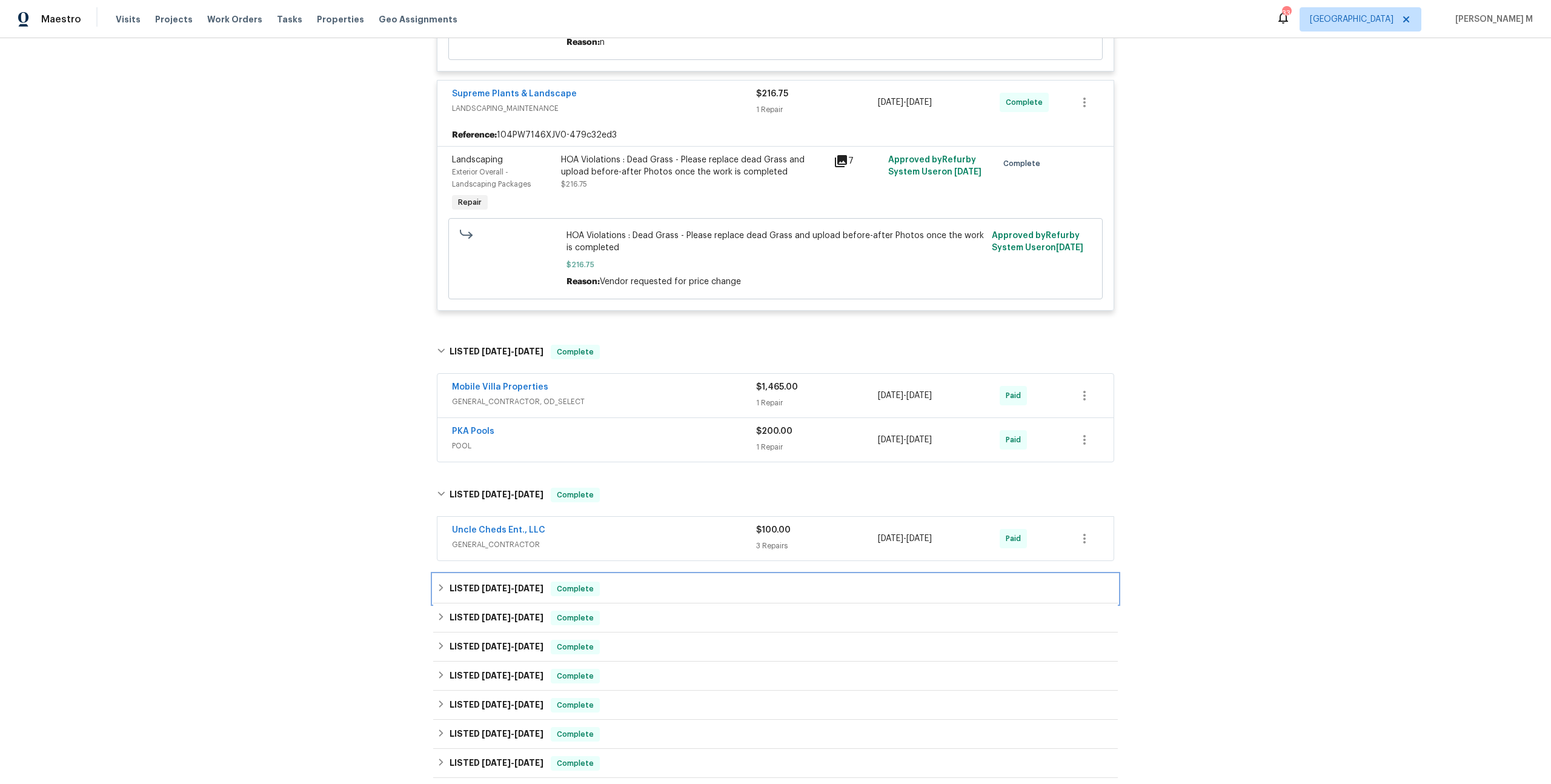
click at [490, 582] on h6 "LISTED 4/21/25 - 4/25/25" at bounding box center [496, 589] width 94 height 15
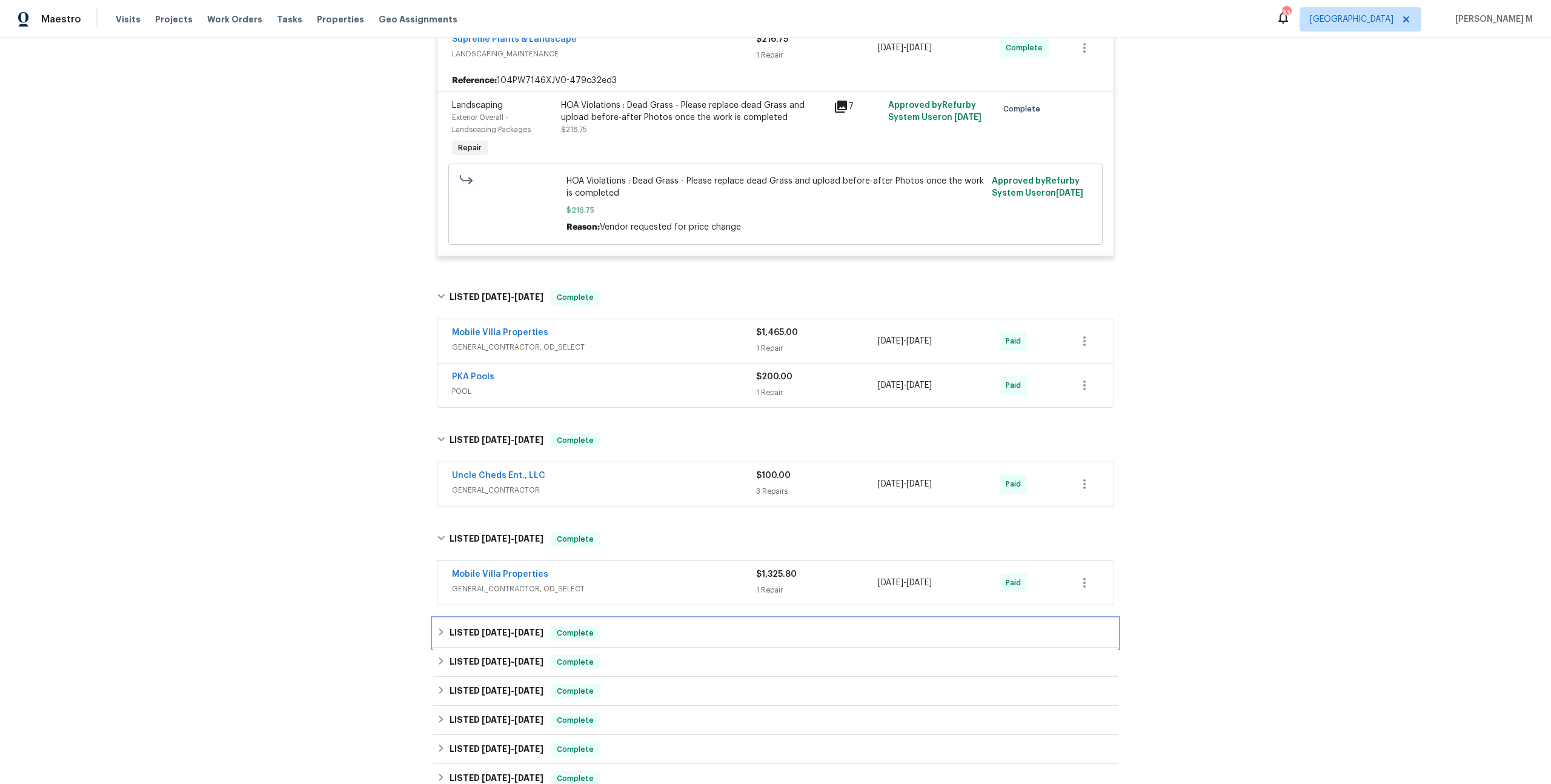
click at [482, 618] on div "LISTED 2/18/25 - 2/20/25 Complete" at bounding box center [776, 633] width 685 height 29
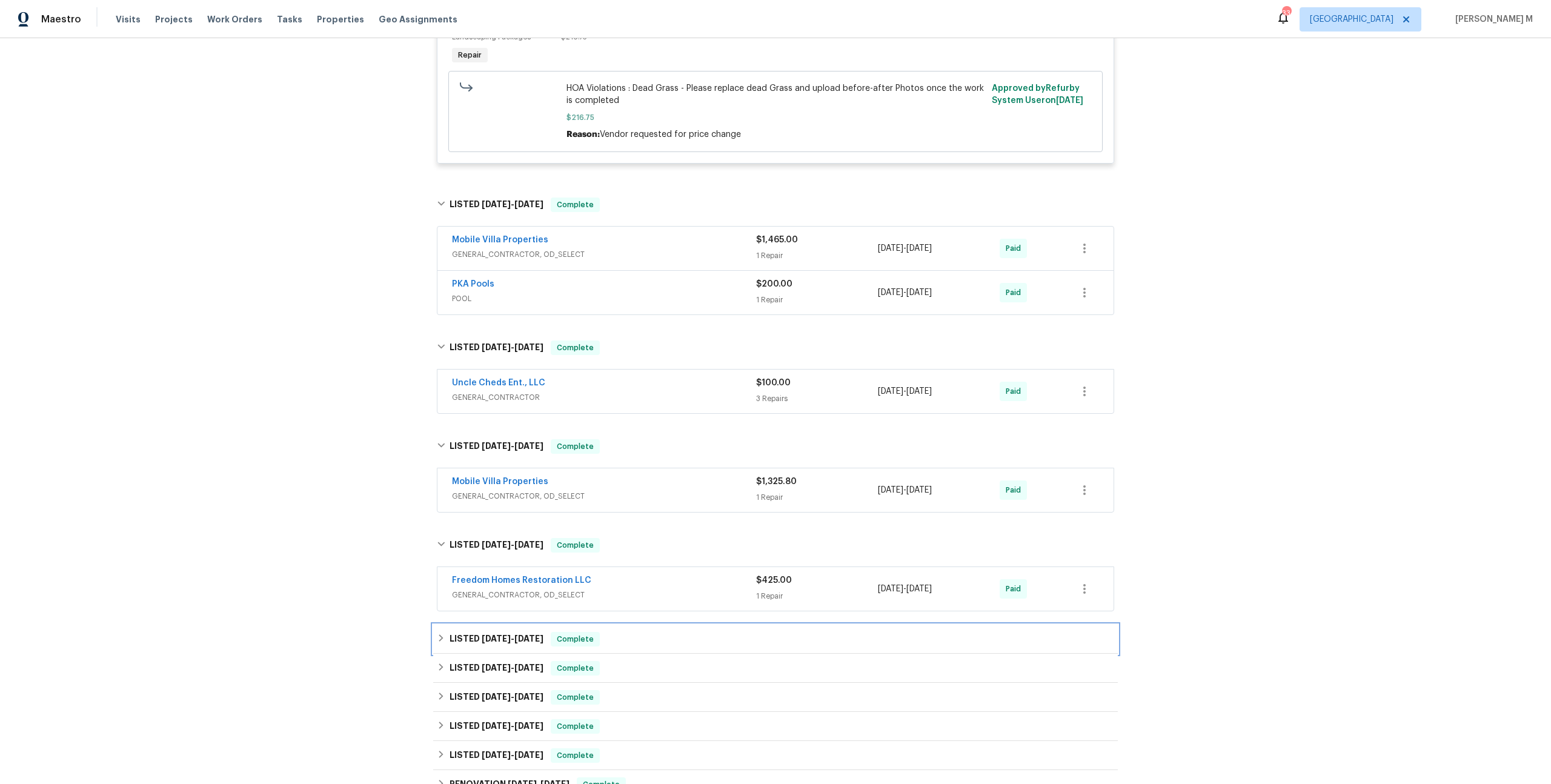
click at [482, 624] on div "LISTED 2/11/25 - 2/18/25 Complete" at bounding box center [776, 639] width 685 height 29
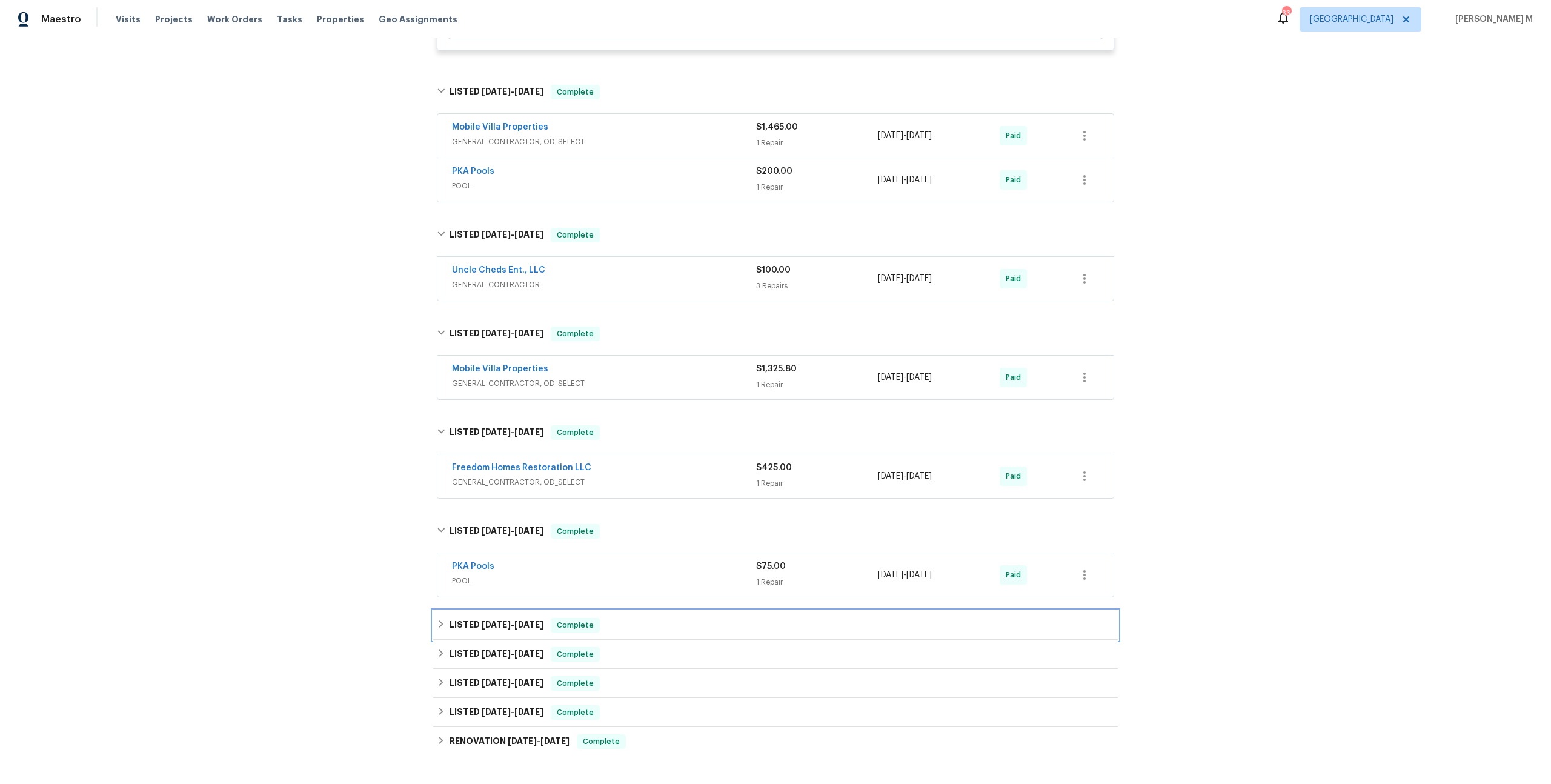
click at [484, 610] on div "LISTED 1/18/25 - 2/3/25 Complete" at bounding box center [776, 625] width 685 height 29
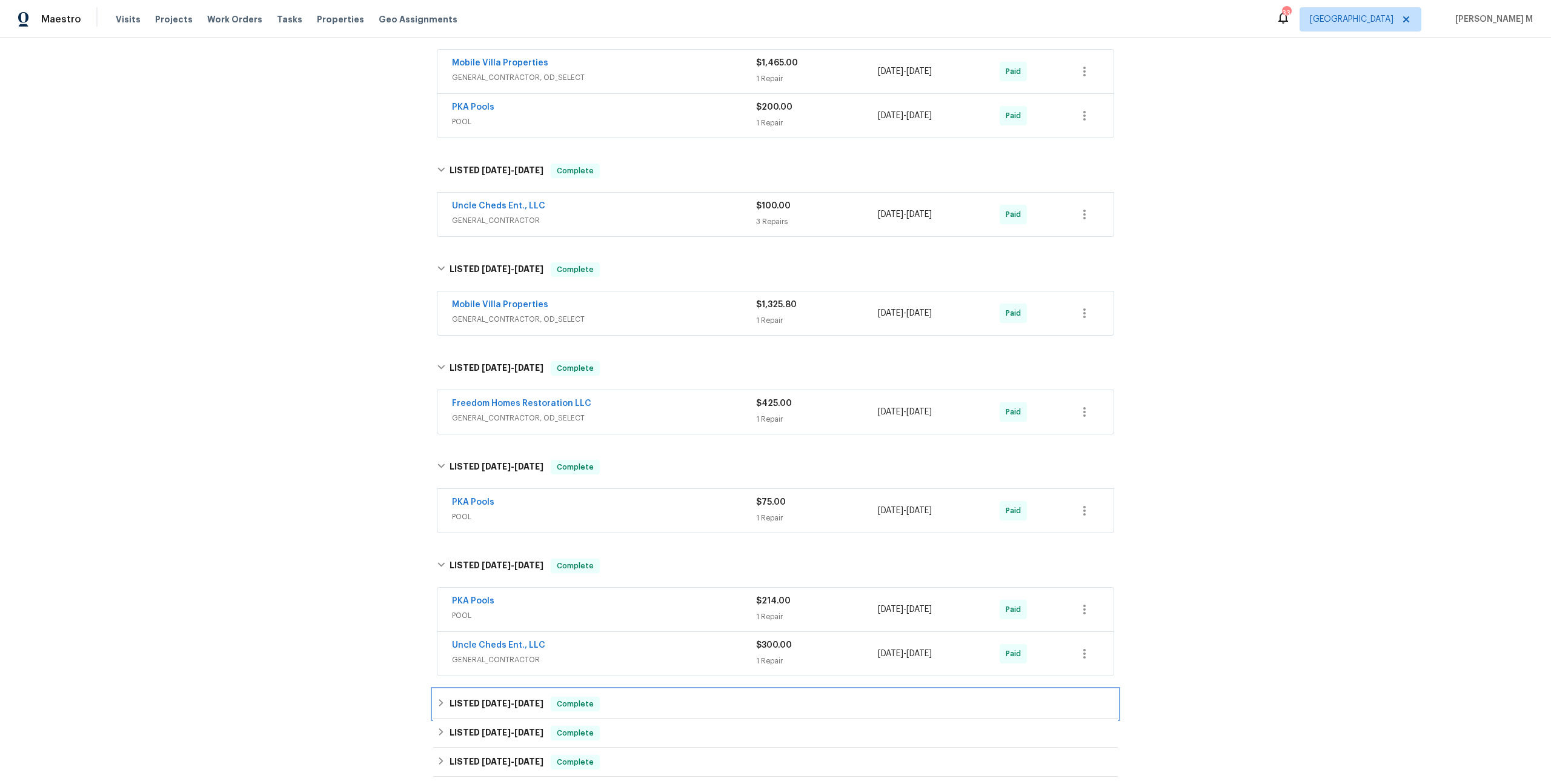
click at [487, 699] on span "10/7/24" at bounding box center [496, 704] width 29 height 9
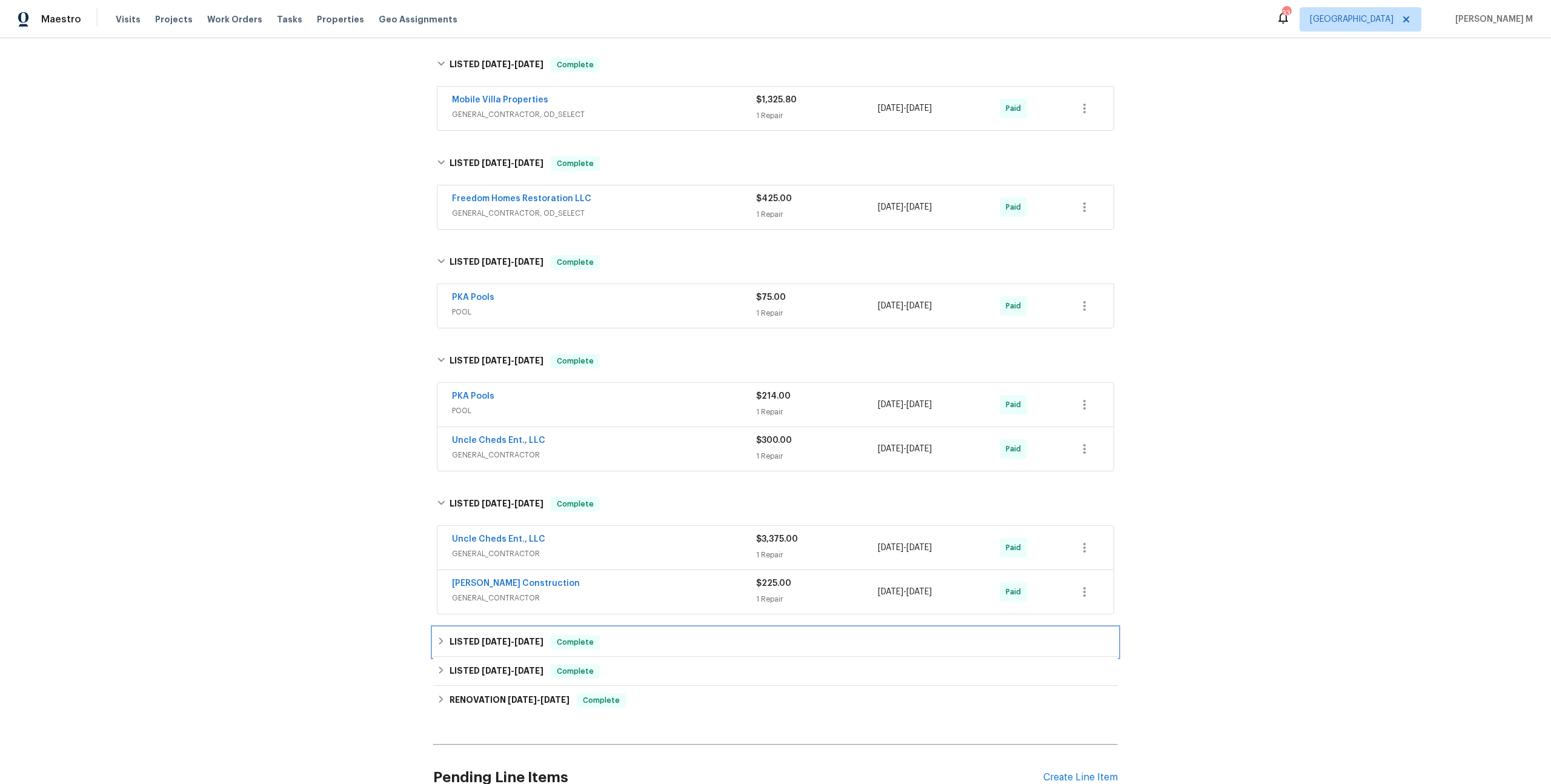
click at [488, 637] on span "8/15/24" at bounding box center [496, 641] width 29 height 9
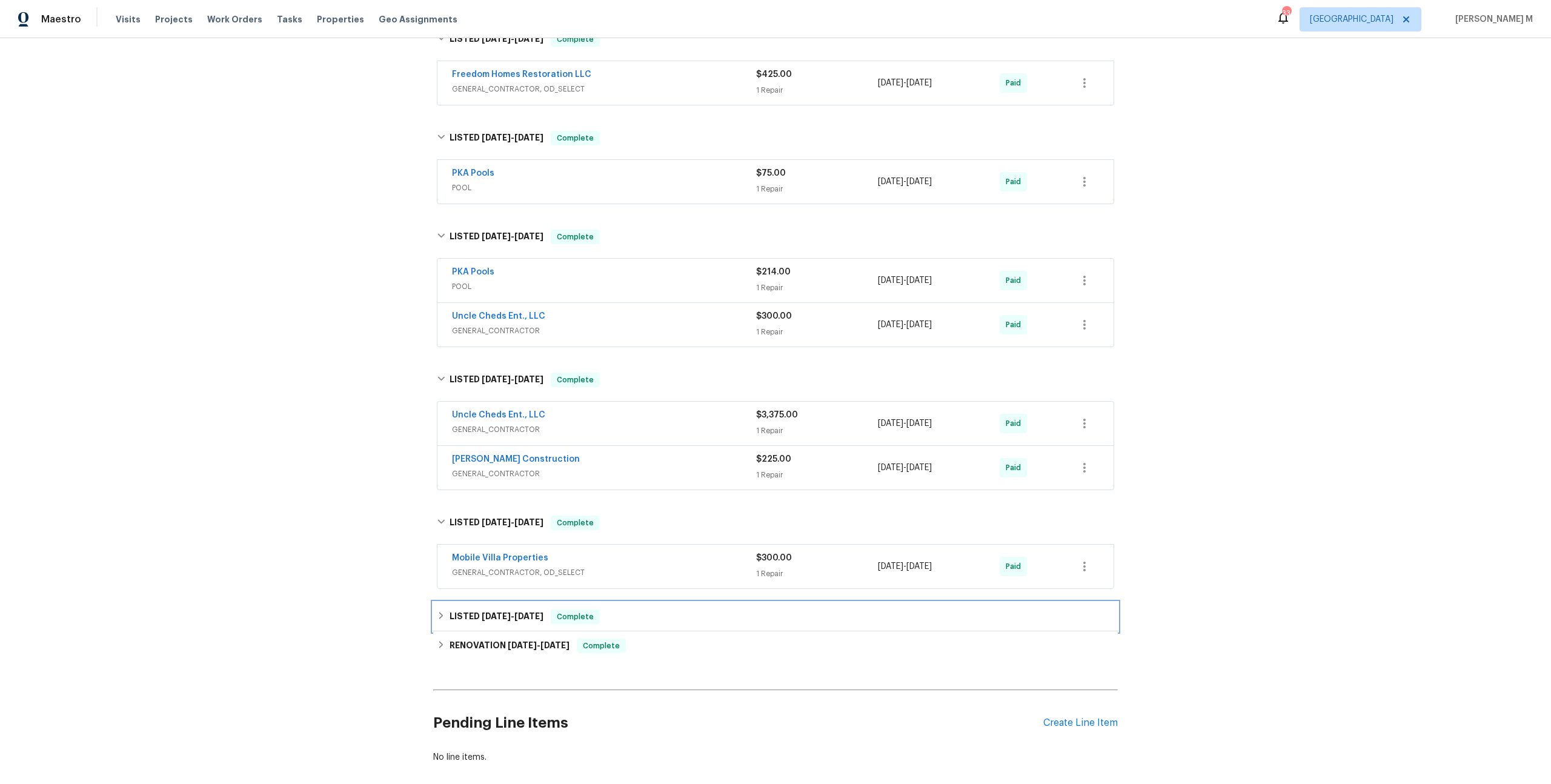
click at [492, 612] on span "7/11/24" at bounding box center [496, 616] width 29 height 9
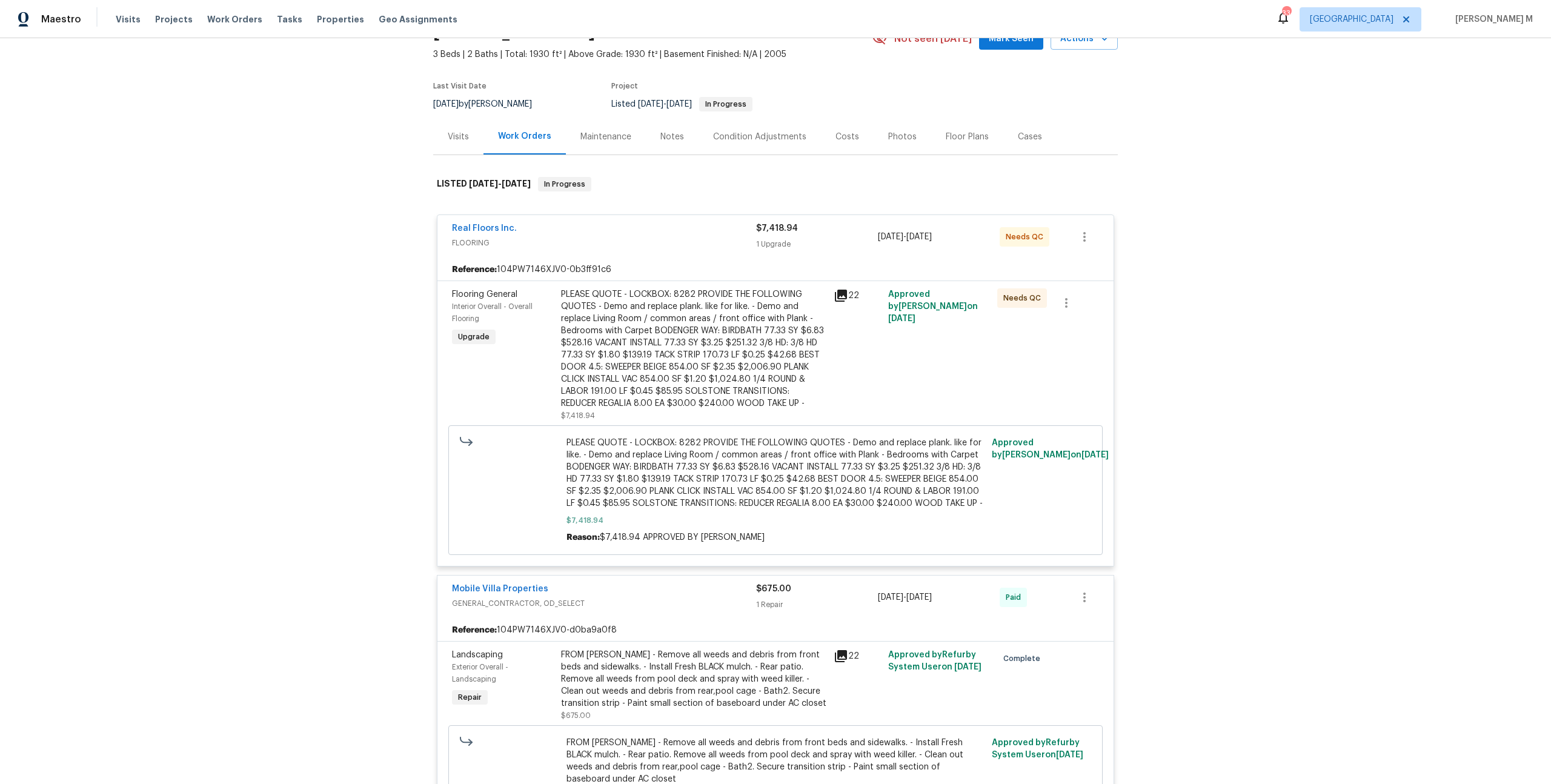
scroll to position [66, 0]
click at [729, 292] on div "PLEASE QUOTE - LOCKBOX: 8282 PROVIDE THE FOLLOWING QUOTES - Demo and replace pl…" at bounding box center [694, 347] width 266 height 121
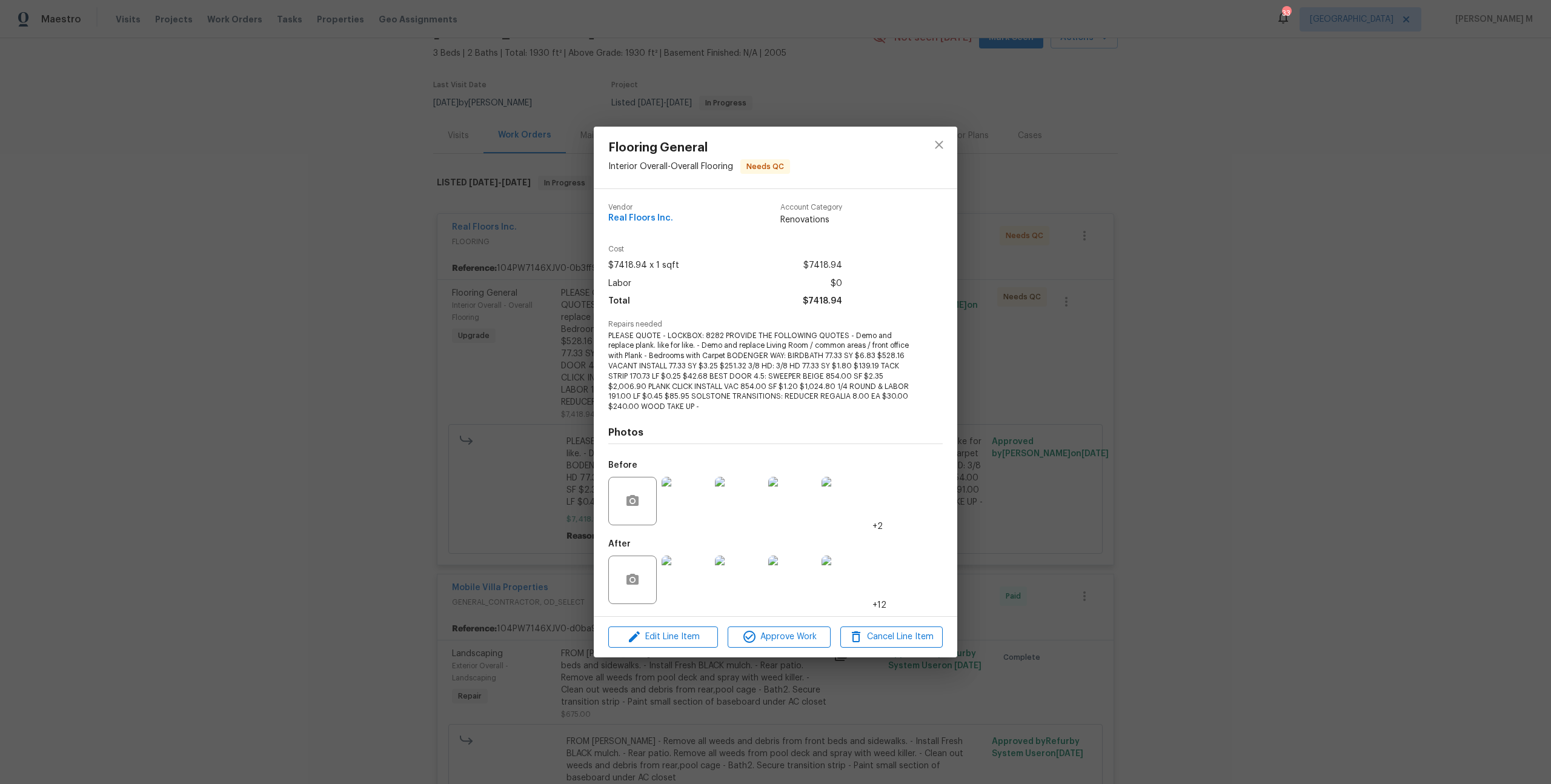
click at [1101, 560] on div "Flooring General Interior Overall - Overall Flooring Needs QC Vendor Real Floor…" at bounding box center [776, 392] width 1551 height 784
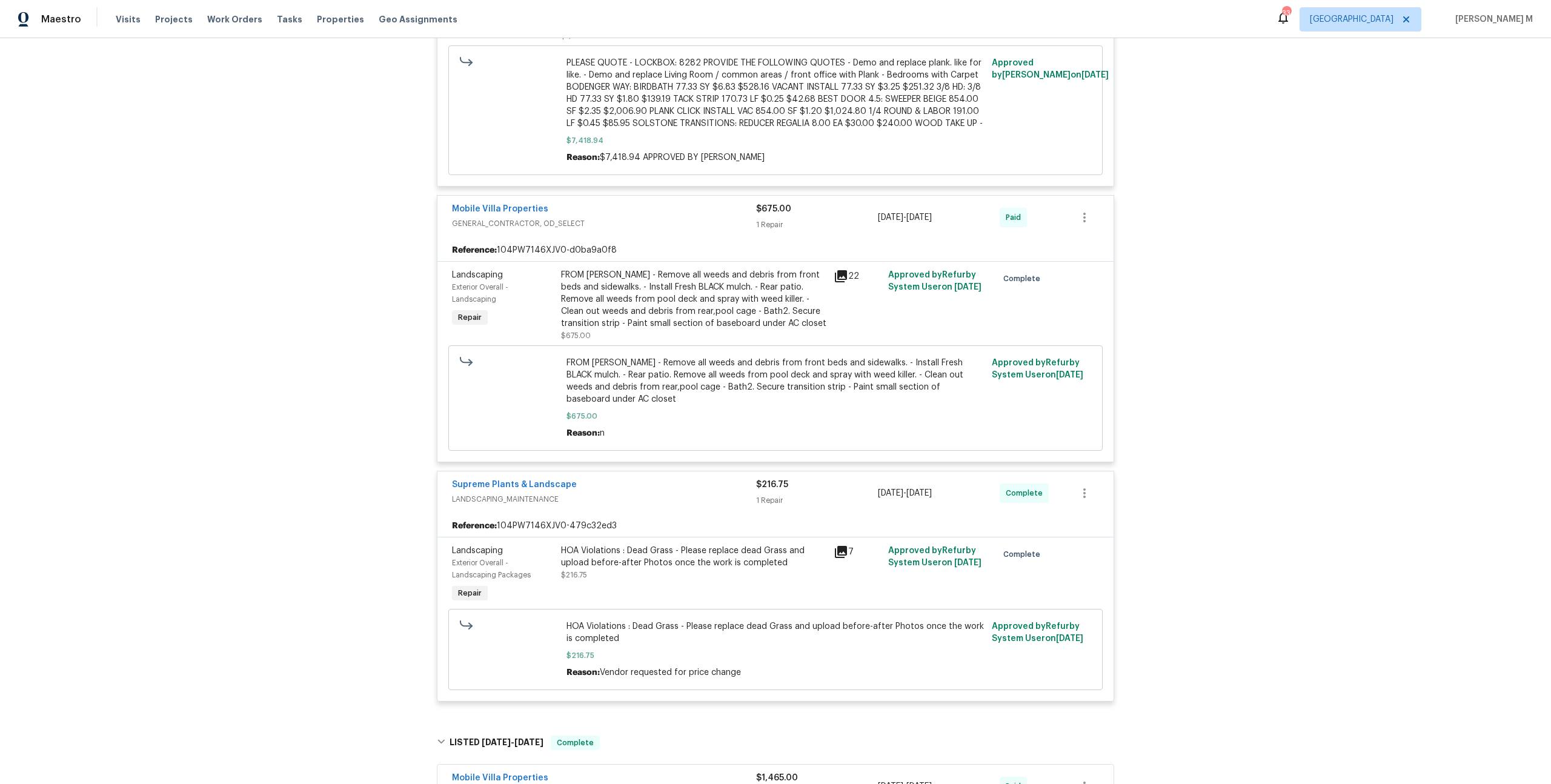
scroll to position [0, 0]
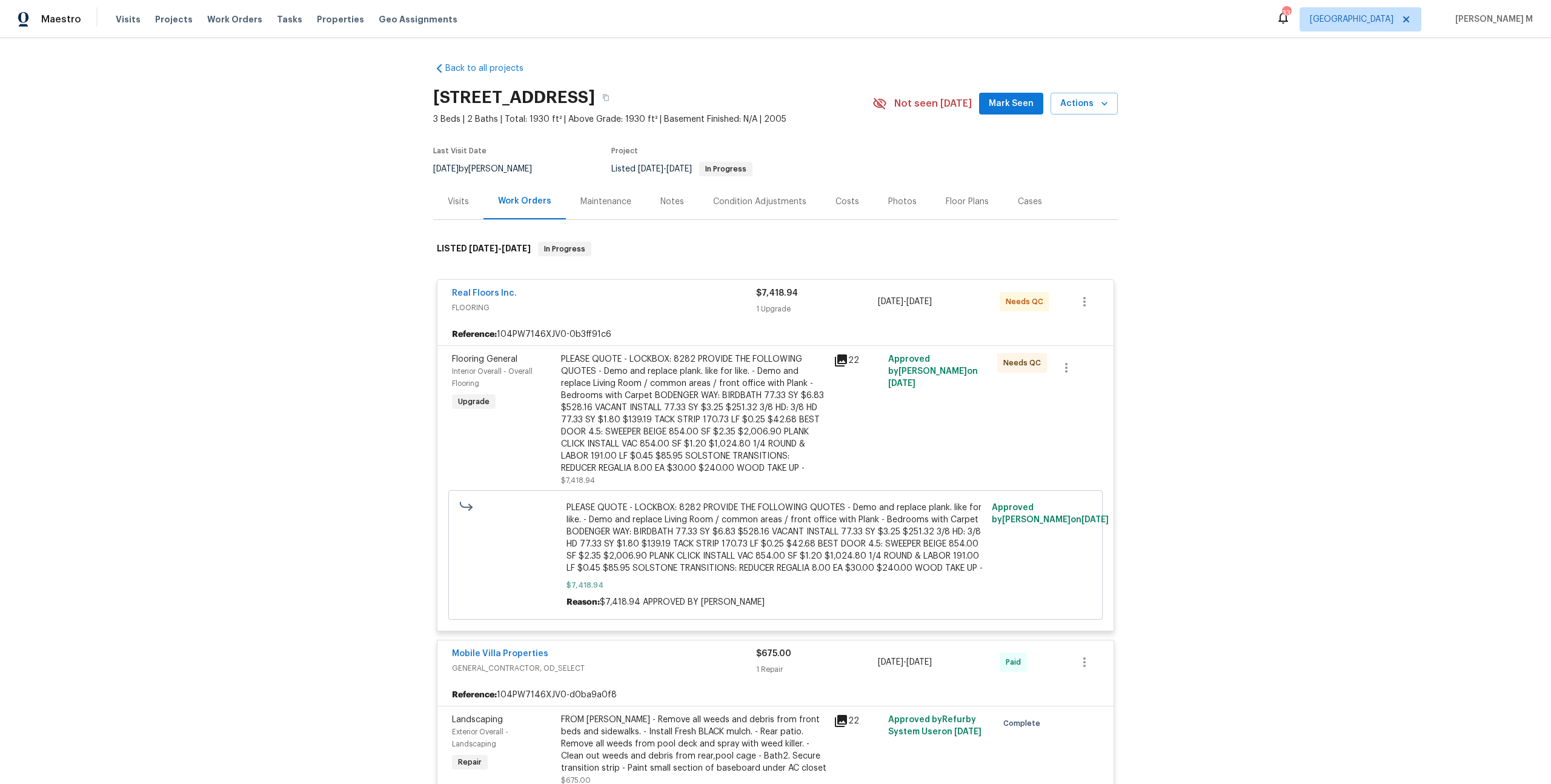
click at [292, 231] on div "Back to all projects 11158 Golden Silence Dr, Riverview, FL 33579 3 Beds | 2 Ba…" at bounding box center [776, 411] width 1551 height 746
click at [589, 205] on div "Maintenance" at bounding box center [606, 201] width 80 height 36
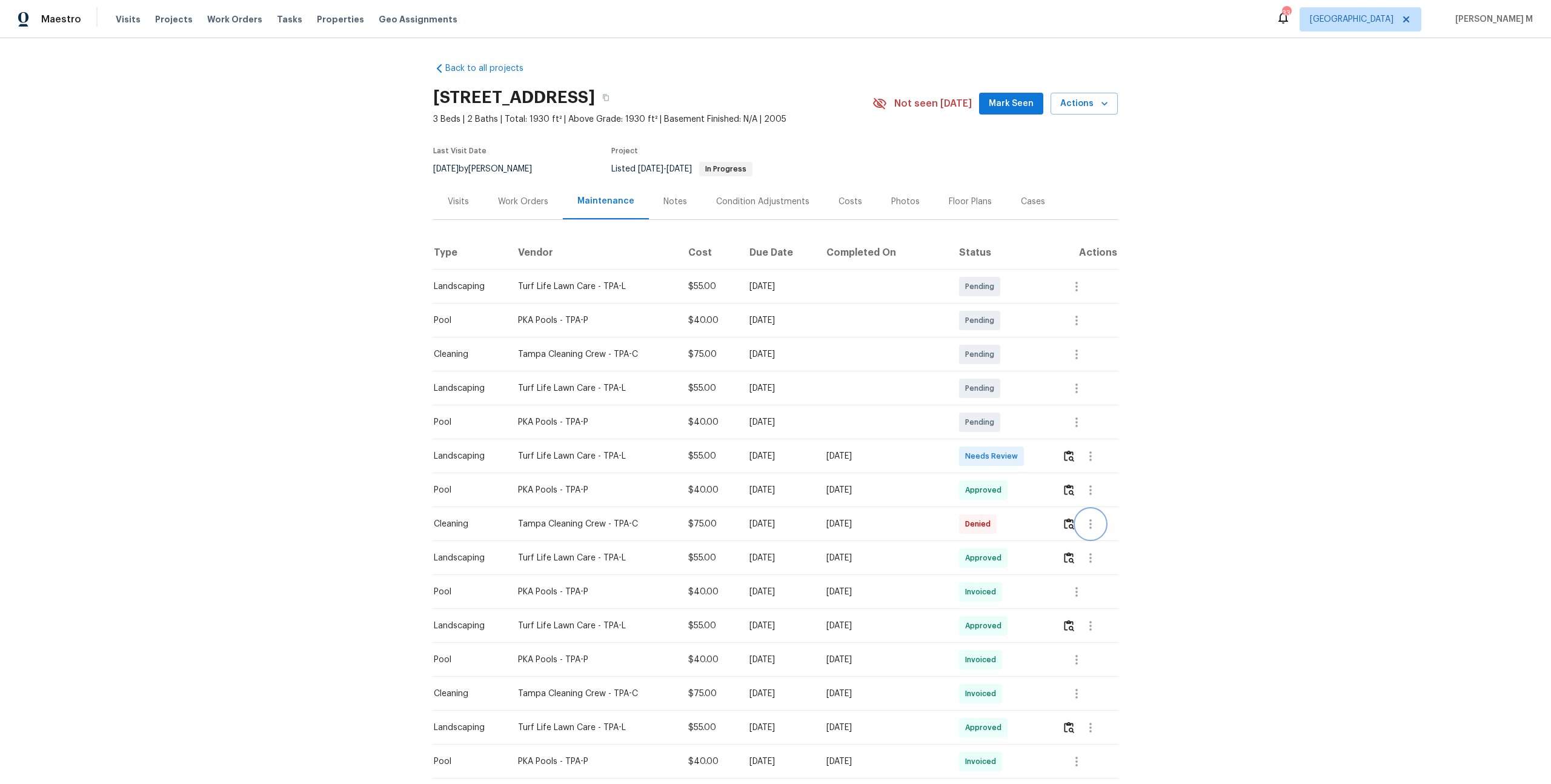
click at [1091, 519] on icon "button" at bounding box center [1090, 524] width 2 height 10
click at [1118, 511] on li "Message vendor" at bounding box center [1119, 518] width 85 height 20
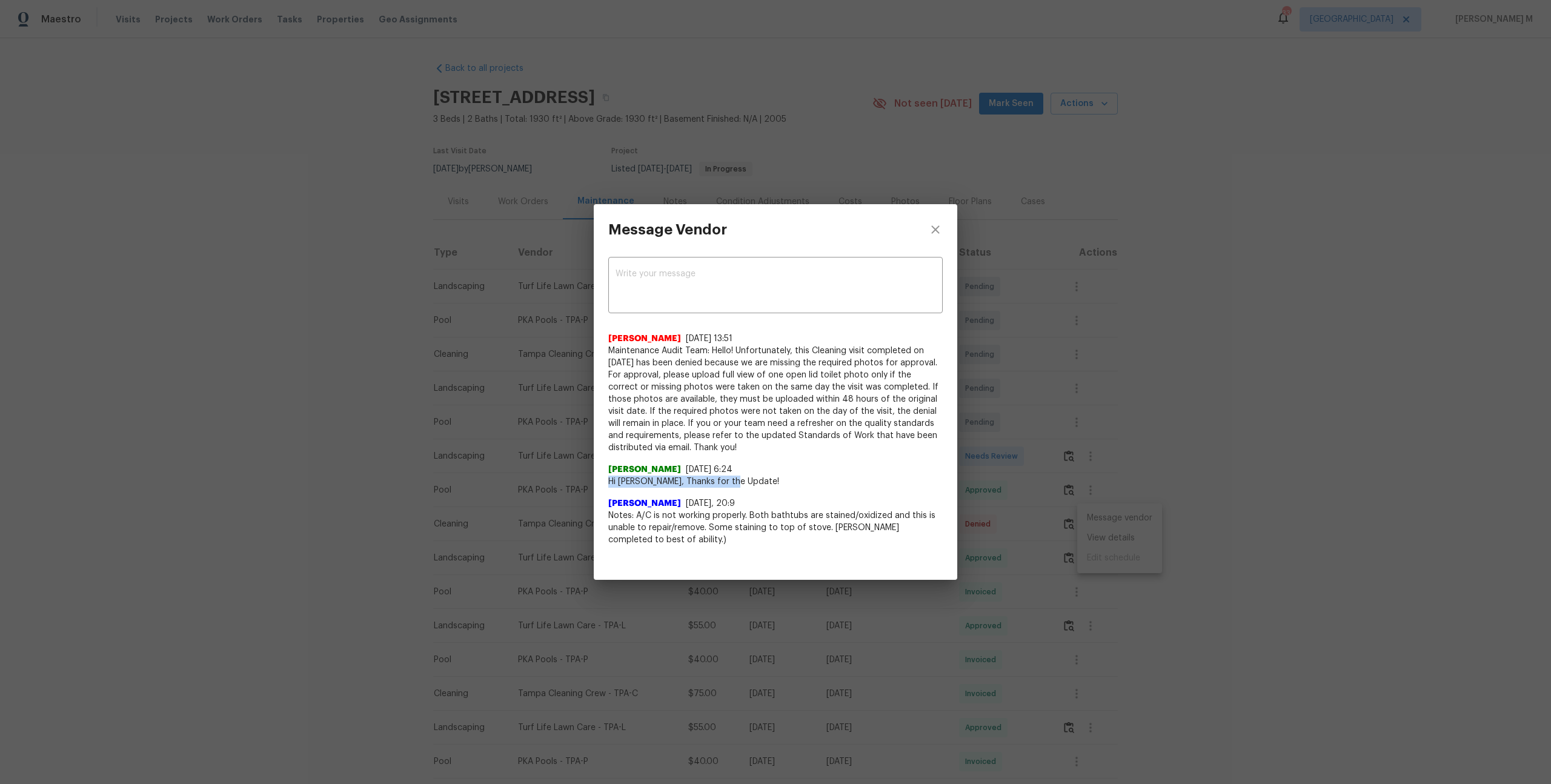
drag, startPoint x: 604, startPoint y: 479, endPoint x: 824, endPoint y: 473, distance: 220.1
click at [825, 473] on div "x ​ Bhavatharani Muthumani 8/16/25, 13:51 Maintenance Audit Team: Hello! Unfort…" at bounding box center [776, 408] width 364 height 305
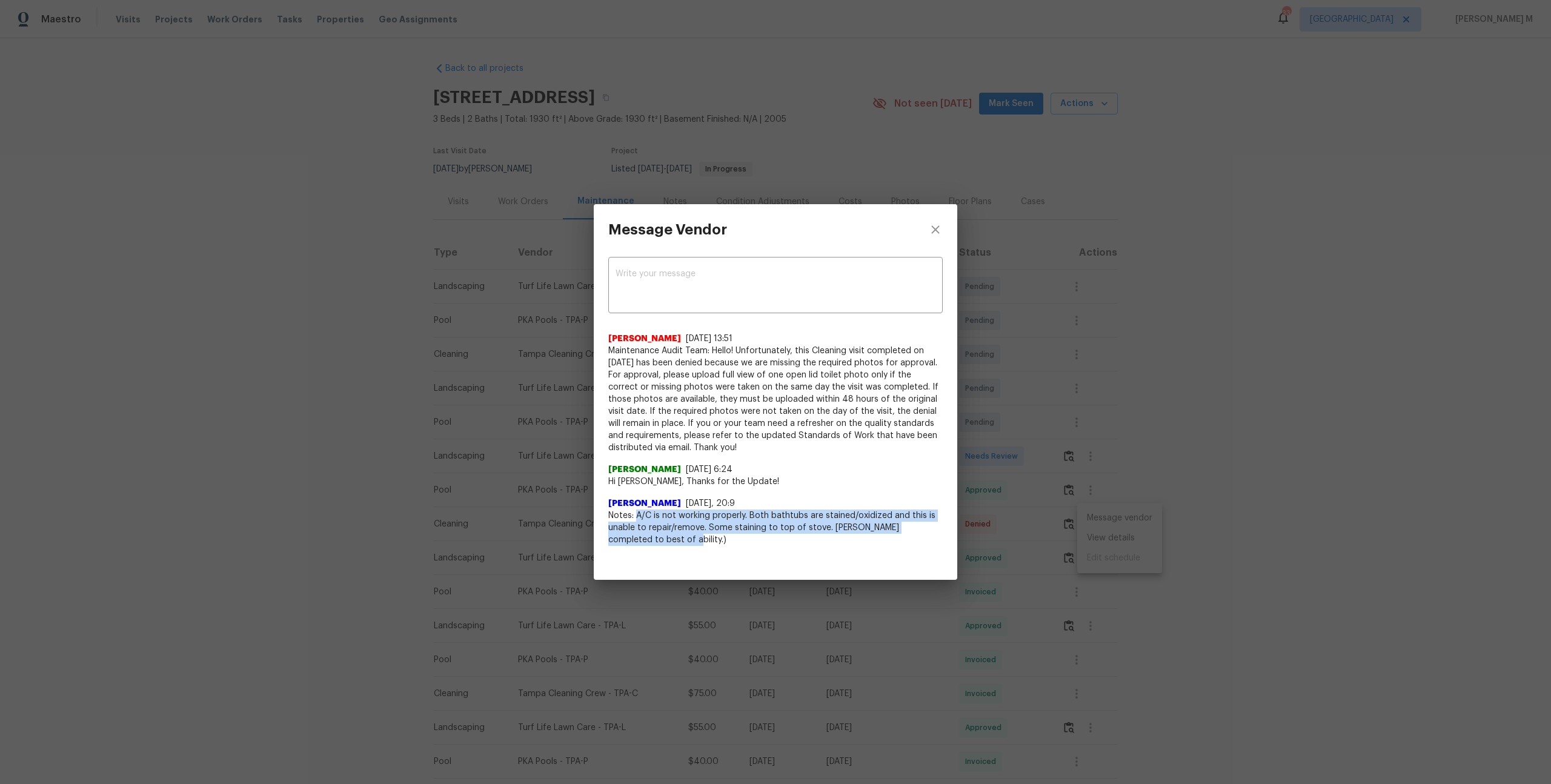
drag, startPoint x: 637, startPoint y: 512, endPoint x: 822, endPoint y: 534, distance: 186.3
click at [822, 534] on span "Notes: A/C is not working properly. Both bathtubs are stained/oxidized and this…" at bounding box center [775, 528] width 334 height 37
click at [1045, 539] on div "Message Vendor x ​ Bhavatharani Muthumani 8/16/25, 13:51 Maintenance Audit Team…" at bounding box center [776, 392] width 1551 height 784
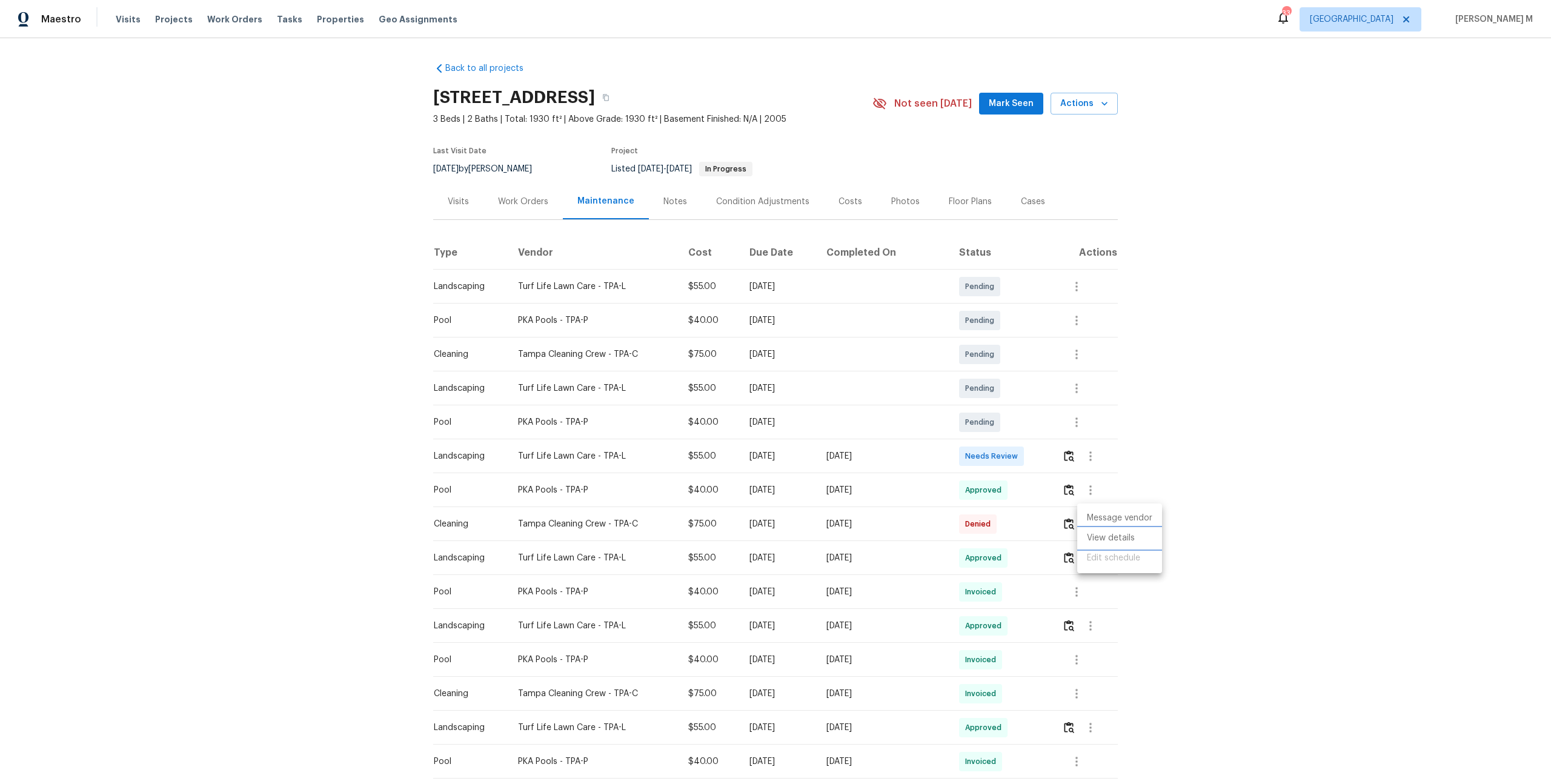
click at [1133, 538] on li "View details" at bounding box center [1119, 538] width 85 height 20
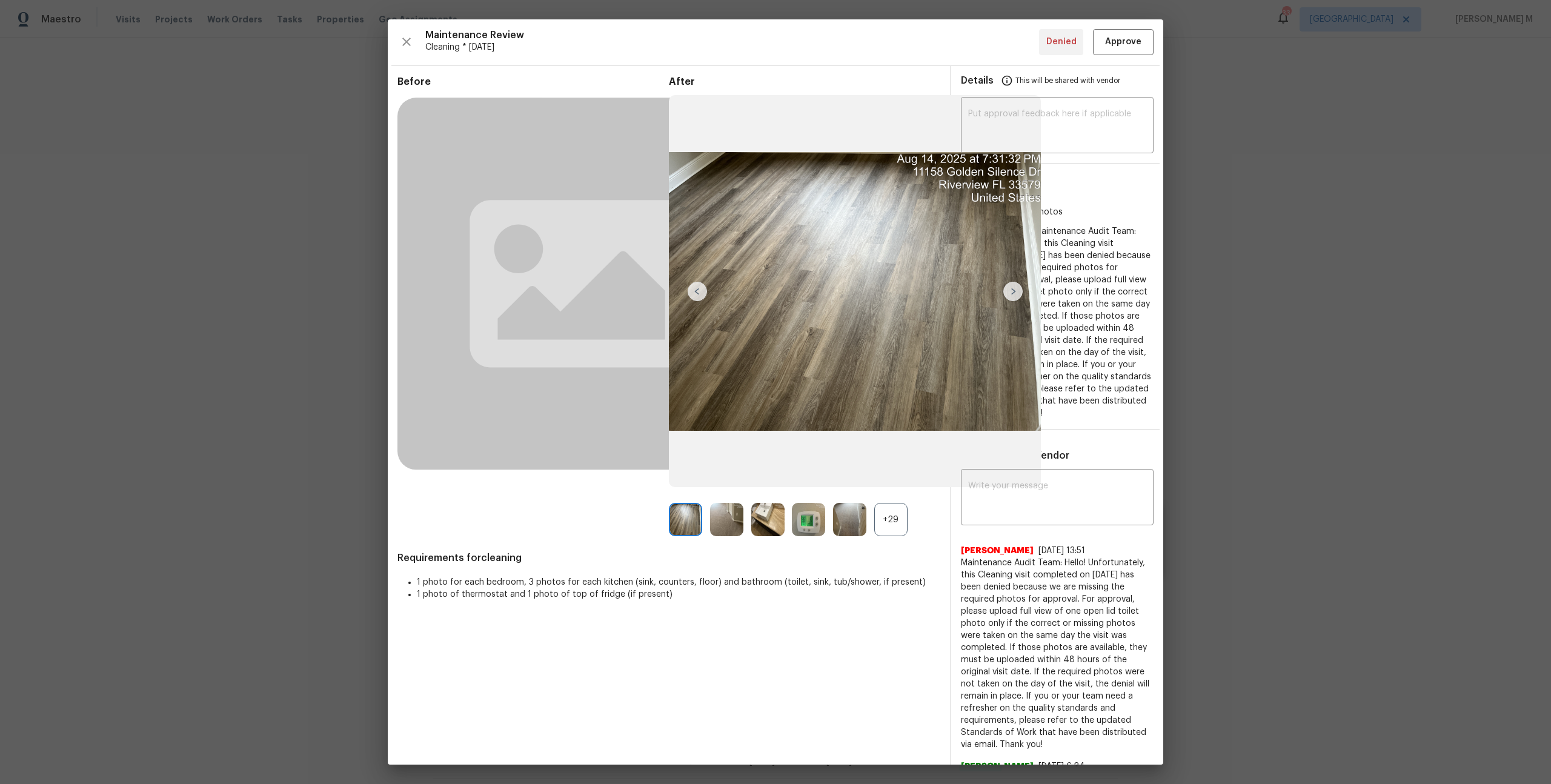
click at [883, 498] on div "After +29" at bounding box center [805, 306] width 272 height 461
click at [891, 520] on div "+29" at bounding box center [891, 519] width 34 height 34
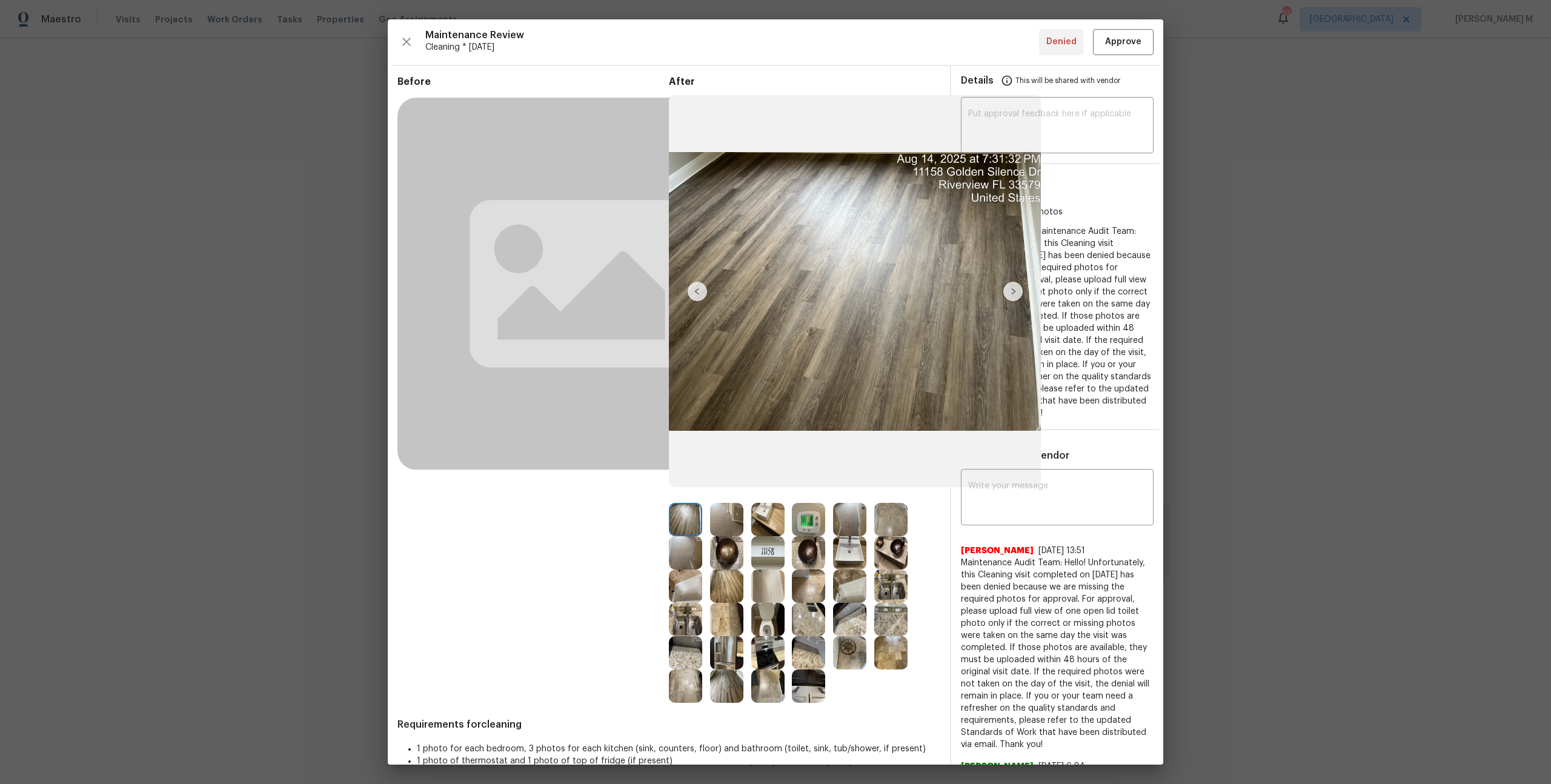
click at [810, 517] on img at bounding box center [808, 519] width 34 height 34
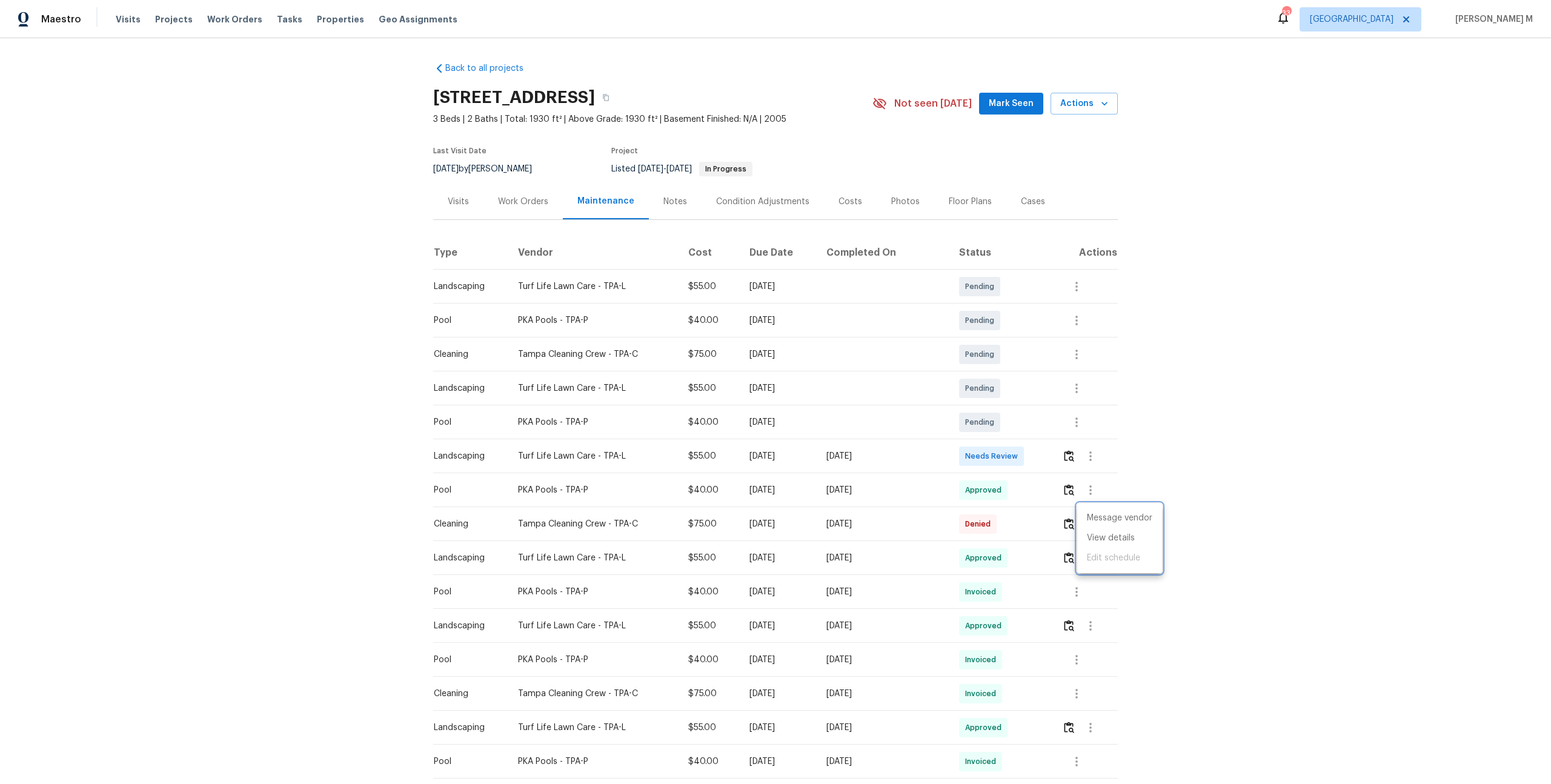
click at [401, 470] on div at bounding box center [776, 392] width 1551 height 784
click at [1090, 517] on icon "button" at bounding box center [1090, 524] width 15 height 15
click at [1107, 538] on li "View details" at bounding box center [1119, 538] width 85 height 20
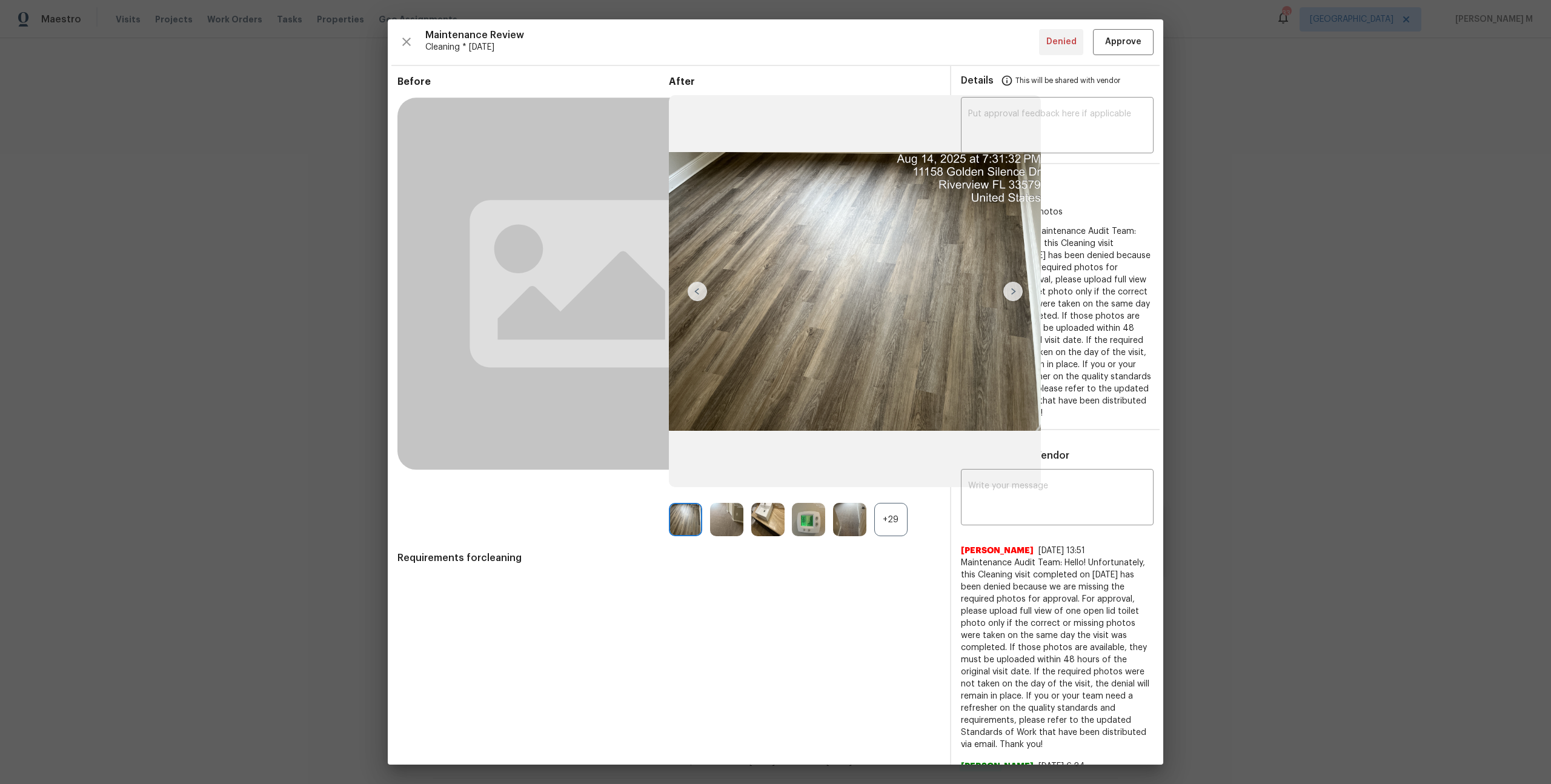
click at [797, 518] on img at bounding box center [808, 519] width 34 height 34
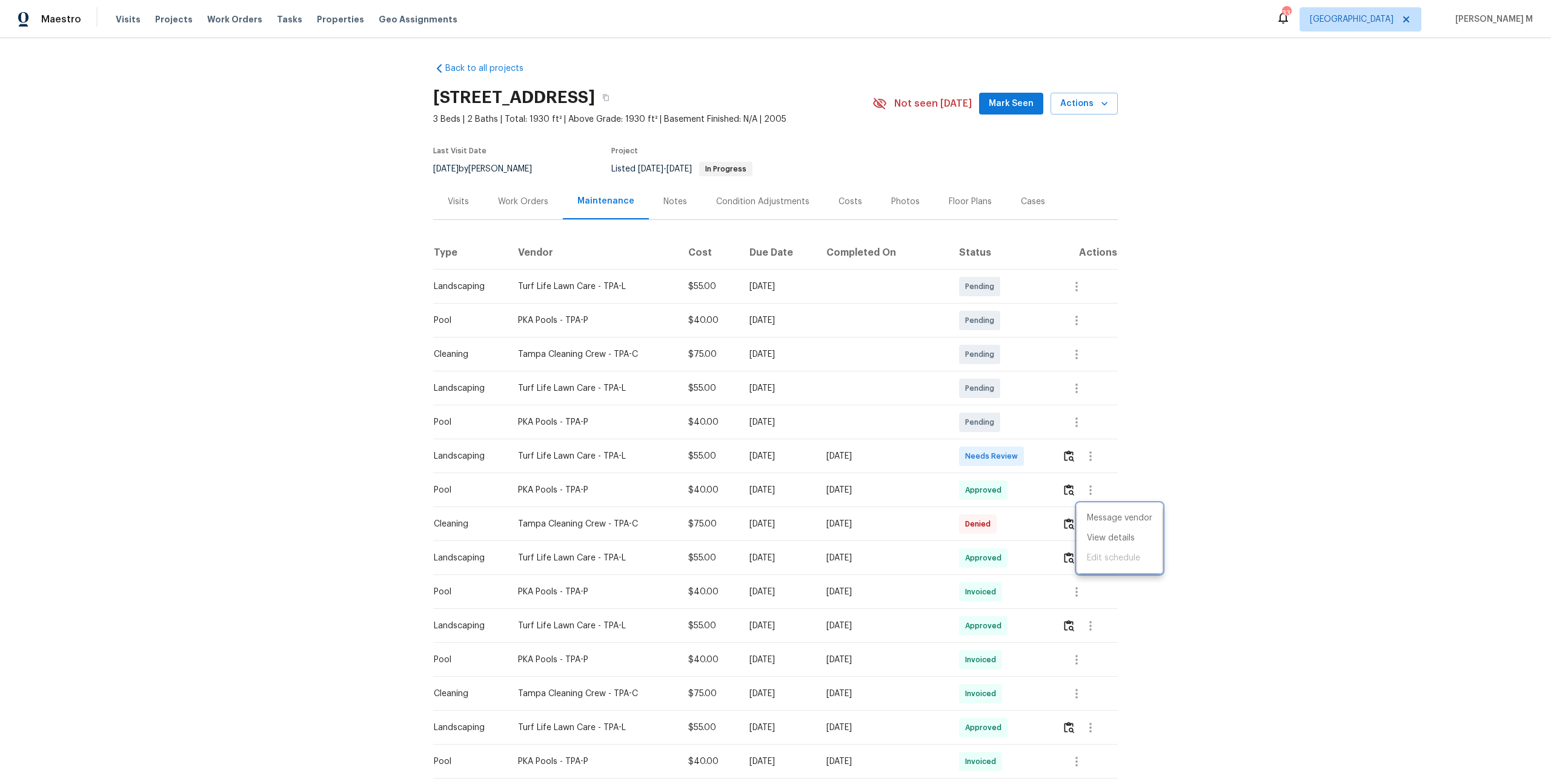
click at [351, 271] on div at bounding box center [776, 392] width 1551 height 784
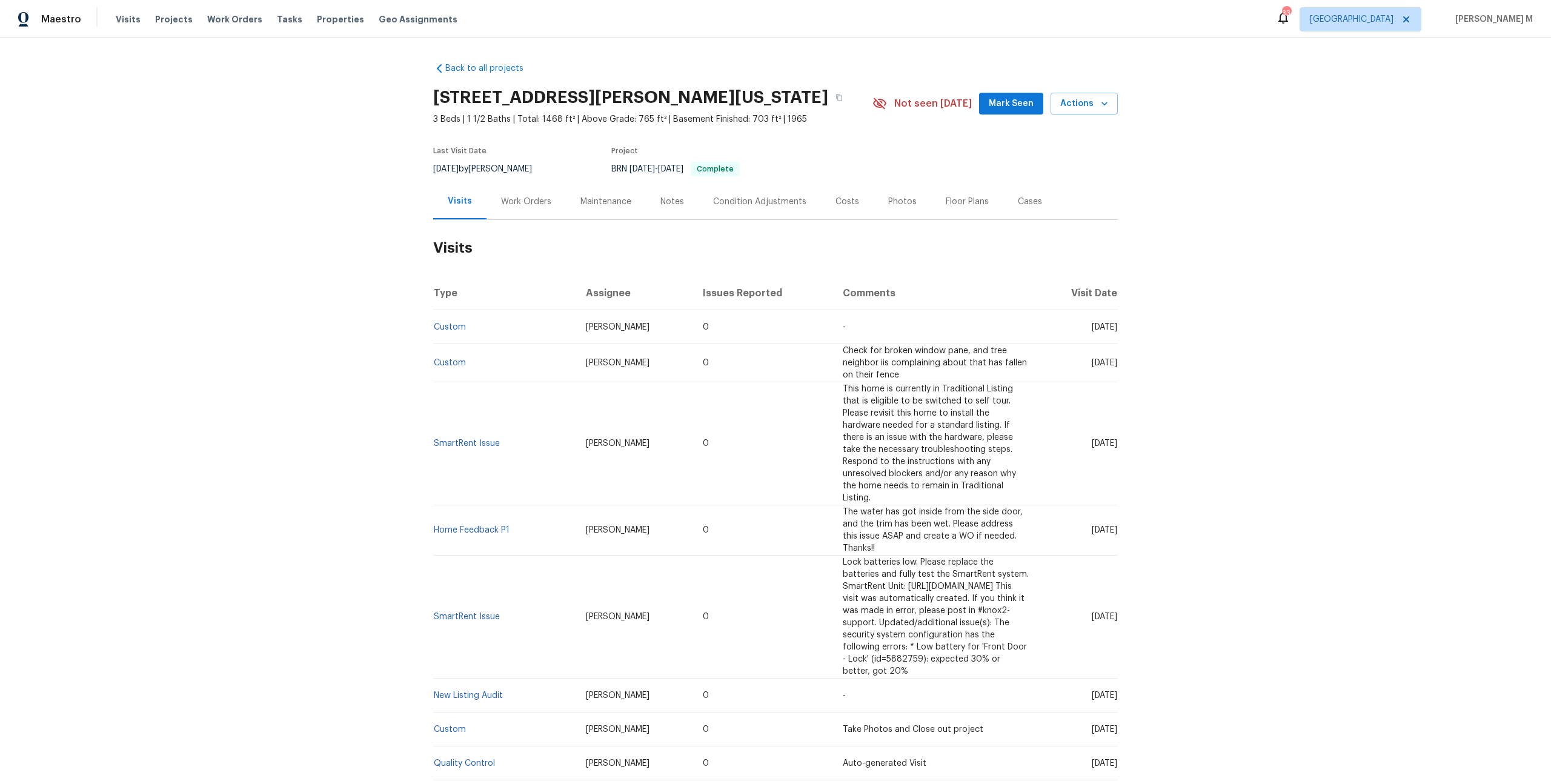
click at [524, 200] on div "Work Orders" at bounding box center [526, 202] width 51 height 12
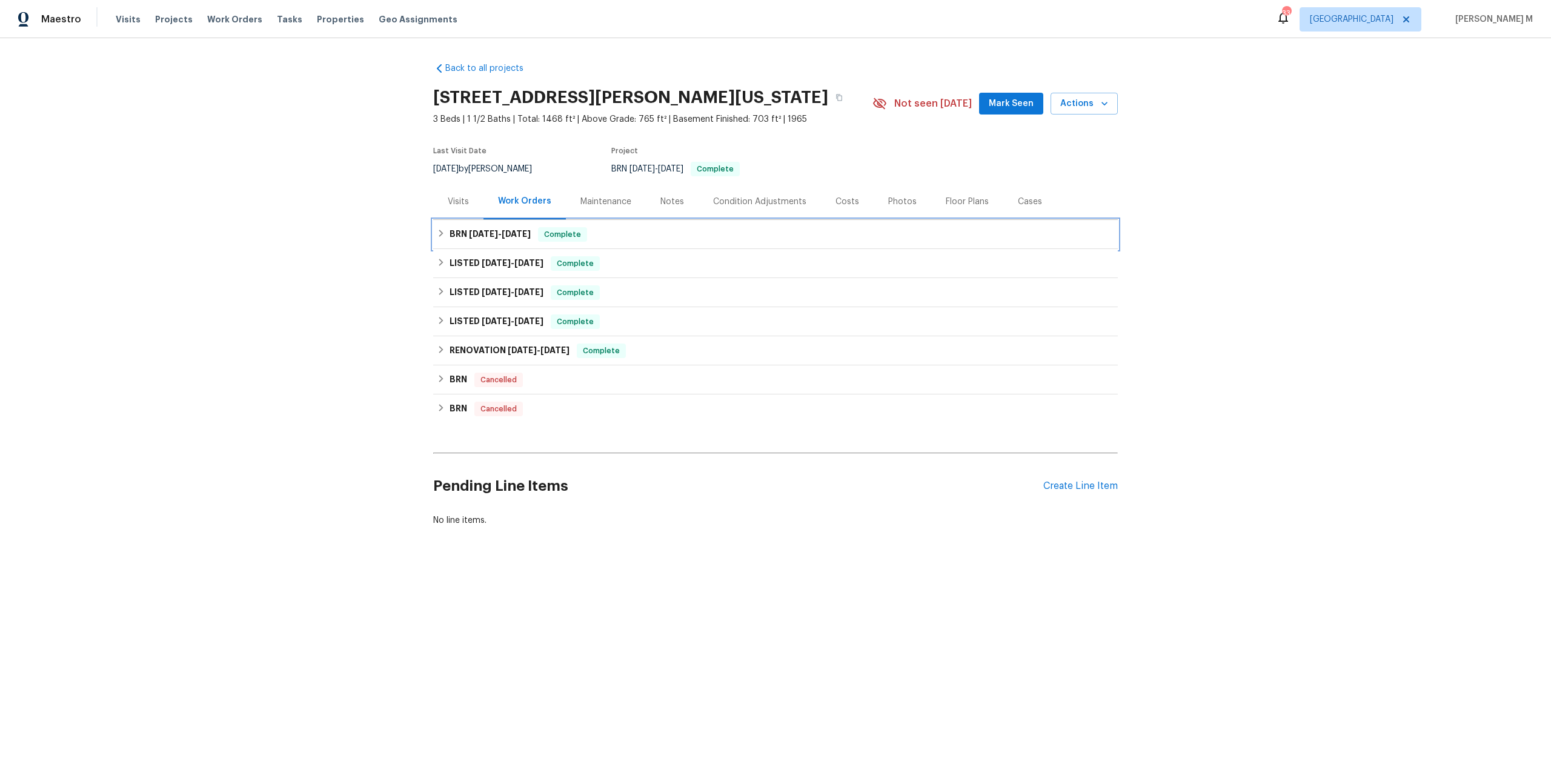
click at [496, 232] on h6 "BRN [DATE] - [DATE]" at bounding box center [490, 235] width 81 height 15
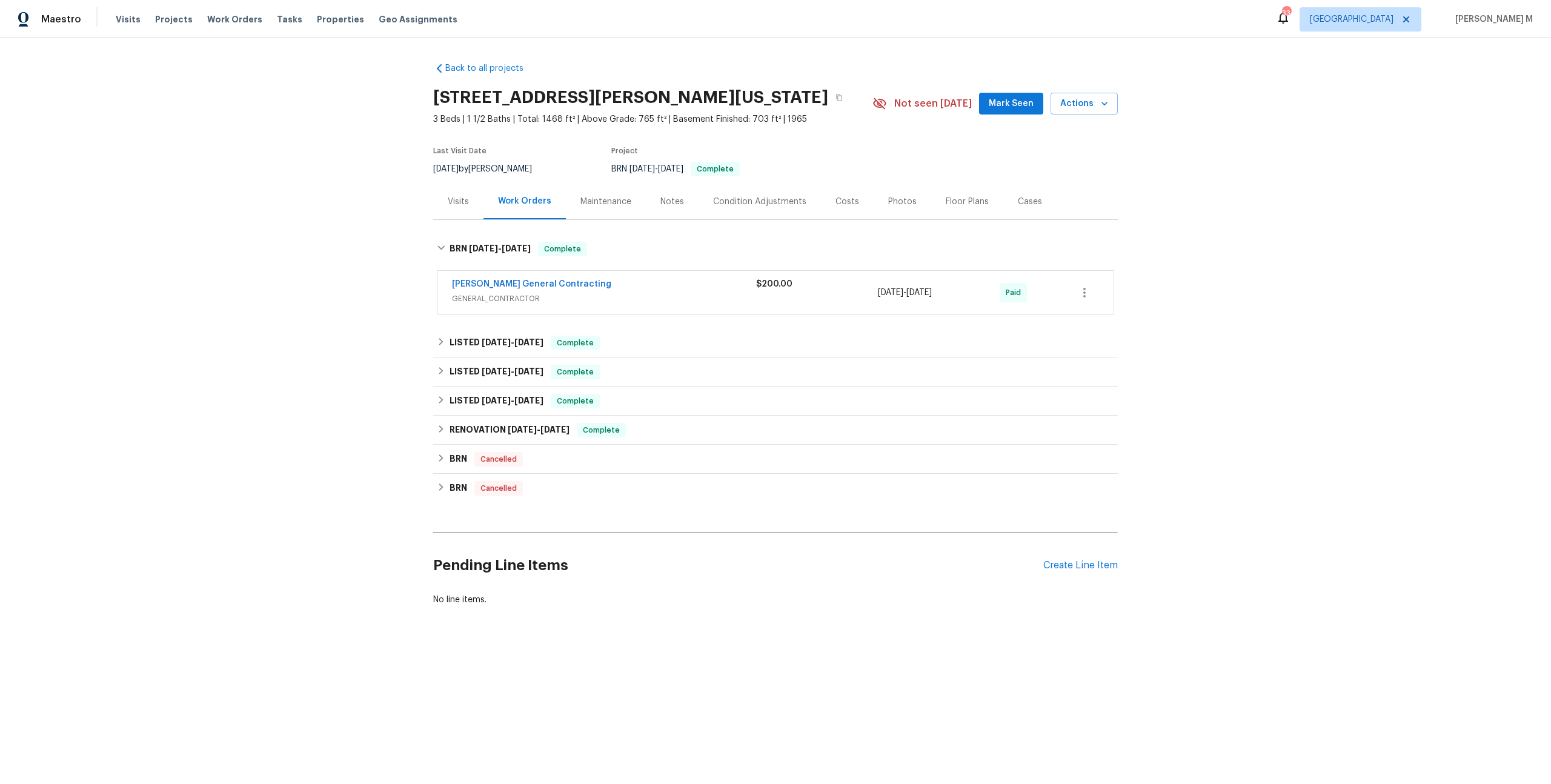
click at [504, 302] on div "[PERSON_NAME] General Contracting GENERAL_CONTRACTOR $200.00 [DATE] - [DATE] Pa…" at bounding box center [776, 293] width 676 height 44
click at [504, 299] on div "[PERSON_NAME] General Contracting GENERAL_CONTRACTOR" at bounding box center [604, 292] width 304 height 29
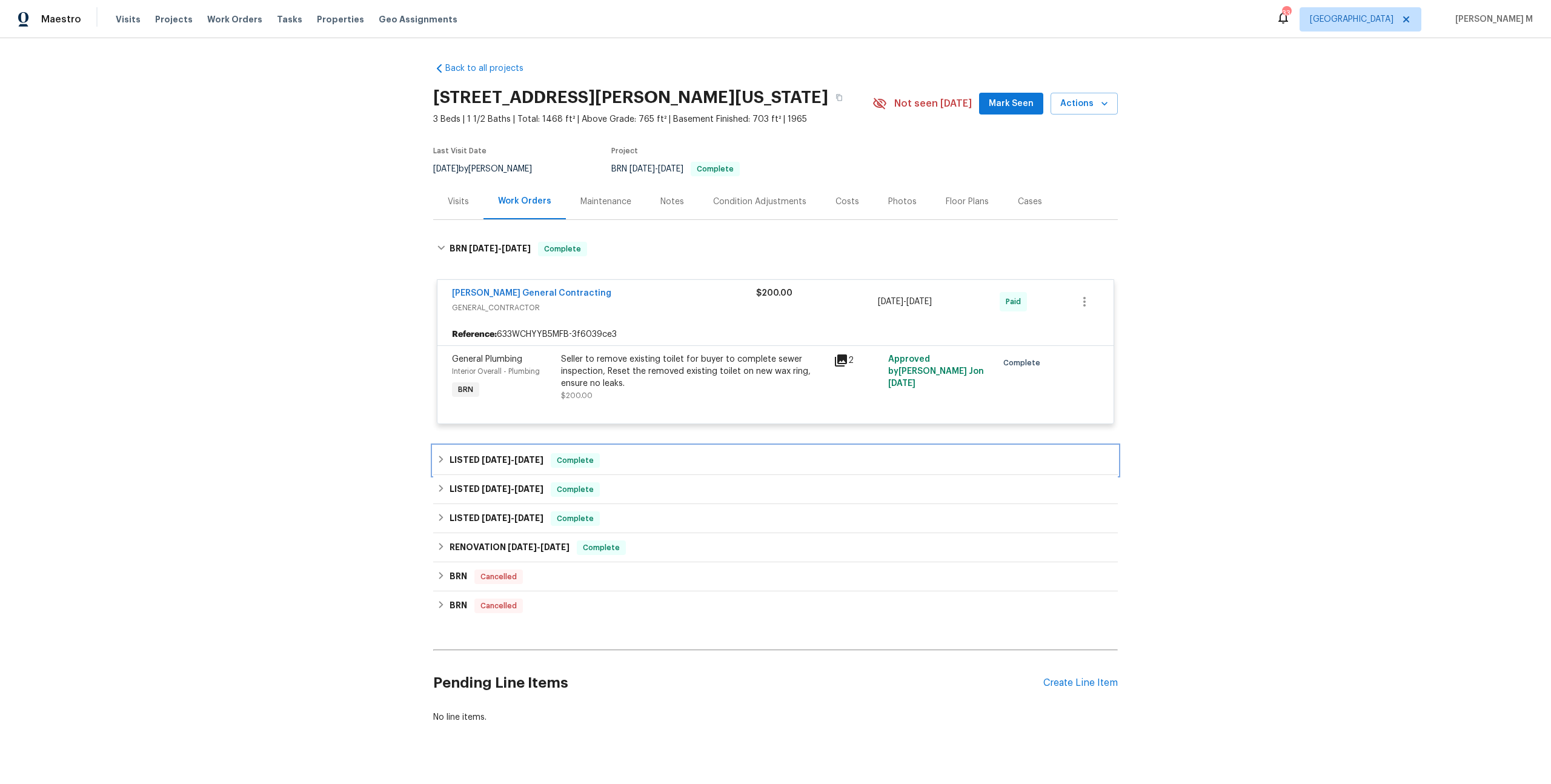
click at [499, 458] on div "LISTED [DATE] - [DATE] Complete" at bounding box center [776, 461] width 685 height 29
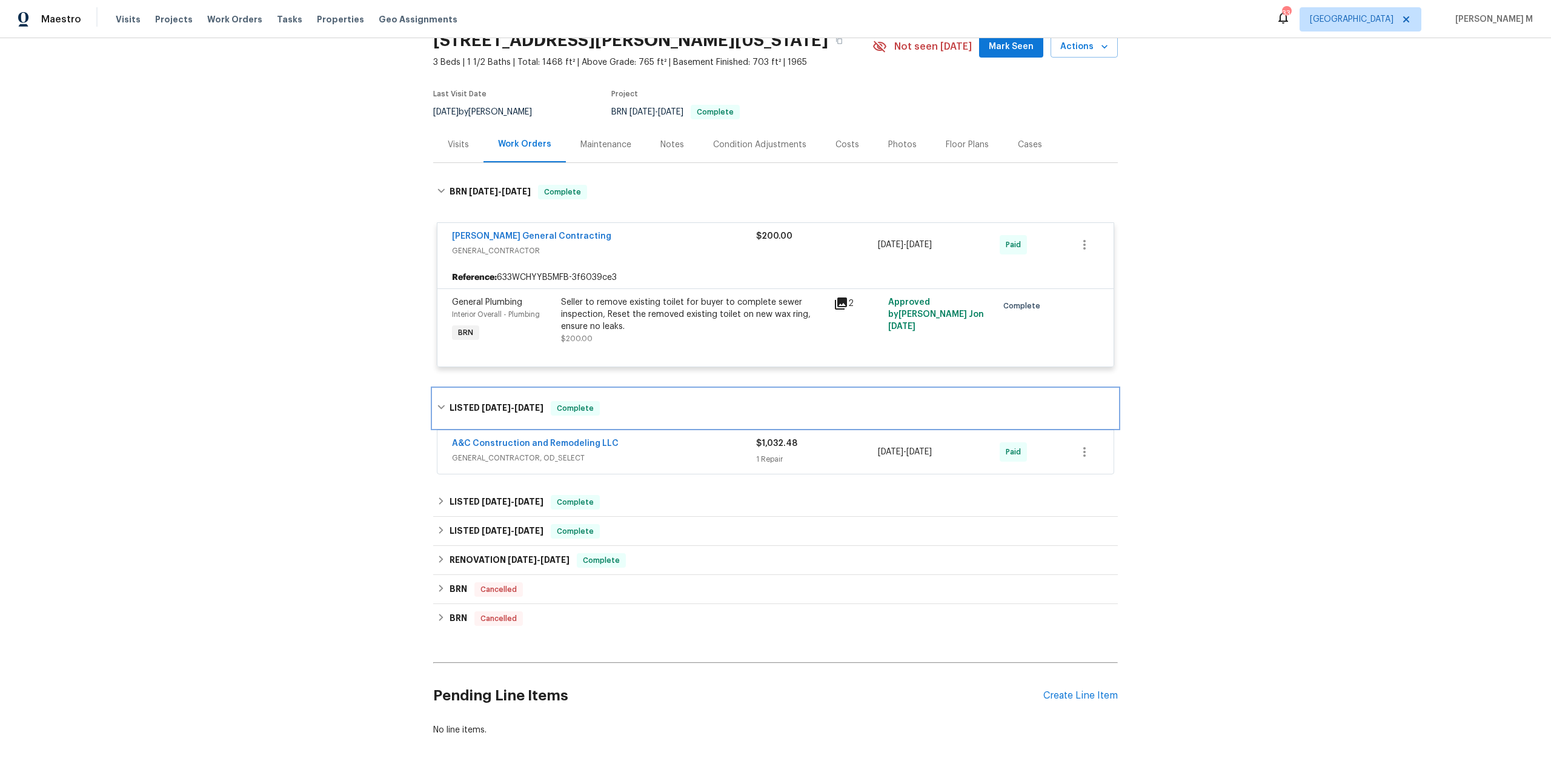
scroll to position [65, 0]
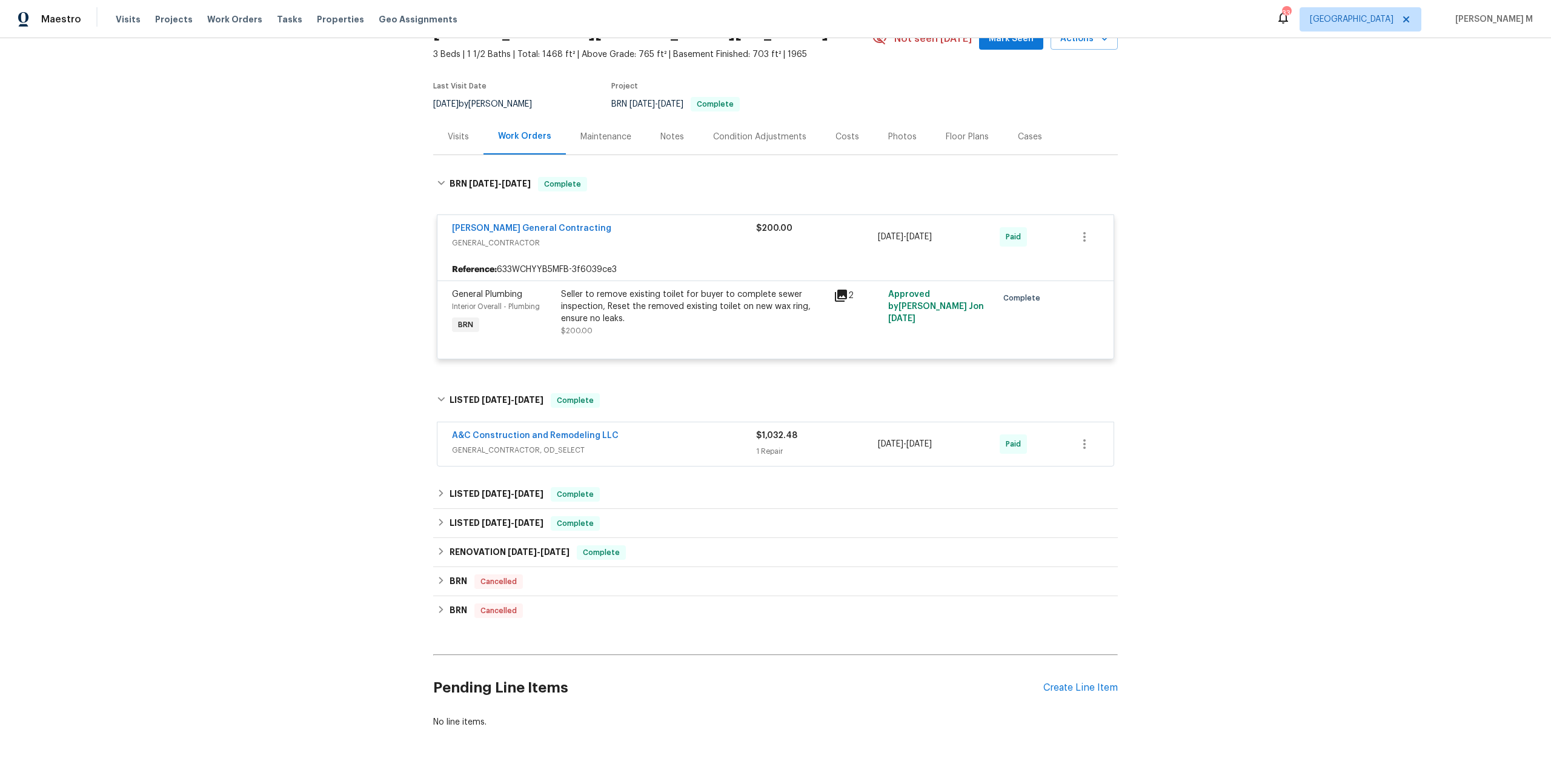
click at [497, 444] on span "GENERAL_CONTRACTOR, OD_SELECT" at bounding box center [604, 450] width 304 height 12
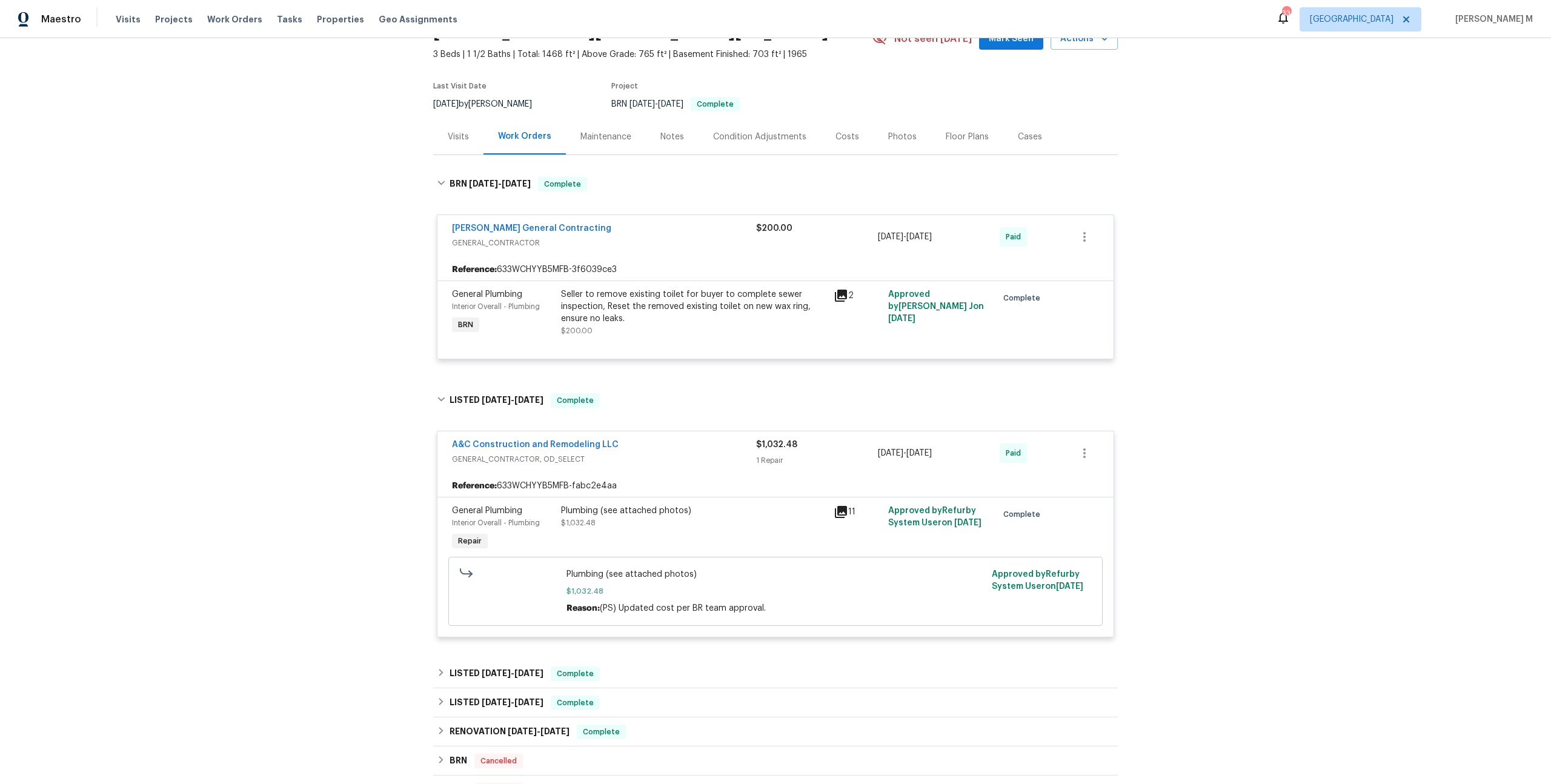
scroll to position [0, 0]
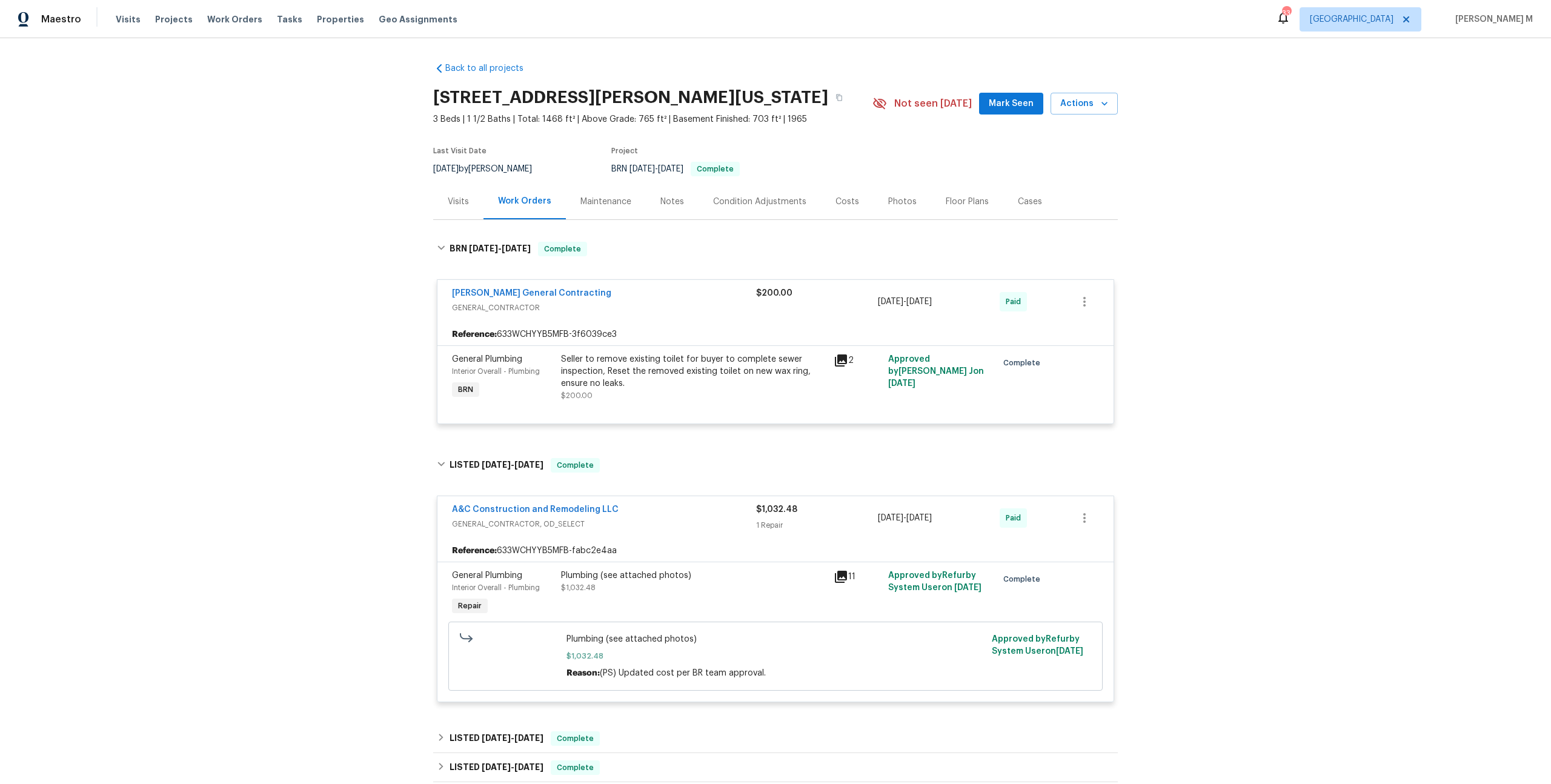
click at [607, 202] on div "Maintenance" at bounding box center [606, 201] width 80 height 36
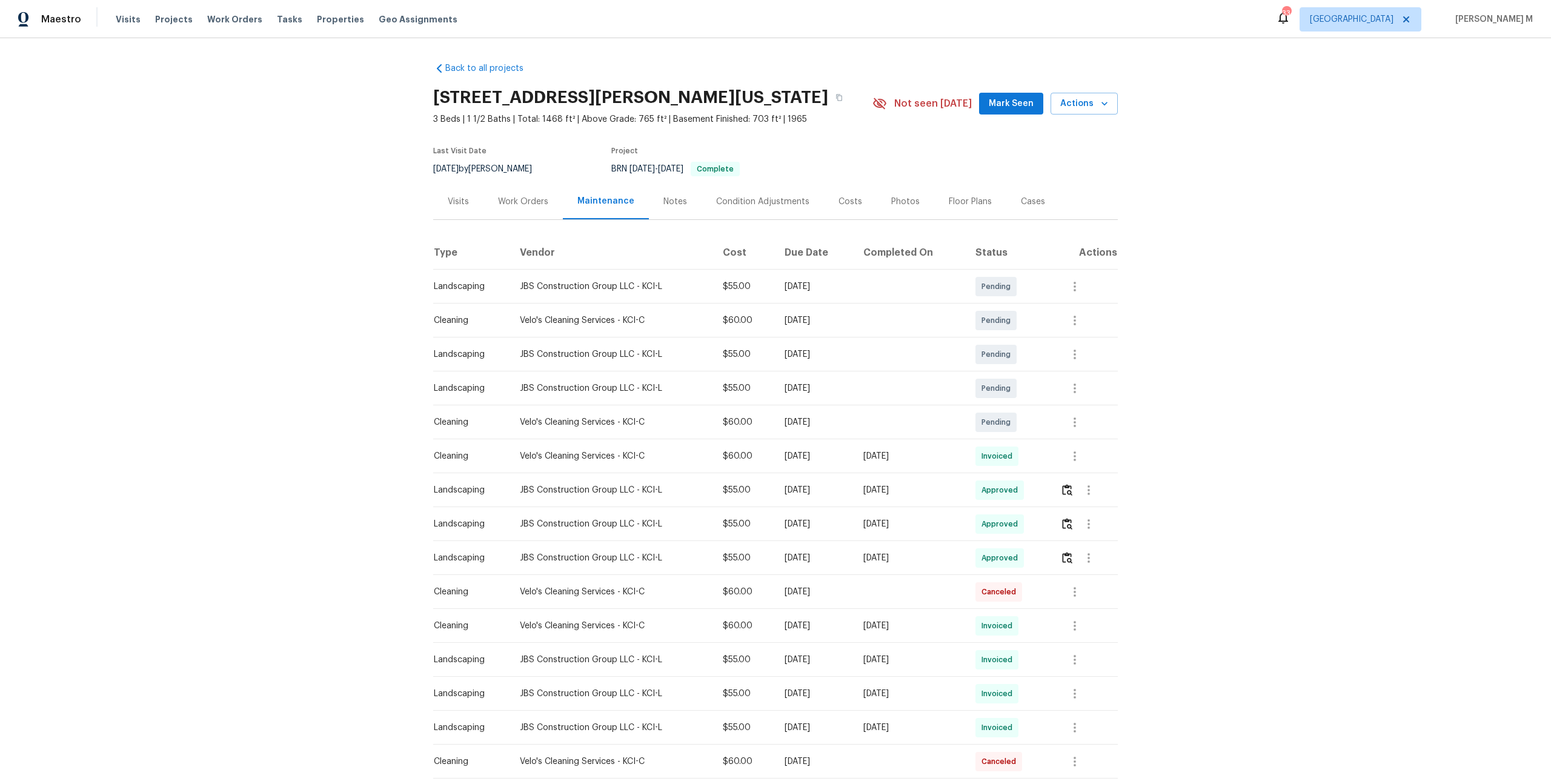
click at [527, 196] on div "Work Orders" at bounding box center [523, 202] width 51 height 12
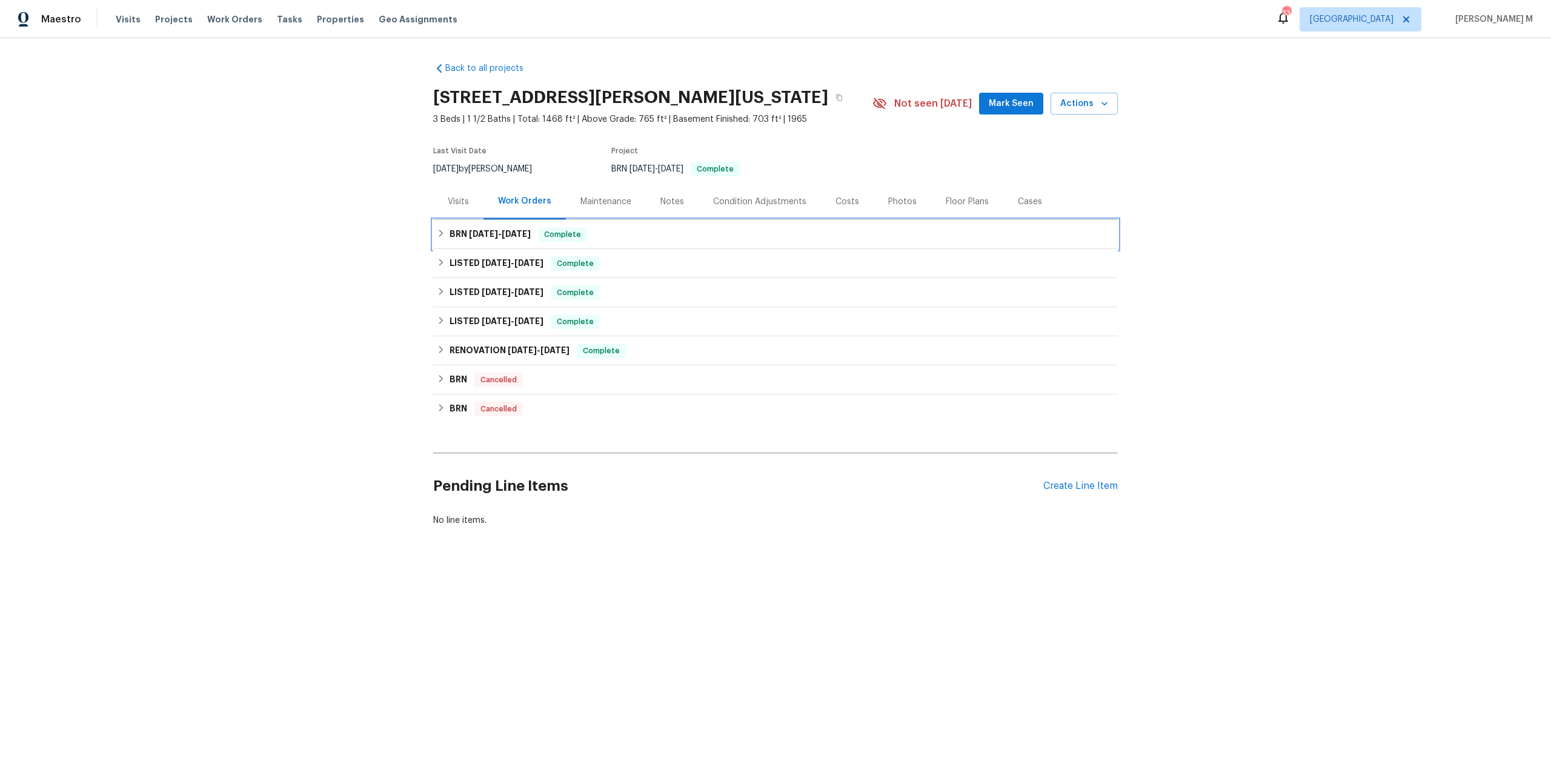
click at [578, 220] on div "BRN [DATE] - [DATE] Complete" at bounding box center [776, 235] width 685 height 29
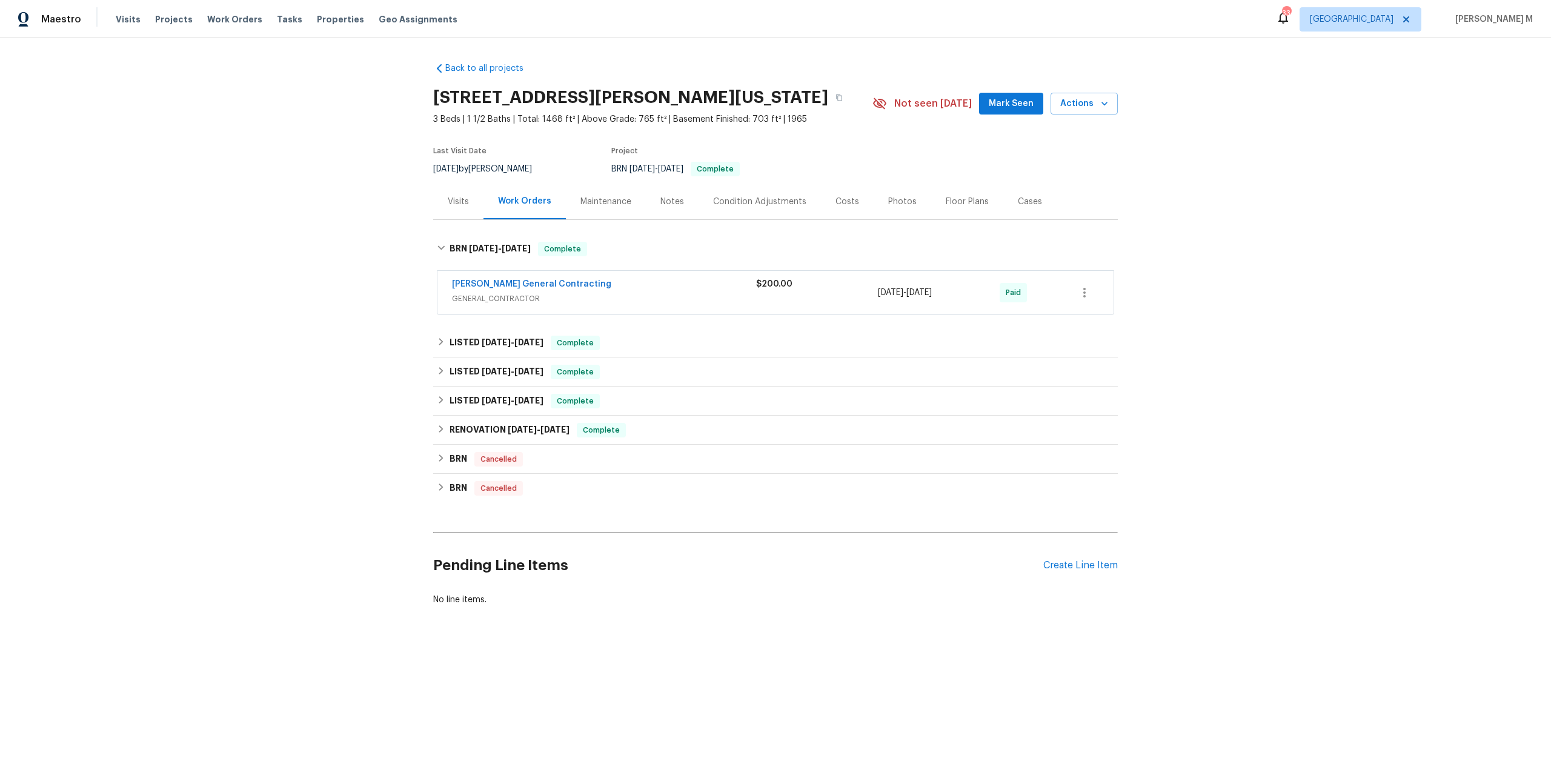
click at [588, 199] on div "Maintenance" at bounding box center [606, 202] width 51 height 12
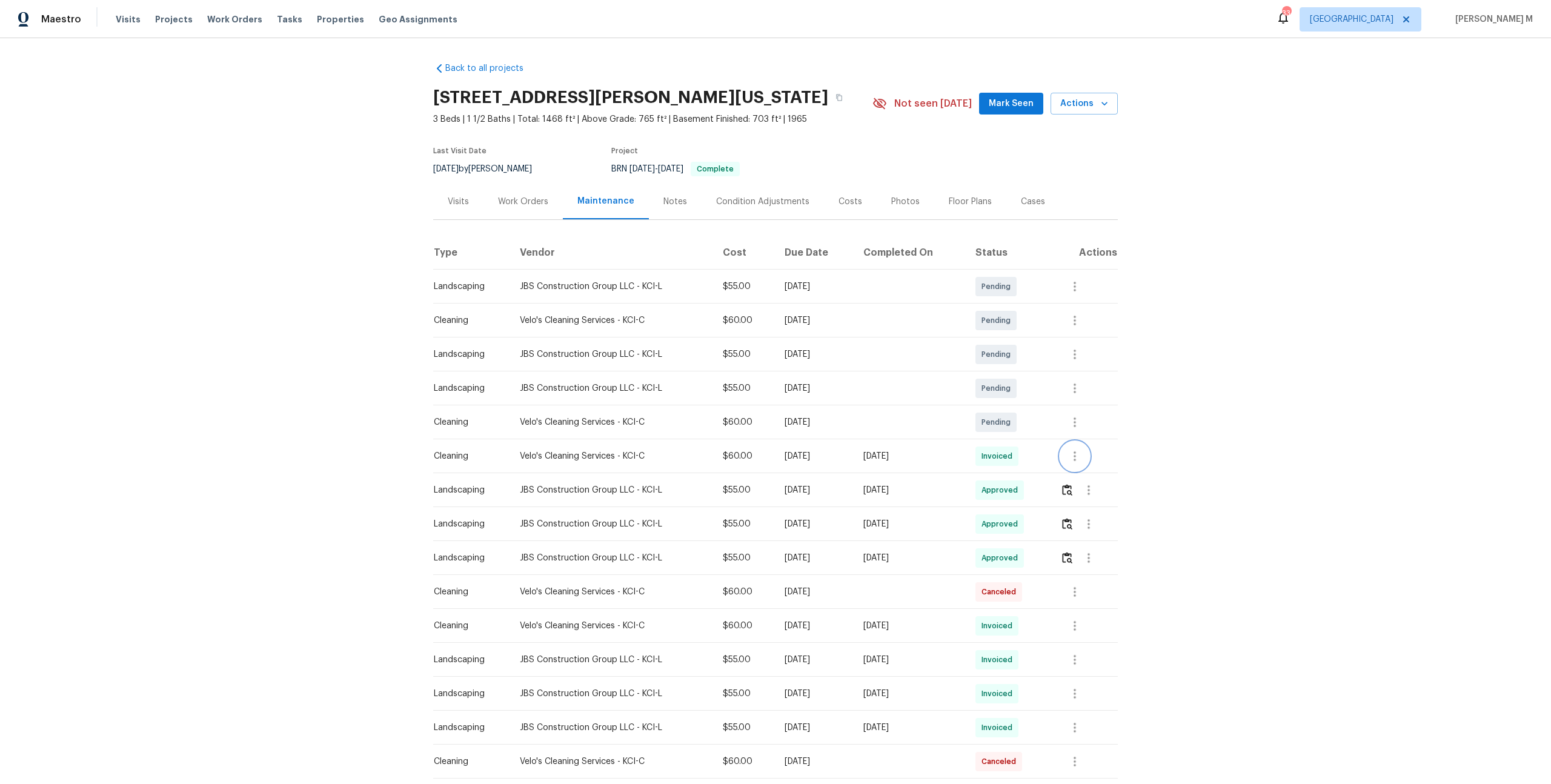
click at [1088, 450] on button "button" at bounding box center [1075, 456] width 29 height 29
click at [1097, 467] on li "View details" at bounding box center [1106, 470] width 85 height 20
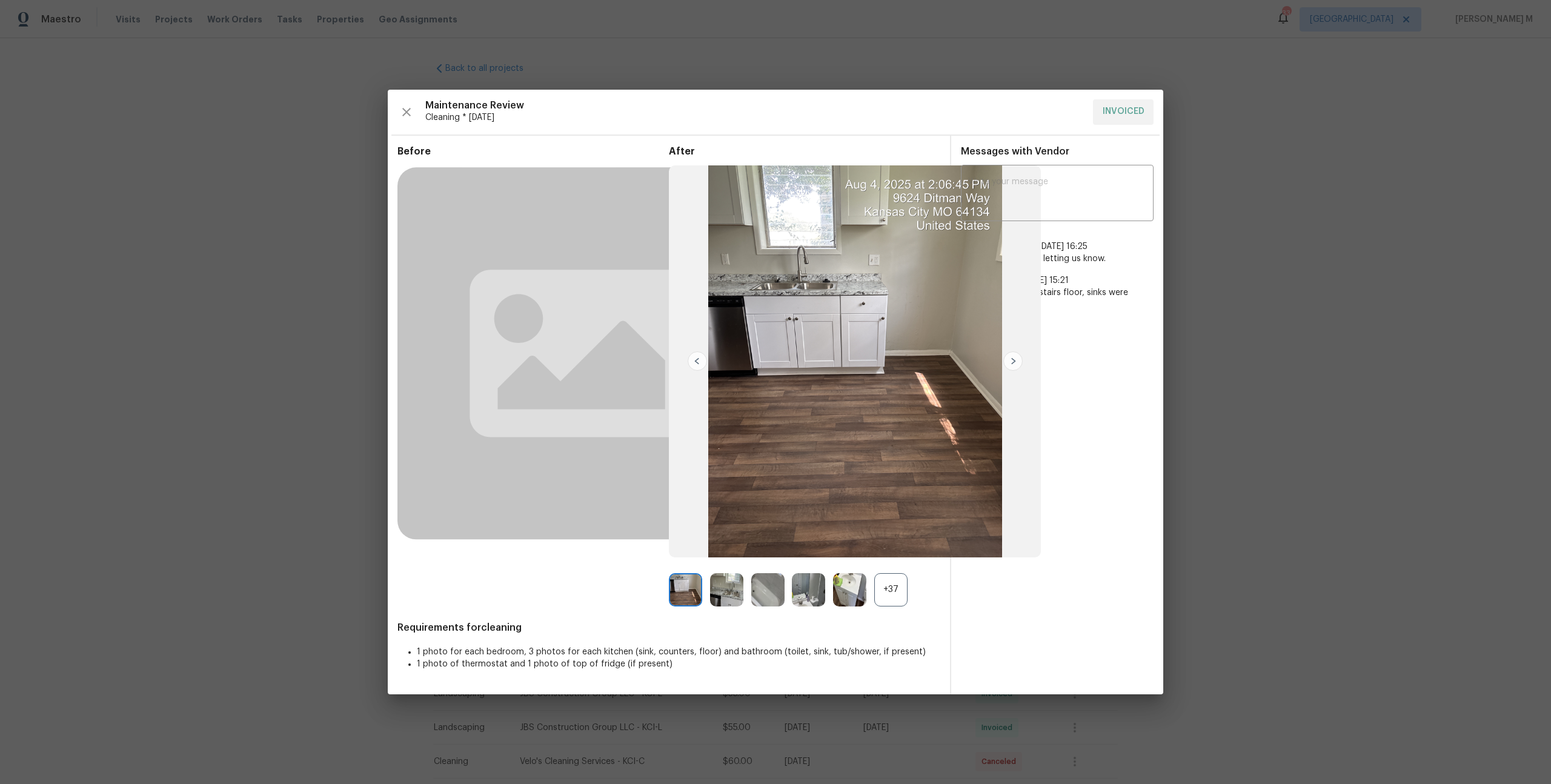
click at [885, 596] on div "+37" at bounding box center [891, 590] width 34 height 34
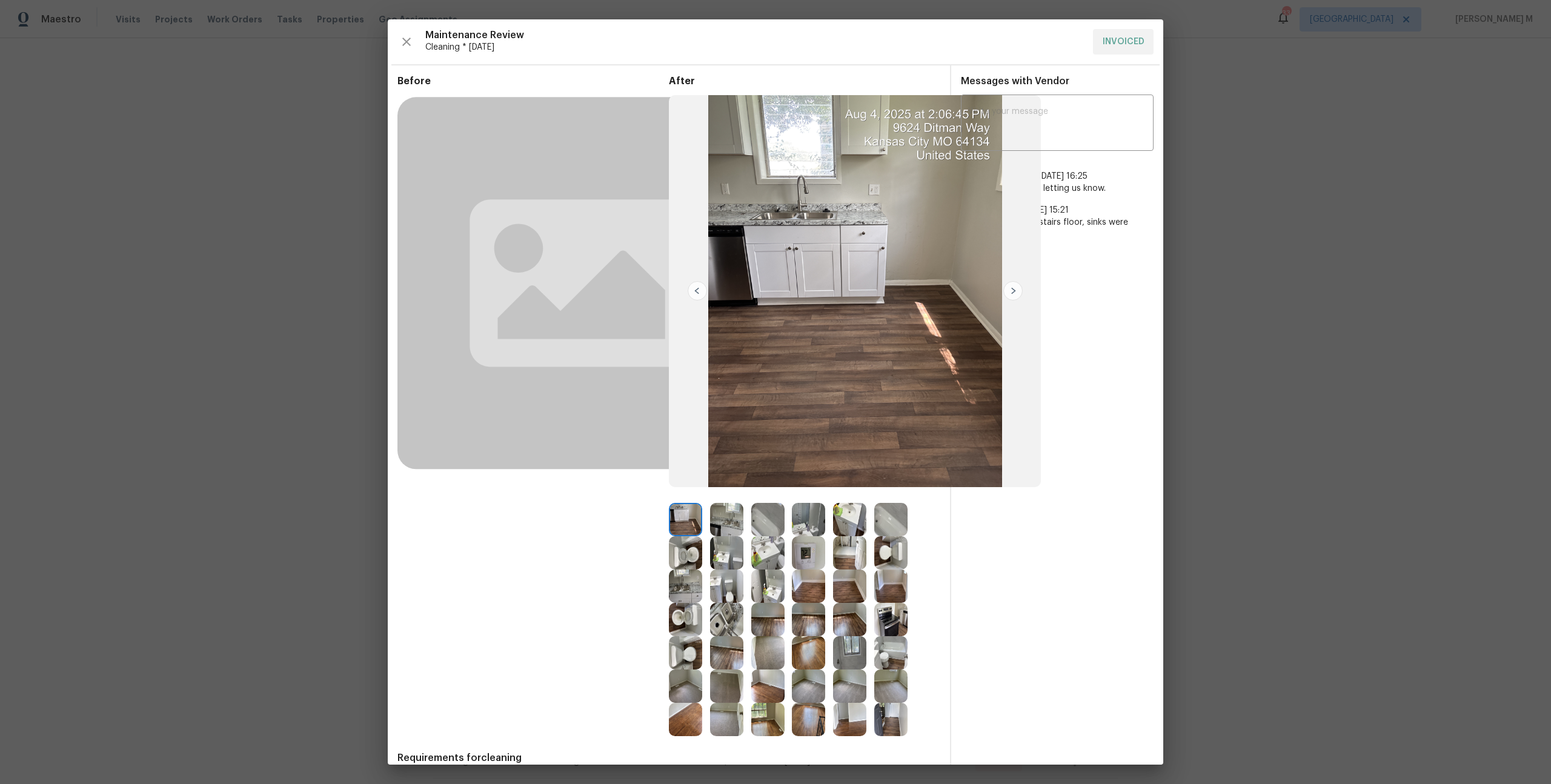
click at [842, 645] on img at bounding box center [849, 652] width 34 height 34
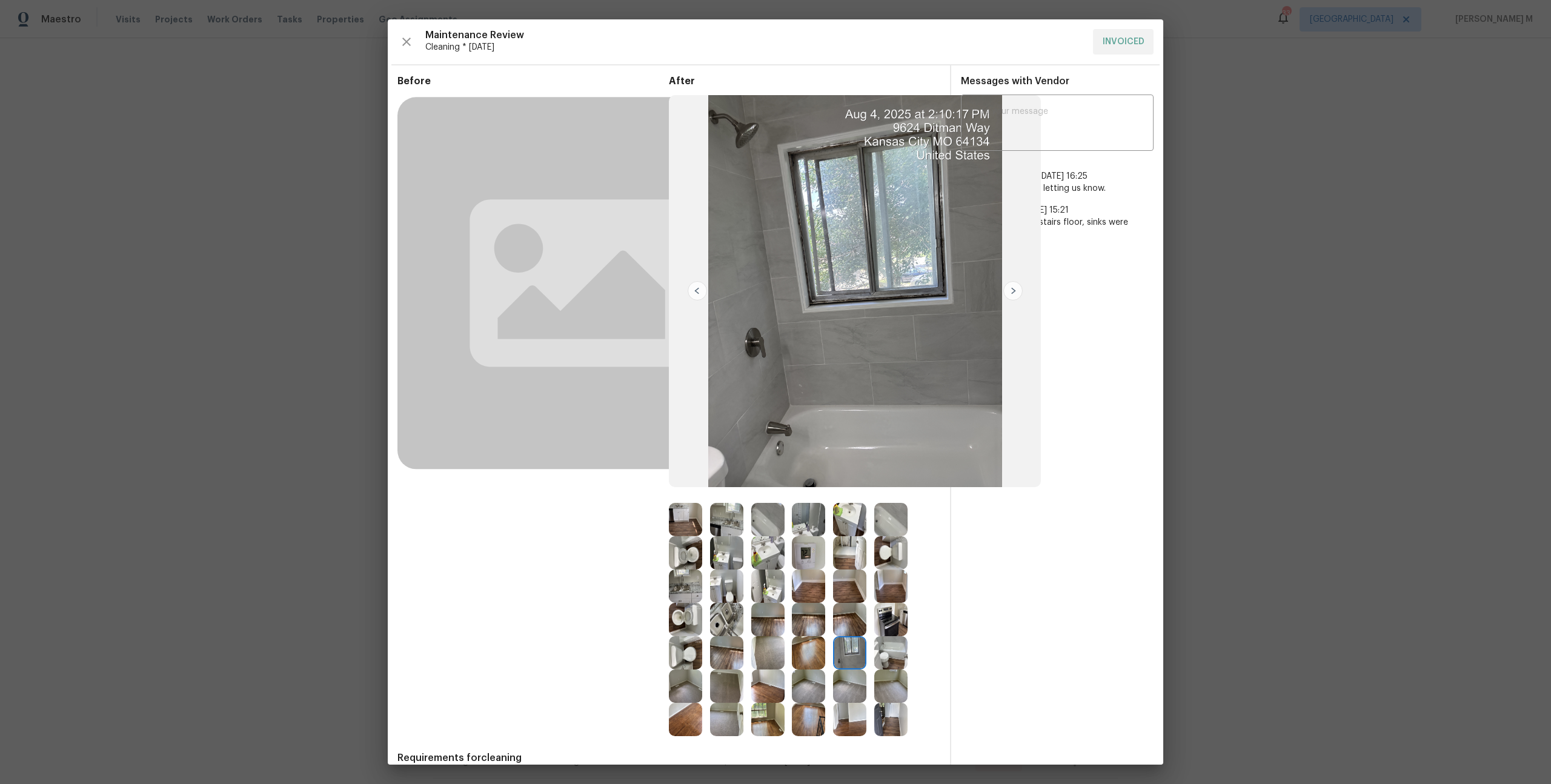
scroll to position [57, 0]
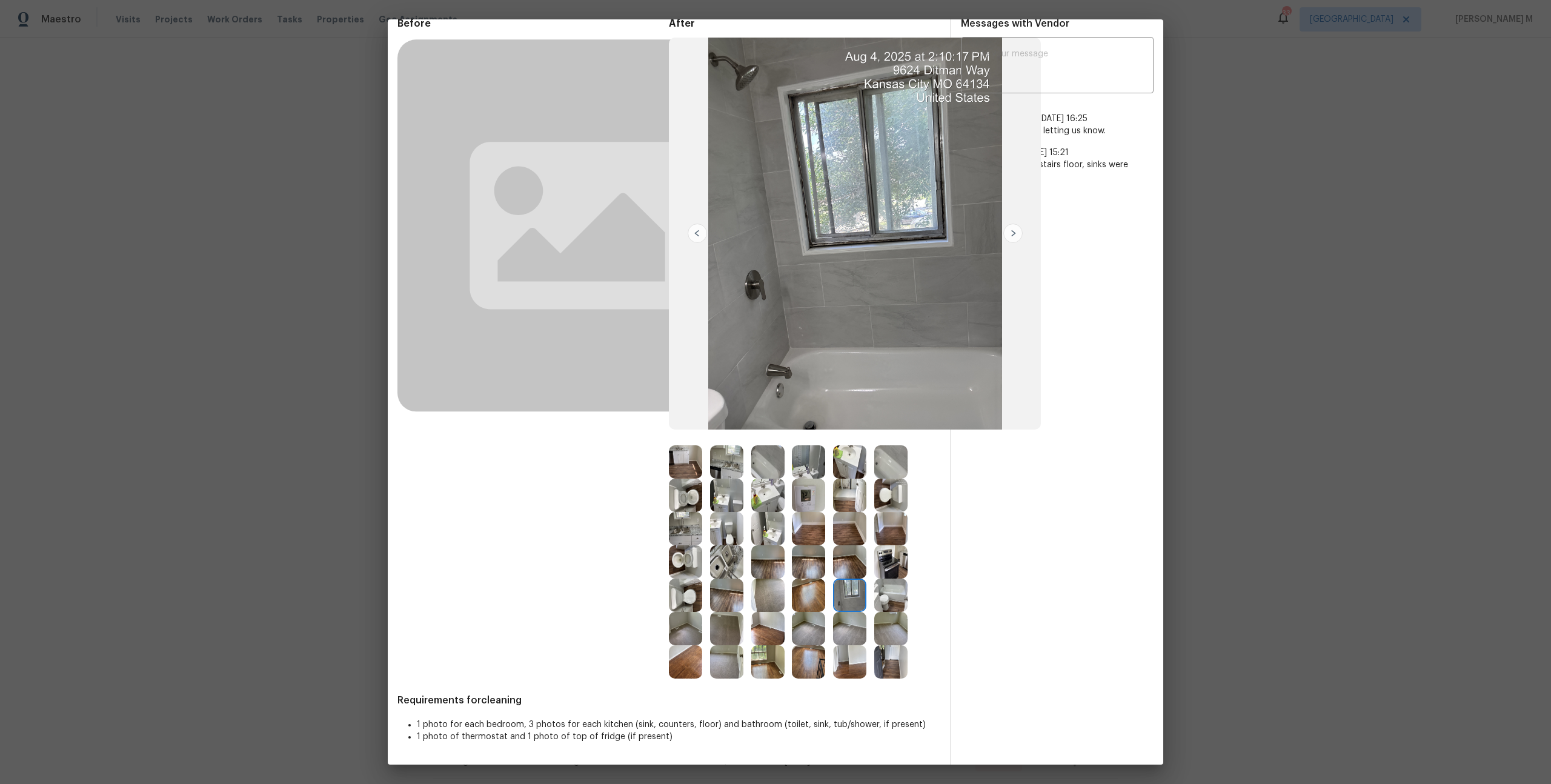
click at [762, 658] on img at bounding box center [768, 662] width 34 height 34
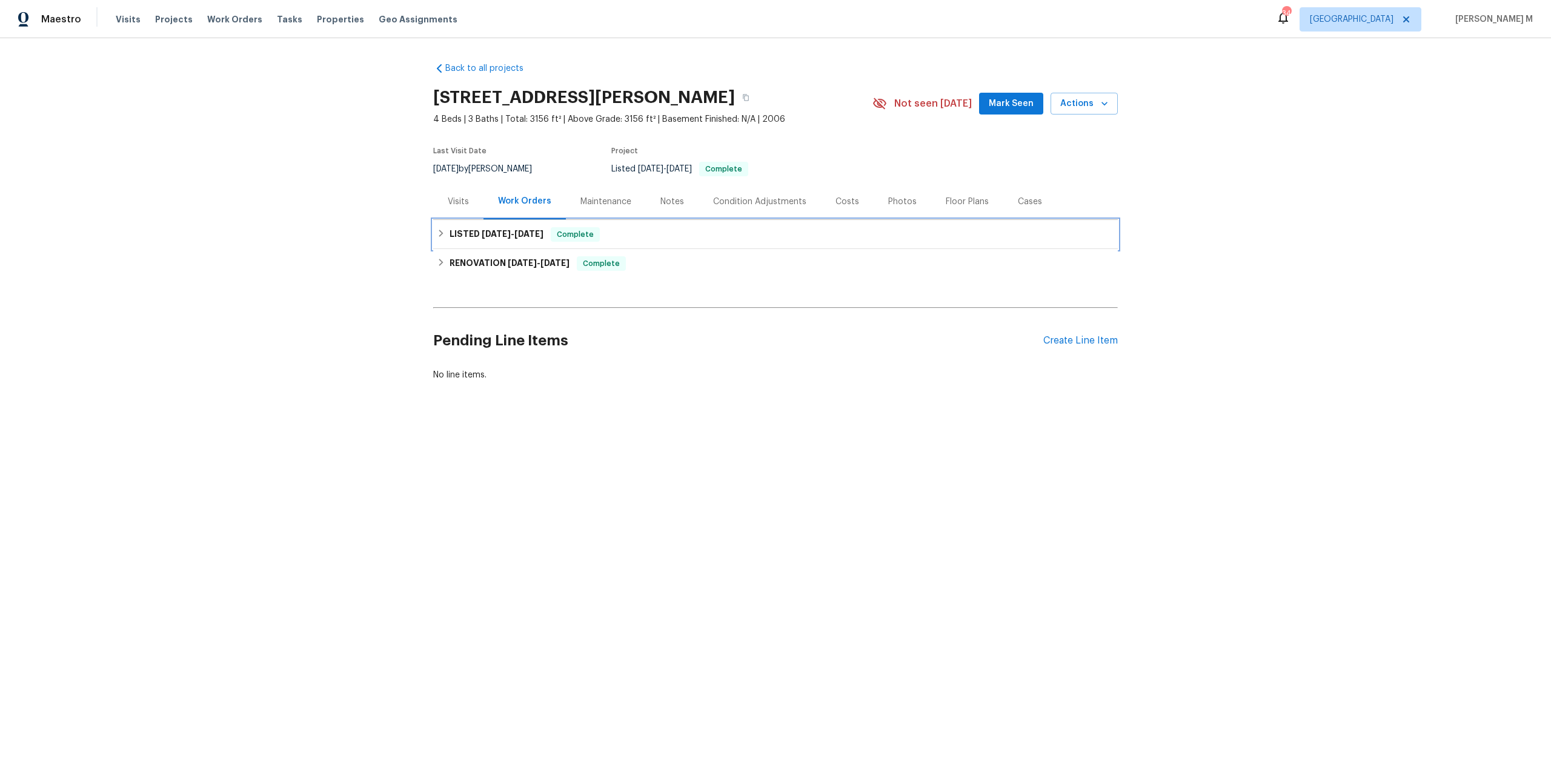
click at [518, 220] on div "LISTED [DATE] - [DATE] Complete" at bounding box center [776, 235] width 685 height 29
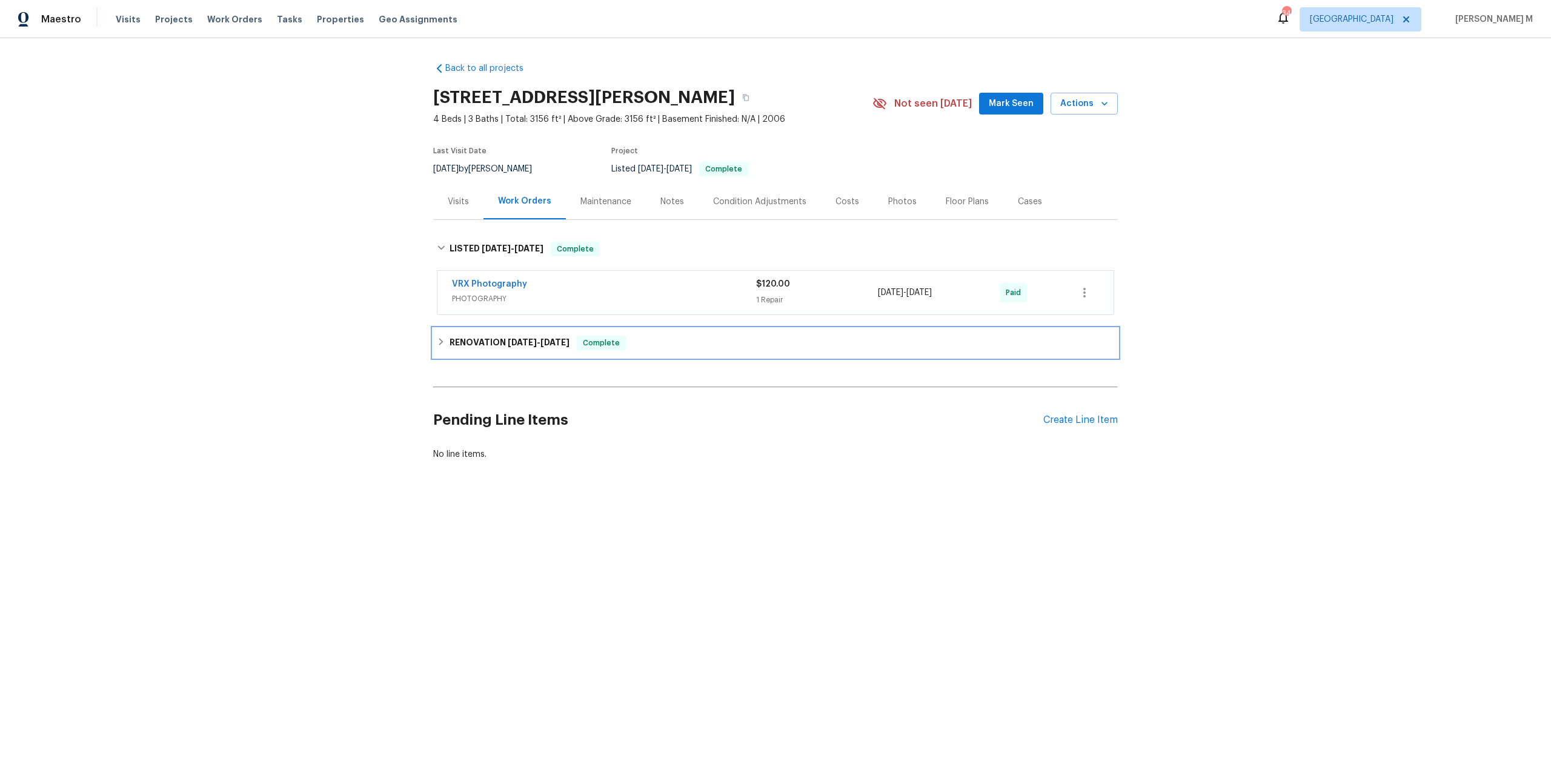
click at [478, 328] on div "RENOVATION [DATE] - [DATE] Complete" at bounding box center [776, 343] width 685 height 29
